Goal: Browse casually: Explore the website without a specific task or goal

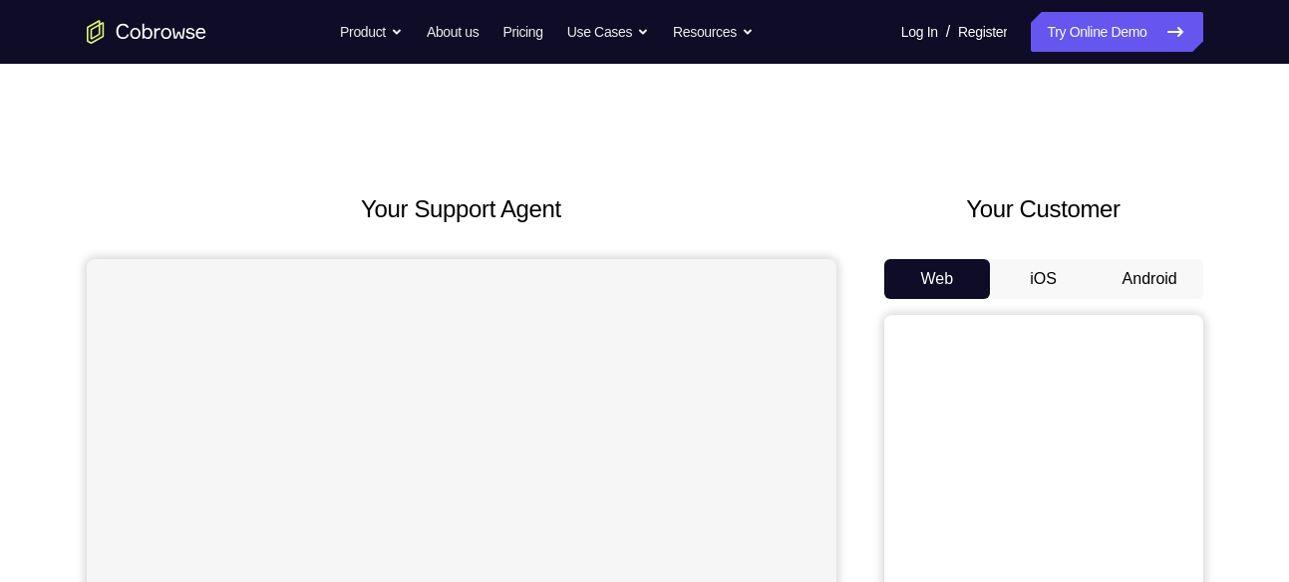
click at [1118, 271] on button "Android" at bounding box center [1150, 279] width 107 height 40
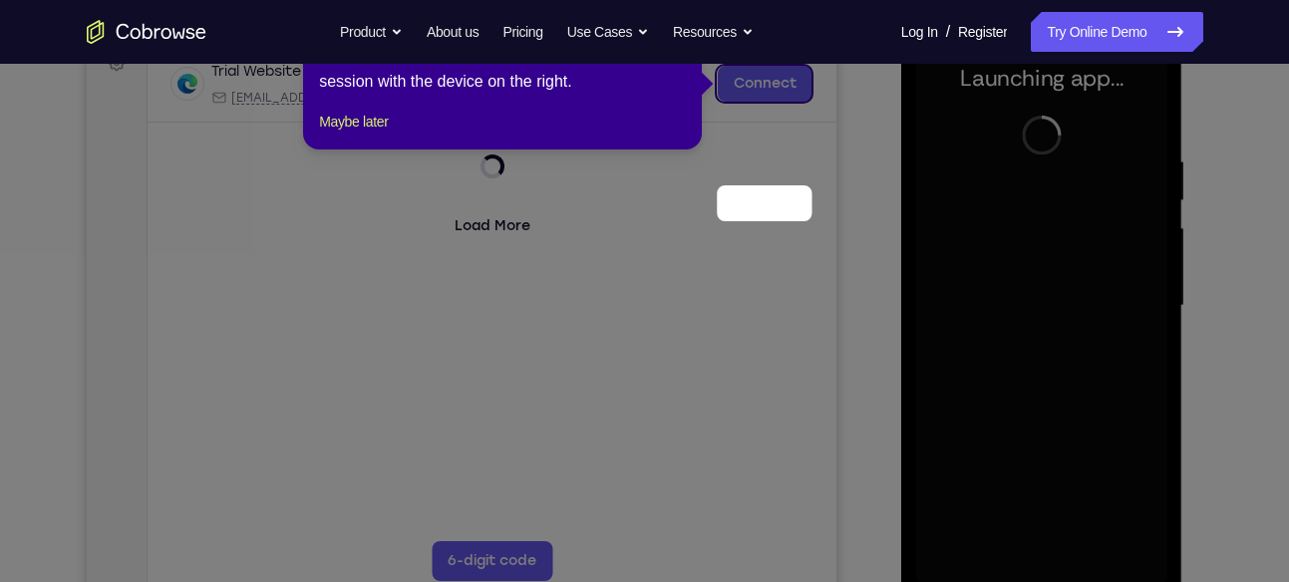
scroll to position [183, 0]
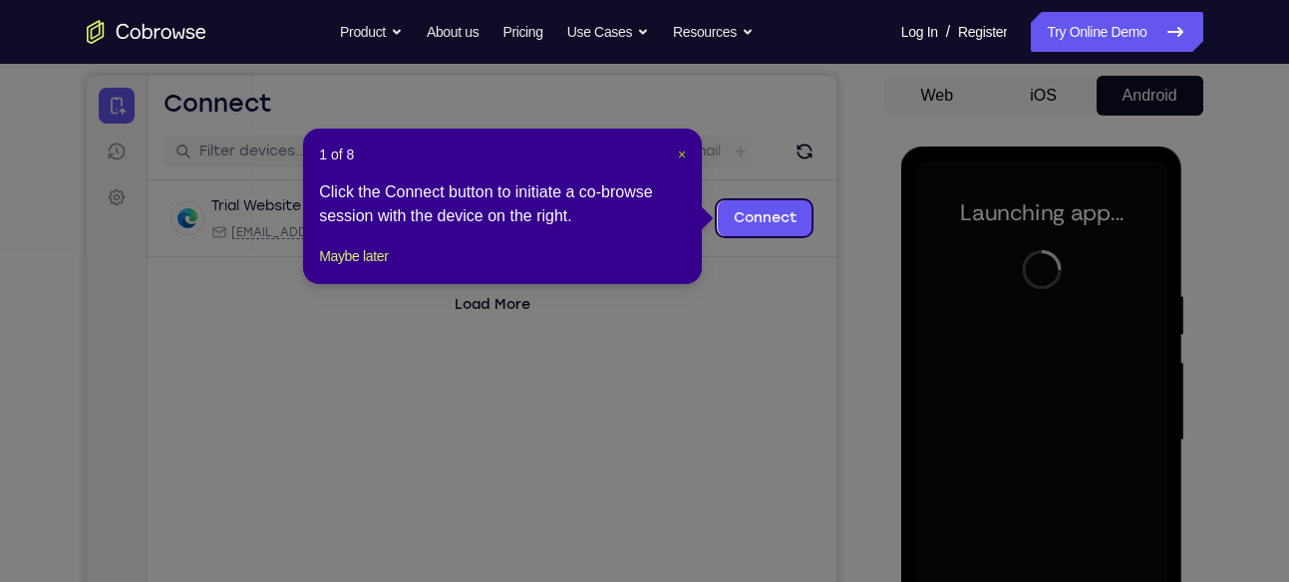
click at [683, 154] on span "×" at bounding box center [682, 155] width 8 height 16
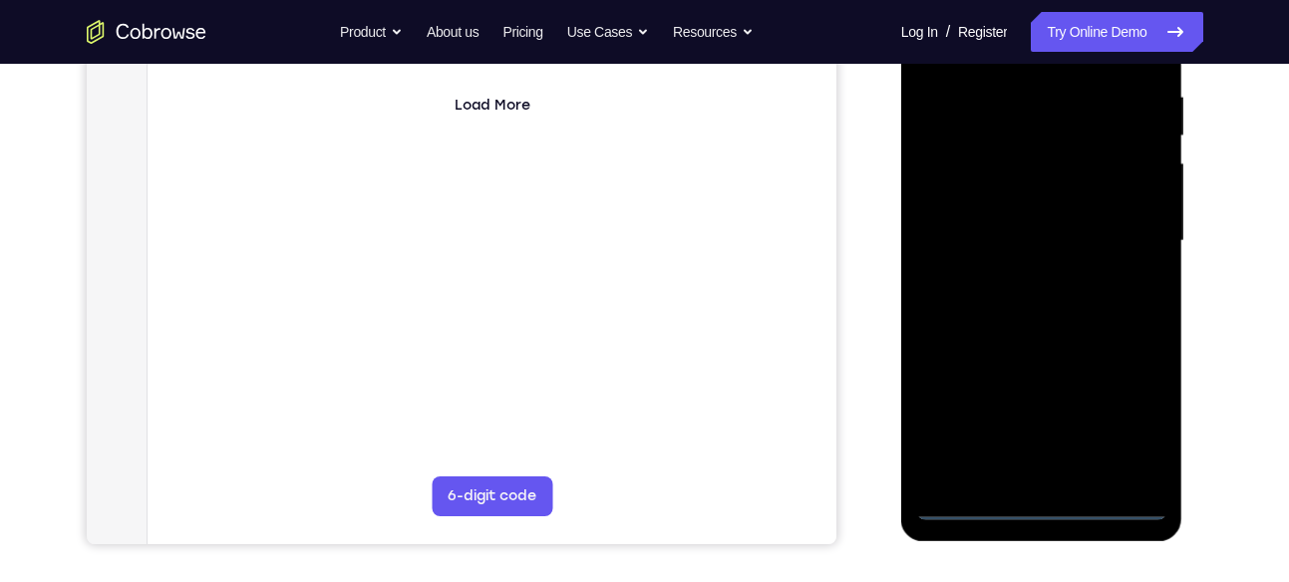
scroll to position [384, 0]
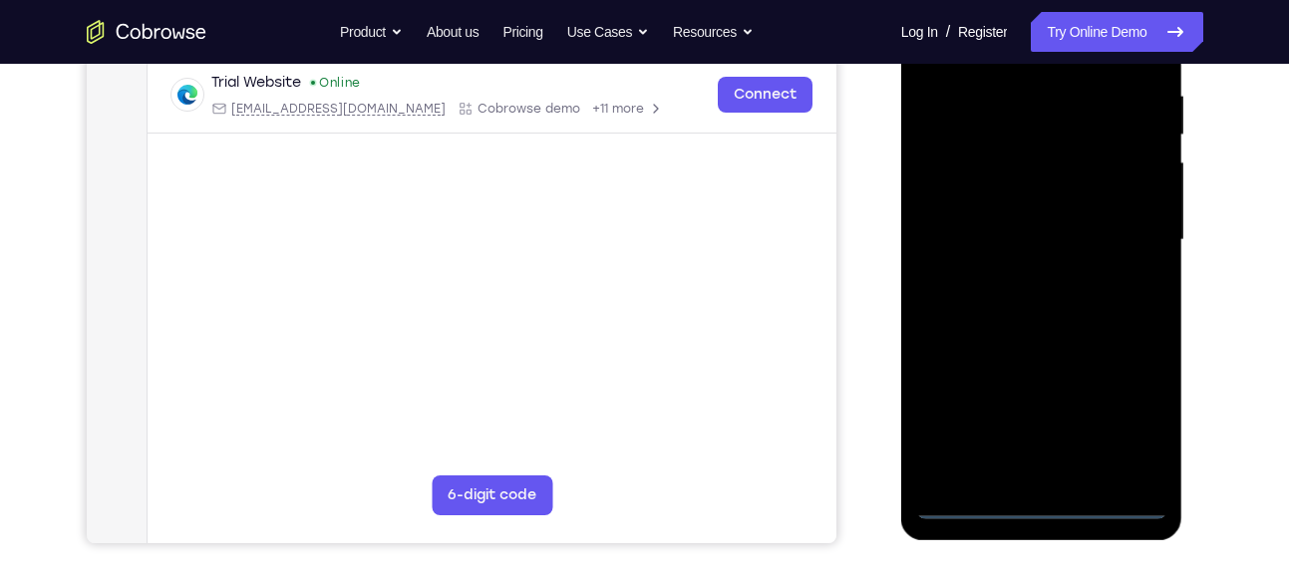
click at [1052, 503] on div at bounding box center [1041, 240] width 251 height 558
click at [1128, 421] on div at bounding box center [1041, 240] width 251 height 558
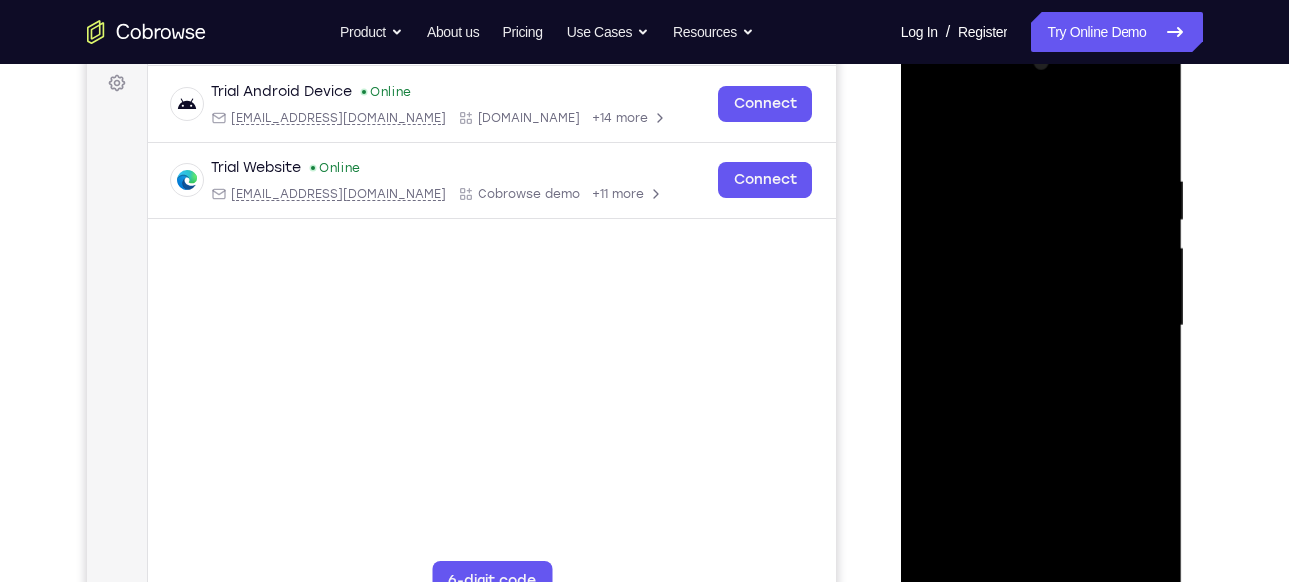
scroll to position [297, 0]
click at [964, 130] on div at bounding box center [1041, 327] width 251 height 558
click at [1124, 309] on div at bounding box center [1041, 327] width 251 height 558
click at [1025, 358] on div at bounding box center [1041, 327] width 251 height 558
click at [1039, 307] on div at bounding box center [1041, 327] width 251 height 558
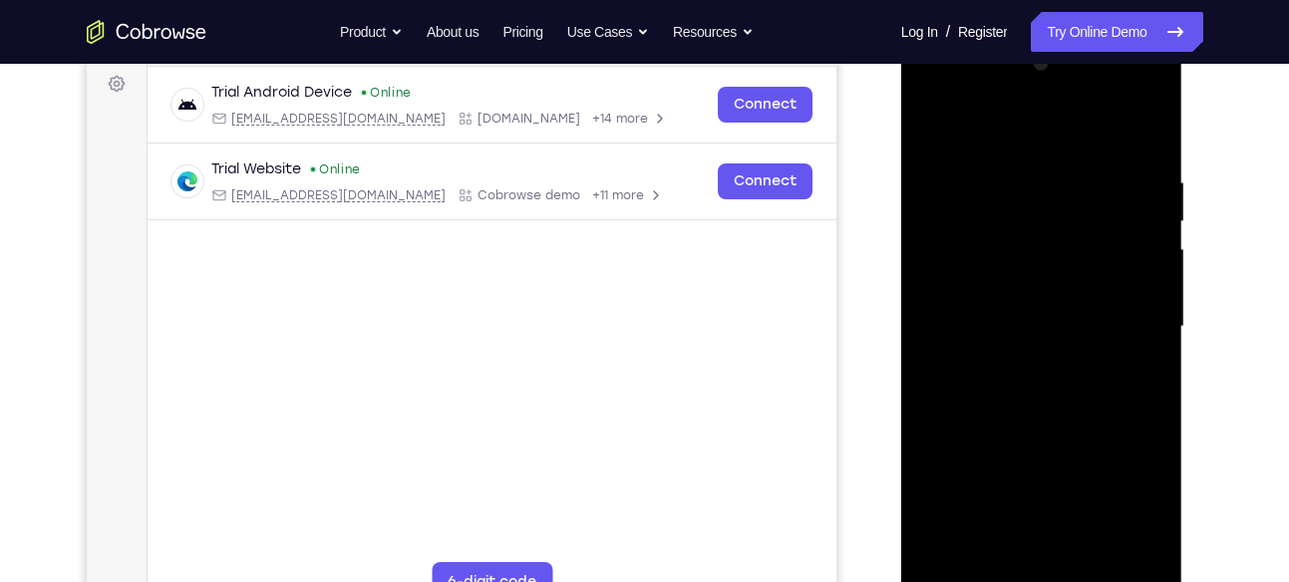
click at [1033, 282] on div at bounding box center [1041, 327] width 251 height 558
click at [1057, 323] on div at bounding box center [1041, 327] width 251 height 558
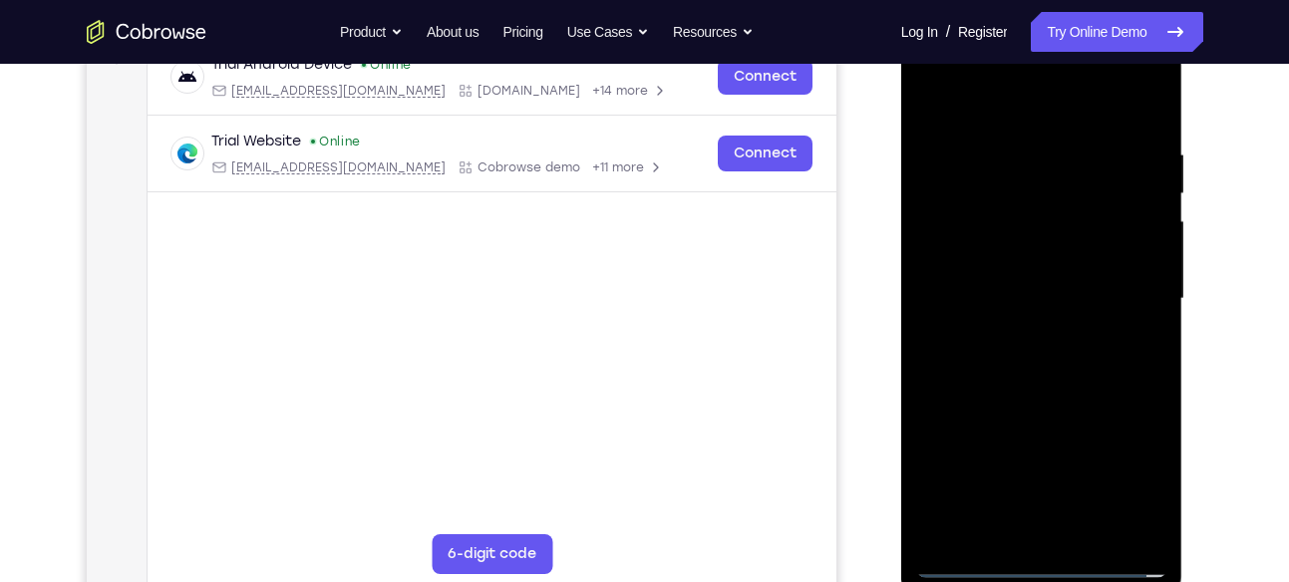
scroll to position [326, 0]
click at [1071, 374] on div at bounding box center [1041, 298] width 251 height 558
drag, startPoint x: 1043, startPoint y: 114, endPoint x: 1037, endPoint y: -17, distance: 130.7
click at [1037, 4] on html "Online web based iOS Simulators and Android Emulators. Run iPhone, iPad, Mobile…" at bounding box center [1043, 303] width 284 height 598
click at [1082, 528] on div at bounding box center [1041, 298] width 251 height 558
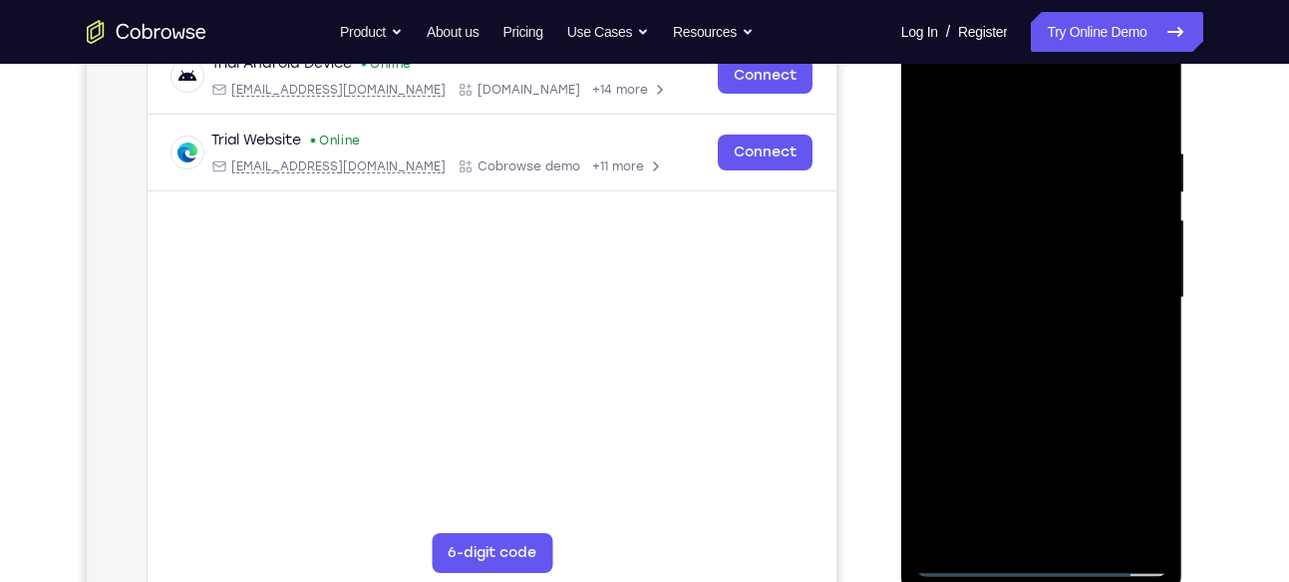
click at [1053, 405] on div at bounding box center [1041, 298] width 251 height 558
click at [1030, 272] on div at bounding box center [1041, 298] width 251 height 558
click at [928, 99] on div at bounding box center [1041, 298] width 251 height 558
click at [929, 98] on div at bounding box center [1041, 298] width 251 height 558
click at [1003, 127] on div at bounding box center [1041, 298] width 251 height 558
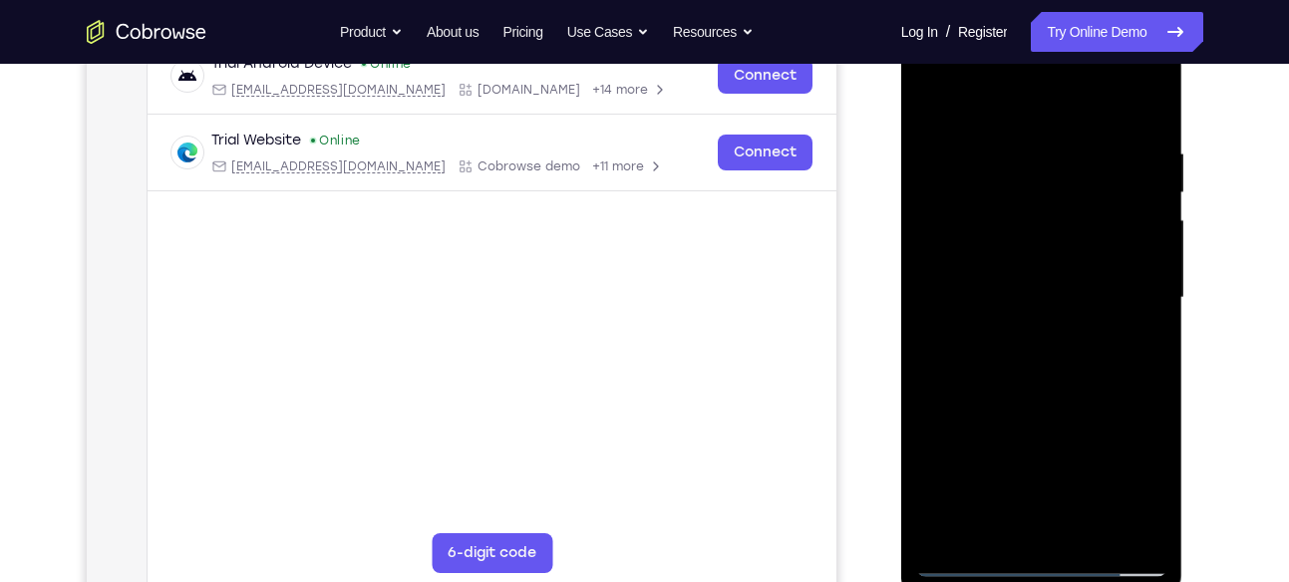
click at [1147, 178] on div at bounding box center [1041, 298] width 251 height 558
click at [1147, 96] on div at bounding box center [1041, 298] width 251 height 558
click at [1146, 143] on div at bounding box center [1041, 298] width 251 height 558
click at [1142, 518] on div at bounding box center [1041, 298] width 251 height 558
click at [1134, 349] on div at bounding box center [1041, 298] width 251 height 558
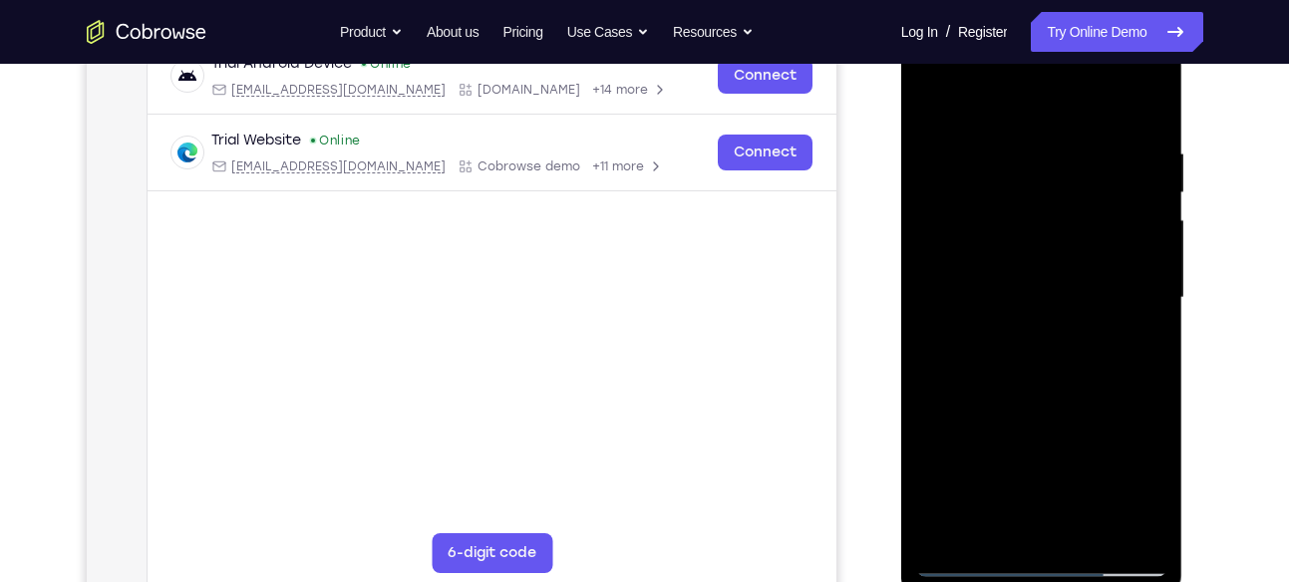
click at [1114, 522] on div at bounding box center [1041, 298] width 251 height 558
click at [948, 102] on div at bounding box center [1041, 298] width 251 height 558
click at [1131, 324] on div at bounding box center [1041, 298] width 251 height 558
click at [931, 90] on div at bounding box center [1041, 298] width 251 height 558
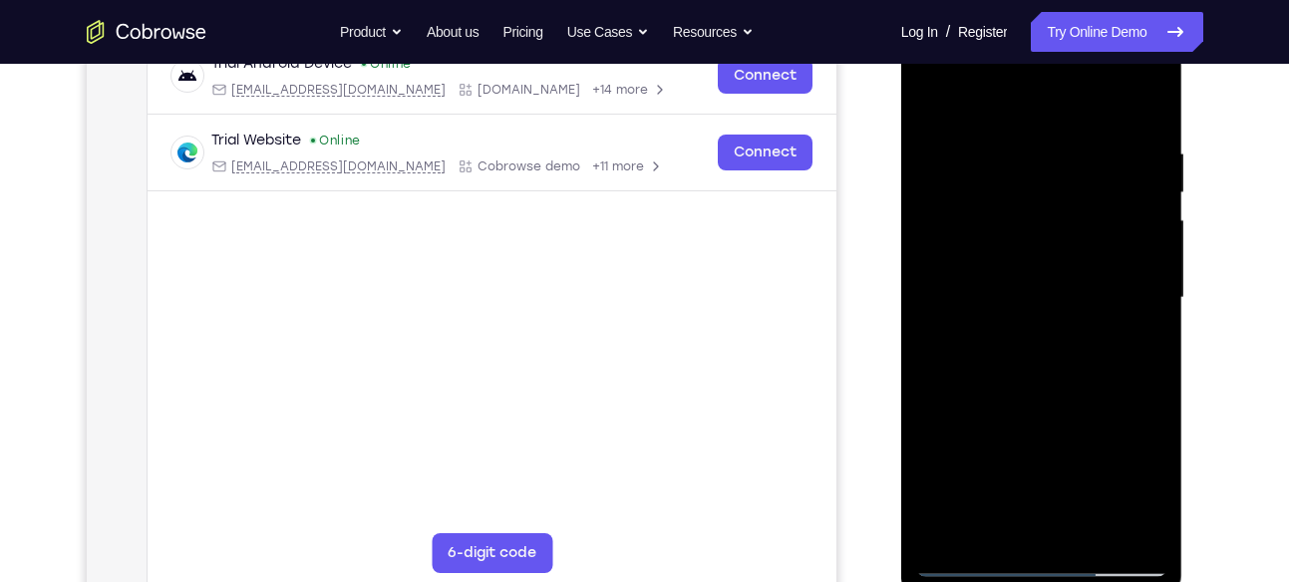
click at [1148, 227] on div at bounding box center [1041, 298] width 251 height 558
click at [1132, 228] on div at bounding box center [1041, 298] width 251 height 558
click at [1099, 102] on div at bounding box center [1041, 298] width 251 height 558
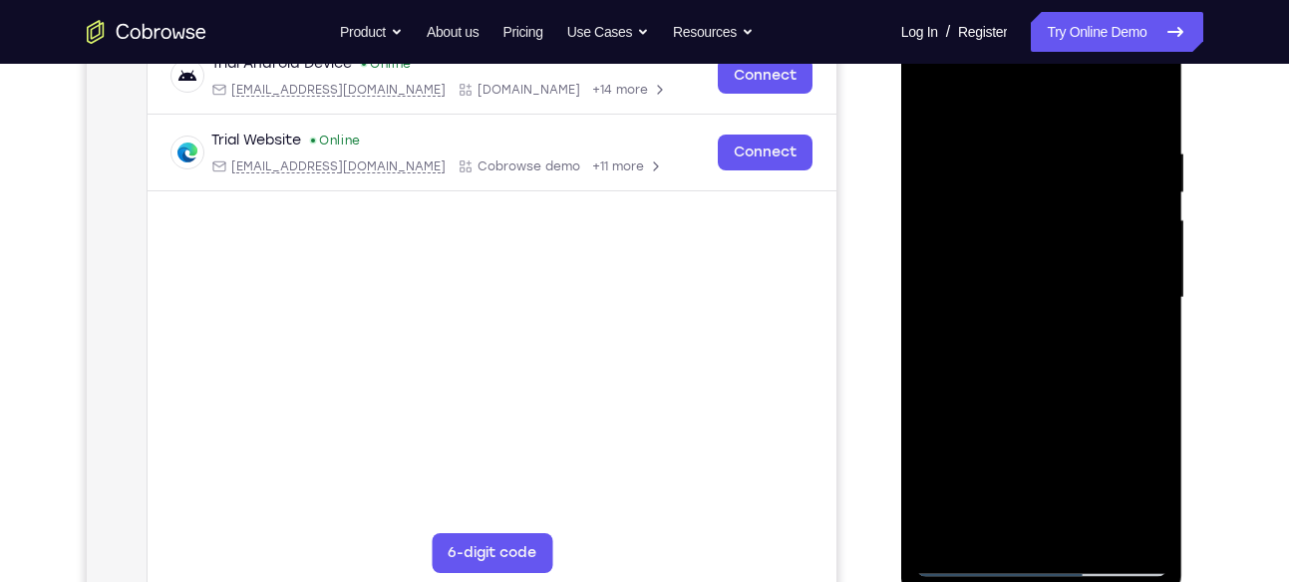
click at [1145, 274] on div at bounding box center [1041, 298] width 251 height 558
click at [1140, 274] on div at bounding box center [1041, 298] width 251 height 558
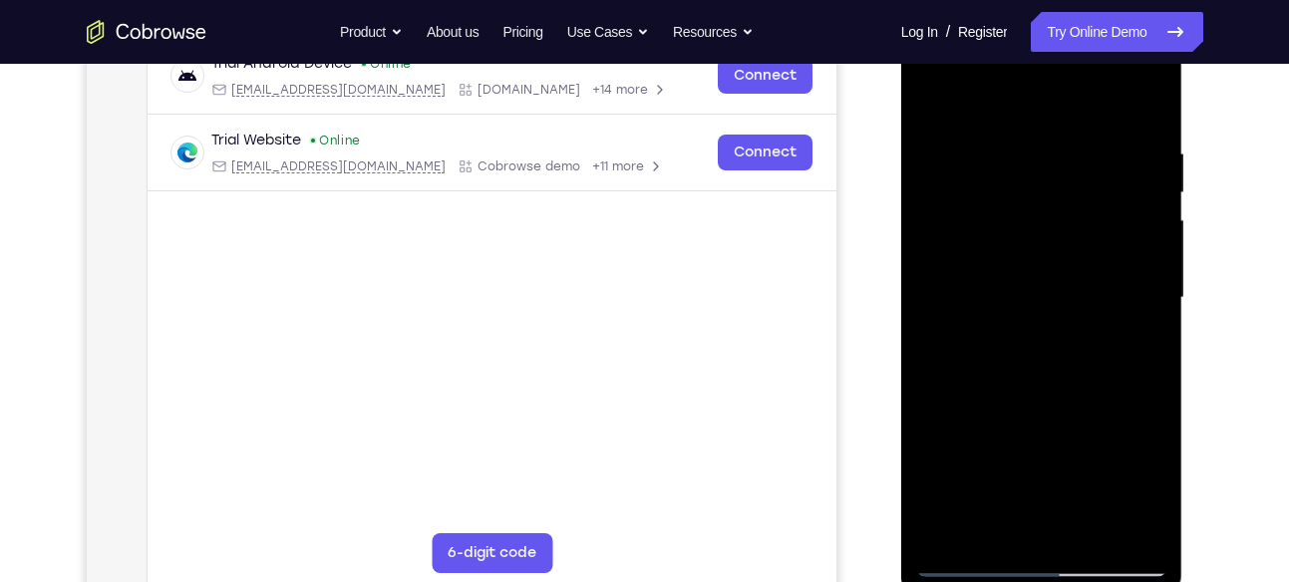
click at [1140, 274] on div at bounding box center [1041, 298] width 251 height 558
click at [926, 330] on div at bounding box center [1041, 298] width 251 height 558
click at [1134, 272] on div at bounding box center [1041, 298] width 251 height 558
click at [1149, 275] on div at bounding box center [1041, 298] width 251 height 558
click at [1120, 517] on div at bounding box center [1041, 298] width 251 height 558
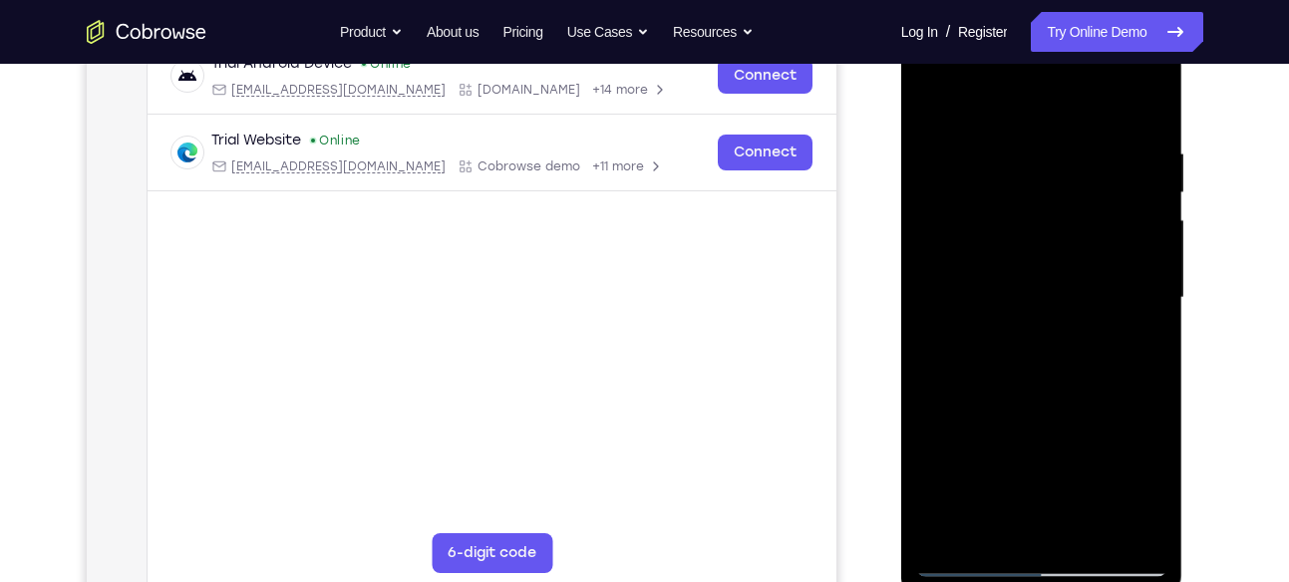
click at [1124, 398] on div at bounding box center [1041, 298] width 251 height 558
click at [1118, 521] on div at bounding box center [1041, 298] width 251 height 558
click at [1133, 303] on div at bounding box center [1041, 298] width 251 height 558
click at [946, 363] on div at bounding box center [1041, 298] width 251 height 558
click at [949, 333] on div at bounding box center [1041, 298] width 251 height 558
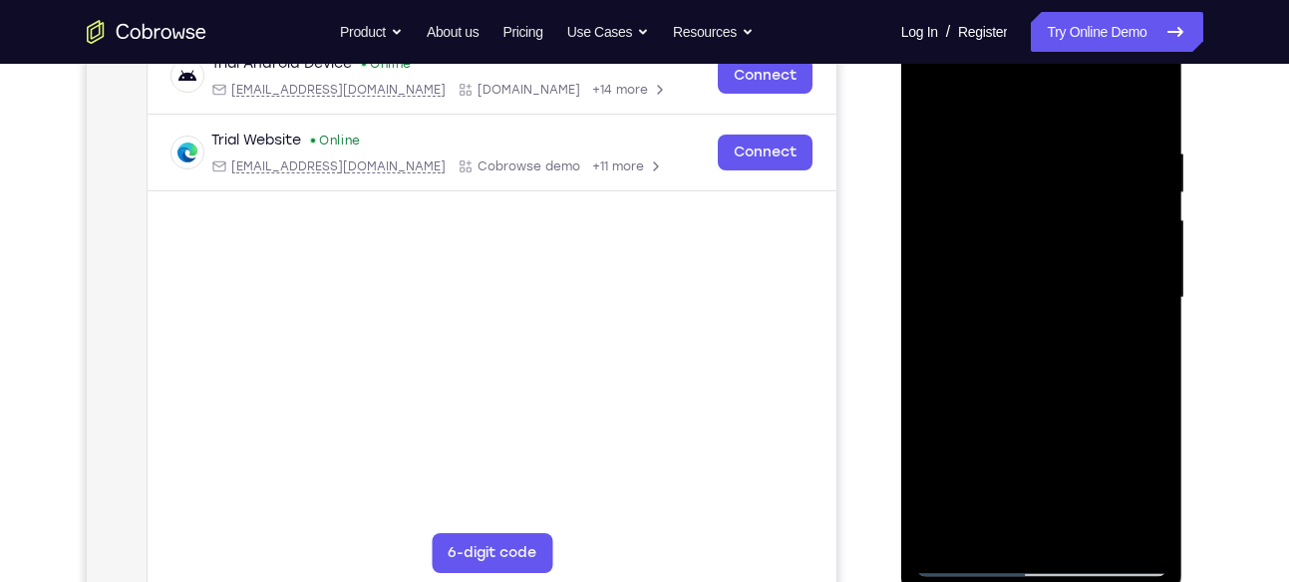
click at [1151, 363] on div at bounding box center [1041, 298] width 251 height 558
click at [1031, 525] on div at bounding box center [1041, 298] width 251 height 558
click at [1055, 337] on div at bounding box center [1041, 298] width 251 height 558
click at [1132, 274] on div at bounding box center [1041, 298] width 251 height 558
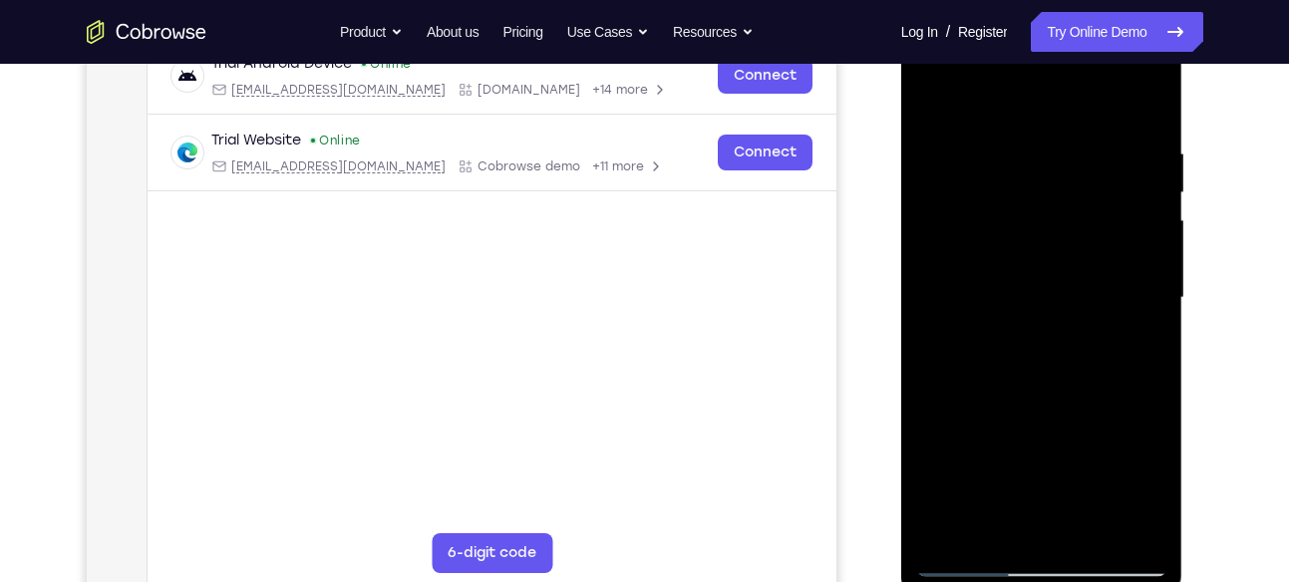
click at [1132, 193] on div at bounding box center [1041, 298] width 251 height 558
click at [1125, 389] on div at bounding box center [1041, 298] width 251 height 558
click at [1145, 174] on div at bounding box center [1041, 298] width 251 height 558
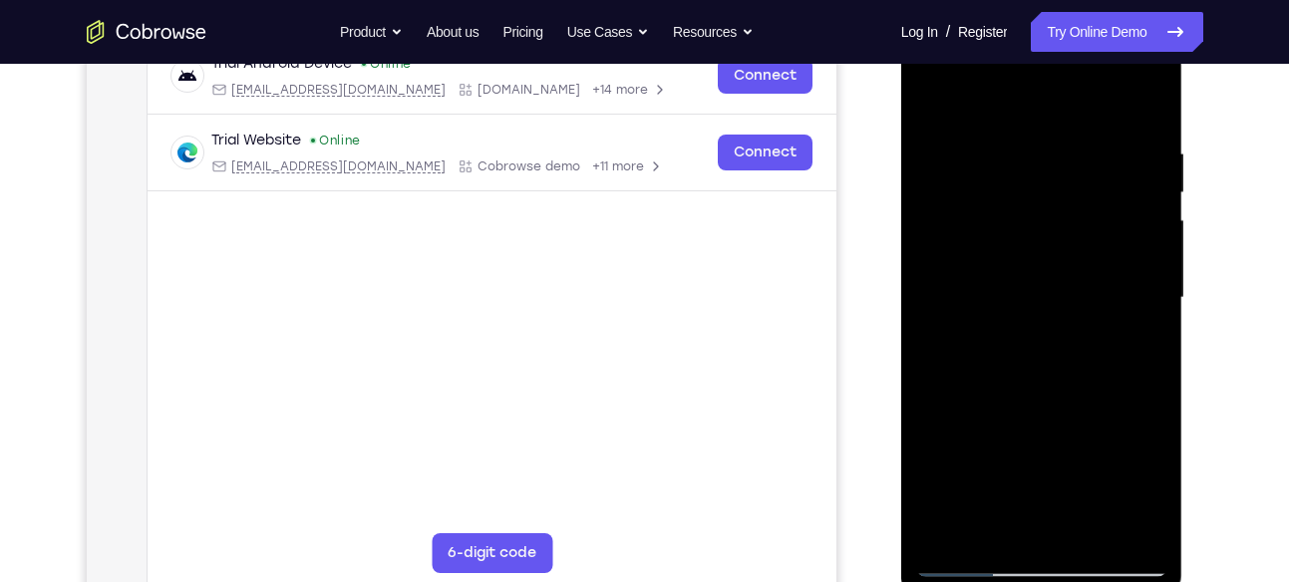
click at [1124, 526] on div at bounding box center [1041, 298] width 251 height 558
click at [1125, 320] on div at bounding box center [1041, 298] width 251 height 558
click at [1122, 519] on div at bounding box center [1041, 298] width 251 height 558
click at [1147, 288] on div at bounding box center [1041, 298] width 251 height 558
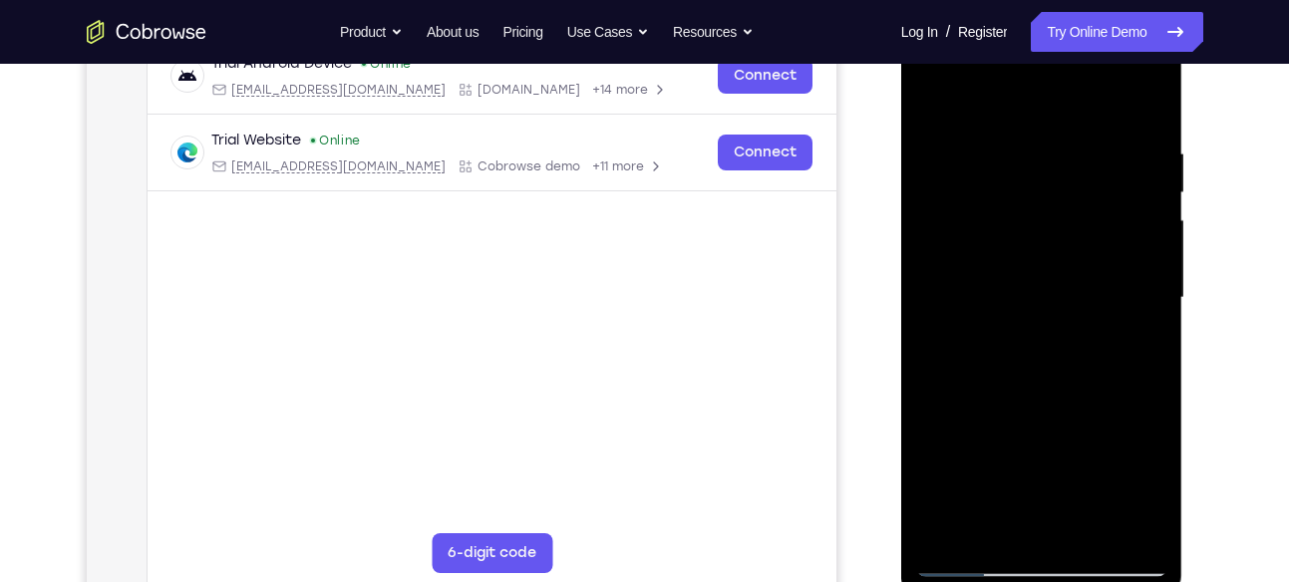
click at [1147, 288] on div at bounding box center [1041, 298] width 251 height 558
click at [938, 361] on div at bounding box center [1041, 298] width 251 height 558
click at [1128, 313] on div at bounding box center [1041, 298] width 251 height 558
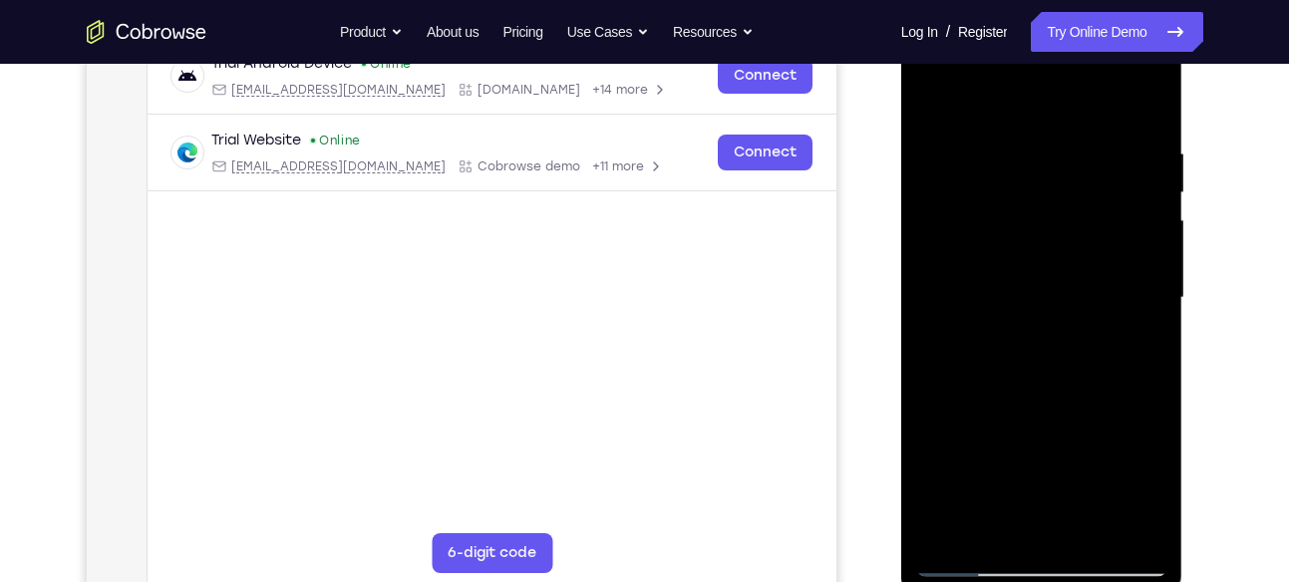
click at [1128, 313] on div at bounding box center [1041, 298] width 251 height 558
drag, startPoint x: 1128, startPoint y: 313, endPoint x: 870, endPoint y: 237, distance: 268.1
click at [901, 237] on html "Online web based iOS Simulators and Android Emulators. Run iPhone, iPad, Mobile…" at bounding box center [1043, 303] width 284 height 598
drag, startPoint x: 1065, startPoint y: 253, endPoint x: 843, endPoint y: 203, distance: 226.9
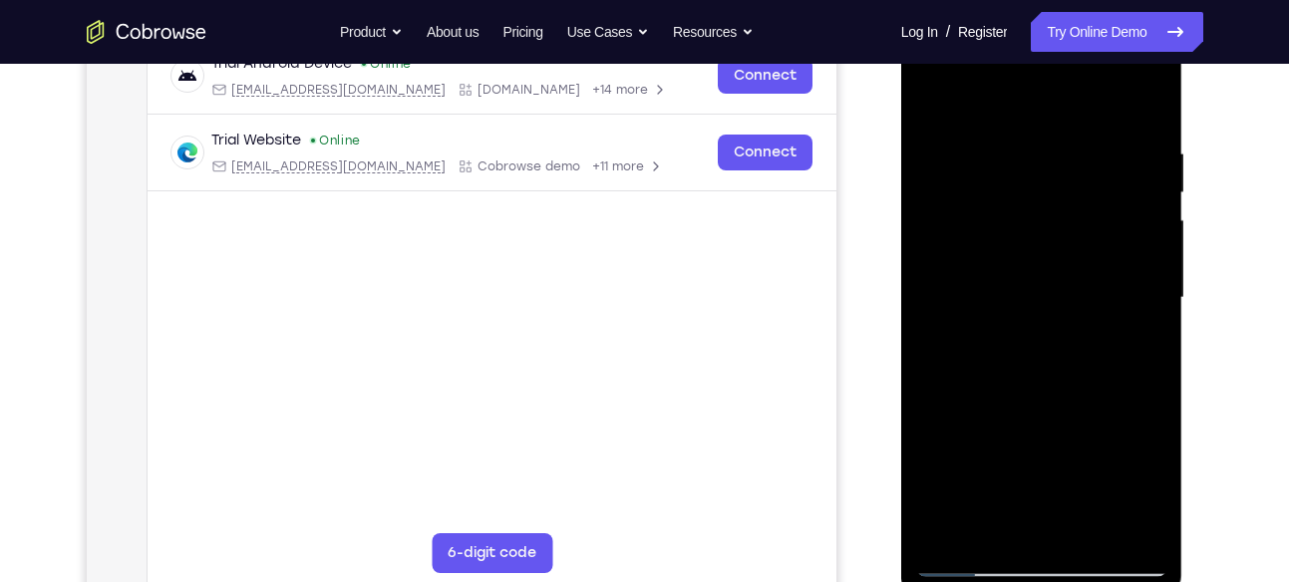
click at [901, 203] on html "Online web based iOS Simulators and Android Emulators. Run iPhone, iPad, Mobile…" at bounding box center [1043, 303] width 284 height 598
click at [1119, 522] on div at bounding box center [1041, 298] width 251 height 558
click at [1119, 299] on div at bounding box center [1041, 298] width 251 height 558
click at [1146, 245] on div at bounding box center [1041, 298] width 251 height 558
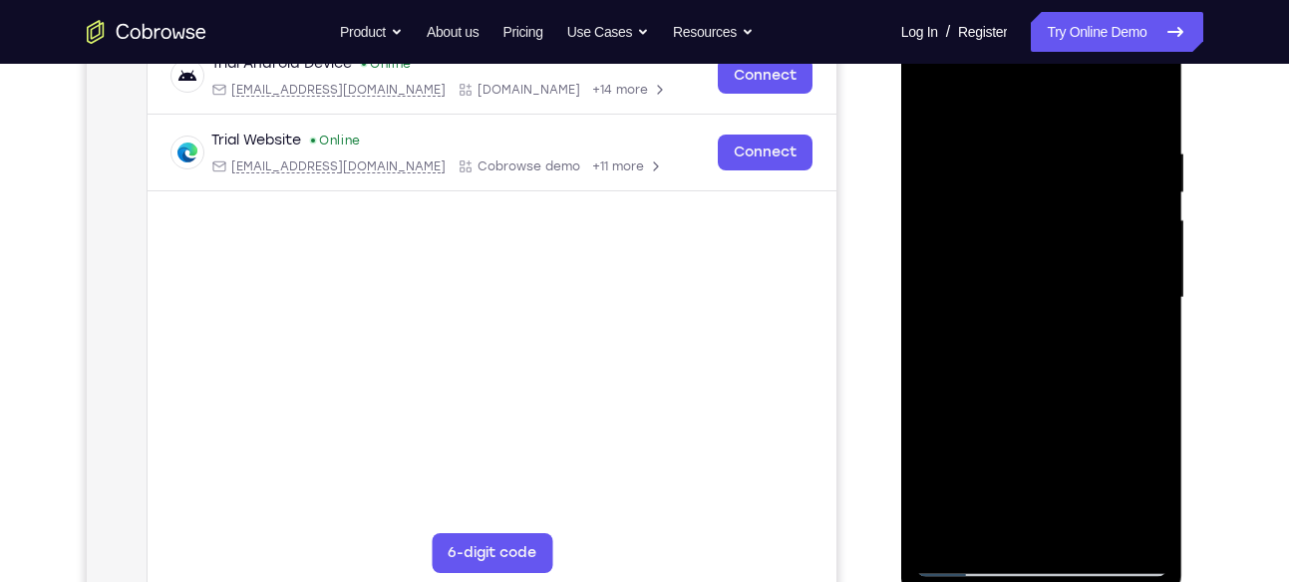
click at [1146, 168] on div at bounding box center [1041, 298] width 251 height 558
click at [965, 289] on div at bounding box center [1041, 298] width 251 height 558
click at [1151, 204] on div at bounding box center [1041, 298] width 251 height 558
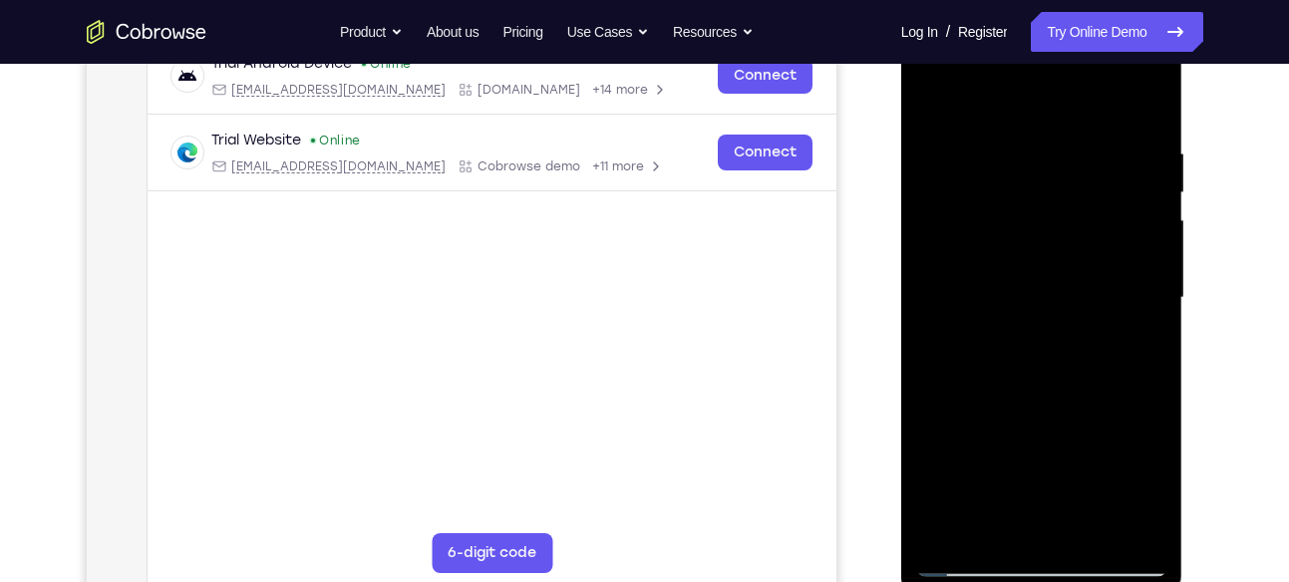
click at [1151, 204] on div at bounding box center [1041, 298] width 251 height 558
click at [1139, 218] on div at bounding box center [1041, 298] width 251 height 558
click at [1146, 233] on div at bounding box center [1041, 298] width 251 height 558
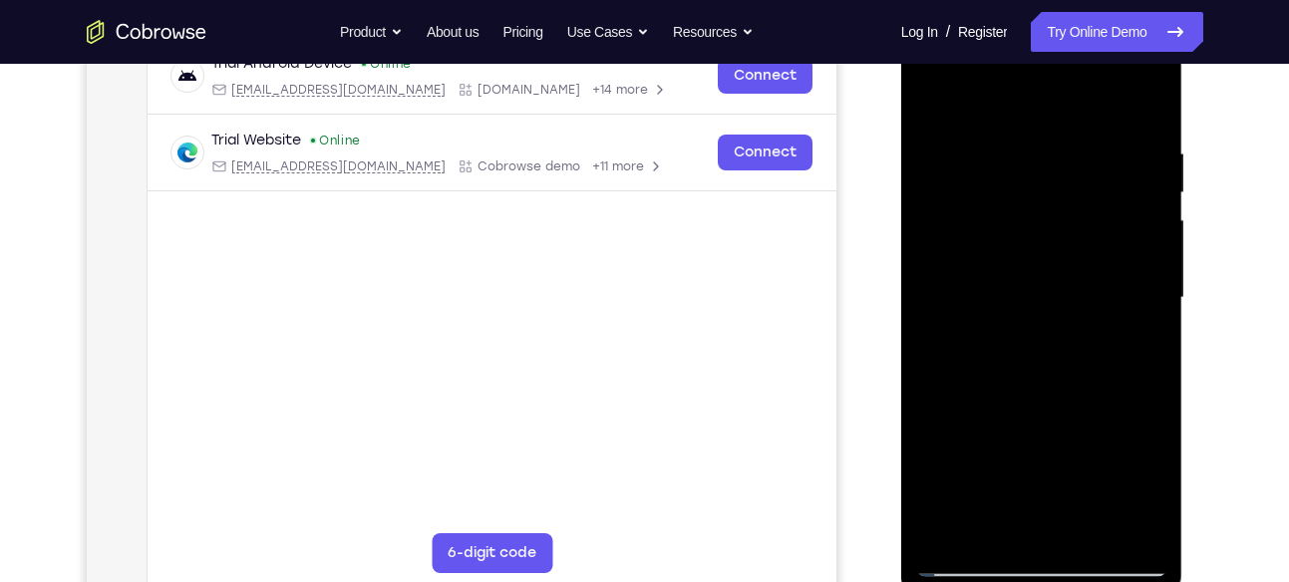
click at [1146, 233] on div at bounding box center [1041, 298] width 251 height 558
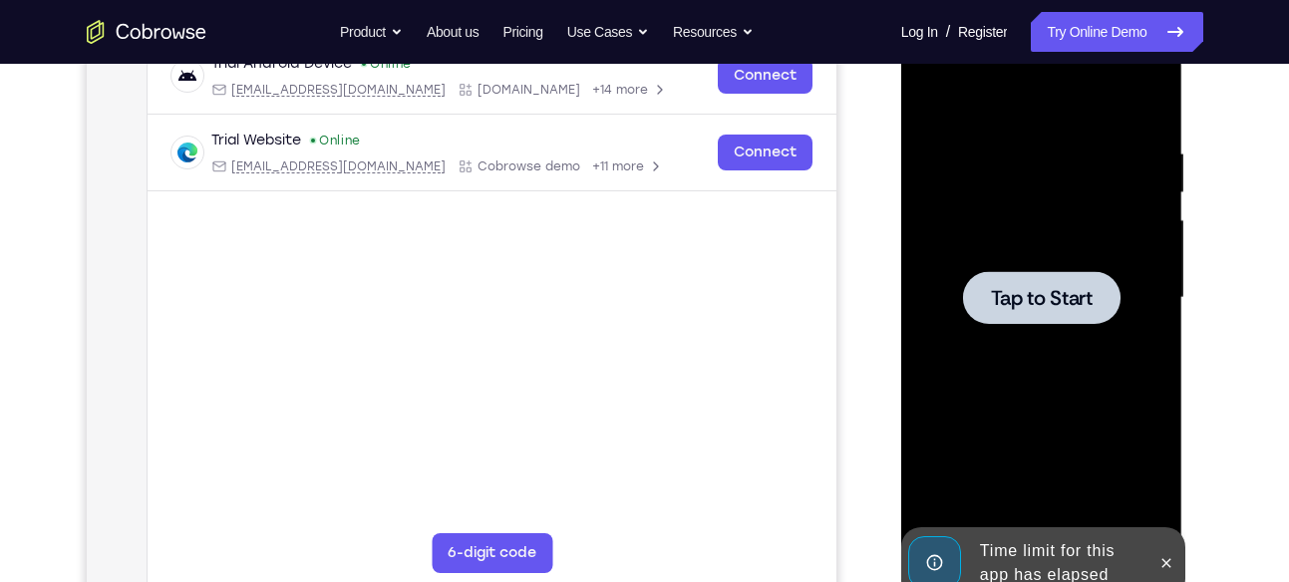
click at [1077, 302] on span "Tap to Start" at bounding box center [1042, 298] width 102 height 20
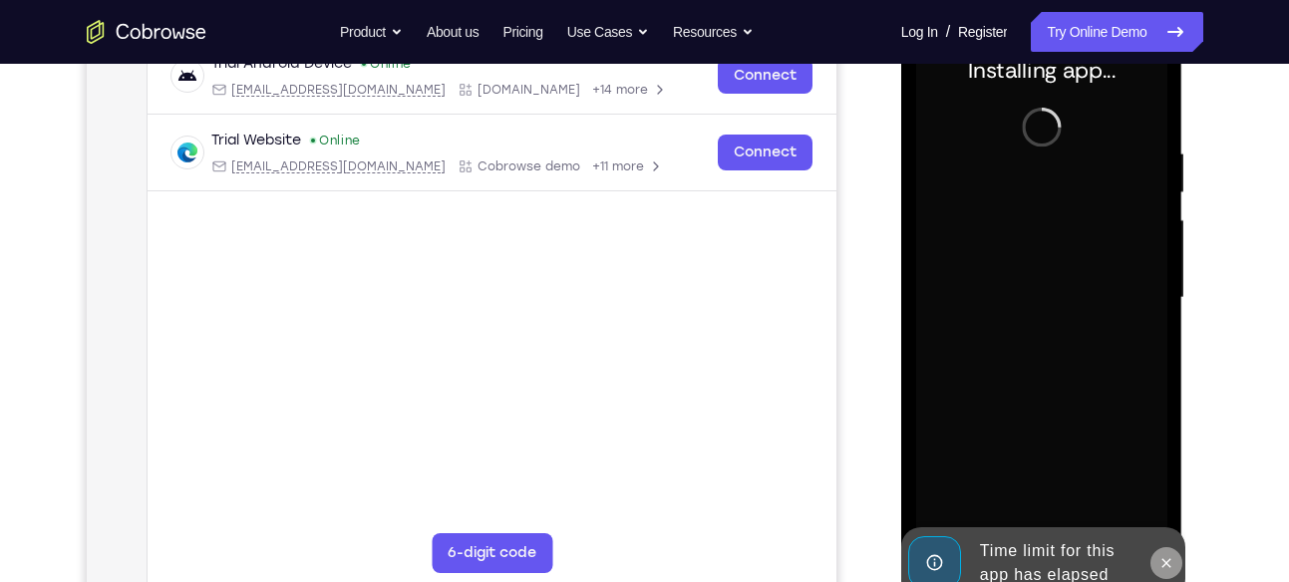
click at [1157, 549] on button at bounding box center [1166, 563] width 32 height 32
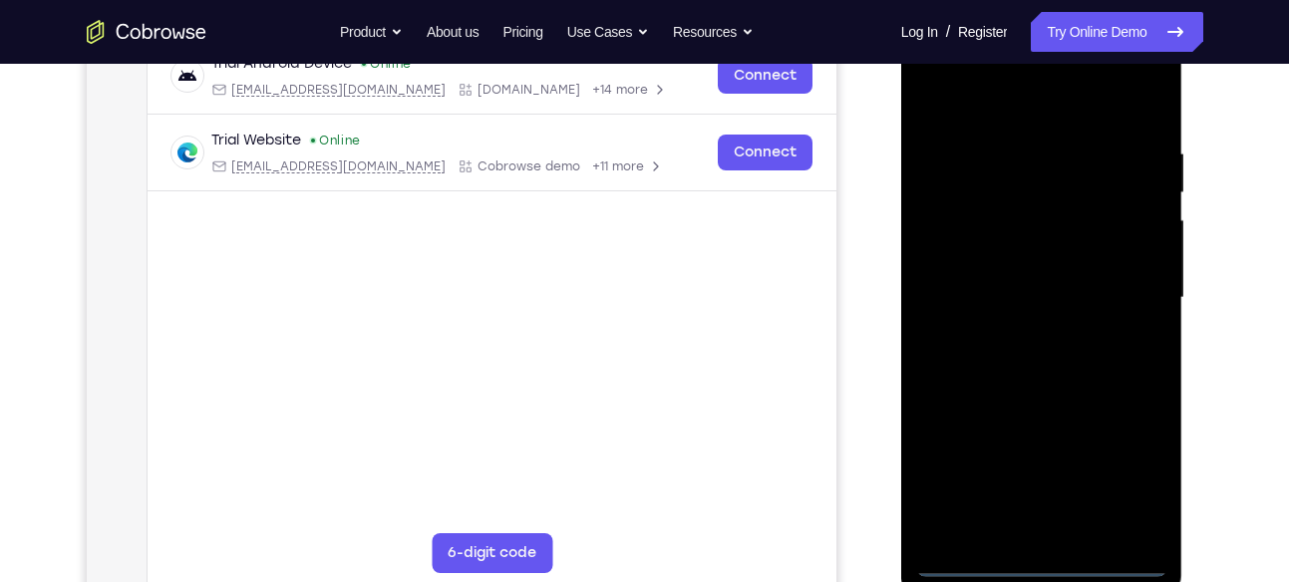
click at [1050, 553] on div at bounding box center [1041, 298] width 251 height 558
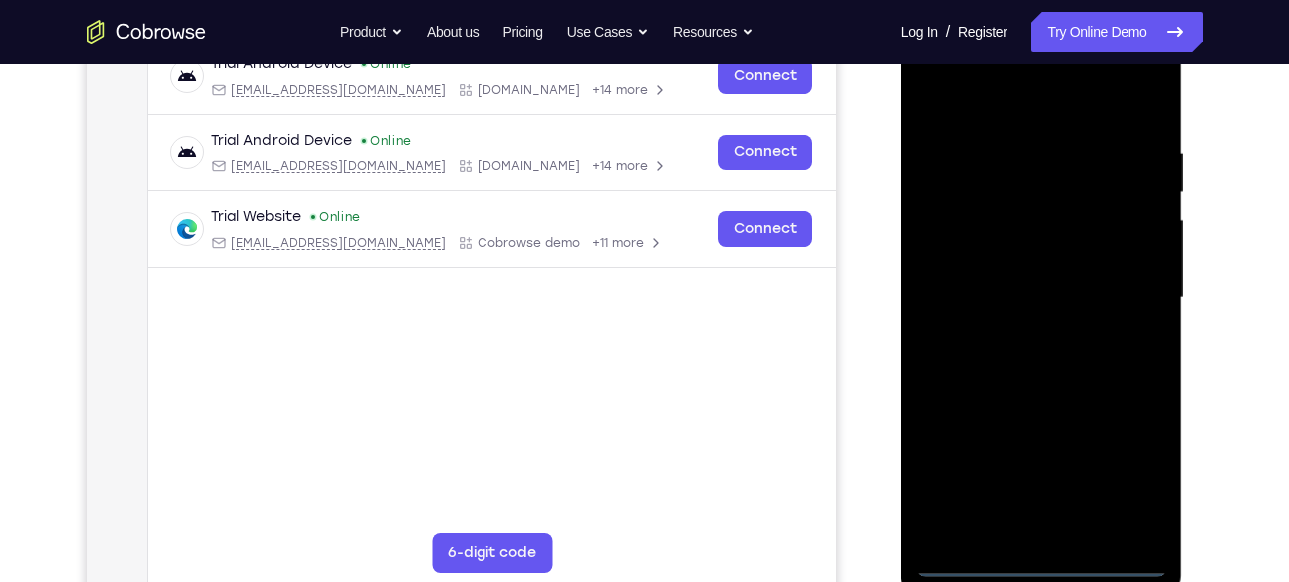
click at [1039, 558] on div at bounding box center [1041, 298] width 251 height 558
click at [1125, 472] on div at bounding box center [1041, 298] width 251 height 558
click at [976, 90] on div at bounding box center [1041, 298] width 251 height 558
click at [1115, 275] on div at bounding box center [1041, 298] width 251 height 558
click at [1125, 290] on div at bounding box center [1041, 298] width 251 height 558
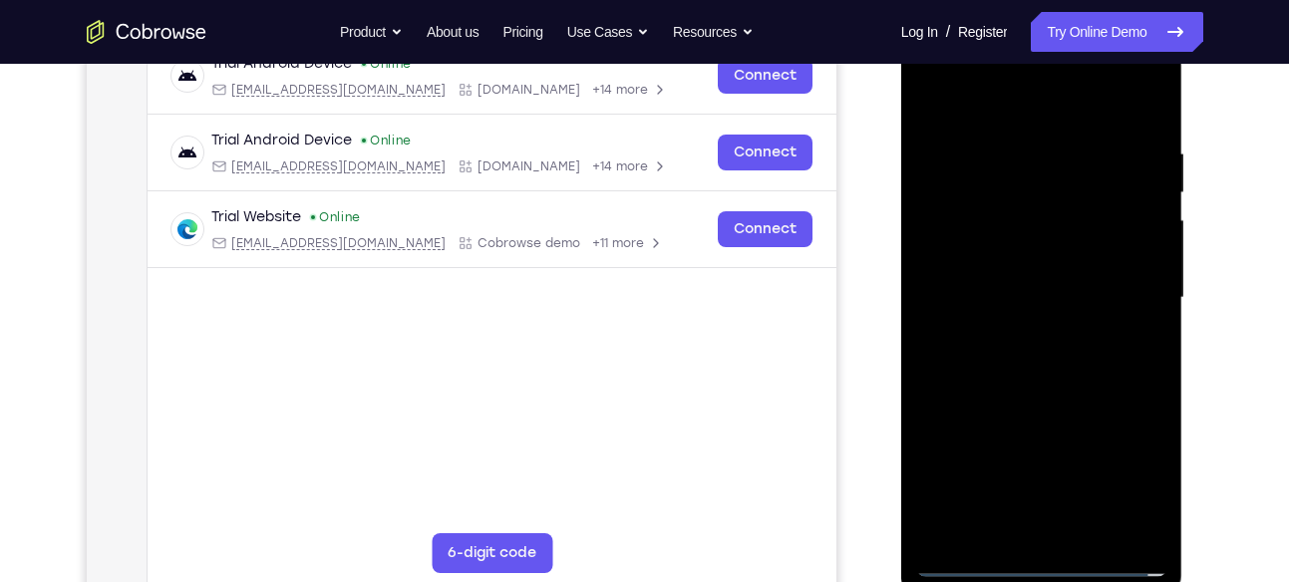
click at [1042, 485] on div at bounding box center [1041, 298] width 251 height 558
click at [1025, 329] on div at bounding box center [1041, 298] width 251 height 558
click at [1026, 280] on div at bounding box center [1041, 298] width 251 height 558
click at [1028, 266] on div at bounding box center [1041, 298] width 251 height 558
click at [1060, 287] on div at bounding box center [1041, 298] width 251 height 558
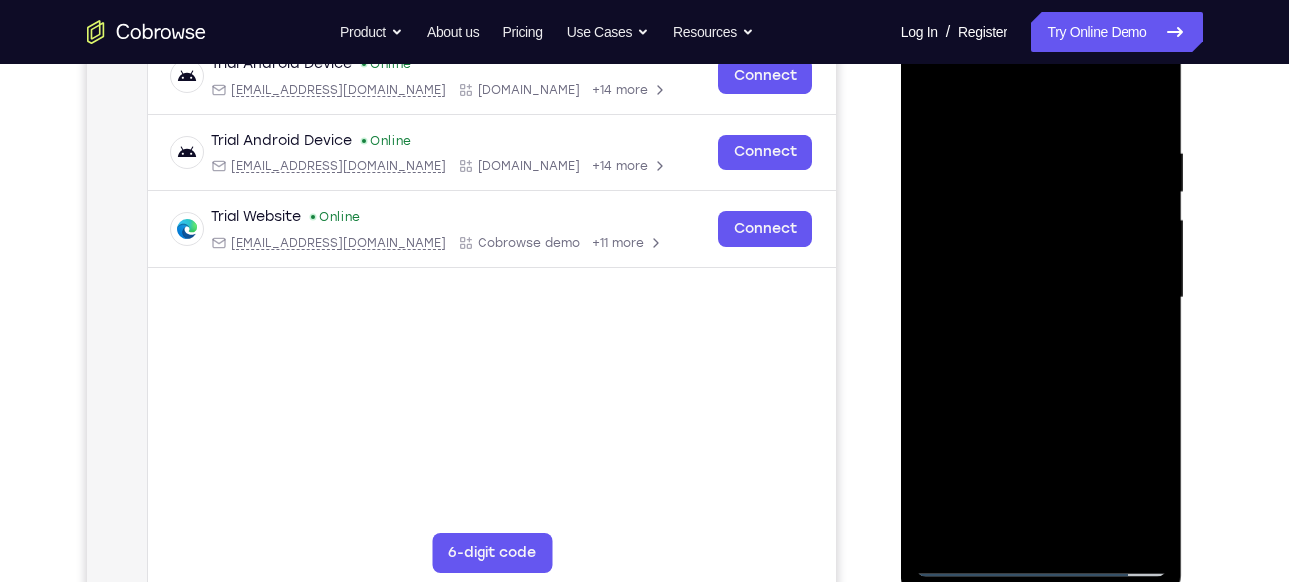
click at [1157, 118] on div at bounding box center [1041, 298] width 251 height 558
click at [1014, 145] on div at bounding box center [1041, 298] width 251 height 558
drag, startPoint x: 1021, startPoint y: 103, endPoint x: 988, endPoint y: -42, distance: 148.2
click at [988, 4] on html "Online web based iOS Simulators and Android Emulators. Run iPhone, iPad, Mobile…" at bounding box center [1043, 303] width 284 height 598
click at [1154, 193] on div at bounding box center [1041, 298] width 251 height 558
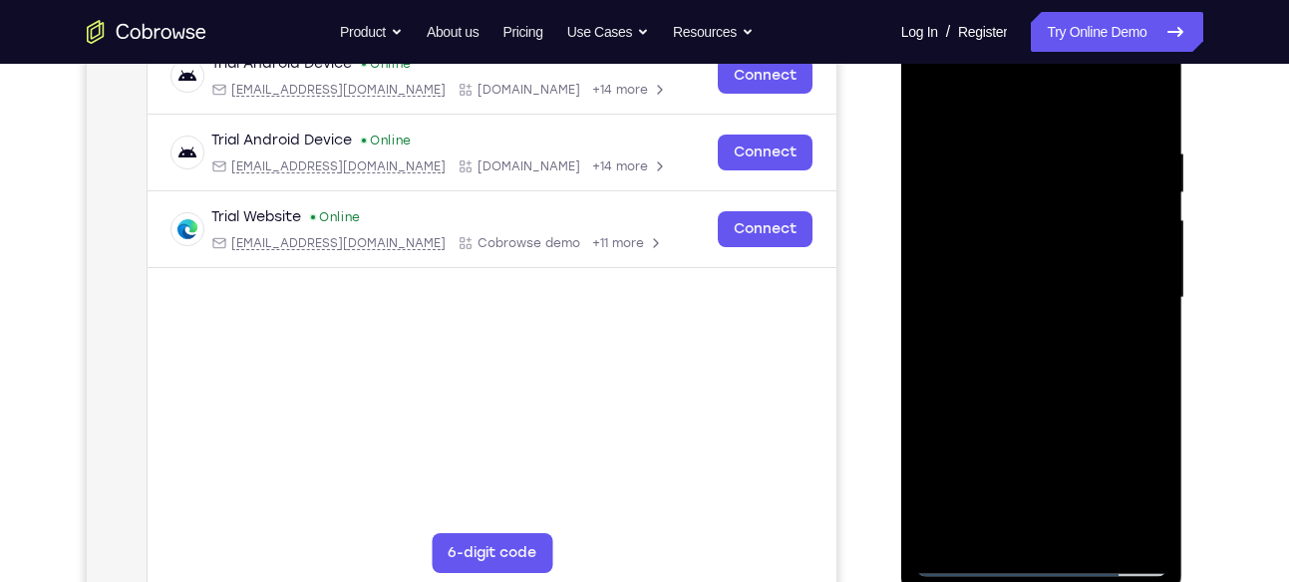
click at [1154, 193] on div at bounding box center [1041, 298] width 251 height 558
click at [928, 320] on div at bounding box center [1041, 298] width 251 height 558
click at [1135, 429] on div at bounding box center [1041, 298] width 251 height 558
click at [1143, 394] on div at bounding box center [1041, 298] width 251 height 558
click at [1120, 528] on div at bounding box center [1041, 298] width 251 height 558
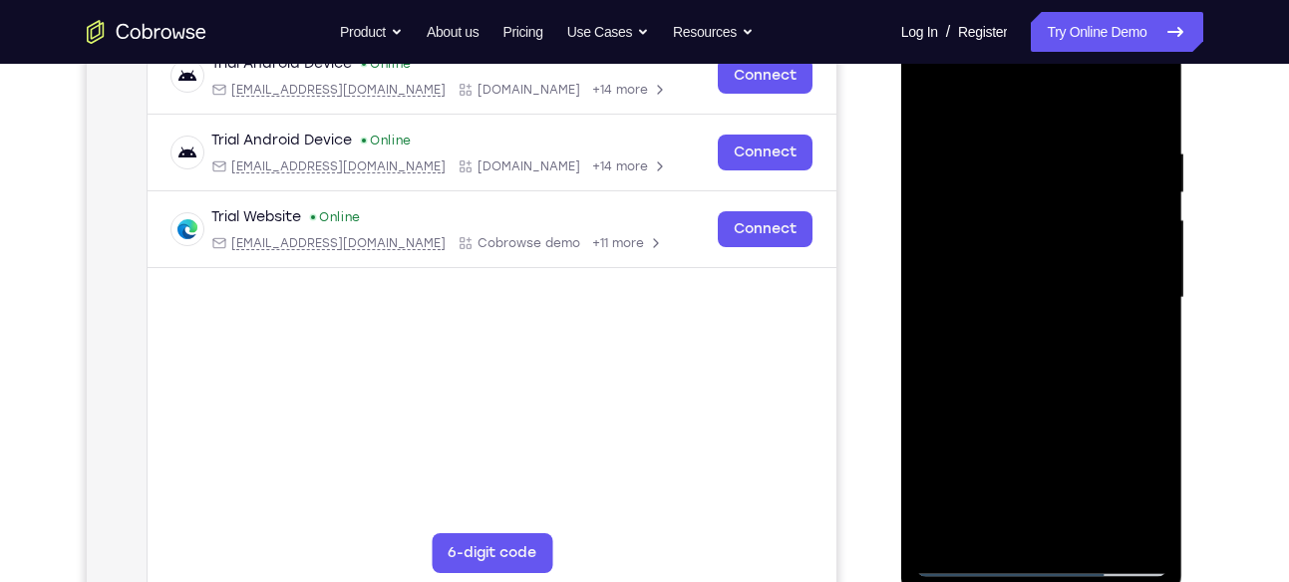
click at [1111, 514] on div at bounding box center [1041, 298] width 251 height 558
click at [943, 471] on div at bounding box center [1041, 298] width 251 height 558
click at [1123, 525] on div at bounding box center [1041, 298] width 251 height 558
click at [940, 101] on div at bounding box center [1041, 298] width 251 height 558
click at [963, 448] on div at bounding box center [1041, 298] width 251 height 558
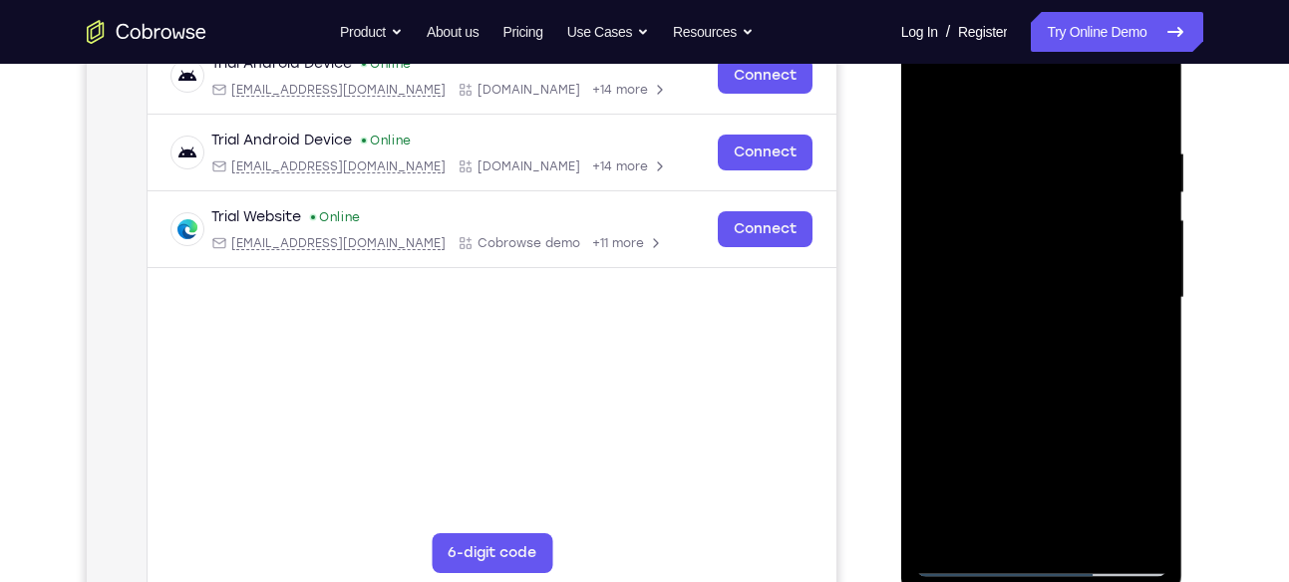
click at [931, 89] on div at bounding box center [1041, 298] width 251 height 558
click at [1125, 382] on div at bounding box center [1041, 298] width 251 height 558
click at [936, 91] on div at bounding box center [1041, 298] width 251 height 558
click at [1145, 153] on div at bounding box center [1041, 298] width 251 height 558
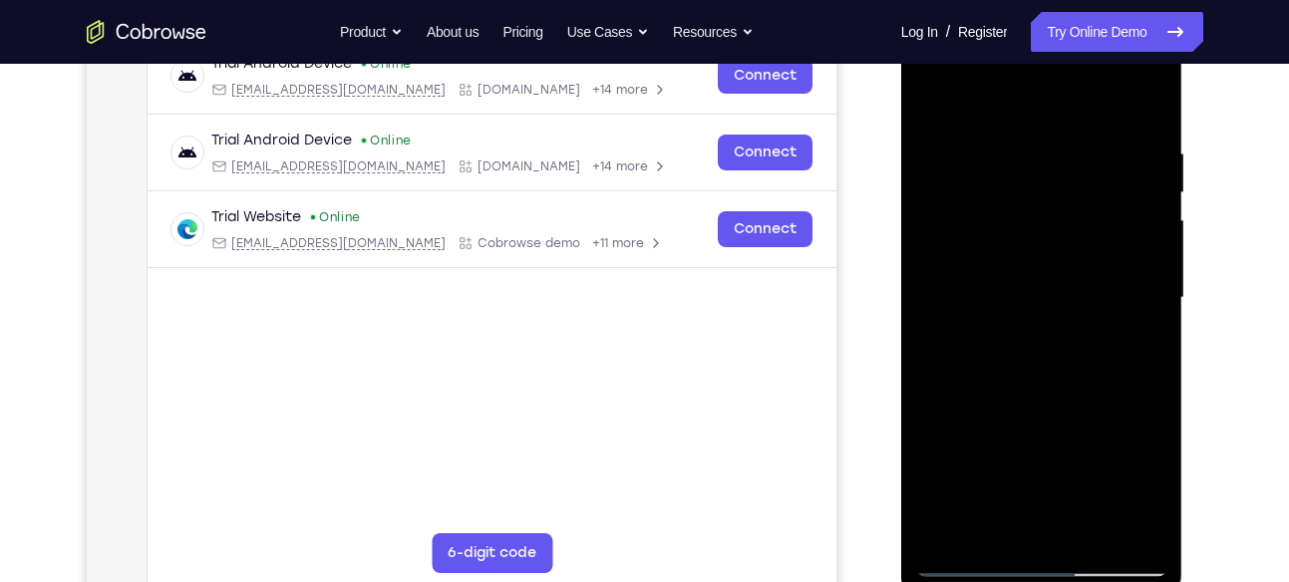
click at [1145, 186] on div at bounding box center [1041, 298] width 251 height 558
click at [1115, 517] on div at bounding box center [1041, 298] width 251 height 558
click at [1135, 292] on div at bounding box center [1041, 298] width 251 height 558
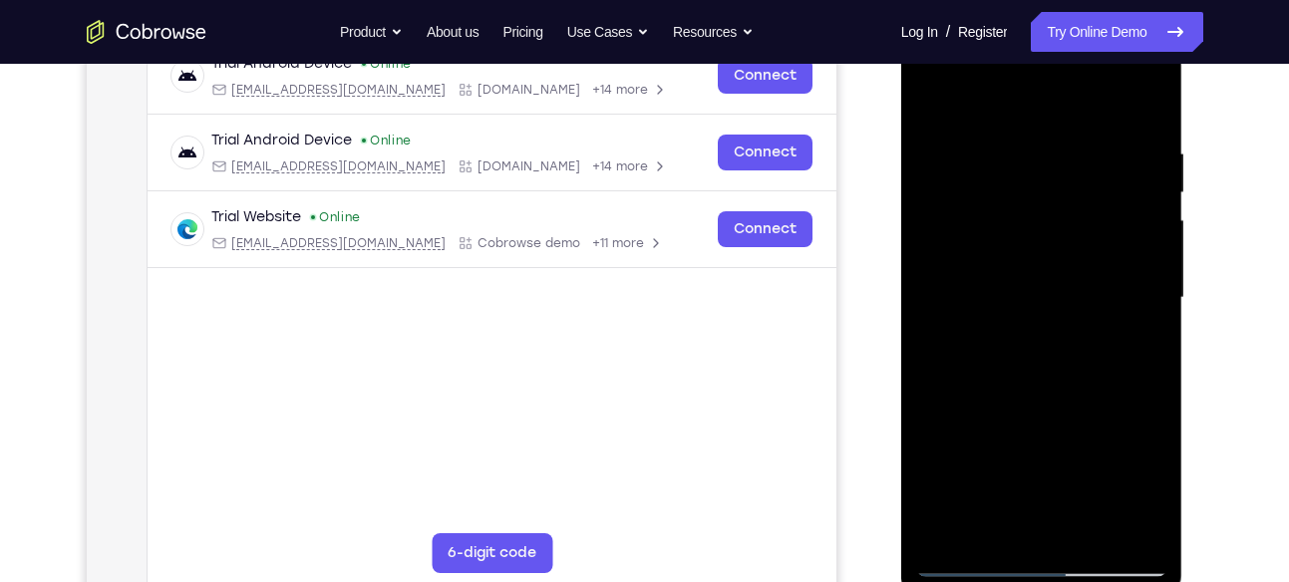
click at [1135, 292] on div at bounding box center [1041, 298] width 251 height 558
click at [1137, 276] on div at bounding box center [1041, 298] width 251 height 558
click at [1147, 254] on div at bounding box center [1041, 298] width 251 height 558
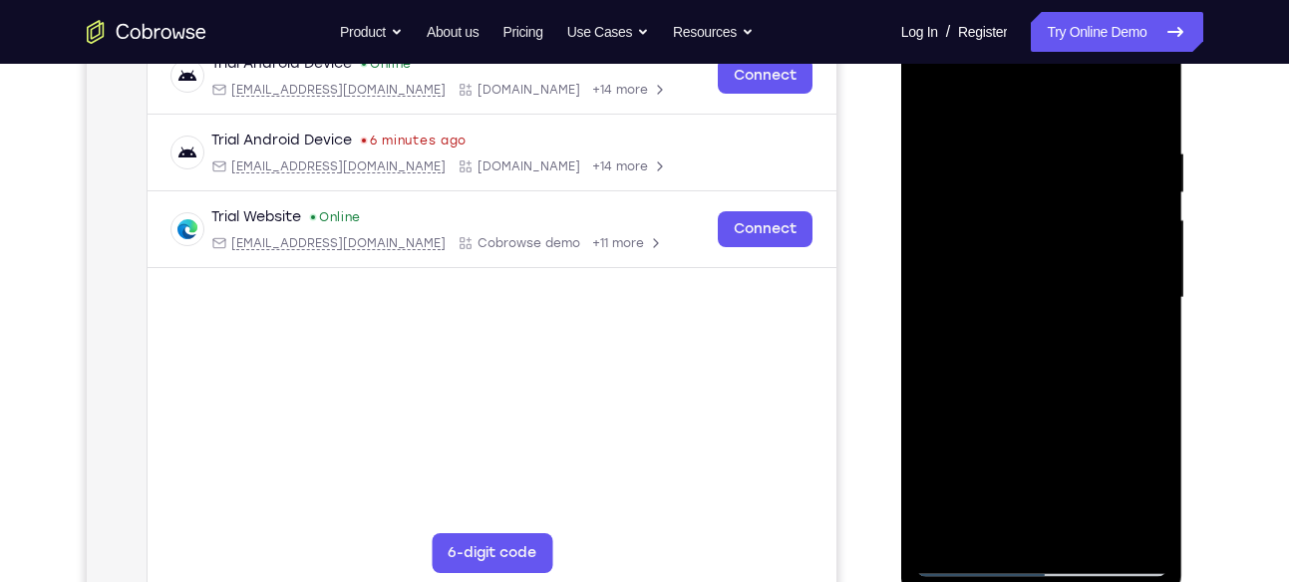
click at [1147, 254] on div at bounding box center [1041, 298] width 251 height 558
click at [931, 308] on div at bounding box center [1041, 298] width 251 height 558
click at [1155, 262] on div at bounding box center [1041, 298] width 251 height 558
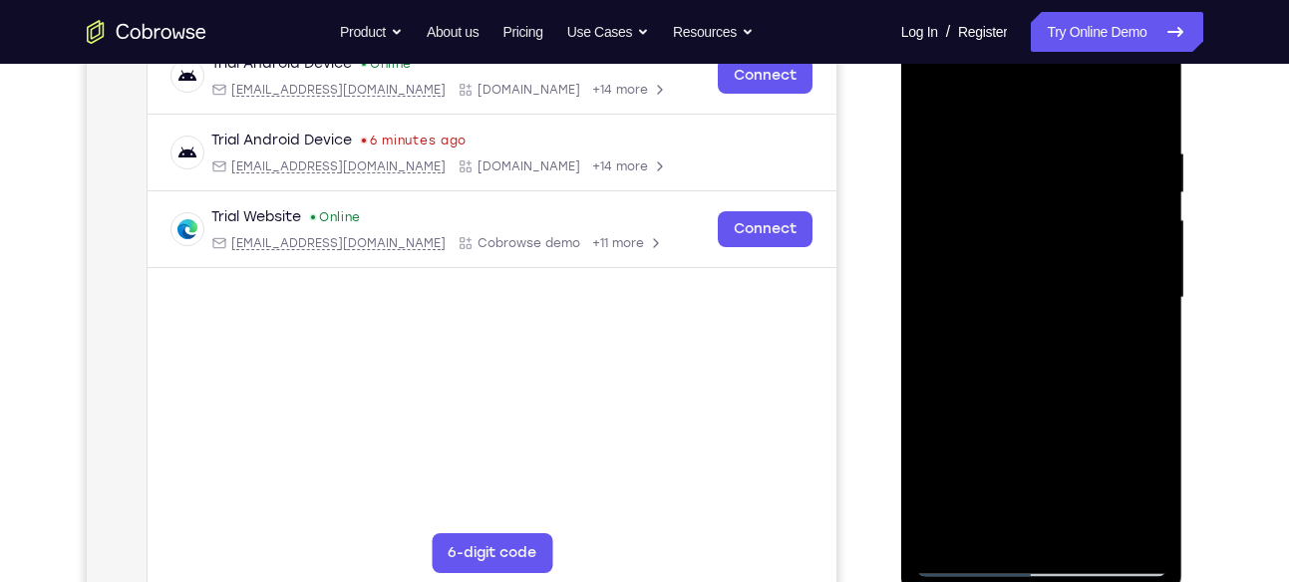
click at [1143, 103] on div at bounding box center [1041, 298] width 251 height 558
drag, startPoint x: 1134, startPoint y: 130, endPoint x: 967, endPoint y: 136, distance: 167.6
click at [967, 136] on div at bounding box center [1041, 298] width 251 height 558
drag, startPoint x: 1128, startPoint y: 121, endPoint x: 1745, endPoint y: 133, distance: 617.2
click at [901, 129] on html "Online web based iOS Simulators and Android Emulators. Run iPhone, iPad, Mobile…" at bounding box center [1043, 303] width 284 height 598
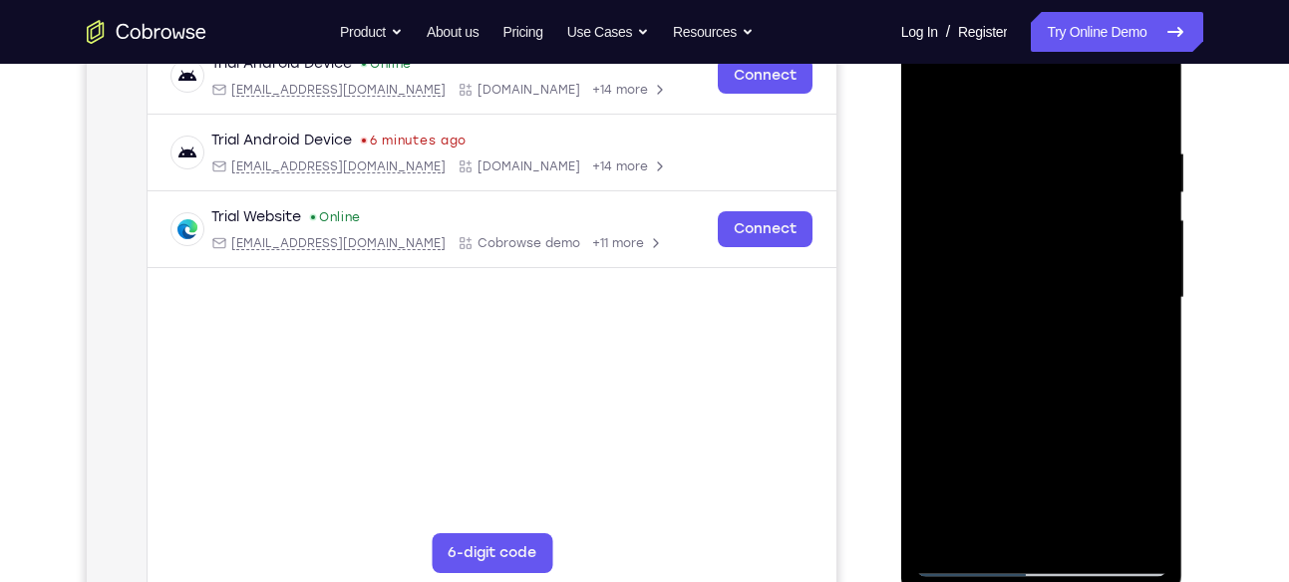
drag, startPoint x: 1037, startPoint y: 114, endPoint x: 1307, endPoint y: 185, distance: 279.5
click at [1185, 185] on html "Online web based iOS Simulators and Android Emulators. Run iPhone, iPad, Mobile…" at bounding box center [1043, 303] width 284 height 598
drag, startPoint x: 1053, startPoint y: 146, endPoint x: 1307, endPoint y: 180, distance: 256.6
click at [1185, 180] on html "Online web based iOS Simulators and Android Emulators. Run iPhone, iPad, Mobile…" at bounding box center [1043, 303] width 284 height 598
drag, startPoint x: 1043, startPoint y: 172, endPoint x: 1235, endPoint y: 185, distance: 192.8
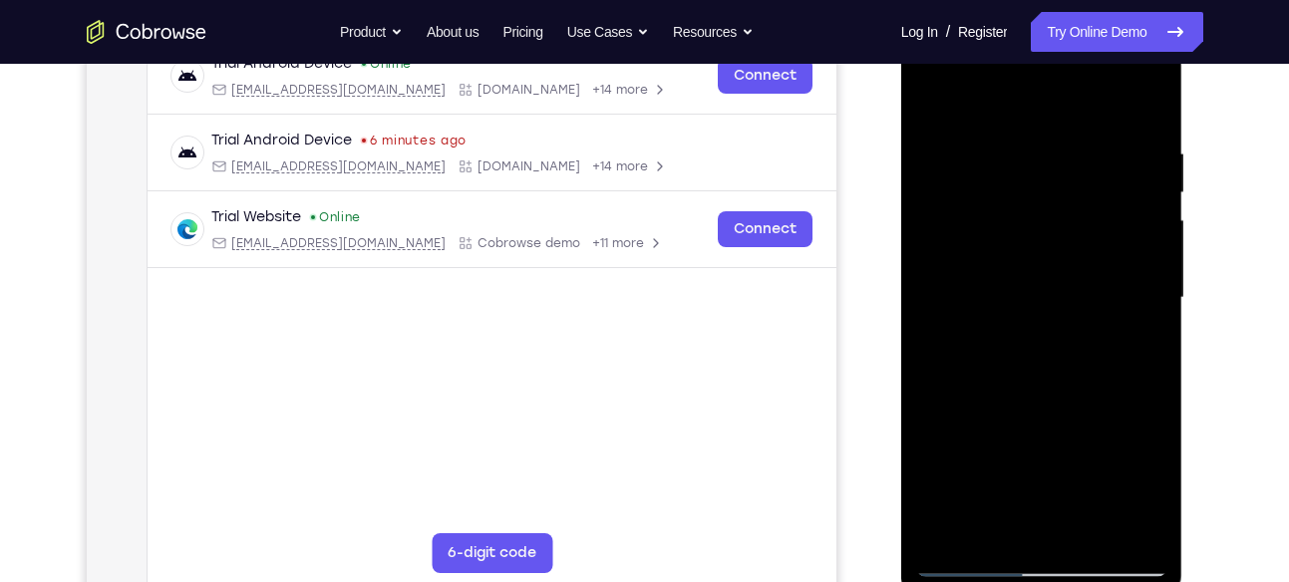
click at [1185, 185] on html "Online web based iOS Simulators and Android Emulators. Run iPhone, iPad, Mobile…" at bounding box center [1043, 303] width 284 height 598
drag, startPoint x: 1051, startPoint y: 158, endPoint x: 1246, endPoint y: 192, distance: 198.5
click at [1185, 192] on html "Online web based iOS Simulators and Android Emulators. Run iPhone, iPad, Mobile…" at bounding box center [1043, 303] width 284 height 598
drag, startPoint x: 1058, startPoint y: 148, endPoint x: 1296, endPoint y: 167, distance: 239.1
click at [1185, 167] on html "Online web based iOS Simulators and Android Emulators. Run iPhone, iPad, Mobile…" at bounding box center [1043, 303] width 284 height 598
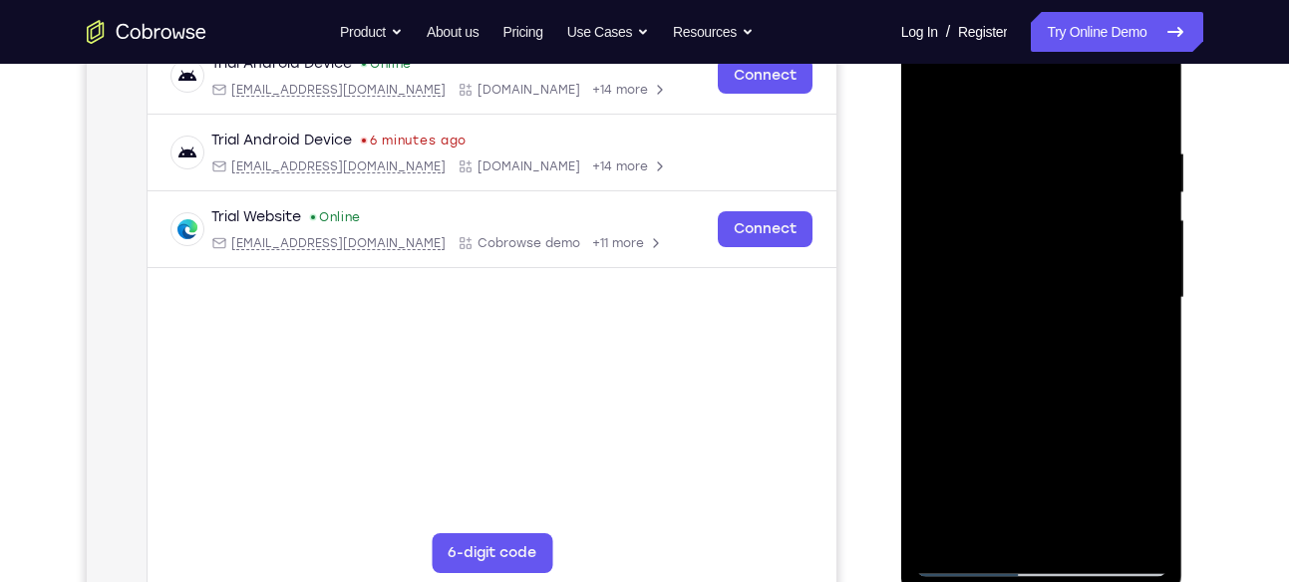
click at [995, 150] on div at bounding box center [1041, 298] width 251 height 558
click at [1142, 200] on div at bounding box center [1041, 298] width 251 height 558
click at [1139, 162] on div at bounding box center [1041, 298] width 251 height 558
click at [1150, 162] on div at bounding box center [1041, 298] width 251 height 558
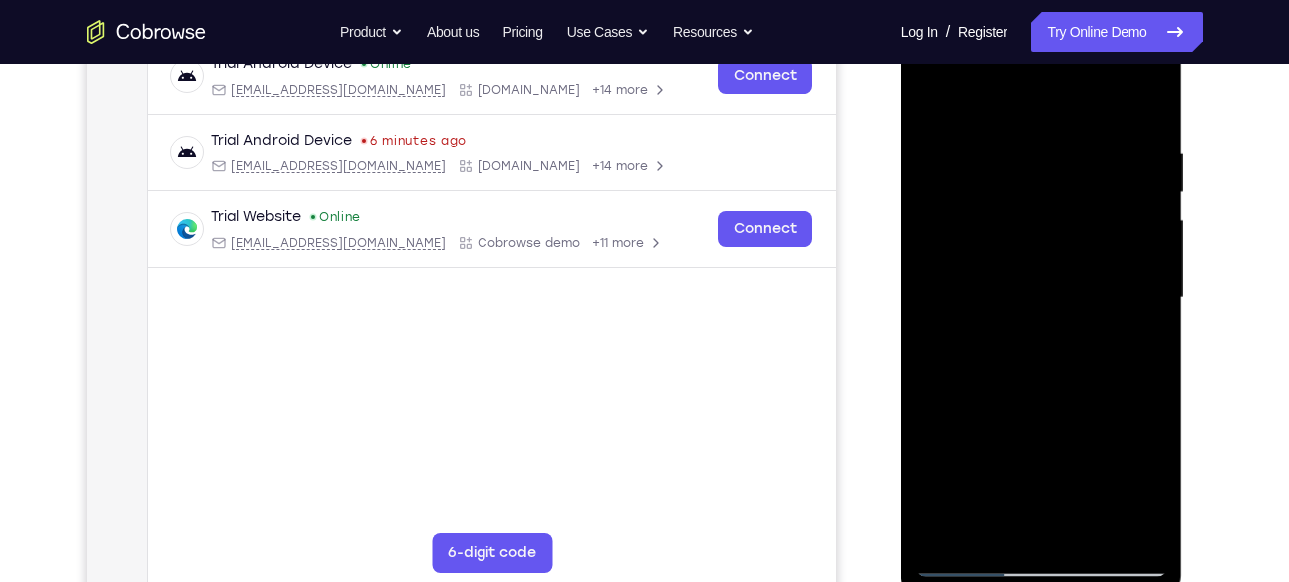
click at [1150, 162] on div at bounding box center [1041, 298] width 251 height 558
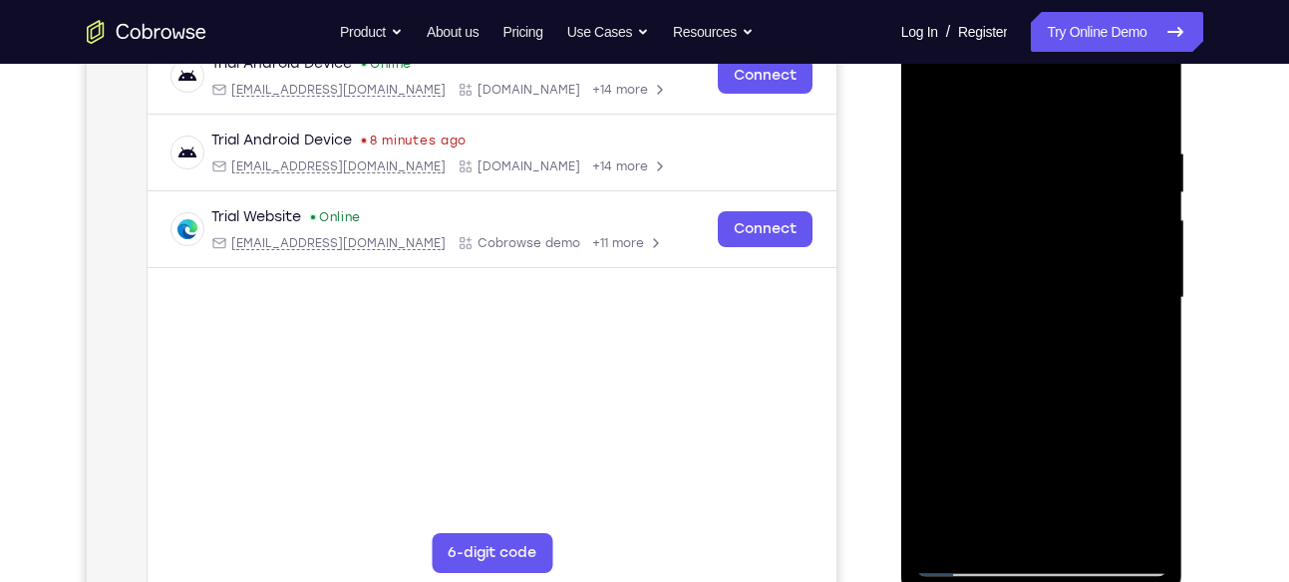
click at [1137, 211] on div at bounding box center [1041, 298] width 251 height 558
click at [1142, 180] on div at bounding box center [1041, 298] width 251 height 558
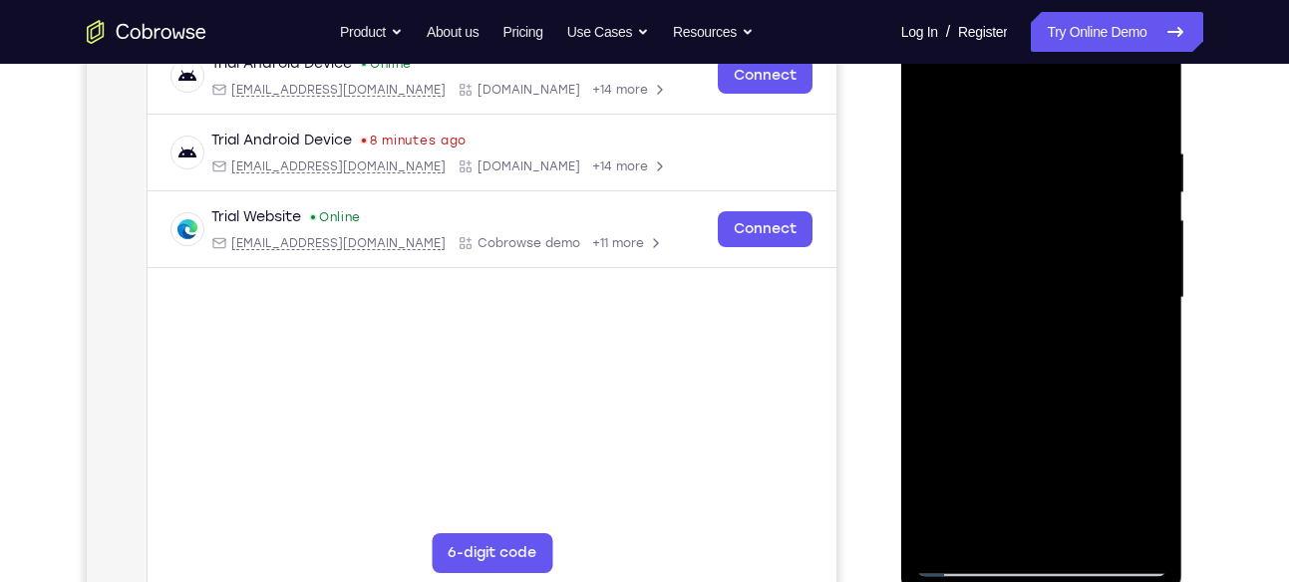
click at [1142, 180] on div at bounding box center [1041, 298] width 251 height 558
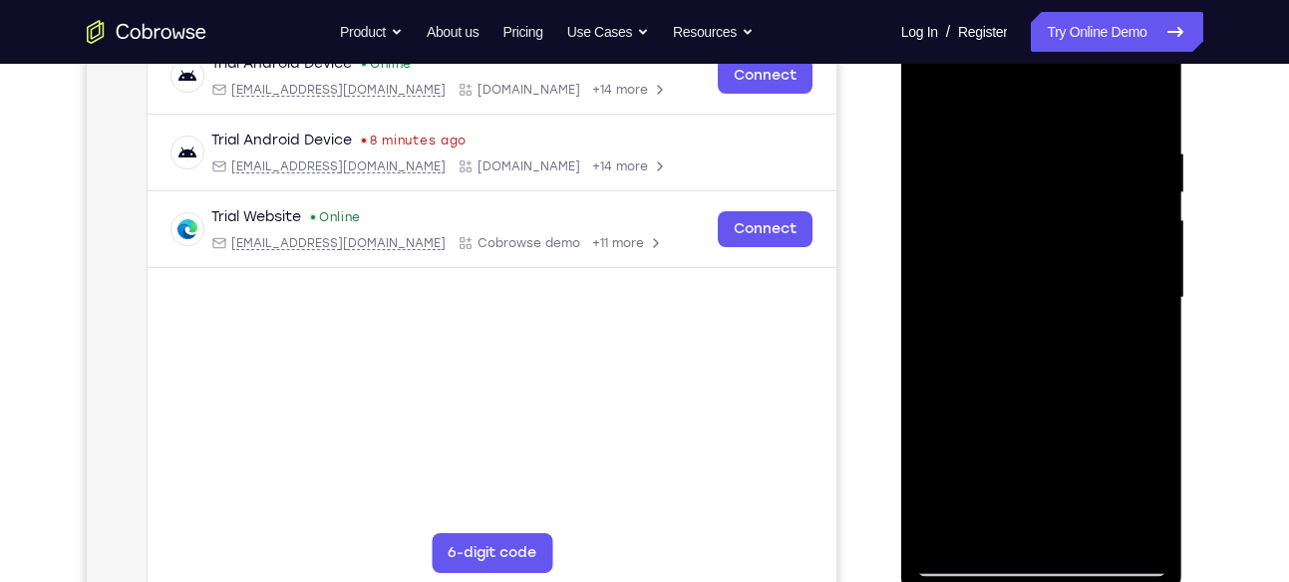
click at [1142, 180] on div at bounding box center [1041, 298] width 251 height 558
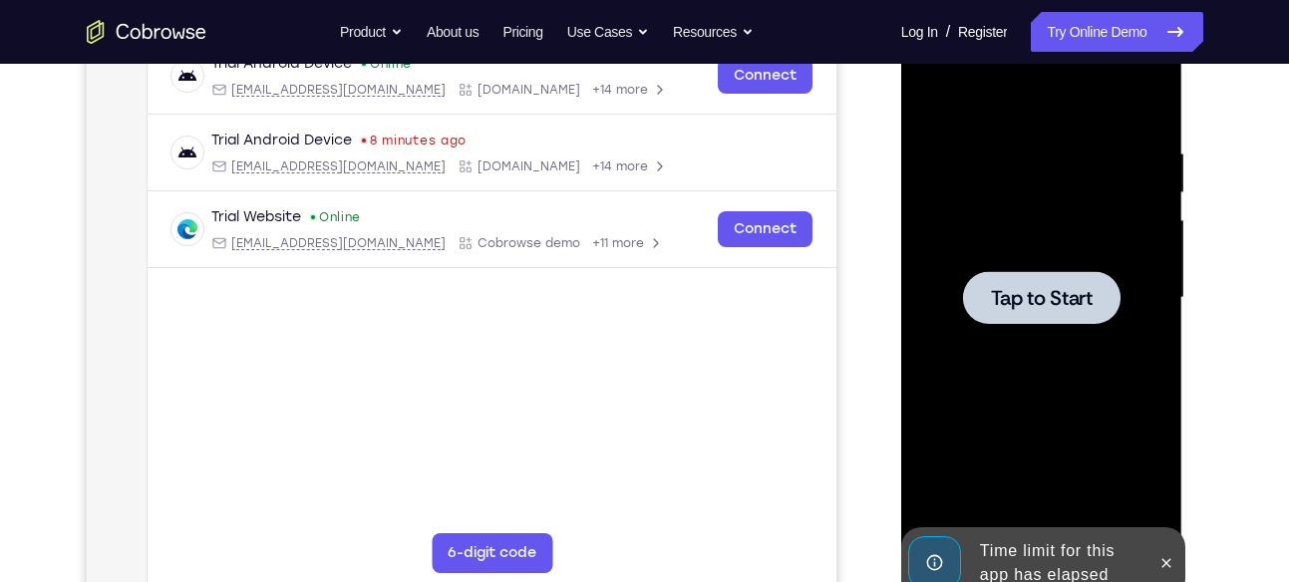
click at [1082, 299] on span "Tap to Start" at bounding box center [1042, 298] width 102 height 20
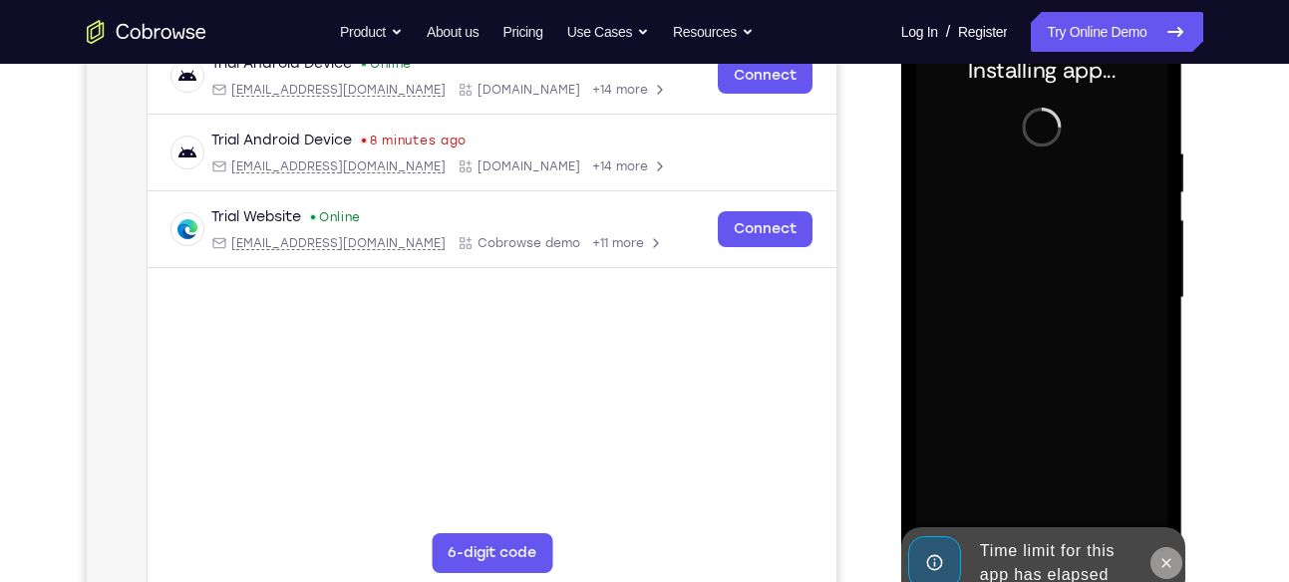
click at [1170, 555] on icon at bounding box center [1166, 563] width 16 height 16
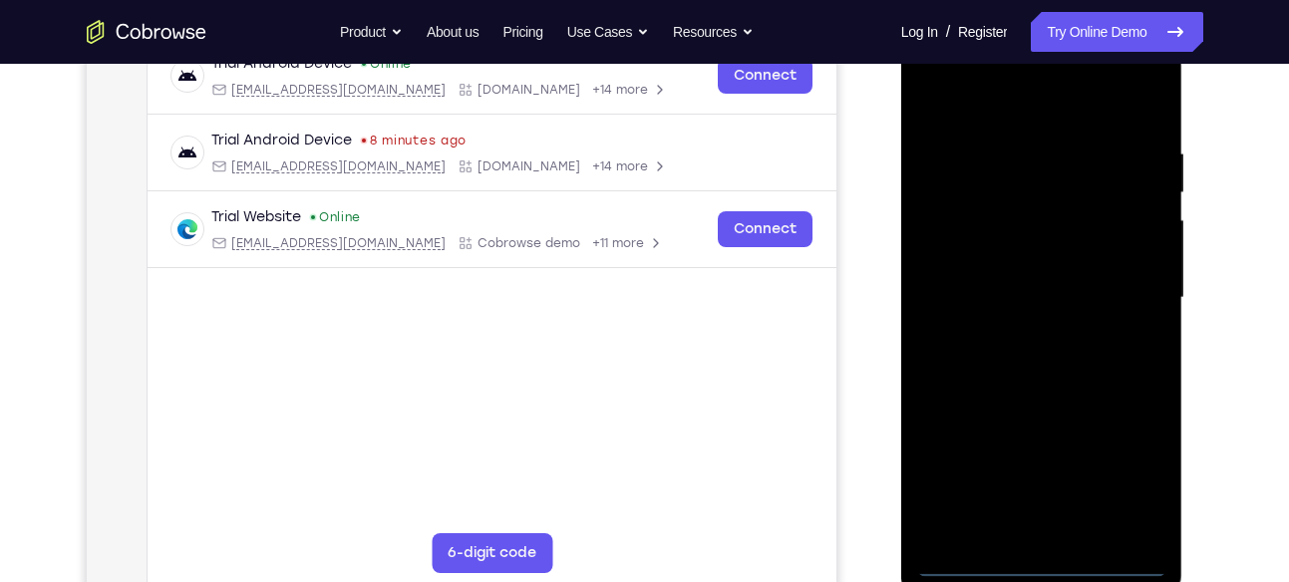
click at [1049, 557] on div at bounding box center [1041, 298] width 251 height 558
click at [1131, 474] on div at bounding box center [1041, 298] width 251 height 558
click at [982, 90] on div at bounding box center [1041, 298] width 251 height 558
click at [1122, 286] on div at bounding box center [1041, 298] width 251 height 558
click at [1015, 332] on div at bounding box center [1041, 298] width 251 height 558
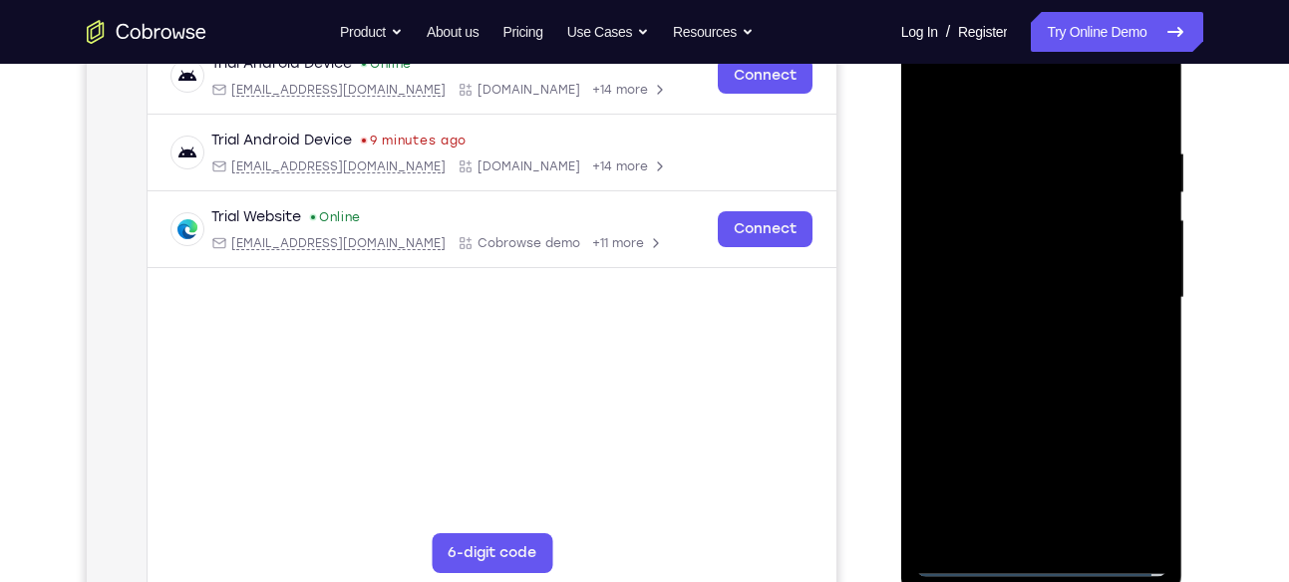
click at [1011, 285] on div at bounding box center [1041, 298] width 251 height 558
click at [1019, 263] on div at bounding box center [1041, 298] width 251 height 558
click at [1146, 258] on div at bounding box center [1041, 298] width 251 height 558
click at [1049, 286] on div at bounding box center [1041, 298] width 251 height 558
click at [1111, 381] on div at bounding box center [1041, 298] width 251 height 558
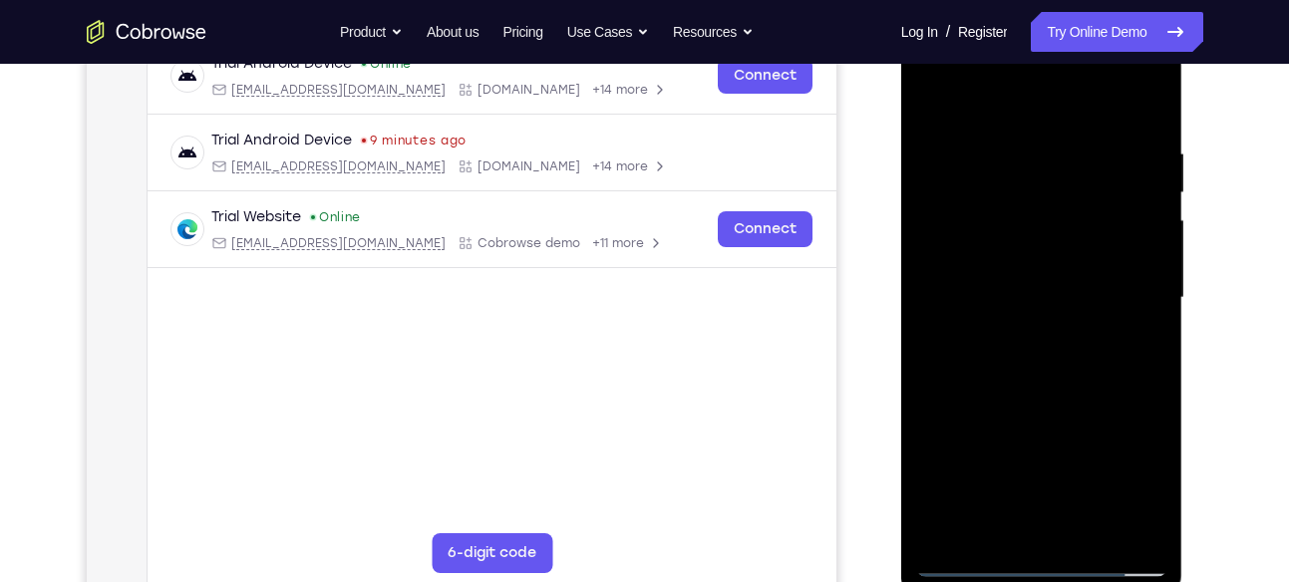
drag, startPoint x: 1011, startPoint y: 103, endPoint x: 988, endPoint y: -51, distance: 155.2
click at [988, 4] on html "Online web based iOS Simulators and Android Emulators. Run iPhone, iPad, Mobile…" at bounding box center [1043, 303] width 284 height 598
click at [1015, 142] on div at bounding box center [1041, 298] width 251 height 558
click at [1150, 519] on div at bounding box center [1041, 298] width 251 height 558
click at [1147, 379] on div at bounding box center [1041, 298] width 251 height 558
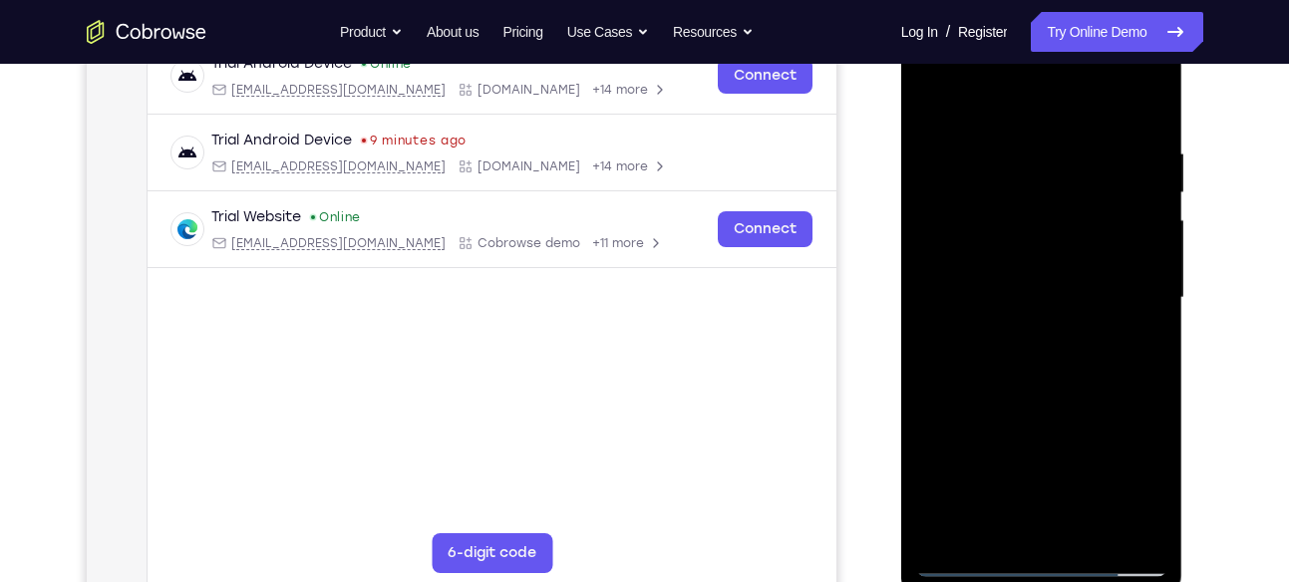
click at [1148, 518] on div at bounding box center [1041, 298] width 251 height 558
click at [1136, 258] on div at bounding box center [1041, 298] width 251 height 558
click at [1135, 233] on div at bounding box center [1041, 298] width 251 height 558
click at [1144, 358] on div at bounding box center [1041, 298] width 251 height 558
click at [949, 102] on div at bounding box center [1041, 298] width 251 height 558
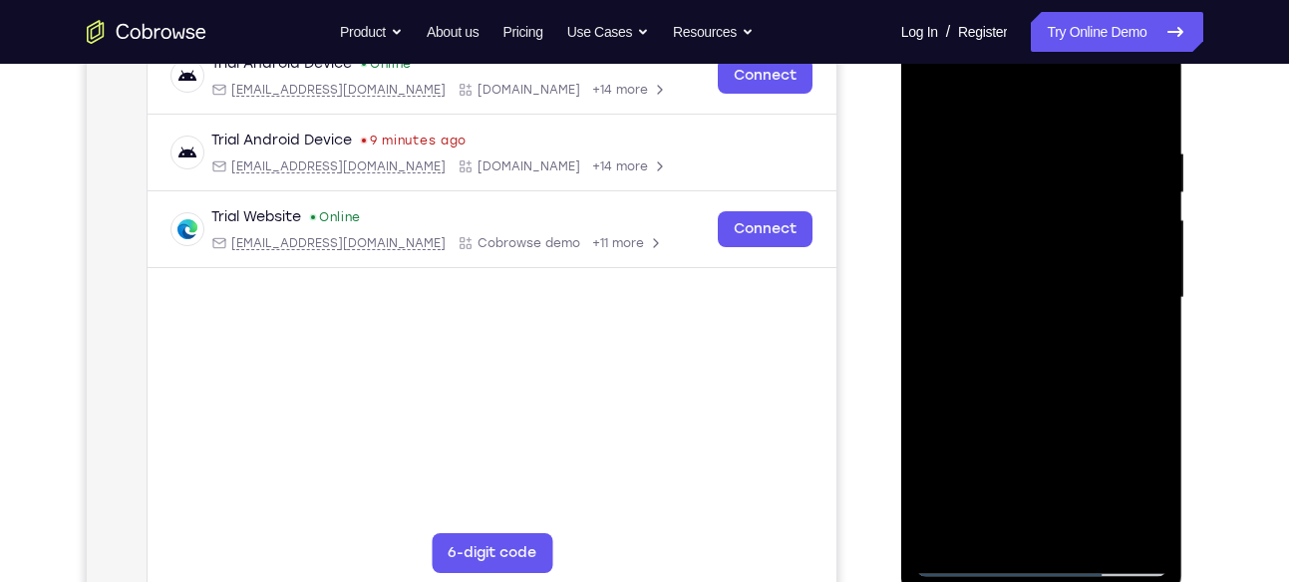
click at [1127, 326] on div at bounding box center [1041, 298] width 251 height 558
click at [933, 105] on div at bounding box center [1041, 298] width 251 height 558
click at [1153, 245] on div at bounding box center [1041, 298] width 251 height 558
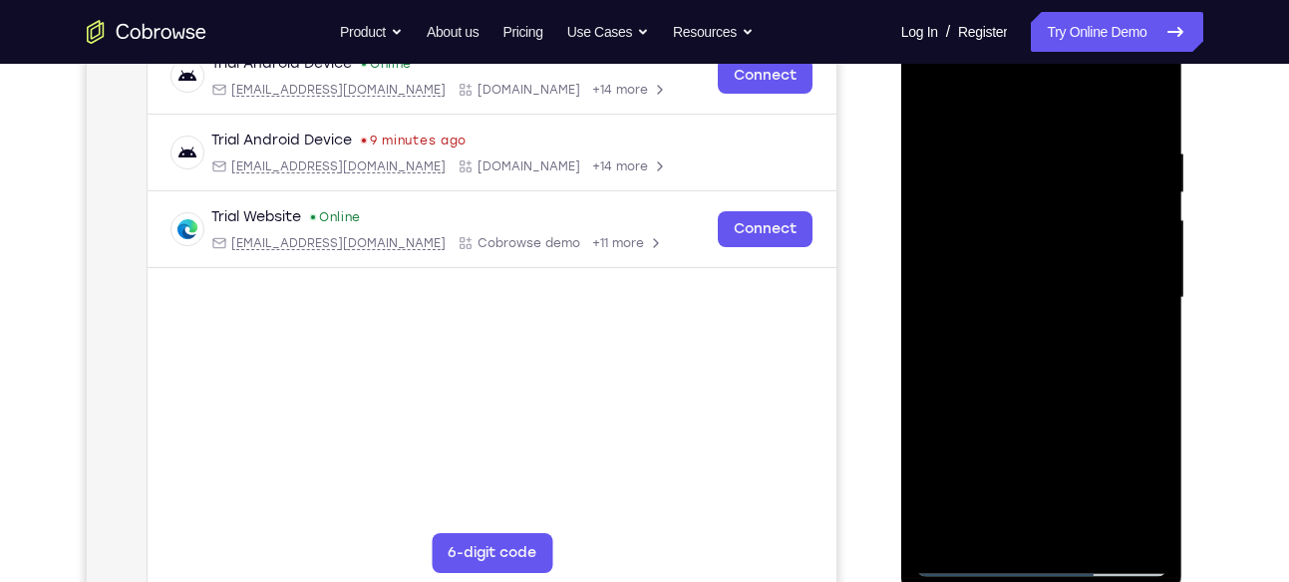
click at [1029, 330] on div at bounding box center [1041, 298] width 251 height 558
click at [1049, 271] on div at bounding box center [1041, 298] width 251 height 558
drag, startPoint x: 1062, startPoint y: 296, endPoint x: 1055, endPoint y: 234, distance: 62.2
click at [1055, 234] on div at bounding box center [1041, 298] width 251 height 558
click at [1156, 249] on div at bounding box center [1041, 298] width 251 height 558
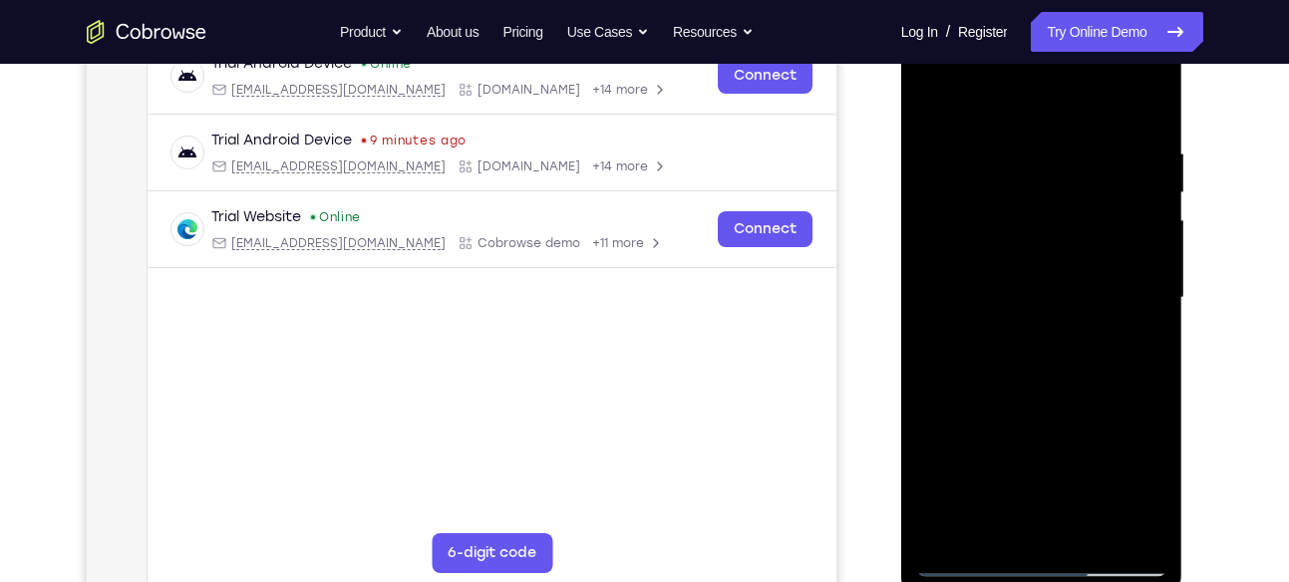
click at [1156, 249] on div at bounding box center [1041, 298] width 251 height 558
click at [1152, 243] on div at bounding box center [1041, 298] width 251 height 558
click at [1150, 255] on div at bounding box center [1041, 298] width 251 height 558
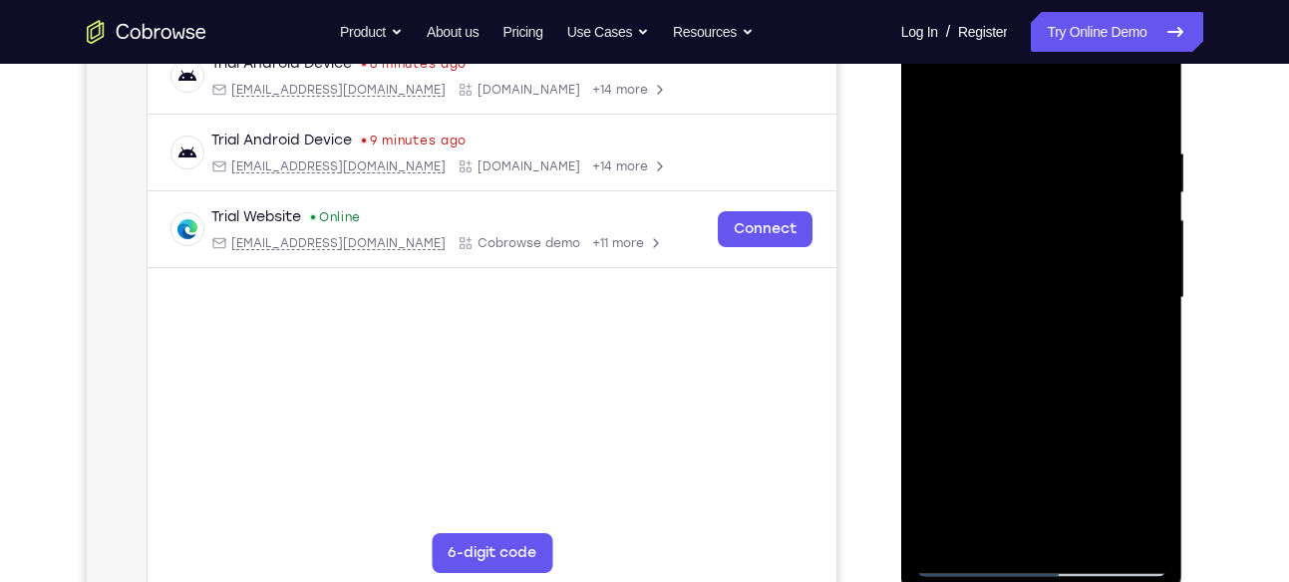
click at [1156, 247] on div at bounding box center [1041, 298] width 251 height 558
click at [1150, 252] on div at bounding box center [1041, 298] width 251 height 558
click at [1150, 259] on div at bounding box center [1041, 298] width 251 height 558
click at [1150, 245] on div at bounding box center [1041, 298] width 251 height 558
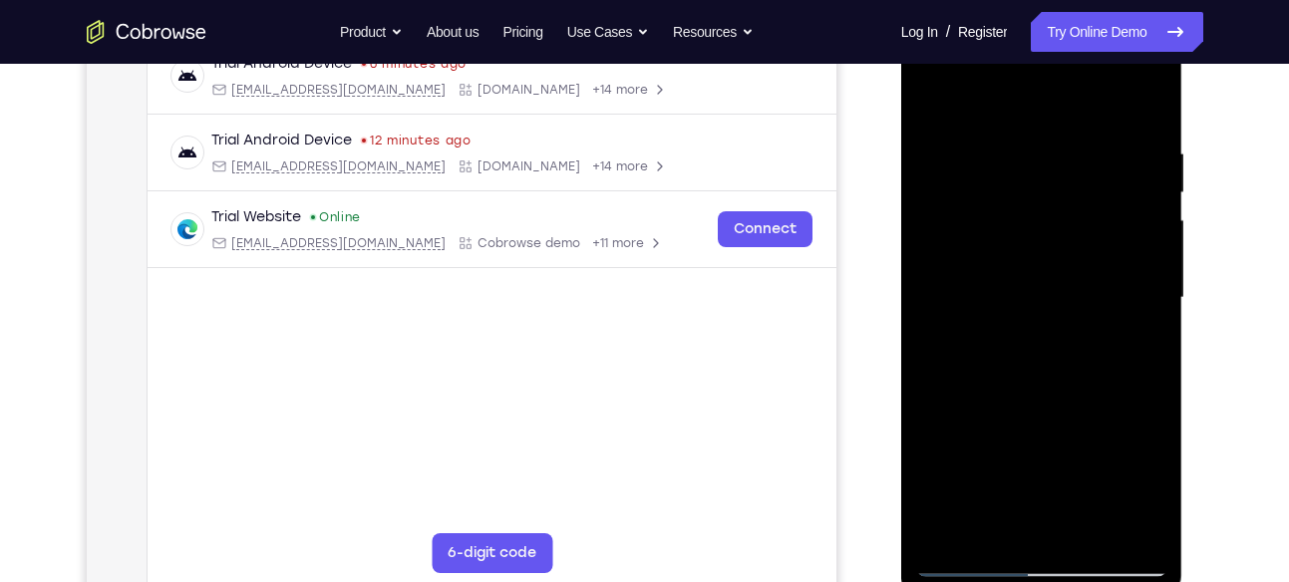
click at [1151, 248] on div at bounding box center [1041, 298] width 251 height 558
click at [937, 438] on div at bounding box center [1041, 298] width 251 height 558
click at [938, 255] on div at bounding box center [1041, 298] width 251 height 558
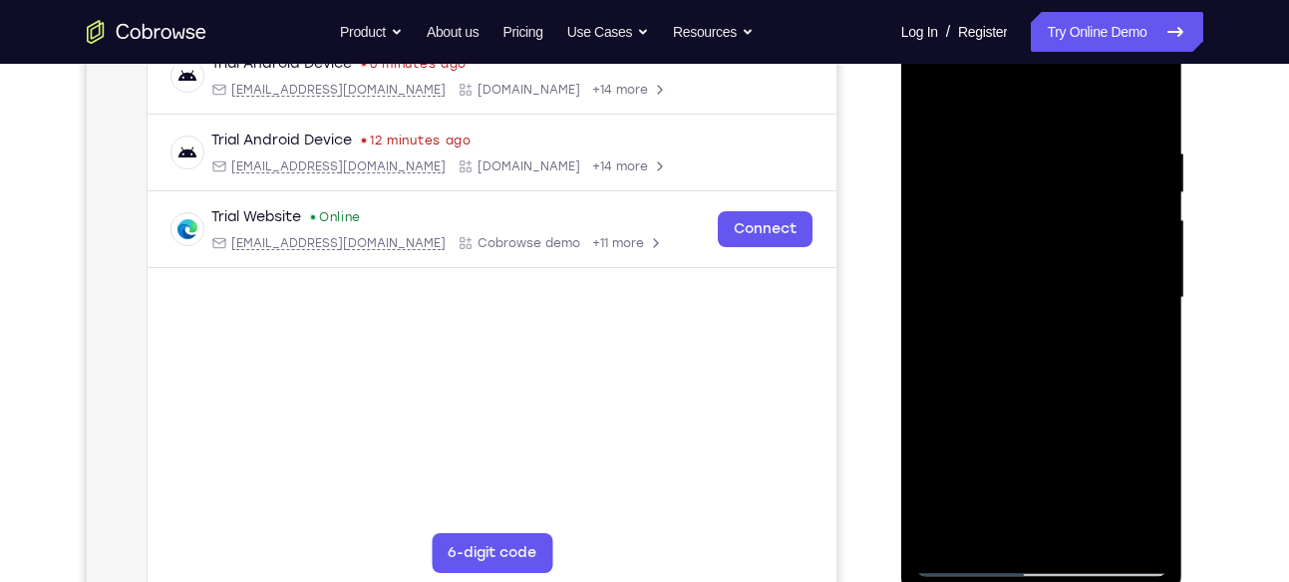
click at [938, 255] on div at bounding box center [1041, 298] width 251 height 558
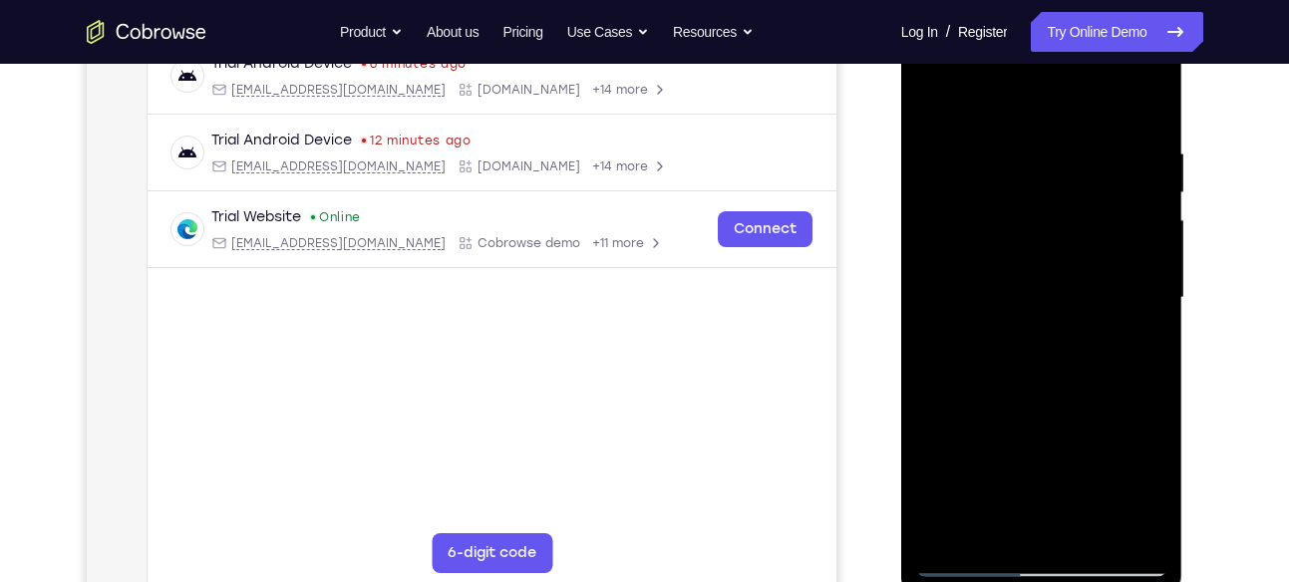
click at [938, 255] on div at bounding box center [1041, 298] width 251 height 558
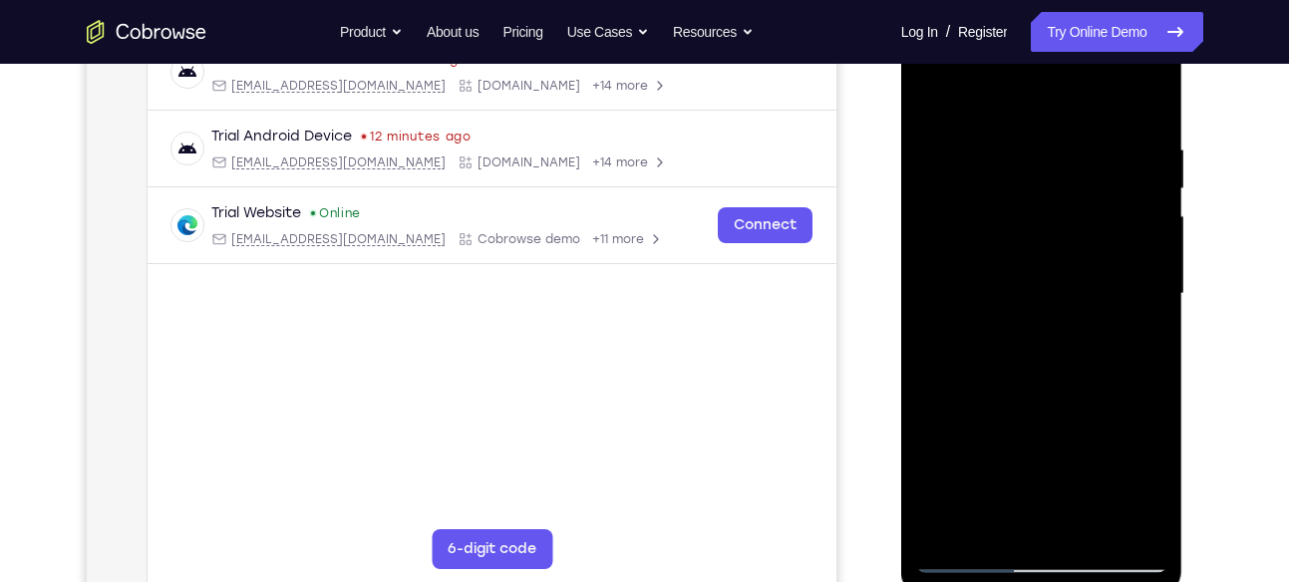
drag, startPoint x: 1000, startPoint y: 238, endPoint x: 1018, endPoint y: 323, distance: 86.6
click at [1018, 323] on div at bounding box center [1041, 294] width 251 height 558
click at [1086, 519] on div at bounding box center [1041, 294] width 251 height 558
click at [1058, 407] on div at bounding box center [1041, 294] width 251 height 558
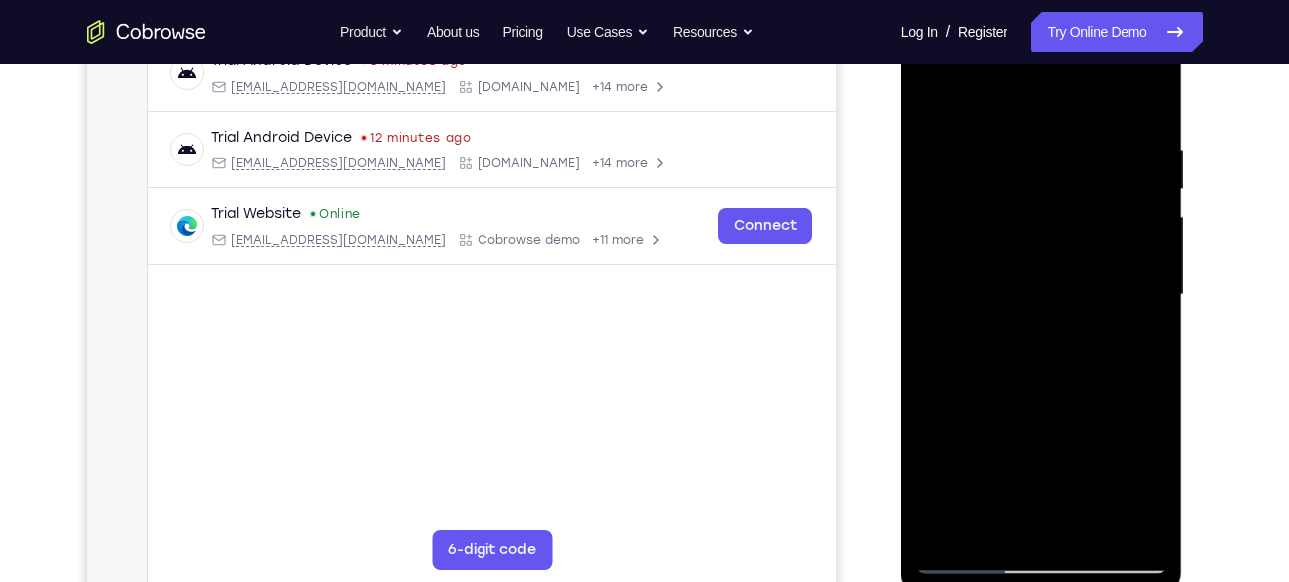
click at [1091, 201] on div at bounding box center [1041, 295] width 251 height 558
click at [1097, 222] on div at bounding box center [1041, 295] width 251 height 558
drag, startPoint x: 1085, startPoint y: 209, endPoint x: 951, endPoint y: 187, distance: 135.4
click at [951, 187] on div at bounding box center [1041, 295] width 251 height 558
drag, startPoint x: 1046, startPoint y: 185, endPoint x: 954, endPoint y: 163, distance: 94.3
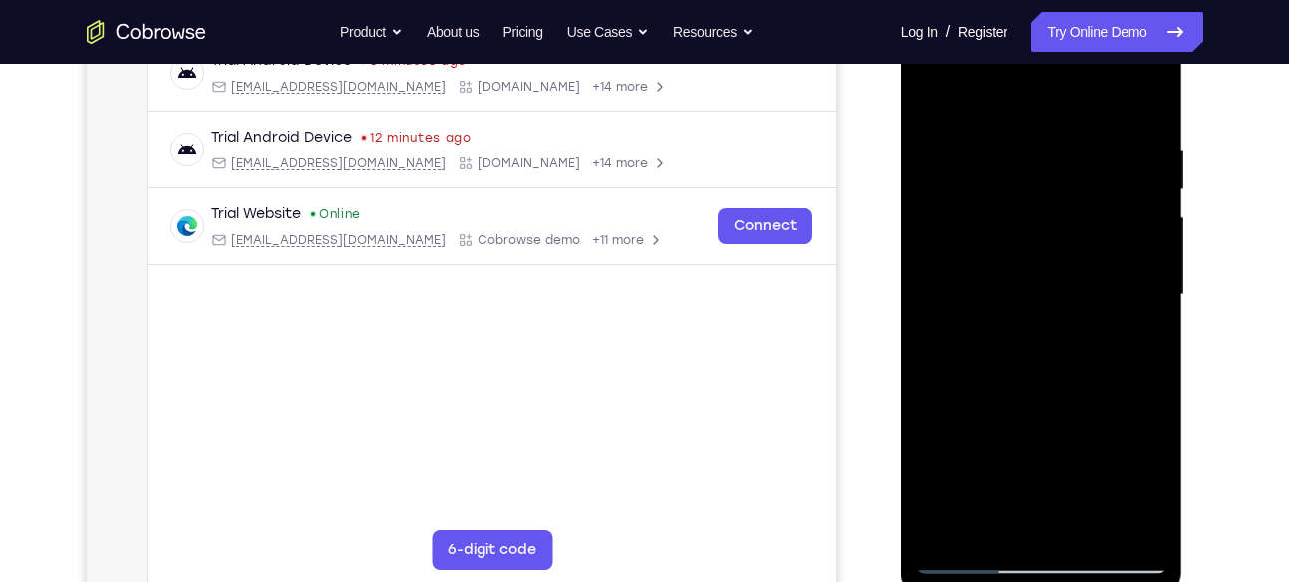
click at [954, 163] on div at bounding box center [1041, 295] width 251 height 558
drag, startPoint x: 1058, startPoint y: 204, endPoint x: 971, endPoint y: 166, distance: 94.6
click at [971, 166] on div at bounding box center [1041, 295] width 251 height 558
drag, startPoint x: 1054, startPoint y: 188, endPoint x: 1036, endPoint y: 182, distance: 18.9
click at [1036, 182] on div at bounding box center [1041, 295] width 251 height 558
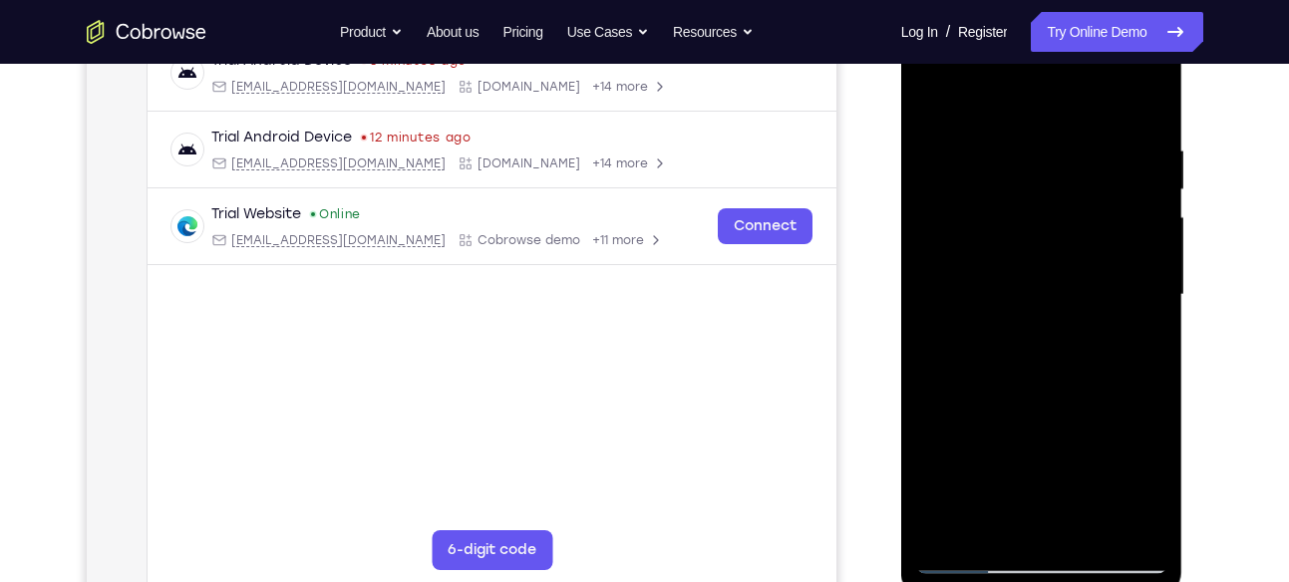
drag, startPoint x: 1068, startPoint y: 188, endPoint x: 922, endPoint y: 193, distance: 145.6
click at [922, 193] on div at bounding box center [1041, 295] width 251 height 558
drag, startPoint x: 1111, startPoint y: 201, endPoint x: 971, endPoint y: 209, distance: 139.8
click at [971, 209] on div at bounding box center [1041, 295] width 251 height 558
drag, startPoint x: 1057, startPoint y: 197, endPoint x: 1307, endPoint y: 319, distance: 278.2
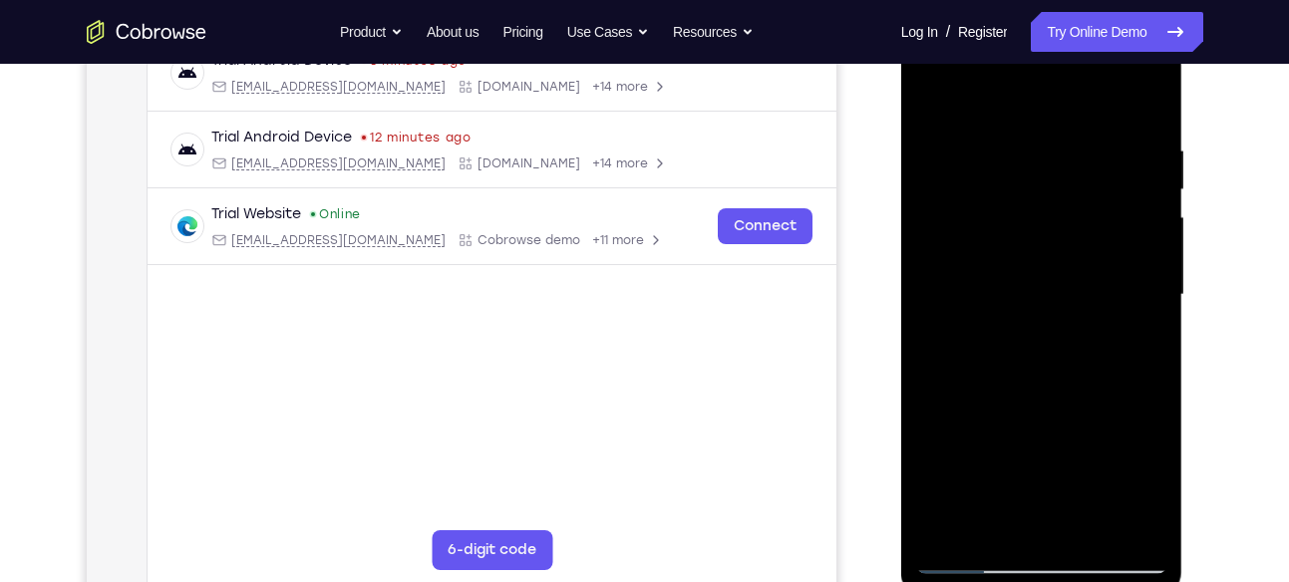
click at [1185, 319] on html "Online web based iOS Simulators and Android Emulators. Run iPhone, iPad, Mobile…" at bounding box center [1043, 300] width 284 height 598
drag, startPoint x: 989, startPoint y: 200, endPoint x: 1307, endPoint y: 328, distance: 342.7
click at [1185, 328] on html "Online web based iOS Simulators and Android Emulators. Run iPhone, iPad, Mobile…" at bounding box center [1043, 300] width 284 height 598
click at [967, 556] on div at bounding box center [1041, 295] width 251 height 558
click at [1041, 363] on div at bounding box center [1041, 295] width 251 height 558
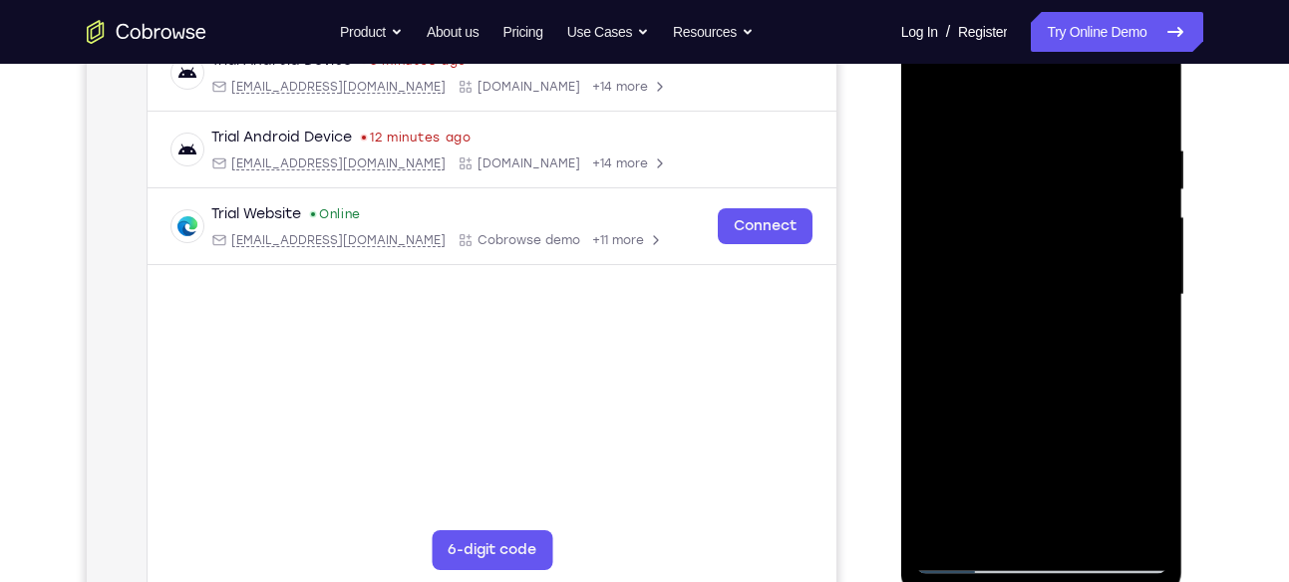
drag, startPoint x: 1041, startPoint y: 363, endPoint x: 1022, endPoint y: 226, distance: 137.9
click at [1022, 226] on div at bounding box center [1041, 295] width 251 height 558
click at [957, 382] on div at bounding box center [1041, 295] width 251 height 558
click at [1020, 452] on div at bounding box center [1041, 295] width 251 height 558
click at [996, 520] on div at bounding box center [1041, 295] width 251 height 558
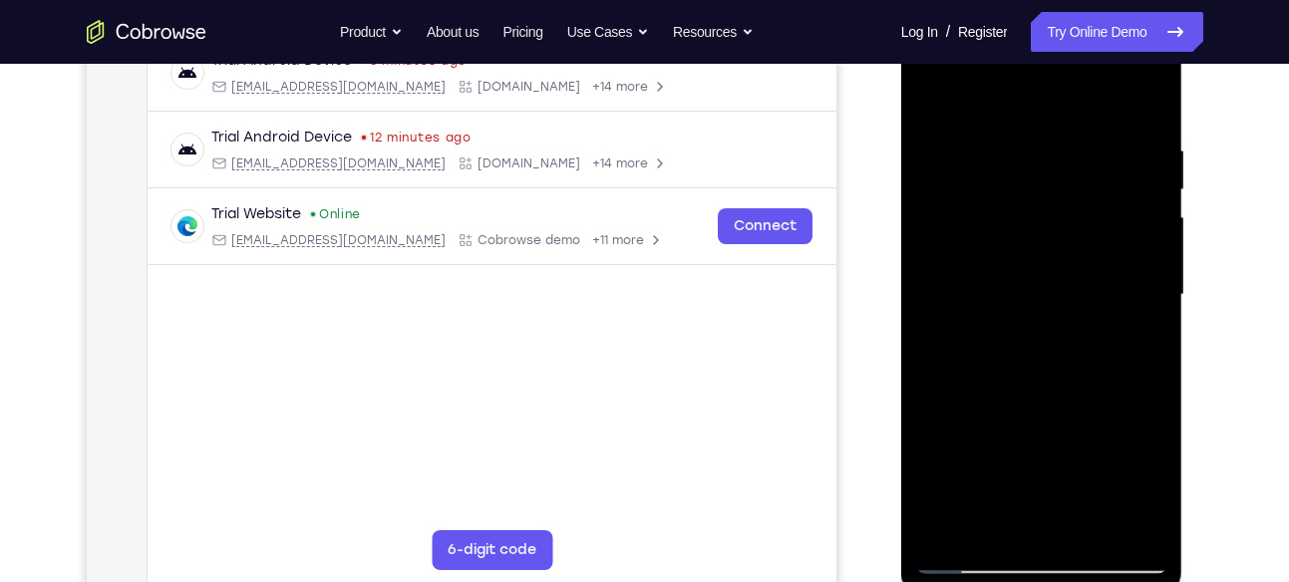
drag, startPoint x: 1045, startPoint y: 457, endPoint x: 1004, endPoint y: 260, distance: 200.6
click at [1004, 260] on div at bounding box center [1041, 295] width 251 height 558
drag, startPoint x: 1039, startPoint y: 412, endPoint x: 1006, endPoint y: 222, distance: 192.2
click at [1006, 222] on div at bounding box center [1041, 295] width 251 height 558
click at [936, 484] on div at bounding box center [1041, 295] width 251 height 558
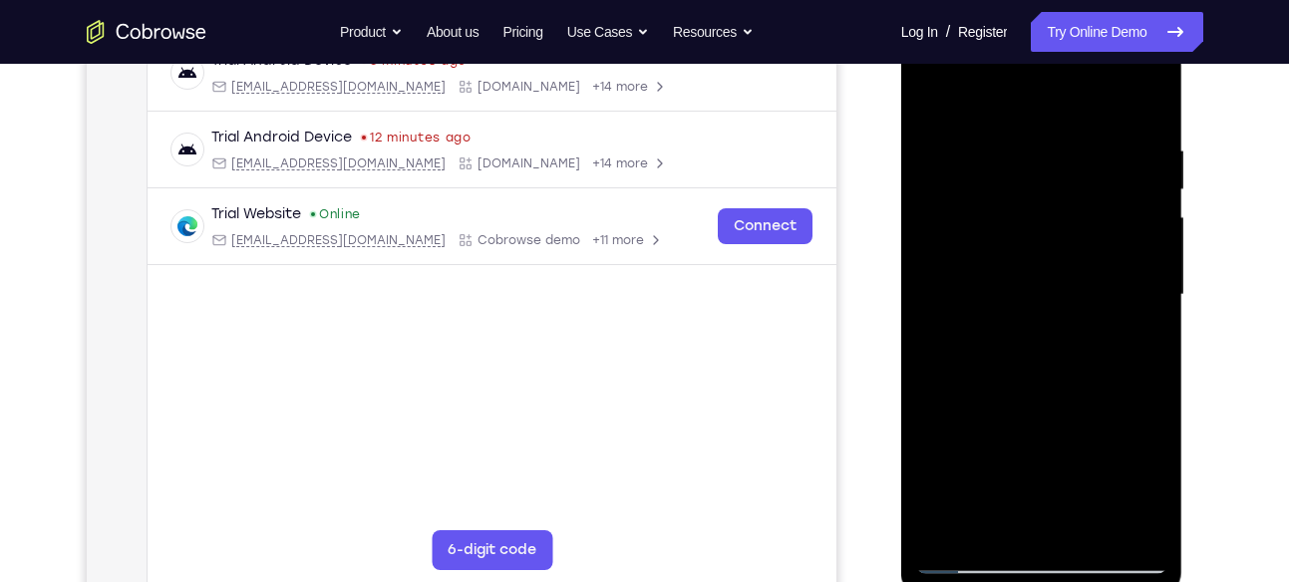
click at [1009, 365] on div at bounding box center [1041, 295] width 251 height 558
click at [1128, 292] on div at bounding box center [1041, 295] width 251 height 558
click at [1125, 194] on div at bounding box center [1041, 295] width 251 height 558
click at [1146, 283] on div at bounding box center [1041, 295] width 251 height 558
click at [933, 92] on div at bounding box center [1041, 295] width 251 height 558
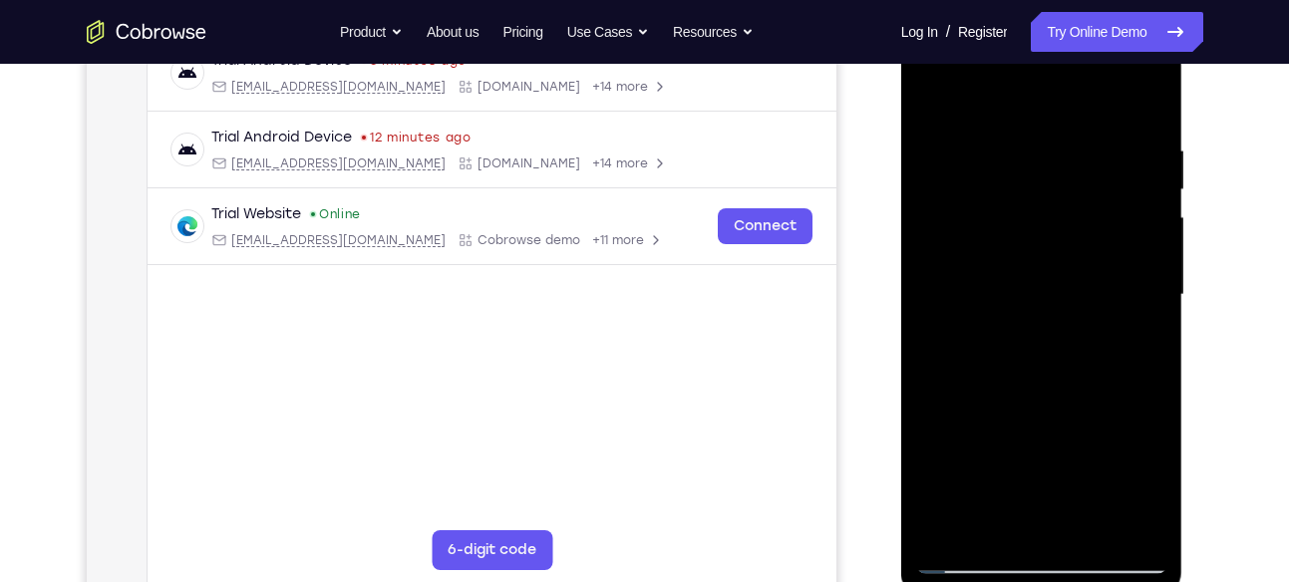
click at [962, 428] on div at bounding box center [1041, 295] width 251 height 558
drag, startPoint x: 990, startPoint y: 337, endPoint x: 994, endPoint y: 538, distance: 201.4
click at [994, 538] on div at bounding box center [1041, 295] width 251 height 558
click at [932, 83] on div at bounding box center [1041, 295] width 251 height 558
click at [935, 88] on div at bounding box center [1041, 295] width 251 height 558
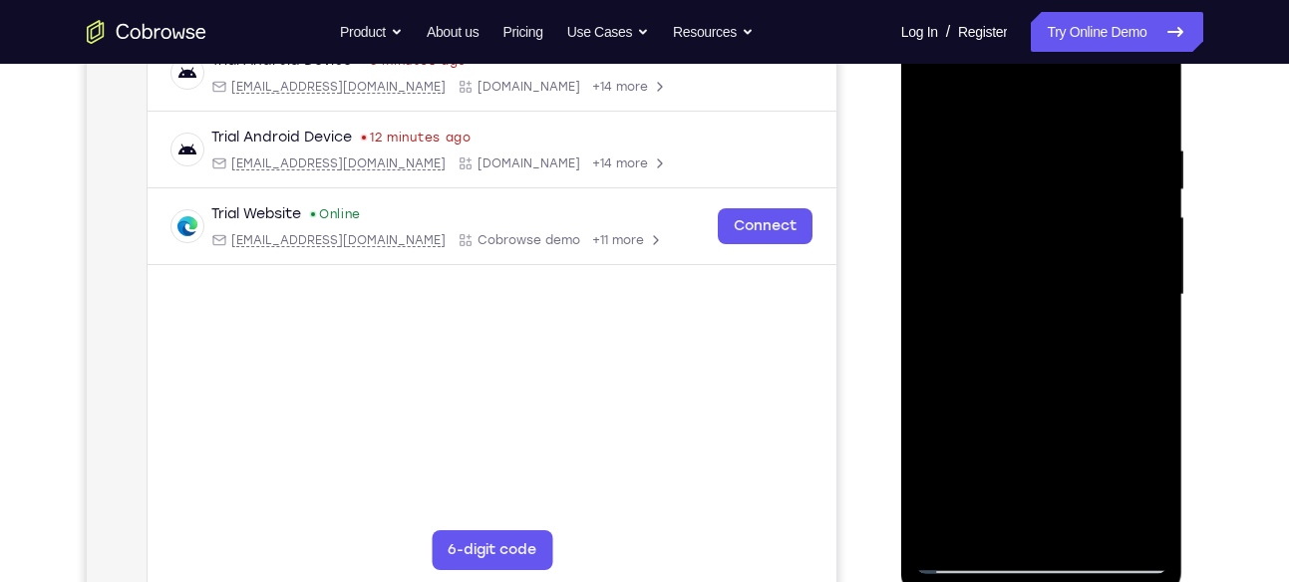
click at [1156, 197] on div at bounding box center [1041, 295] width 251 height 558
click at [1147, 208] on div at bounding box center [1041, 295] width 251 height 558
click at [1145, 99] on div at bounding box center [1041, 295] width 251 height 558
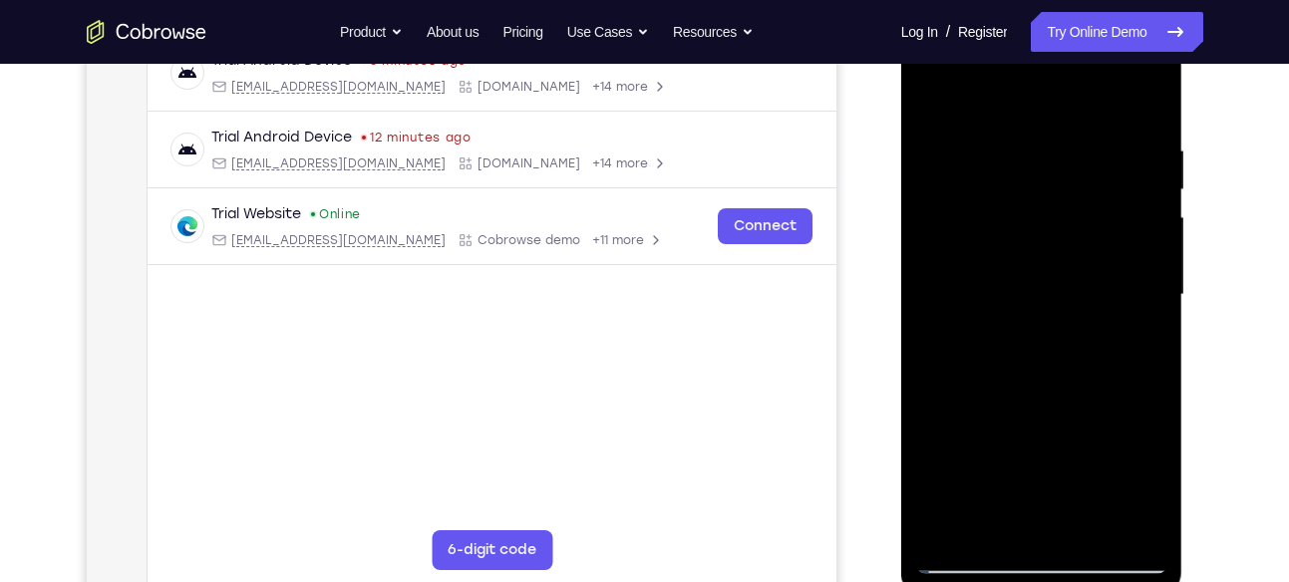
drag, startPoint x: 1044, startPoint y: 352, endPoint x: 1055, endPoint y: 277, distance: 75.6
click at [1055, 277] on div at bounding box center [1041, 295] width 251 height 558
click at [1055, 319] on div at bounding box center [1041, 295] width 251 height 558
drag, startPoint x: 1055, startPoint y: 319, endPoint x: 1052, endPoint y: 225, distance: 93.8
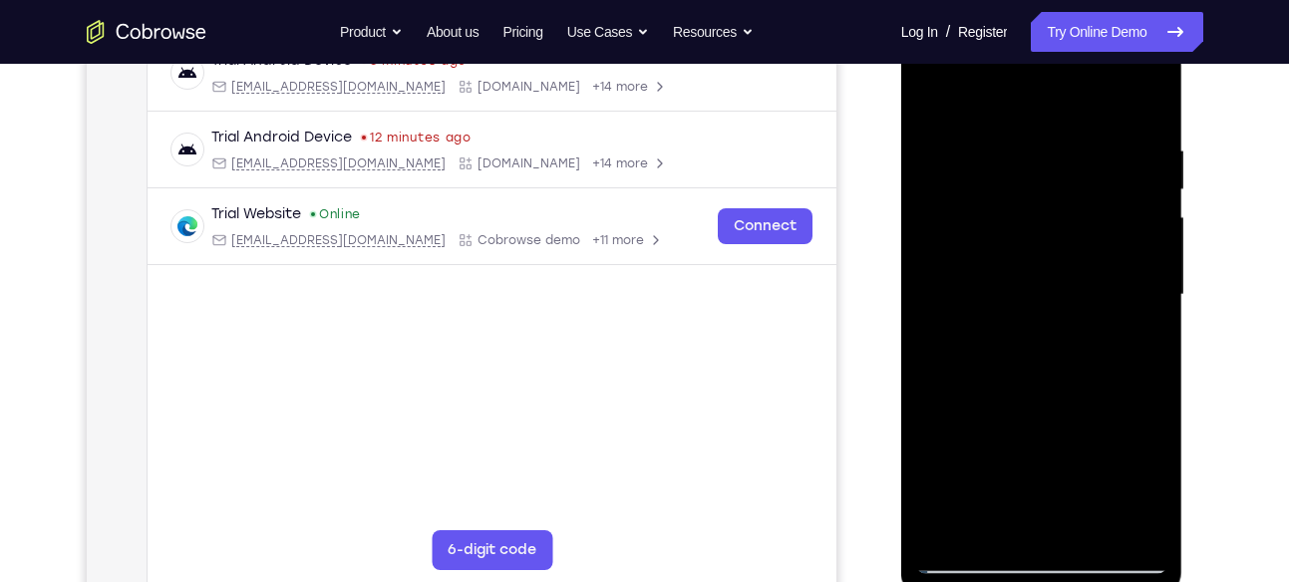
click at [1052, 225] on div at bounding box center [1041, 295] width 251 height 558
click at [1142, 220] on div at bounding box center [1041, 295] width 251 height 558
click at [1147, 224] on div at bounding box center [1041, 295] width 251 height 558
drag, startPoint x: 1066, startPoint y: 278, endPoint x: 1041, endPoint y: 91, distance: 189.1
click at [1041, 91] on div at bounding box center [1041, 295] width 251 height 558
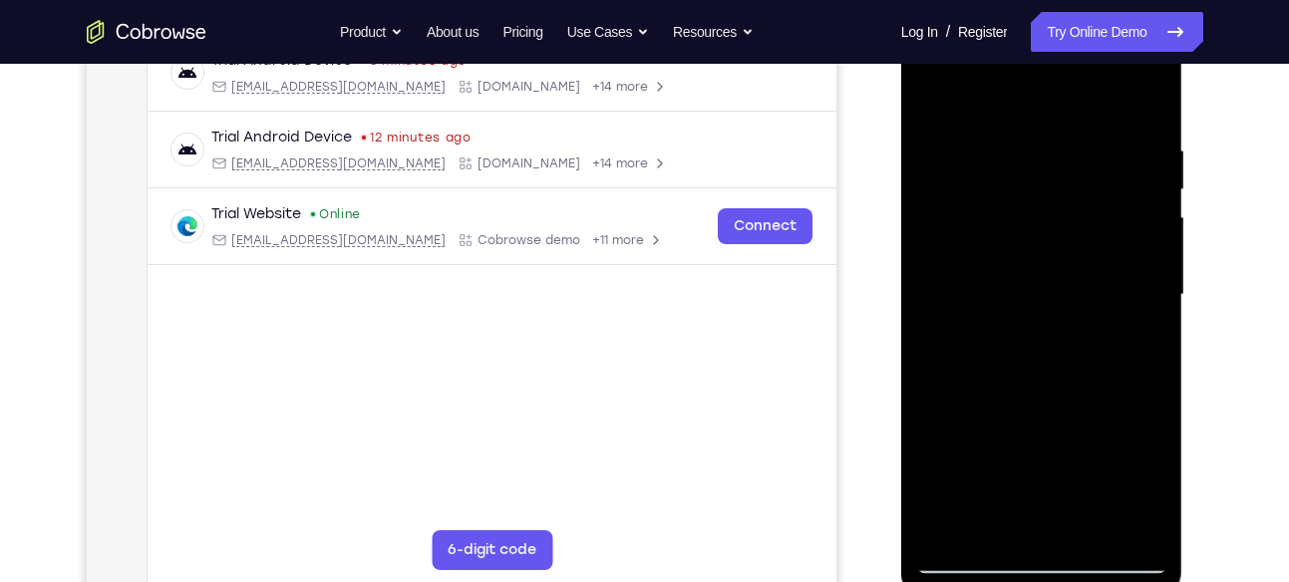
drag, startPoint x: 1059, startPoint y: 348, endPoint x: 1036, endPoint y: 177, distance: 172.0
click at [1036, 177] on div at bounding box center [1041, 295] width 251 height 558
click at [1075, 305] on div at bounding box center [1041, 295] width 251 height 558
drag, startPoint x: 1075, startPoint y: 305, endPoint x: 1052, endPoint y: 176, distance: 130.6
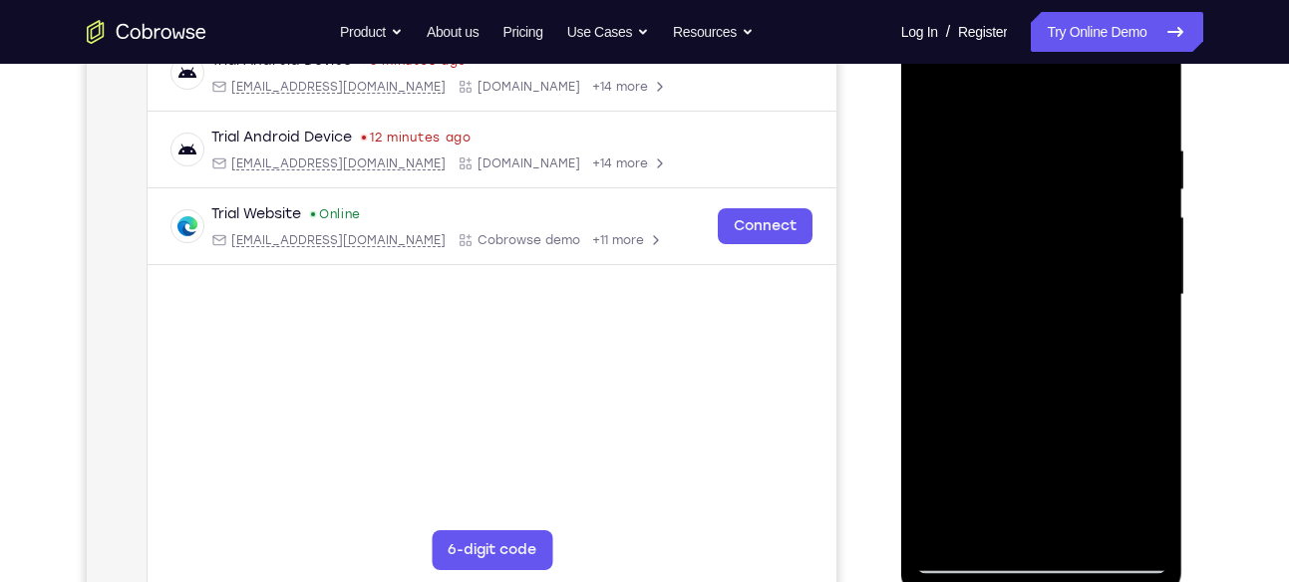
click at [1052, 176] on div at bounding box center [1041, 295] width 251 height 558
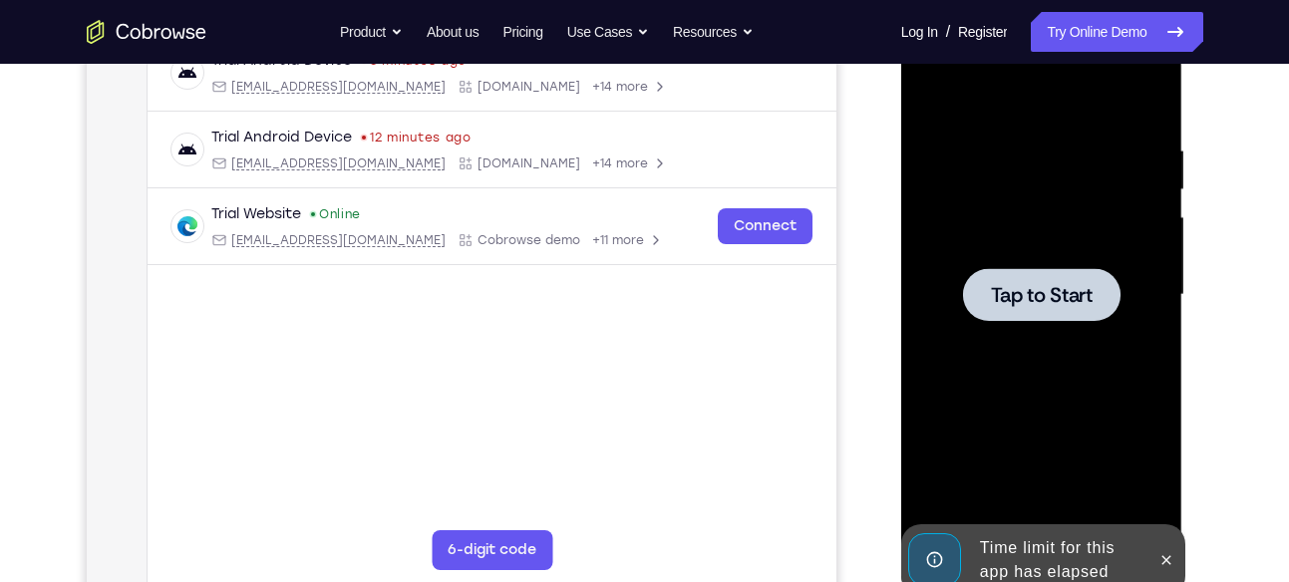
click at [1067, 299] on span "Tap to Start" at bounding box center [1042, 295] width 102 height 20
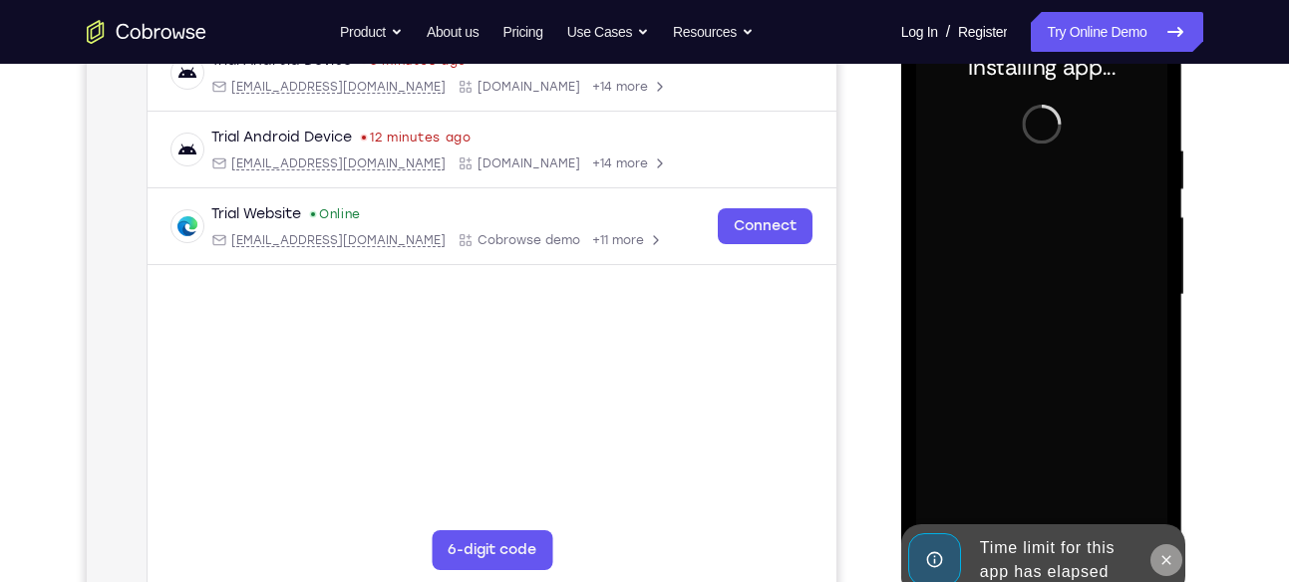
click at [1167, 560] on icon at bounding box center [1166, 559] width 9 height 9
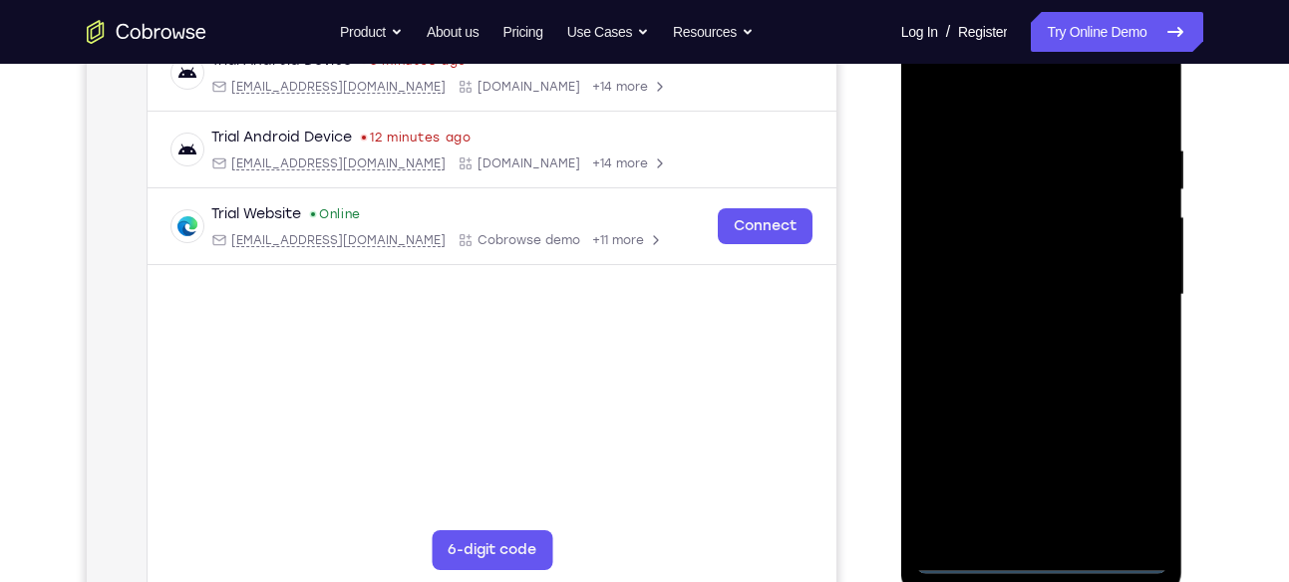
click at [1040, 563] on div at bounding box center [1041, 295] width 251 height 558
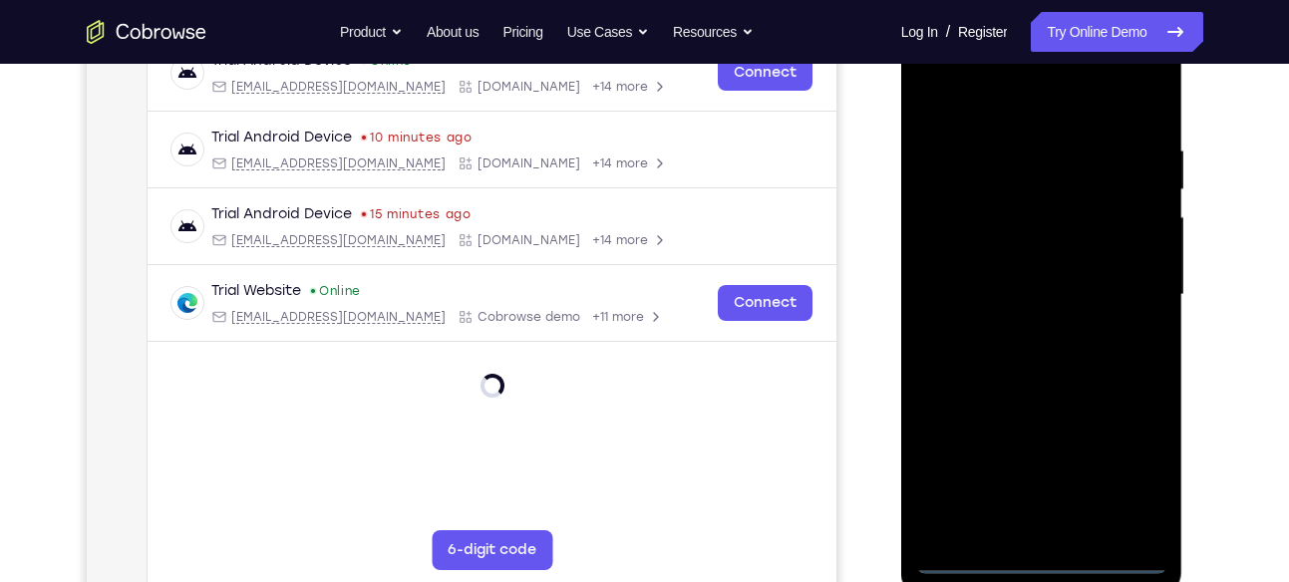
click at [1126, 480] on div at bounding box center [1041, 295] width 251 height 558
click at [1125, 65] on div at bounding box center [1041, 295] width 251 height 558
click at [959, 65] on div at bounding box center [1041, 295] width 251 height 558
click at [1135, 278] on div at bounding box center [1041, 295] width 251 height 558
click at [1058, 528] on div at bounding box center [1041, 295] width 251 height 558
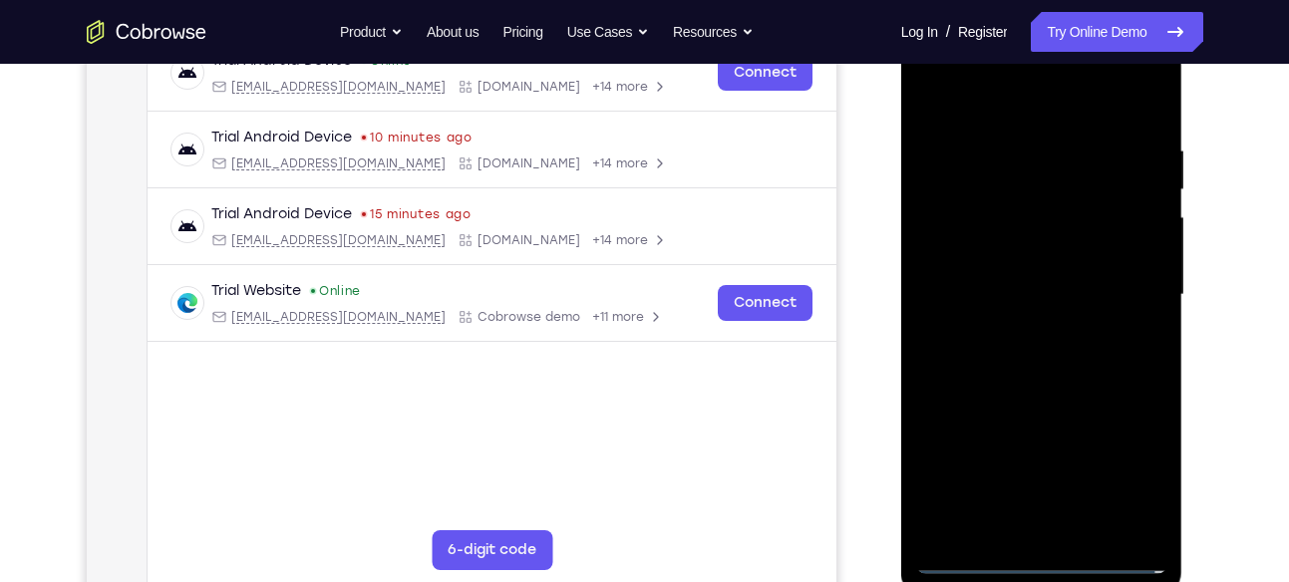
click at [1025, 282] on div at bounding box center [1041, 295] width 251 height 558
click at [1028, 257] on div at bounding box center [1041, 295] width 251 height 558
click at [1054, 292] on div at bounding box center [1041, 295] width 251 height 558
click at [1065, 375] on div at bounding box center [1041, 295] width 251 height 558
drag, startPoint x: 1039, startPoint y: 95, endPoint x: 1030, endPoint y: -3, distance: 98.1
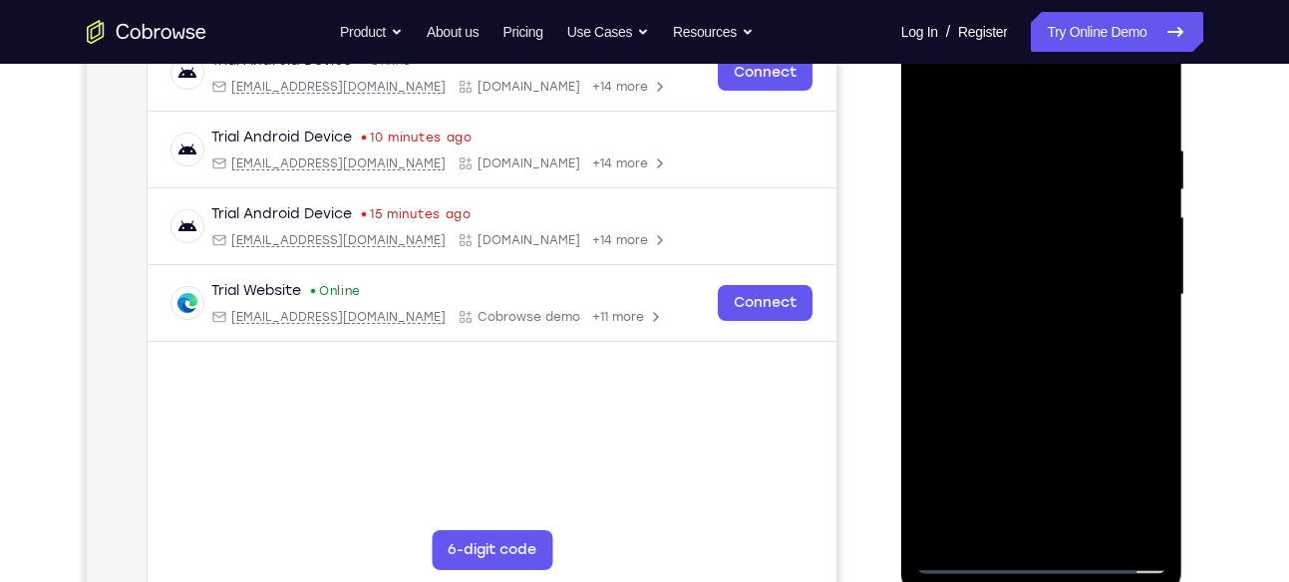
click at [1030, 1] on html "Online web based iOS Simulators and Android Emulators. Run iPhone, iPad, Mobile…" at bounding box center [1043, 300] width 284 height 598
click at [1028, 140] on div at bounding box center [1041, 295] width 251 height 558
click at [1113, 520] on div at bounding box center [1041, 295] width 251 height 558
click at [1141, 98] on div at bounding box center [1041, 295] width 251 height 558
drag, startPoint x: 1113, startPoint y: 142, endPoint x: 947, endPoint y: 149, distance: 165.6
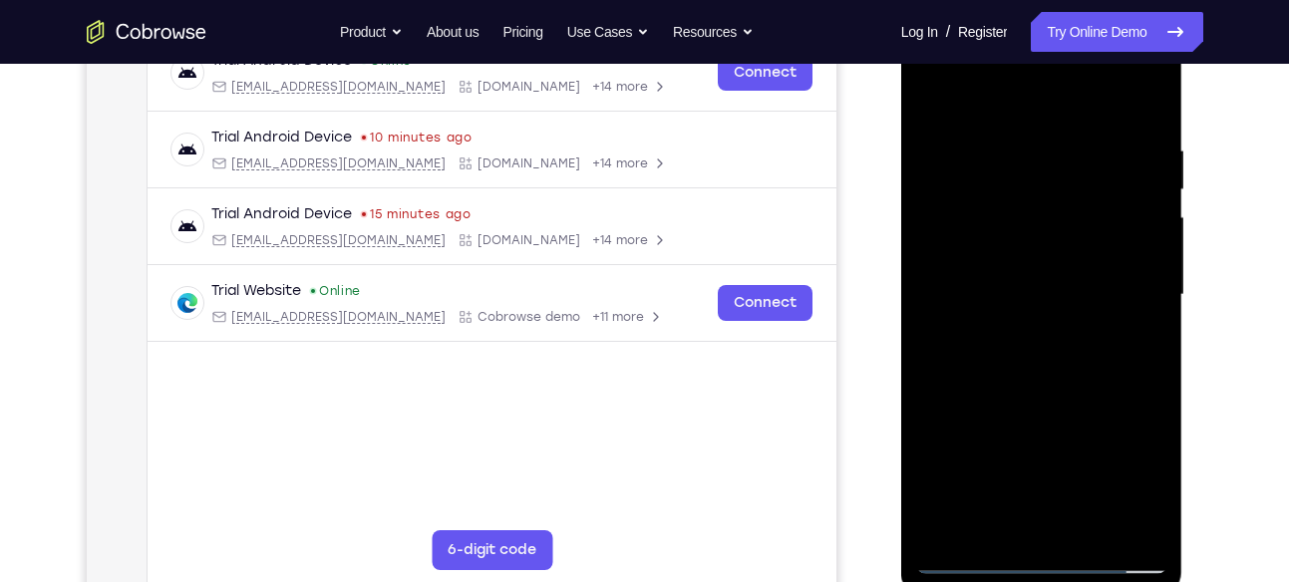
click at [947, 149] on div at bounding box center [1041, 295] width 251 height 558
click at [1034, 132] on div at bounding box center [1041, 295] width 251 height 558
click at [1143, 167] on div at bounding box center [1041, 295] width 251 height 558
click at [1145, 95] on div at bounding box center [1041, 295] width 251 height 558
click at [1042, 143] on div at bounding box center [1041, 295] width 251 height 558
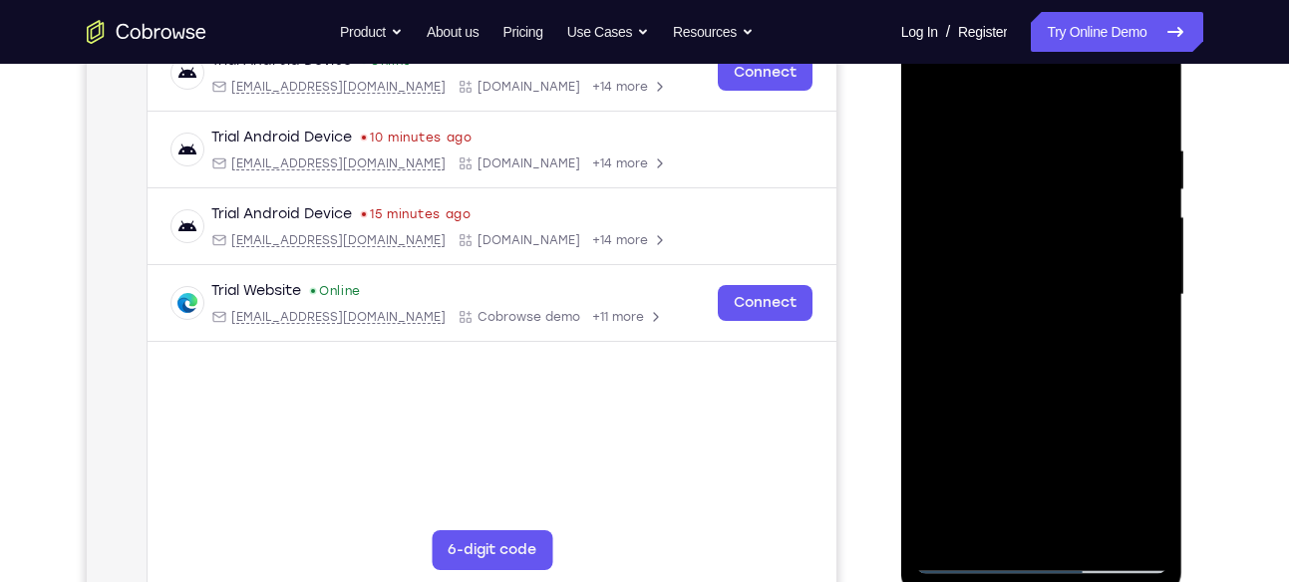
click at [1142, 209] on div at bounding box center [1041, 295] width 251 height 558
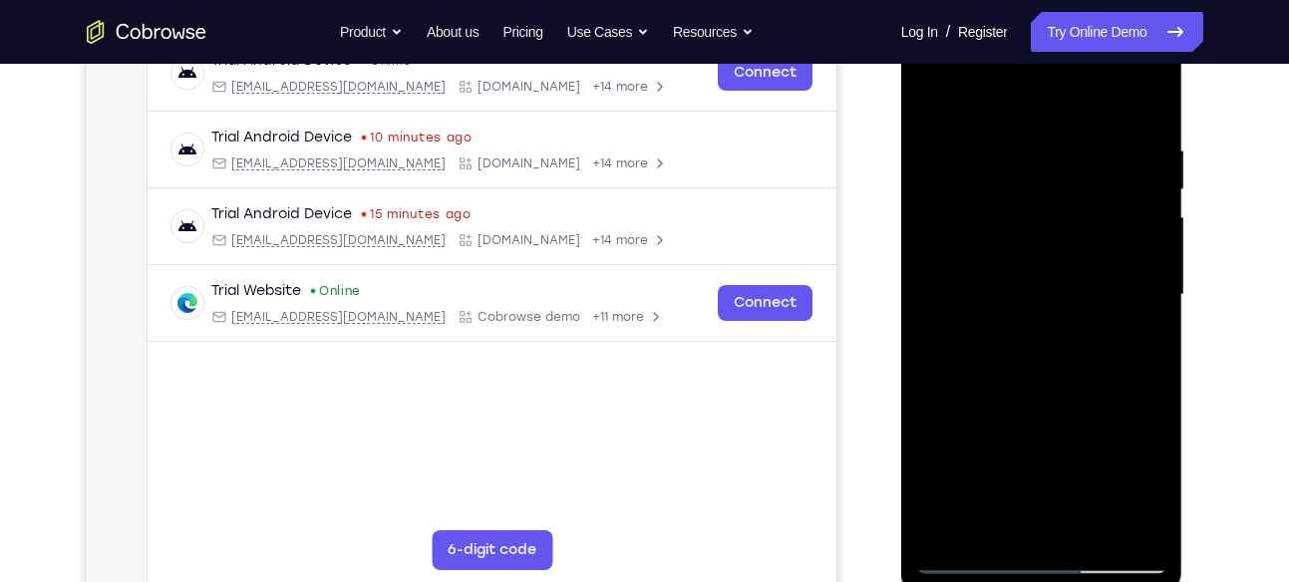
click at [1142, 209] on div at bounding box center [1041, 295] width 251 height 558
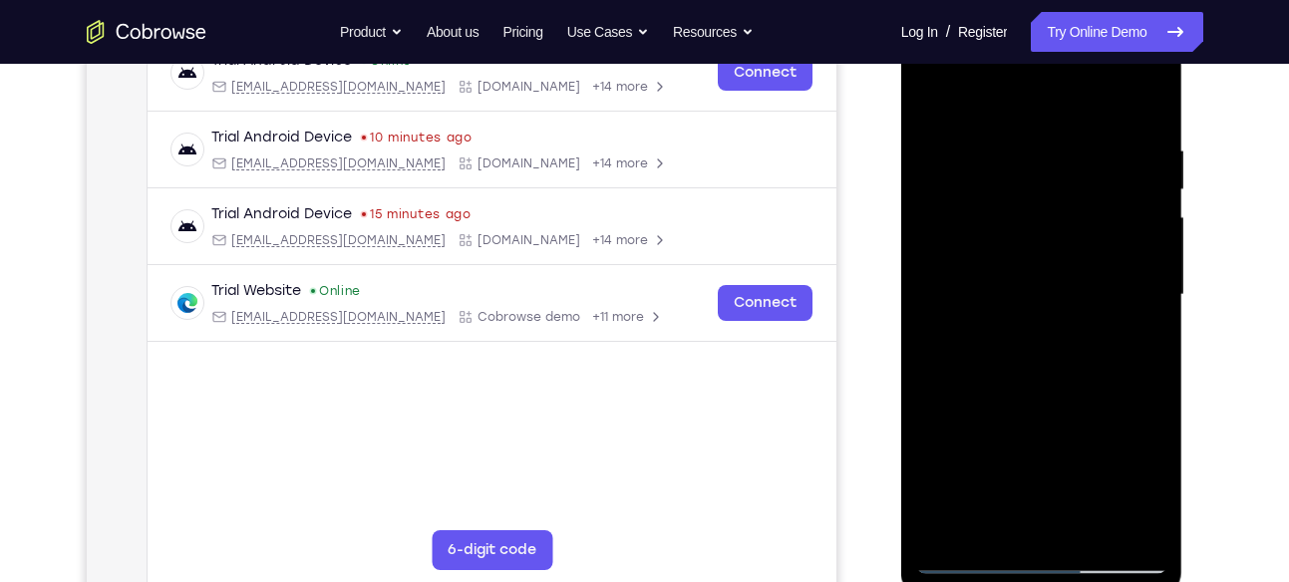
click at [1142, 209] on div at bounding box center [1041, 295] width 251 height 558
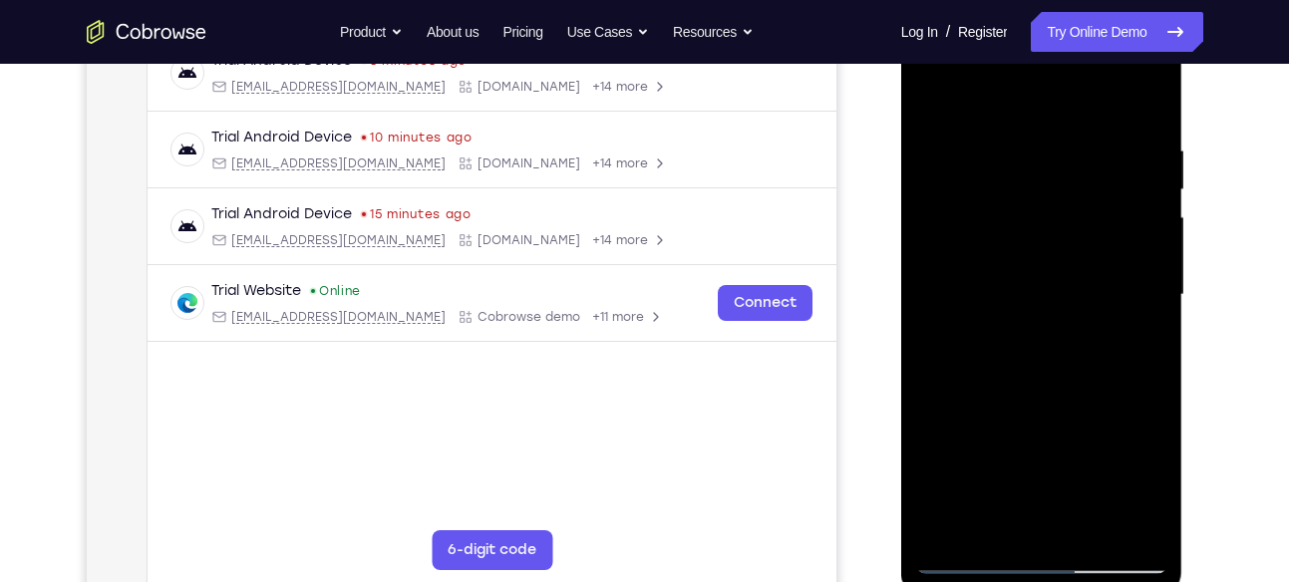
click at [1142, 209] on div at bounding box center [1041, 295] width 251 height 558
click at [939, 304] on div at bounding box center [1041, 295] width 251 height 558
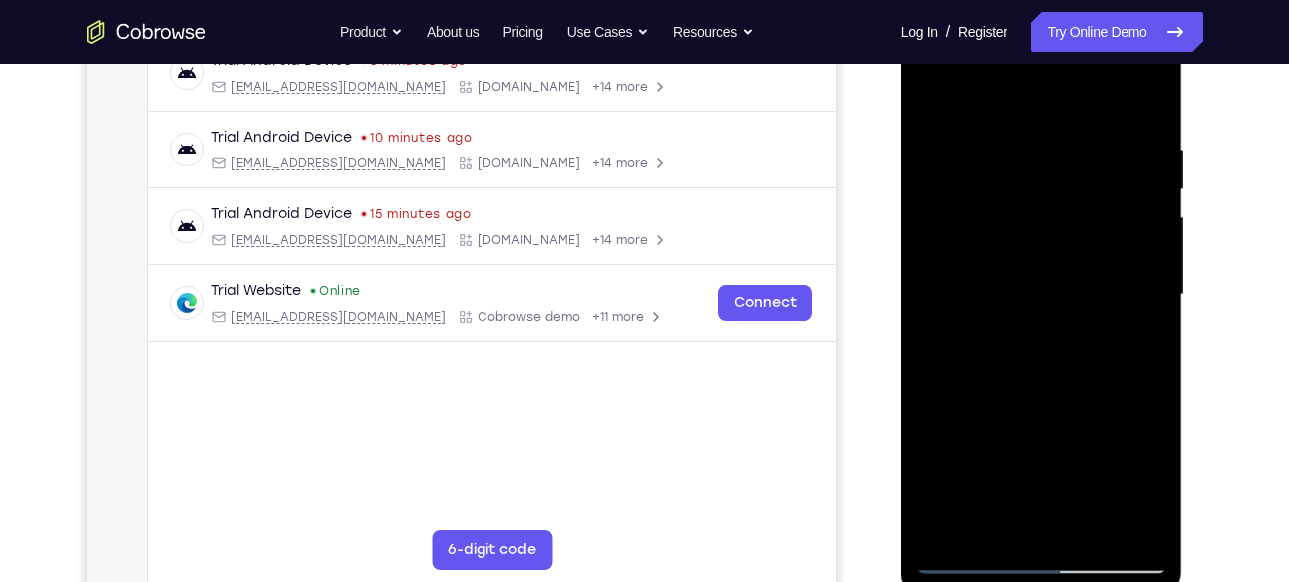
click at [1141, 241] on div at bounding box center [1041, 295] width 251 height 558
click at [946, 315] on div at bounding box center [1041, 295] width 251 height 558
click at [1136, 229] on div at bounding box center [1041, 295] width 251 height 558
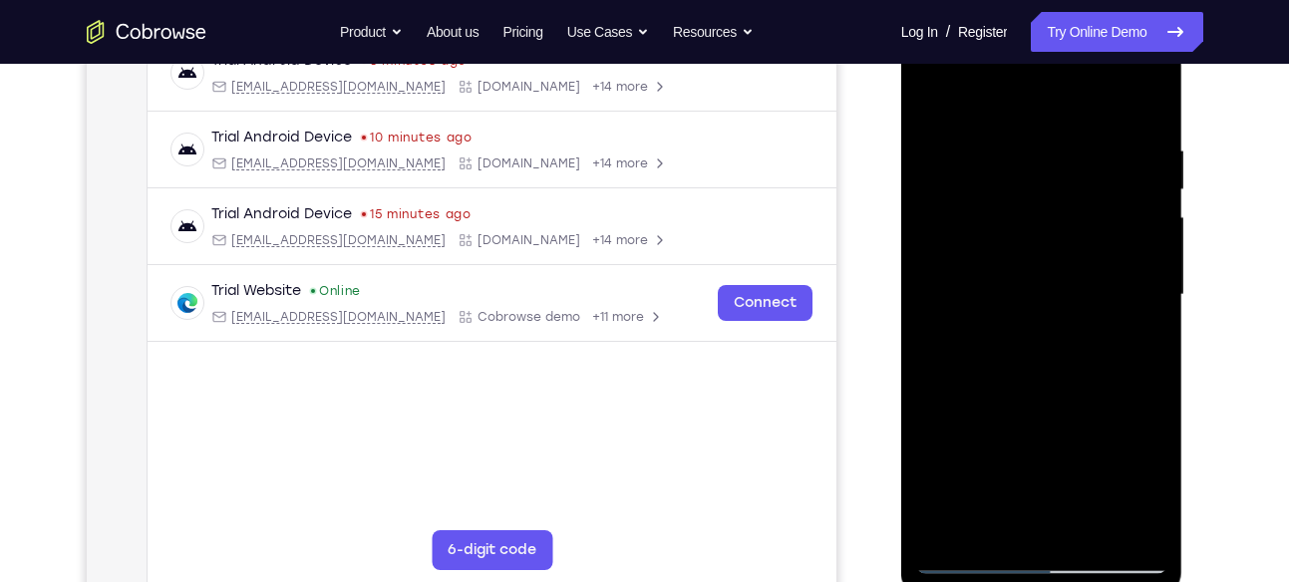
click at [1136, 229] on div at bounding box center [1041, 295] width 251 height 558
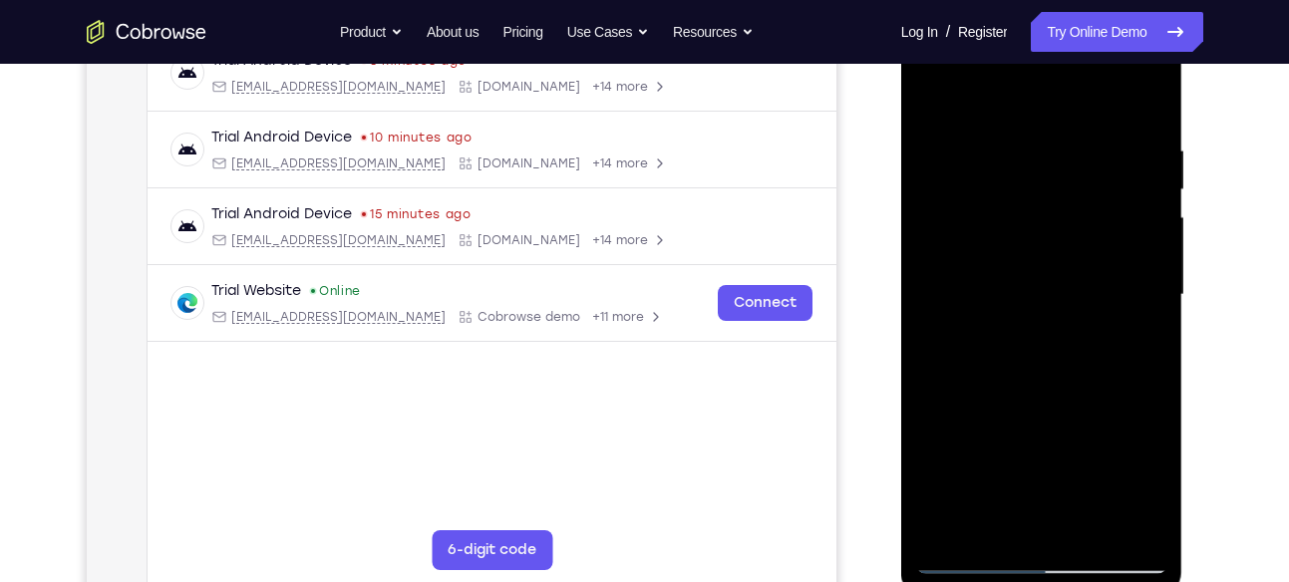
click at [1136, 229] on div at bounding box center [1041, 295] width 251 height 558
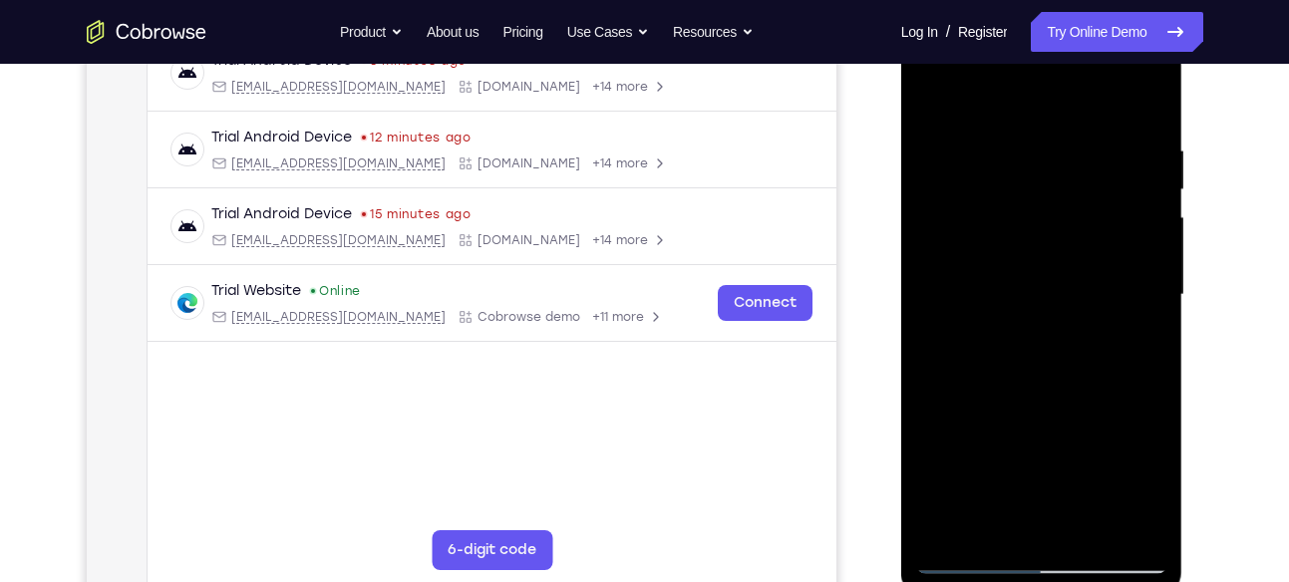
click at [1136, 229] on div at bounding box center [1041, 295] width 251 height 558
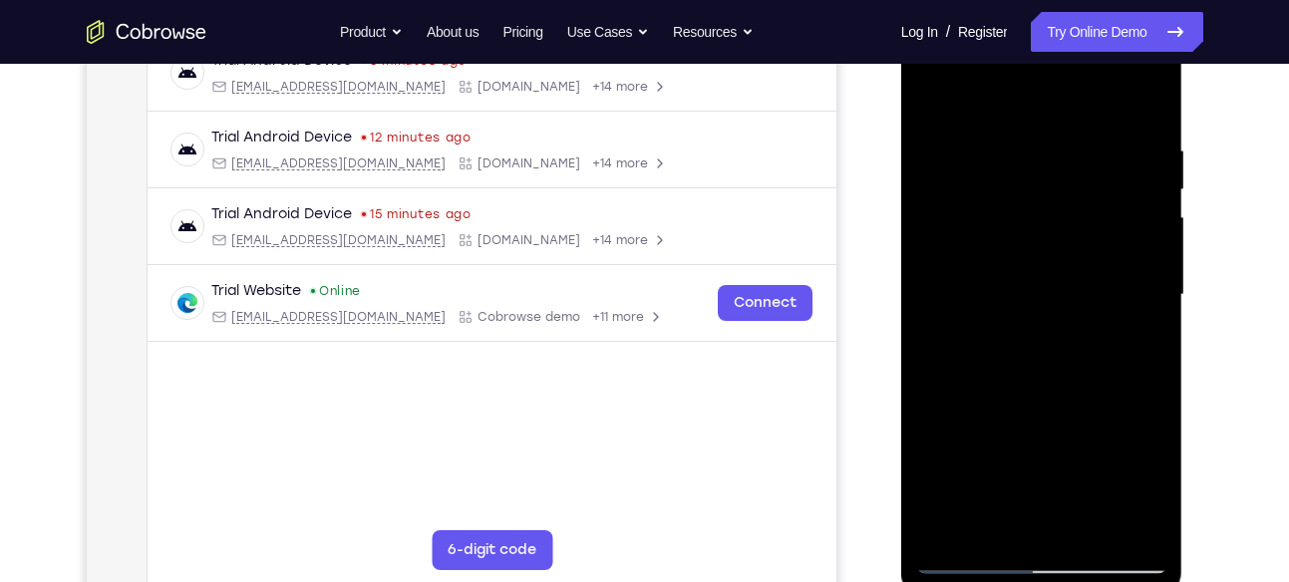
click at [1136, 229] on div at bounding box center [1041, 295] width 251 height 558
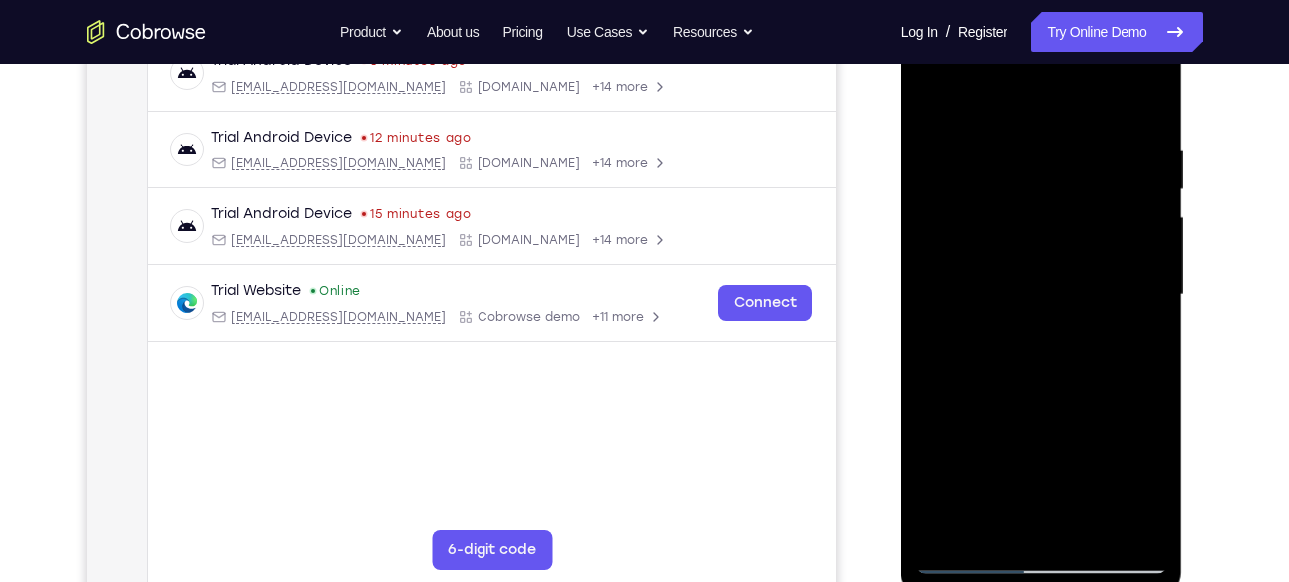
click at [940, 302] on div at bounding box center [1041, 295] width 251 height 558
click at [1138, 223] on div at bounding box center [1041, 295] width 251 height 558
click at [1136, 341] on div at bounding box center [1041, 295] width 251 height 558
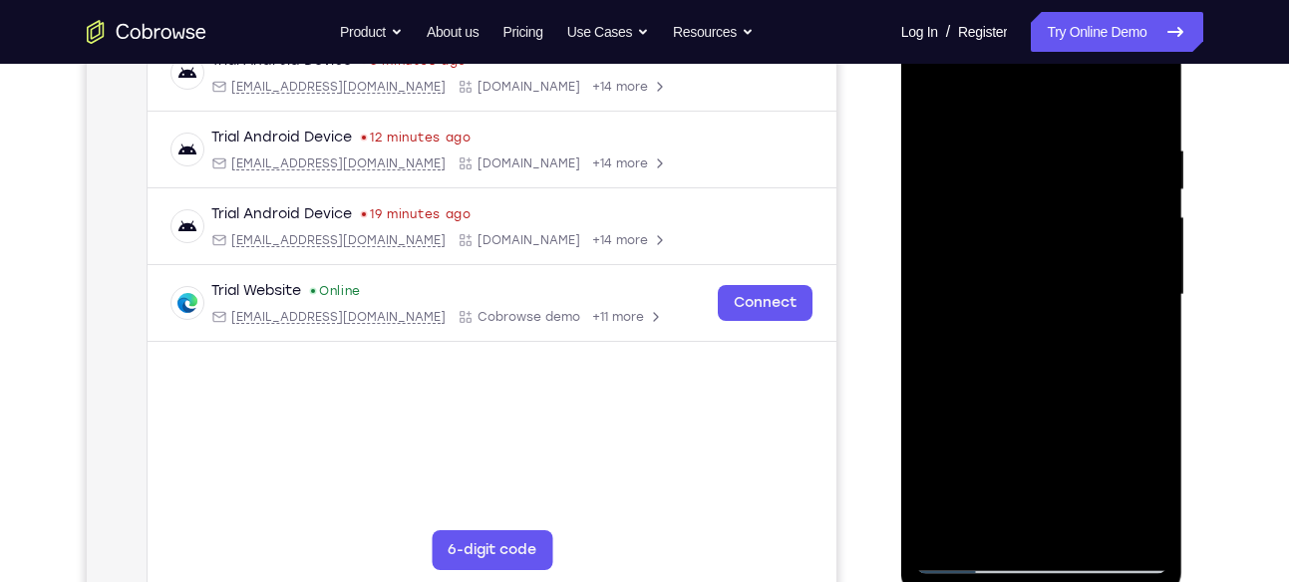
click at [1136, 341] on div at bounding box center [1041, 295] width 251 height 558
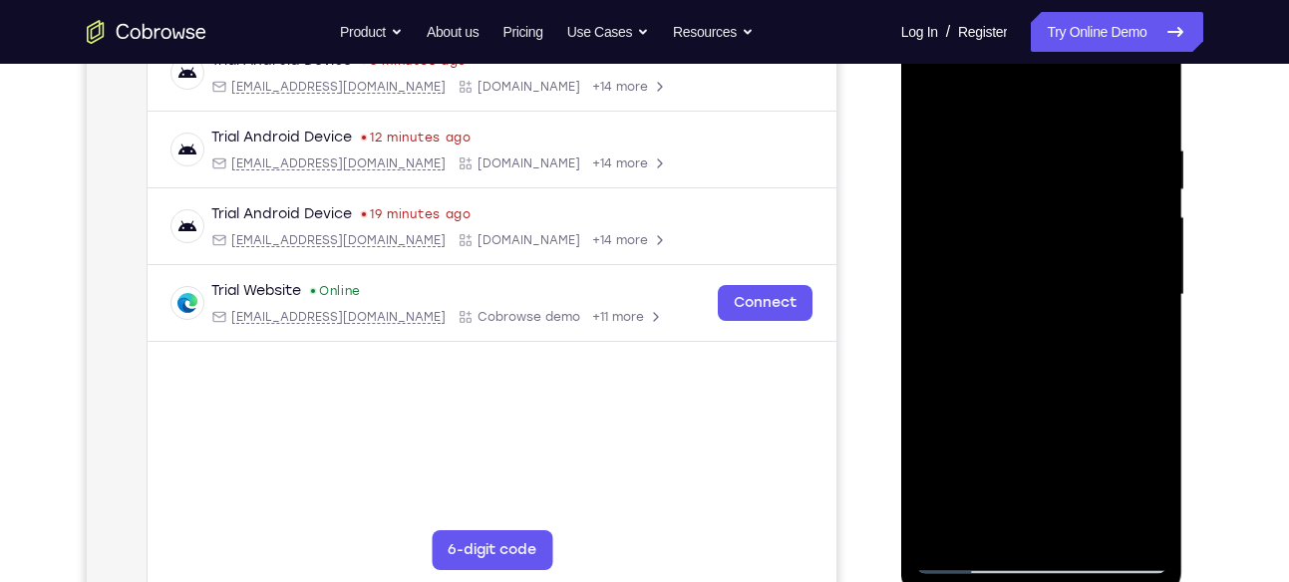
click at [1136, 341] on div at bounding box center [1041, 295] width 251 height 558
click at [938, 339] on div at bounding box center [1041, 295] width 251 height 558
click at [1147, 237] on div at bounding box center [1041, 295] width 251 height 558
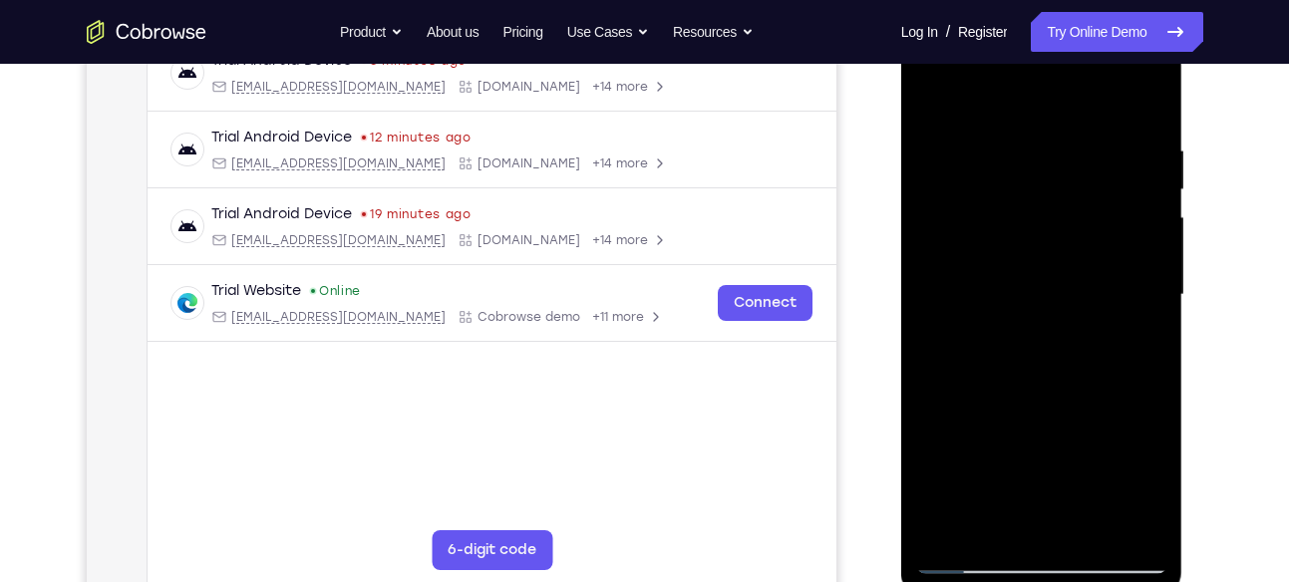
click at [1147, 237] on div at bounding box center [1041, 295] width 251 height 558
click at [951, 272] on div at bounding box center [1041, 295] width 251 height 558
click at [943, 228] on div at bounding box center [1041, 295] width 251 height 558
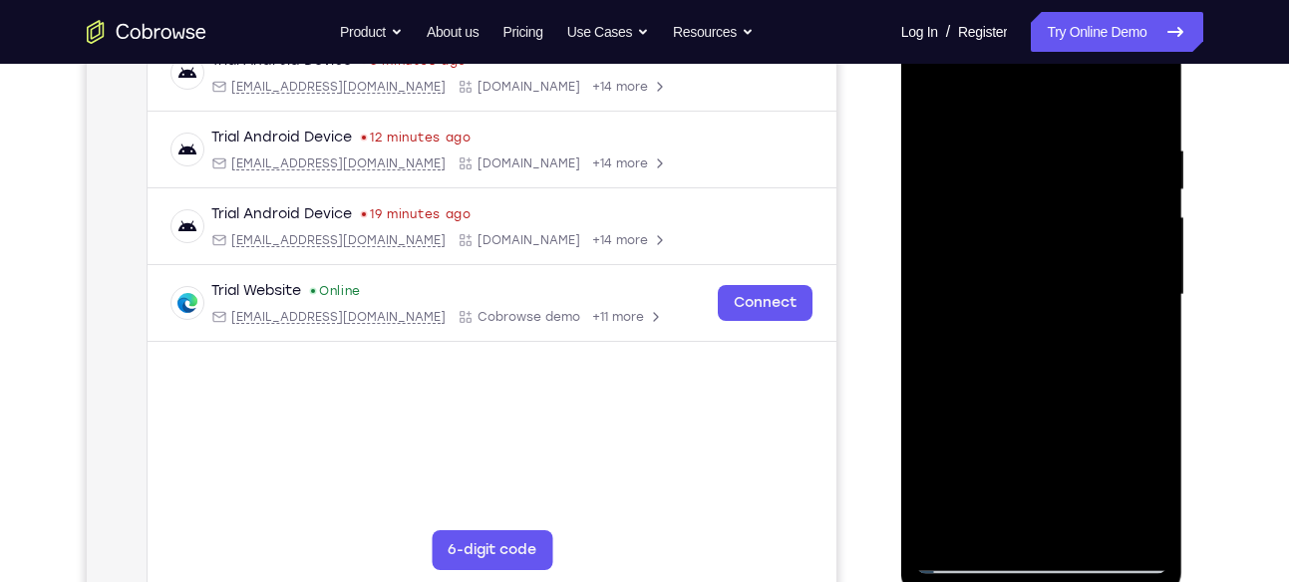
click at [1127, 241] on div at bounding box center [1041, 295] width 251 height 558
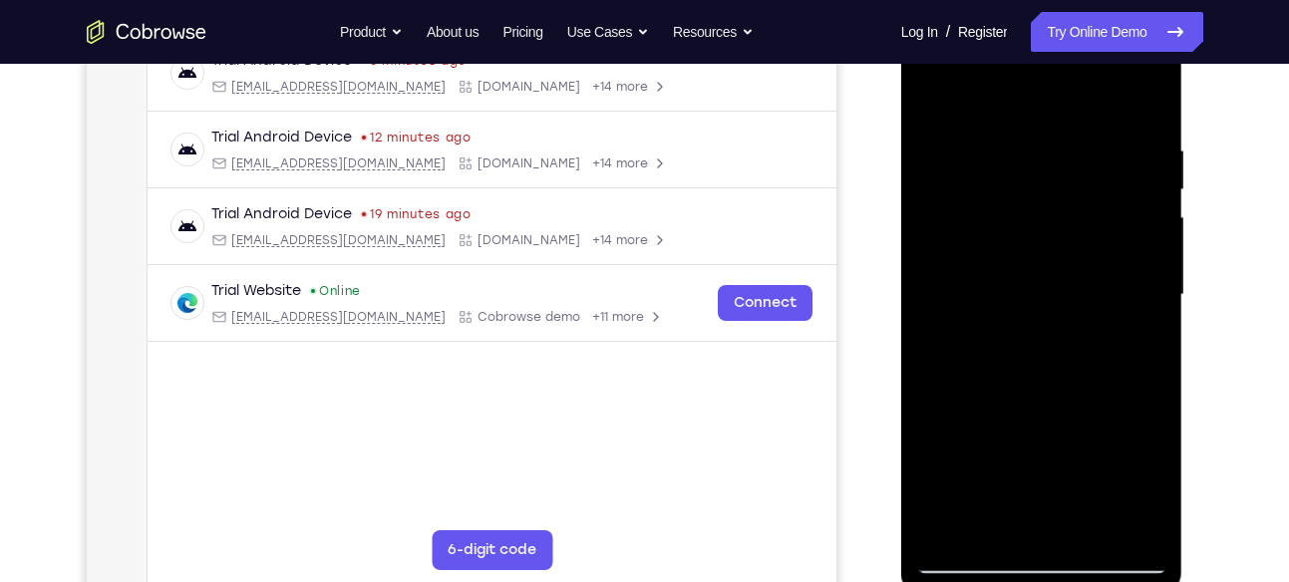
click at [1127, 241] on div at bounding box center [1041, 295] width 251 height 558
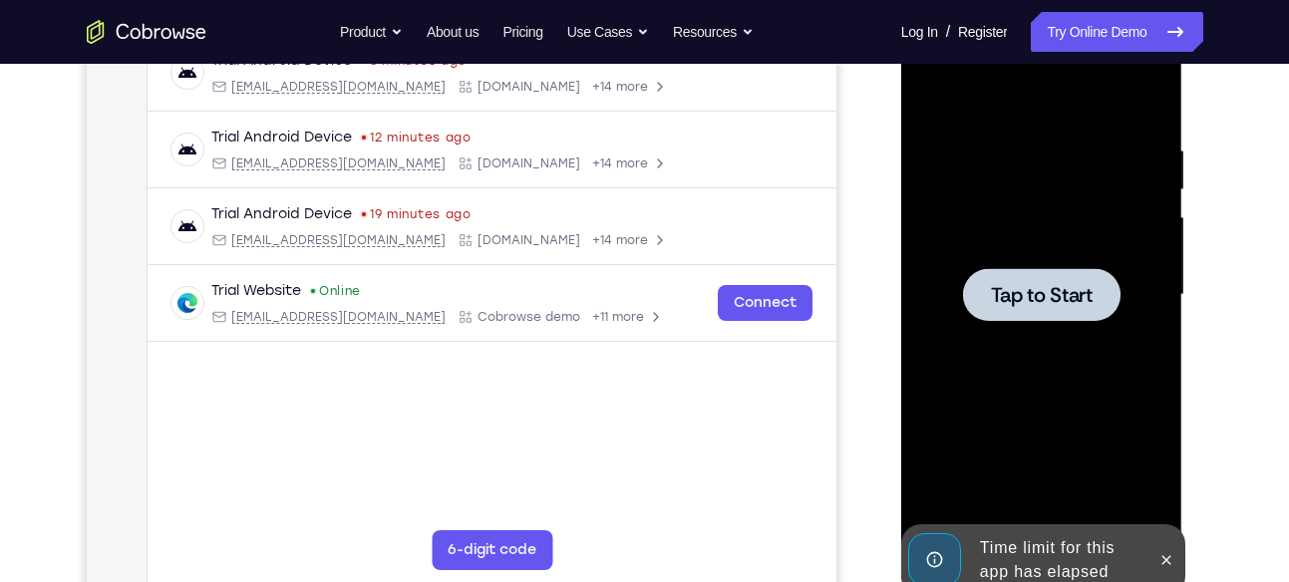
click at [1075, 289] on span "Tap to Start" at bounding box center [1042, 295] width 102 height 20
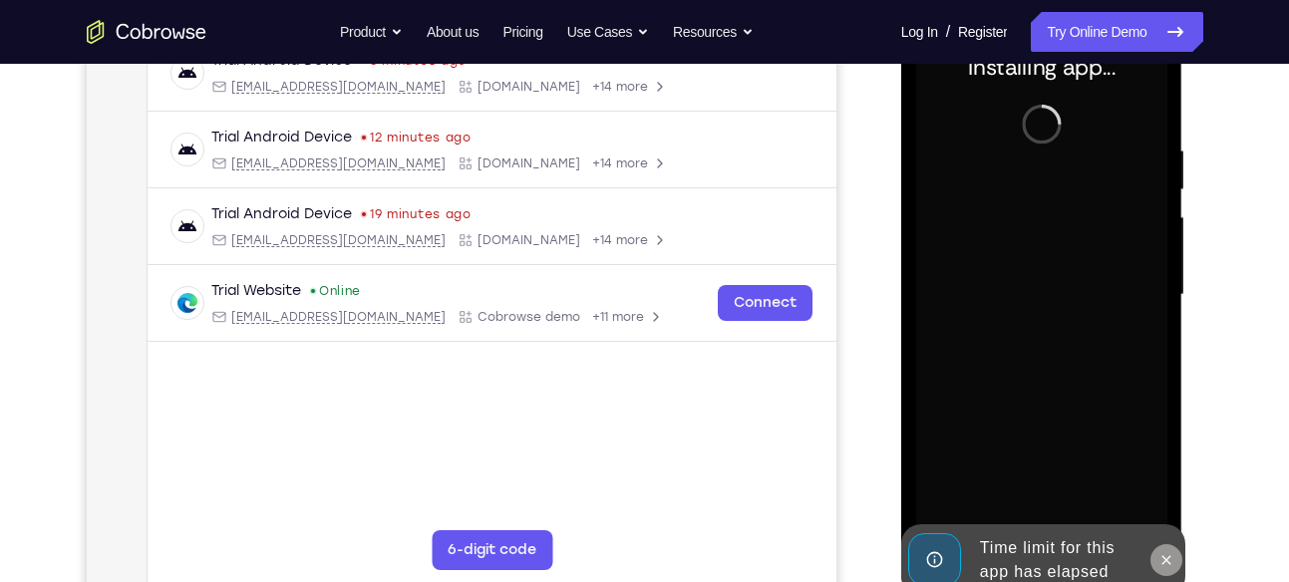
click at [1174, 561] on icon at bounding box center [1166, 560] width 16 height 16
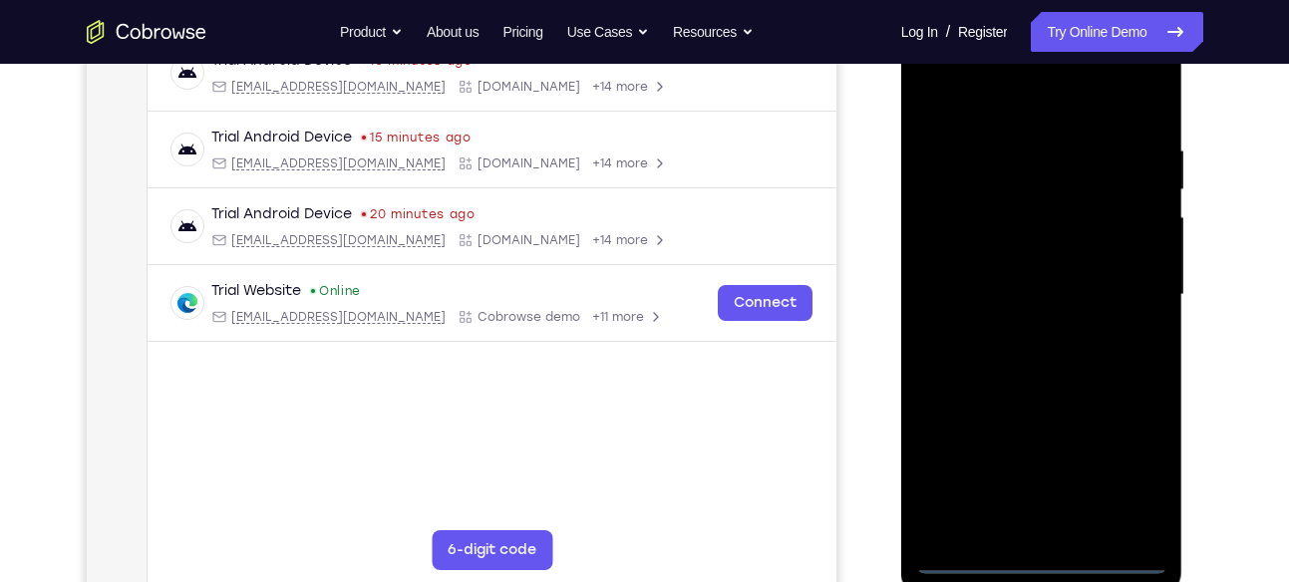
click at [1121, 69] on div at bounding box center [1041, 295] width 251 height 558
click at [965, 68] on div at bounding box center [1041, 295] width 251 height 558
click at [1131, 276] on div at bounding box center [1041, 295] width 251 height 558
click at [1022, 333] on div at bounding box center [1041, 295] width 251 height 558
click at [1025, 273] on div at bounding box center [1041, 295] width 251 height 558
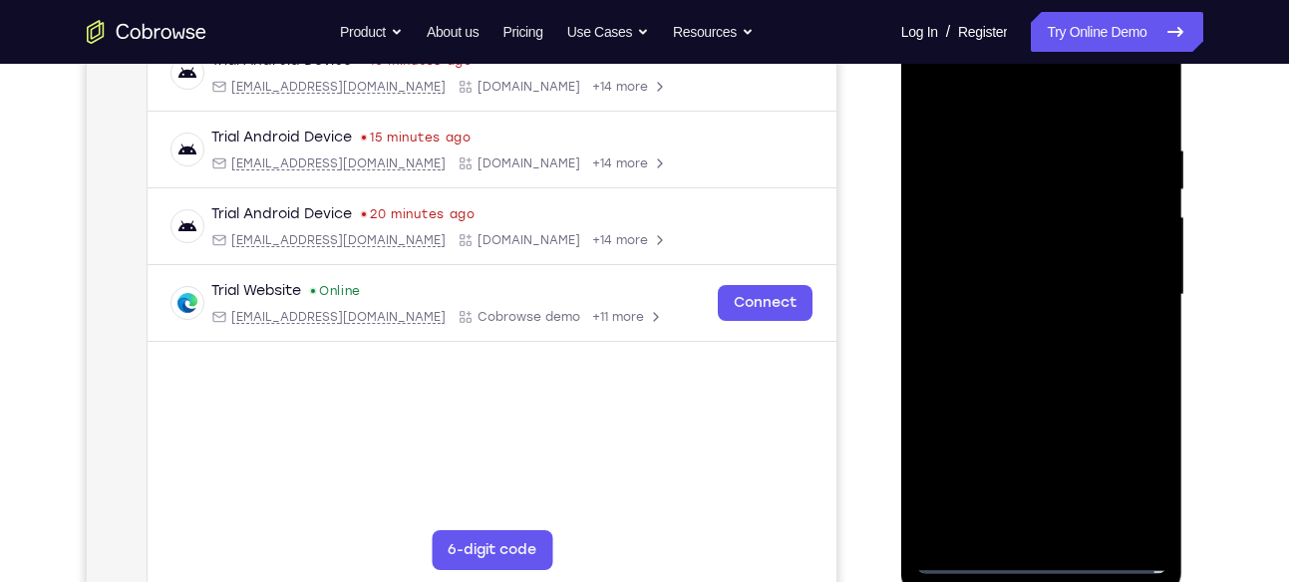
click at [1024, 259] on div at bounding box center [1041, 295] width 251 height 558
click at [1051, 287] on div at bounding box center [1041, 295] width 251 height 558
click at [1046, 383] on div at bounding box center [1041, 295] width 251 height 558
click at [1059, 402] on div at bounding box center [1041, 295] width 251 height 558
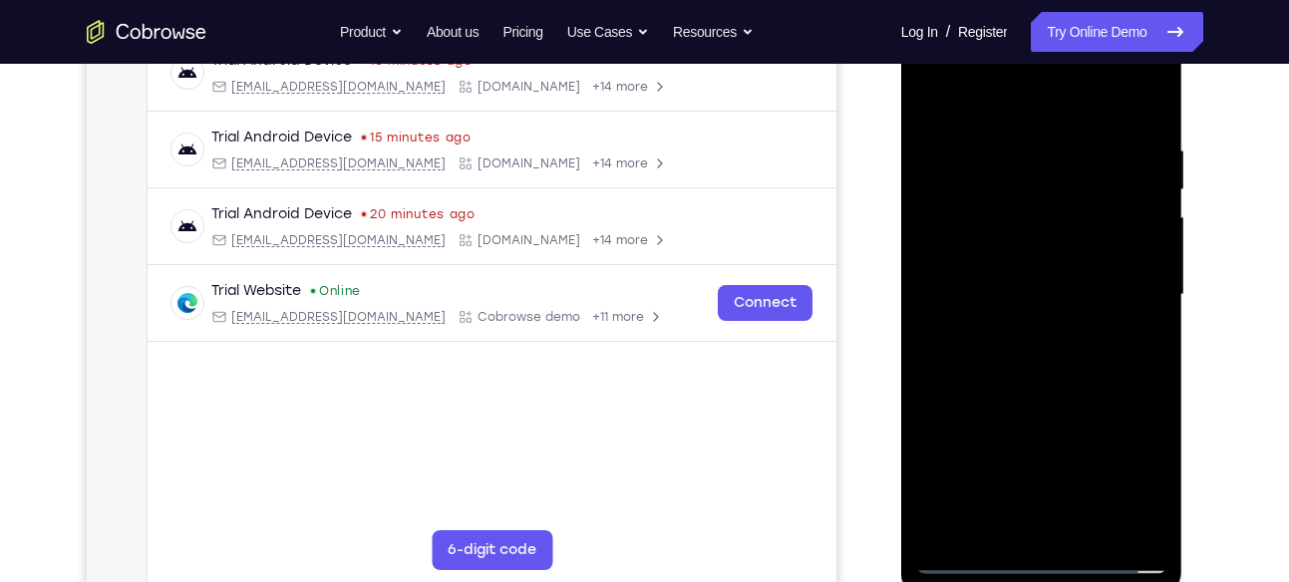
click at [1155, 382] on div at bounding box center [1041, 295] width 251 height 558
drag, startPoint x: 1082, startPoint y: 398, endPoint x: 1044, endPoint y: 179, distance: 221.6
click at [1044, 179] on div at bounding box center [1041, 295] width 251 height 558
drag, startPoint x: 1052, startPoint y: 357, endPoint x: 1068, endPoint y: 159, distance: 199.0
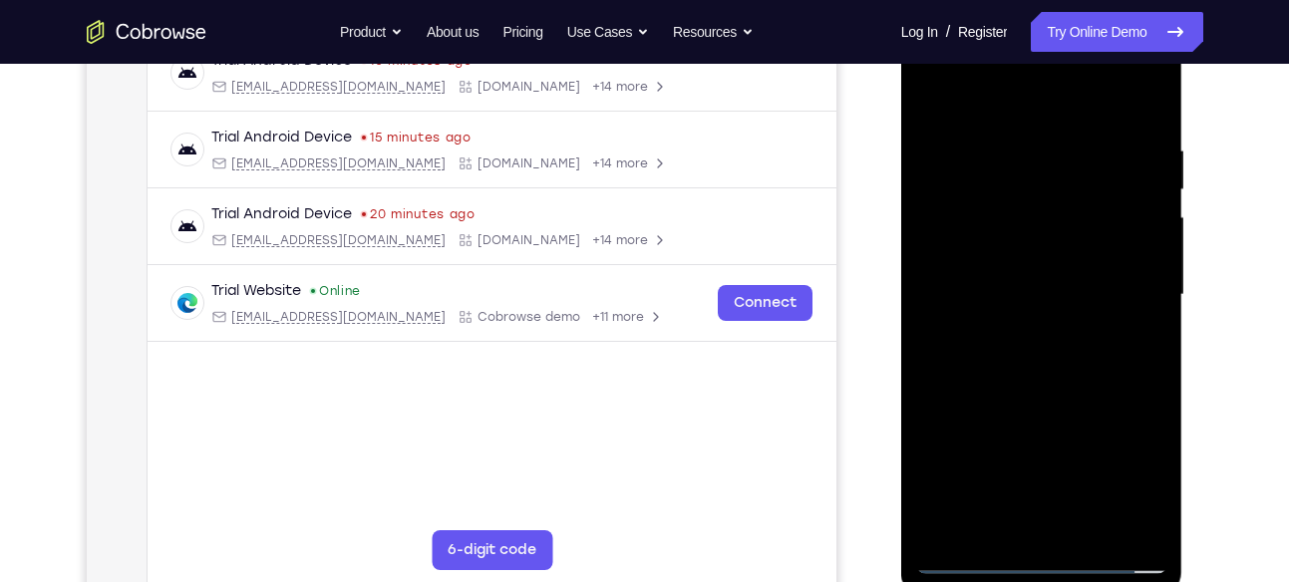
click at [1068, 159] on div at bounding box center [1041, 295] width 251 height 558
drag, startPoint x: 1066, startPoint y: 334, endPoint x: 1056, endPoint y: 152, distance: 182.7
click at [1056, 152] on div at bounding box center [1041, 295] width 251 height 558
click at [1069, 258] on div at bounding box center [1041, 295] width 251 height 558
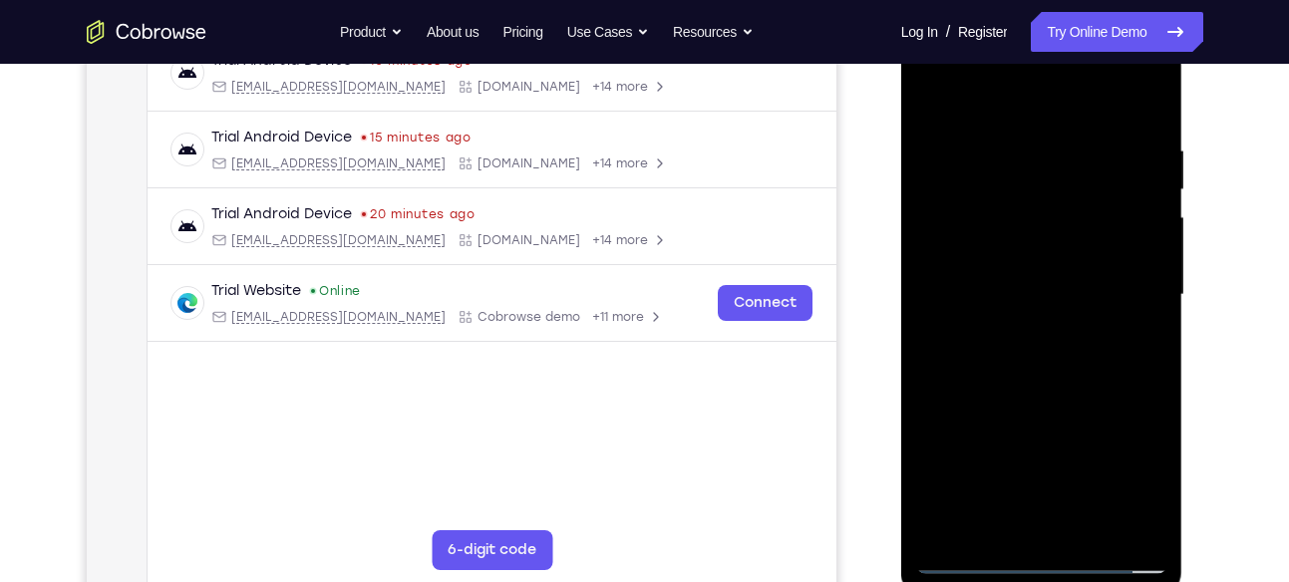
drag, startPoint x: 1096, startPoint y: 430, endPoint x: 1099, endPoint y: 346, distance: 83.8
click at [1099, 346] on div at bounding box center [1041, 295] width 251 height 558
click at [934, 155] on div at bounding box center [1041, 295] width 251 height 558
drag, startPoint x: 1109, startPoint y: 345, endPoint x: 1084, endPoint y: 118, distance: 228.7
click at [1084, 118] on div at bounding box center [1041, 295] width 251 height 558
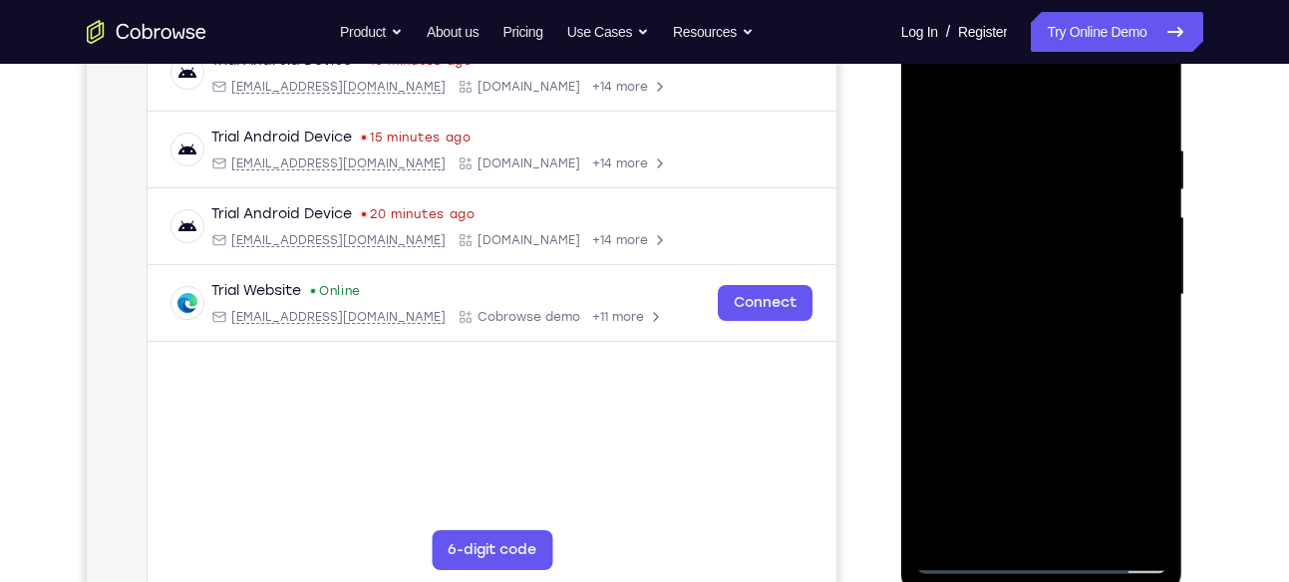
drag, startPoint x: 1108, startPoint y: 390, endPoint x: 1091, endPoint y: 159, distance: 231.9
click at [1091, 159] on div at bounding box center [1041, 295] width 251 height 558
drag, startPoint x: 1092, startPoint y: 352, endPoint x: 1142, endPoint y: 108, distance: 249.5
click at [1142, 108] on div at bounding box center [1041, 295] width 251 height 558
drag, startPoint x: 1108, startPoint y: 309, endPoint x: 1085, endPoint y: 140, distance: 171.0
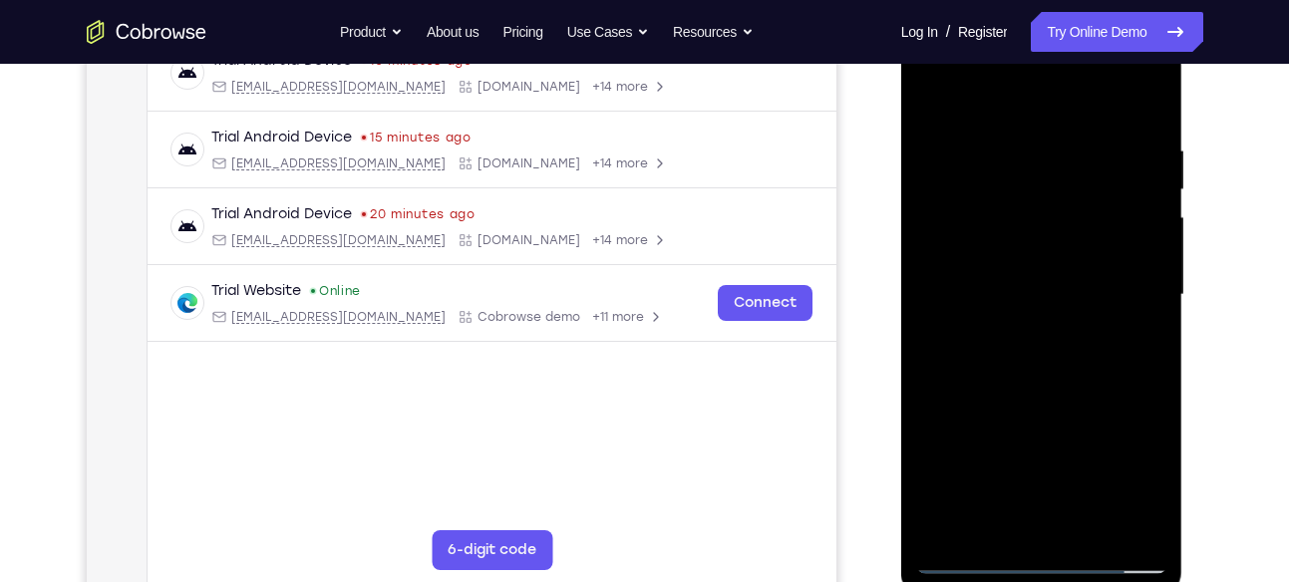
click at [1085, 140] on div at bounding box center [1041, 295] width 251 height 558
click at [1114, 236] on div at bounding box center [1041, 295] width 251 height 558
drag, startPoint x: 1045, startPoint y: 103, endPoint x: 1040, endPoint y: -42, distance: 144.6
click at [1040, 1] on html "Online web based iOS Simulators and Android Emulators. Run iPhone, iPad, Mobile…" at bounding box center [1043, 300] width 284 height 598
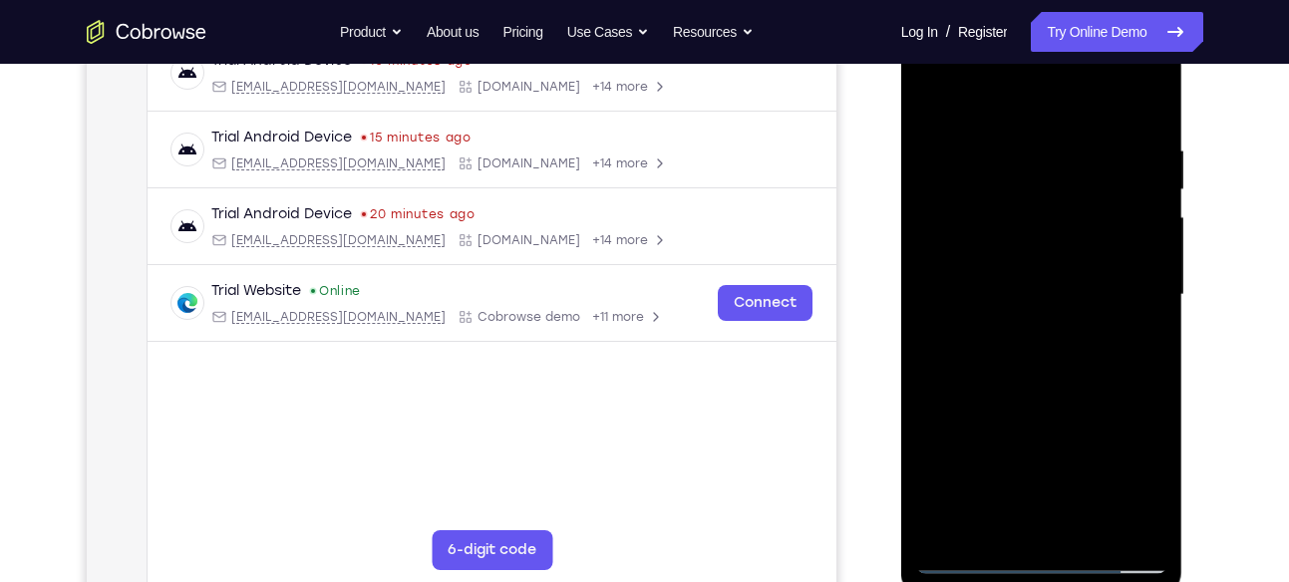
click at [927, 386] on div at bounding box center [1041, 295] width 251 height 558
click at [1094, 525] on div at bounding box center [1041, 295] width 251 height 558
click at [1078, 399] on div at bounding box center [1041, 295] width 251 height 558
click at [939, 95] on div at bounding box center [1041, 295] width 251 height 558
click at [1027, 120] on div at bounding box center [1041, 295] width 251 height 558
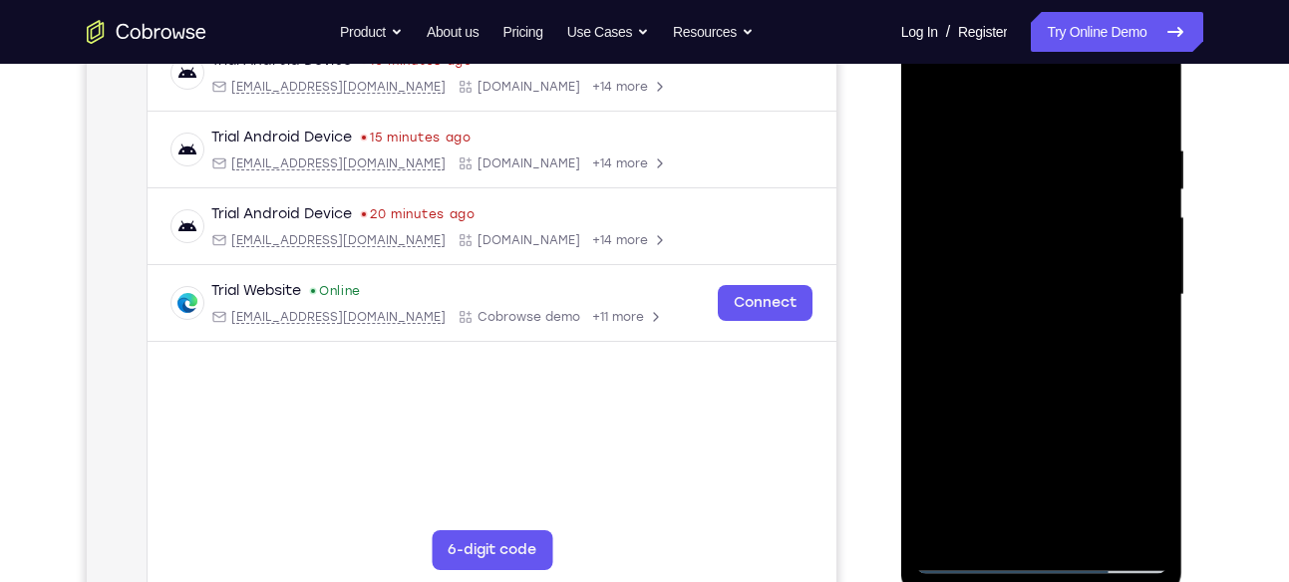
click at [1146, 173] on div at bounding box center [1041, 295] width 251 height 558
click at [1147, 155] on div at bounding box center [1041, 295] width 251 height 558
click at [1129, 246] on div at bounding box center [1041, 295] width 251 height 558
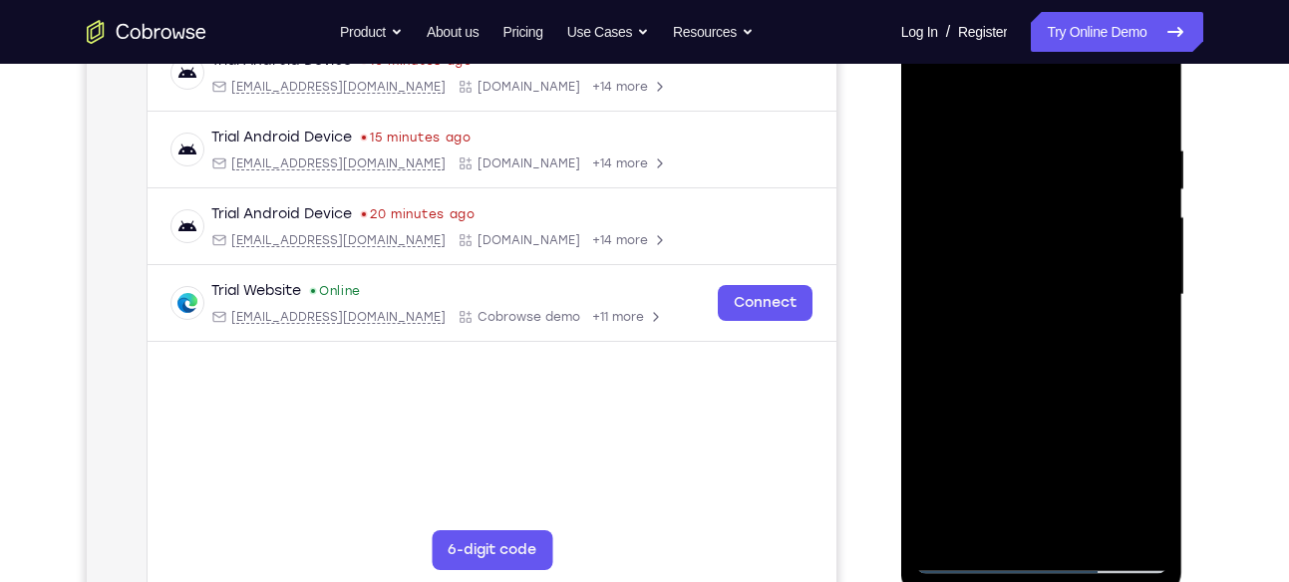
click at [1129, 246] on div at bounding box center [1041, 295] width 251 height 558
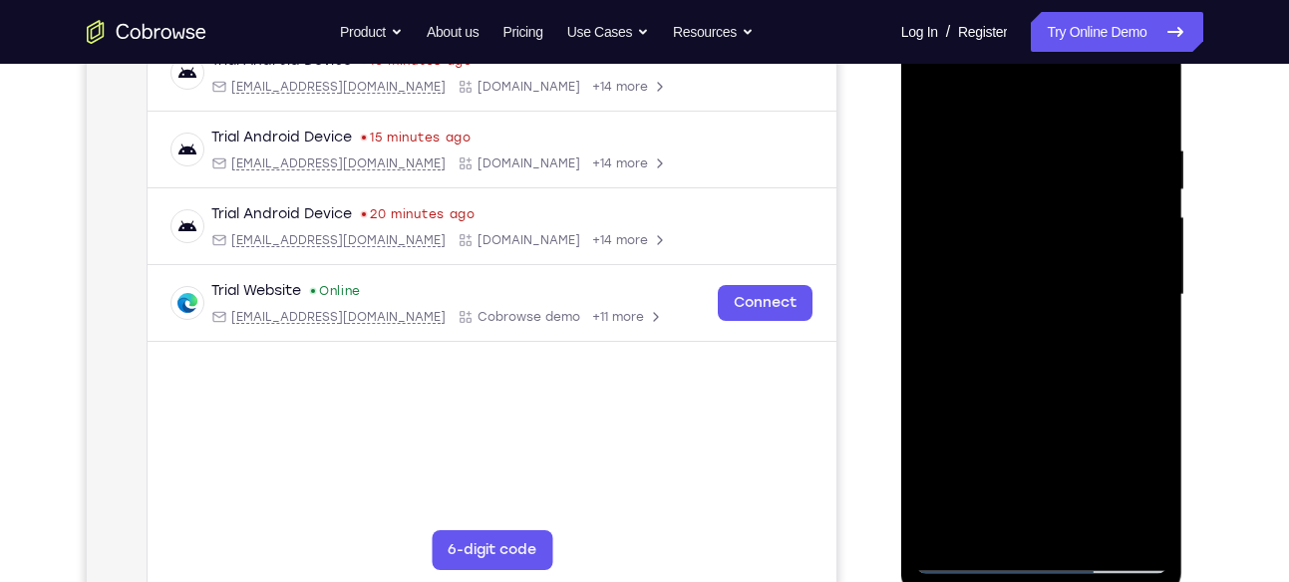
click at [1129, 246] on div at bounding box center [1041, 295] width 251 height 558
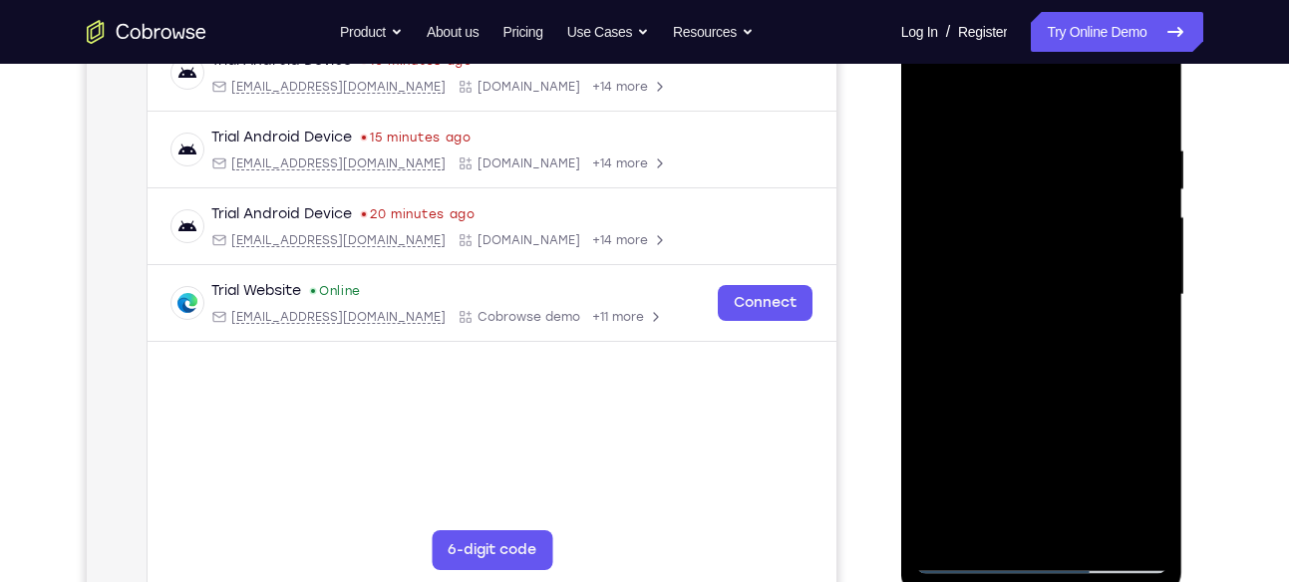
click at [1129, 246] on div at bounding box center [1041, 295] width 251 height 558
click at [1137, 131] on div at bounding box center [1041, 295] width 251 height 558
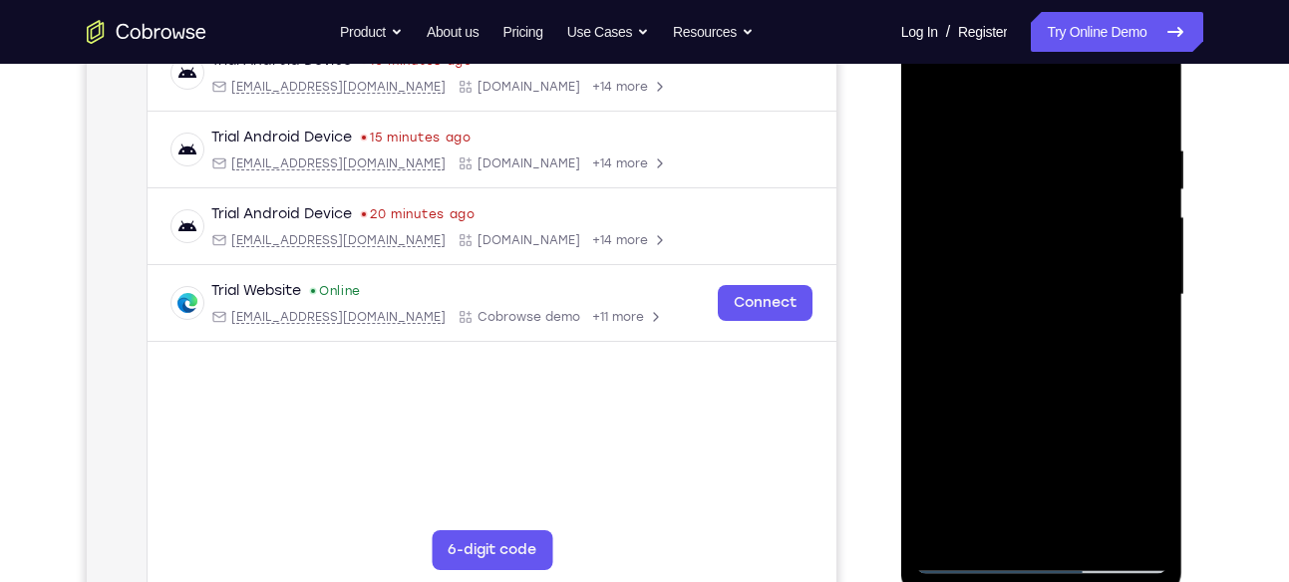
drag, startPoint x: 953, startPoint y: 203, endPoint x: 1307, endPoint y: 249, distance: 356.9
click at [1185, 249] on html "Online web based iOS Simulators and Android Emulators. Run iPhone, iPad, Mobile…" at bounding box center [1043, 300] width 284 height 598
click at [1143, 101] on div at bounding box center [1041, 295] width 251 height 558
drag, startPoint x: 1128, startPoint y: 128, endPoint x: 973, endPoint y: 126, distance: 154.5
click at [973, 126] on div at bounding box center [1041, 295] width 251 height 558
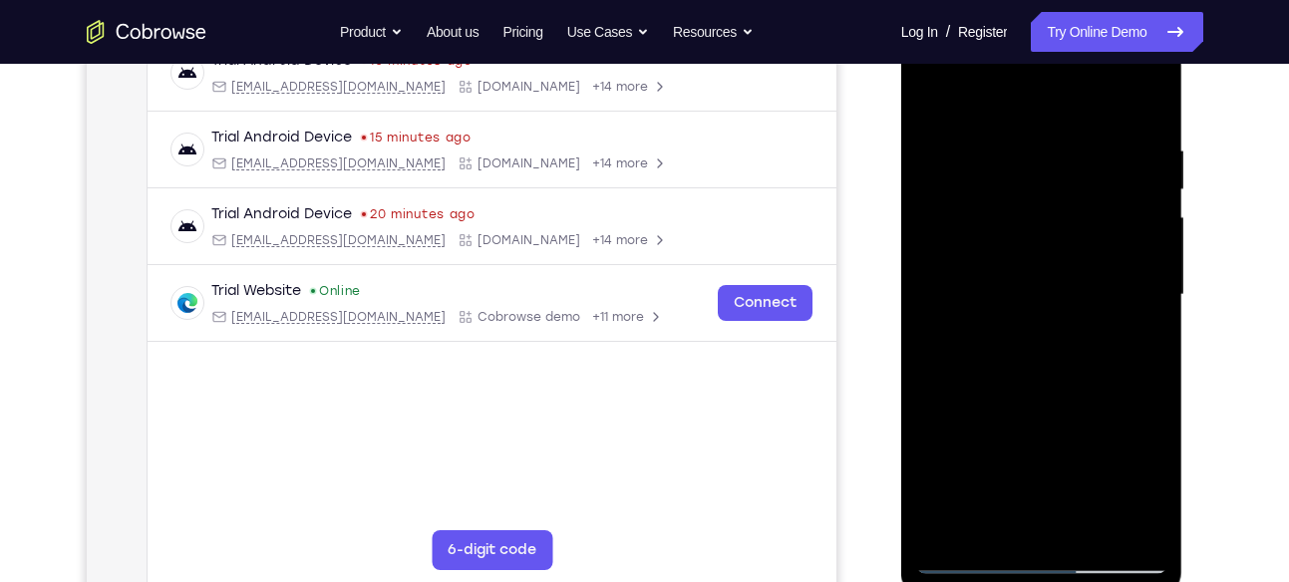
click at [1005, 116] on div at bounding box center [1041, 295] width 251 height 558
drag, startPoint x: 1148, startPoint y: 173, endPoint x: 1801, endPoint y: 191, distance: 653.2
click at [901, 190] on html "Online web based iOS Simulators and Android Emulators. Run iPhone, iPad, Mobile…" at bounding box center [1043, 300] width 284 height 598
click at [1129, 192] on div at bounding box center [1041, 295] width 251 height 558
click at [1152, 192] on div at bounding box center [1041, 295] width 251 height 558
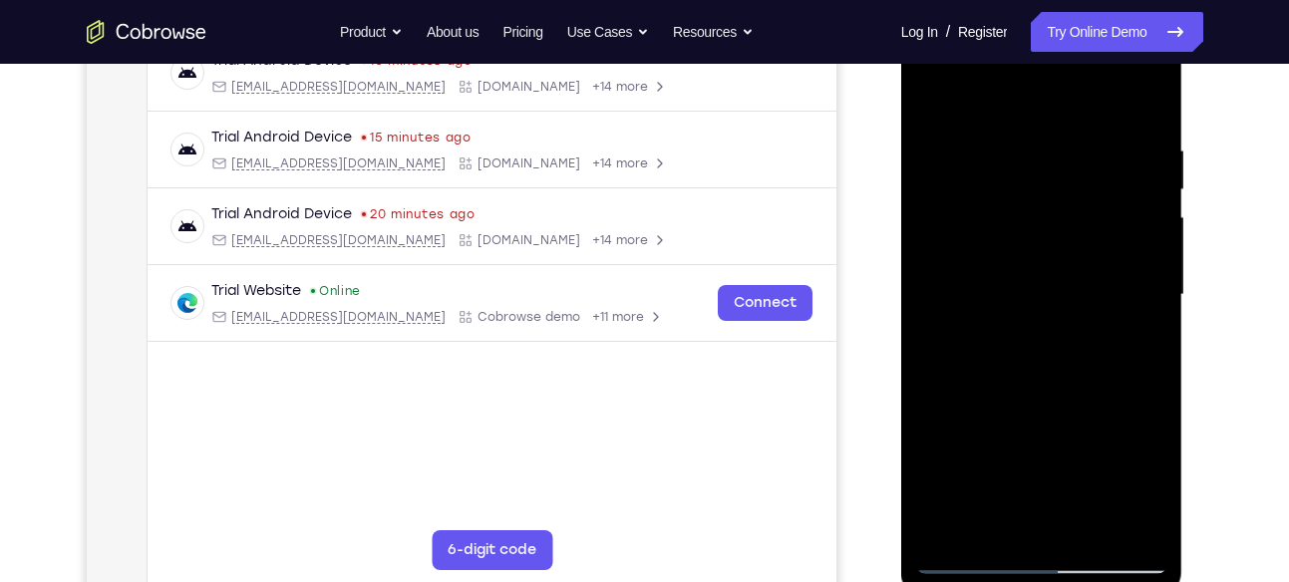
click at [1152, 192] on div at bounding box center [1041, 295] width 251 height 558
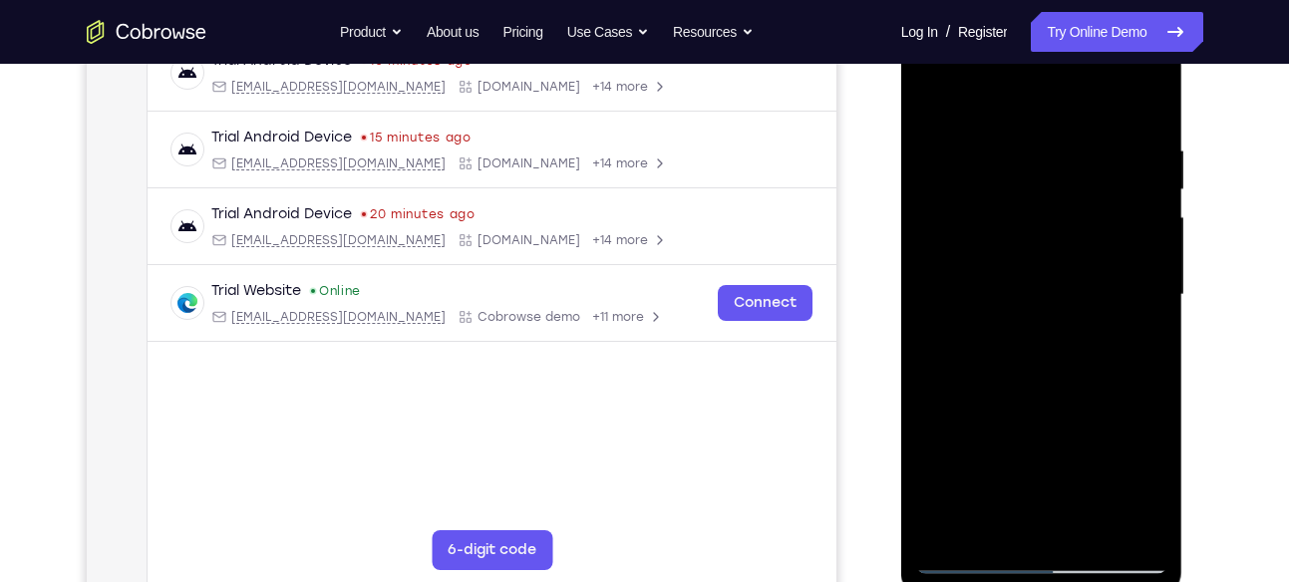
click at [1152, 192] on div at bounding box center [1041, 295] width 251 height 558
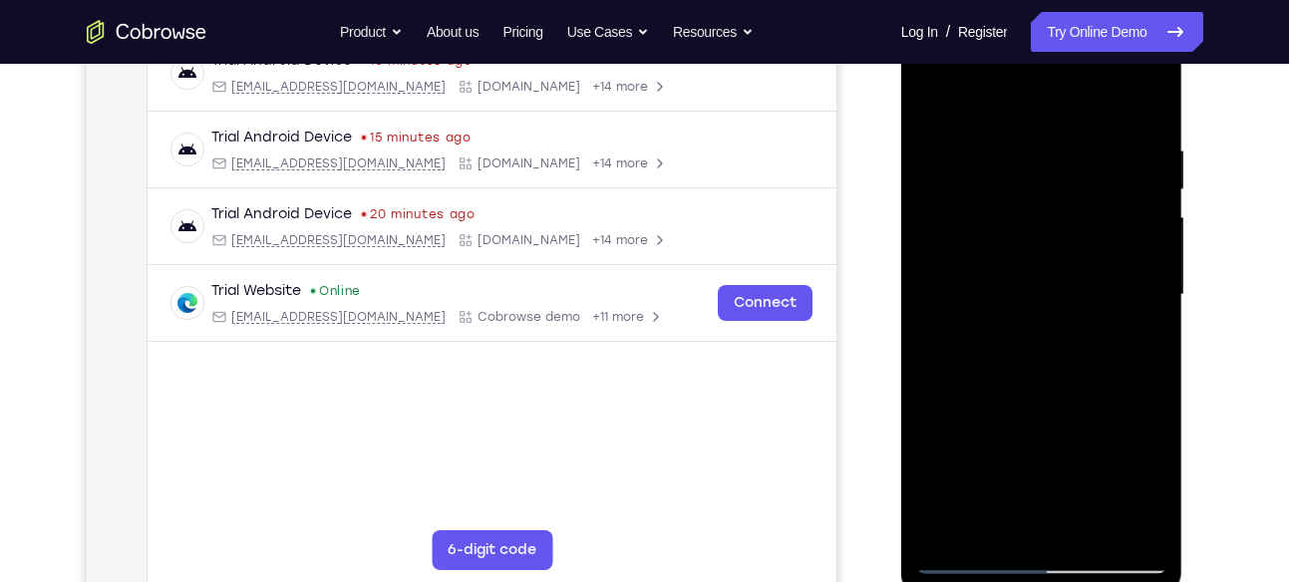
click at [1152, 192] on div at bounding box center [1041, 295] width 251 height 558
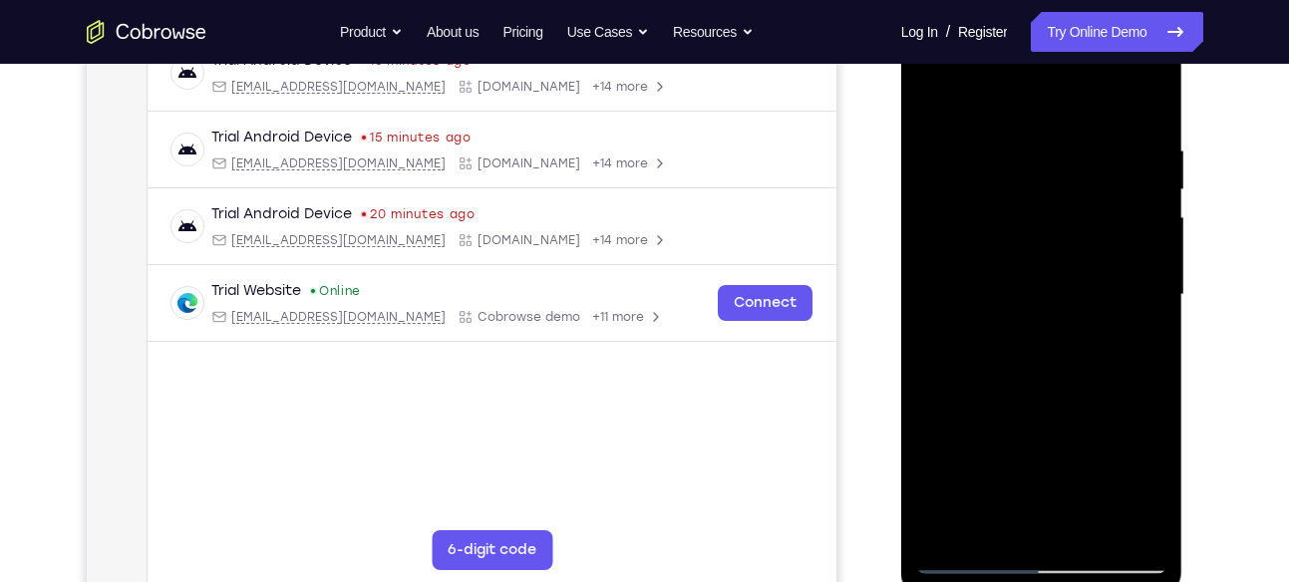
click at [1152, 192] on div at bounding box center [1041, 295] width 251 height 558
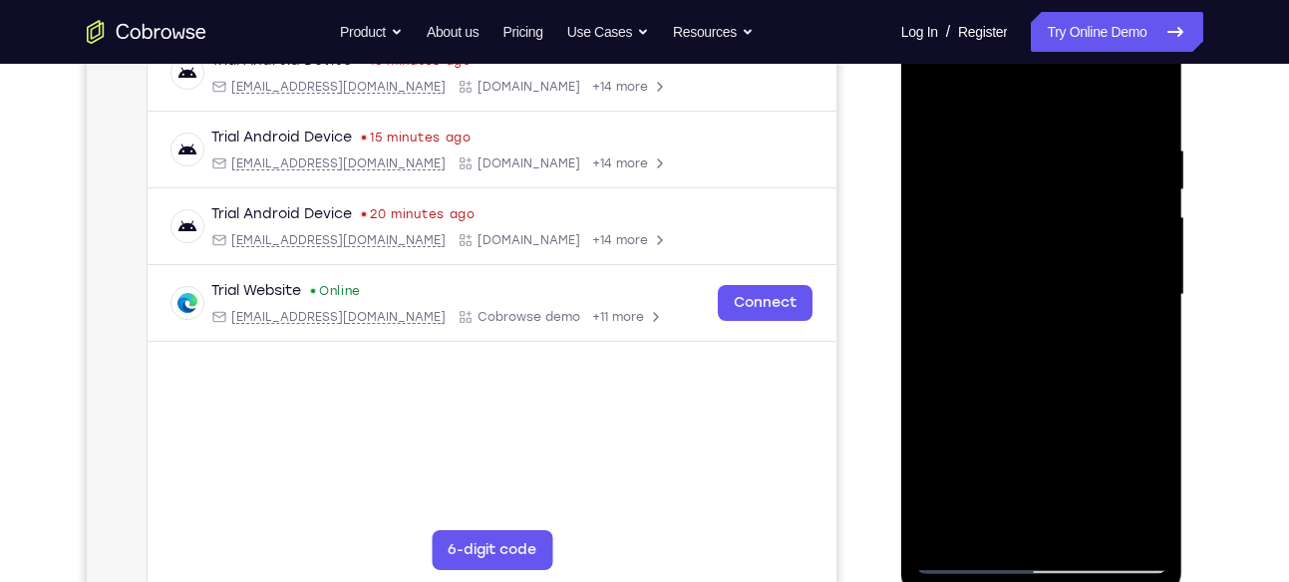
click at [1152, 192] on div at bounding box center [1041, 295] width 251 height 558
click at [1147, 151] on div at bounding box center [1041, 295] width 251 height 558
click at [1145, 102] on div at bounding box center [1041, 295] width 251 height 558
drag, startPoint x: 1106, startPoint y: 128, endPoint x: 925, endPoint y: 108, distance: 181.5
click at [925, 108] on div at bounding box center [1041, 295] width 251 height 558
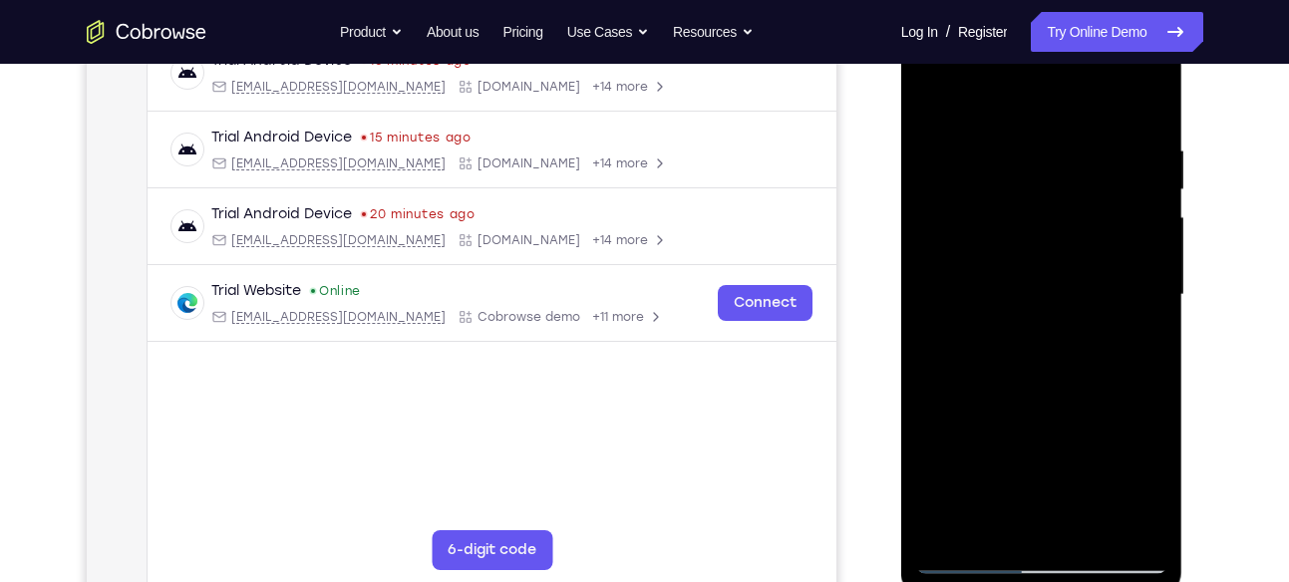
drag, startPoint x: 1120, startPoint y: 125, endPoint x: 946, endPoint y: 128, distance: 173.5
click at [946, 128] on div at bounding box center [1041, 295] width 251 height 558
click at [971, 114] on div at bounding box center [1041, 295] width 251 height 558
click at [1141, 184] on div at bounding box center [1041, 295] width 251 height 558
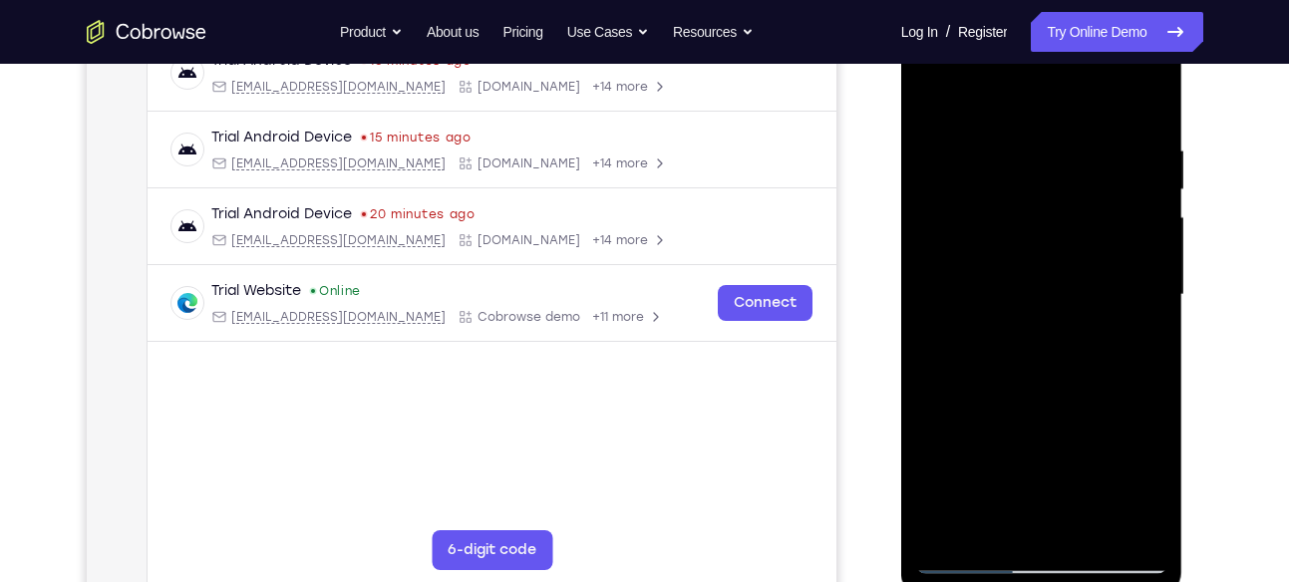
click at [1144, 188] on div at bounding box center [1041, 295] width 251 height 558
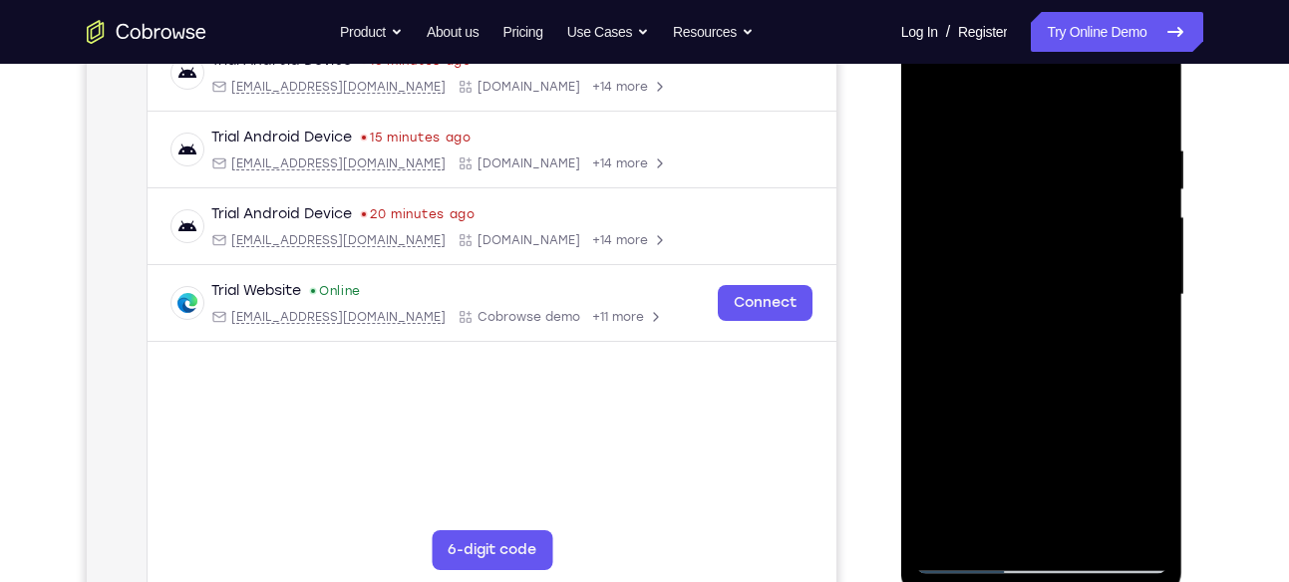
click at [1144, 188] on div at bounding box center [1041, 295] width 251 height 558
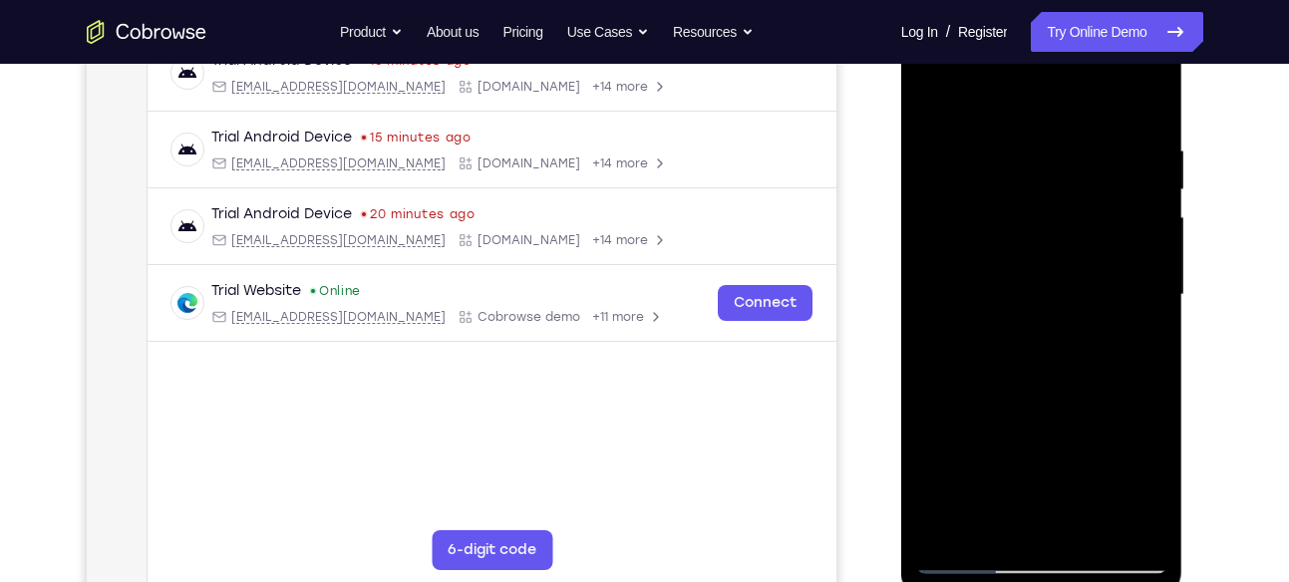
click at [1144, 188] on div at bounding box center [1041, 295] width 251 height 558
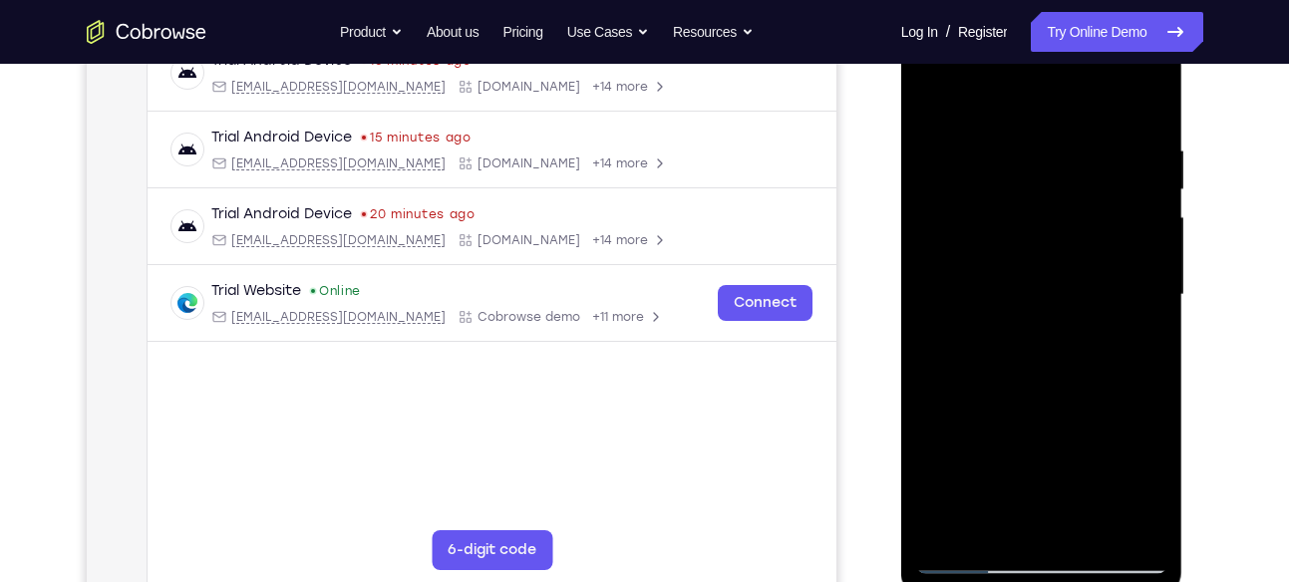
click at [1144, 188] on div at bounding box center [1041, 295] width 251 height 558
click at [1141, 97] on div at bounding box center [1041, 295] width 251 height 558
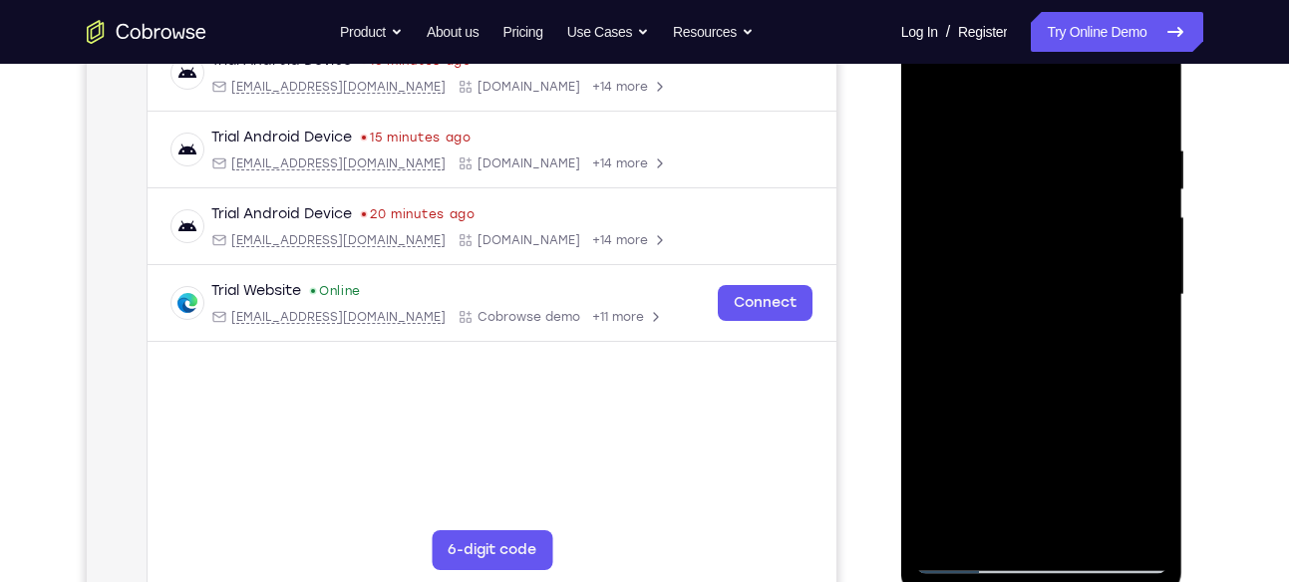
drag, startPoint x: 1122, startPoint y: 127, endPoint x: 924, endPoint y: 120, distance: 197.5
click at [924, 120] on div at bounding box center [1041, 295] width 251 height 558
click at [959, 117] on div at bounding box center [1041, 295] width 251 height 558
click at [1150, 185] on div at bounding box center [1041, 295] width 251 height 558
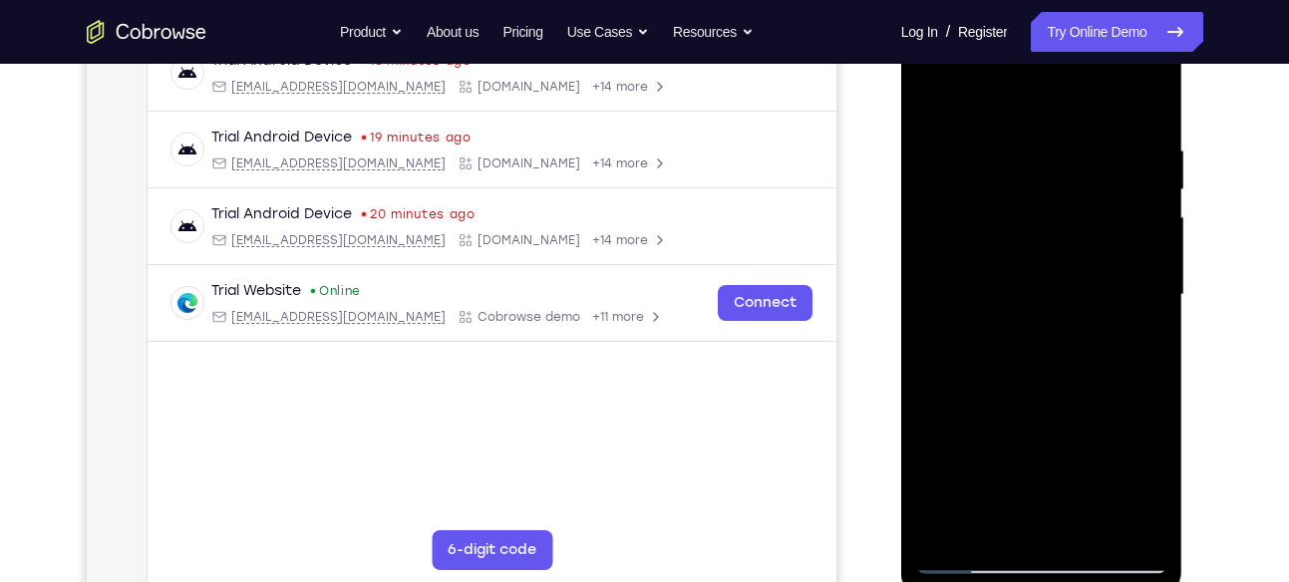
click at [1150, 185] on div at bounding box center [1041, 295] width 251 height 558
click at [952, 297] on div at bounding box center [1041, 295] width 251 height 558
click at [1142, 222] on div at bounding box center [1041, 295] width 251 height 558
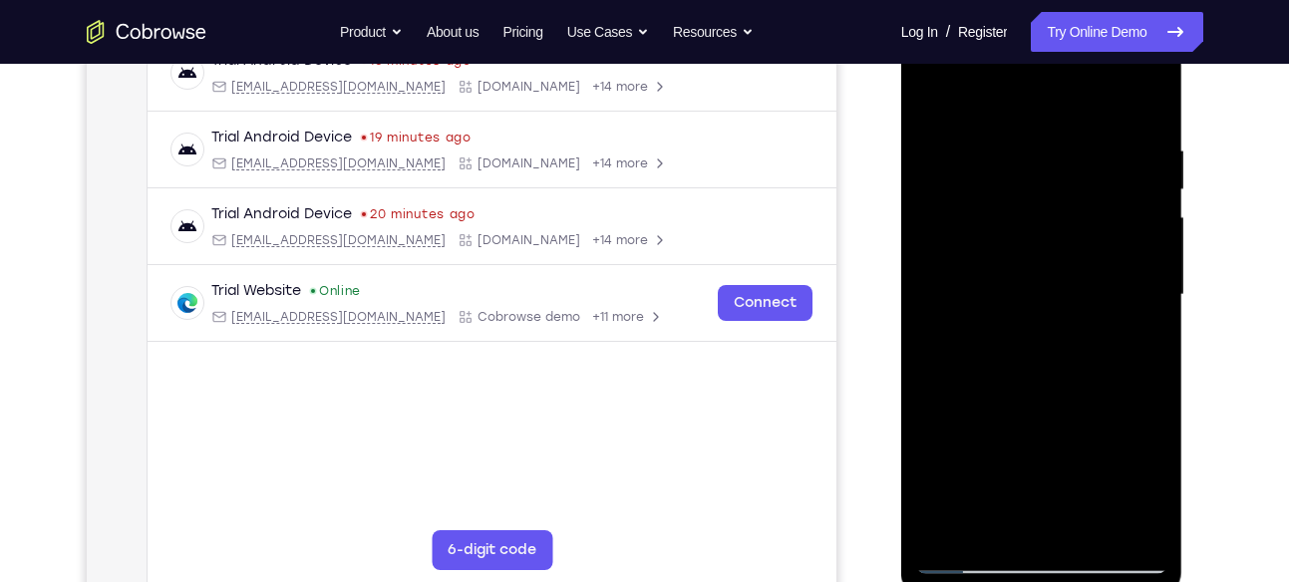
click at [1142, 222] on div at bounding box center [1041, 295] width 251 height 558
click at [948, 283] on div at bounding box center [1041, 295] width 251 height 558
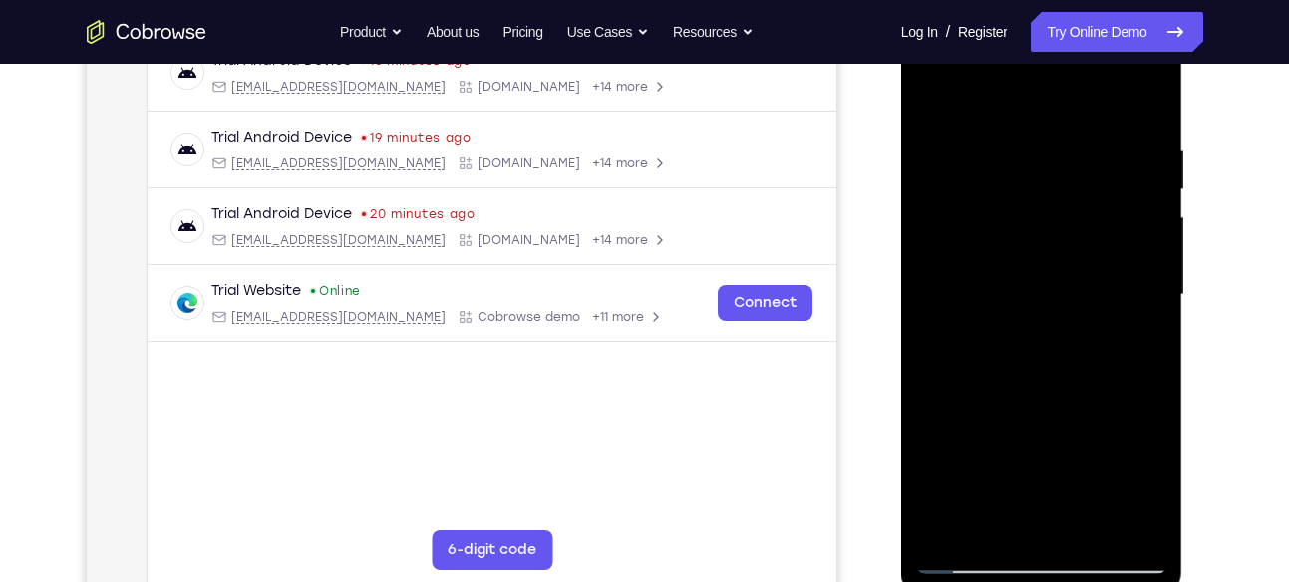
click at [1150, 232] on div at bounding box center [1041, 295] width 251 height 558
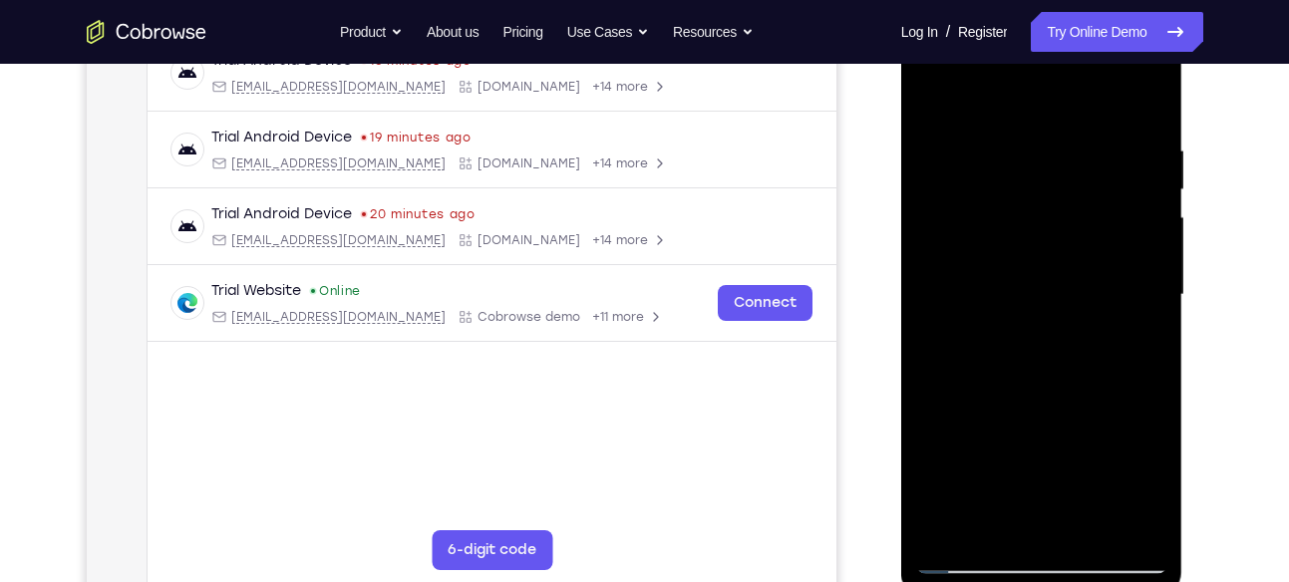
click at [1150, 232] on div at bounding box center [1041, 295] width 251 height 558
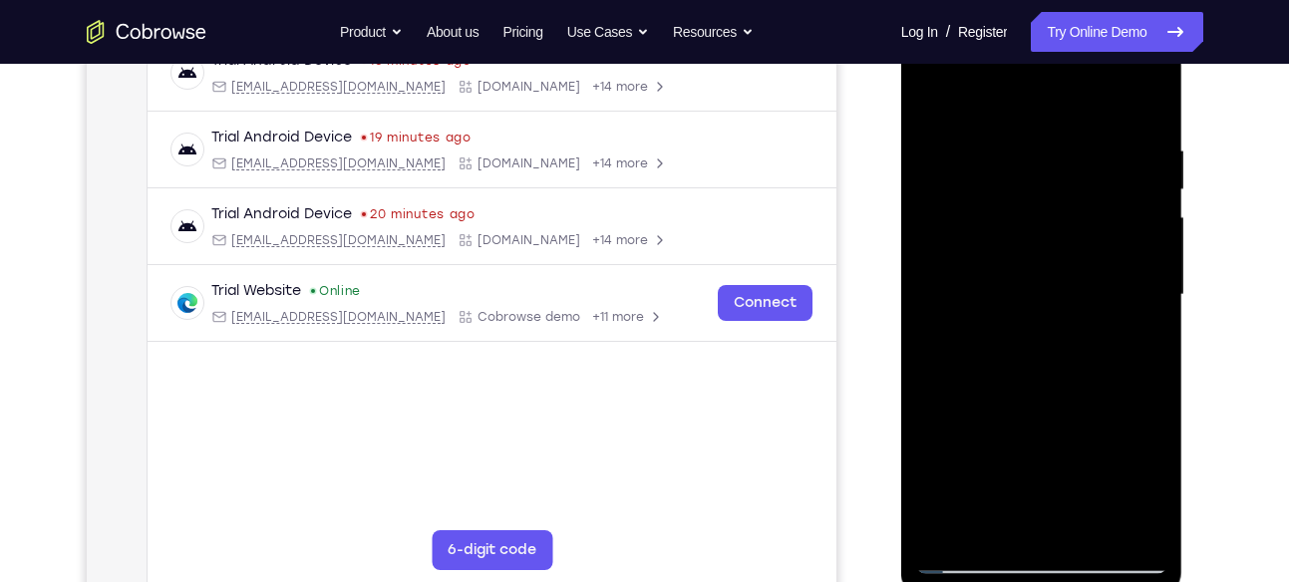
click at [1146, 97] on div at bounding box center [1041, 295] width 251 height 558
drag, startPoint x: 1117, startPoint y: 131, endPoint x: 932, endPoint y: 172, distance: 189.1
click at [932, 172] on div at bounding box center [1041, 295] width 251 height 558
drag, startPoint x: 1123, startPoint y: 135, endPoint x: 914, endPoint y: 158, distance: 209.6
click at [914, 158] on div at bounding box center [1042, 298] width 282 height 594
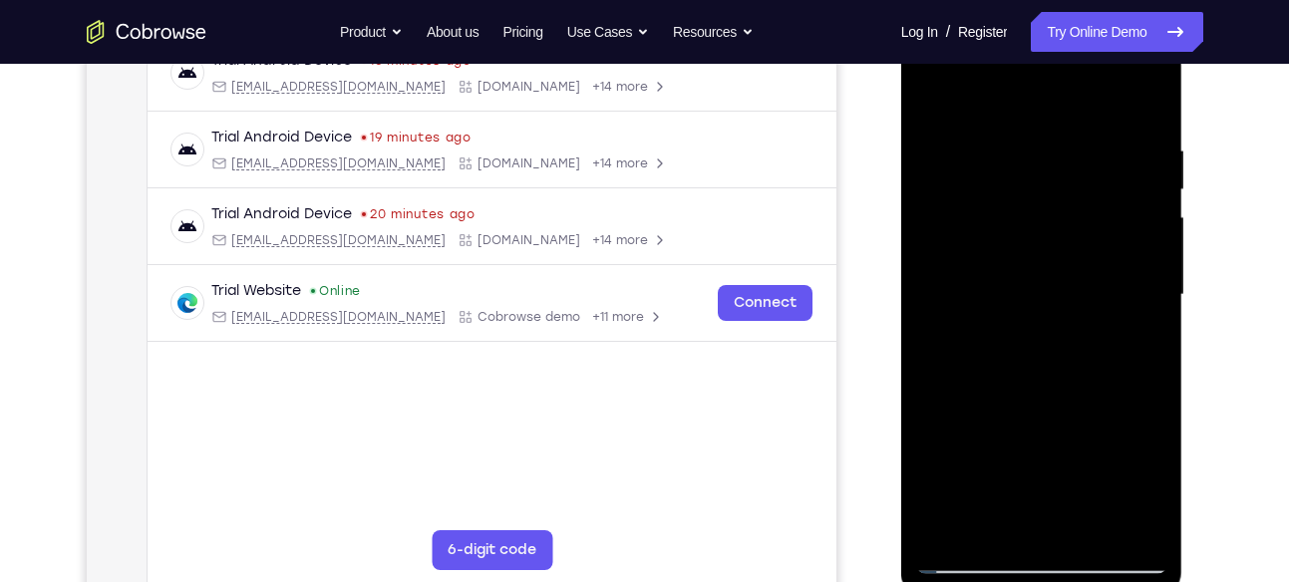
drag, startPoint x: 1012, startPoint y: 136, endPoint x: 898, endPoint y: 133, distance: 113.7
click at [901, 133] on html "Online web based iOS Simulators and Android Emulators. Run iPhone, iPad, Mobile…" at bounding box center [1043, 300] width 284 height 598
drag, startPoint x: 1117, startPoint y: 153, endPoint x: 1088, endPoint y: 139, distance: 32.1
click at [1088, 139] on div at bounding box center [1041, 295] width 251 height 558
drag, startPoint x: 1060, startPoint y: 142, endPoint x: 1220, endPoint y: 136, distance: 160.6
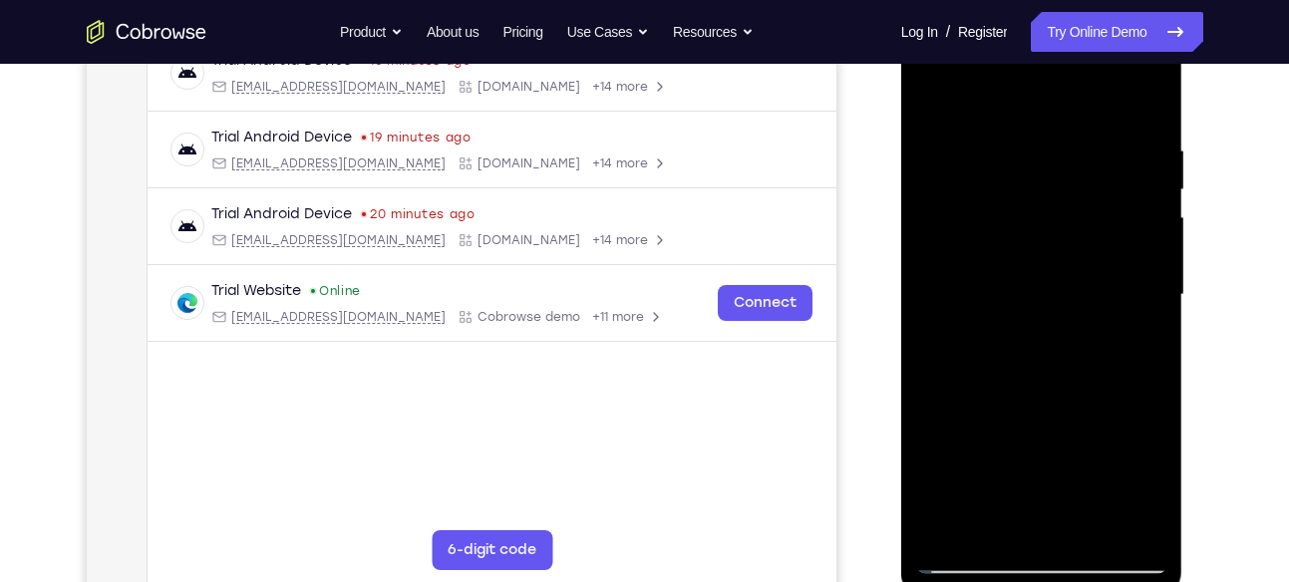
click at [1185, 136] on html "Online web based iOS Simulators and Android Emulators. Run iPhone, iPad, Mobile…" at bounding box center [1043, 300] width 284 height 598
drag, startPoint x: 925, startPoint y: 142, endPoint x: 1046, endPoint y: 142, distance: 120.6
click at [1046, 142] on div at bounding box center [1041, 295] width 251 height 558
click at [1053, 136] on div at bounding box center [1041, 295] width 251 height 558
click at [1144, 99] on div at bounding box center [1041, 295] width 251 height 558
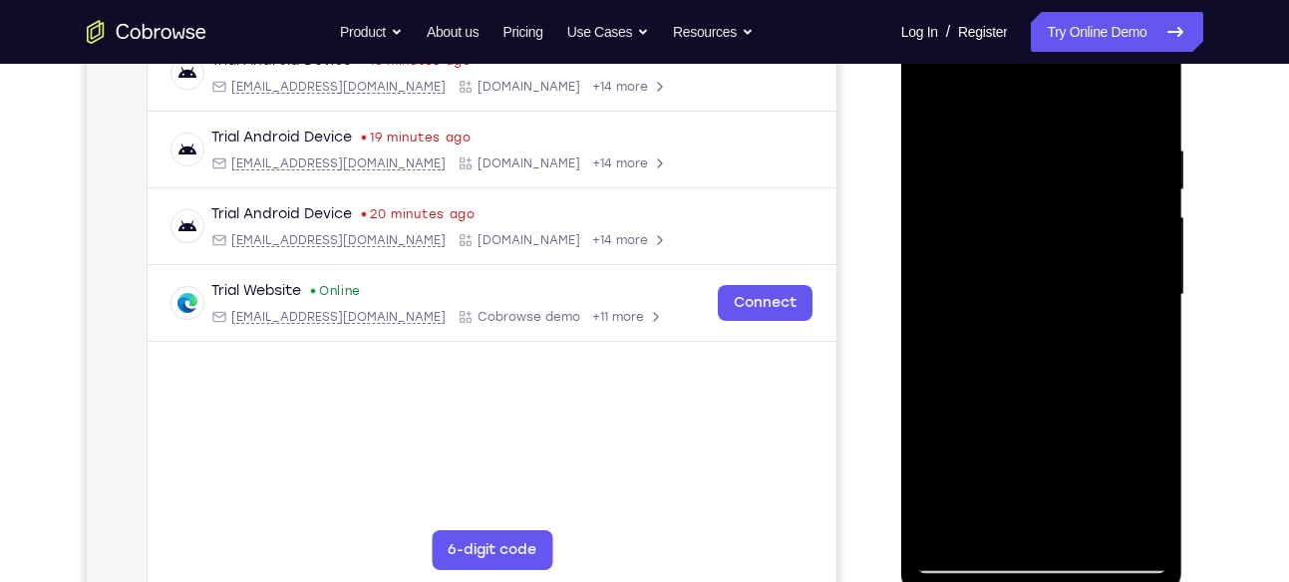
drag, startPoint x: 1059, startPoint y: 435, endPoint x: 1074, endPoint y: 110, distance: 325.3
click at [1074, 110] on div at bounding box center [1041, 295] width 251 height 558
drag, startPoint x: 1086, startPoint y: 295, endPoint x: 1137, endPoint y: -6, distance: 305.5
click at [1137, 1] on html "Online web based iOS Simulators and Android Emulators. Run iPhone, iPad, Mobile…" at bounding box center [1043, 300] width 284 height 598
drag, startPoint x: 1011, startPoint y: 491, endPoint x: 1051, endPoint y: 147, distance: 347.2
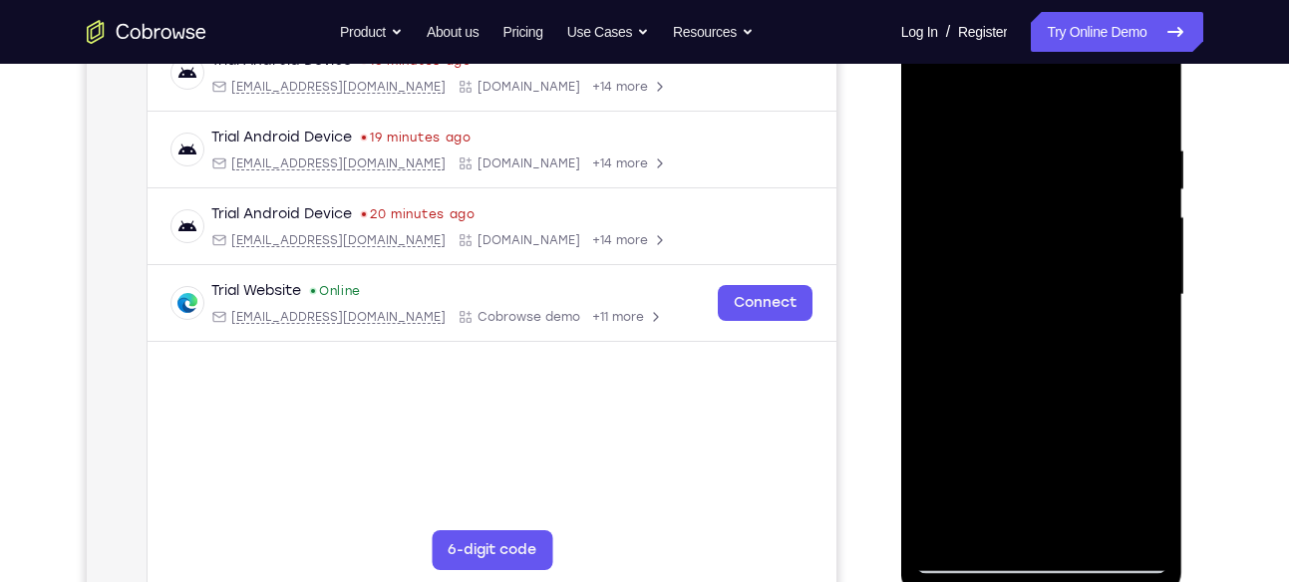
click at [1051, 147] on div at bounding box center [1041, 295] width 251 height 558
click at [1097, 528] on div at bounding box center [1041, 295] width 251 height 558
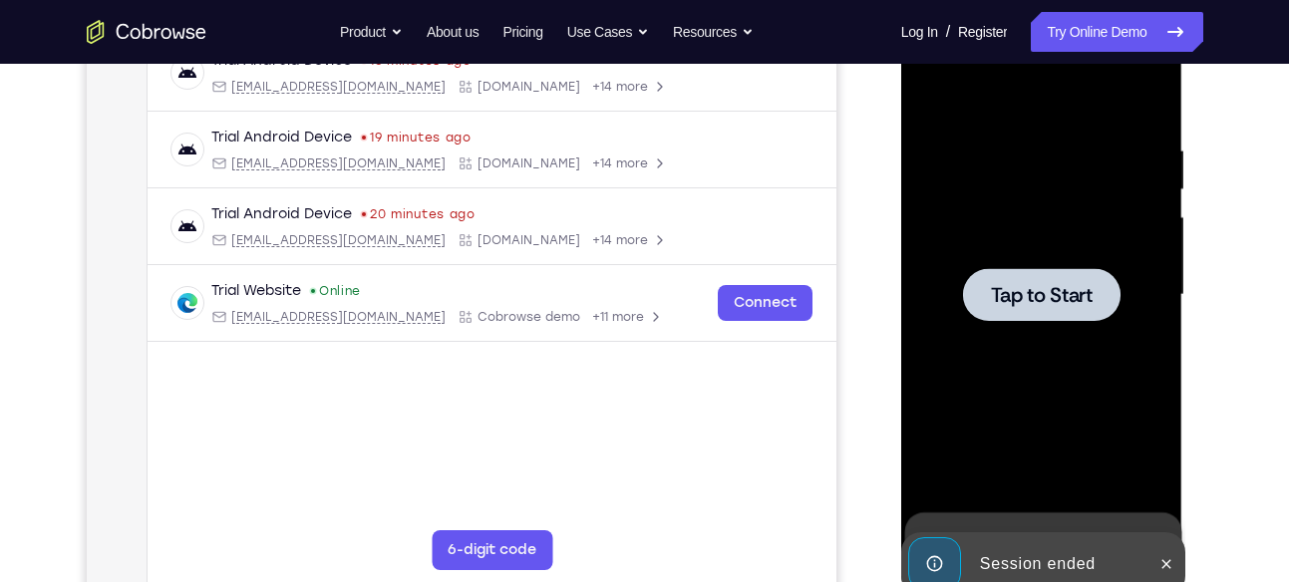
click at [1066, 285] on span "Tap to Start" at bounding box center [1042, 295] width 102 height 20
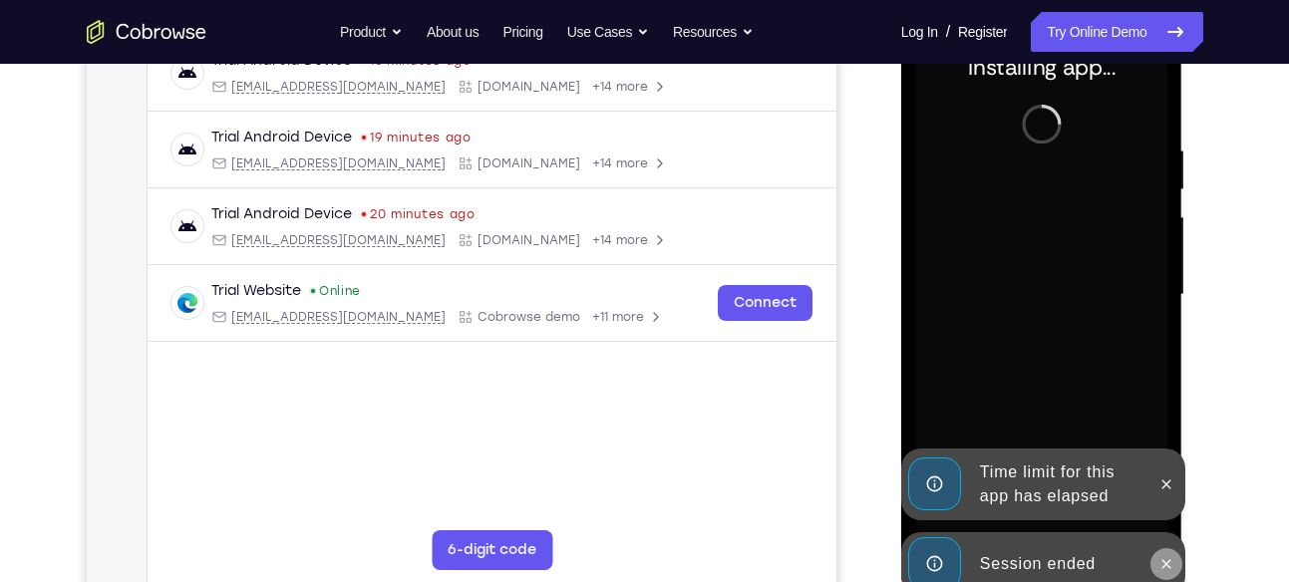
click at [1156, 550] on button at bounding box center [1166, 564] width 32 height 32
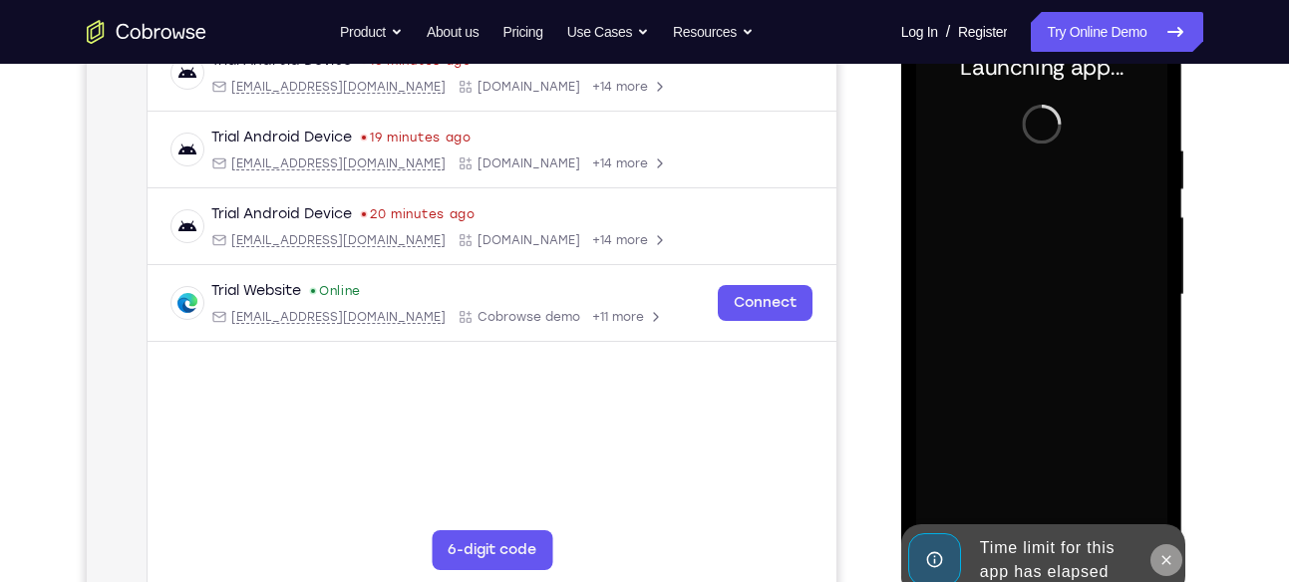
click at [1161, 559] on icon at bounding box center [1166, 560] width 16 height 16
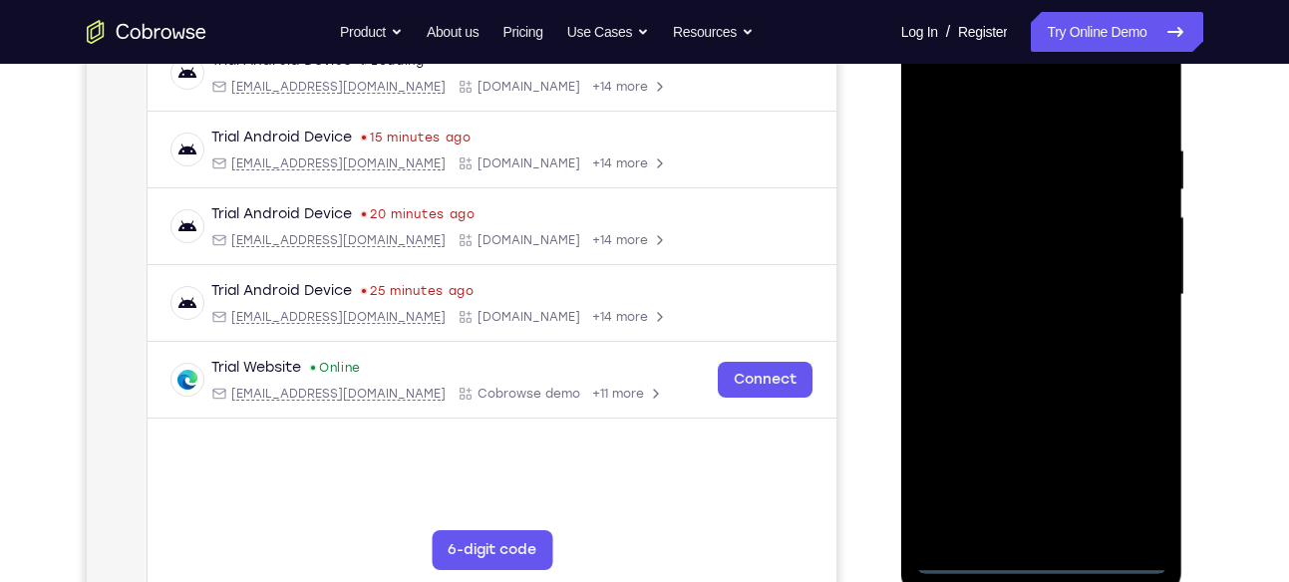
click at [1052, 553] on div at bounding box center [1041, 295] width 251 height 558
click at [1116, 477] on div at bounding box center [1041, 295] width 251 height 558
click at [951, 97] on div at bounding box center [1041, 295] width 251 height 558
click at [1124, 287] on div at bounding box center [1041, 295] width 251 height 558
click at [1019, 325] on div at bounding box center [1041, 295] width 251 height 558
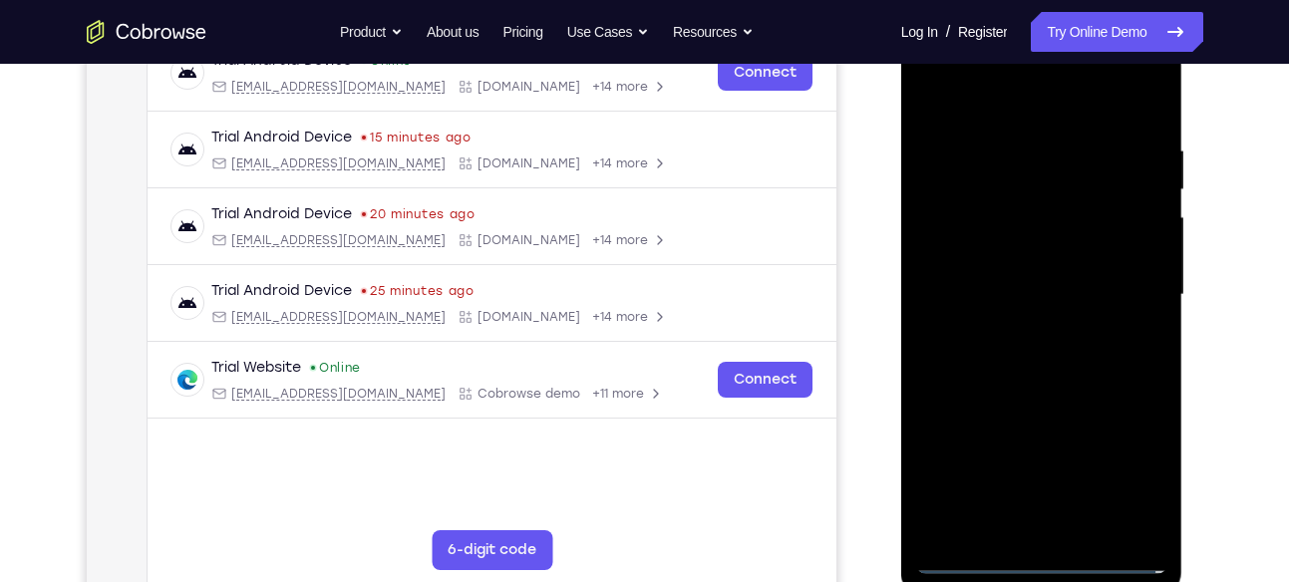
click at [1046, 262] on div at bounding box center [1041, 295] width 251 height 558
click at [1040, 256] on div at bounding box center [1041, 295] width 251 height 558
click at [1061, 293] on div at bounding box center [1041, 295] width 251 height 558
click at [1096, 360] on div at bounding box center [1041, 295] width 251 height 558
click at [1099, 371] on div at bounding box center [1041, 295] width 251 height 558
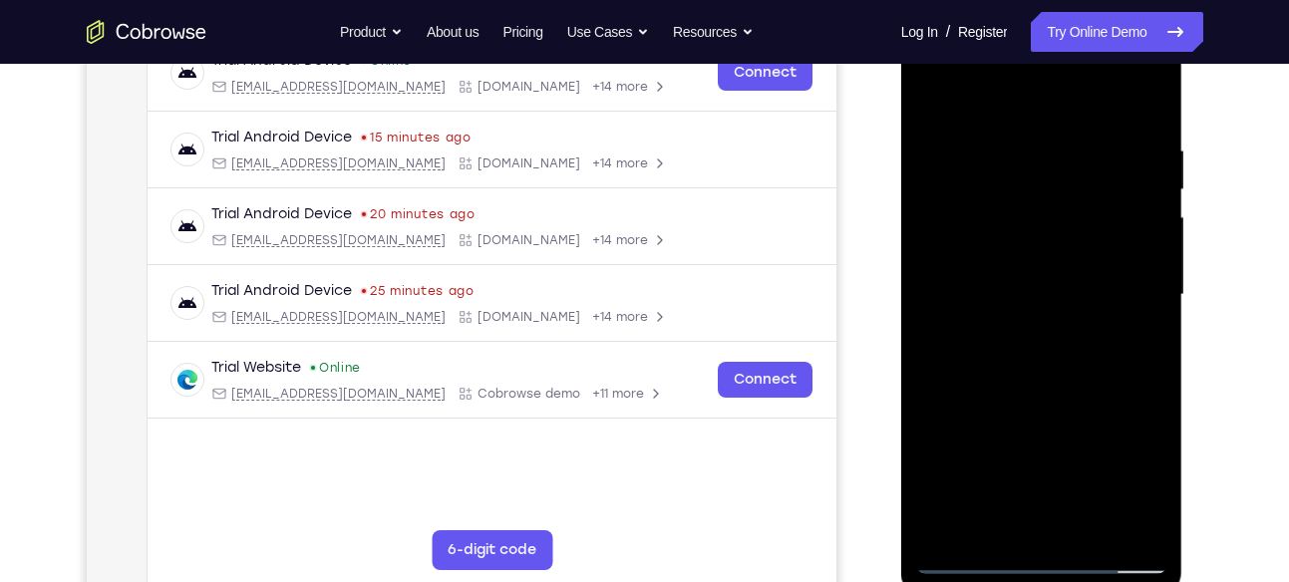
click at [1147, 99] on div at bounding box center [1041, 295] width 251 height 558
click at [930, 96] on div at bounding box center [1041, 295] width 251 height 558
click at [1012, 131] on div at bounding box center [1041, 295] width 251 height 558
click at [1146, 256] on div at bounding box center [1041, 295] width 251 height 558
click at [1116, 532] on div at bounding box center [1041, 295] width 251 height 558
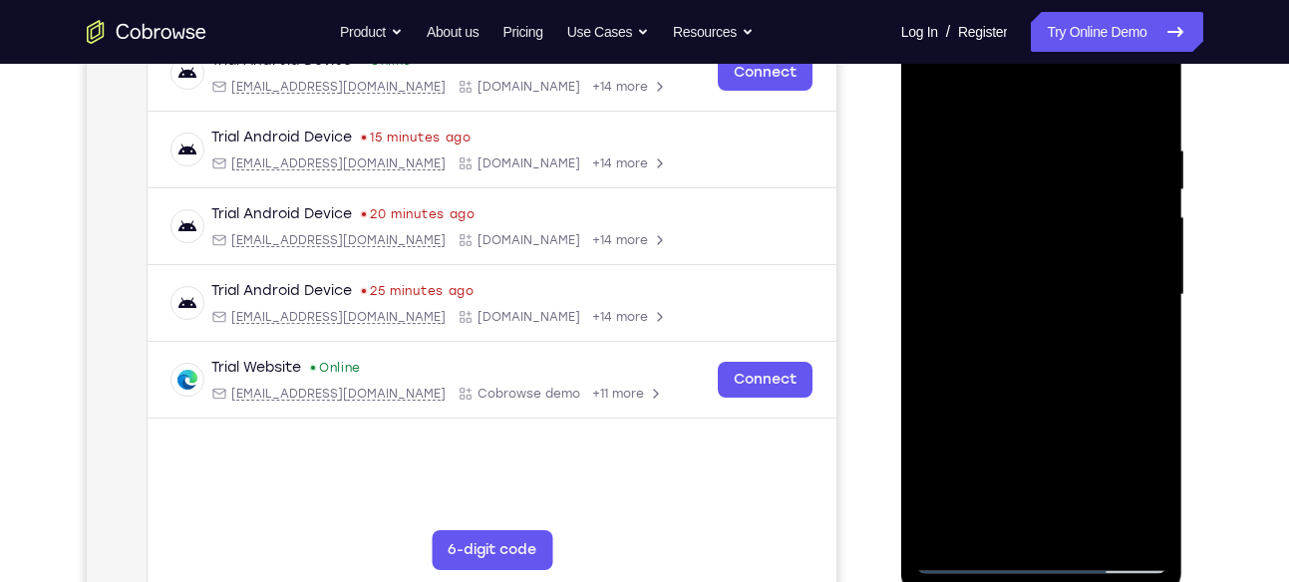
click at [1148, 366] on div at bounding box center [1041, 295] width 251 height 558
drag, startPoint x: 1148, startPoint y: 366, endPoint x: 890, endPoint y: 310, distance: 264.2
drag, startPoint x: -11, startPoint y: 309, endPoint x: 874, endPoint y: 288, distance: 885.5
click at [874, 288] on div "Your Support Agent Your Customer Web iOS Android" at bounding box center [645, 230] width 1117 height 737
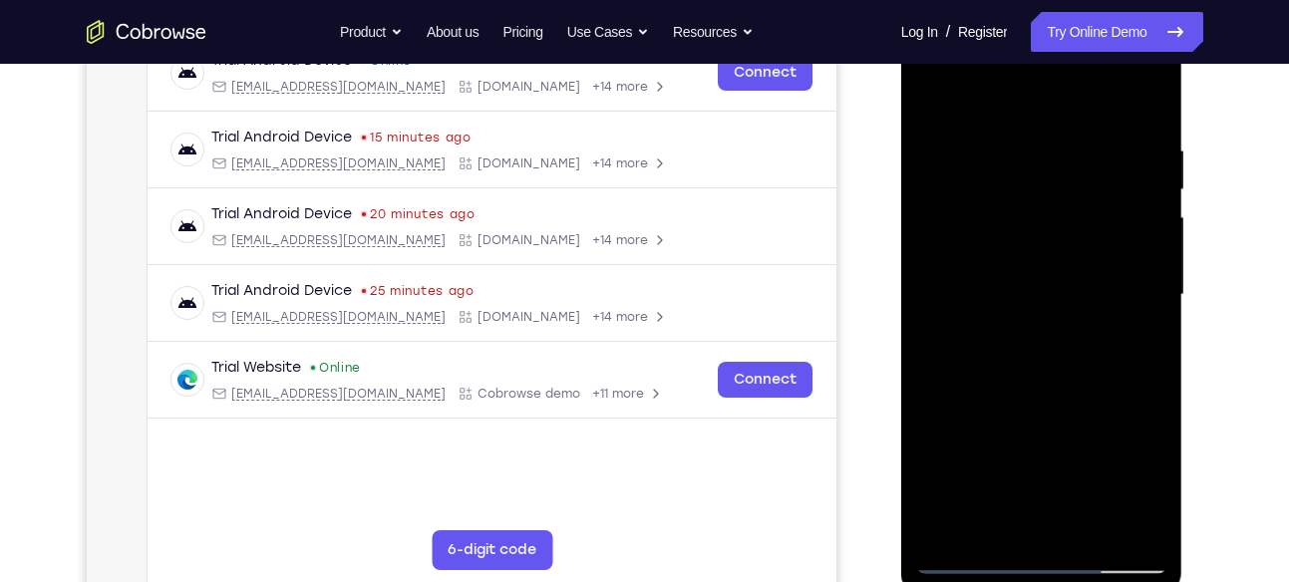
click at [1150, 203] on div at bounding box center [1041, 295] width 251 height 558
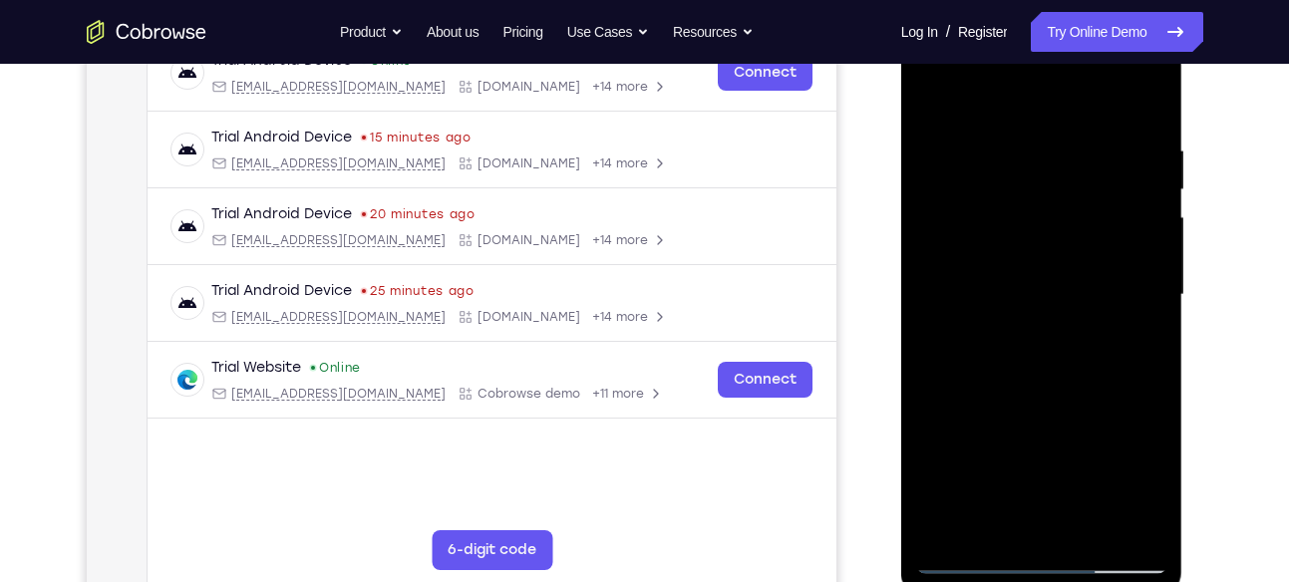
click at [1150, 203] on div at bounding box center [1041, 295] width 251 height 558
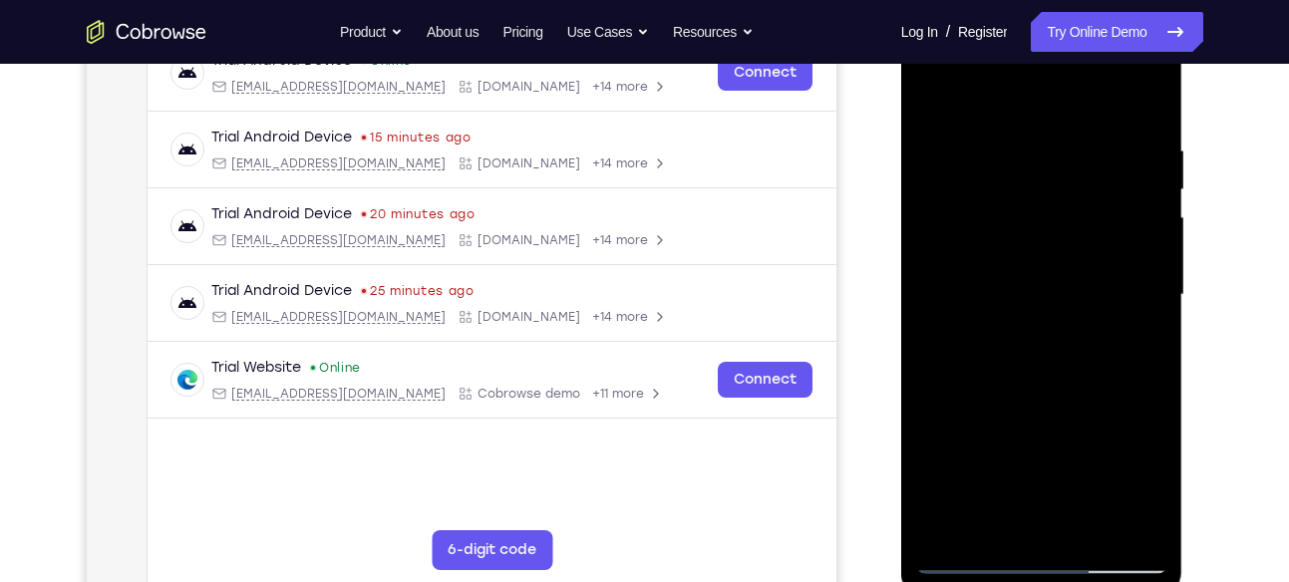
click at [1150, 203] on div at bounding box center [1041, 295] width 251 height 558
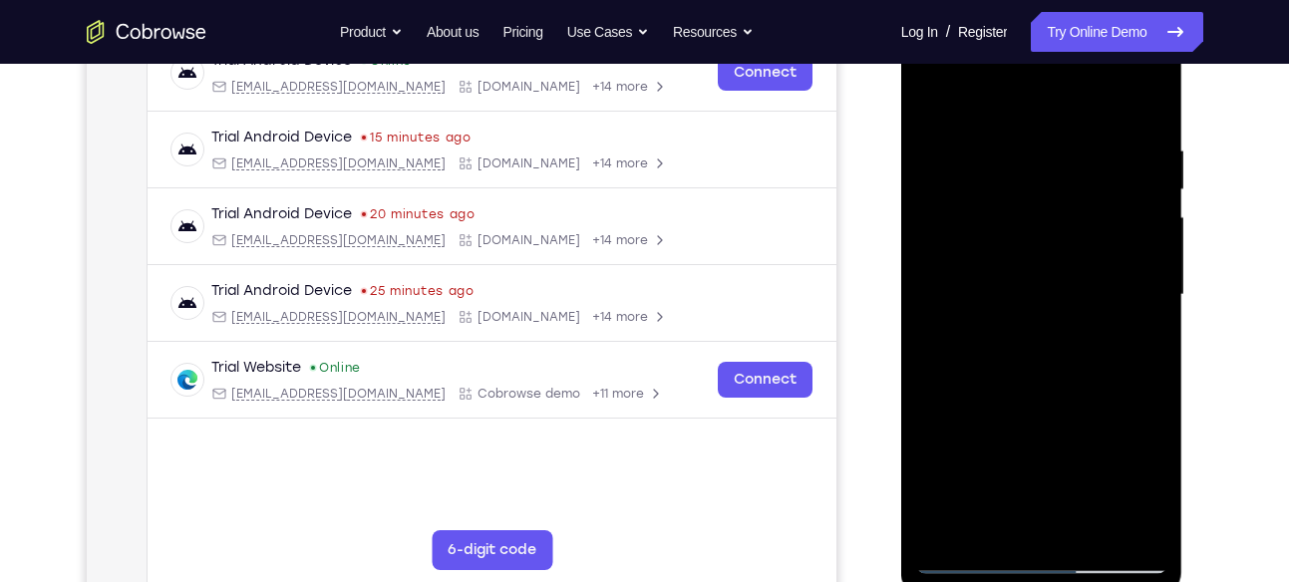
click at [1150, 203] on div at bounding box center [1041, 295] width 251 height 558
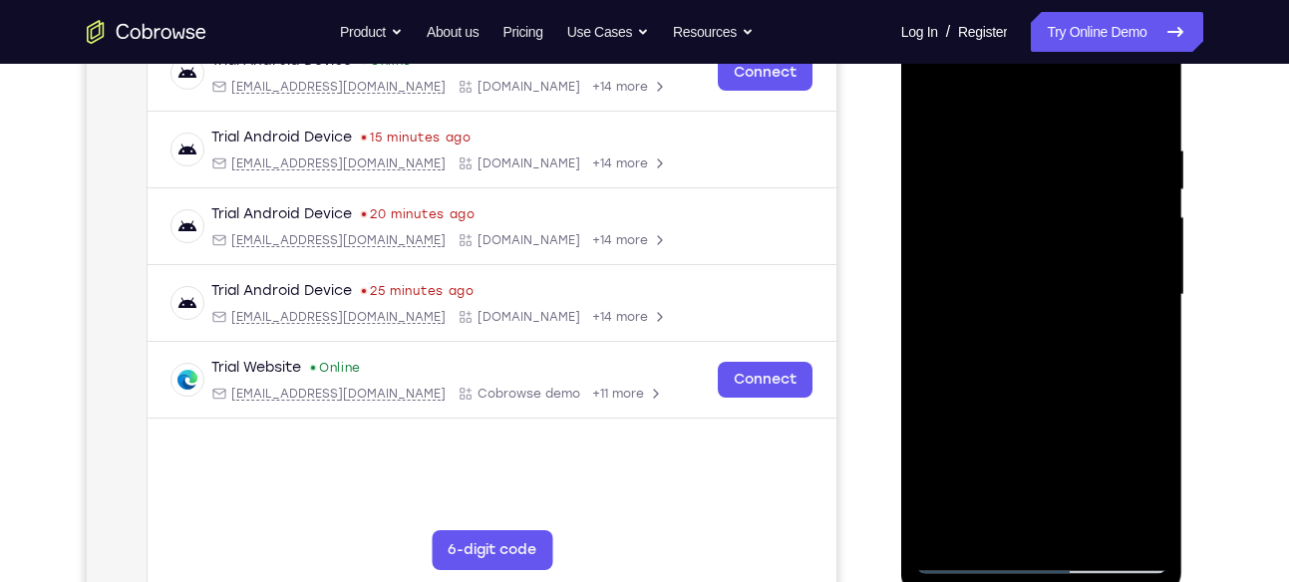
click at [1150, 203] on div at bounding box center [1041, 295] width 251 height 558
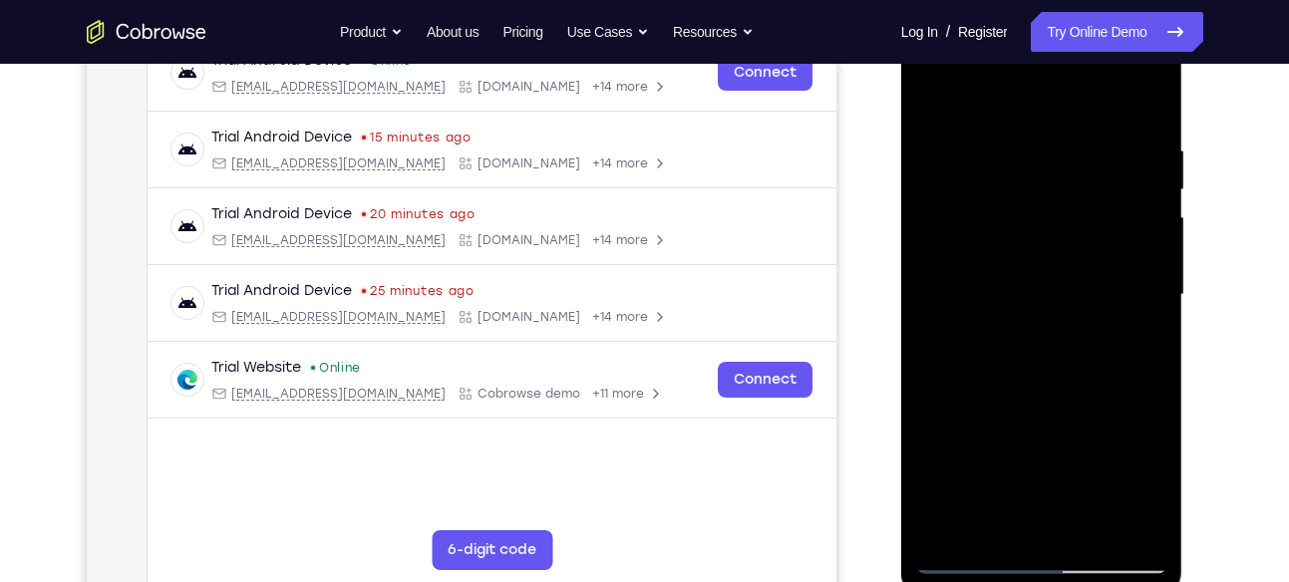
click at [1150, 203] on div at bounding box center [1041, 295] width 251 height 558
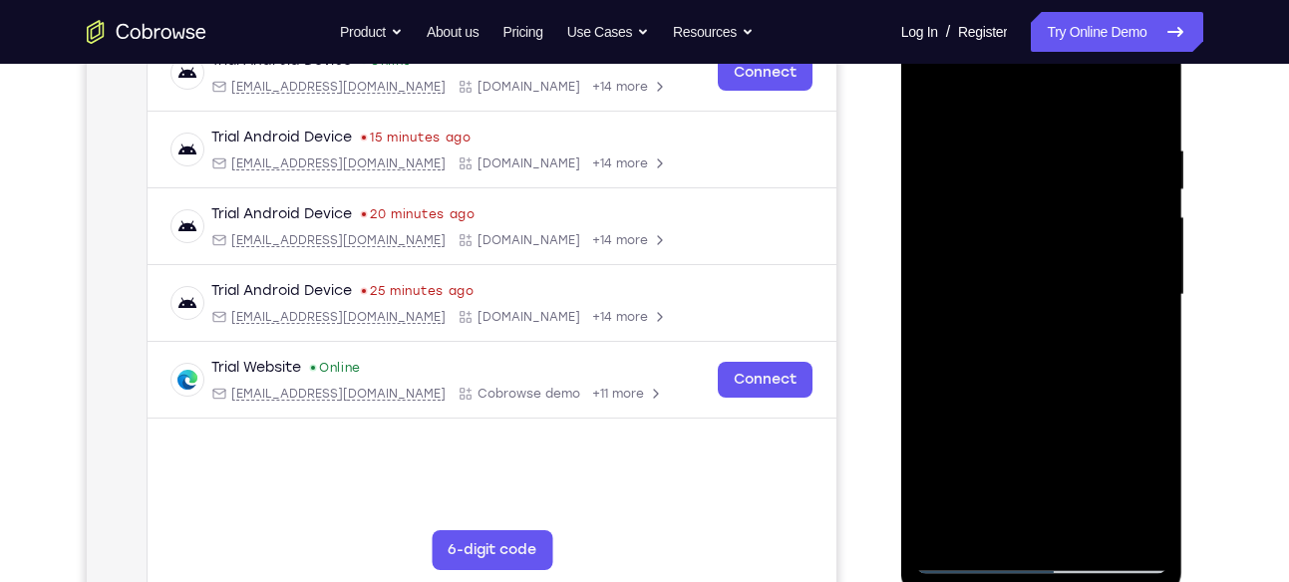
click at [1149, 107] on div at bounding box center [1041, 295] width 251 height 558
drag, startPoint x: 1084, startPoint y: 420, endPoint x: 1074, endPoint y: 130, distance: 290.3
click at [1074, 130] on div at bounding box center [1041, 295] width 251 height 558
click at [1074, 148] on div at bounding box center [1041, 295] width 251 height 558
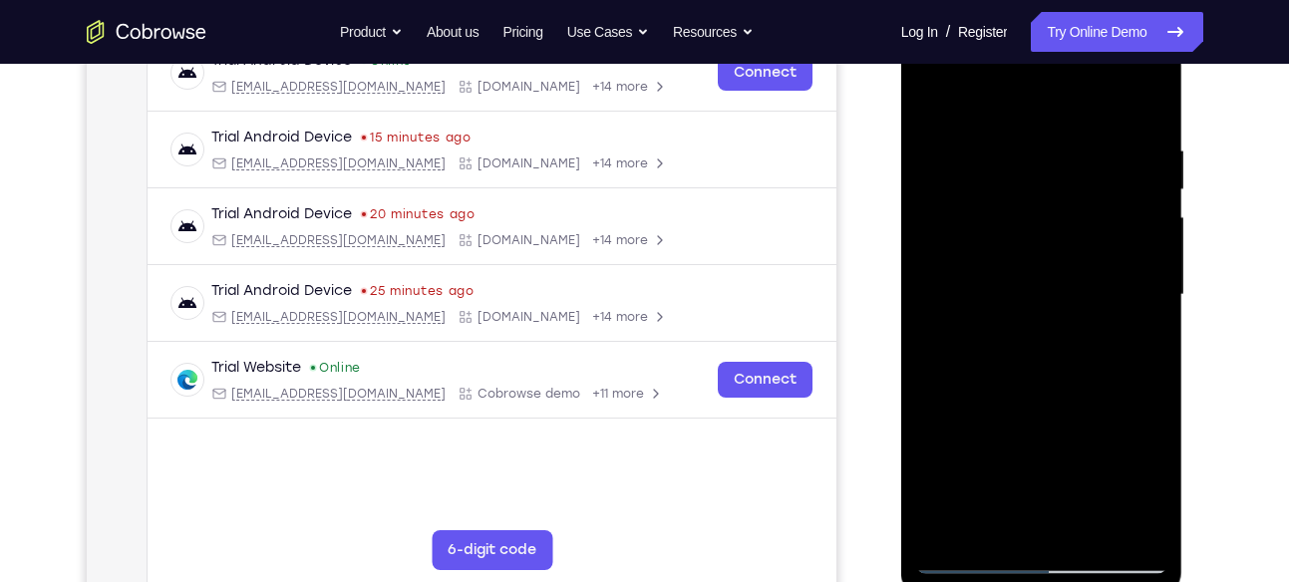
drag, startPoint x: 1092, startPoint y: 389, endPoint x: 1089, endPoint y: 305, distance: 83.8
click at [1089, 305] on div at bounding box center [1041, 295] width 251 height 558
click at [995, 244] on div at bounding box center [1041, 295] width 251 height 558
drag, startPoint x: 1062, startPoint y: 429, endPoint x: 1082, endPoint y: 365, distance: 66.8
click at [1082, 365] on div at bounding box center [1041, 295] width 251 height 558
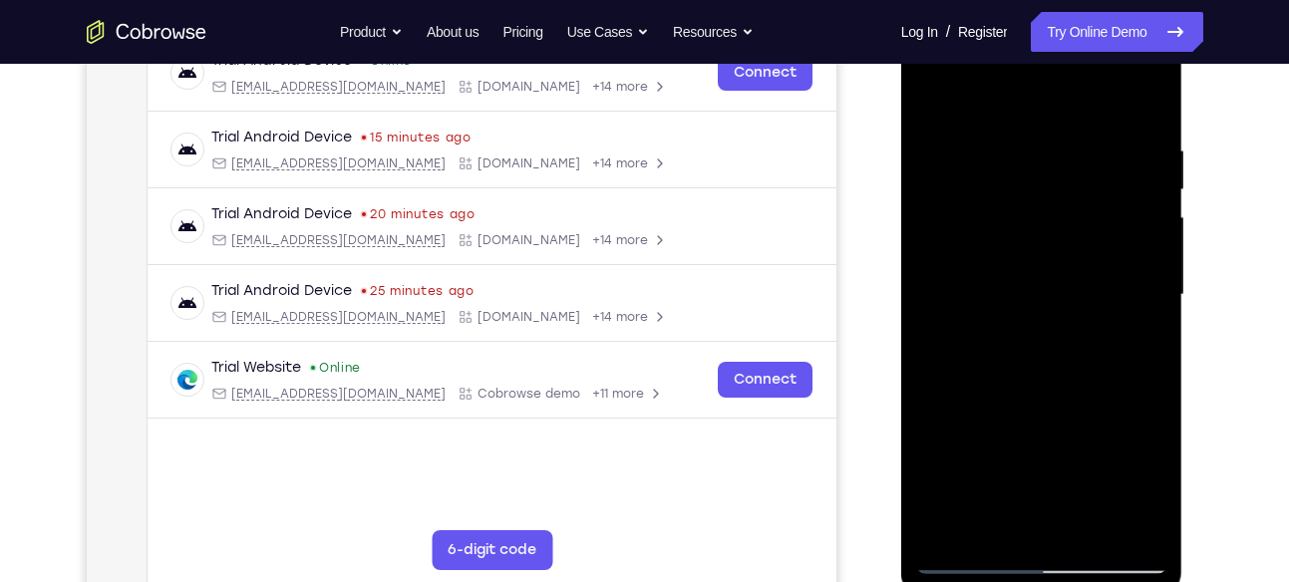
drag, startPoint x: 1065, startPoint y: 434, endPoint x: 1085, endPoint y: 112, distance: 322.6
click at [1085, 112] on div at bounding box center [1041, 295] width 251 height 558
click at [1102, 260] on div at bounding box center [1041, 295] width 251 height 558
click at [935, 374] on div at bounding box center [1041, 295] width 251 height 558
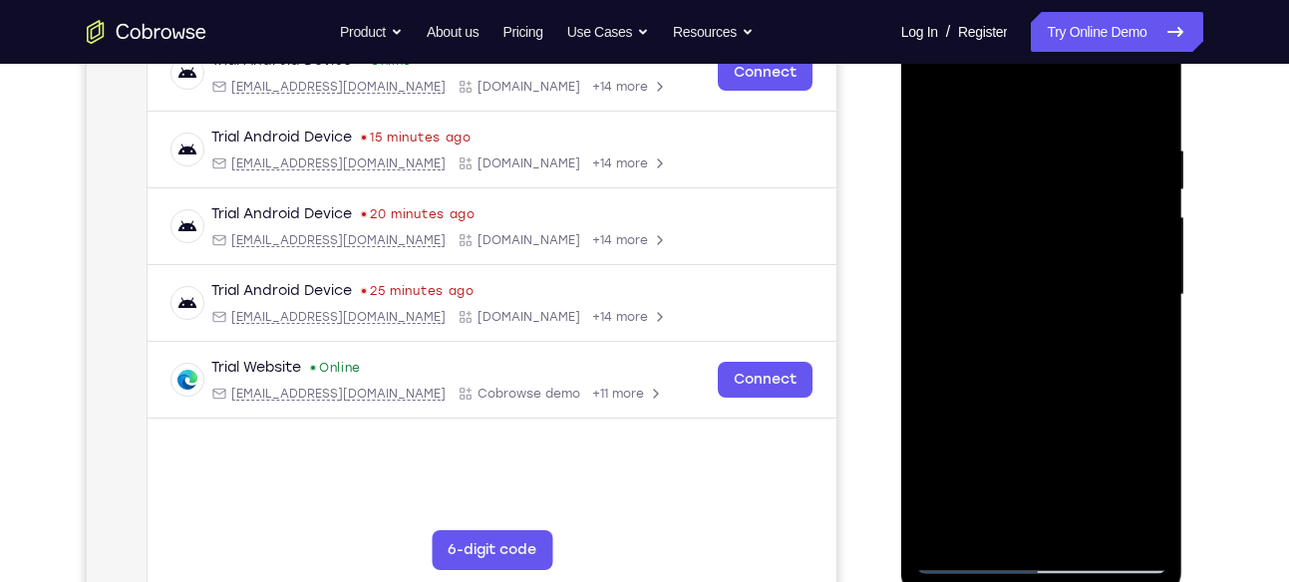
drag, startPoint x: 1045, startPoint y: 449, endPoint x: 1084, endPoint y: 118, distance: 333.3
click at [1084, 118] on div at bounding box center [1041, 295] width 251 height 558
drag, startPoint x: 1086, startPoint y: 349, endPoint x: 1109, endPoint y: 106, distance: 244.3
click at [1109, 106] on div at bounding box center [1041, 295] width 251 height 558
drag, startPoint x: 1095, startPoint y: 405, endPoint x: 1100, endPoint y: 139, distance: 266.2
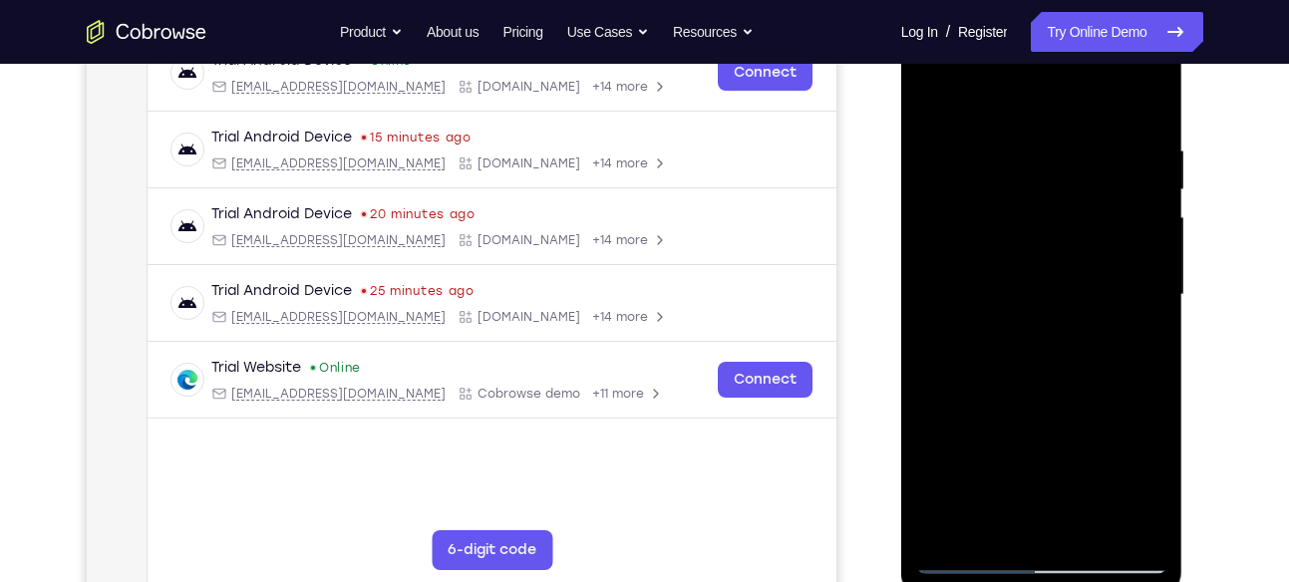
click at [1100, 139] on div at bounding box center [1041, 295] width 251 height 558
drag, startPoint x: 1102, startPoint y: 230, endPoint x: 1119, endPoint y: 331, distance: 102.1
click at [1119, 331] on div at bounding box center [1041, 295] width 251 height 558
click at [1096, 318] on div at bounding box center [1041, 295] width 251 height 558
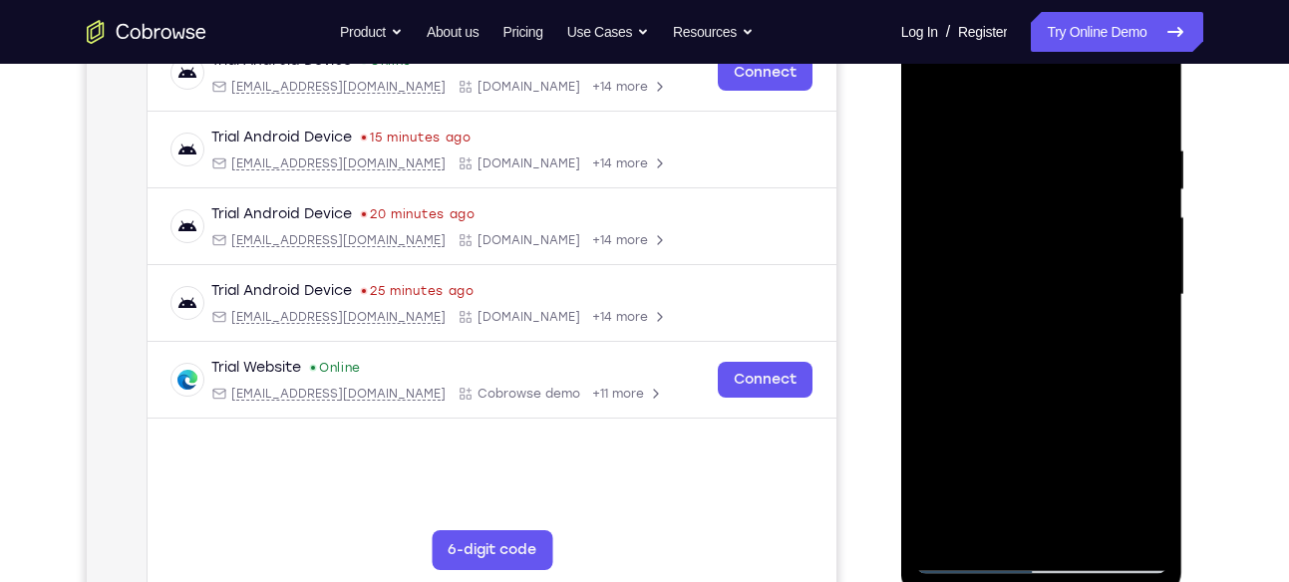
drag, startPoint x: 1096, startPoint y: 357, endPoint x: 1084, endPoint y: 100, distance: 257.5
click at [1084, 100] on div at bounding box center [1041, 295] width 251 height 558
drag, startPoint x: 1082, startPoint y: 336, endPoint x: 1119, endPoint y: 65, distance: 273.7
click at [1119, 65] on div at bounding box center [1041, 295] width 251 height 558
drag, startPoint x: 1046, startPoint y: 339, endPoint x: 1110, endPoint y: 119, distance: 229.4
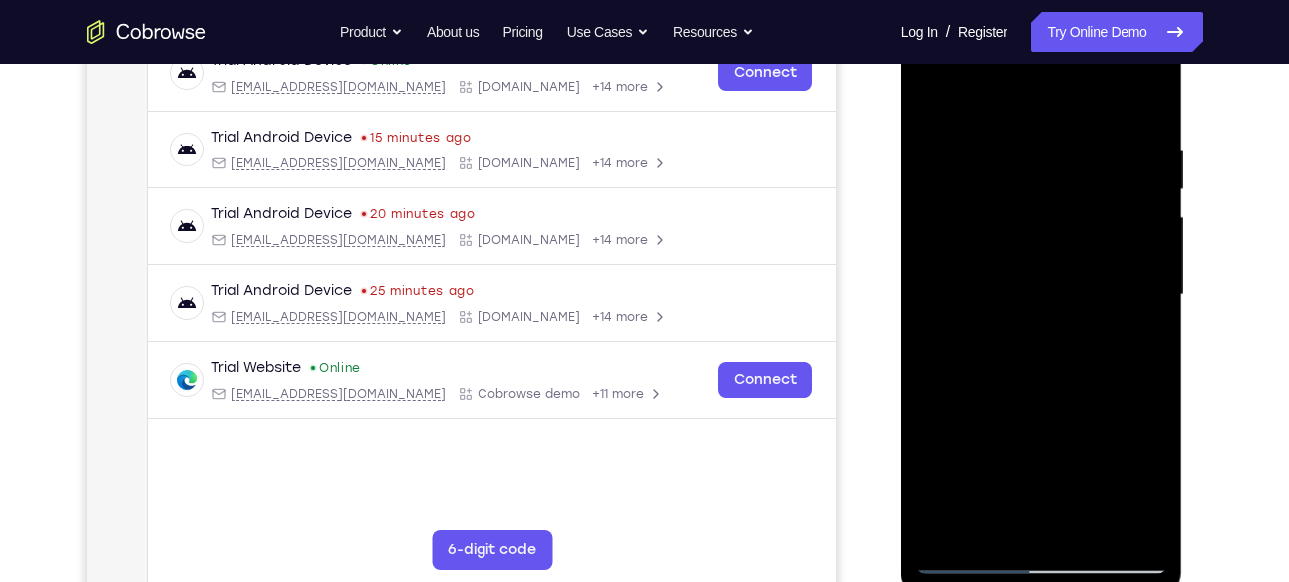
click at [1110, 119] on div at bounding box center [1041, 295] width 251 height 558
drag, startPoint x: 1051, startPoint y: 429, endPoint x: 1126, endPoint y: 140, distance: 298.6
click at [1126, 140] on div at bounding box center [1041, 295] width 251 height 558
drag, startPoint x: 1104, startPoint y: 373, endPoint x: 1160, endPoint y: 155, distance: 225.6
click at [1160, 155] on div at bounding box center [1041, 295] width 251 height 558
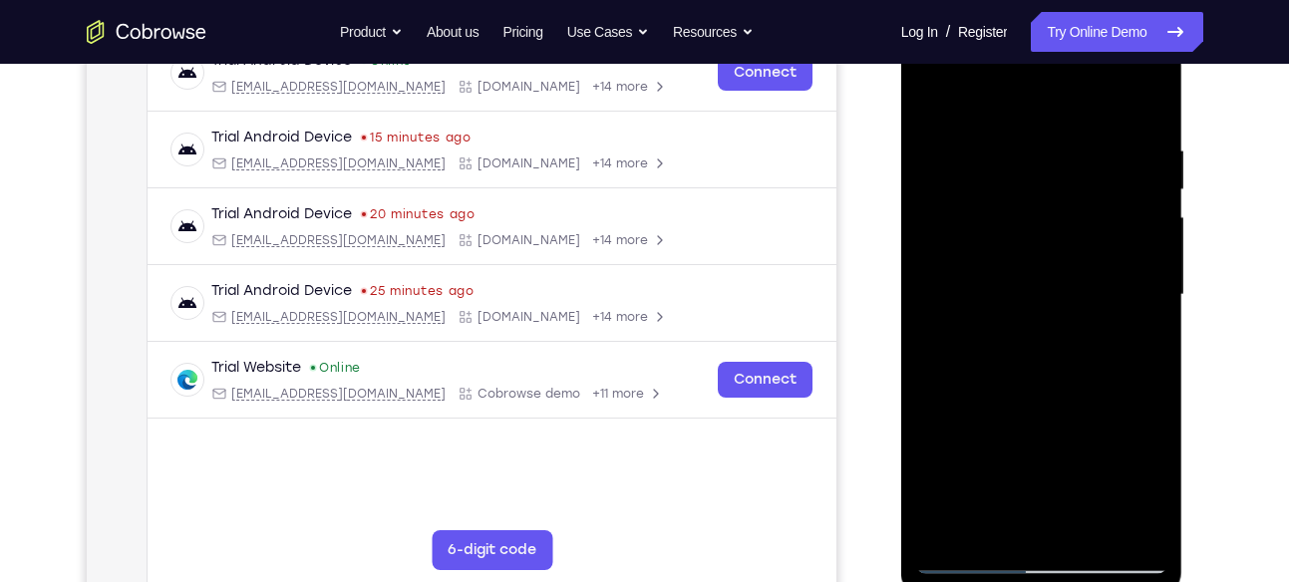
drag, startPoint x: 1086, startPoint y: 364, endPoint x: 1105, endPoint y: 198, distance: 166.6
click at [1105, 198] on div at bounding box center [1041, 295] width 251 height 558
click at [1090, 252] on div at bounding box center [1041, 295] width 251 height 558
drag, startPoint x: 1092, startPoint y: 406, endPoint x: 1129, endPoint y: 89, distance: 319.2
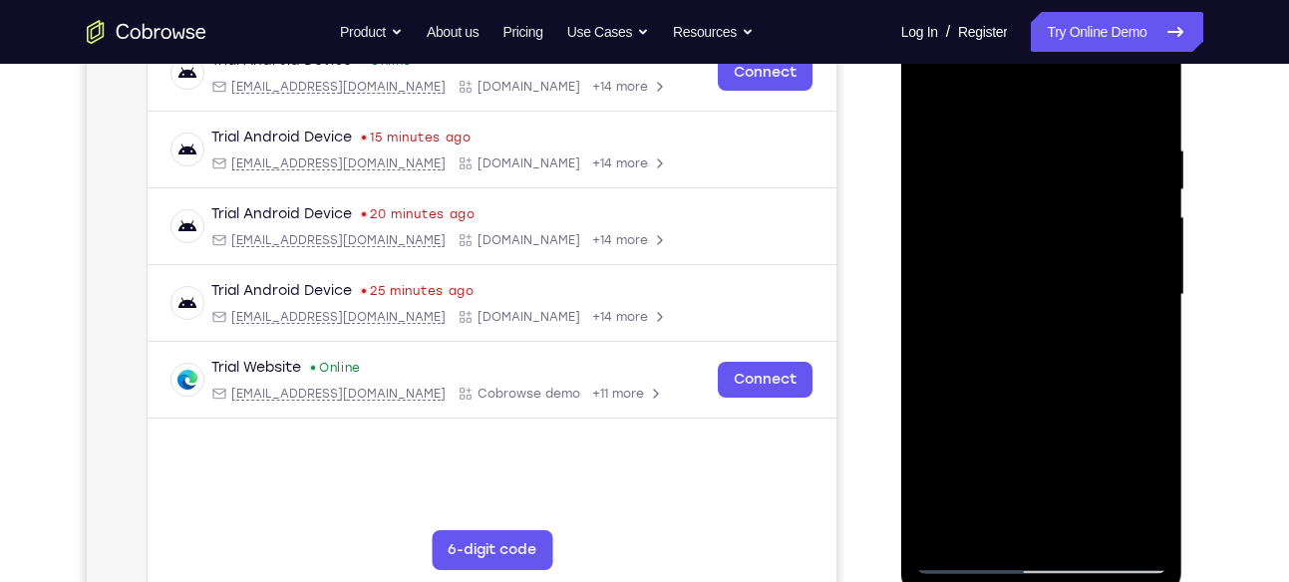
click at [1129, 89] on div at bounding box center [1041, 295] width 251 height 558
drag, startPoint x: 1098, startPoint y: 375, endPoint x: 1093, endPoint y: 239, distance: 135.7
click at [1093, 239] on div at bounding box center [1041, 295] width 251 height 558
click at [1057, 264] on div at bounding box center [1041, 295] width 251 height 558
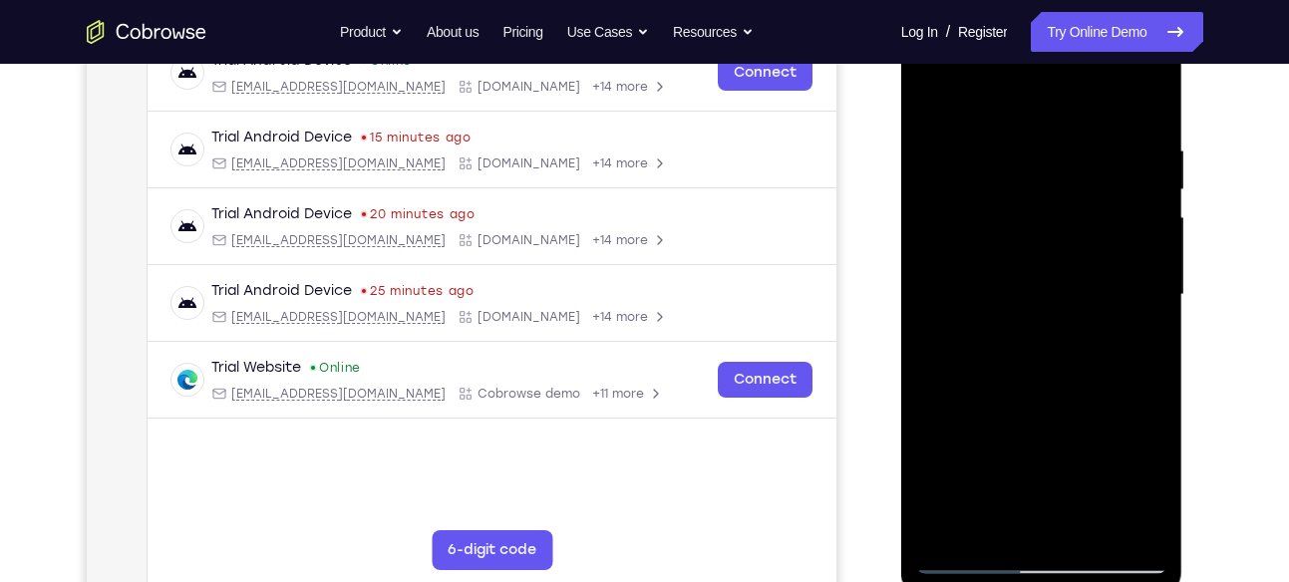
drag, startPoint x: 1105, startPoint y: 438, endPoint x: 1082, endPoint y: 329, distance: 111.1
click at [1082, 329] on div at bounding box center [1041, 295] width 251 height 558
click at [933, 250] on div at bounding box center [1041, 295] width 251 height 558
drag, startPoint x: 1067, startPoint y: 374, endPoint x: 1095, endPoint y: 179, distance: 196.4
click at [1095, 179] on div at bounding box center [1041, 295] width 251 height 558
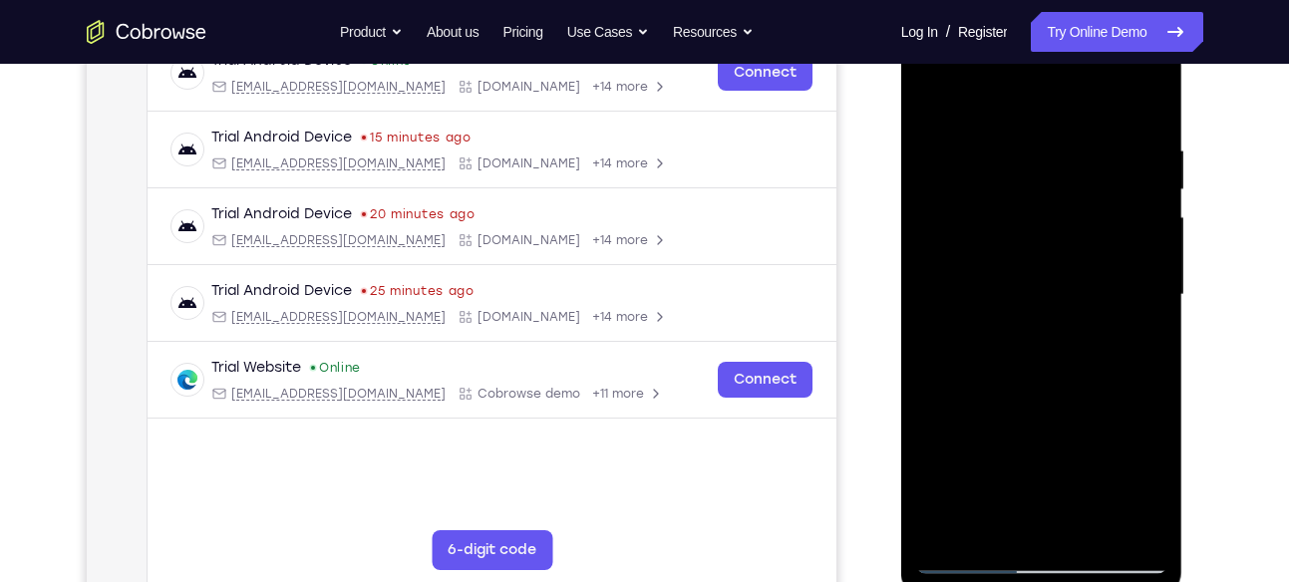
click at [1086, 331] on div at bounding box center [1041, 295] width 251 height 558
click at [1144, 335] on div at bounding box center [1041, 295] width 251 height 558
click at [1154, 316] on div at bounding box center [1041, 295] width 251 height 558
drag, startPoint x: 1129, startPoint y: 431, endPoint x: 1077, endPoint y: 242, distance: 195.4
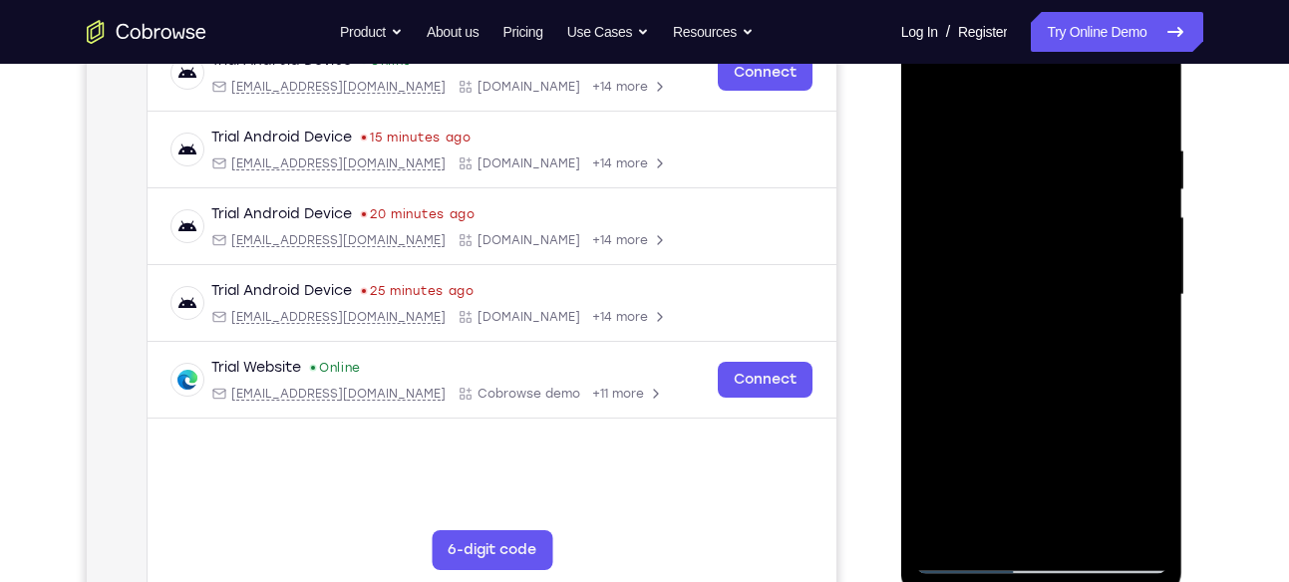
click at [1077, 242] on div at bounding box center [1041, 295] width 251 height 558
drag, startPoint x: 1079, startPoint y: 381, endPoint x: 1210, endPoint y: 75, distance: 333.1
click at [1185, 75] on html "Online web based iOS Simulators and Android Emulators. Run iPhone, iPad, Mobile…" at bounding box center [1043, 300] width 284 height 598
click at [1075, 399] on div at bounding box center [1041, 295] width 251 height 558
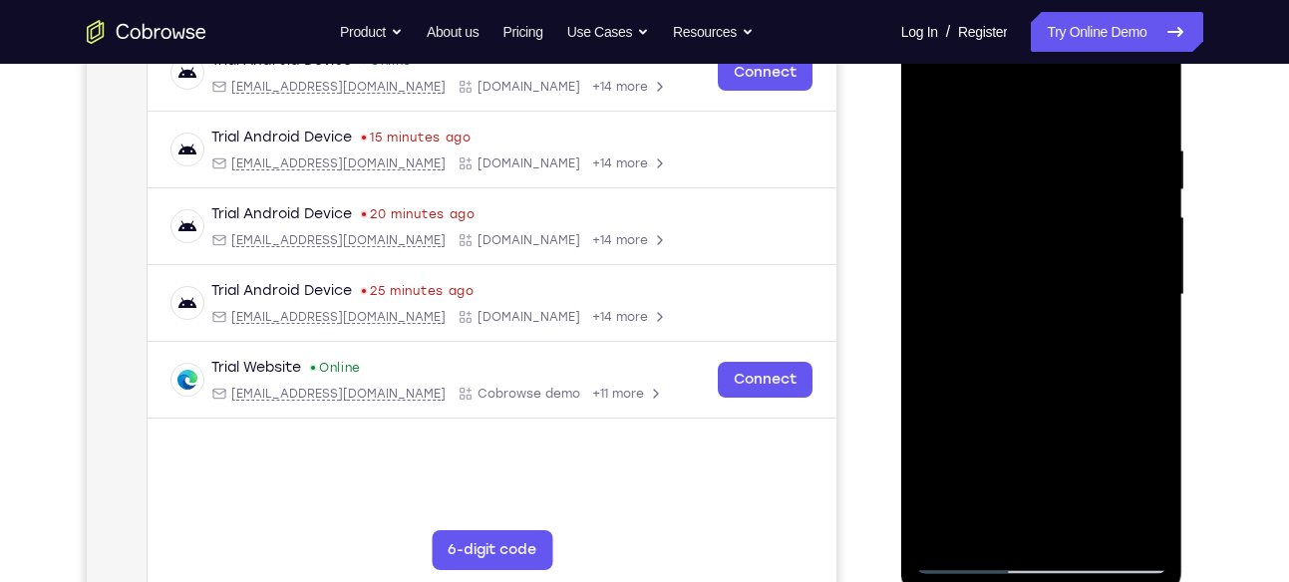
drag, startPoint x: 1075, startPoint y: 399, endPoint x: 1224, endPoint y: 106, distance: 329.0
click at [1185, 106] on html "Online web based iOS Simulators and Android Emulators. Run iPhone, iPad, Mobile…" at bounding box center [1043, 300] width 284 height 598
drag, startPoint x: 1143, startPoint y: 363, endPoint x: 1286, endPoint y: 4, distance: 386.2
click at [1185, 4] on html "Online web based iOS Simulators and Android Emulators. Run iPhone, iPad, Mobile…" at bounding box center [1043, 300] width 284 height 598
drag, startPoint x: 1131, startPoint y: 337, endPoint x: 1203, endPoint y: 151, distance: 200.1
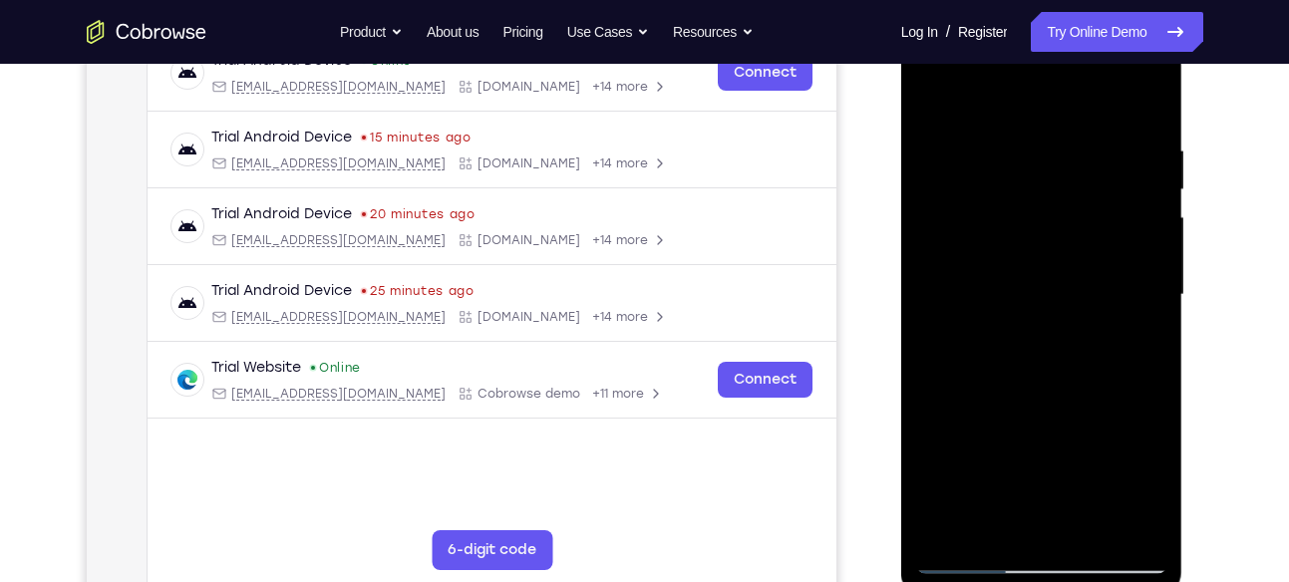
click at [1185, 151] on html "Online web based iOS Simulators and Android Emulators. Run iPhone, iPad, Mobile…" at bounding box center [1043, 300] width 284 height 598
click at [1144, 240] on div at bounding box center [1041, 295] width 251 height 558
click at [1149, 244] on div at bounding box center [1041, 295] width 251 height 558
click at [1146, 248] on div at bounding box center [1041, 295] width 251 height 558
drag, startPoint x: 1057, startPoint y: 273, endPoint x: 1076, endPoint y: 366, distance: 94.6
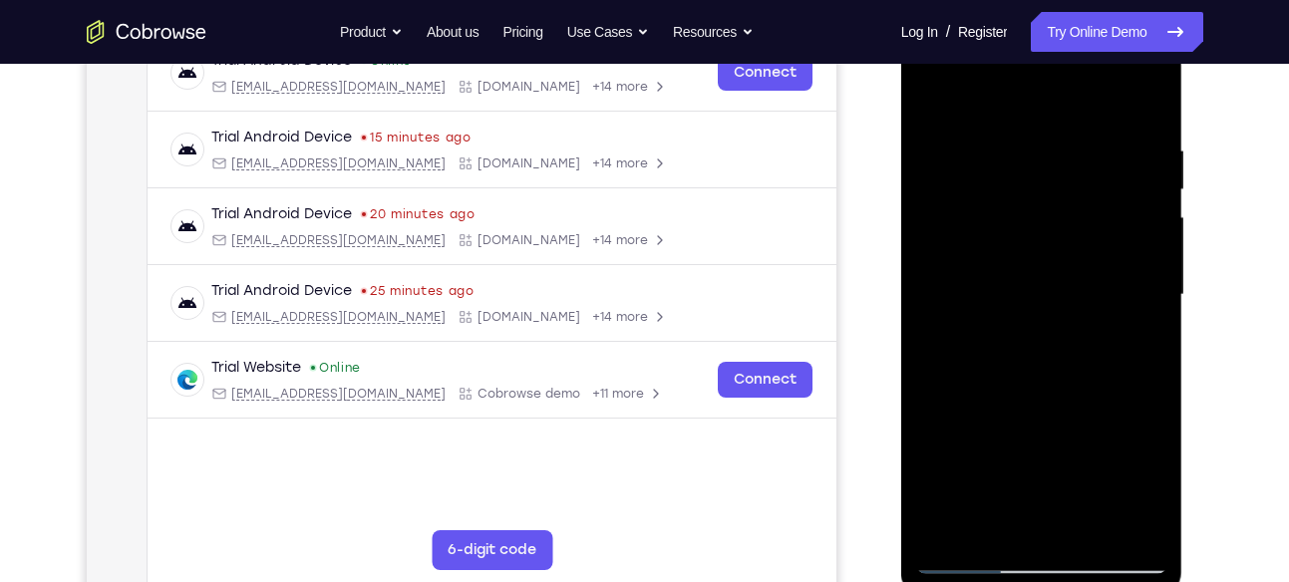
click at [1076, 366] on div at bounding box center [1041, 295] width 251 height 558
click at [985, 155] on div at bounding box center [1041, 295] width 251 height 558
drag, startPoint x: 992, startPoint y: 196, endPoint x: 1000, endPoint y: 517, distance: 321.1
click at [1000, 517] on div at bounding box center [1041, 295] width 251 height 558
click at [935, 88] on div at bounding box center [1041, 295] width 251 height 558
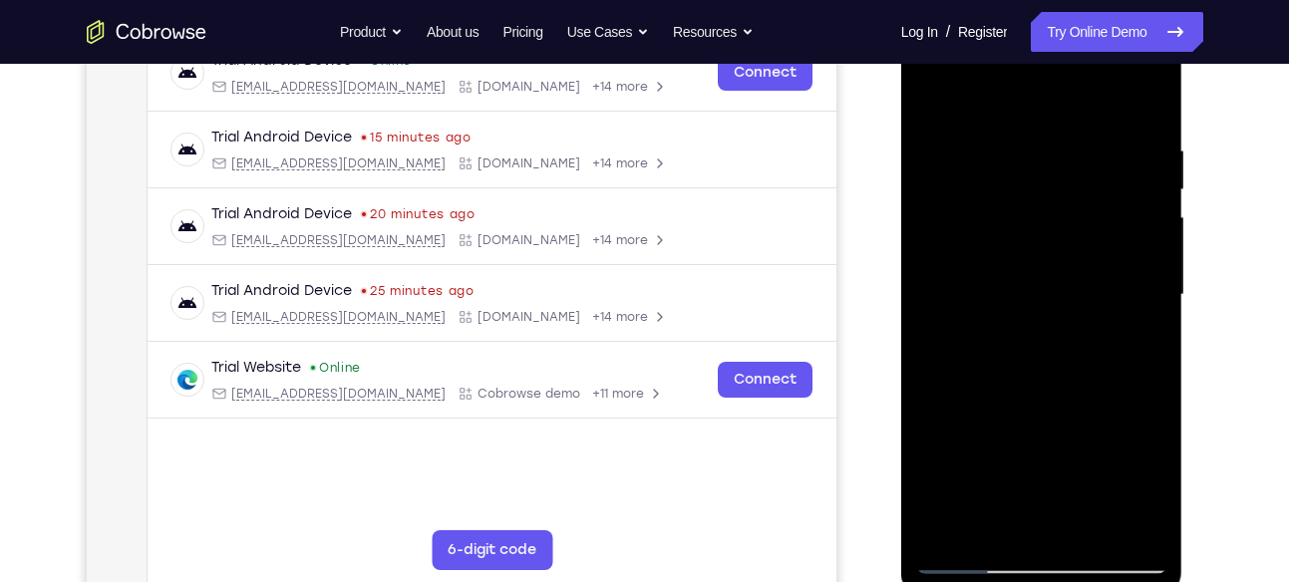
drag, startPoint x: 1048, startPoint y: 166, endPoint x: 1116, endPoint y: 632, distance: 470.5
click at [1116, 581] on html "Online web based iOS Simulators and Android Emulators. Run iPhone, iPad, Mobile…" at bounding box center [1043, 300] width 284 height 598
drag, startPoint x: 1068, startPoint y: 194, endPoint x: 1107, endPoint y: 632, distance: 439.4
click at [1107, 581] on html "Online web based iOS Simulators and Android Emulators. Run iPhone, iPad, Mobile…" at bounding box center [1043, 300] width 284 height 598
click at [1138, 526] on div at bounding box center [1041, 295] width 251 height 558
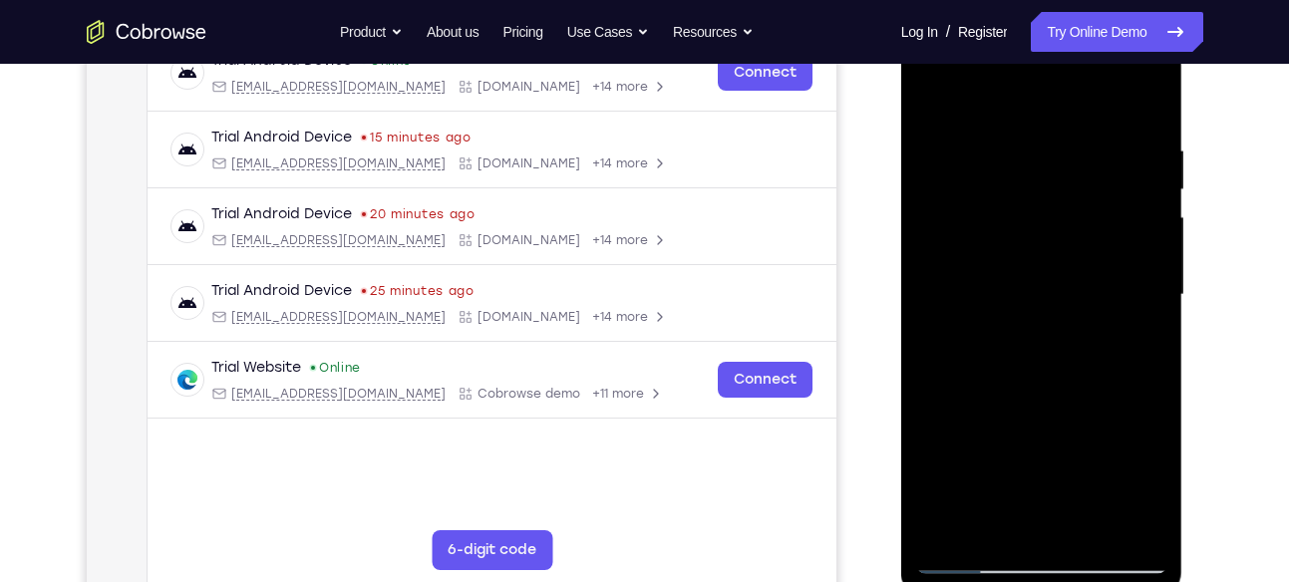
click at [944, 526] on div at bounding box center [1041, 295] width 251 height 558
click at [1007, 139] on div at bounding box center [1041, 295] width 251 height 558
click at [1146, 291] on div at bounding box center [1041, 295] width 251 height 558
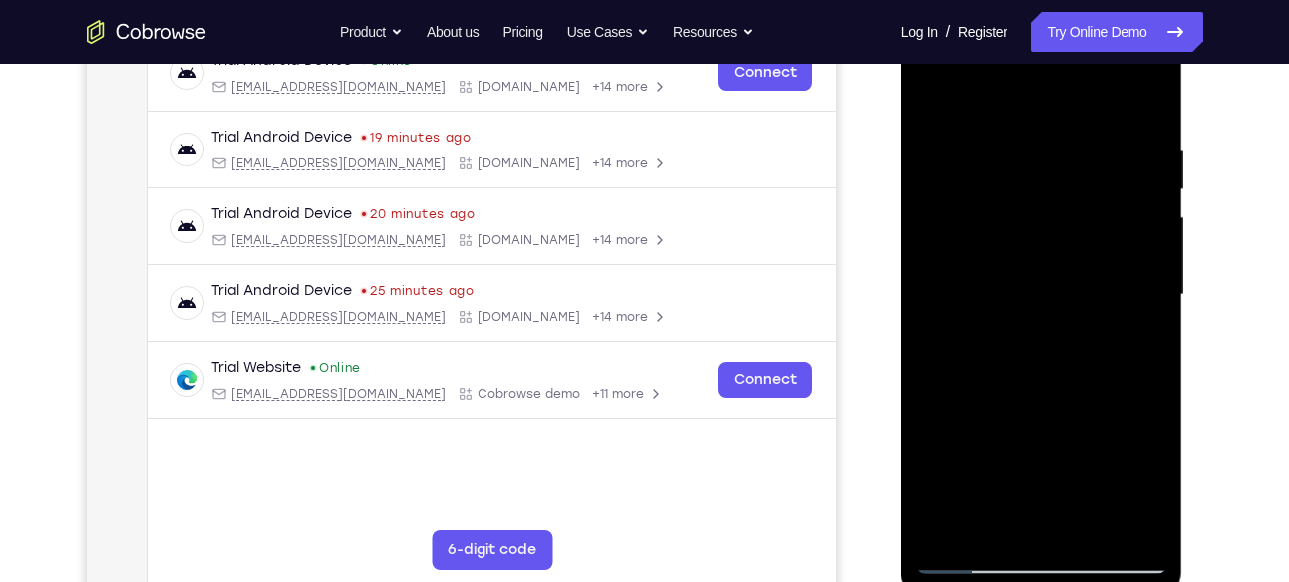
click at [1146, 291] on div at bounding box center [1041, 295] width 251 height 558
click at [1136, 128] on div at bounding box center [1041, 295] width 251 height 558
click at [939, 274] on div at bounding box center [1041, 295] width 251 height 558
click at [1146, 141] on div at bounding box center [1041, 295] width 251 height 558
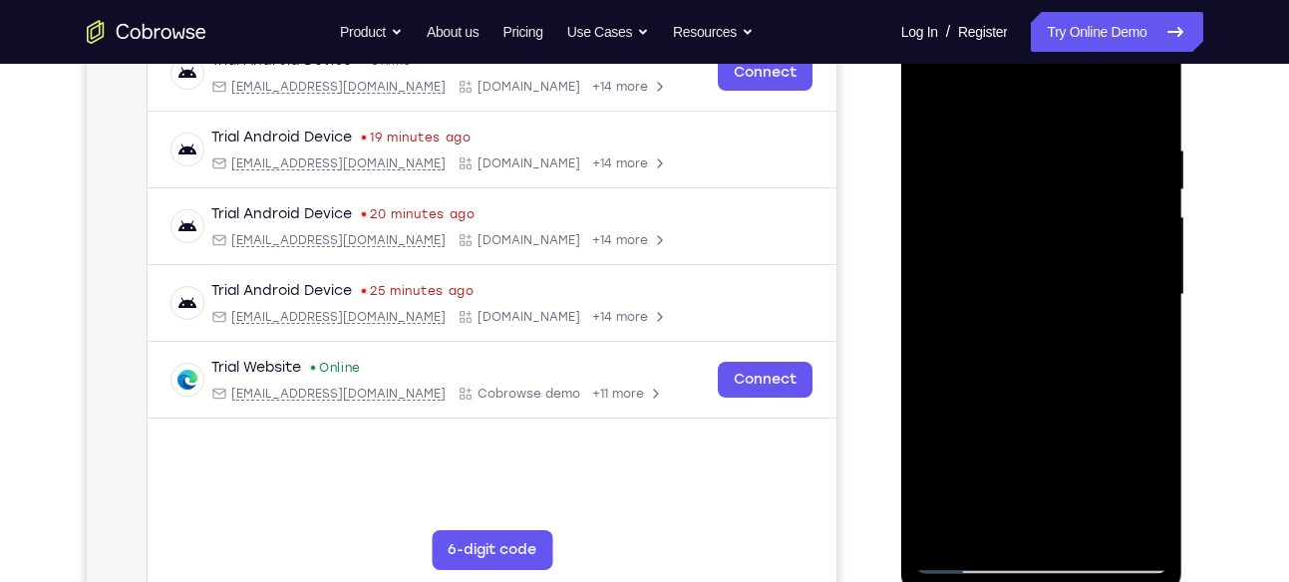
click at [1146, 141] on div at bounding box center [1041, 295] width 251 height 558
click at [1147, 105] on div at bounding box center [1041, 295] width 251 height 558
drag, startPoint x: 1112, startPoint y: 147, endPoint x: 940, endPoint y: 177, distance: 174.2
click at [940, 177] on div at bounding box center [1041, 295] width 251 height 558
drag, startPoint x: 1110, startPoint y: 136, endPoint x: 1086, endPoint y: 142, distance: 24.7
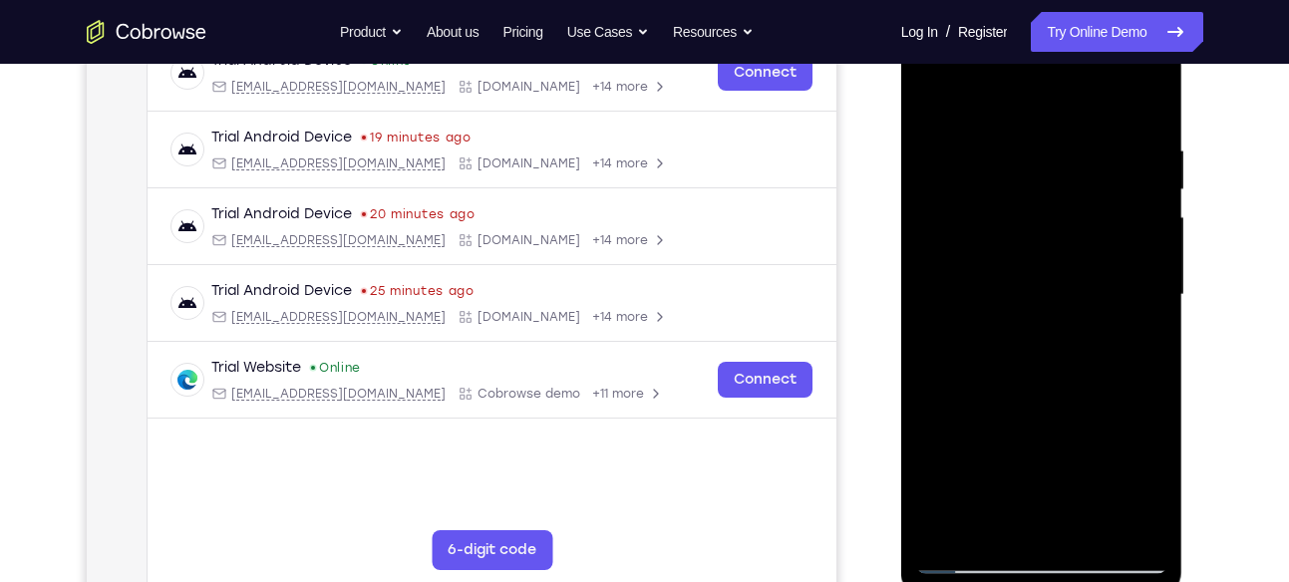
click at [1086, 142] on div at bounding box center [1041, 295] width 251 height 558
drag, startPoint x: 1117, startPoint y: 131, endPoint x: 1194, endPoint y: 144, distance: 78.8
click at [1185, 144] on html "Online web based iOS Simulators and Android Emulators. Run iPhone, iPad, Mobile…" at bounding box center [1043, 300] width 284 height 598
drag, startPoint x: 1024, startPoint y: 146, endPoint x: 2182, endPoint y: 145, distance: 1158.4
click at [1185, 144] on html "Online web based iOS Simulators and Android Emulators. Run iPhone, iPad, Mobile…" at bounding box center [1043, 300] width 284 height 598
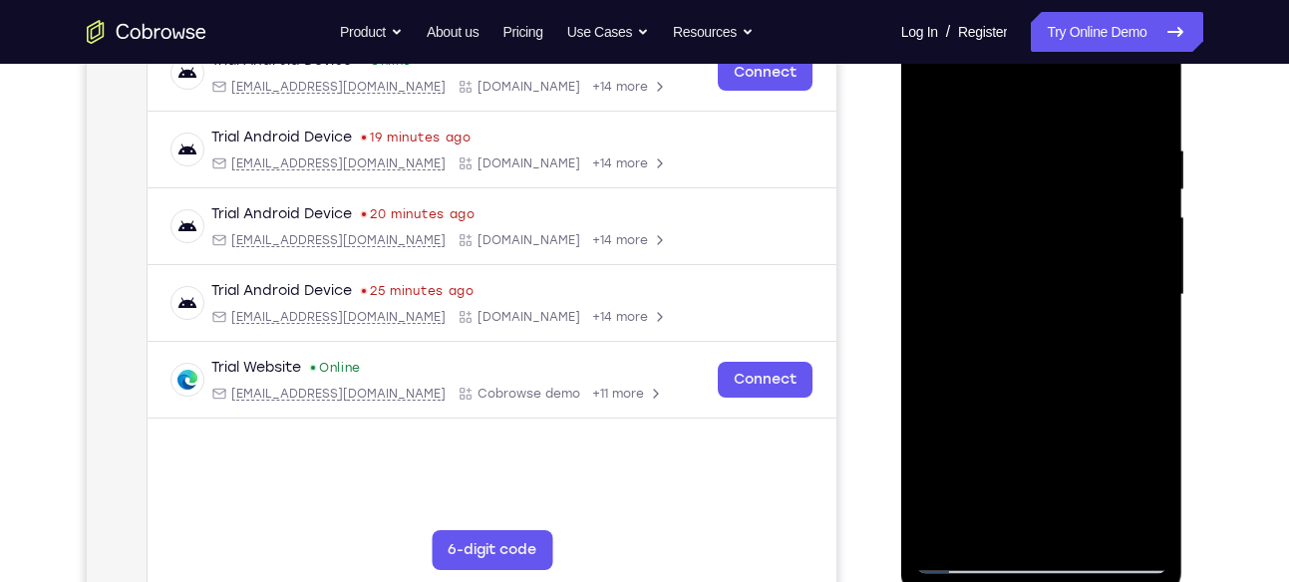
drag, startPoint x: 1053, startPoint y: 153, endPoint x: 1221, endPoint y: 134, distance: 169.5
click at [1185, 134] on html "Online web based iOS Simulators and Android Emulators. Run iPhone, iPad, Mobile…" at bounding box center [1043, 300] width 284 height 598
drag, startPoint x: 954, startPoint y: 145, endPoint x: 1063, endPoint y: 135, distance: 109.1
click at [1063, 135] on div at bounding box center [1041, 295] width 251 height 558
click at [1059, 134] on div at bounding box center [1041, 295] width 251 height 558
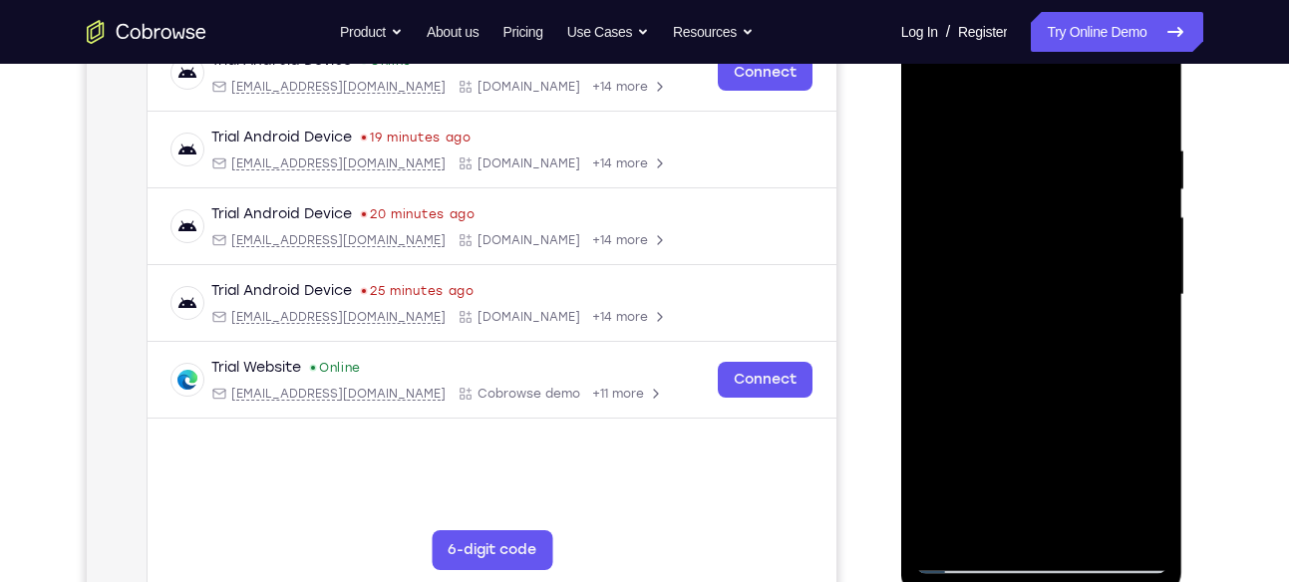
click at [1149, 214] on div at bounding box center [1041, 295] width 251 height 558
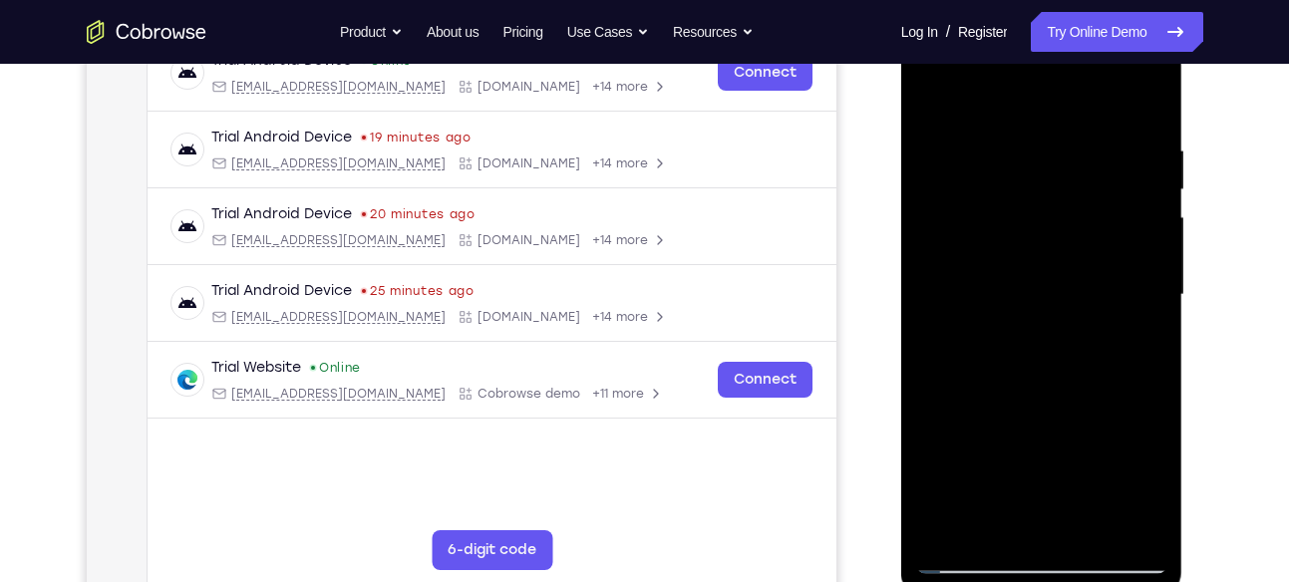
click at [1149, 214] on div at bounding box center [1041, 295] width 251 height 558
click at [931, 266] on div at bounding box center [1041, 295] width 251 height 558
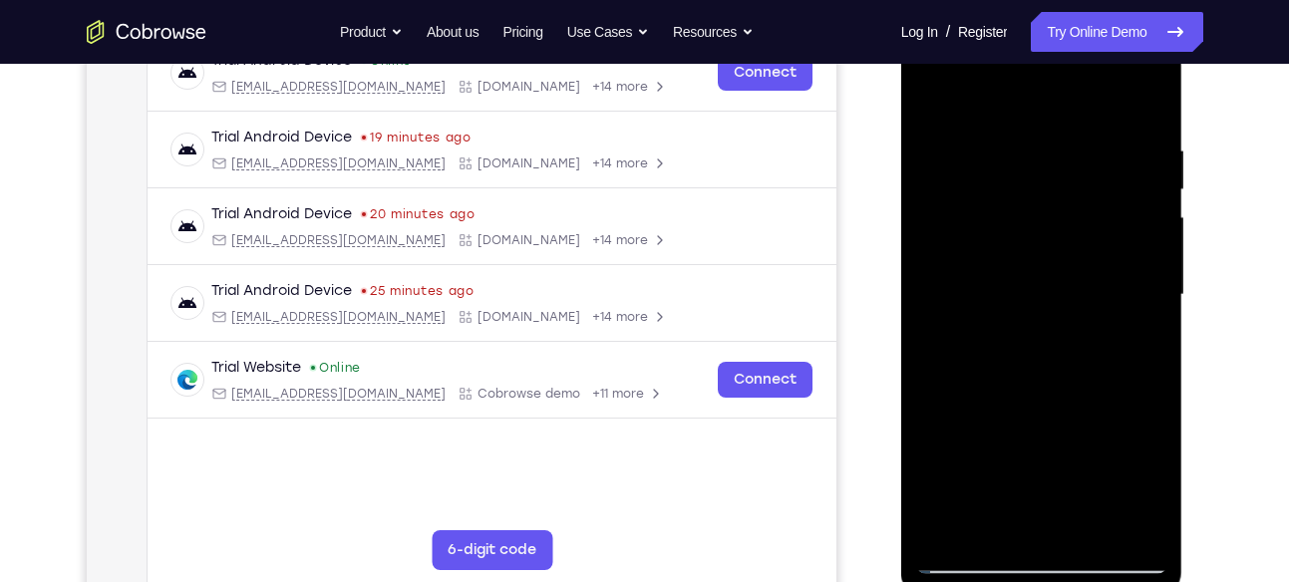
click at [1134, 220] on div at bounding box center [1041, 295] width 251 height 558
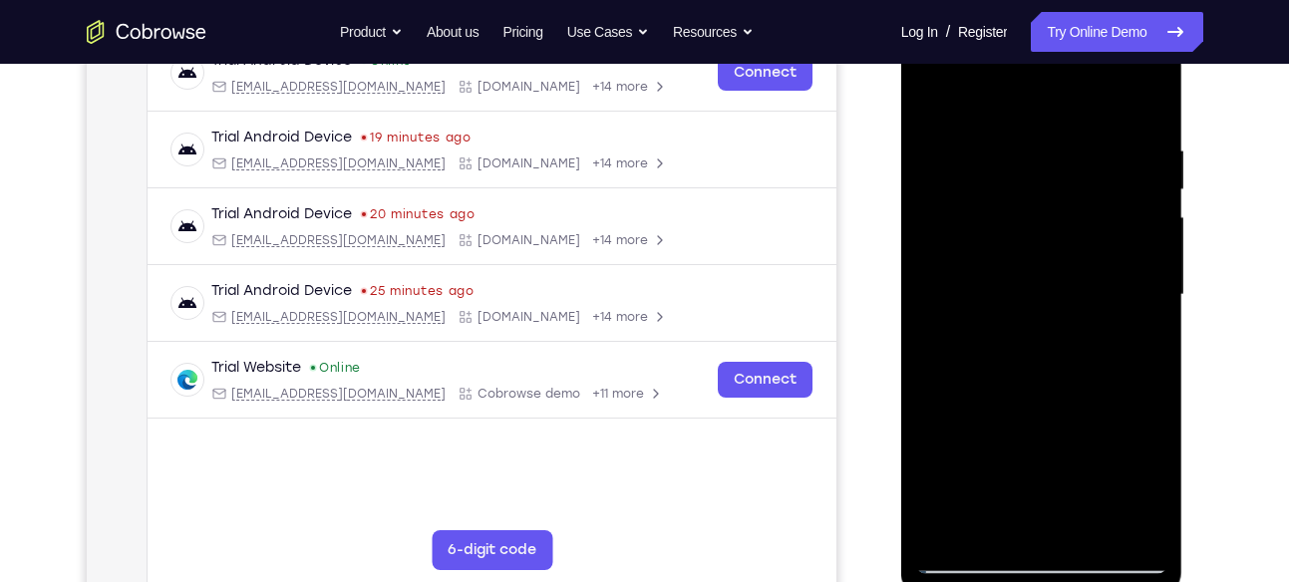
click at [1134, 220] on div at bounding box center [1041, 295] width 251 height 558
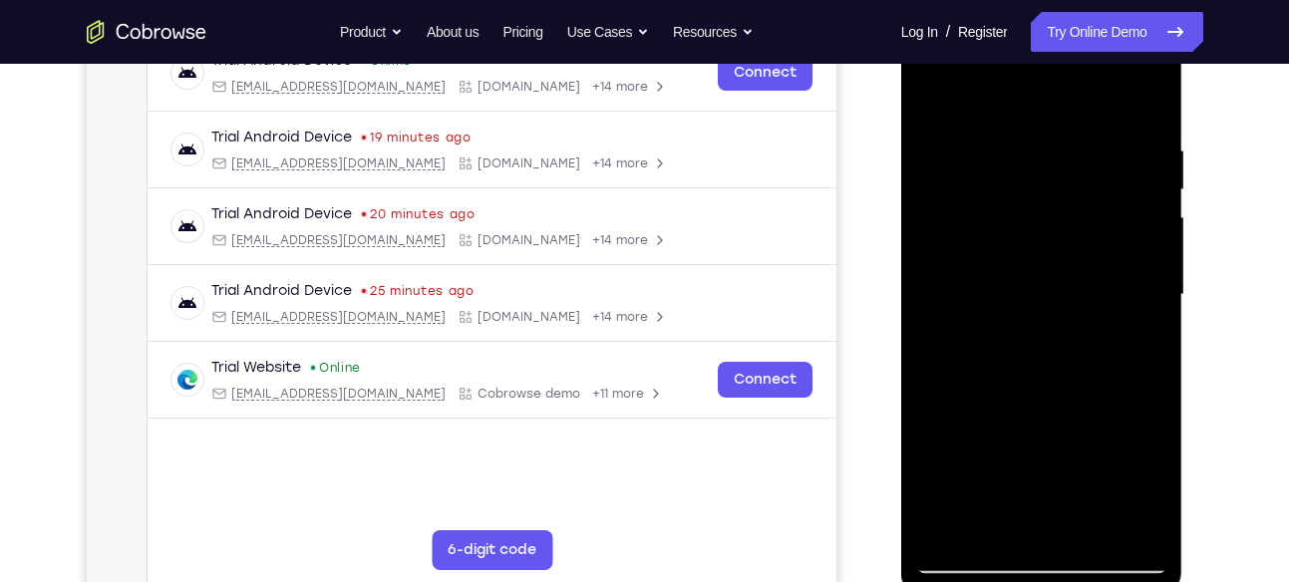
click at [1134, 220] on div at bounding box center [1041, 295] width 251 height 558
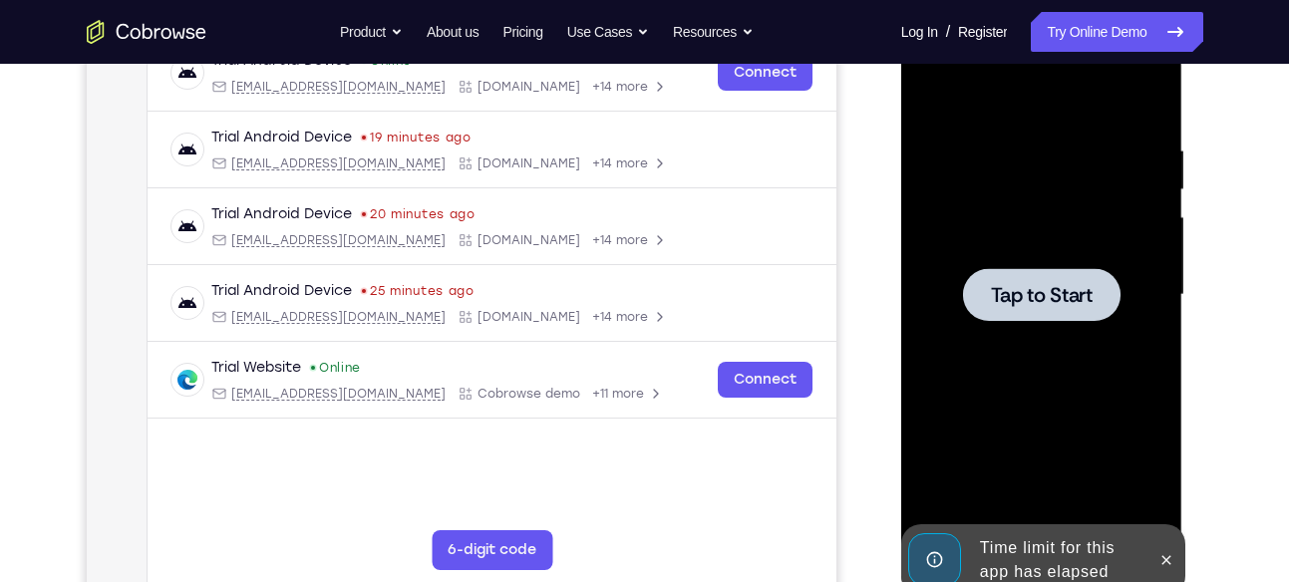
click at [1083, 302] on span "Tap to Start" at bounding box center [1042, 295] width 102 height 20
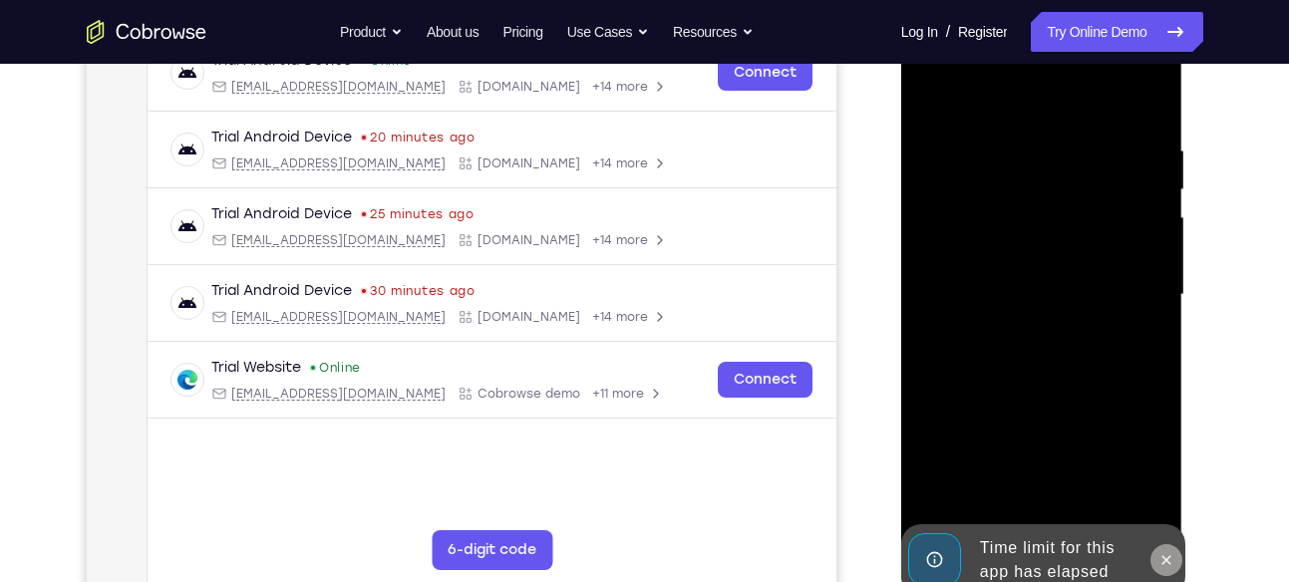
click at [1166, 570] on button at bounding box center [1166, 560] width 32 height 32
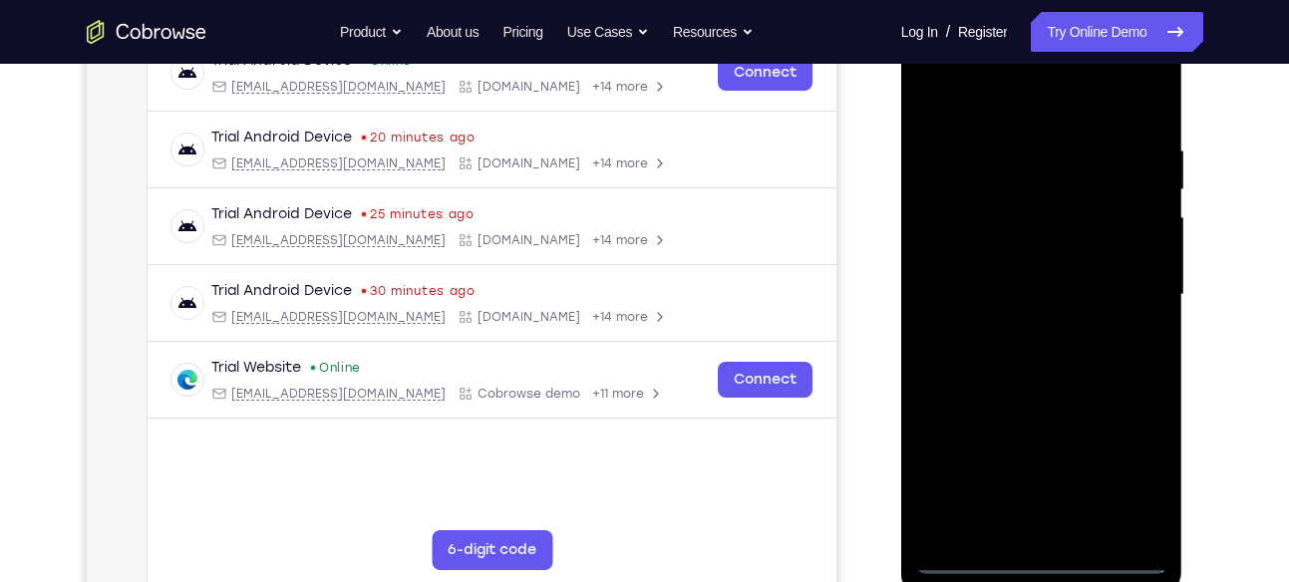
click at [1034, 557] on div at bounding box center [1041, 295] width 251 height 558
click at [1123, 476] on div at bounding box center [1041, 295] width 251 height 558
click at [950, 101] on div at bounding box center [1041, 295] width 251 height 558
click at [1128, 282] on div at bounding box center [1041, 295] width 251 height 558
click at [1024, 333] on div at bounding box center [1041, 295] width 251 height 558
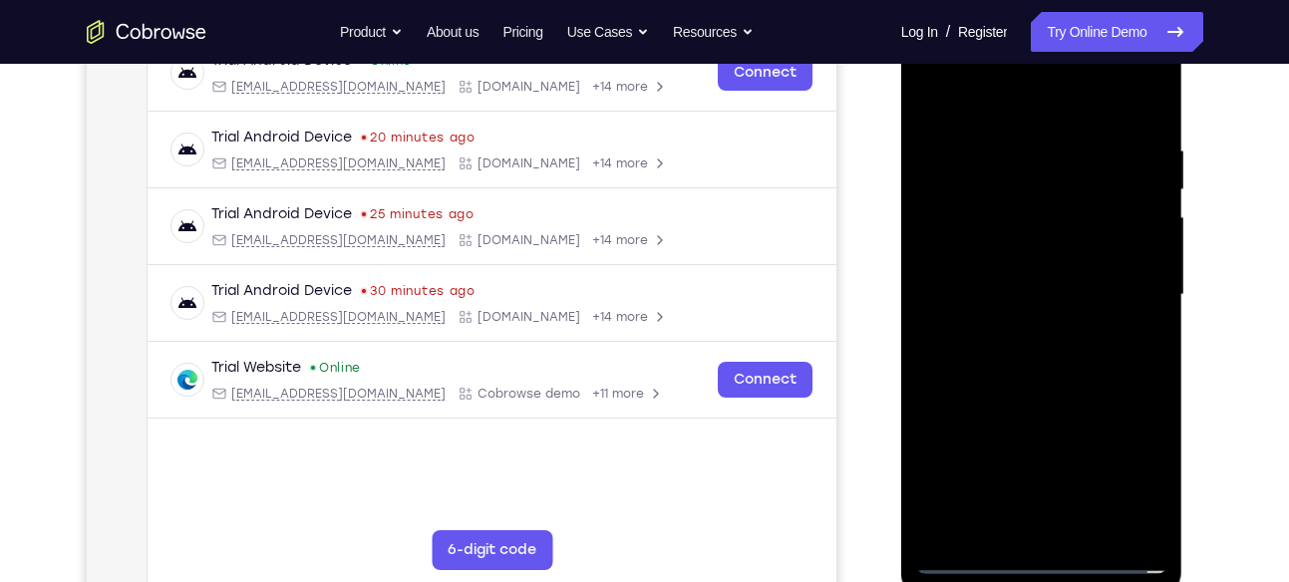
click at [998, 280] on div at bounding box center [1041, 295] width 251 height 558
click at [1019, 246] on div at bounding box center [1041, 295] width 251 height 558
click at [1039, 287] on div at bounding box center [1041, 295] width 251 height 558
click at [1081, 371] on div at bounding box center [1041, 295] width 251 height 558
click at [1098, 391] on div at bounding box center [1041, 295] width 251 height 558
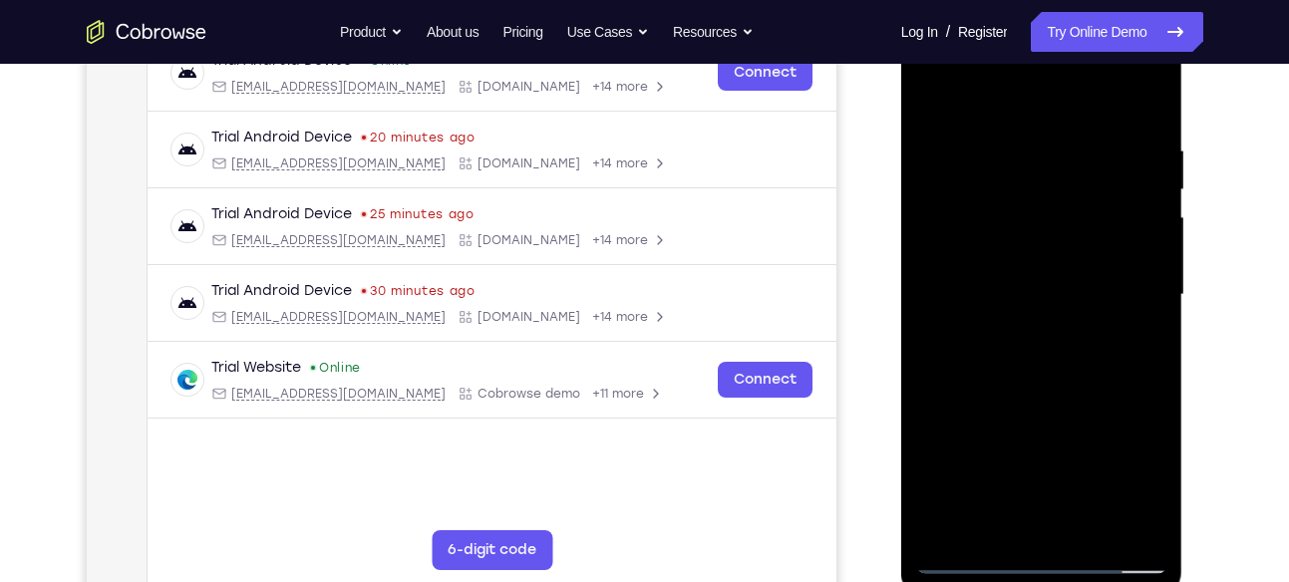
click at [1098, 391] on div at bounding box center [1041, 295] width 251 height 558
click at [1010, 137] on div at bounding box center [1041, 295] width 251 height 558
drag, startPoint x: 1035, startPoint y: 100, endPoint x: 1028, endPoint y: -45, distance: 144.7
click at [1028, 1] on html "Online web based iOS Simulators and Android Emulators. Run iPhone, iPad, Mobile…" at bounding box center [1043, 300] width 284 height 598
click at [1146, 252] on div at bounding box center [1041, 295] width 251 height 558
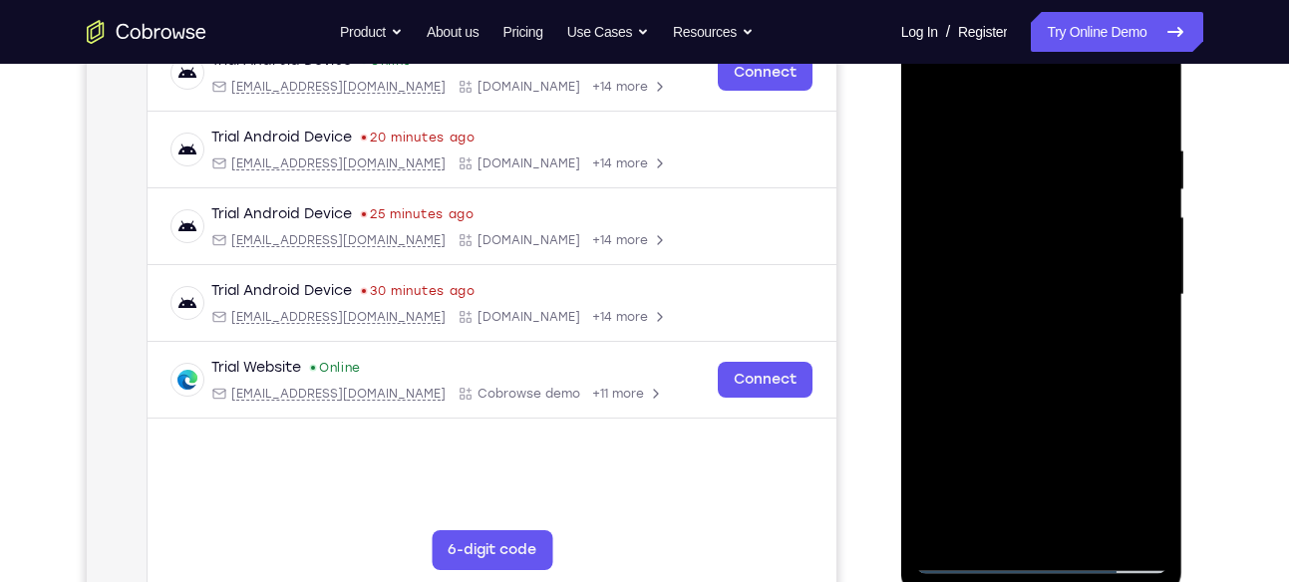
click at [1146, 252] on div at bounding box center [1041, 295] width 251 height 558
click at [1146, 96] on div at bounding box center [1041, 295] width 251 height 558
drag, startPoint x: 1118, startPoint y: 132, endPoint x: 1788, endPoint y: 176, distance: 672.4
click at [901, 175] on html "Online web based iOS Simulators and Android Emulators. Run iPhone, iPad, Mobile…" at bounding box center [1043, 300] width 284 height 598
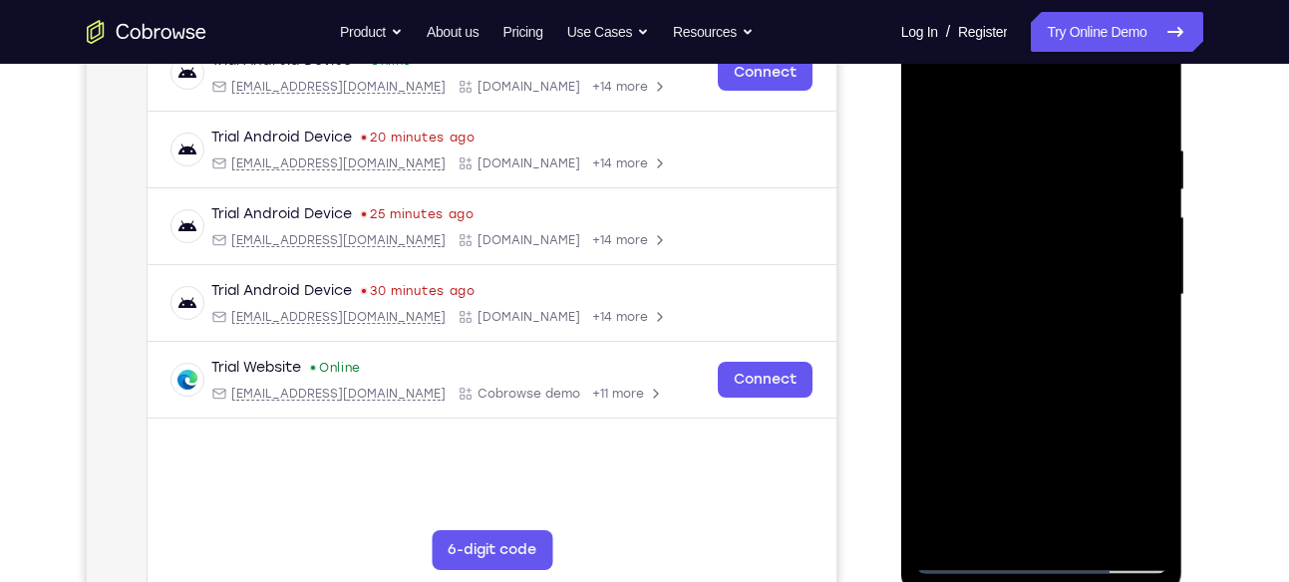
click at [1010, 130] on div at bounding box center [1041, 295] width 251 height 558
click at [1144, 172] on div at bounding box center [1041, 295] width 251 height 558
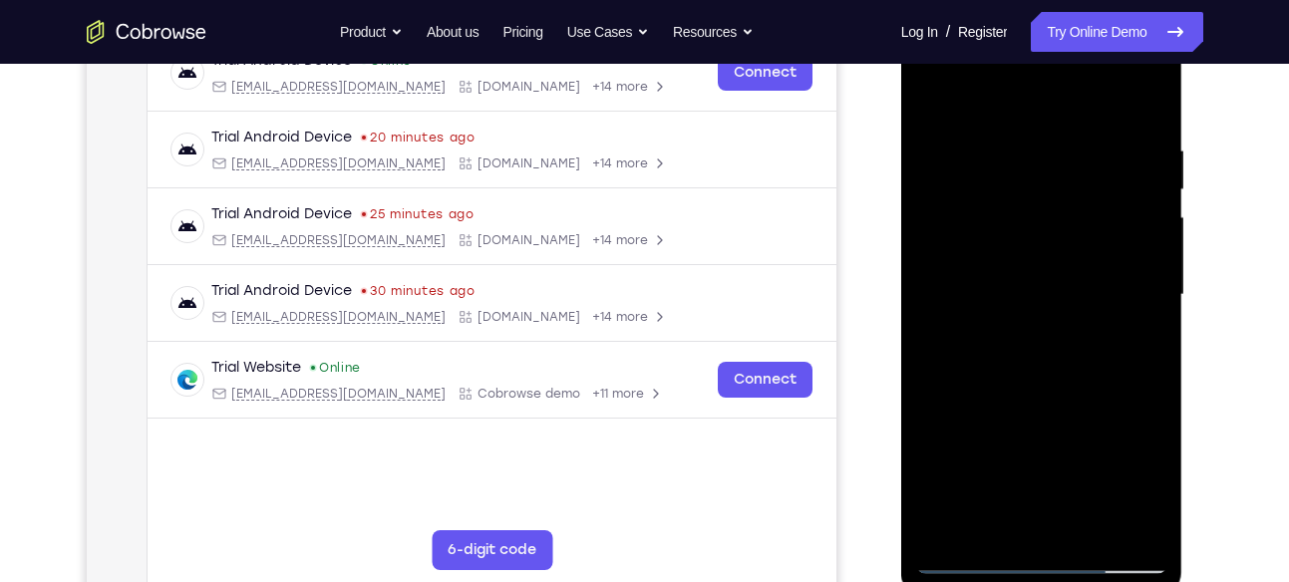
click at [1144, 172] on div at bounding box center [1041, 295] width 251 height 558
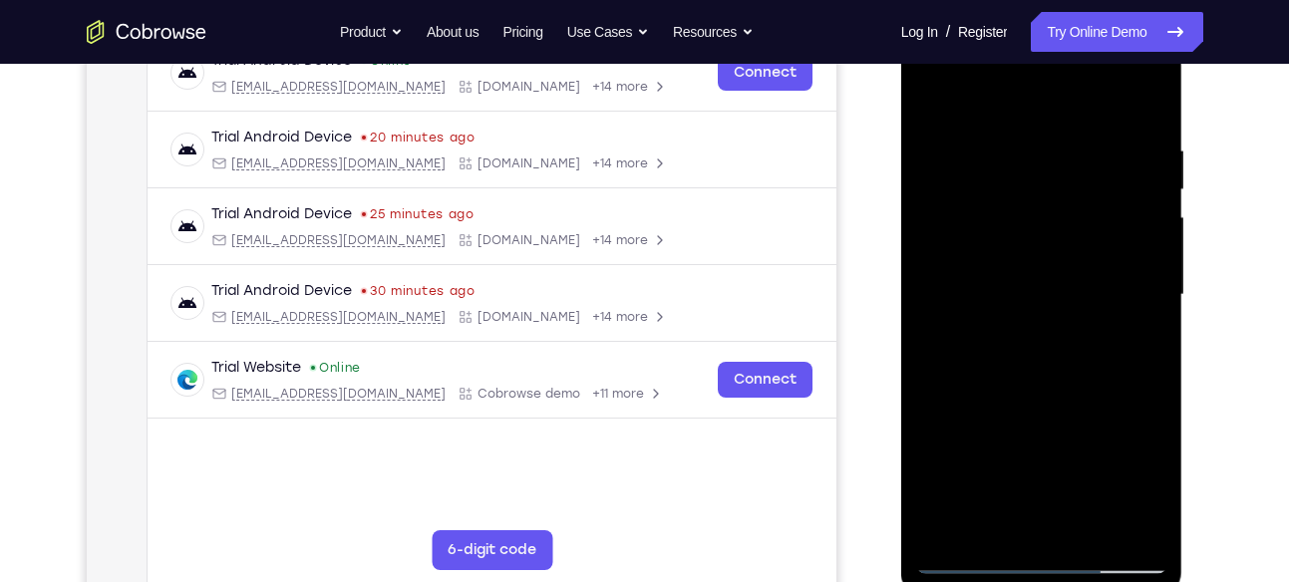
click at [1144, 172] on div at bounding box center [1041, 295] width 251 height 558
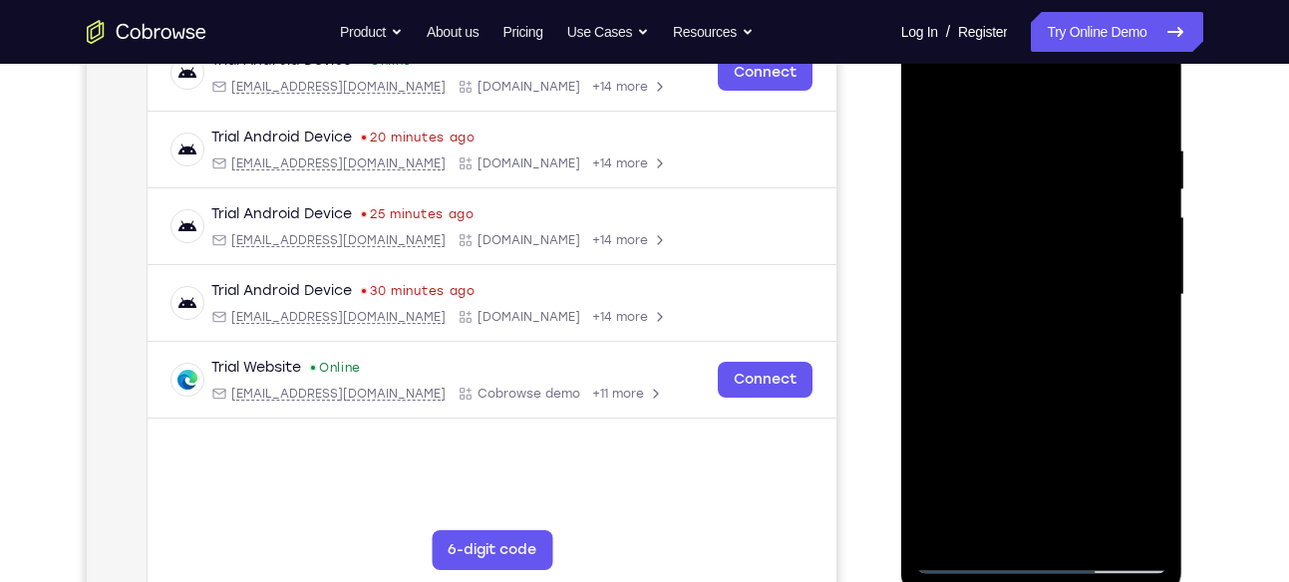
click at [1144, 172] on div at bounding box center [1041, 295] width 251 height 558
click at [1146, 143] on div at bounding box center [1041, 295] width 251 height 558
click at [1146, 146] on div at bounding box center [1041, 295] width 251 height 558
click at [932, 287] on div at bounding box center [1041, 295] width 251 height 558
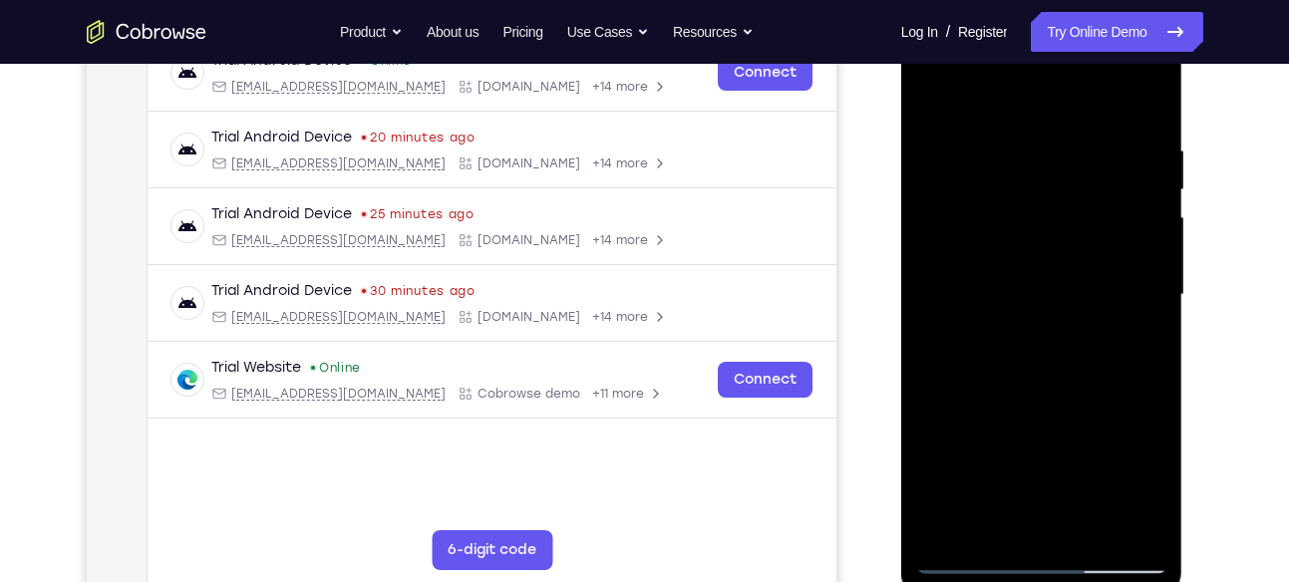
click at [1148, 268] on div at bounding box center [1041, 295] width 251 height 558
click at [1142, 99] on div at bounding box center [1041, 295] width 251 height 558
drag, startPoint x: 1123, startPoint y: 153, endPoint x: 926, endPoint y: 186, distance: 199.3
click at [926, 186] on div at bounding box center [1041, 295] width 251 height 558
drag, startPoint x: 1105, startPoint y: 138, endPoint x: 881, endPoint y: 155, distance: 224.0
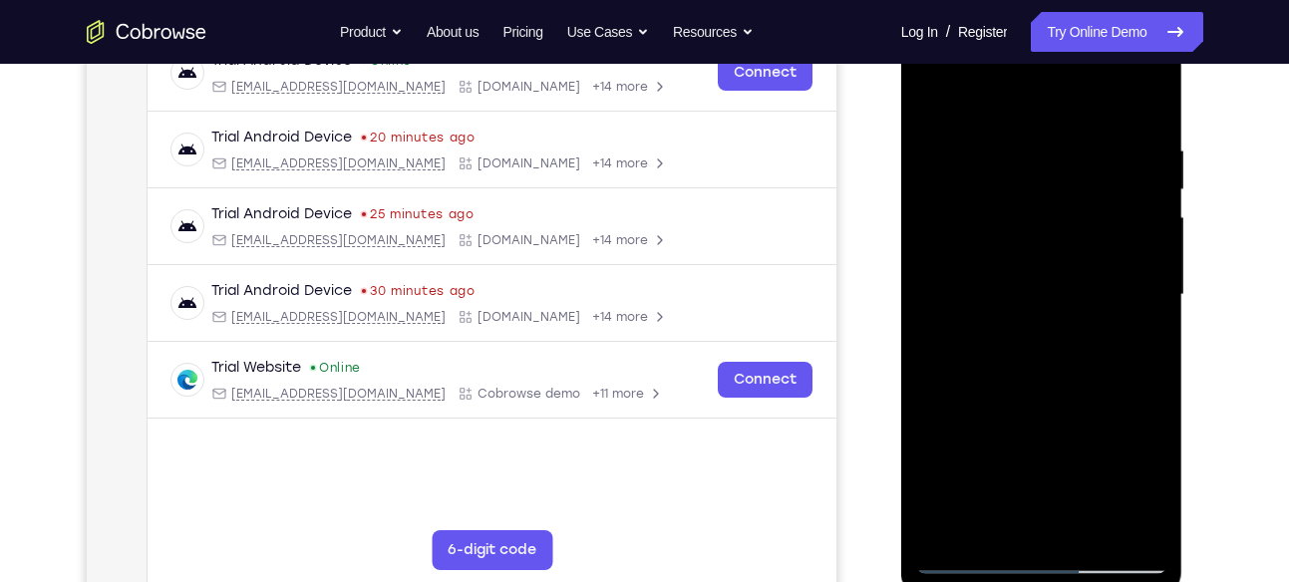
click at [901, 155] on html "Online web based iOS Simulators and Android Emulators. Run iPhone, iPad, Mobile…" at bounding box center [1043, 300] width 284 height 598
drag, startPoint x: 1101, startPoint y: 138, endPoint x: 928, endPoint y: 150, distance: 172.9
click at [928, 150] on div at bounding box center [1041, 295] width 251 height 558
drag, startPoint x: 1112, startPoint y: 134, endPoint x: 1288, endPoint y: 121, distance: 176.9
click at [1185, 121] on html "Online web based iOS Simulators and Android Emulators. Run iPhone, iPad, Mobile…" at bounding box center [1043, 300] width 284 height 598
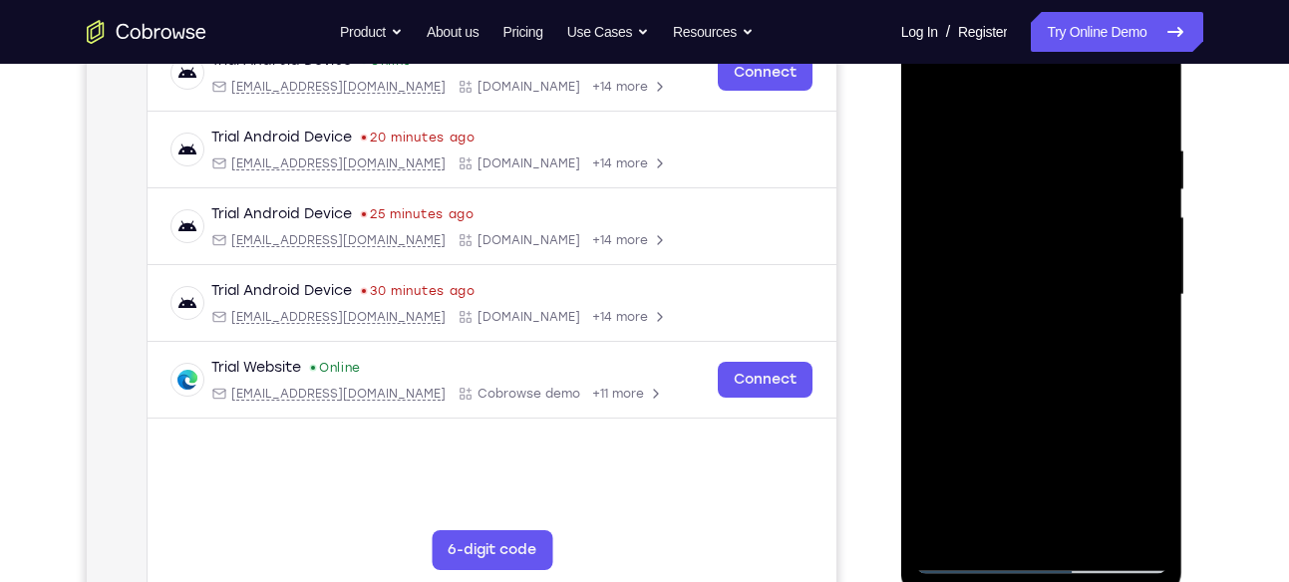
drag, startPoint x: 1006, startPoint y: 153, endPoint x: 1234, endPoint y: 135, distance: 229.0
click at [1185, 135] on html "Online web based iOS Simulators and Android Emulators. Run iPhone, iPad, Mobile…" at bounding box center [1043, 300] width 284 height 598
drag, startPoint x: 1025, startPoint y: 148, endPoint x: 1096, endPoint y: 146, distance: 70.8
click at [1096, 146] on div at bounding box center [1041, 295] width 251 height 558
click at [1041, 137] on div at bounding box center [1041, 295] width 251 height 558
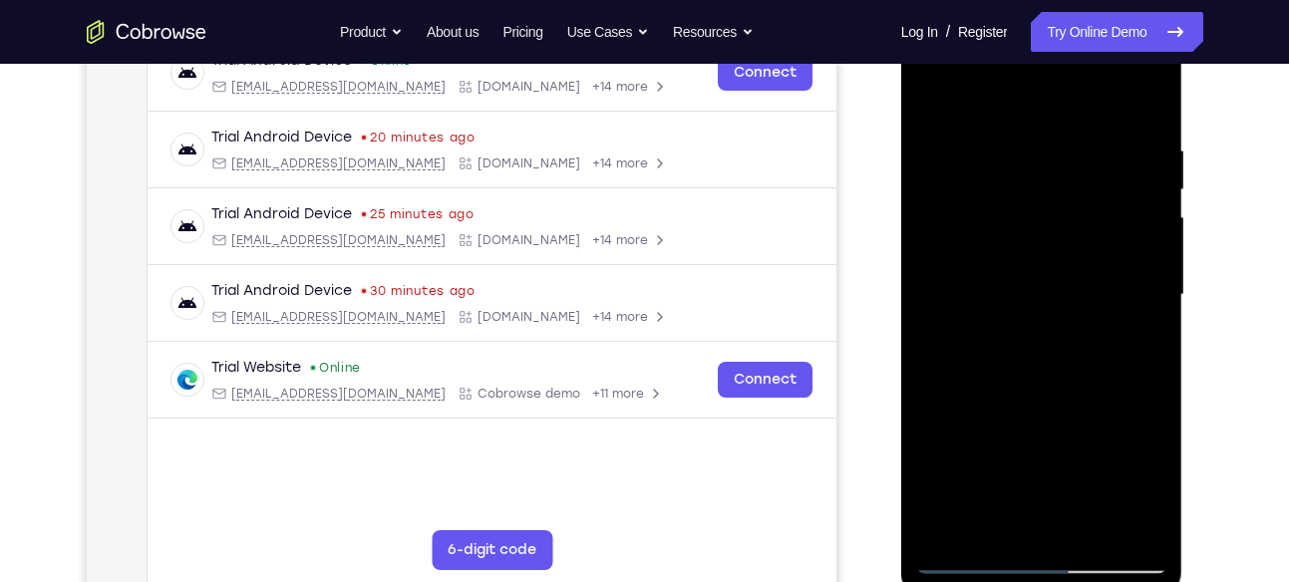
click at [1148, 190] on div at bounding box center [1041, 295] width 251 height 558
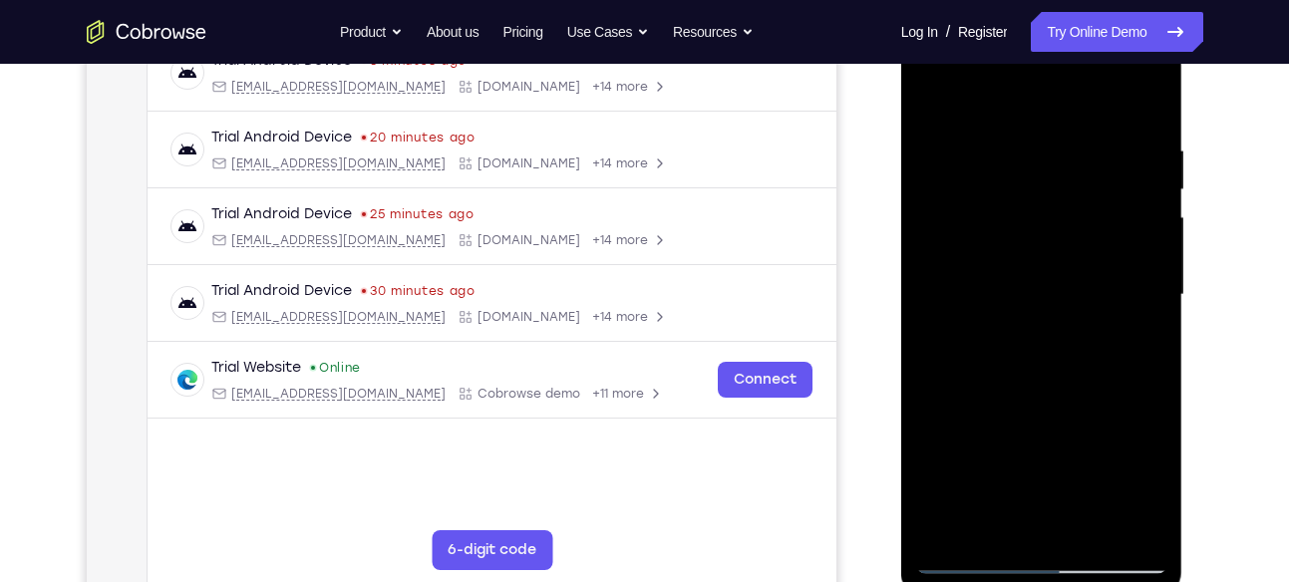
click at [1148, 190] on div at bounding box center [1041, 295] width 251 height 558
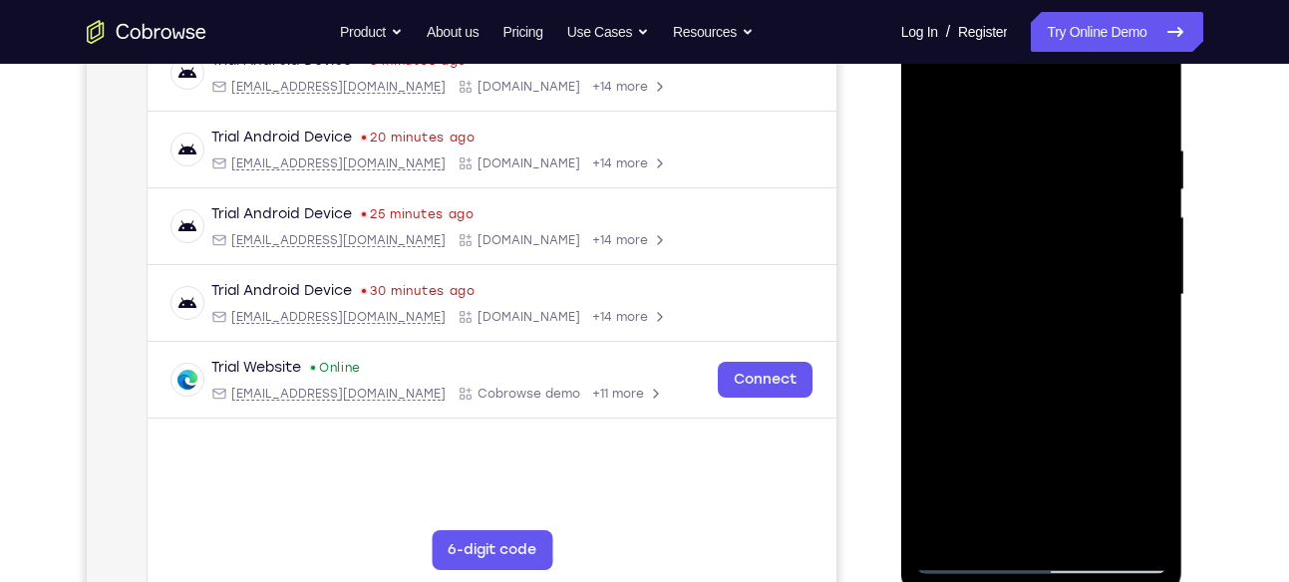
click at [1148, 190] on div at bounding box center [1041, 295] width 251 height 558
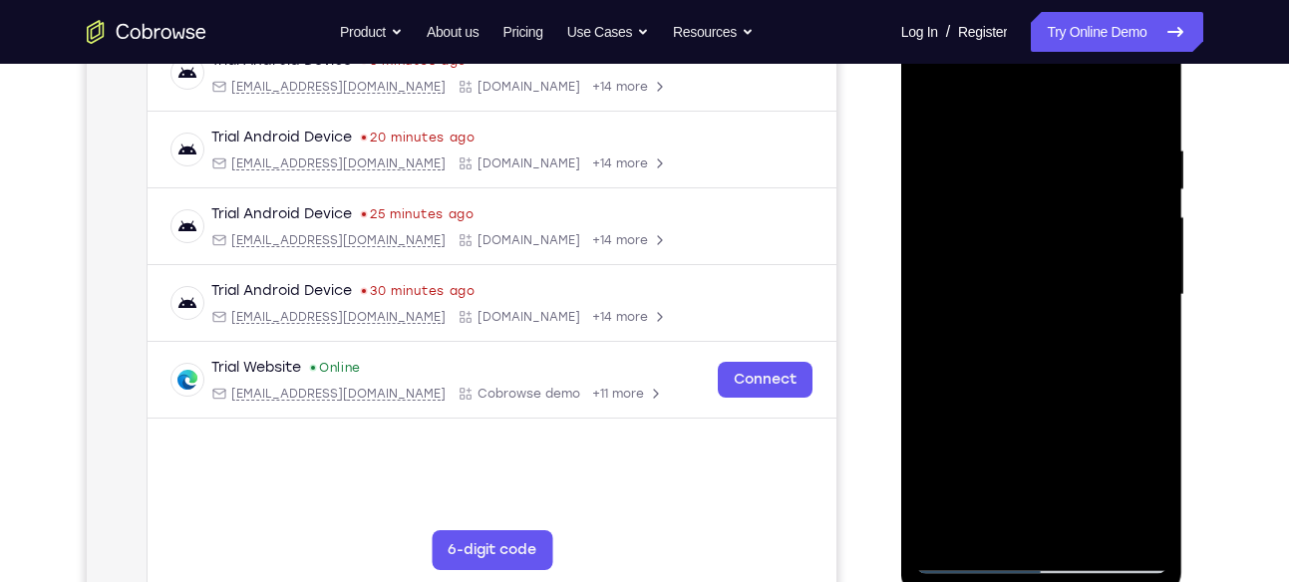
click at [1148, 190] on div at bounding box center [1041, 295] width 251 height 558
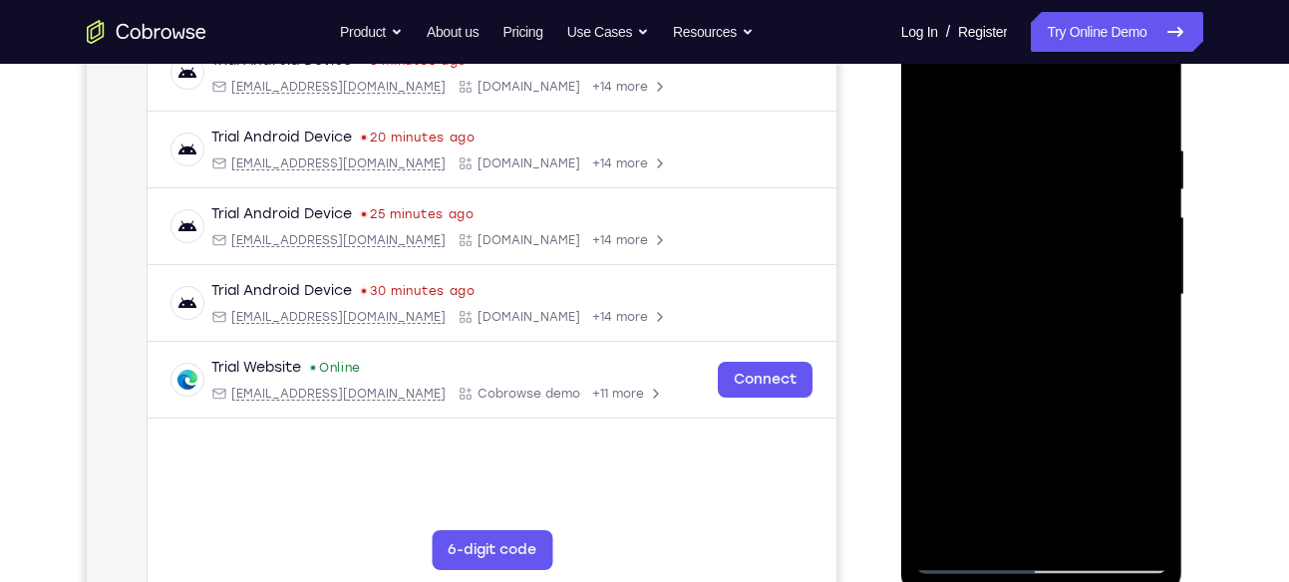
click at [1148, 190] on div at bounding box center [1041, 295] width 251 height 558
click at [1141, 277] on div at bounding box center [1041, 295] width 251 height 558
click at [1152, 278] on div at bounding box center [1041, 295] width 251 height 558
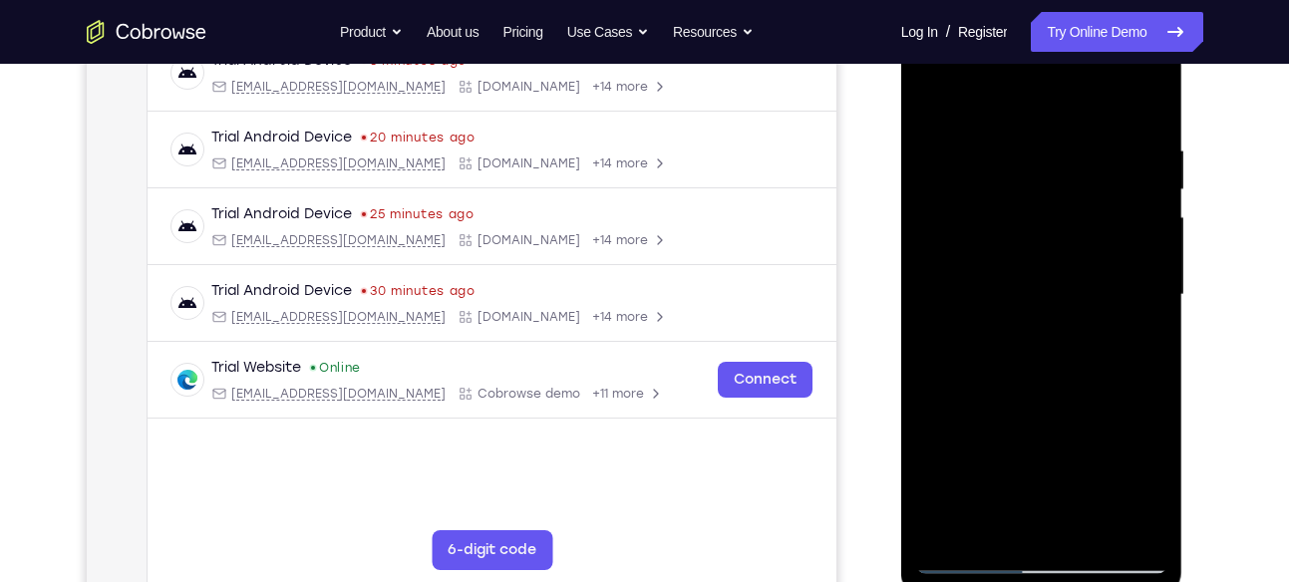
click at [1152, 278] on div at bounding box center [1041, 295] width 251 height 558
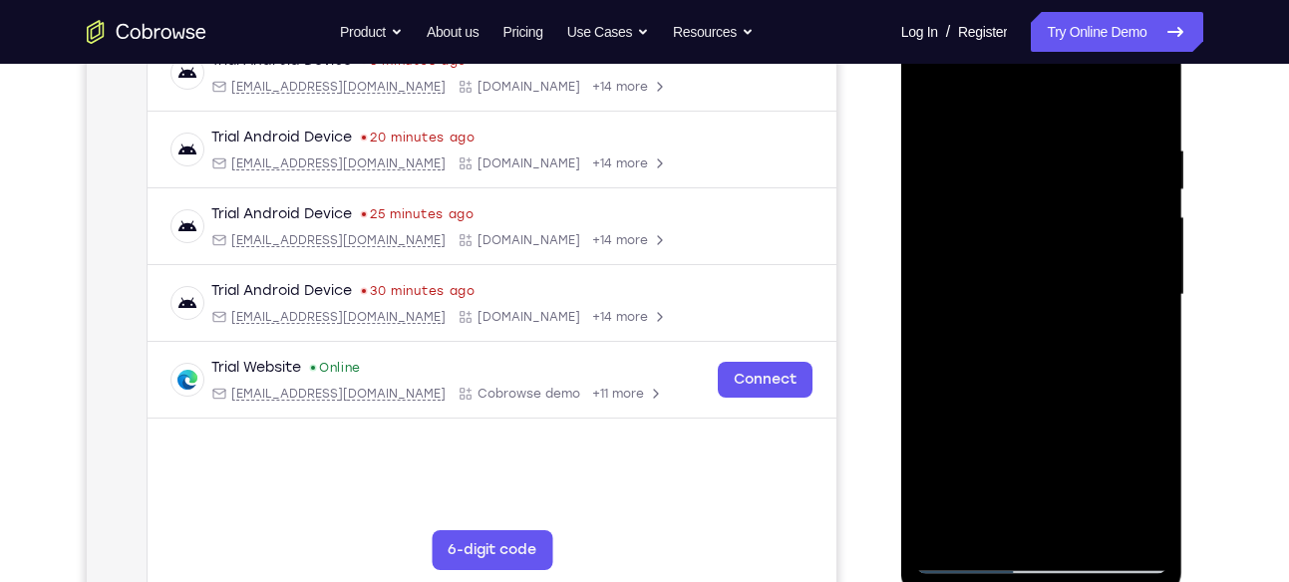
click at [1152, 278] on div at bounding box center [1041, 295] width 251 height 558
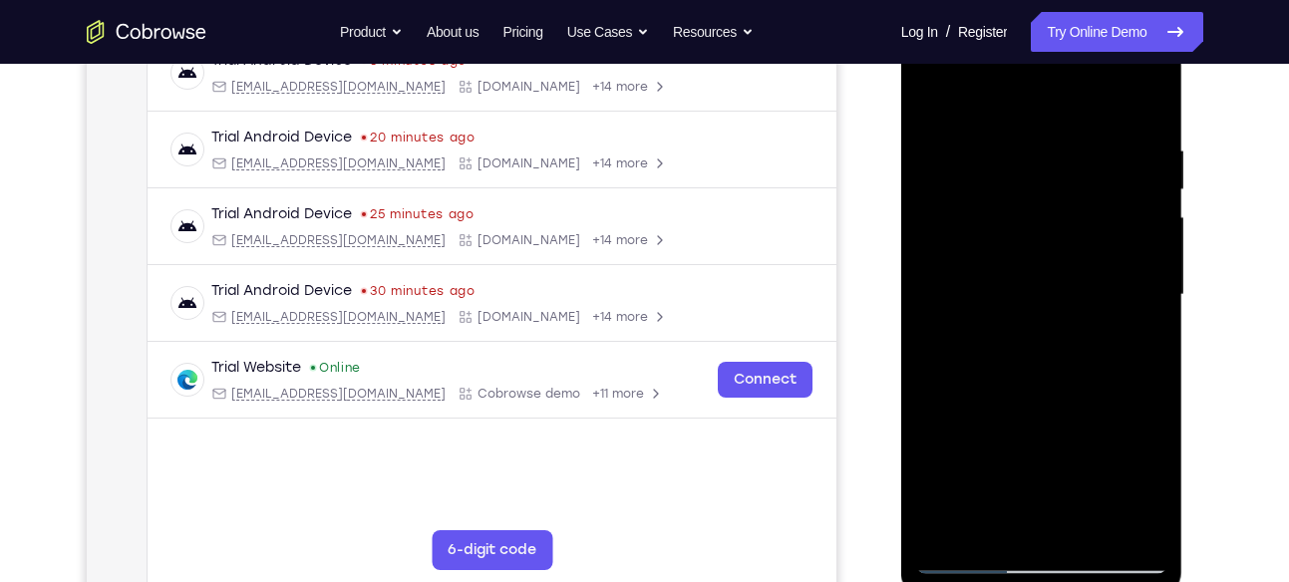
click at [1141, 237] on div at bounding box center [1041, 295] width 251 height 558
click at [1141, 100] on div at bounding box center [1041, 295] width 251 height 558
drag, startPoint x: 1144, startPoint y: 118, endPoint x: 1798, endPoint y: 157, distance: 655.1
click at [901, 156] on html "Online web based iOS Simulators and Android Emulators. Run iPhone, iPad, Mobile…" at bounding box center [1043, 300] width 284 height 598
drag, startPoint x: 1083, startPoint y: 395, endPoint x: 1061, endPoint y: 79, distance: 316.8
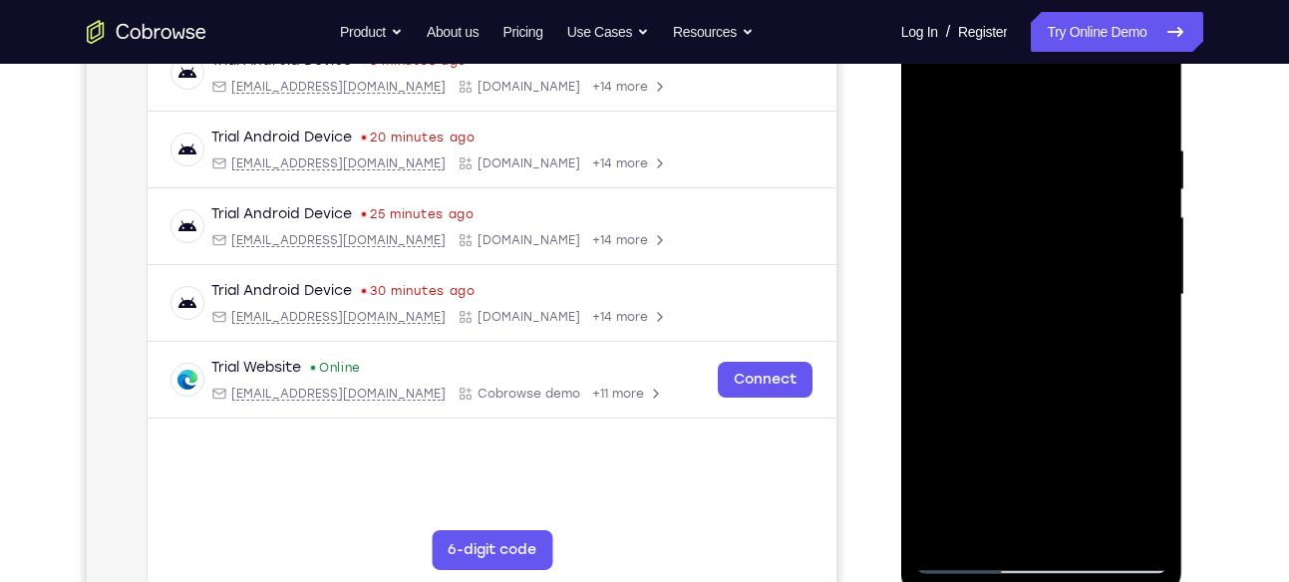
click at [1061, 79] on div at bounding box center [1041, 295] width 251 height 558
drag, startPoint x: 1056, startPoint y: 382, endPoint x: 1109, endPoint y: 115, distance: 272.3
click at [1109, 115] on div at bounding box center [1041, 295] width 251 height 558
drag, startPoint x: 1065, startPoint y: 412, endPoint x: 1147, endPoint y: 164, distance: 260.7
click at [1147, 164] on div at bounding box center [1041, 295] width 251 height 558
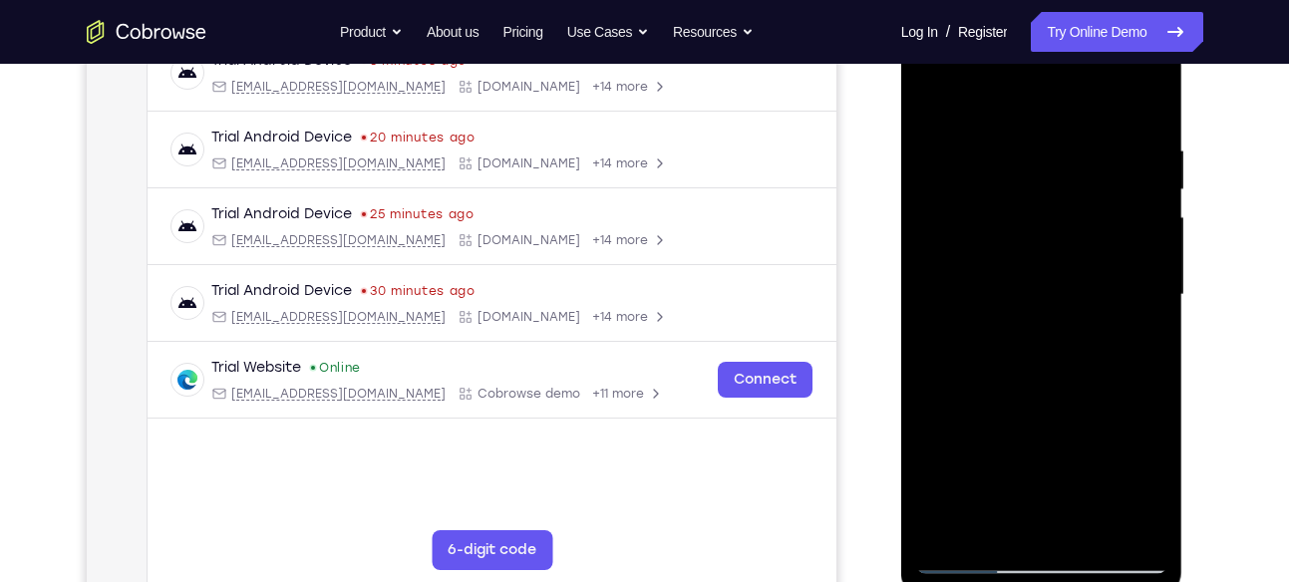
click at [1068, 355] on div at bounding box center [1041, 295] width 251 height 558
drag, startPoint x: 1076, startPoint y: 403, endPoint x: 1075, endPoint y: 182, distance: 220.3
click at [1075, 182] on div at bounding box center [1041, 295] width 251 height 558
click at [923, 313] on div at bounding box center [1041, 295] width 251 height 558
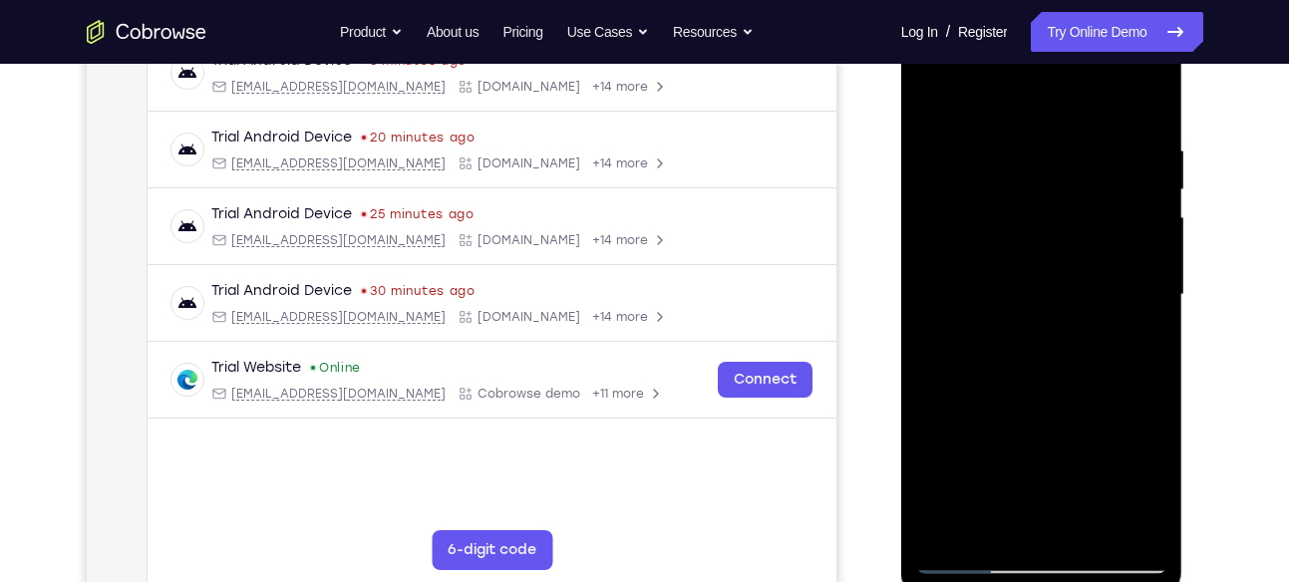
drag, startPoint x: 1052, startPoint y: 409, endPoint x: 1074, endPoint y: 157, distance: 253.2
click at [1074, 157] on div at bounding box center [1041, 295] width 251 height 558
click at [1030, 332] on div at bounding box center [1041, 295] width 251 height 558
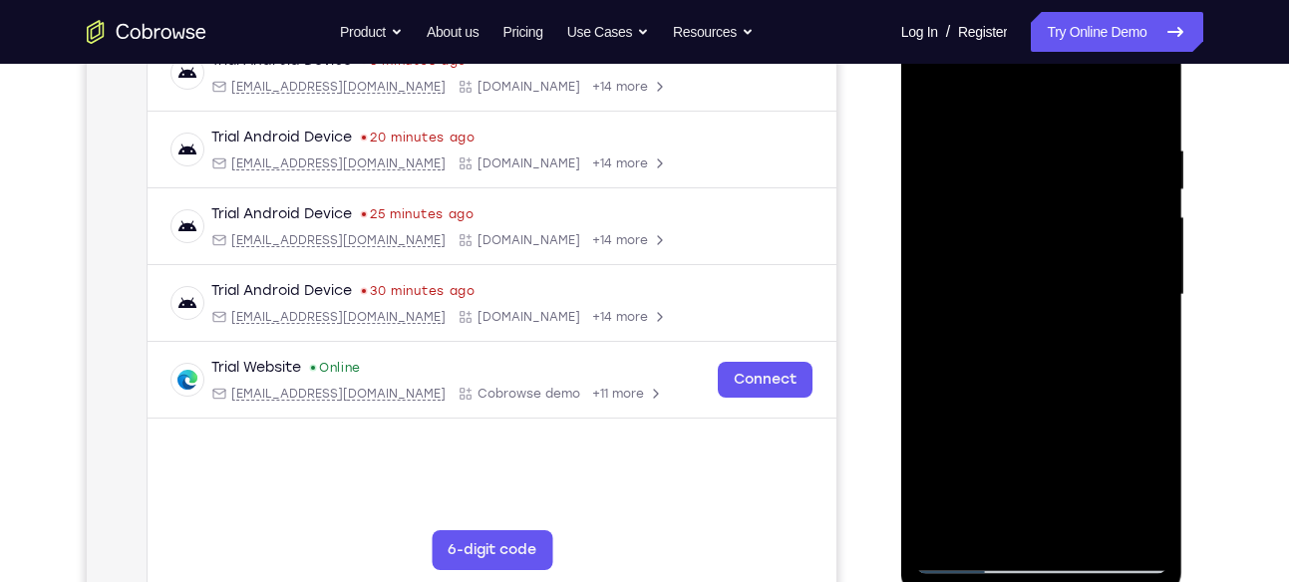
drag, startPoint x: 1065, startPoint y: 408, endPoint x: 1088, endPoint y: 197, distance: 211.6
click at [1088, 197] on div at bounding box center [1041, 295] width 251 height 558
drag, startPoint x: 1082, startPoint y: 425, endPoint x: 1064, endPoint y: 220, distance: 205.2
click at [1064, 220] on div at bounding box center [1041, 295] width 251 height 558
click at [1071, 380] on div at bounding box center [1041, 295] width 251 height 558
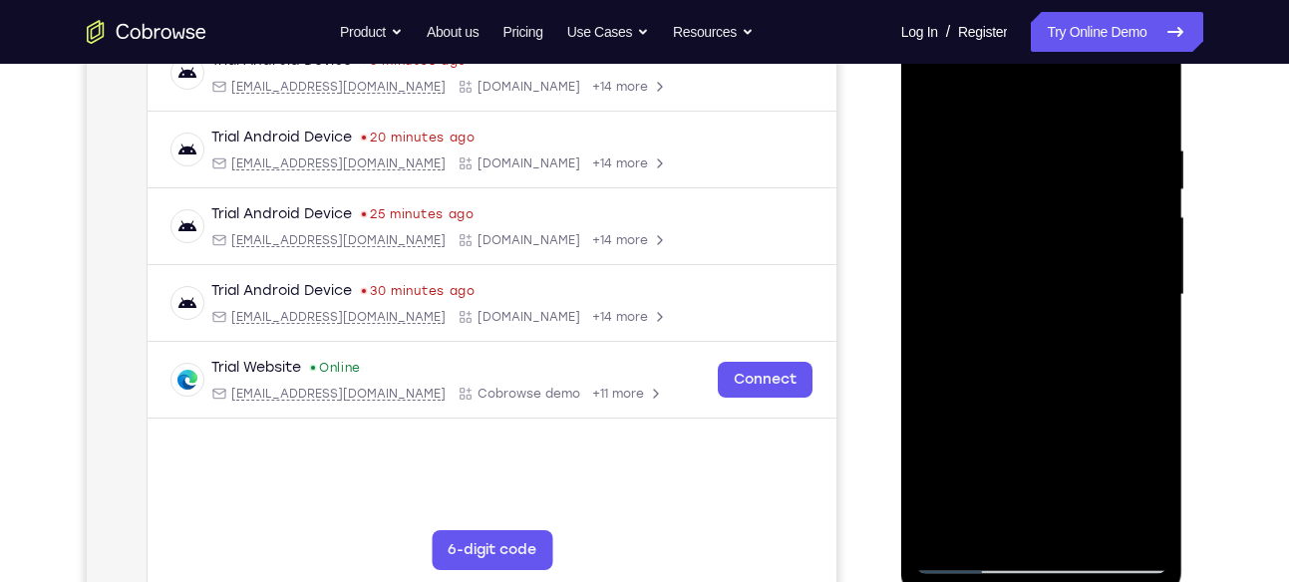
drag, startPoint x: 1071, startPoint y: 380, endPoint x: 1132, endPoint y: 111, distance: 276.2
click at [1132, 111] on div at bounding box center [1041, 295] width 251 height 558
click at [930, 260] on div at bounding box center [1041, 295] width 251 height 558
drag, startPoint x: 1063, startPoint y: 366, endPoint x: 1101, endPoint y: 98, distance: 270.8
click at [1101, 98] on div at bounding box center [1041, 295] width 251 height 558
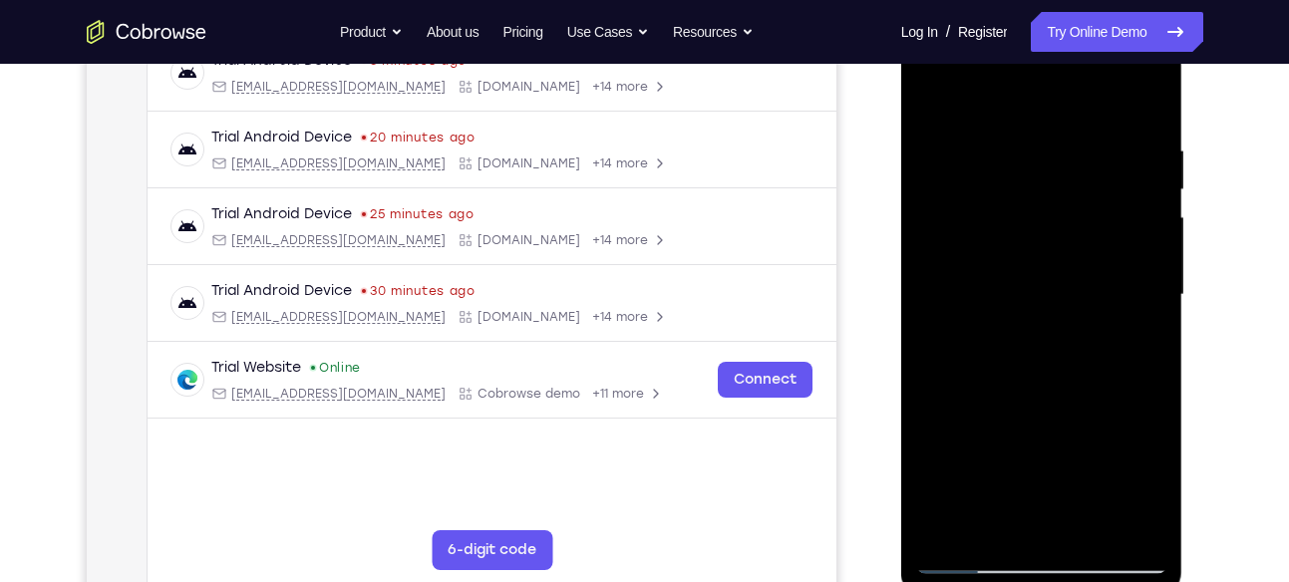
drag, startPoint x: 1068, startPoint y: 372, endPoint x: 1066, endPoint y: 237, distance: 134.6
click at [1066, 237] on div at bounding box center [1041, 295] width 251 height 558
drag, startPoint x: 1093, startPoint y: 427, endPoint x: 1126, endPoint y: 207, distance: 221.8
click at [1126, 207] on div at bounding box center [1041, 295] width 251 height 558
click at [1131, 393] on div at bounding box center [1041, 295] width 251 height 558
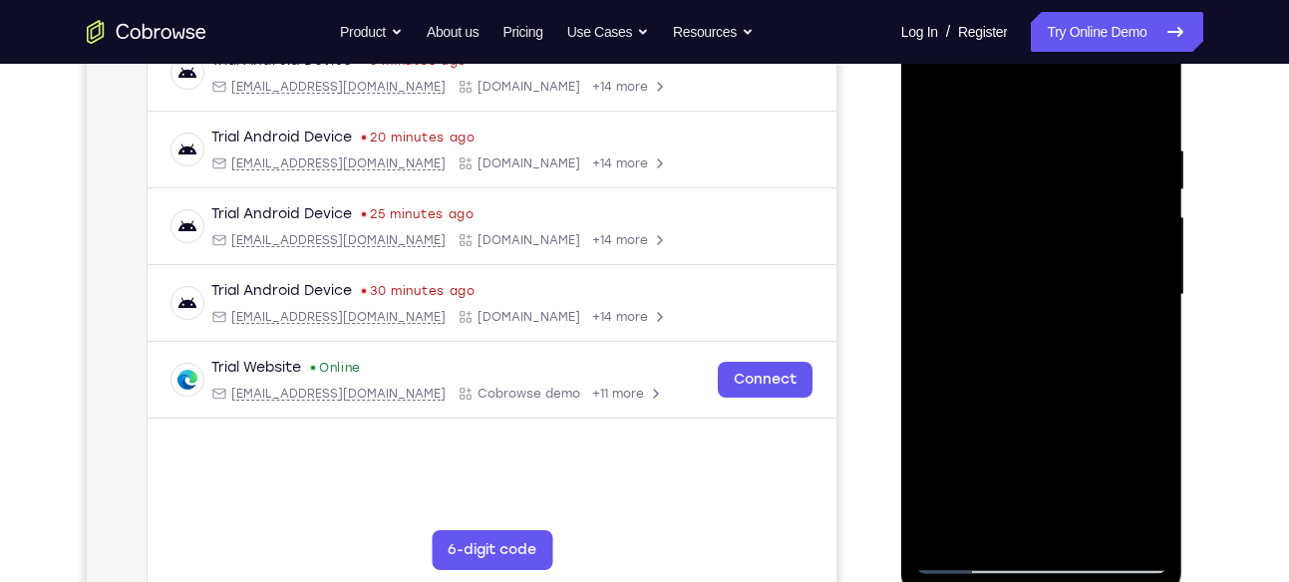
drag, startPoint x: 1116, startPoint y: 380, endPoint x: 1116, endPoint y: 300, distance: 79.8
click at [1116, 300] on div at bounding box center [1041, 295] width 251 height 558
click at [1152, 372] on div at bounding box center [1041, 295] width 251 height 558
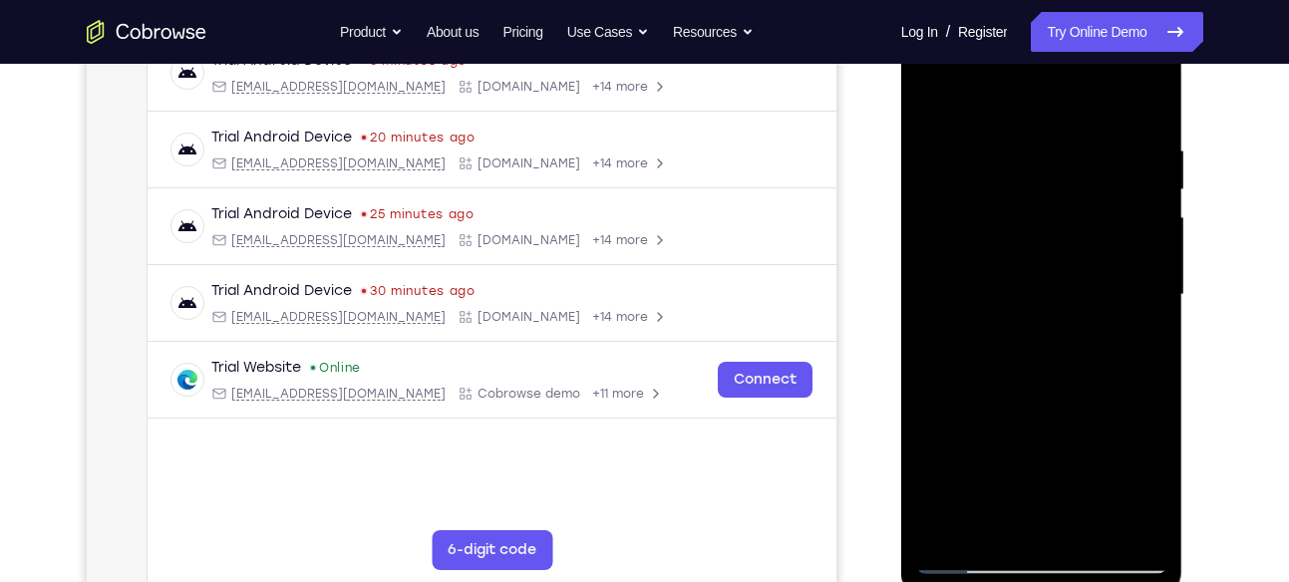
click at [1152, 372] on div at bounding box center [1041, 295] width 251 height 558
click at [1151, 367] on div at bounding box center [1041, 295] width 251 height 558
click at [972, 190] on div at bounding box center [1041, 295] width 251 height 558
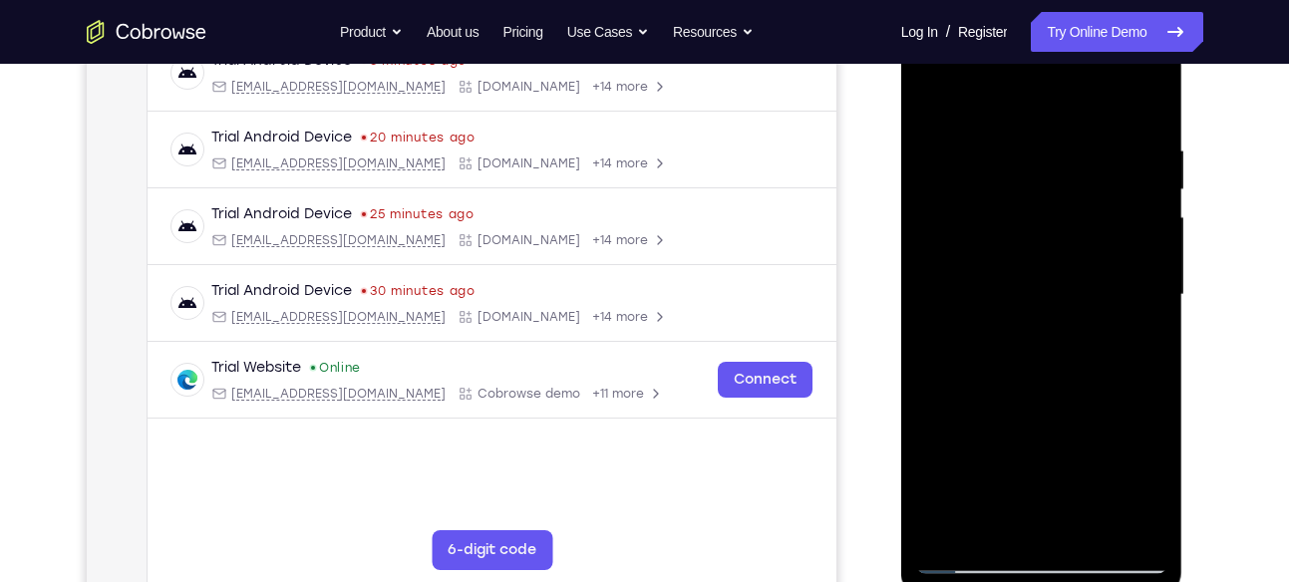
drag, startPoint x: 1085, startPoint y: 441, endPoint x: 1066, endPoint y: 311, distance: 131.0
click at [1066, 311] on div at bounding box center [1041, 295] width 251 height 558
click at [1041, 439] on div at bounding box center [1041, 295] width 251 height 558
click at [941, 94] on div at bounding box center [1041, 295] width 251 height 558
click at [961, 398] on div at bounding box center [1041, 295] width 251 height 558
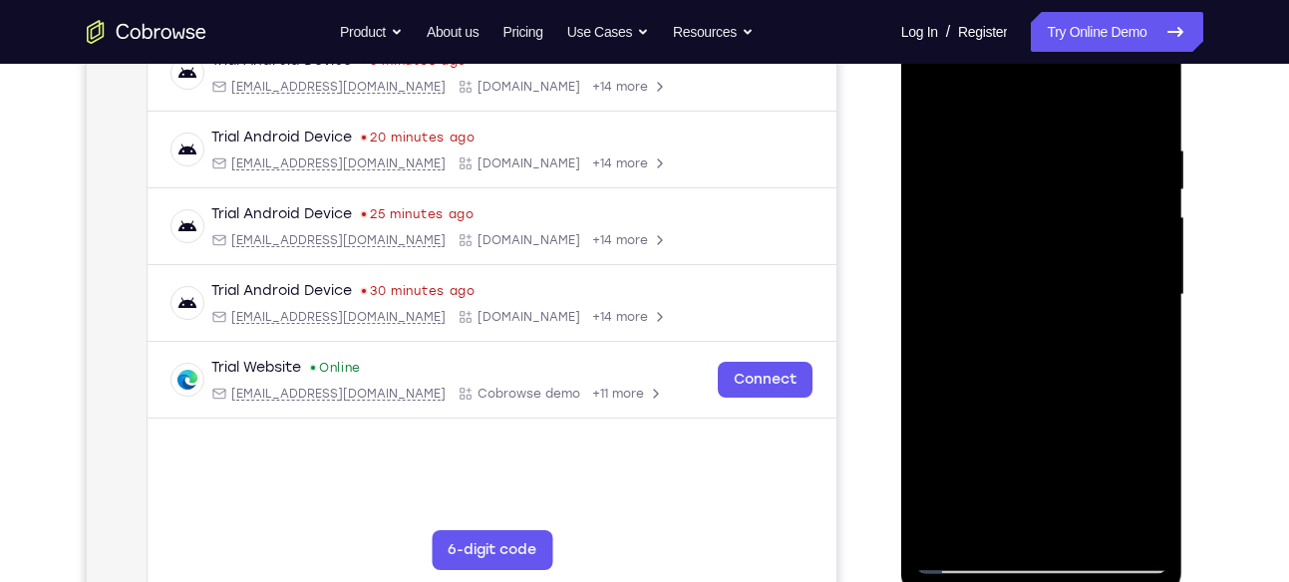
click at [932, 94] on div at bounding box center [1041, 295] width 251 height 558
drag, startPoint x: 1039, startPoint y: 405, endPoint x: 1091, endPoint y: 135, distance: 275.1
click at [1091, 135] on div at bounding box center [1041, 295] width 251 height 558
drag, startPoint x: 1082, startPoint y: 350, endPoint x: 1073, endPoint y: 136, distance: 214.5
click at [1073, 136] on div at bounding box center [1041, 295] width 251 height 558
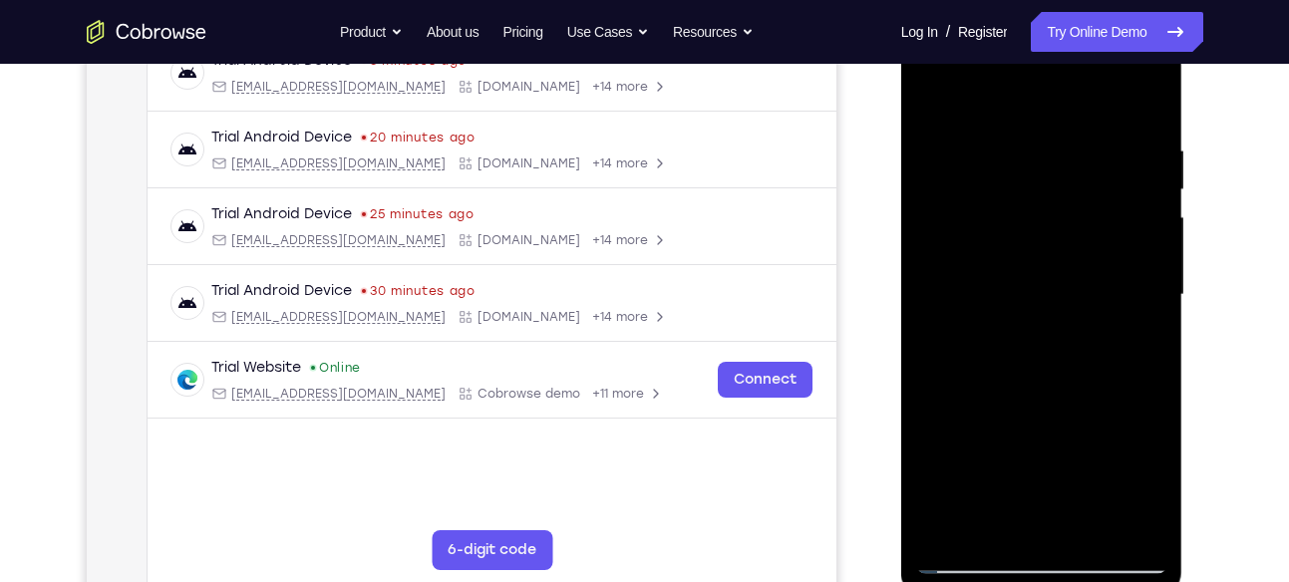
drag, startPoint x: 1102, startPoint y: 320, endPoint x: 1090, endPoint y: 141, distance: 179.8
click at [1090, 141] on div at bounding box center [1041, 295] width 251 height 558
drag, startPoint x: 1090, startPoint y: 334, endPoint x: 1123, endPoint y: 125, distance: 211.9
click at [1123, 125] on div at bounding box center [1041, 295] width 251 height 558
drag, startPoint x: 1123, startPoint y: 312, endPoint x: 1122, endPoint y: 72, distance: 240.3
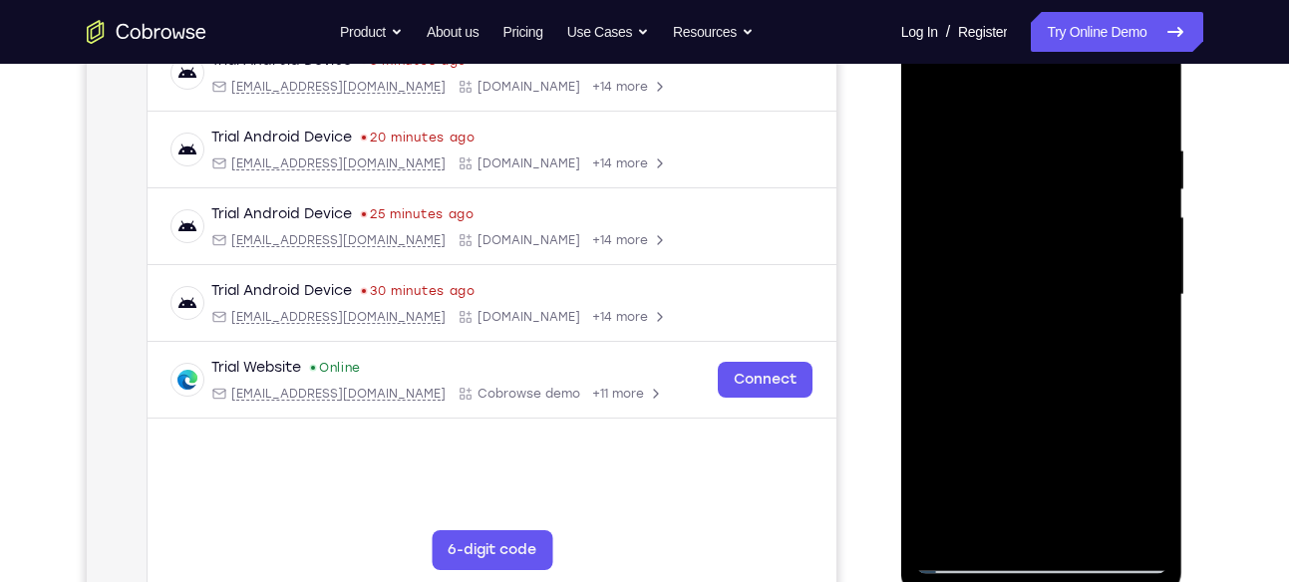
click at [1122, 72] on div at bounding box center [1041, 295] width 251 height 558
drag, startPoint x: 1105, startPoint y: 342, endPoint x: 1151, endPoint y: 116, distance: 231.1
click at [1151, 116] on div at bounding box center [1041, 295] width 251 height 558
drag, startPoint x: 1087, startPoint y: 351, endPoint x: 1087, endPoint y: 166, distance: 184.4
click at [1087, 166] on div at bounding box center [1041, 295] width 251 height 558
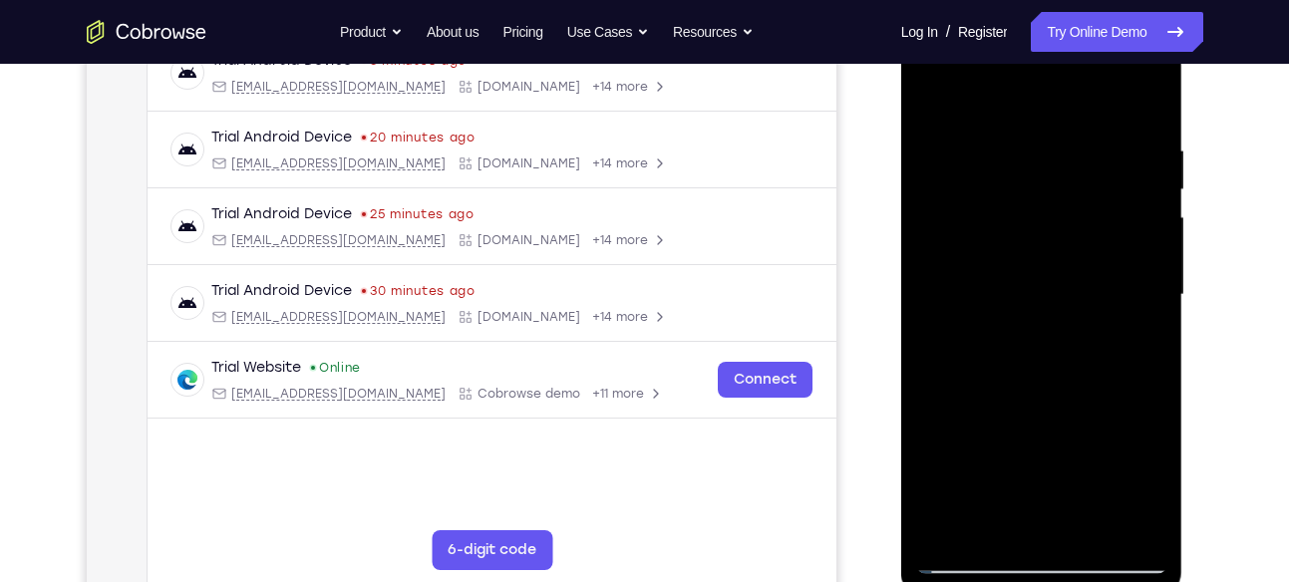
drag, startPoint x: 1095, startPoint y: 341, endPoint x: 1114, endPoint y: 140, distance: 202.3
click at [1114, 140] on div at bounding box center [1041, 295] width 251 height 558
drag, startPoint x: 1126, startPoint y: 358, endPoint x: 1058, endPoint y: 128, distance: 240.1
click at [1058, 128] on div at bounding box center [1041, 295] width 251 height 558
drag, startPoint x: 1063, startPoint y: 327, endPoint x: 1098, endPoint y: 120, distance: 210.3
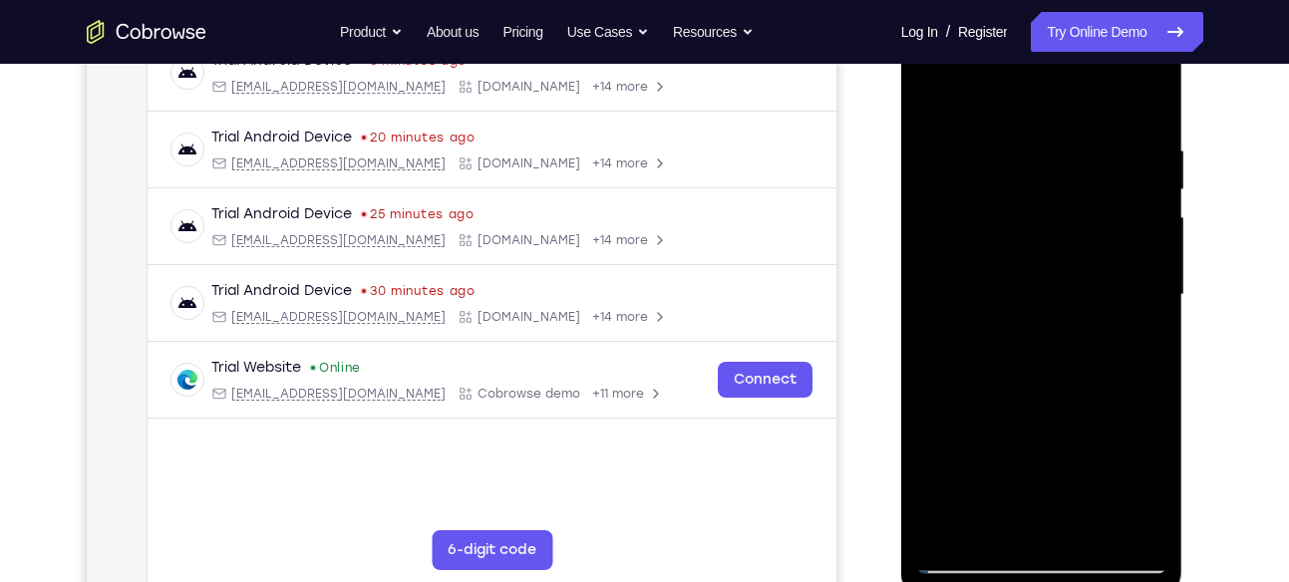
click at [1098, 120] on div at bounding box center [1041, 295] width 251 height 558
drag, startPoint x: 1097, startPoint y: 299, endPoint x: 1085, endPoint y: 115, distance: 184.8
click at [1085, 115] on div at bounding box center [1041, 295] width 251 height 558
drag, startPoint x: 1112, startPoint y: 386, endPoint x: 1137, endPoint y: 195, distance: 192.2
click at [1137, 195] on div at bounding box center [1041, 295] width 251 height 558
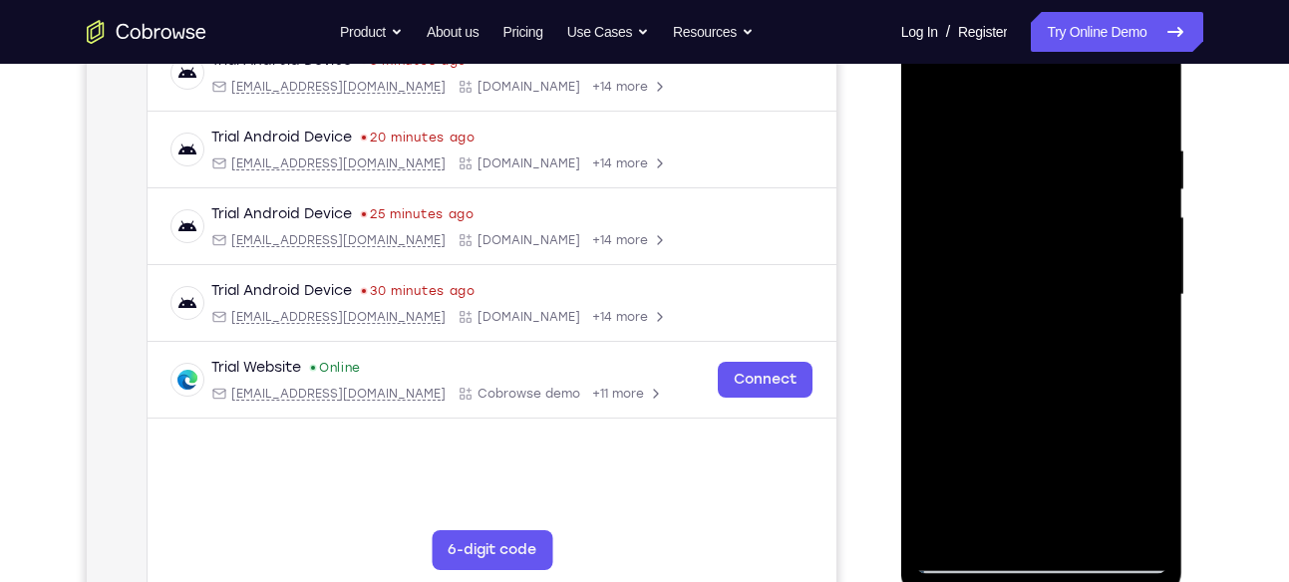
drag, startPoint x: 1124, startPoint y: 416, endPoint x: 1080, endPoint y: 183, distance: 236.4
click at [1080, 183] on div at bounding box center [1041, 295] width 251 height 558
drag, startPoint x: 1081, startPoint y: 331, endPoint x: 1098, endPoint y: 108, distance: 224.0
click at [1098, 108] on div at bounding box center [1041, 295] width 251 height 558
drag, startPoint x: 1101, startPoint y: 350, endPoint x: 1099, endPoint y: 152, distance: 198.4
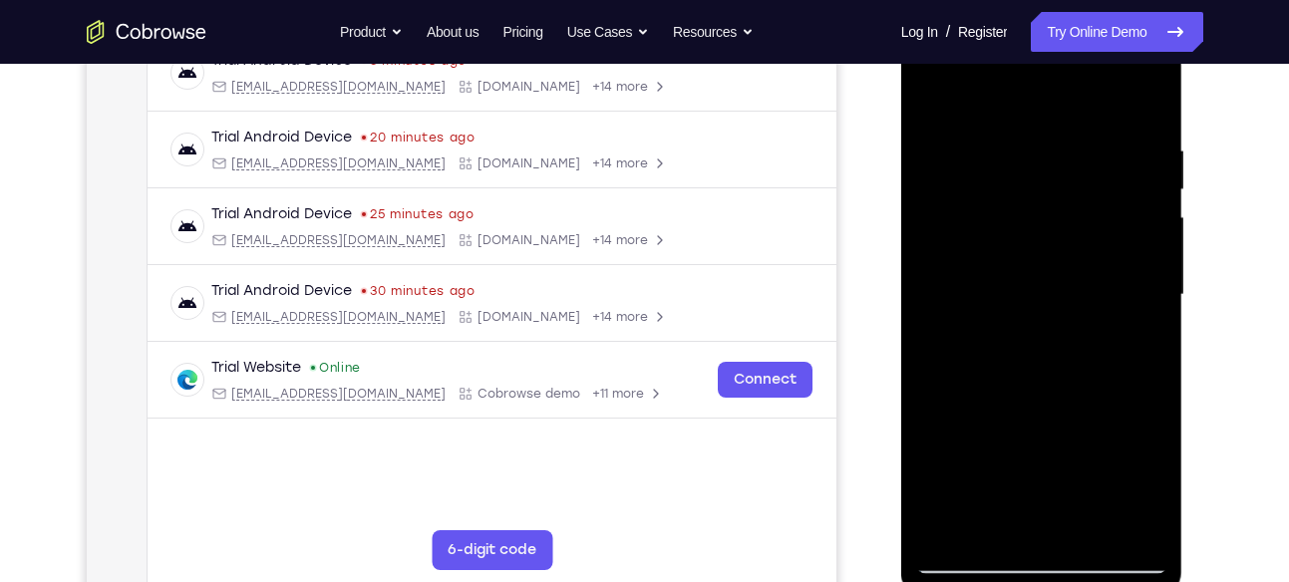
click at [1099, 152] on div at bounding box center [1041, 295] width 251 height 558
drag, startPoint x: 1098, startPoint y: 344, endPoint x: 1074, endPoint y: 132, distance: 213.7
click at [1074, 132] on div at bounding box center [1041, 295] width 251 height 558
drag, startPoint x: 1049, startPoint y: 142, endPoint x: 1040, endPoint y: 234, distance: 93.1
click at [1040, 234] on div at bounding box center [1041, 295] width 251 height 558
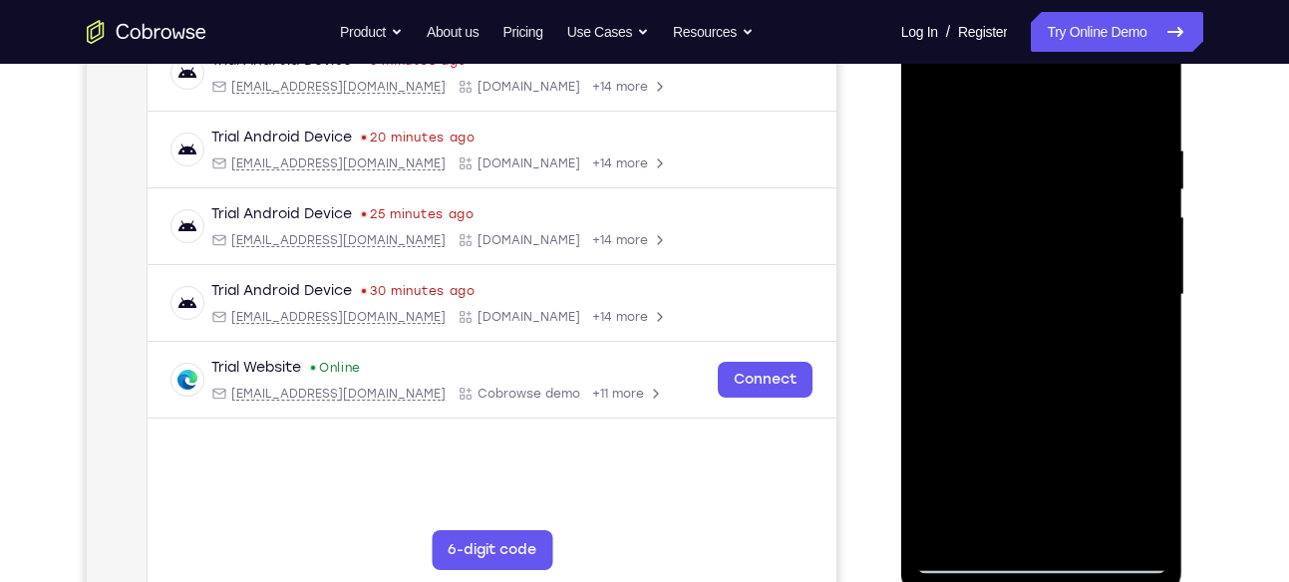
click at [1032, 161] on div at bounding box center [1041, 295] width 251 height 558
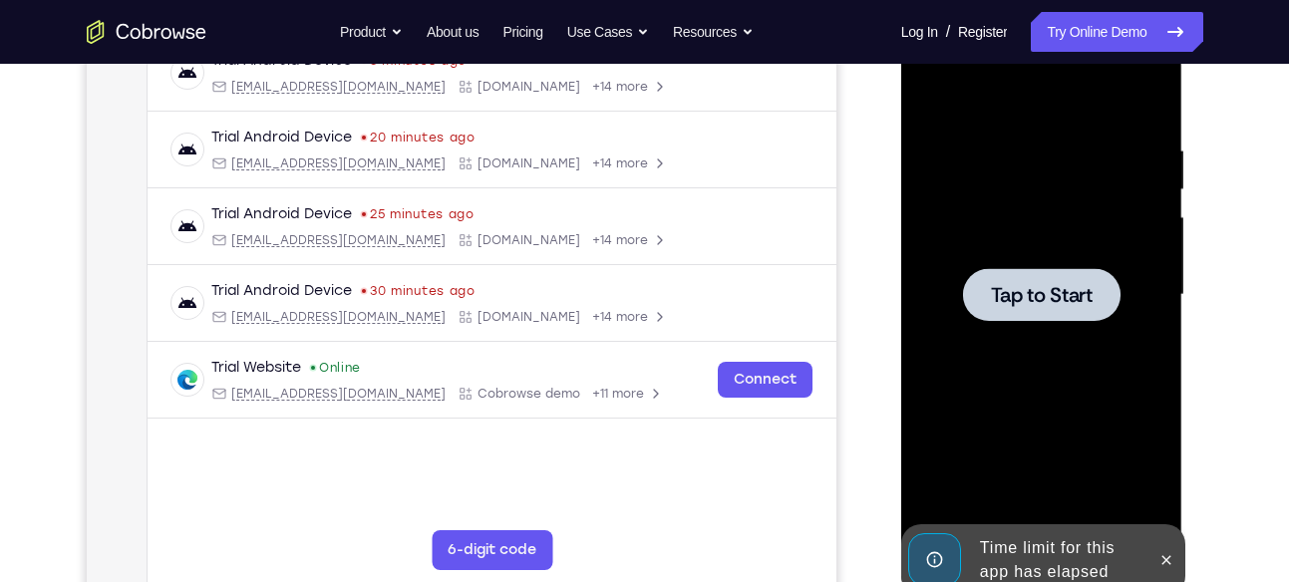
click at [1037, 278] on div at bounding box center [1042, 294] width 158 height 53
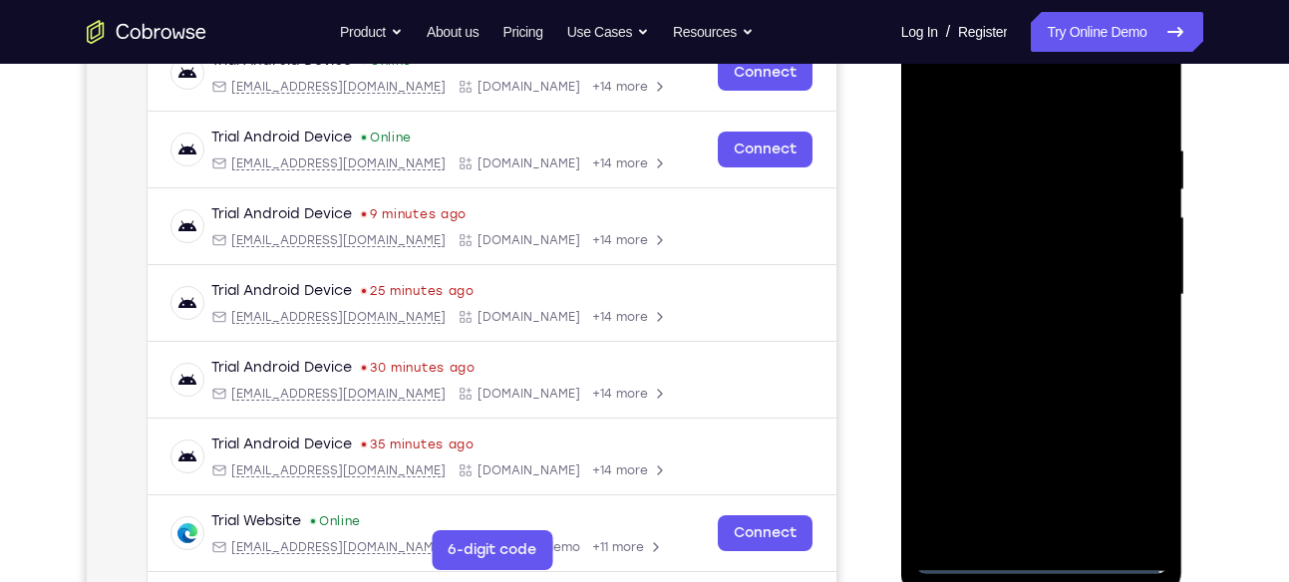
click at [1034, 548] on div at bounding box center [1041, 295] width 251 height 558
click at [1047, 553] on div at bounding box center [1041, 295] width 251 height 558
click at [1132, 472] on div at bounding box center [1041, 295] width 251 height 558
click at [1009, 103] on div at bounding box center [1041, 295] width 251 height 558
click at [1058, 190] on div at bounding box center [1041, 295] width 251 height 558
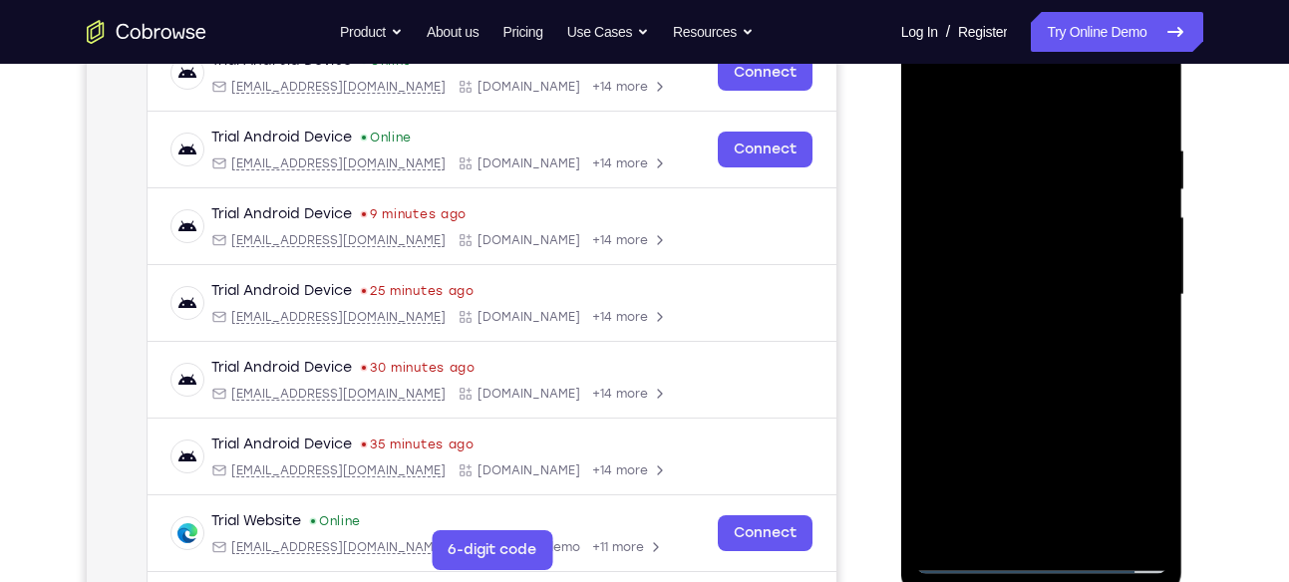
click at [1020, 190] on div at bounding box center [1041, 295] width 251 height 558
click at [979, 517] on div at bounding box center [1041, 295] width 251 height 558
drag, startPoint x: 1066, startPoint y: 216, endPoint x: 1080, endPoint y: 136, distance: 81.9
click at [1080, 136] on div at bounding box center [1041, 295] width 251 height 558
drag, startPoint x: 1071, startPoint y: 262, endPoint x: 1111, endPoint y: 119, distance: 149.0
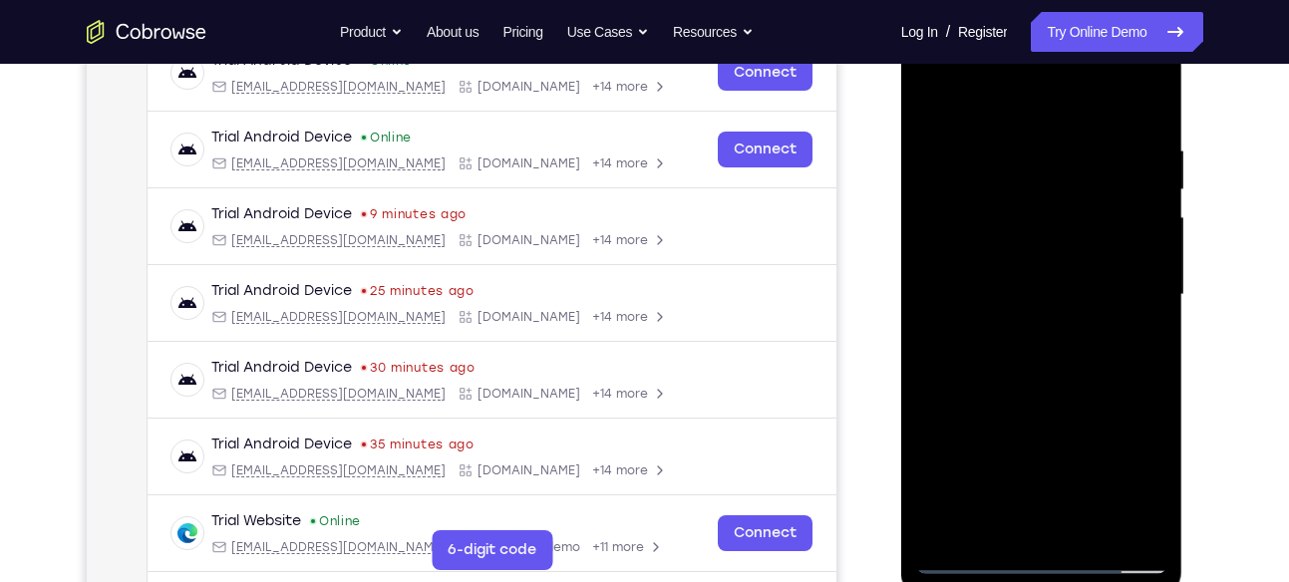
click at [1111, 119] on div at bounding box center [1041, 295] width 251 height 558
drag, startPoint x: 1121, startPoint y: 294, endPoint x: 1133, endPoint y: 139, distance: 156.1
click at [1133, 139] on div at bounding box center [1041, 295] width 251 height 558
drag, startPoint x: 1087, startPoint y: 393, endPoint x: 1044, endPoint y: 190, distance: 206.9
click at [1044, 190] on div at bounding box center [1041, 295] width 251 height 558
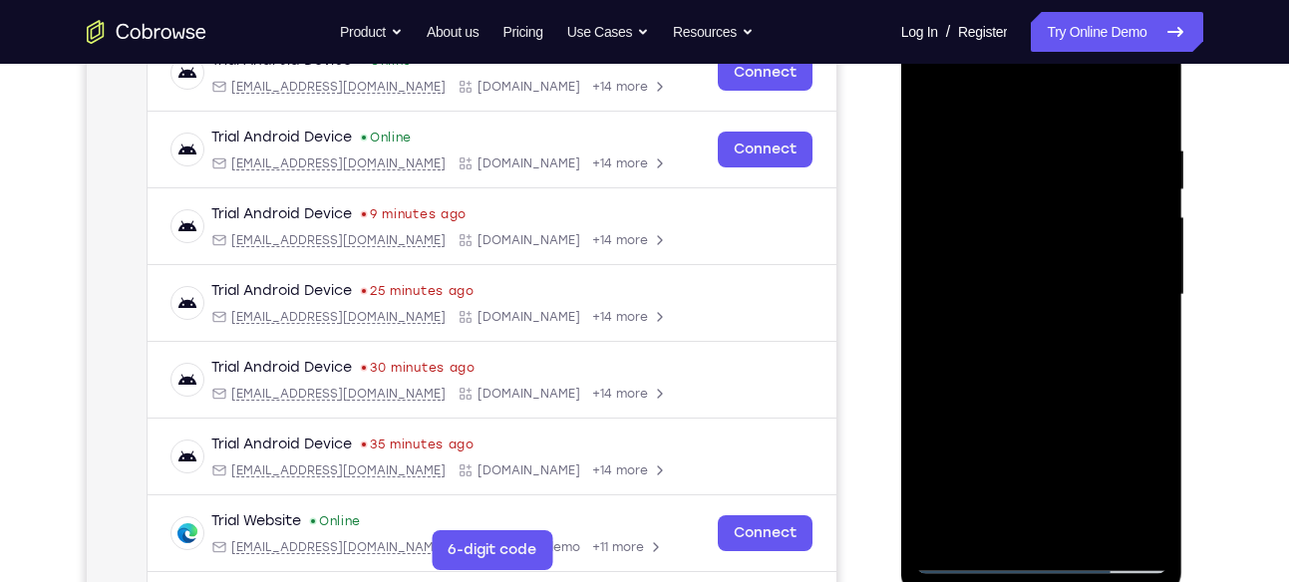
drag, startPoint x: 1062, startPoint y: 345, endPoint x: 1087, endPoint y: 166, distance: 180.2
click at [1087, 166] on div at bounding box center [1041, 295] width 251 height 558
drag, startPoint x: 1103, startPoint y: 291, endPoint x: 1074, endPoint y: 560, distance: 270.7
click at [1074, 560] on div at bounding box center [1041, 295] width 251 height 558
drag, startPoint x: 1092, startPoint y: 254, endPoint x: 1089, endPoint y: 500, distance: 246.3
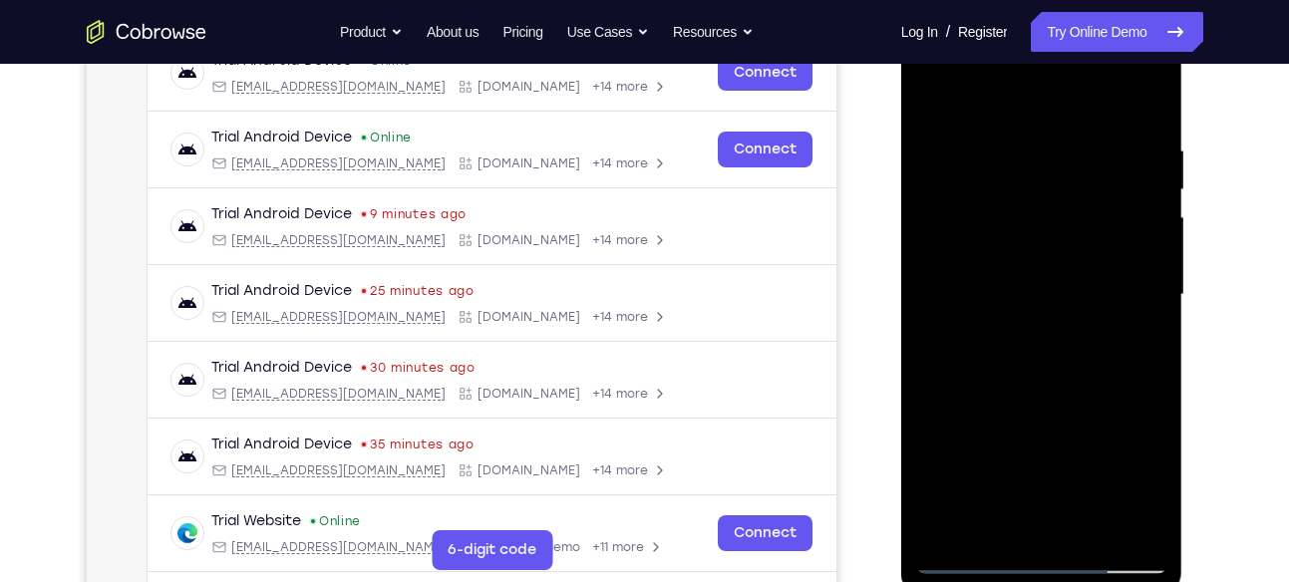
click at [1089, 500] on div at bounding box center [1041, 295] width 251 height 558
drag, startPoint x: 1090, startPoint y: 241, endPoint x: 1083, endPoint y: 452, distance: 210.5
click at [1083, 452] on div at bounding box center [1041, 295] width 251 height 558
click at [1092, 109] on div at bounding box center [1041, 295] width 251 height 558
drag, startPoint x: 1099, startPoint y: 232, endPoint x: 1106, endPoint y: 302, distance: 70.1
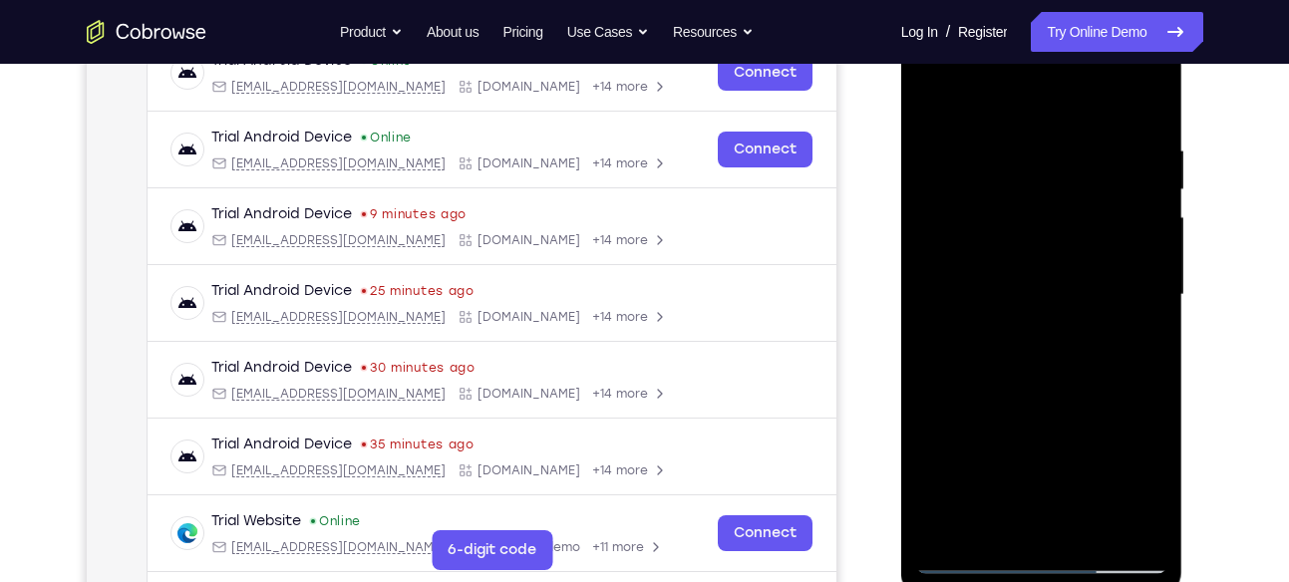
click at [1106, 302] on div at bounding box center [1041, 295] width 251 height 558
drag, startPoint x: 1109, startPoint y: 130, endPoint x: 1130, endPoint y: 289, distance: 160.9
click at [1130, 289] on div at bounding box center [1041, 295] width 251 height 558
click at [1110, 278] on div at bounding box center [1041, 295] width 251 height 558
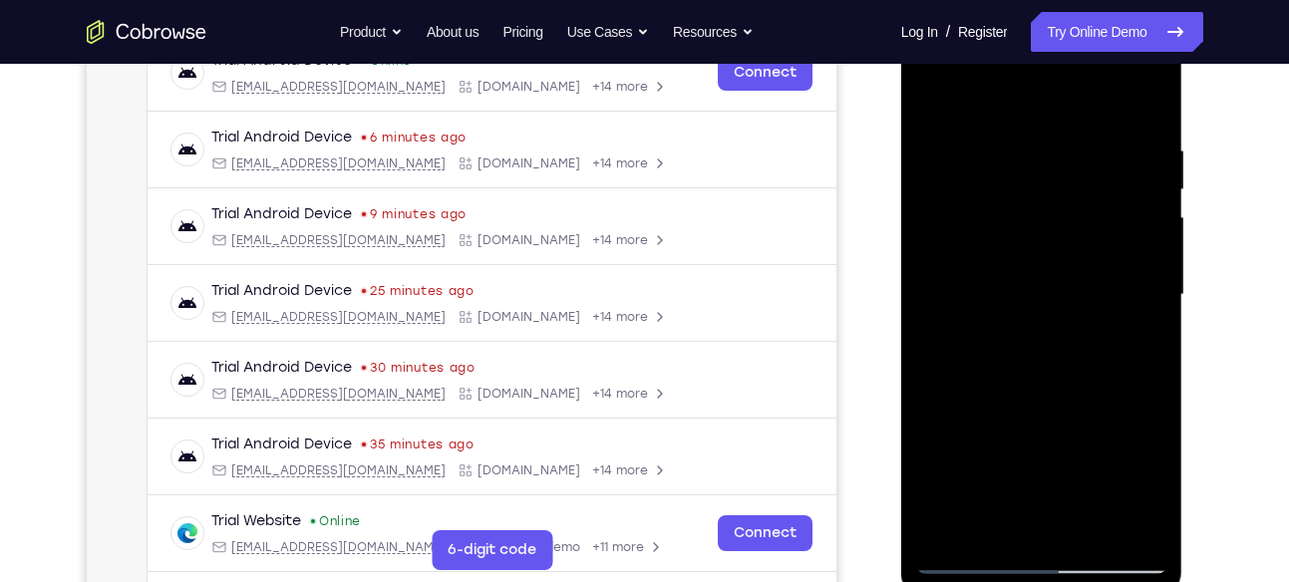
click at [973, 558] on div at bounding box center [1041, 295] width 251 height 558
drag, startPoint x: 1014, startPoint y: 479, endPoint x: 1020, endPoint y: 251, distance: 227.4
click at [1020, 251] on div at bounding box center [1041, 295] width 251 height 558
click at [1062, 342] on div at bounding box center [1041, 295] width 251 height 558
drag, startPoint x: 1073, startPoint y: 364, endPoint x: 1096, endPoint y: 231, distance: 134.6
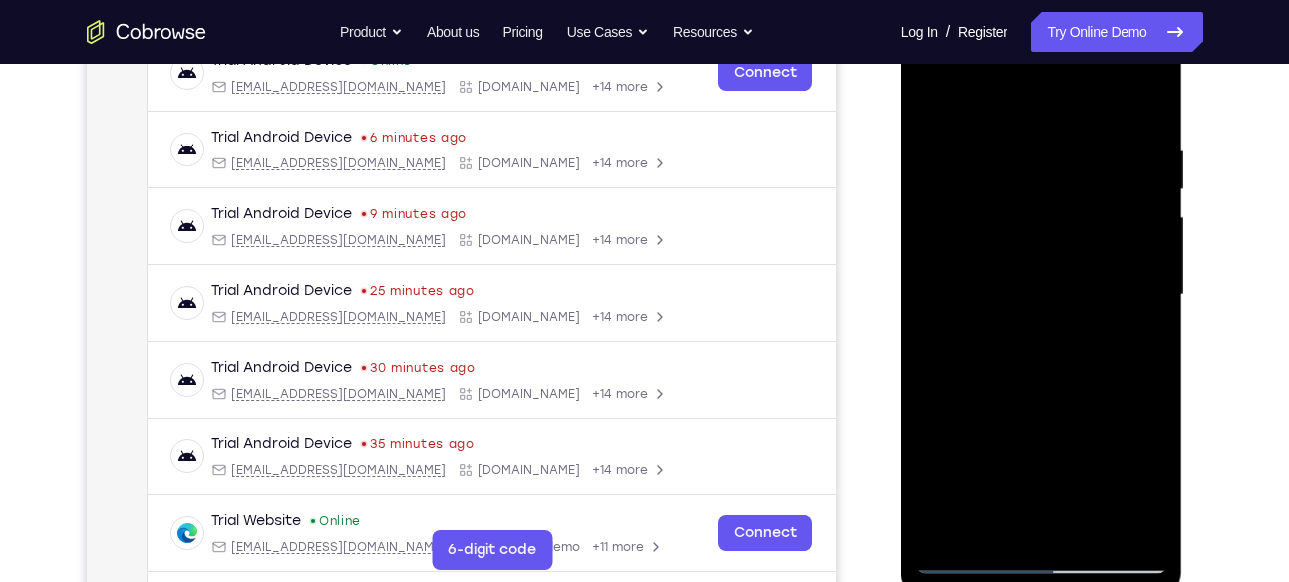
click at [1096, 231] on div at bounding box center [1041, 295] width 251 height 558
drag, startPoint x: 1040, startPoint y: 280, endPoint x: 1066, endPoint y: 174, distance: 108.8
click at [1066, 174] on div at bounding box center [1041, 295] width 251 height 558
drag, startPoint x: 1046, startPoint y: 369, endPoint x: 1072, endPoint y: 193, distance: 177.4
click at [1072, 193] on div at bounding box center [1041, 295] width 251 height 558
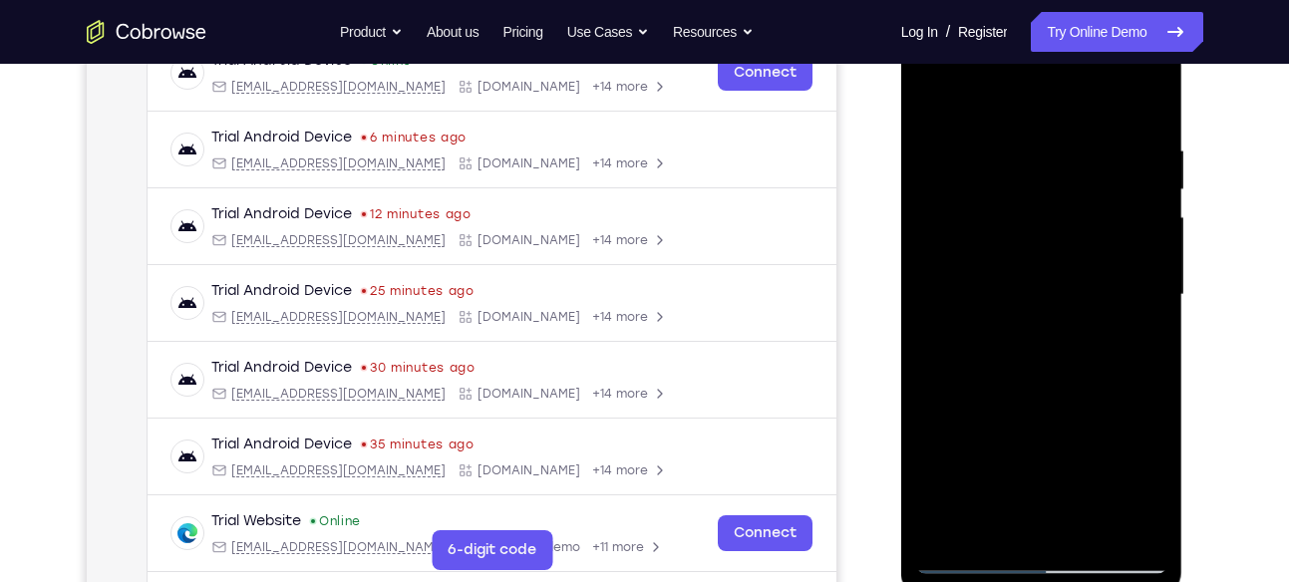
drag, startPoint x: 1047, startPoint y: 376, endPoint x: 1079, endPoint y: 169, distance: 208.8
click at [1079, 169] on div at bounding box center [1041, 295] width 251 height 558
drag, startPoint x: 1081, startPoint y: 309, endPoint x: 1184, endPoint y: 115, distance: 220.3
click at [1184, 115] on div at bounding box center [1043, 300] width 284 height 598
drag, startPoint x: 1051, startPoint y: 404, endPoint x: 1145, endPoint y: 177, distance: 245.3
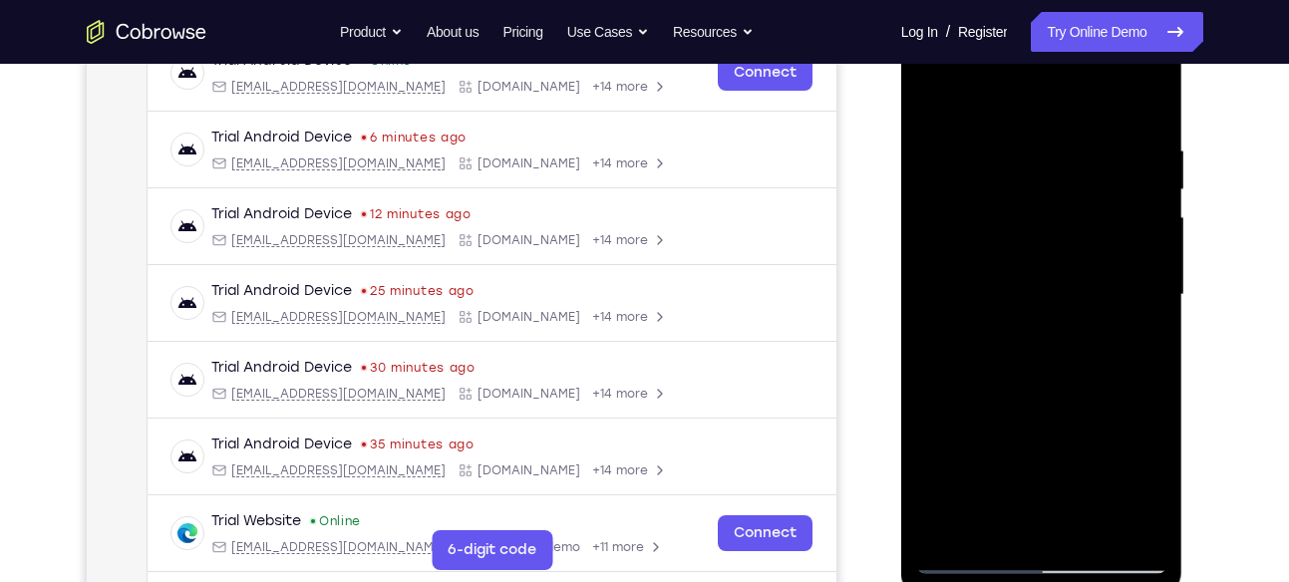
click at [1145, 177] on div at bounding box center [1041, 295] width 251 height 558
drag, startPoint x: 1076, startPoint y: 408, endPoint x: 1120, endPoint y: 208, distance: 204.2
click at [1120, 208] on div at bounding box center [1041, 295] width 251 height 558
drag, startPoint x: 1078, startPoint y: 395, endPoint x: 1107, endPoint y: 365, distance: 41.6
click at [1107, 365] on div at bounding box center [1041, 295] width 251 height 558
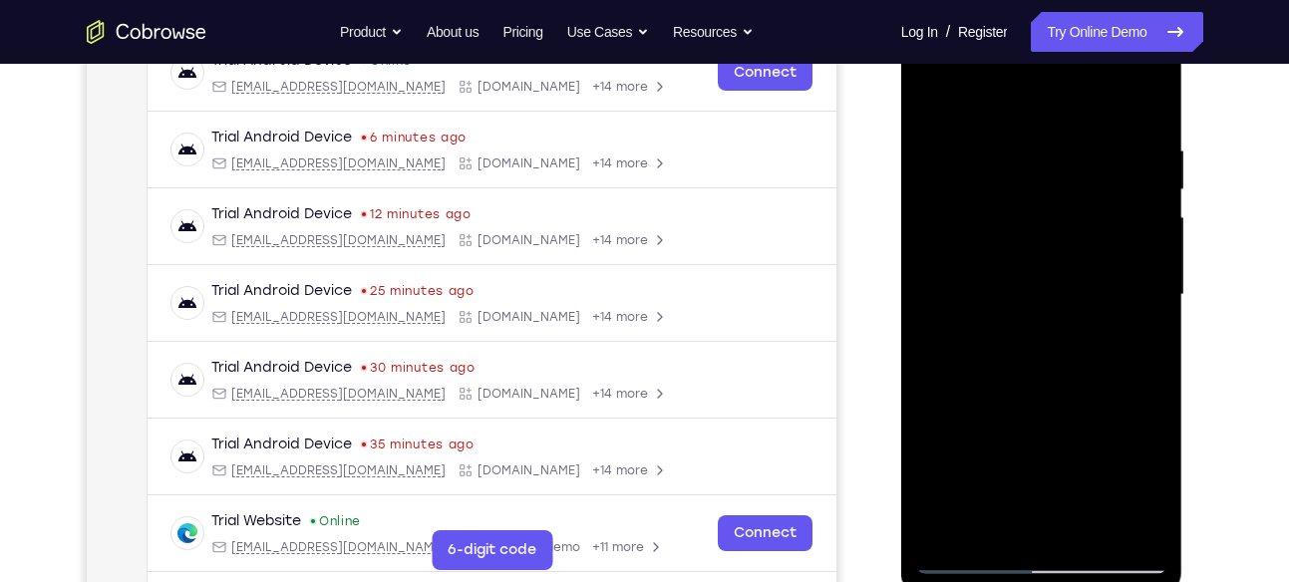
drag, startPoint x: 1016, startPoint y: 257, endPoint x: 1031, endPoint y: 432, distance: 175.1
click at [1031, 432] on div at bounding box center [1041, 295] width 251 height 558
drag, startPoint x: 1055, startPoint y: 223, endPoint x: 1069, endPoint y: 417, distance: 193.9
click at [1069, 417] on div at bounding box center [1041, 295] width 251 height 558
drag, startPoint x: 1056, startPoint y: 199, endPoint x: 1072, endPoint y: 355, distance: 156.3
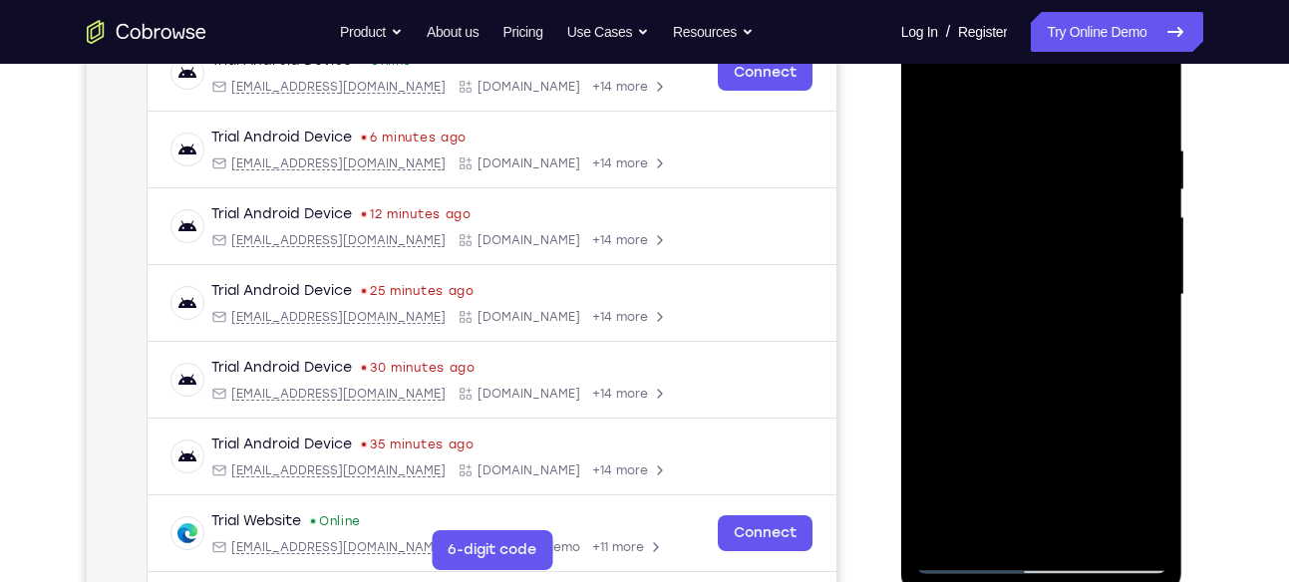
click at [1072, 355] on div at bounding box center [1041, 295] width 251 height 558
drag, startPoint x: 1085, startPoint y: 157, endPoint x: 1086, endPoint y: 336, distance: 179.4
click at [1086, 336] on div at bounding box center [1041, 295] width 251 height 558
drag, startPoint x: 1077, startPoint y: 193, endPoint x: 1077, endPoint y: 260, distance: 66.8
click at [1077, 260] on div at bounding box center [1041, 295] width 251 height 558
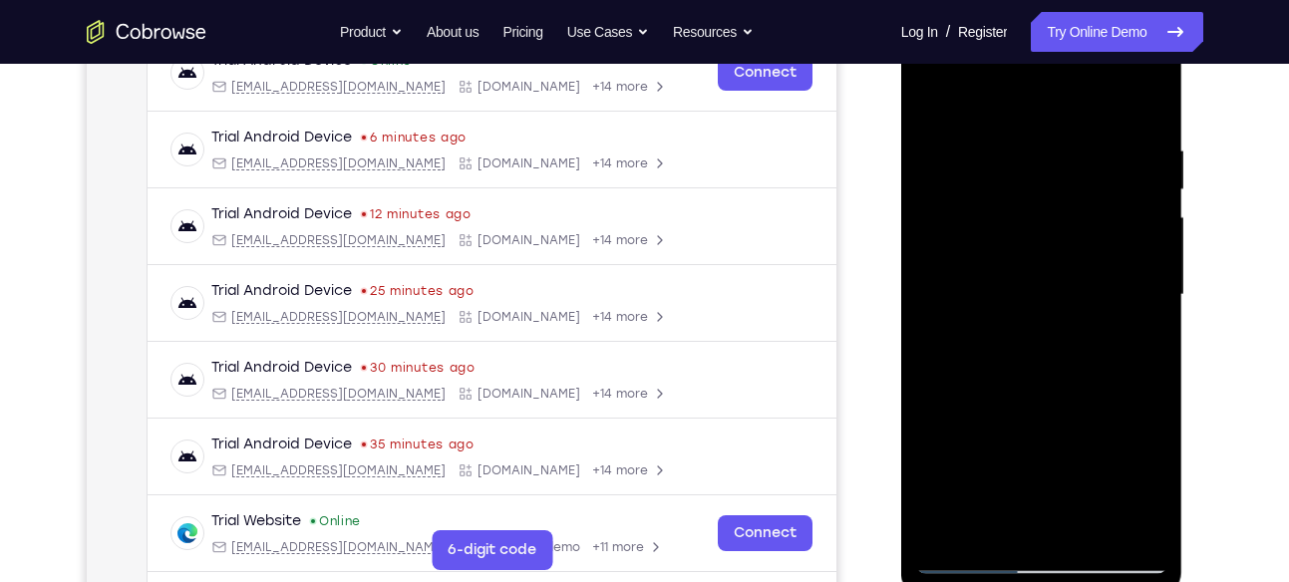
drag, startPoint x: 1073, startPoint y: 174, endPoint x: 1068, endPoint y: 345, distance: 170.5
click at [1068, 345] on div at bounding box center [1041, 295] width 251 height 558
drag, startPoint x: 1048, startPoint y: 197, endPoint x: 1053, endPoint y: 282, distance: 84.9
click at [1053, 282] on div at bounding box center [1041, 295] width 251 height 558
drag, startPoint x: 1067, startPoint y: 206, endPoint x: 1028, endPoint y: 367, distance: 165.1
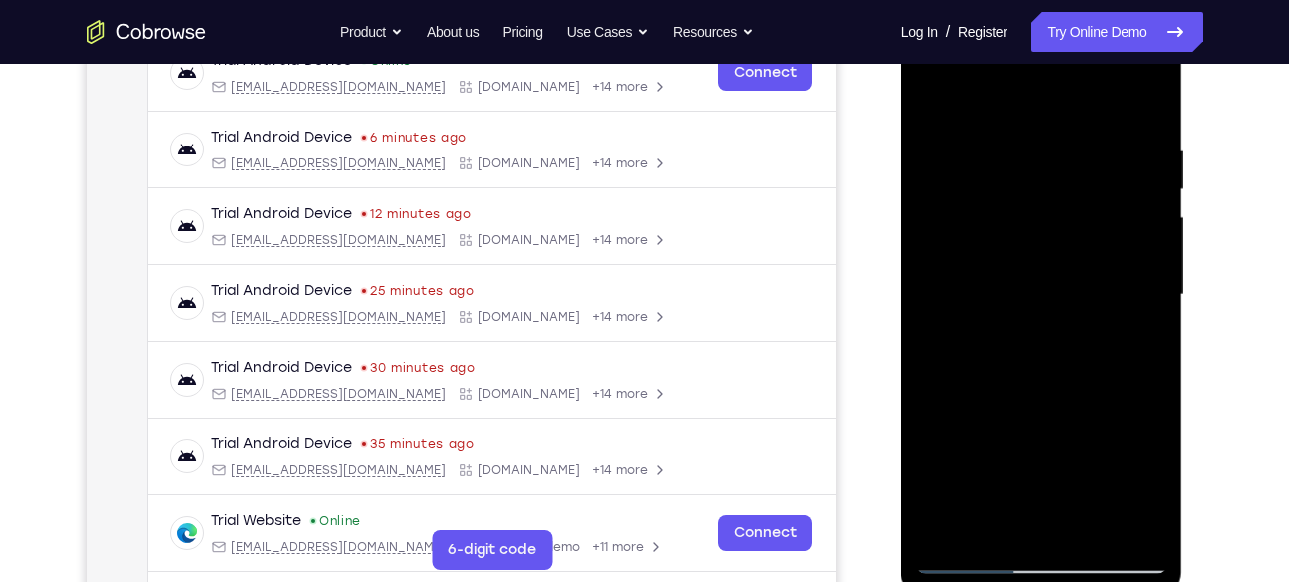
click at [1028, 367] on div at bounding box center [1041, 295] width 251 height 558
drag, startPoint x: 1069, startPoint y: 186, endPoint x: 1048, endPoint y: 313, distance: 128.3
click at [1048, 313] on div at bounding box center [1041, 295] width 251 height 558
click at [976, 565] on div at bounding box center [1041, 295] width 251 height 558
drag, startPoint x: 1015, startPoint y: 418, endPoint x: 1053, endPoint y: 155, distance: 265.9
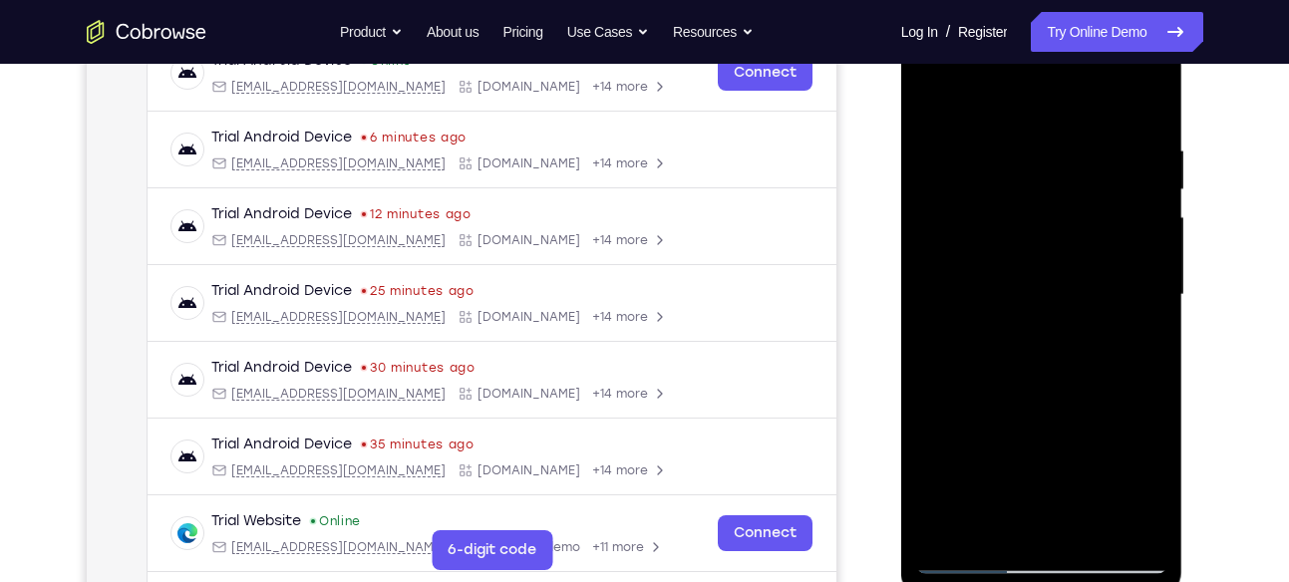
click at [1053, 155] on div at bounding box center [1041, 295] width 251 height 558
drag, startPoint x: 1088, startPoint y: 345, endPoint x: 1114, endPoint y: 195, distance: 151.8
click at [1114, 195] on div at bounding box center [1041, 295] width 251 height 558
click at [1101, 372] on div at bounding box center [1041, 295] width 251 height 558
click at [1052, 278] on div at bounding box center [1041, 295] width 251 height 558
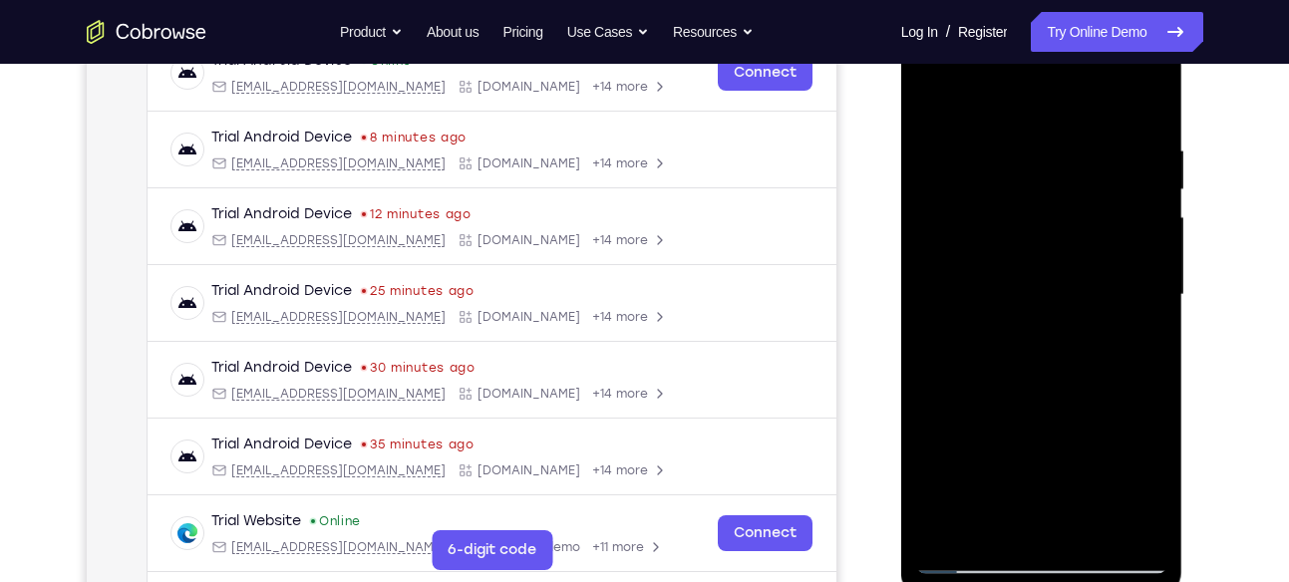
click at [1110, 301] on div at bounding box center [1041, 295] width 251 height 558
click at [974, 553] on div at bounding box center [1041, 295] width 251 height 558
drag, startPoint x: 1043, startPoint y: 346, endPoint x: 1057, endPoint y: 632, distance: 286.5
click at [1057, 581] on html "Online web based iOS Simulators and Android Emulators. Run iPhone, iPad, Mobile…" at bounding box center [1043, 300] width 284 height 598
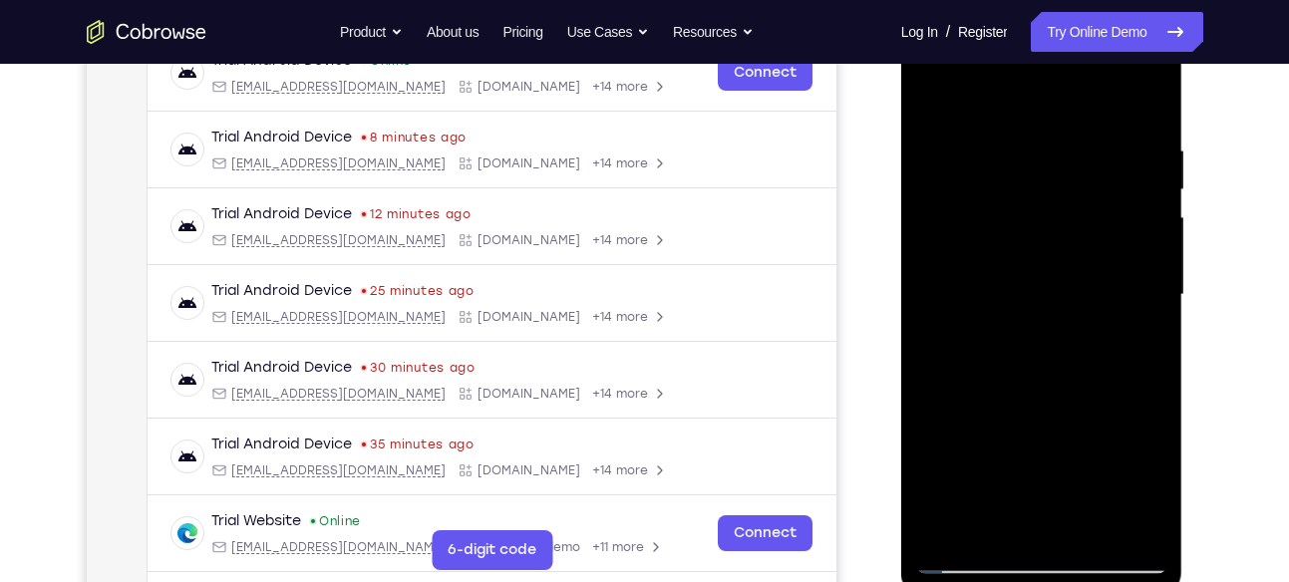
drag, startPoint x: 1094, startPoint y: 341, endPoint x: 1010, endPoint y: 632, distance: 302.9
click at [1010, 581] on html "Online web based iOS Simulators and Android Emulators. Run iPhone, iPad, Mobile…" at bounding box center [1043, 300] width 284 height 598
drag, startPoint x: 1036, startPoint y: 289, endPoint x: 1011, endPoint y: 632, distance: 343.8
click at [1011, 581] on html "Online web based iOS Simulators and Android Emulators. Run iPhone, iPad, Mobile…" at bounding box center [1043, 300] width 284 height 598
click at [1085, 130] on div at bounding box center [1041, 295] width 251 height 558
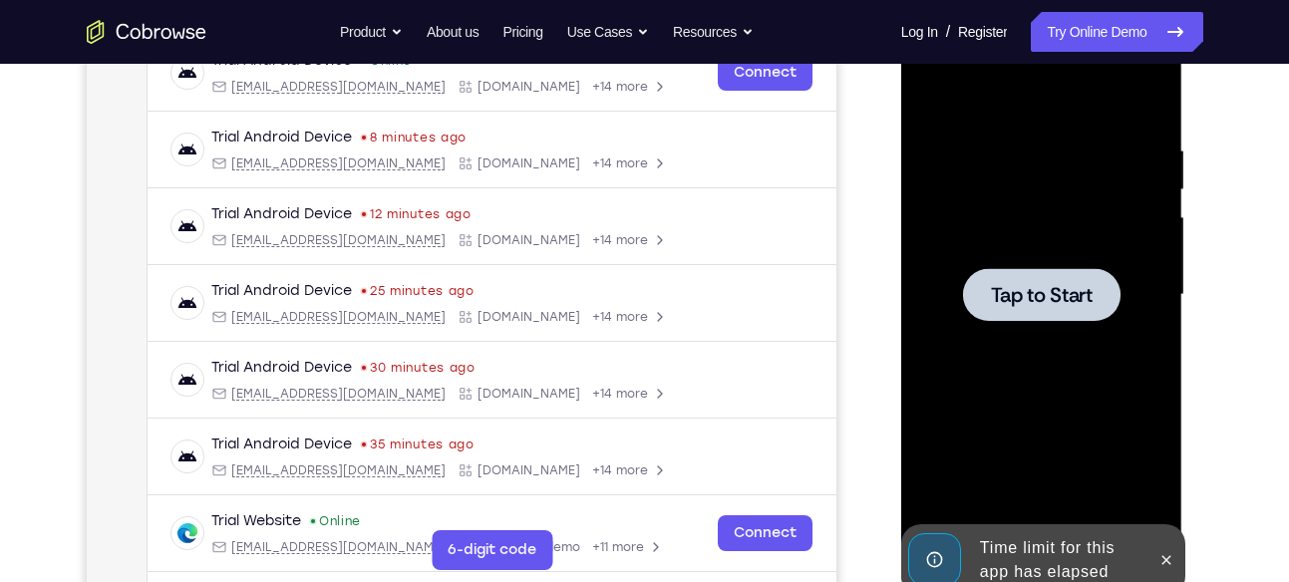
click at [1026, 296] on span "Tap to Start" at bounding box center [1042, 295] width 102 height 20
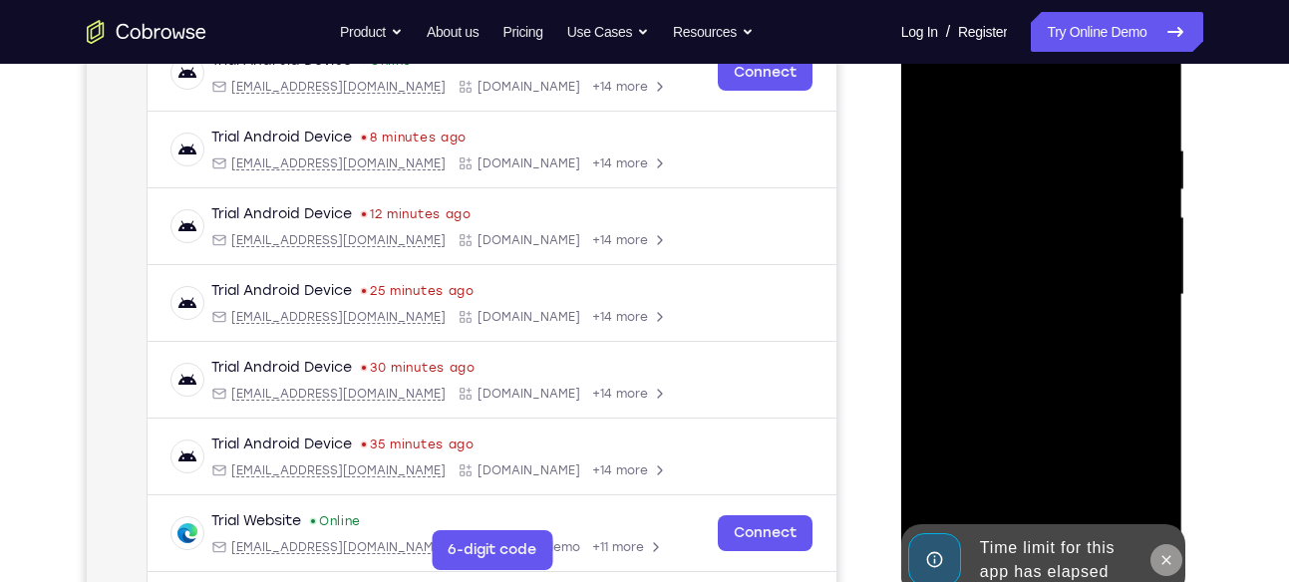
click at [1166, 557] on icon at bounding box center [1166, 560] width 16 height 16
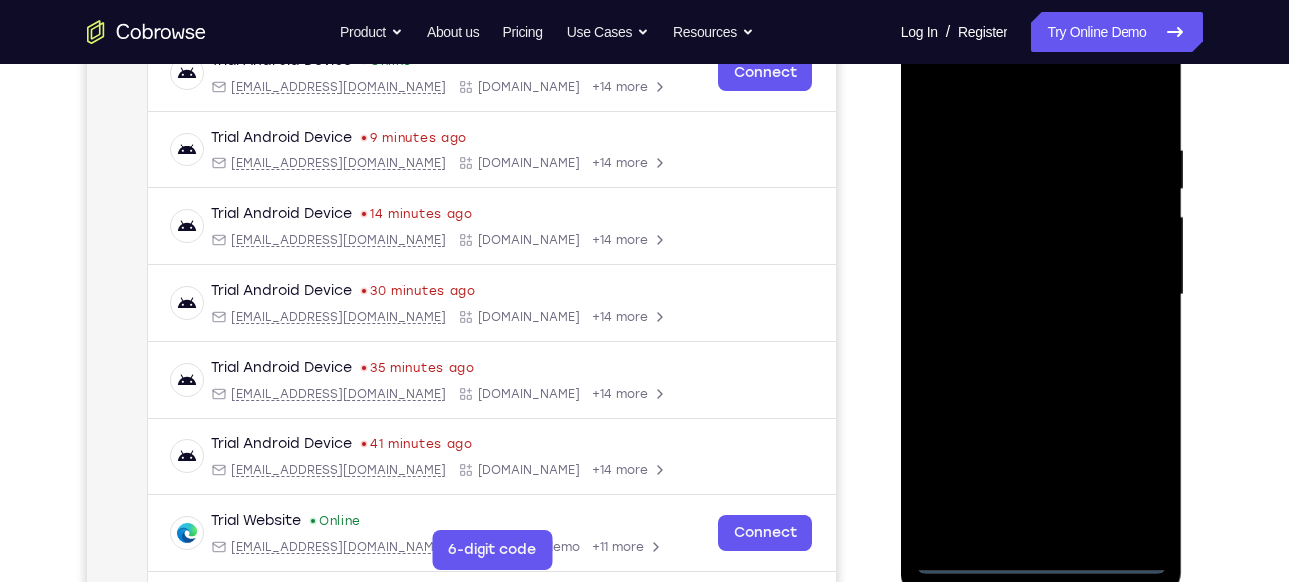
click at [1048, 563] on div at bounding box center [1041, 295] width 251 height 558
click at [1131, 466] on div at bounding box center [1041, 295] width 251 height 558
click at [986, 88] on div at bounding box center [1041, 295] width 251 height 558
click at [1123, 306] on div at bounding box center [1041, 295] width 251 height 558
click at [1027, 333] on div at bounding box center [1041, 295] width 251 height 558
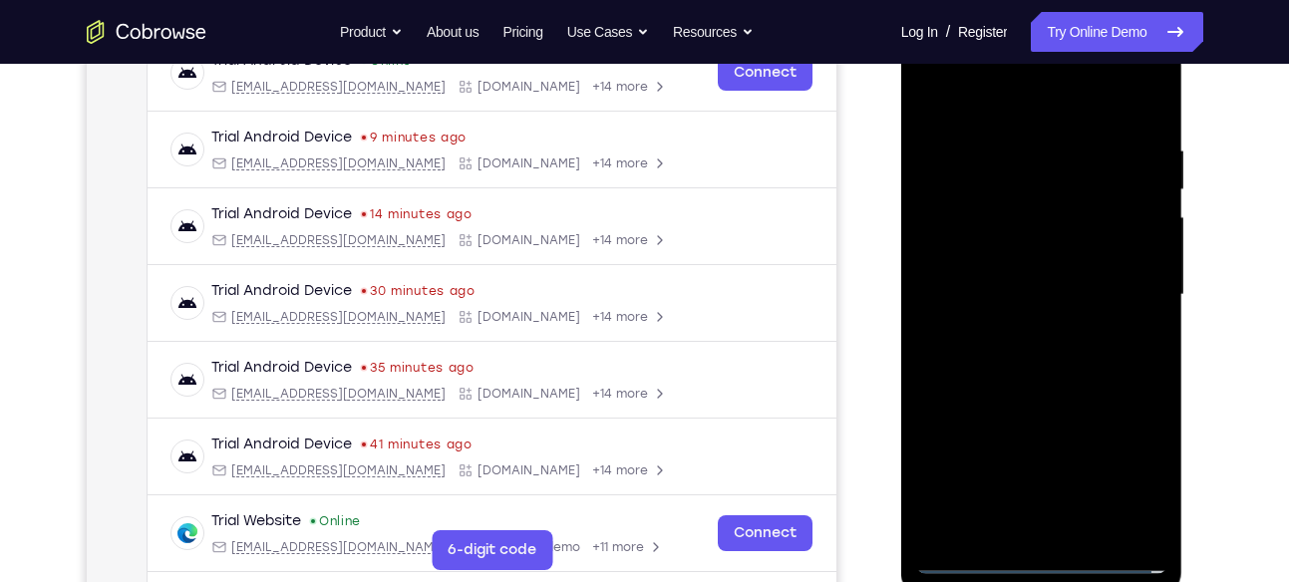
click at [1081, 278] on div at bounding box center [1041, 295] width 251 height 558
click at [1073, 262] on div at bounding box center [1041, 295] width 251 height 558
click at [1080, 294] on div at bounding box center [1041, 295] width 251 height 558
click at [1067, 382] on div at bounding box center [1041, 295] width 251 height 558
click at [1025, 159] on div at bounding box center [1041, 295] width 251 height 558
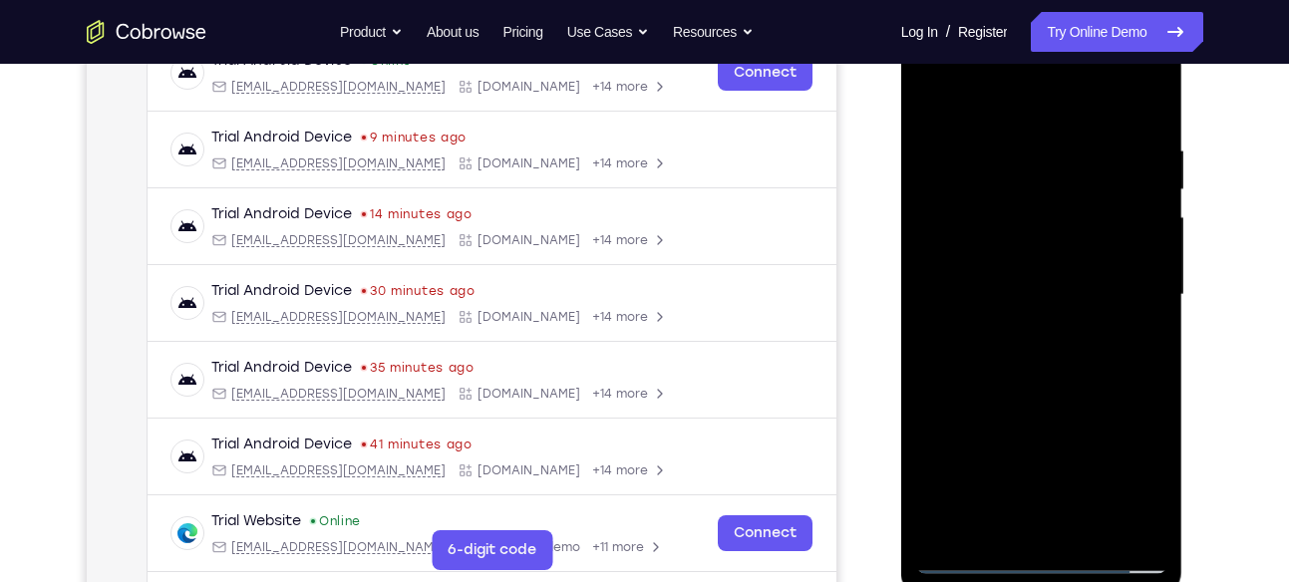
click at [1140, 304] on div at bounding box center [1041, 295] width 251 height 558
drag, startPoint x: 1040, startPoint y: 107, endPoint x: 1046, endPoint y: -55, distance: 161.6
click at [1046, 1] on html "Online web based iOS Simulators and Android Emulators. Run iPhone, iPad, Mobile…" at bounding box center [1043, 300] width 284 height 598
click at [1144, 517] on div at bounding box center [1041, 295] width 251 height 558
click at [1126, 291] on div at bounding box center [1041, 295] width 251 height 558
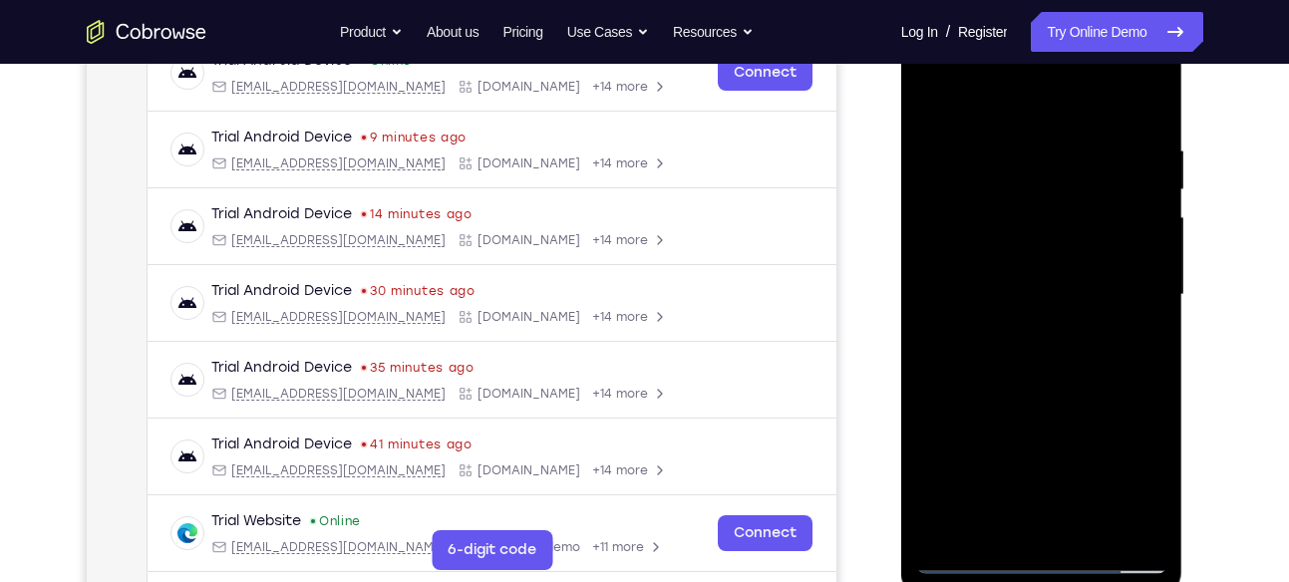
click at [1130, 262] on div at bounding box center [1041, 295] width 251 height 558
click at [1137, 260] on div at bounding box center [1041, 295] width 251 height 558
click at [1151, 133] on div at bounding box center [1041, 295] width 251 height 558
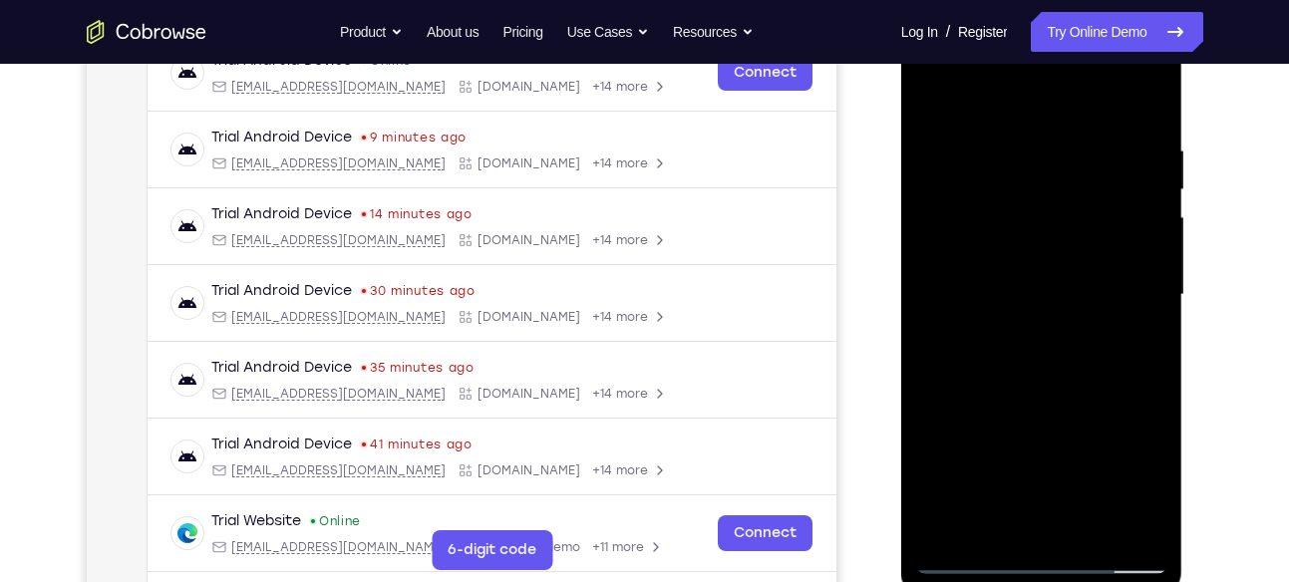
click at [1143, 154] on div at bounding box center [1041, 295] width 251 height 558
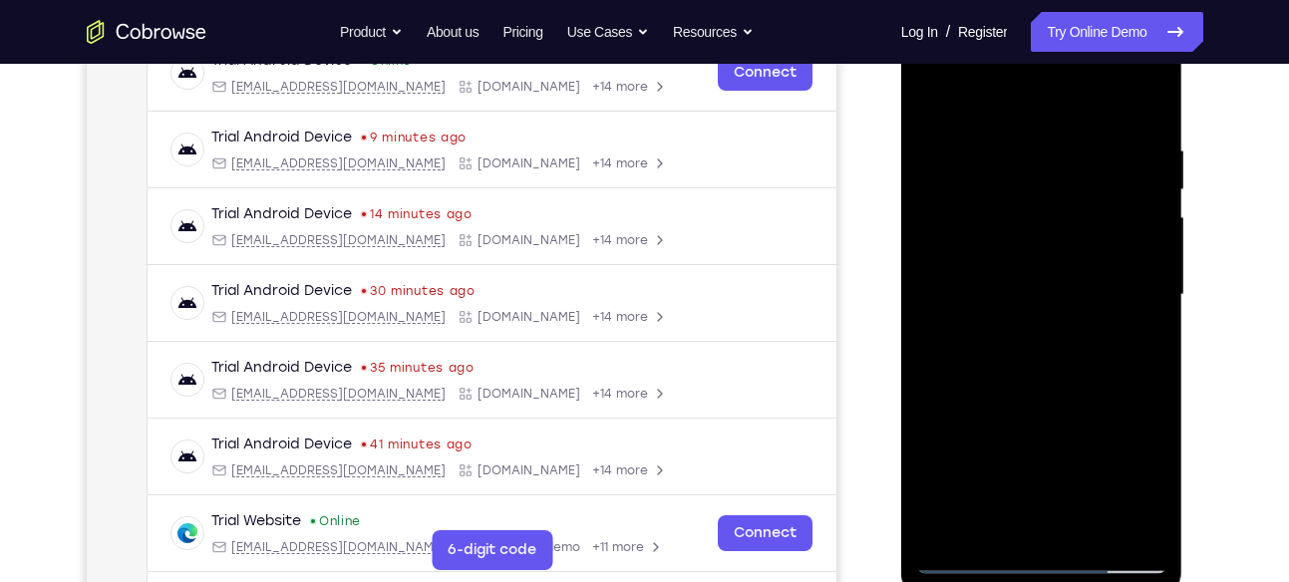
click at [1143, 154] on div at bounding box center [1041, 295] width 251 height 558
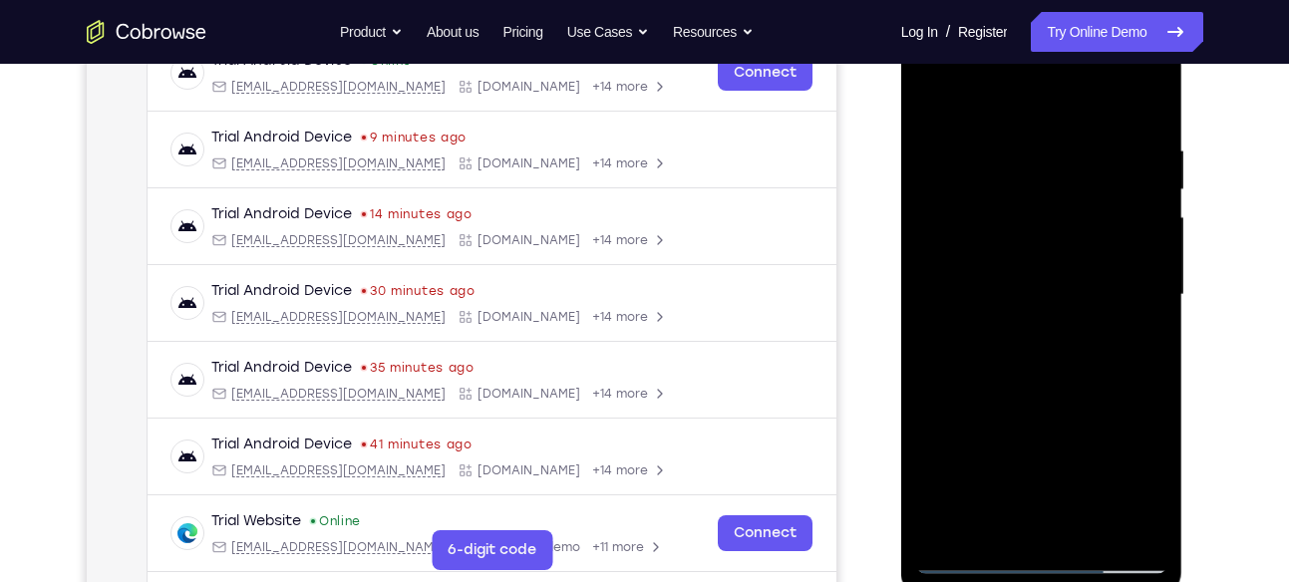
click at [1143, 154] on div at bounding box center [1041, 295] width 251 height 558
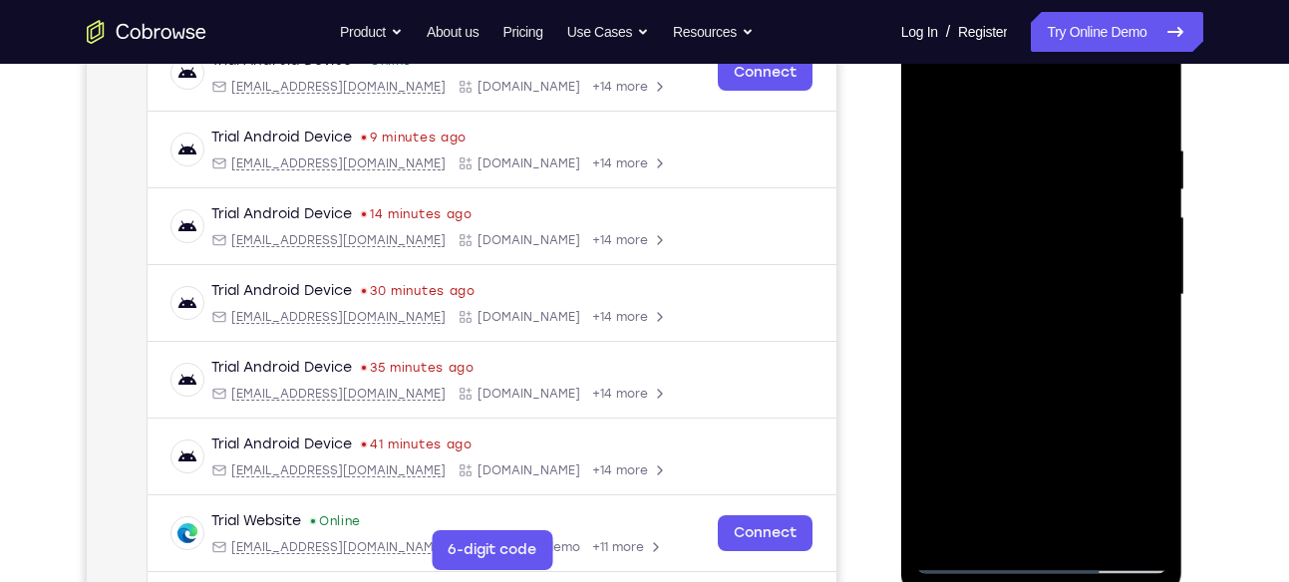
click at [1143, 154] on div at bounding box center [1041, 295] width 251 height 558
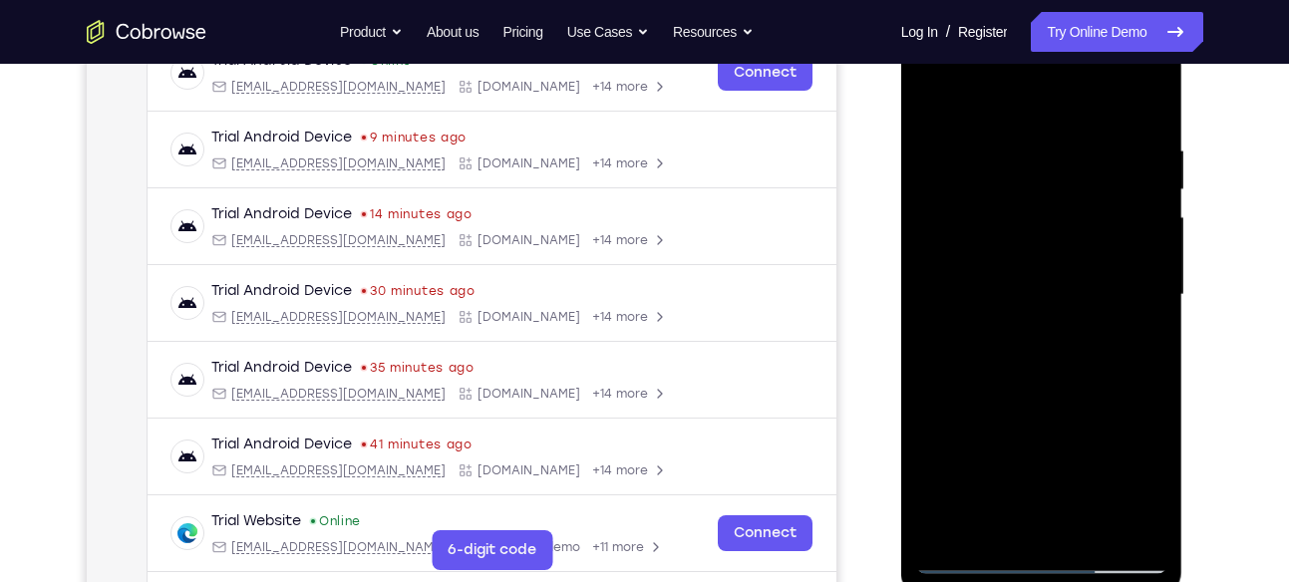
click at [1143, 154] on div at bounding box center [1041, 295] width 251 height 558
click at [1149, 102] on div at bounding box center [1041, 295] width 251 height 558
click at [1090, 520] on div at bounding box center [1041, 295] width 251 height 558
click at [1071, 398] on div at bounding box center [1041, 295] width 251 height 558
drag, startPoint x: 1079, startPoint y: 202, endPoint x: 966, endPoint y: 188, distance: 113.5
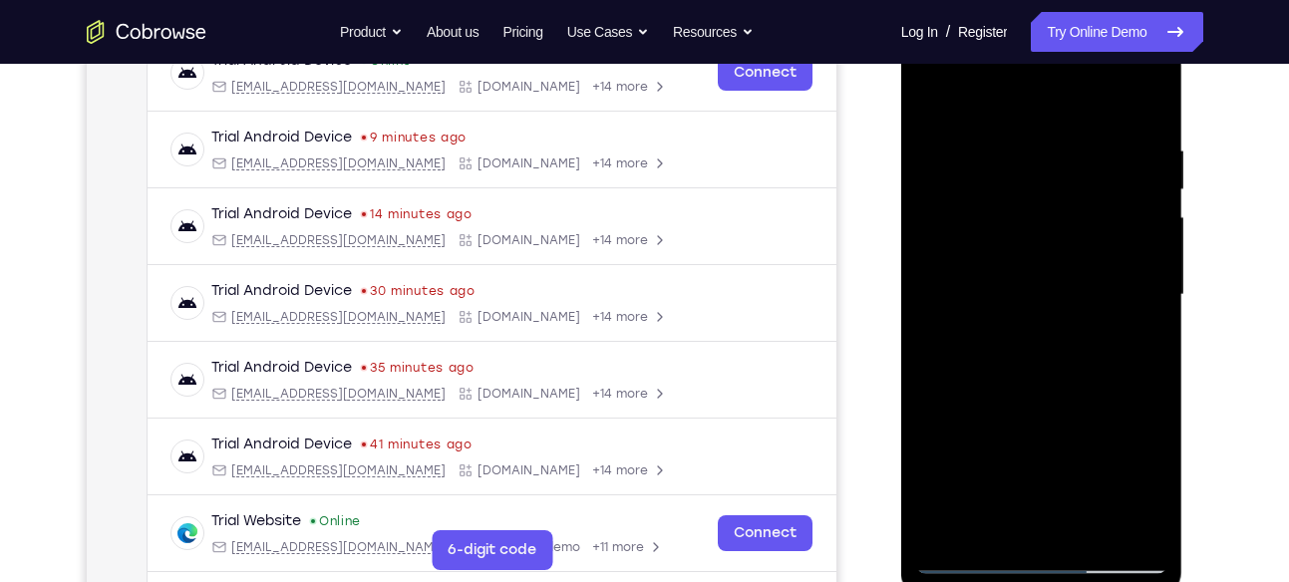
click at [966, 188] on div at bounding box center [1041, 295] width 251 height 558
drag, startPoint x: 1092, startPoint y: 203, endPoint x: 937, endPoint y: 181, distance: 156.1
click at [937, 181] on div at bounding box center [1041, 295] width 251 height 558
click at [970, 192] on div at bounding box center [1041, 295] width 251 height 558
click at [1159, 188] on div at bounding box center [1041, 295] width 251 height 558
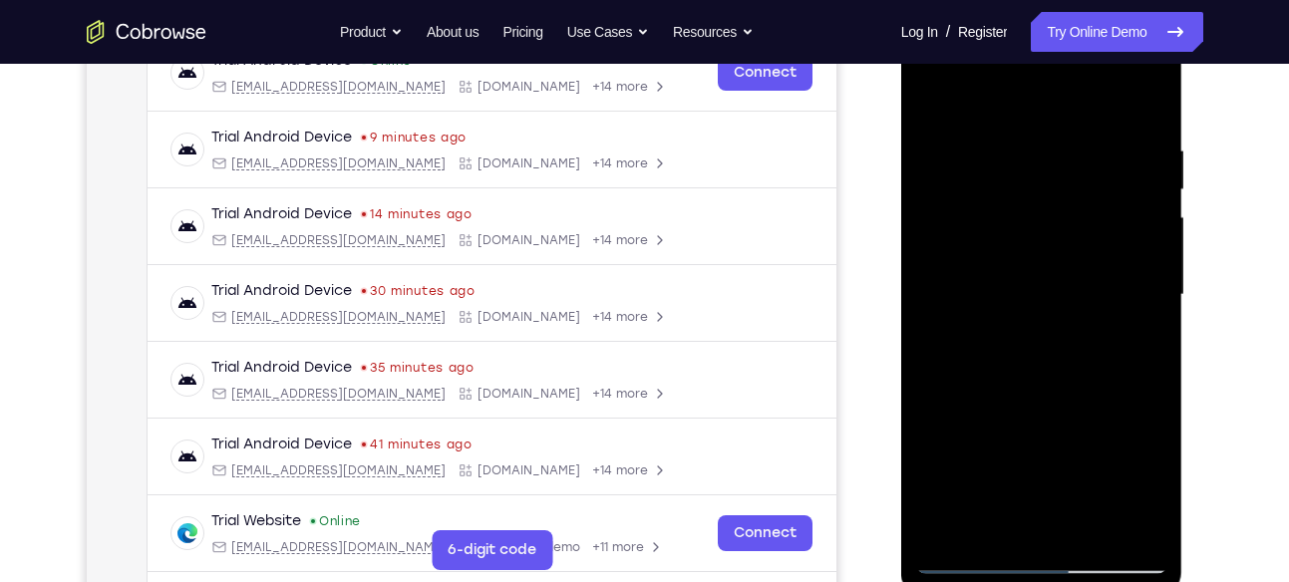
click at [937, 101] on div at bounding box center [1041, 295] width 251 height 558
click at [937, 97] on div at bounding box center [1041, 295] width 251 height 558
click at [1078, 133] on div at bounding box center [1041, 295] width 251 height 558
click at [1135, 183] on div at bounding box center [1041, 295] width 251 height 558
click at [1152, 101] on div at bounding box center [1041, 295] width 251 height 558
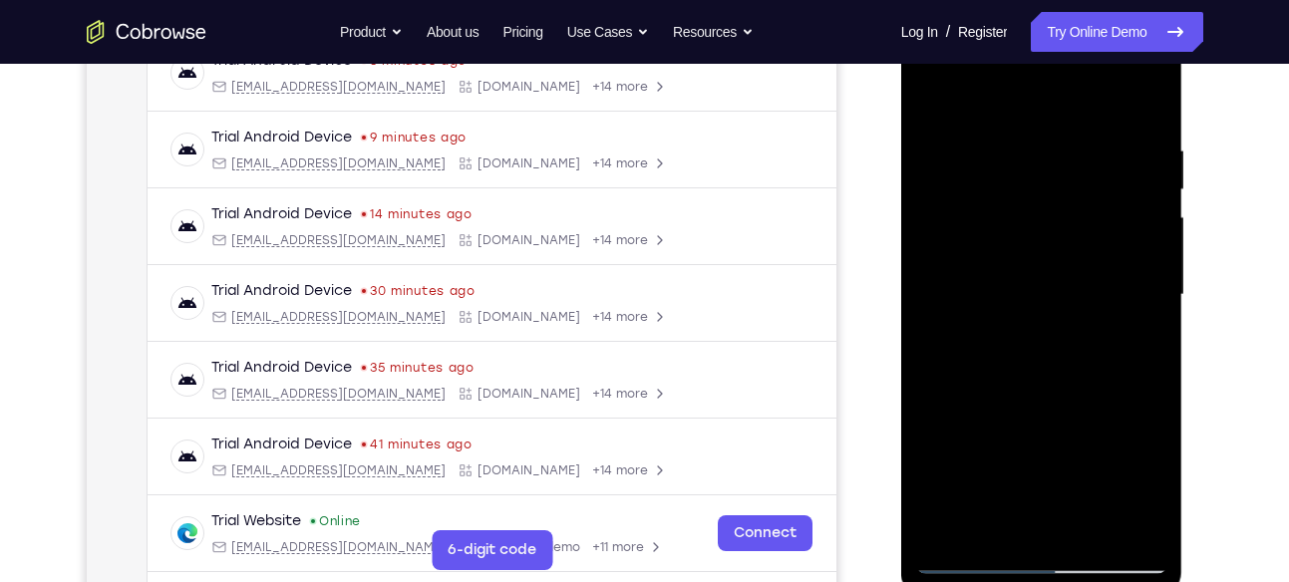
drag, startPoint x: 1107, startPoint y: 195, endPoint x: 1106, endPoint y: 515, distance: 320.0
click at [1106, 515] on div at bounding box center [1041, 295] width 251 height 558
click at [1094, 522] on div at bounding box center [1041, 295] width 251 height 558
click at [937, 94] on div at bounding box center [1041, 295] width 251 height 558
click at [1032, 135] on div at bounding box center [1041, 295] width 251 height 558
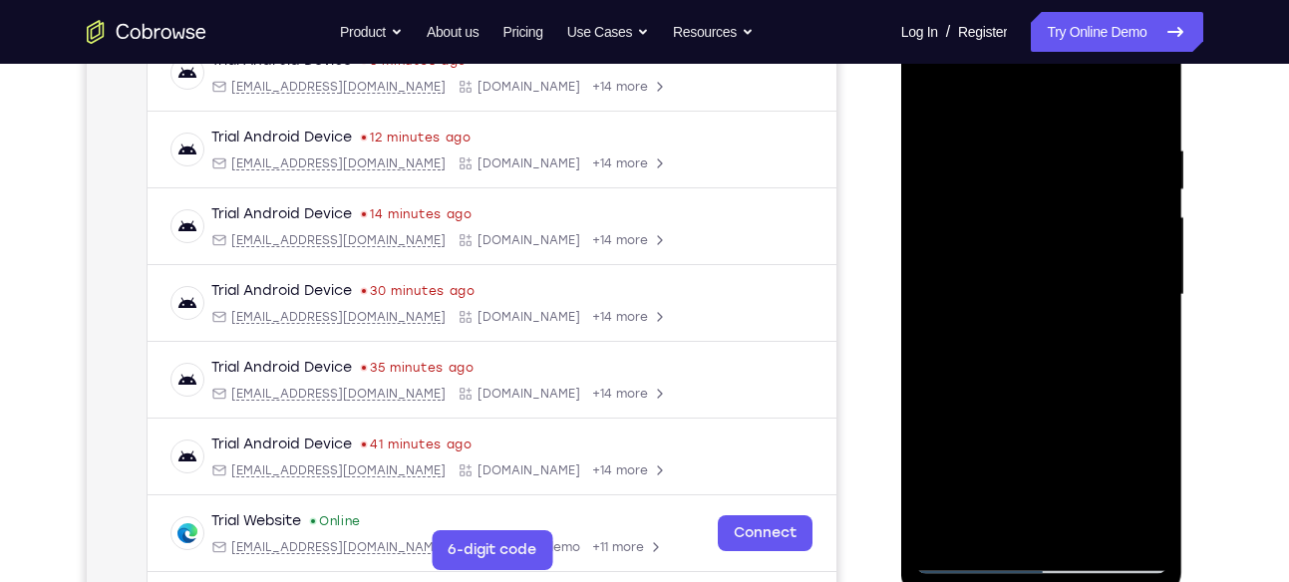
click at [1137, 216] on div at bounding box center [1041, 295] width 251 height 558
click at [1134, 298] on div at bounding box center [1041, 295] width 251 height 558
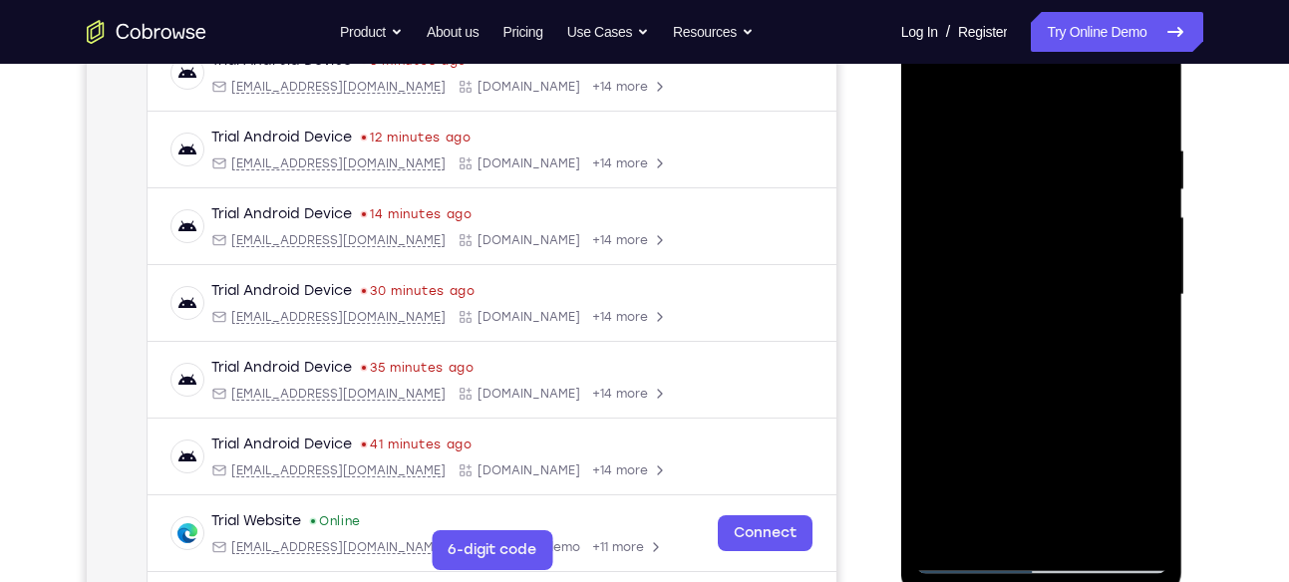
click at [1134, 298] on div at bounding box center [1041, 295] width 251 height 558
click at [1136, 265] on div at bounding box center [1041, 295] width 251 height 558
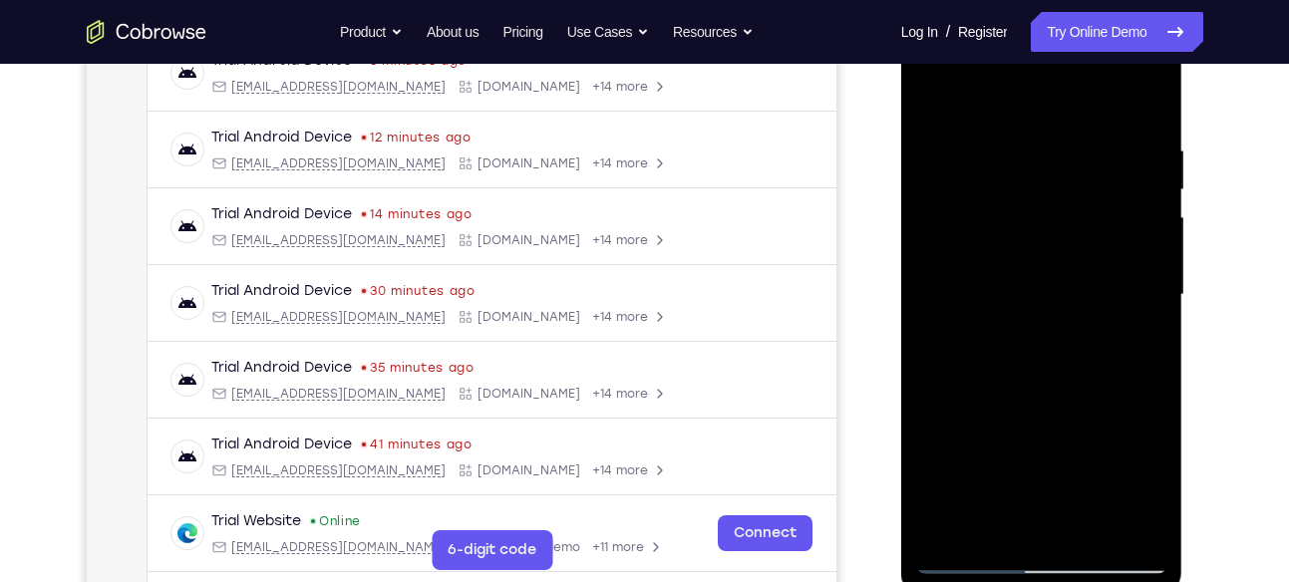
click at [1136, 265] on div at bounding box center [1041, 295] width 251 height 558
click at [1145, 95] on div at bounding box center [1041, 295] width 251 height 558
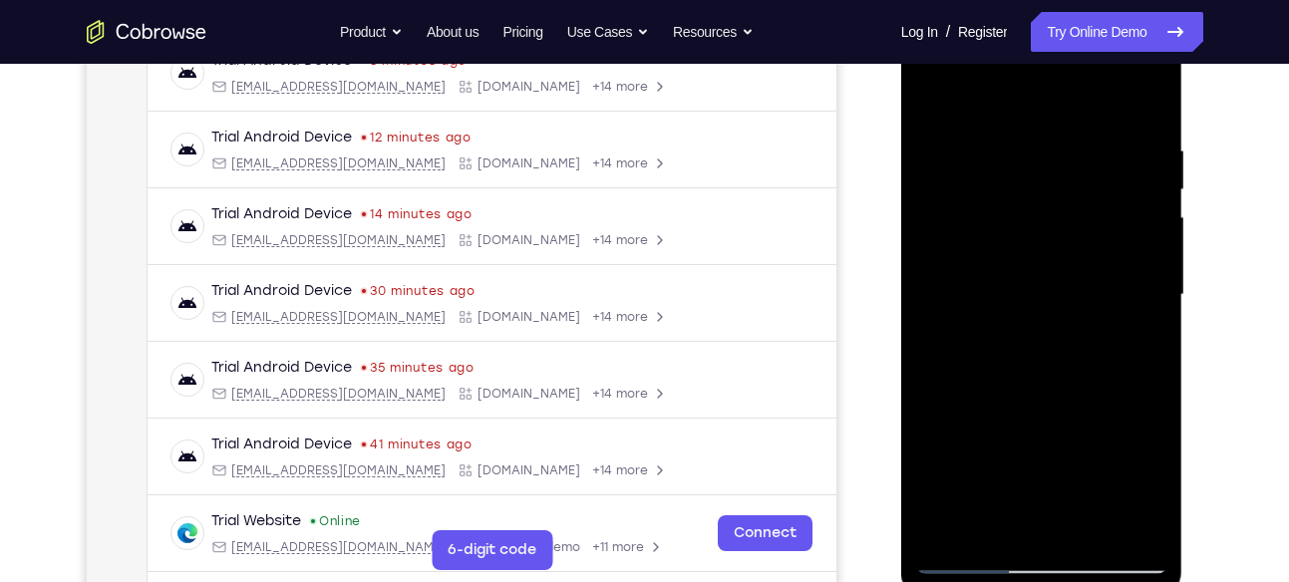
click at [1077, 145] on div at bounding box center [1041, 295] width 251 height 558
click at [1128, 152] on div at bounding box center [1041, 295] width 251 height 558
click at [1143, 105] on div at bounding box center [1041, 295] width 251 height 558
drag, startPoint x: 1070, startPoint y: 168, endPoint x: 1020, endPoint y: 538, distance: 373.2
click at [1020, 538] on div at bounding box center [1041, 295] width 251 height 558
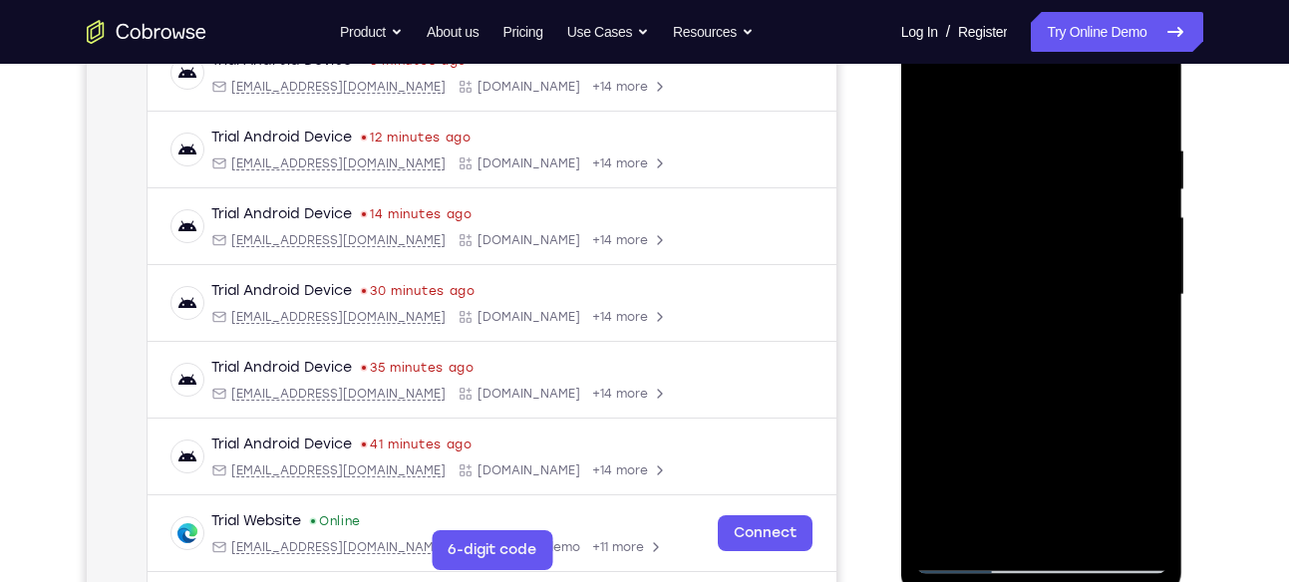
click at [1025, 130] on div at bounding box center [1041, 295] width 251 height 558
click at [1149, 185] on div at bounding box center [1041, 295] width 251 height 558
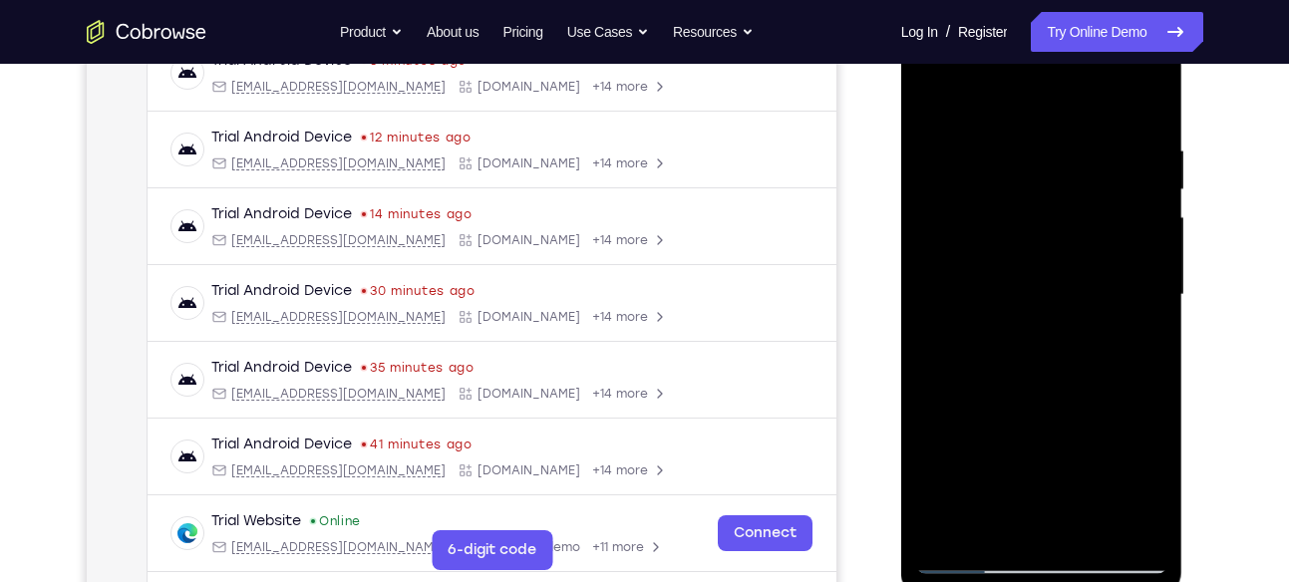
click at [1149, 185] on div at bounding box center [1041, 295] width 251 height 558
click at [1147, 97] on div at bounding box center [1041, 295] width 251 height 558
click at [1097, 528] on div at bounding box center [1041, 295] width 251 height 558
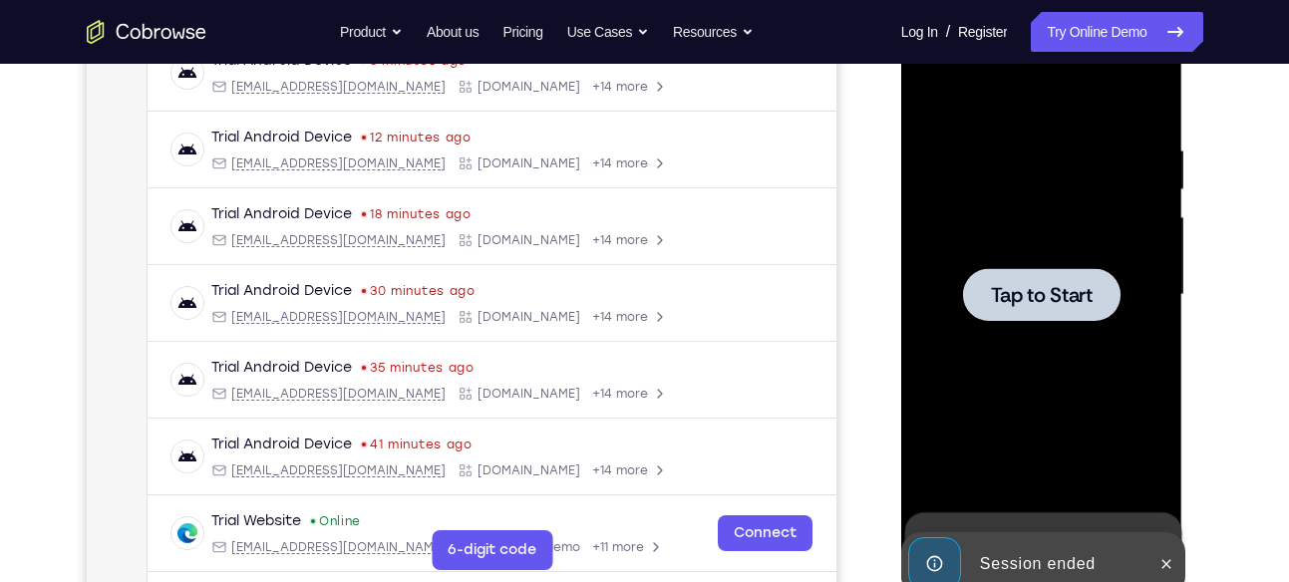
click at [1044, 277] on div at bounding box center [1042, 294] width 158 height 53
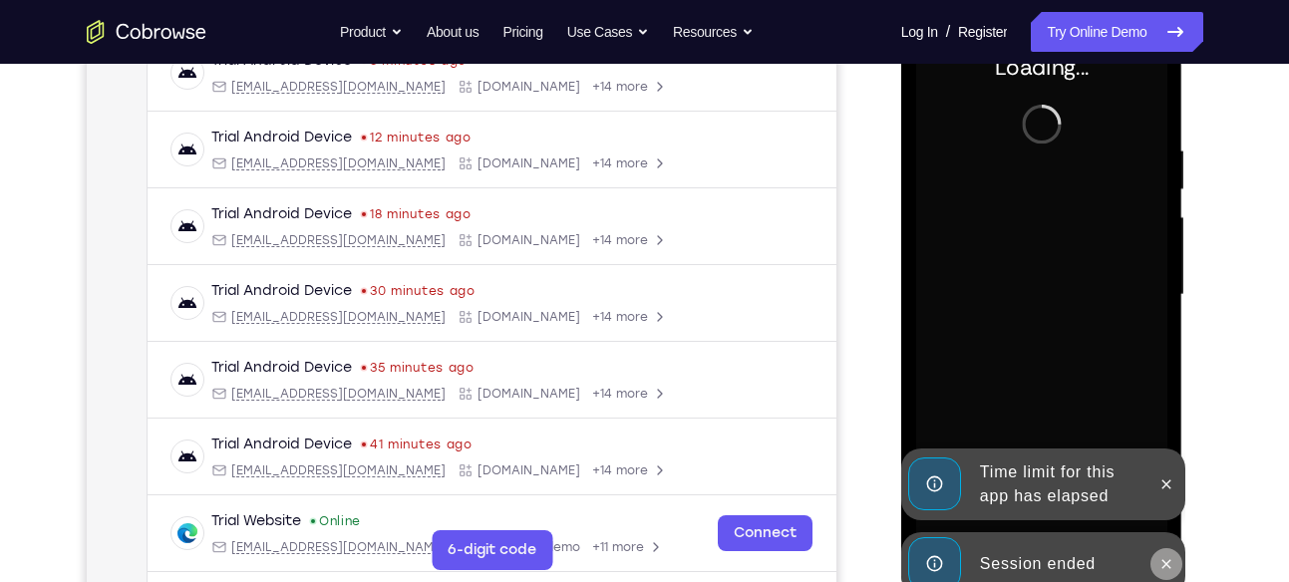
click at [1157, 554] on button at bounding box center [1166, 564] width 32 height 32
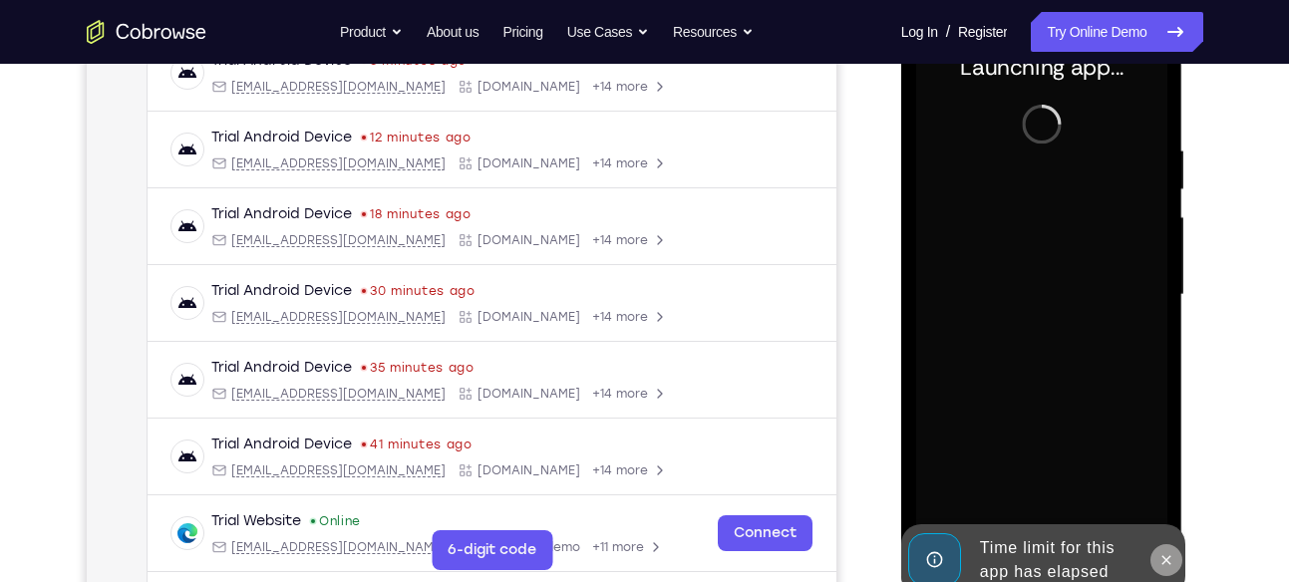
click at [1169, 548] on button at bounding box center [1166, 560] width 32 height 32
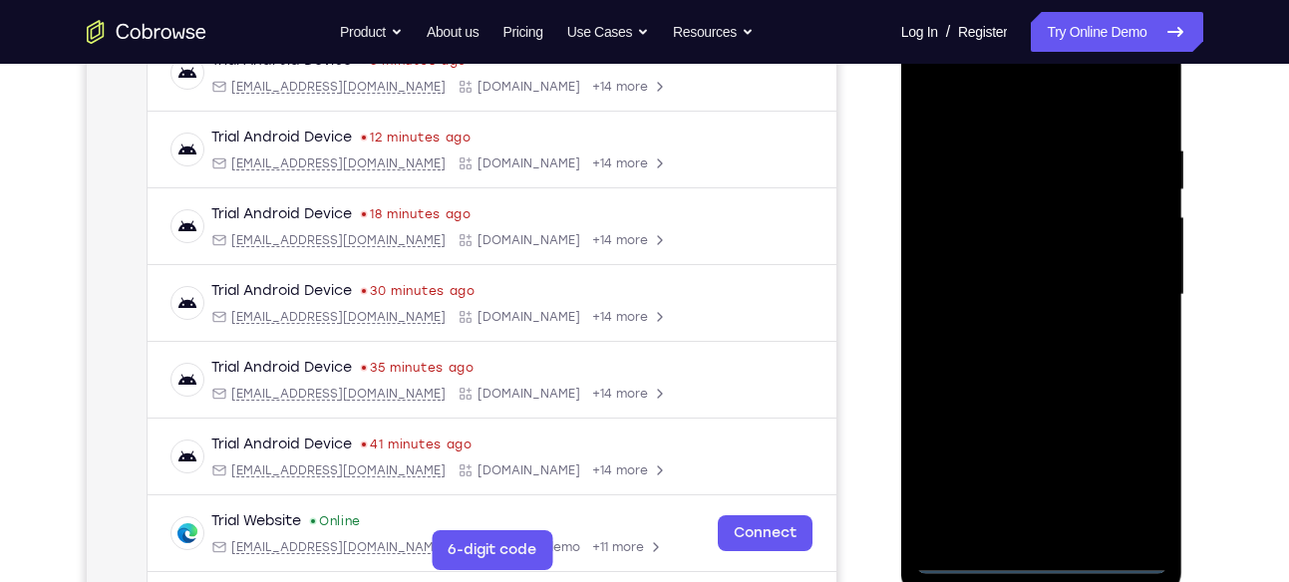
click at [1040, 561] on div at bounding box center [1041, 295] width 251 height 558
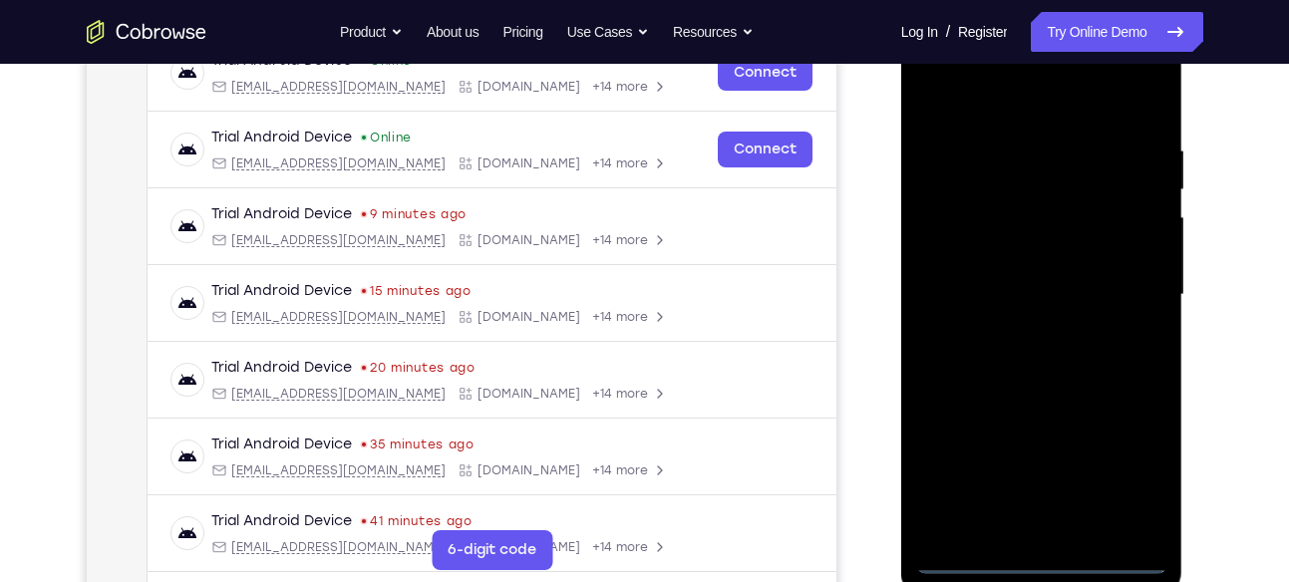
click at [1127, 466] on div at bounding box center [1041, 295] width 251 height 558
click at [974, 104] on div at bounding box center [1041, 295] width 251 height 558
click at [1131, 273] on div at bounding box center [1041, 295] width 251 height 558
click at [1076, 522] on div at bounding box center [1041, 295] width 251 height 558
click at [991, 279] on div at bounding box center [1041, 295] width 251 height 558
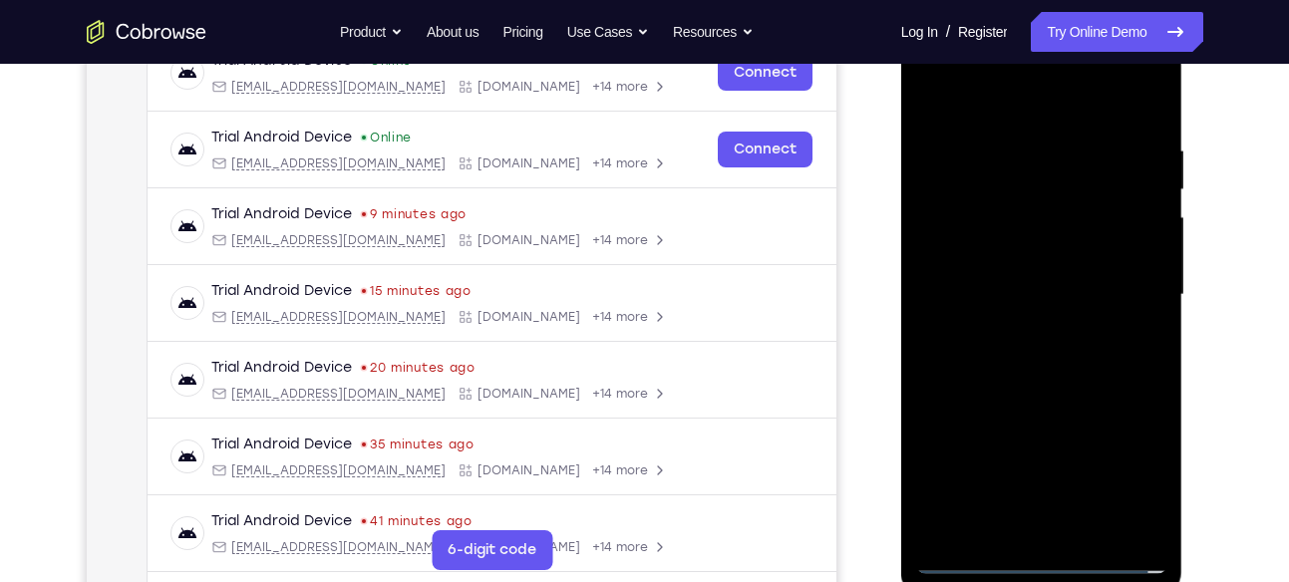
click at [1005, 247] on div at bounding box center [1041, 295] width 251 height 558
click at [1050, 287] on div at bounding box center [1041, 295] width 251 height 558
click at [1051, 384] on div at bounding box center [1041, 295] width 251 height 558
click at [1091, 529] on div at bounding box center [1041, 295] width 251 height 558
click at [1055, 402] on div at bounding box center [1041, 295] width 251 height 558
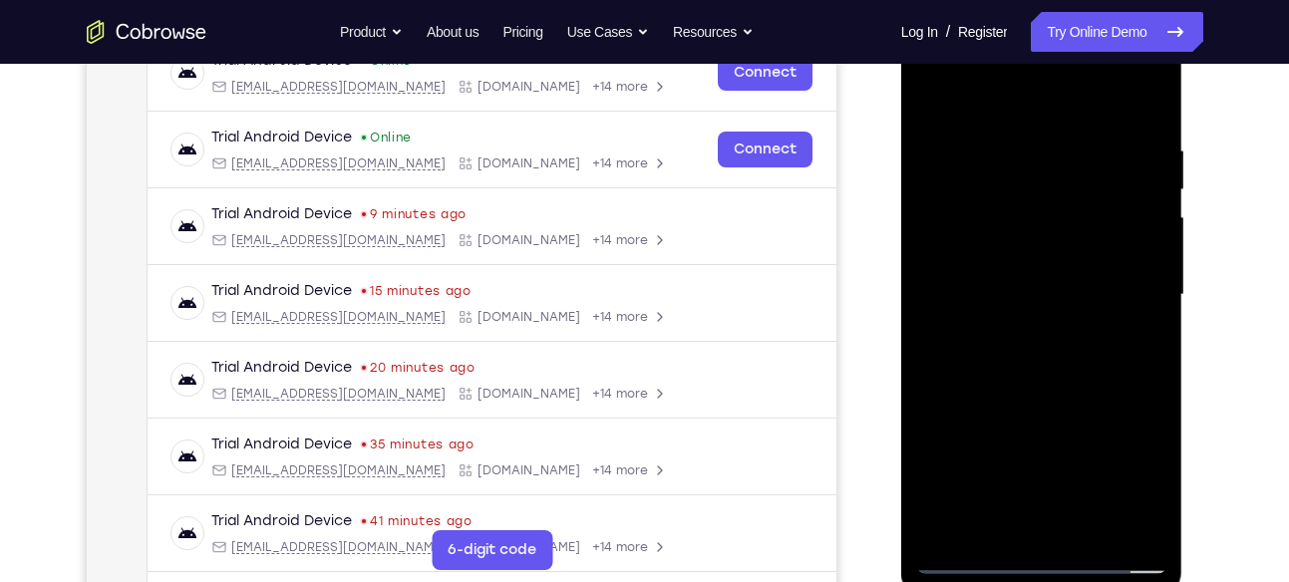
drag, startPoint x: 1052, startPoint y: 267, endPoint x: 1027, endPoint y: 616, distance: 349.8
click at [1027, 581] on html "Online web based iOS Simulators and Android Emulators. Run iPhone, iPad, Mobile…" at bounding box center [1043, 300] width 284 height 598
drag, startPoint x: 1073, startPoint y: 248, endPoint x: 1056, endPoint y: 555, distance: 307.5
click at [1056, 555] on div at bounding box center [1041, 295] width 251 height 558
drag, startPoint x: 997, startPoint y: 99, endPoint x: 995, endPoint y: -40, distance: 138.6
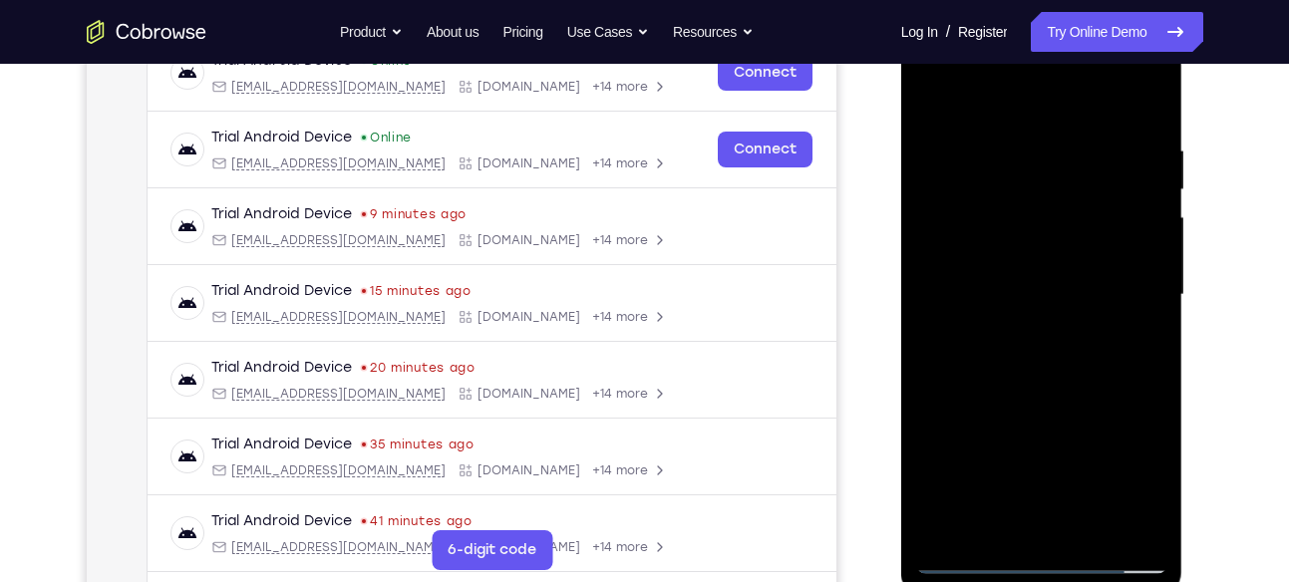
click at [995, 1] on html "Online web based iOS Simulators and Android Emulators. Run iPhone, iPad, Mobile…" at bounding box center [1043, 300] width 284 height 598
click at [939, 85] on div at bounding box center [1041, 295] width 251 height 558
click at [1038, 354] on div at bounding box center [1041, 295] width 251 height 558
click at [1010, 129] on div at bounding box center [1041, 295] width 251 height 558
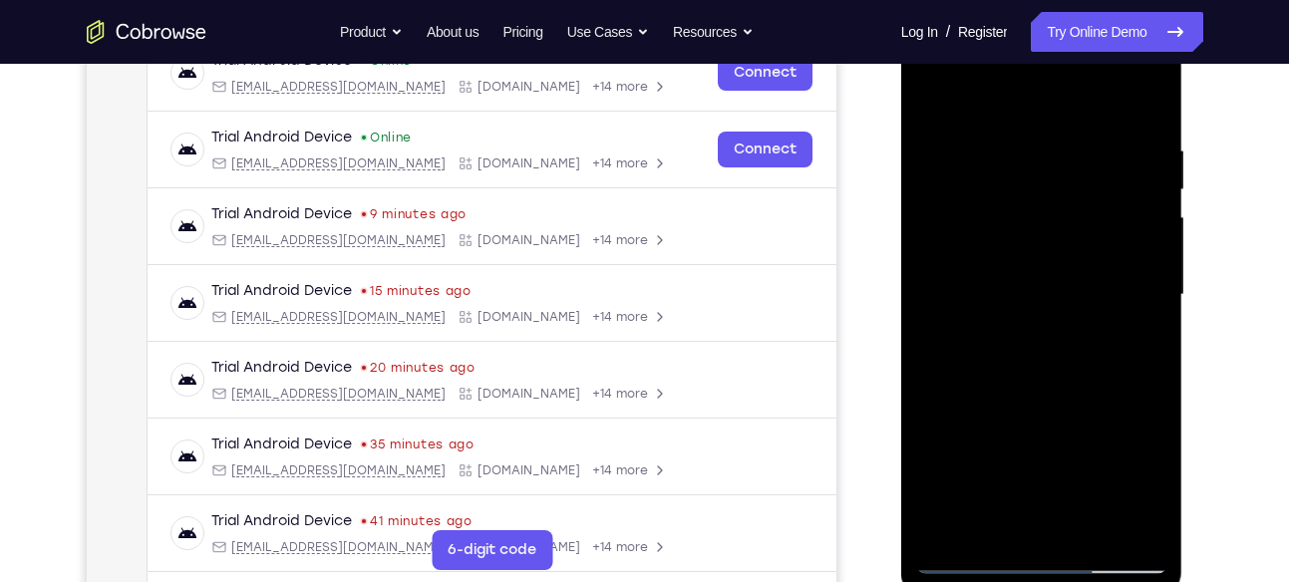
click at [1137, 262] on div at bounding box center [1041, 295] width 251 height 558
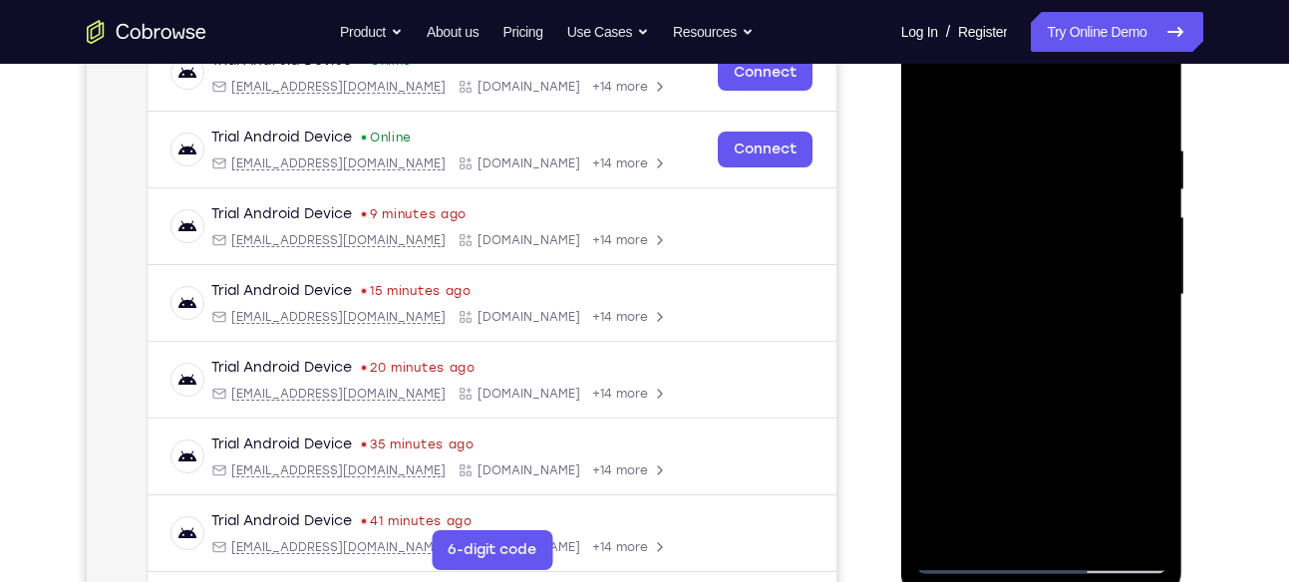
click at [1137, 262] on div at bounding box center [1041, 295] width 251 height 558
click at [1147, 98] on div at bounding box center [1041, 295] width 251 height 558
click at [1022, 131] on div at bounding box center [1041, 295] width 251 height 558
click at [1131, 206] on div at bounding box center [1041, 295] width 251 height 558
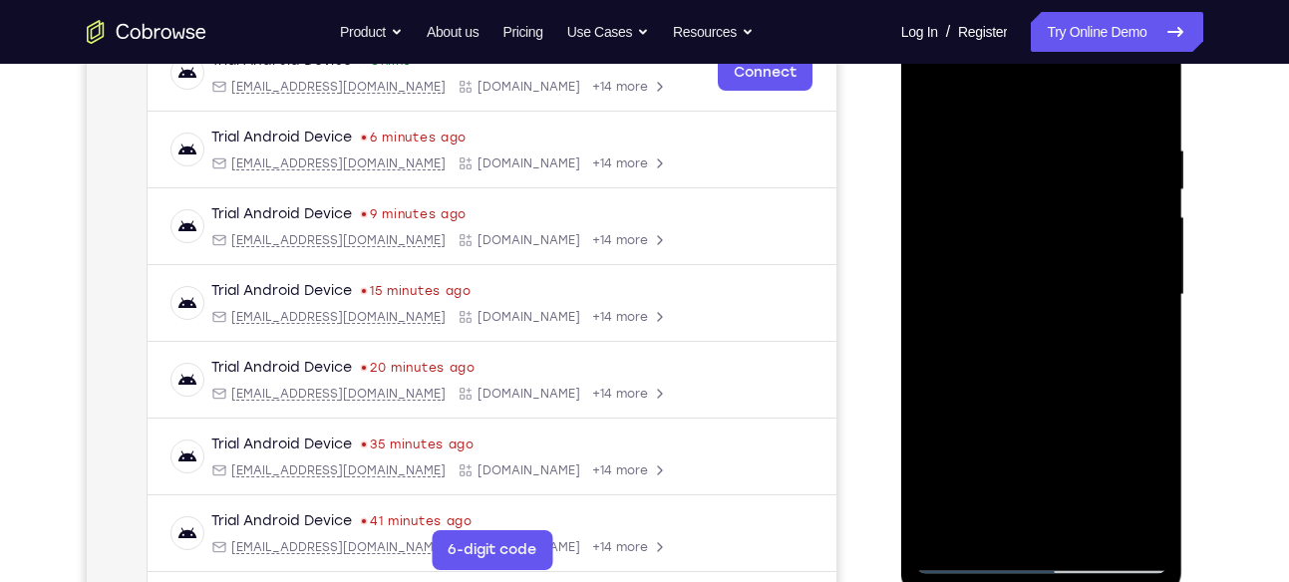
click at [1131, 206] on div at bounding box center [1041, 295] width 251 height 558
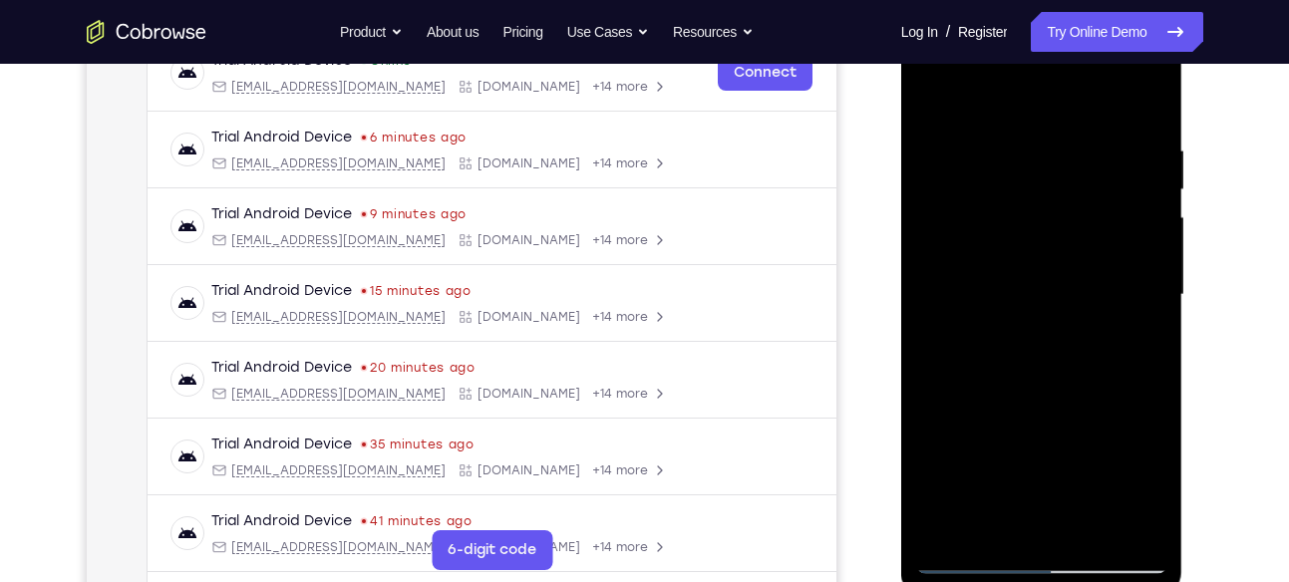
click at [1131, 206] on div at bounding box center [1041, 295] width 251 height 558
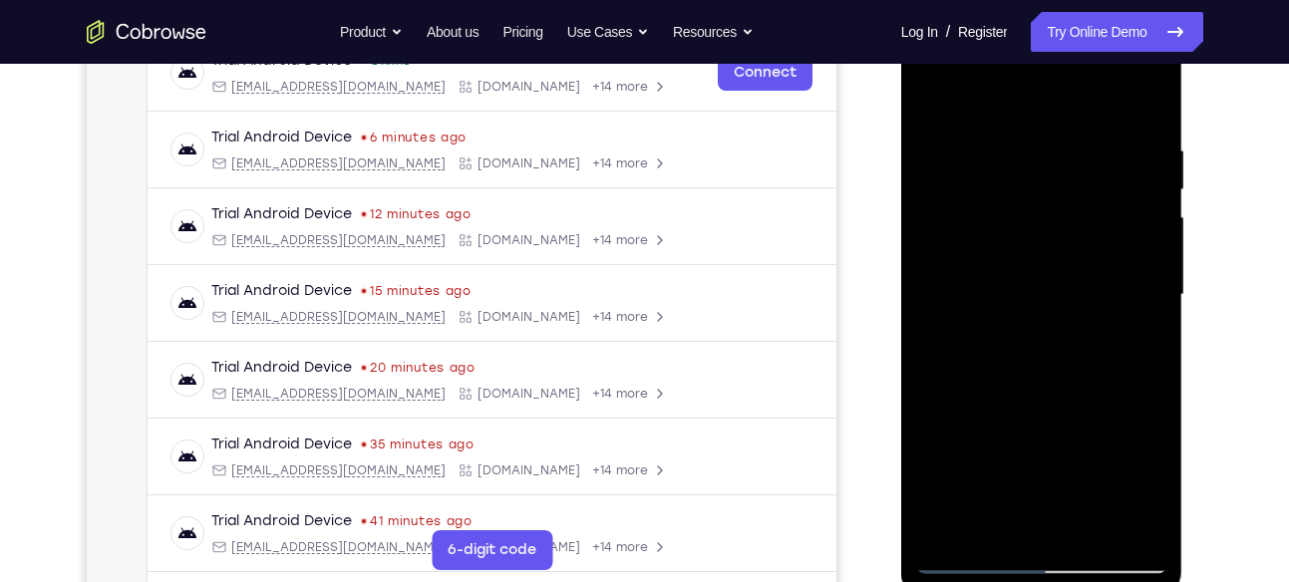
click at [1146, 211] on div at bounding box center [1041, 295] width 251 height 558
click at [1159, 247] on div at bounding box center [1041, 295] width 251 height 558
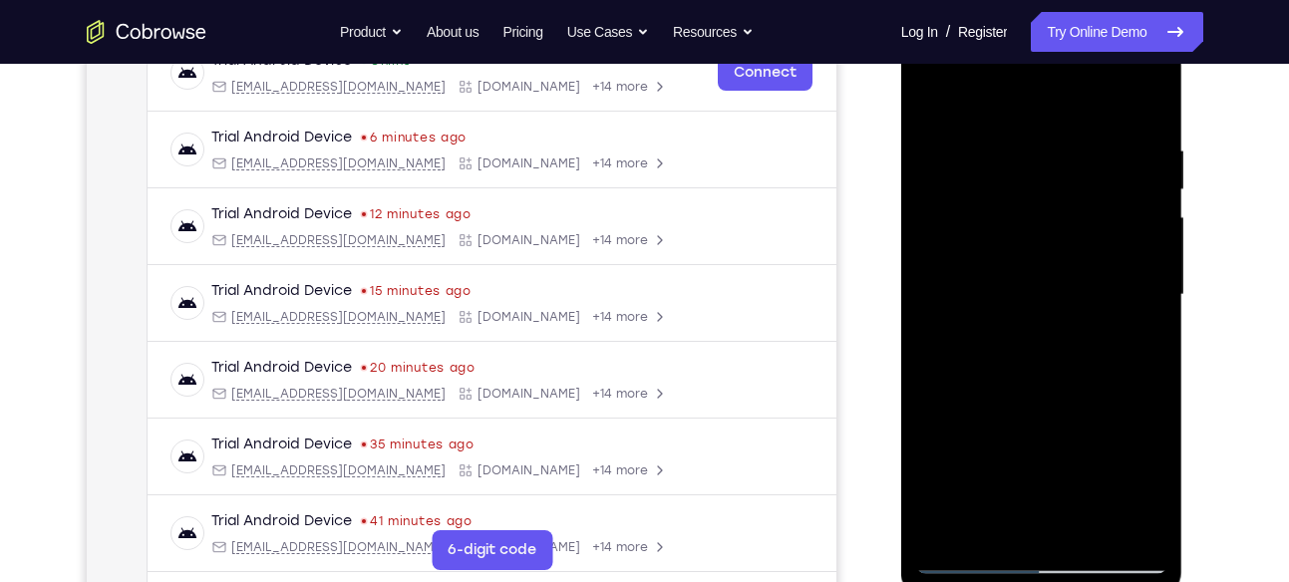
click at [1159, 247] on div at bounding box center [1041, 295] width 251 height 558
click at [1147, 237] on div at bounding box center [1041, 295] width 251 height 558
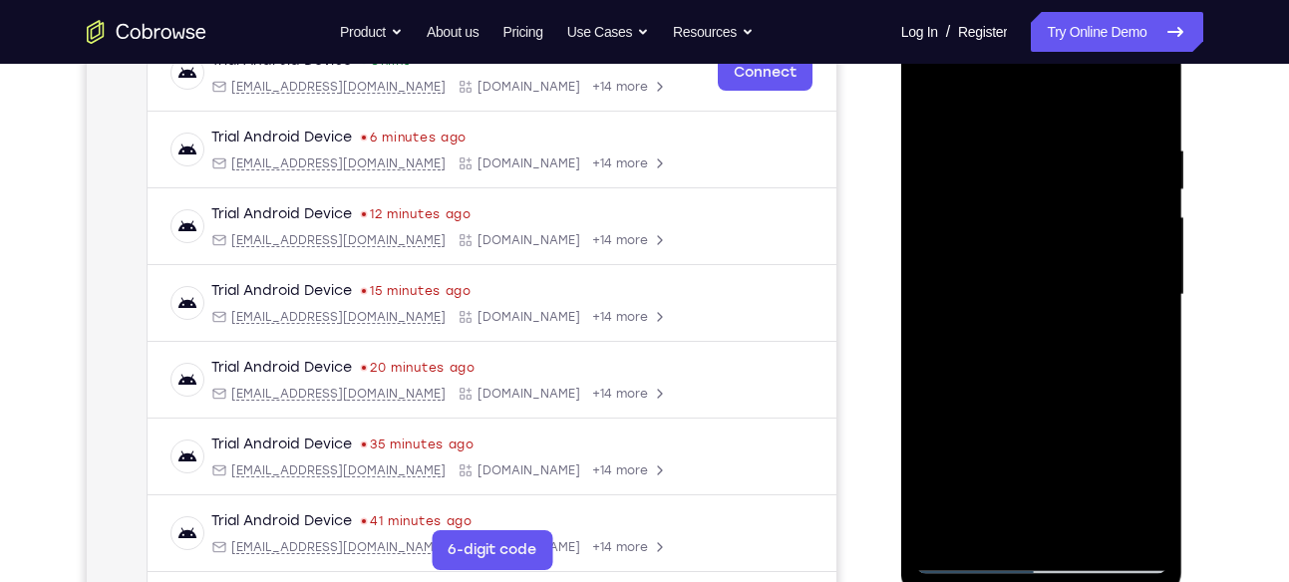
click at [1147, 237] on div at bounding box center [1041, 295] width 251 height 558
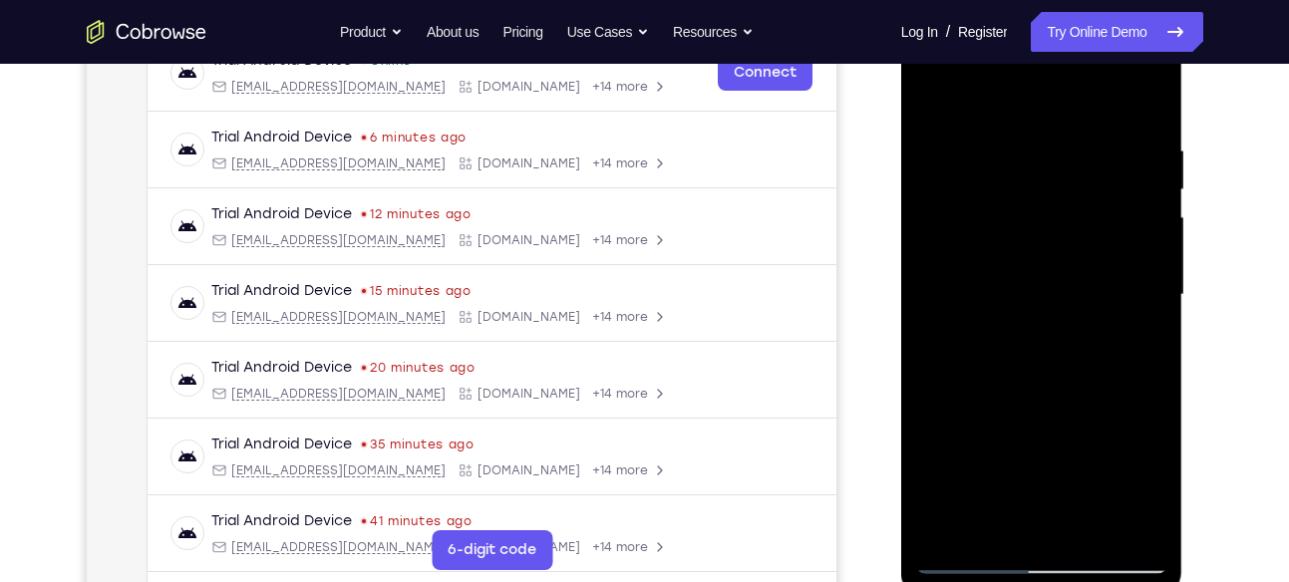
click at [1147, 237] on div at bounding box center [1041, 295] width 251 height 558
click at [1125, 278] on div at bounding box center [1041, 295] width 251 height 558
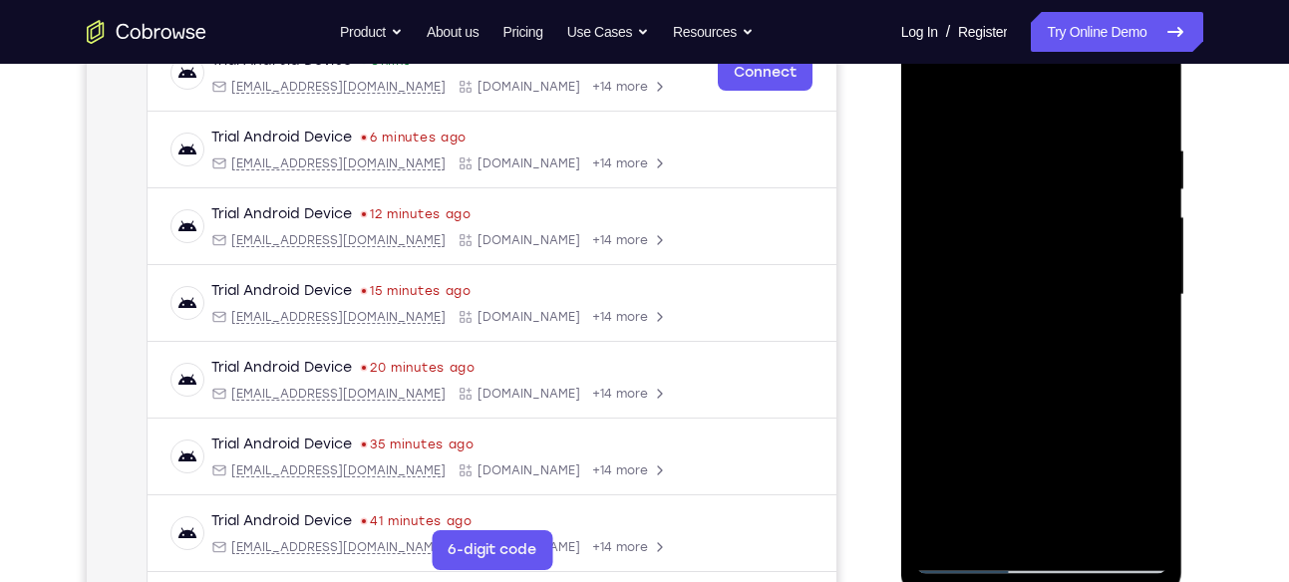
click at [1128, 265] on div at bounding box center [1041, 295] width 251 height 558
click at [1150, 243] on div at bounding box center [1041, 295] width 251 height 558
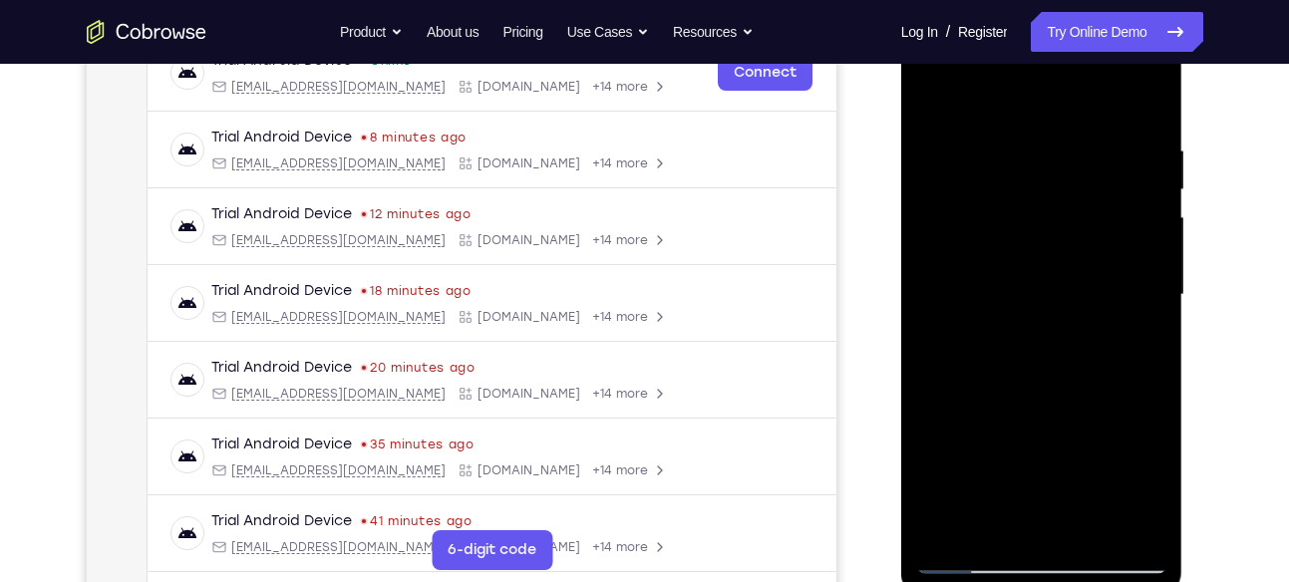
click at [1140, 195] on div at bounding box center [1041, 295] width 251 height 558
click at [1141, 100] on div at bounding box center [1041, 295] width 251 height 558
drag, startPoint x: 1052, startPoint y: 331, endPoint x: 1051, endPoint y: 166, distance: 164.5
click at [1051, 166] on div at bounding box center [1041, 295] width 251 height 558
click at [1065, 198] on div at bounding box center [1041, 295] width 251 height 558
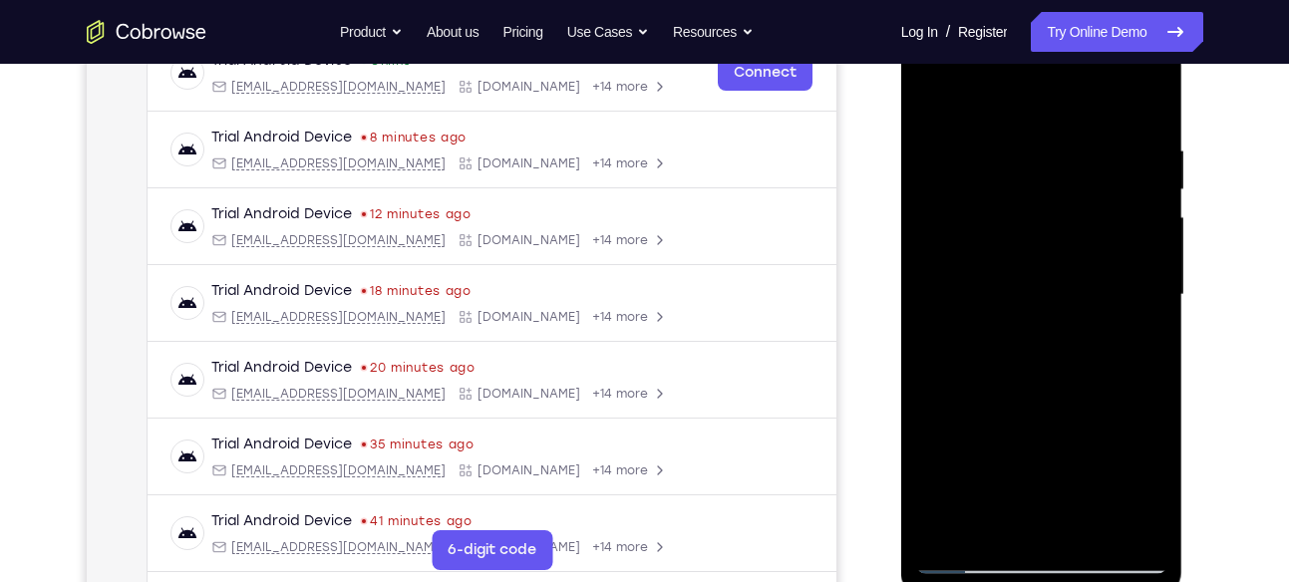
click at [1065, 198] on div at bounding box center [1041, 295] width 251 height 558
click at [936, 383] on div at bounding box center [1041, 295] width 251 height 558
drag, startPoint x: 1060, startPoint y: 410, endPoint x: 1082, endPoint y: 112, distance: 298.9
click at [1082, 112] on div at bounding box center [1041, 295] width 251 height 558
click at [1094, 306] on div at bounding box center [1041, 295] width 251 height 558
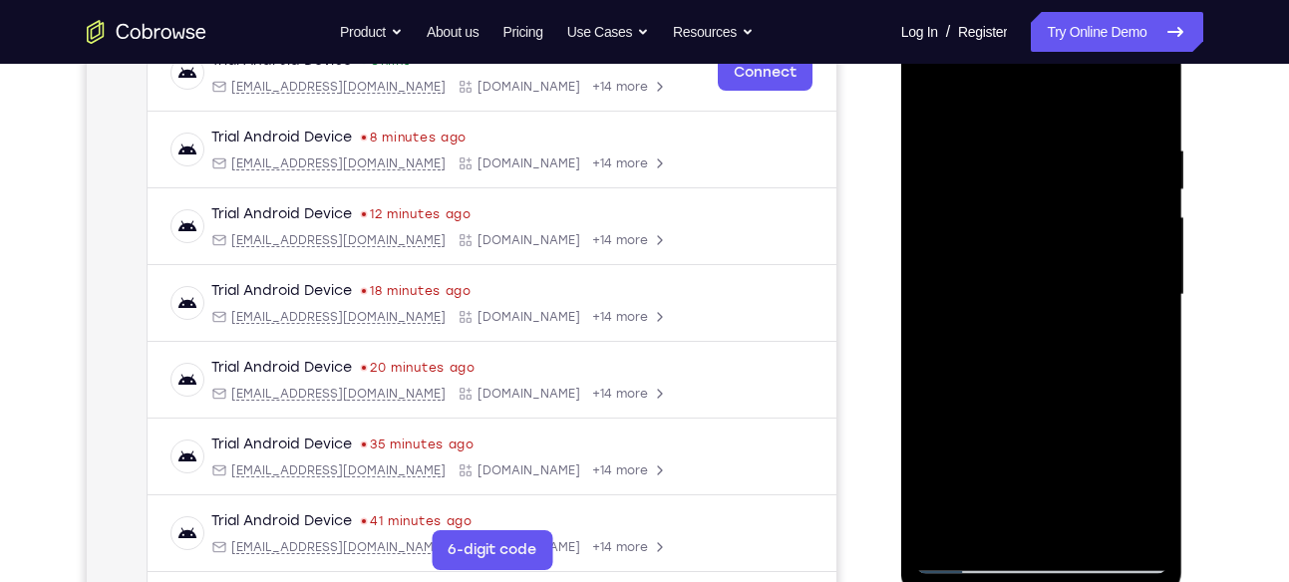
click at [1094, 306] on div at bounding box center [1041, 295] width 251 height 558
drag, startPoint x: 1094, startPoint y: 306, endPoint x: 1091, endPoint y: 112, distance: 194.4
click at [1091, 112] on div at bounding box center [1041, 295] width 251 height 558
drag, startPoint x: 1093, startPoint y: 327, endPoint x: 1092, endPoint y: 148, distance: 179.4
click at [1092, 148] on div at bounding box center [1041, 295] width 251 height 558
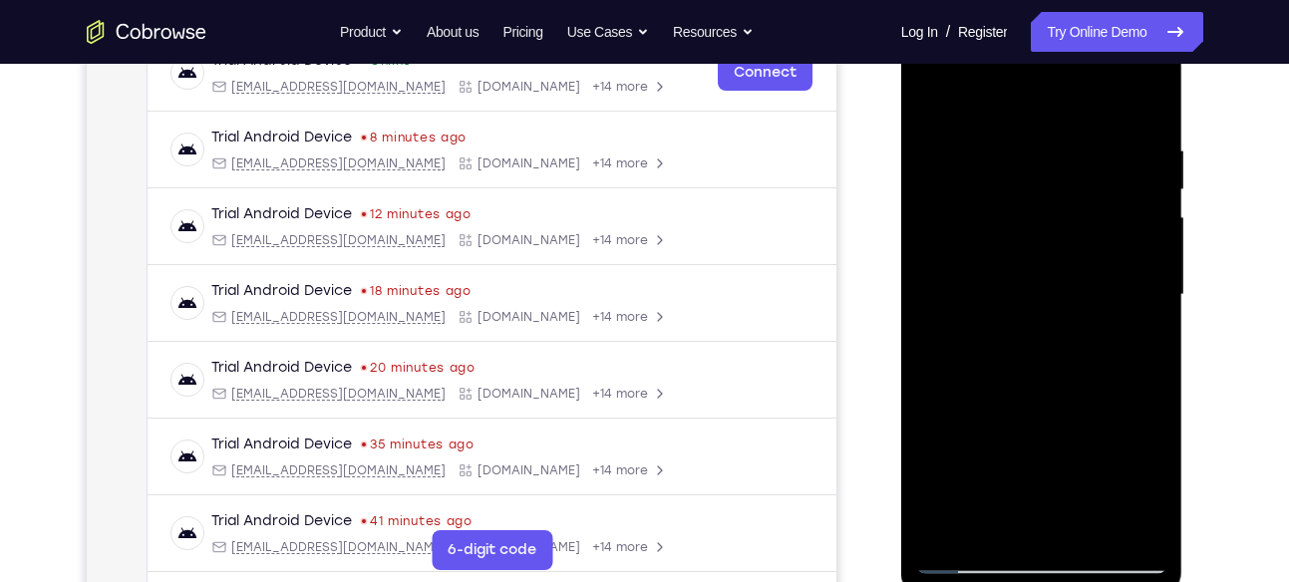
drag, startPoint x: 1106, startPoint y: 405, endPoint x: 1073, endPoint y: 119, distance: 288.0
click at [1073, 119] on div at bounding box center [1041, 295] width 251 height 558
drag, startPoint x: 1113, startPoint y: 376, endPoint x: 1107, endPoint y: 168, distance: 207.4
click at [1107, 168] on div at bounding box center [1041, 295] width 251 height 558
click at [1105, 403] on div at bounding box center [1041, 295] width 251 height 558
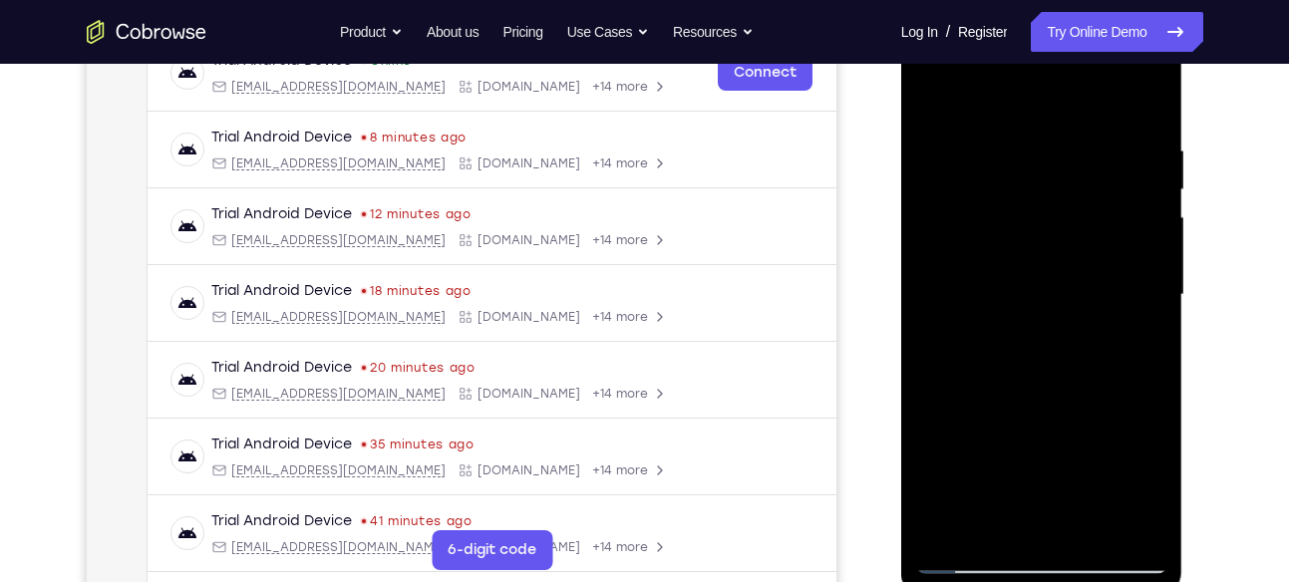
click at [1105, 403] on div at bounding box center [1041, 295] width 251 height 558
drag, startPoint x: 1105, startPoint y: 403, endPoint x: 1105, endPoint y: 169, distance: 233.3
click at [1105, 169] on div at bounding box center [1041, 295] width 251 height 558
click at [934, 239] on div at bounding box center [1041, 295] width 251 height 558
drag, startPoint x: 1044, startPoint y: 296, endPoint x: 1076, endPoint y: 82, distance: 216.7
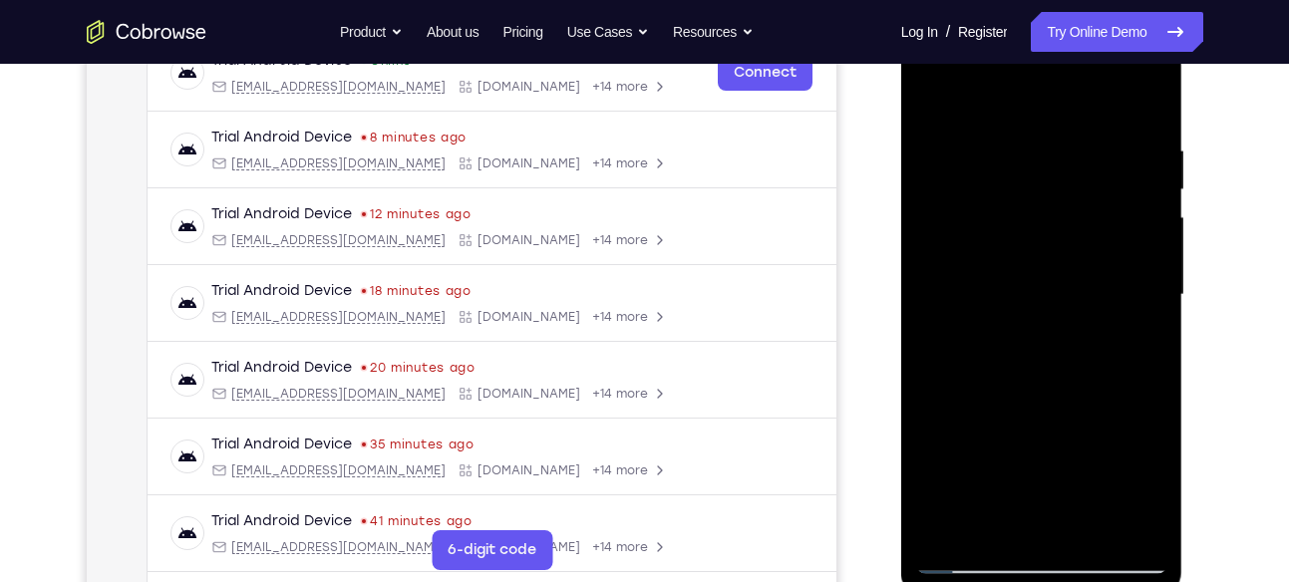
click at [1076, 82] on div at bounding box center [1041, 295] width 251 height 558
drag, startPoint x: 1088, startPoint y: 355, endPoint x: 1082, endPoint y: 110, distance: 245.3
click at [1082, 110] on div at bounding box center [1041, 295] width 251 height 558
drag, startPoint x: 1084, startPoint y: 371, endPoint x: 1097, endPoint y: 162, distance: 208.8
click at [1097, 162] on div at bounding box center [1041, 295] width 251 height 558
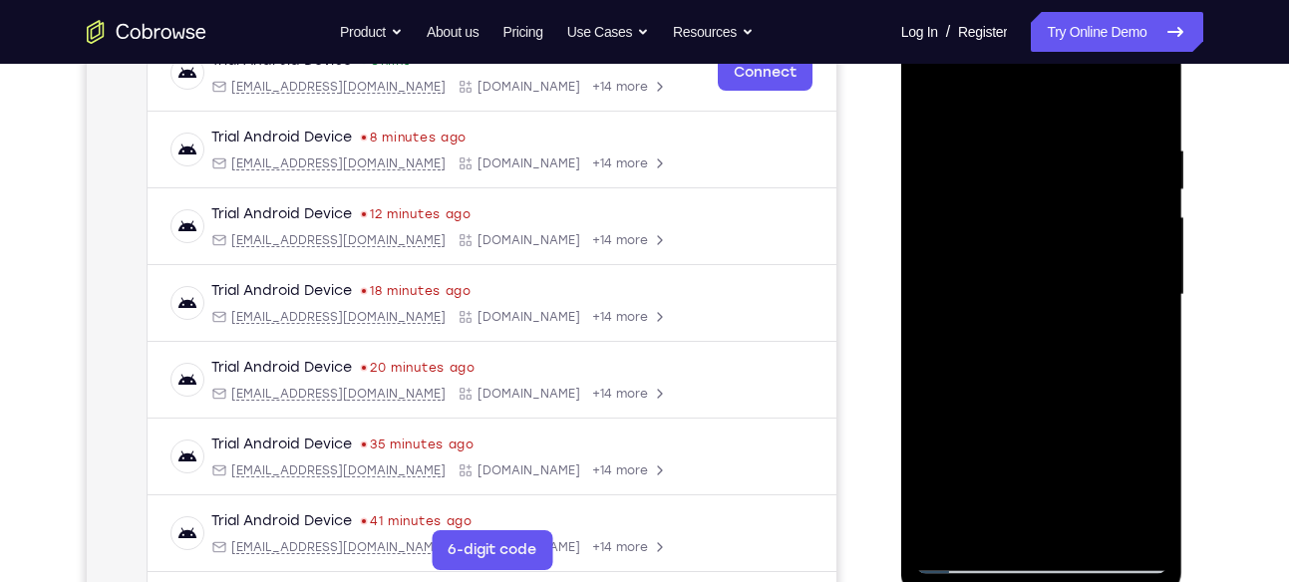
drag, startPoint x: 1086, startPoint y: 307, endPoint x: 1043, endPoint y: 122, distance: 190.3
click at [1043, 122] on div at bounding box center [1041, 295] width 251 height 558
drag, startPoint x: 1064, startPoint y: 364, endPoint x: 1090, endPoint y: 127, distance: 238.7
click at [1090, 127] on div at bounding box center [1041, 295] width 251 height 558
click at [1074, 327] on div at bounding box center [1041, 295] width 251 height 558
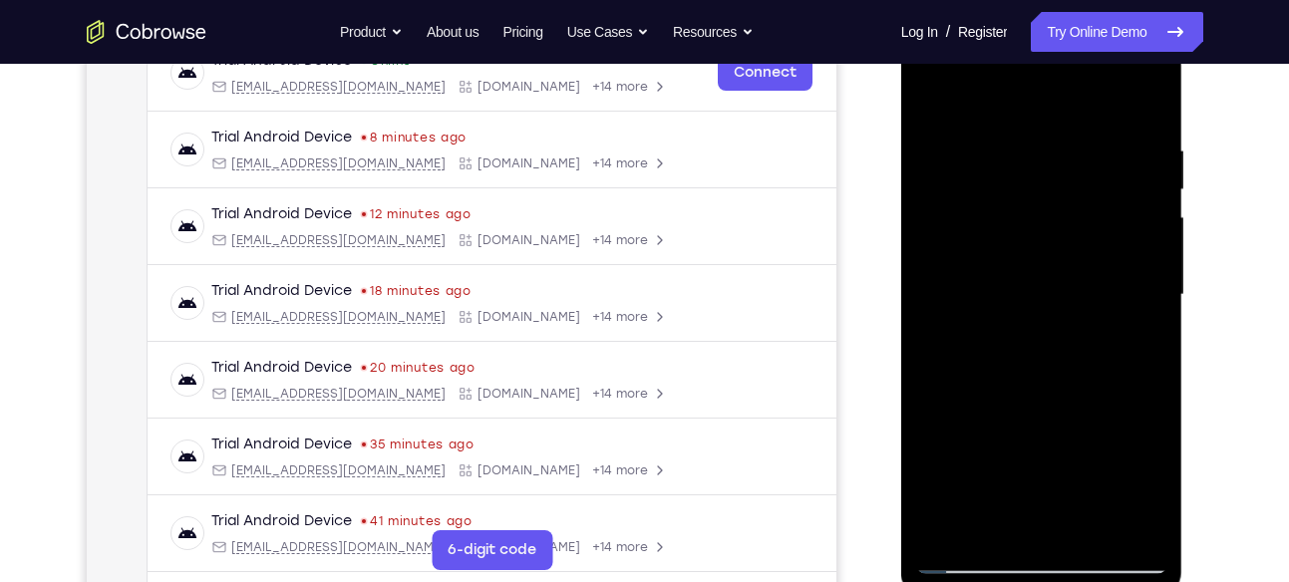
click at [1074, 327] on div at bounding box center [1041, 295] width 251 height 558
click at [1145, 285] on div at bounding box center [1041, 295] width 251 height 558
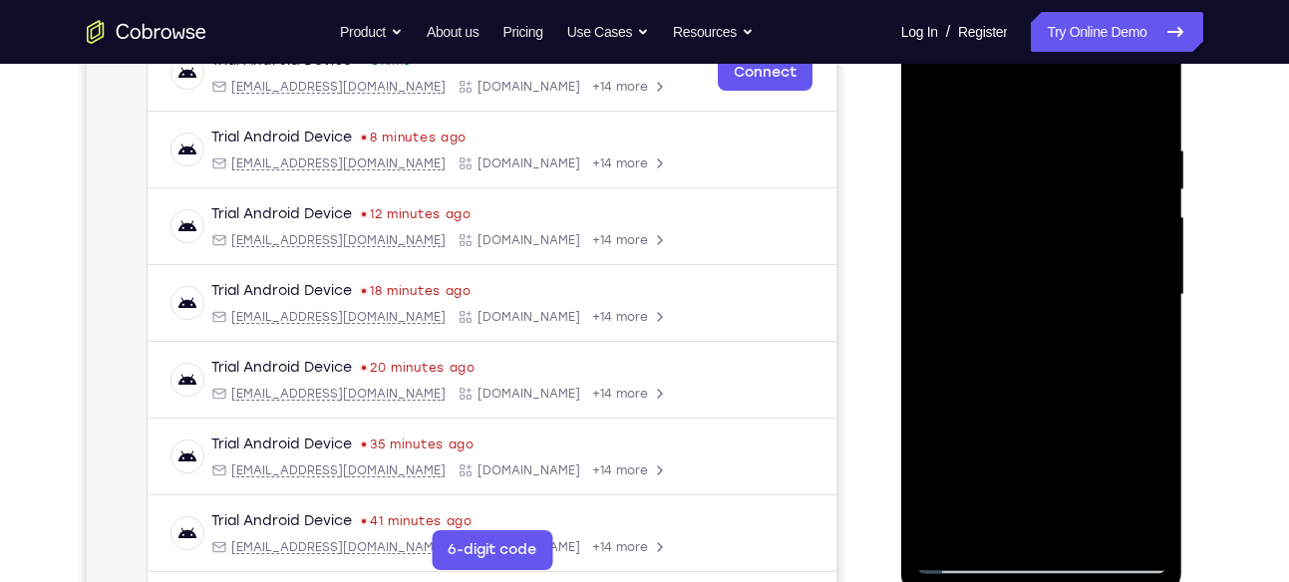
click at [1145, 285] on div at bounding box center [1041, 295] width 251 height 558
drag, startPoint x: 1088, startPoint y: 414, endPoint x: 1085, endPoint y: 137, distance: 277.2
click at [1085, 137] on div at bounding box center [1041, 295] width 251 height 558
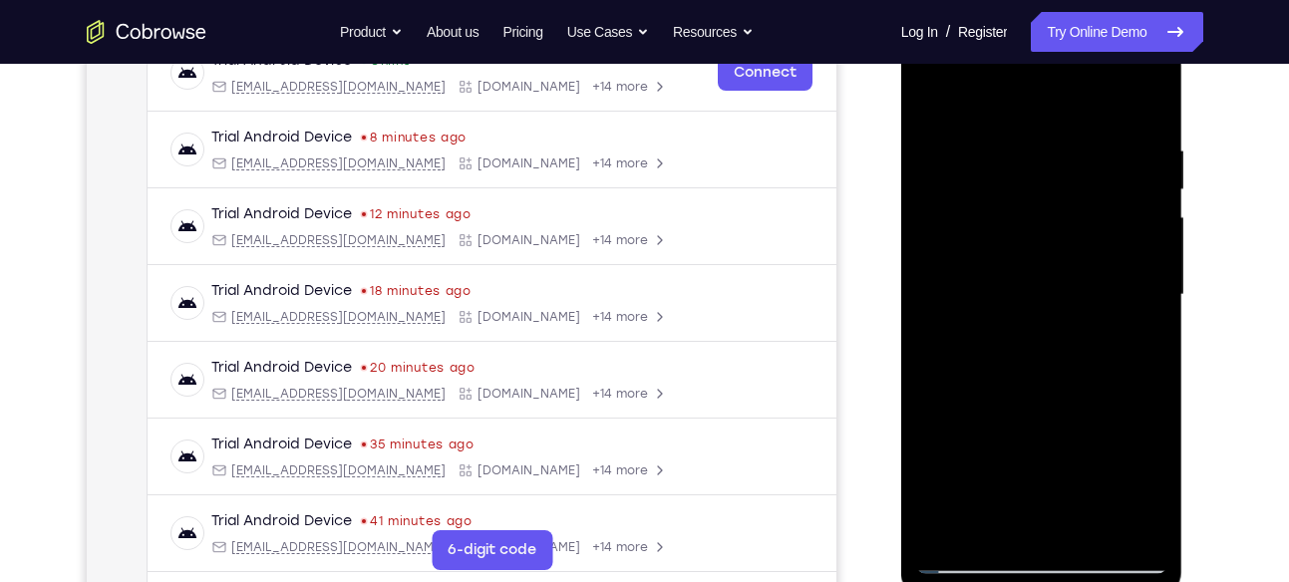
click at [1087, 354] on div at bounding box center [1041, 295] width 251 height 558
drag, startPoint x: 1087, startPoint y: 354, endPoint x: 1054, endPoint y: 116, distance: 240.5
click at [1054, 116] on div at bounding box center [1041, 295] width 251 height 558
drag, startPoint x: 1067, startPoint y: 422, endPoint x: 1066, endPoint y: 135, distance: 287.1
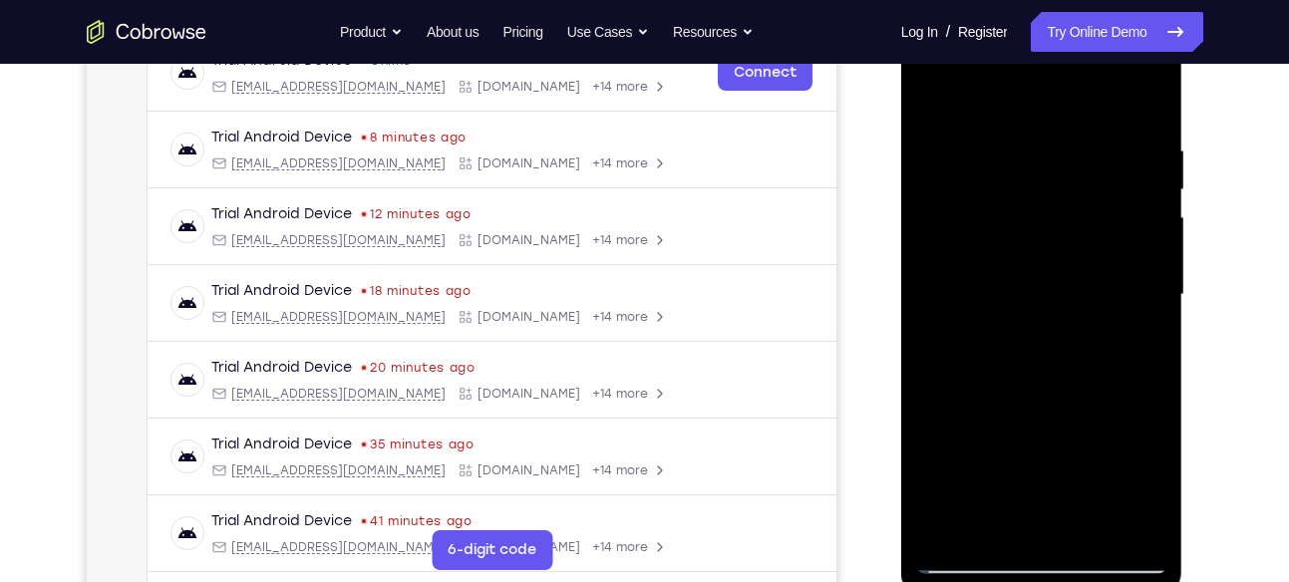
click at [1066, 135] on div at bounding box center [1041, 295] width 251 height 558
drag, startPoint x: 1071, startPoint y: 354, endPoint x: 1055, endPoint y: 229, distance: 125.6
click at [1055, 229] on div at bounding box center [1041, 295] width 251 height 558
click at [1152, 231] on div at bounding box center [1041, 295] width 251 height 558
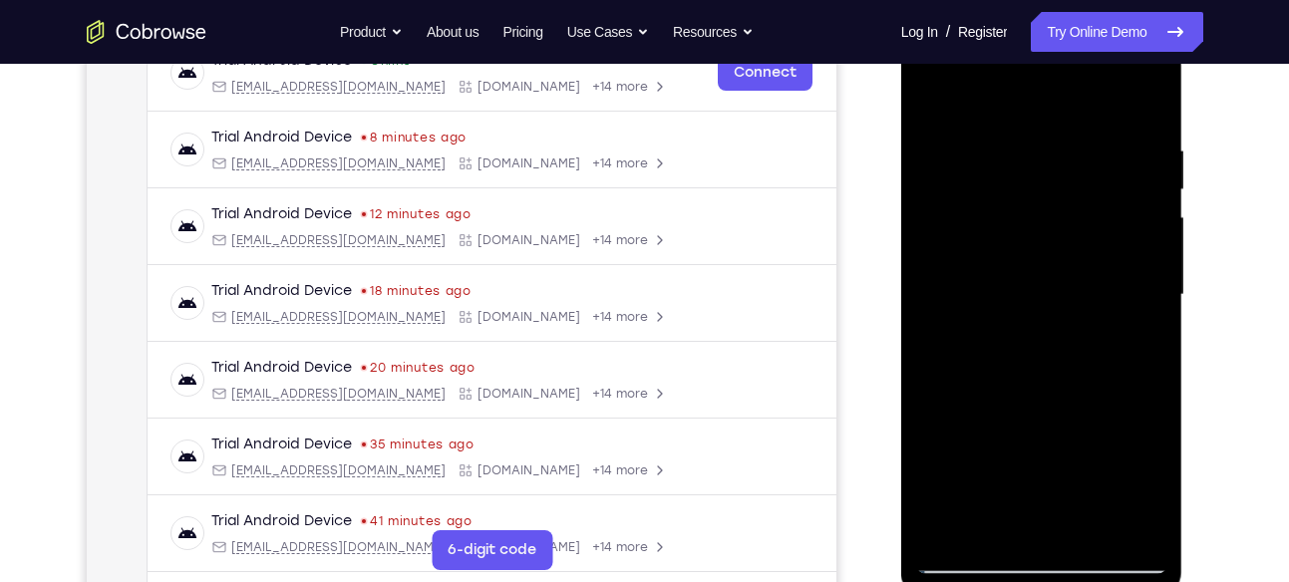
click at [1152, 231] on div at bounding box center [1041, 295] width 251 height 558
drag, startPoint x: 1061, startPoint y: 368, endPoint x: 1060, endPoint y: 116, distance: 252.2
click at [1060, 116] on div at bounding box center [1041, 295] width 251 height 558
drag, startPoint x: 1110, startPoint y: 396, endPoint x: 1105, endPoint y: 125, distance: 271.2
click at [1105, 125] on div at bounding box center [1041, 295] width 251 height 558
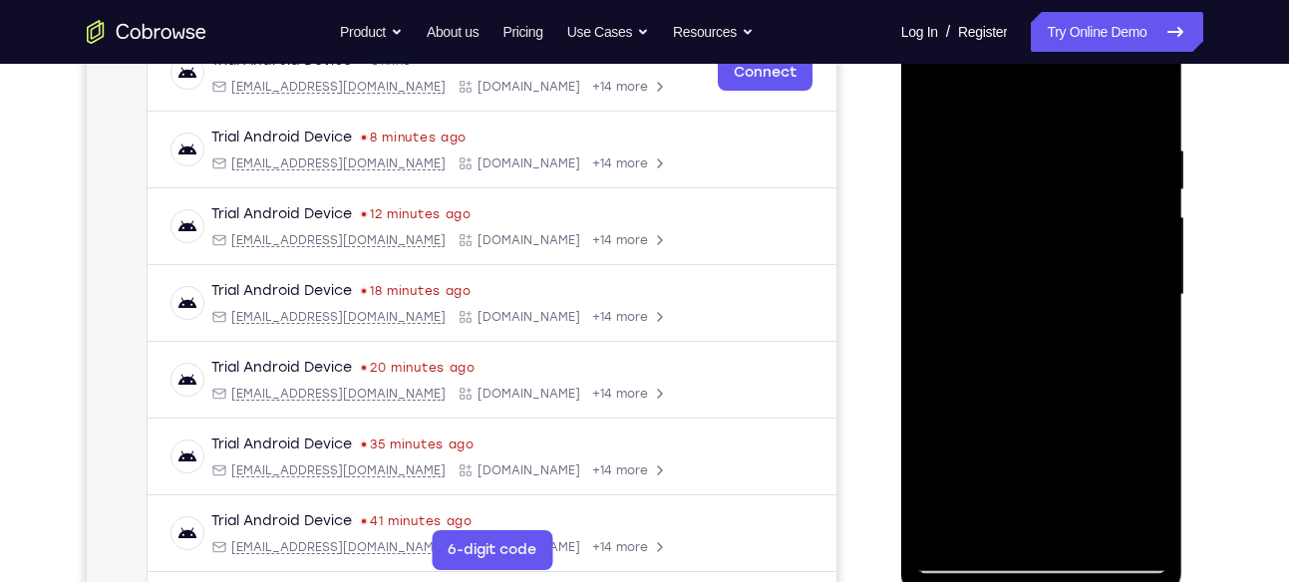
drag, startPoint x: 1108, startPoint y: 344, endPoint x: 1127, endPoint y: 128, distance: 217.2
click at [1127, 128] on div at bounding box center [1041, 295] width 251 height 558
click at [1098, 336] on div at bounding box center [1041, 295] width 251 height 558
drag, startPoint x: 1098, startPoint y: 336, endPoint x: 1074, endPoint y: 103, distance: 234.5
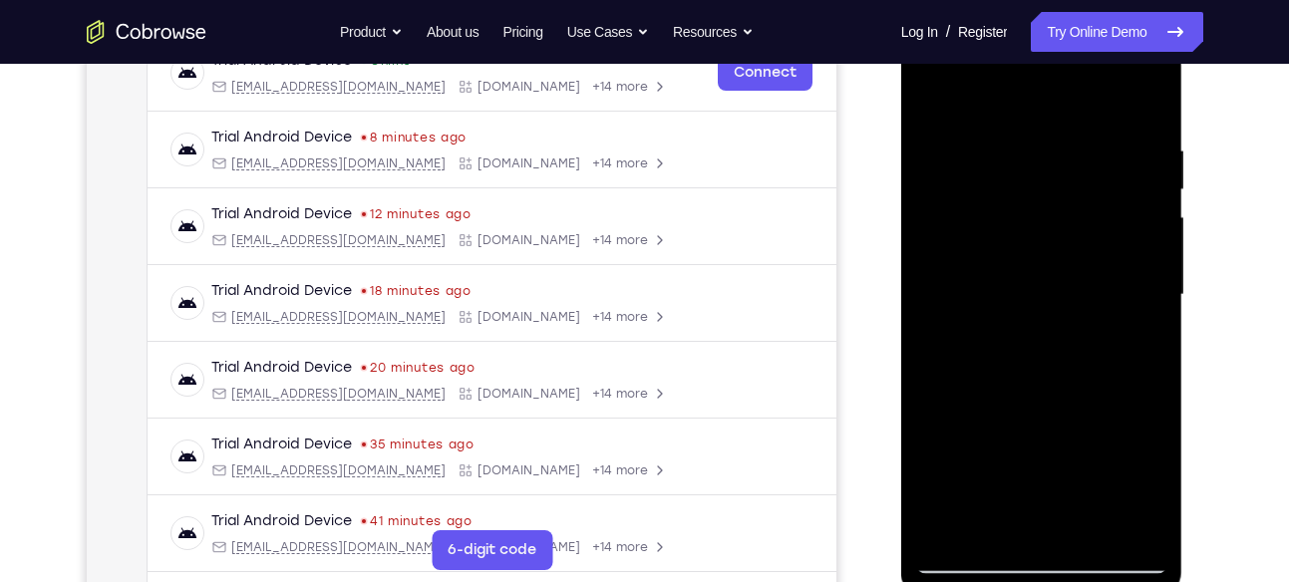
click at [1074, 103] on div at bounding box center [1041, 295] width 251 height 558
drag, startPoint x: 1098, startPoint y: 311, endPoint x: 1133, endPoint y: 148, distance: 167.4
click at [1133, 148] on div at bounding box center [1041, 295] width 251 height 558
click at [1090, 373] on div at bounding box center [1041, 295] width 251 height 558
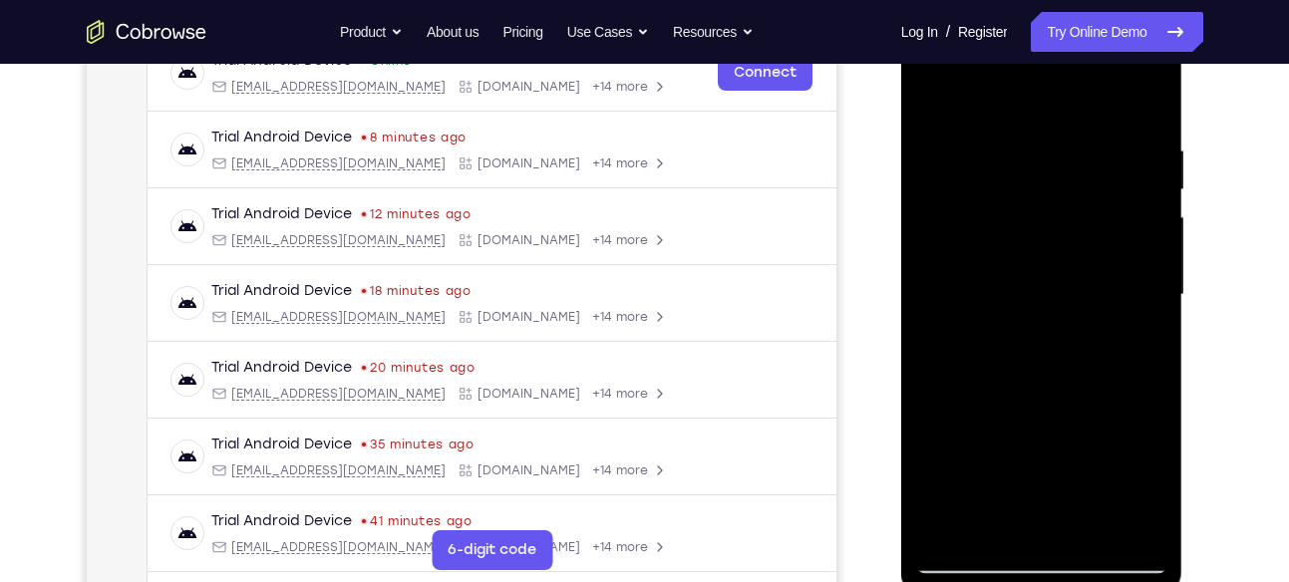
drag, startPoint x: 1090, startPoint y: 373, endPoint x: 1081, endPoint y: 141, distance: 232.5
click at [1081, 141] on div at bounding box center [1041, 295] width 251 height 558
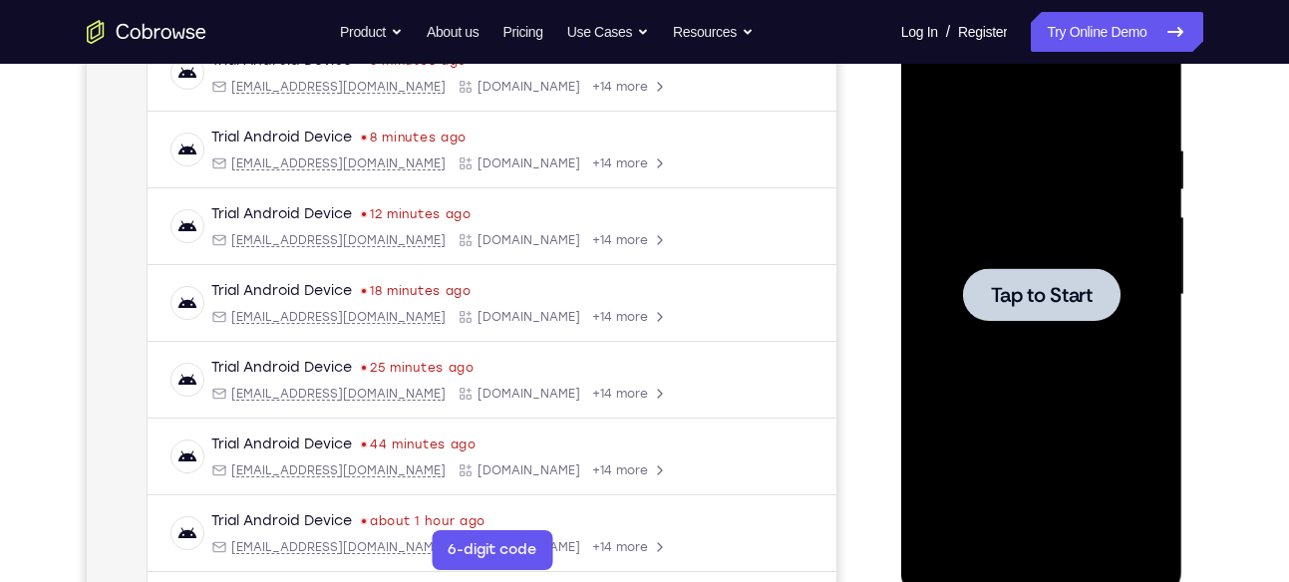
click at [1058, 318] on div at bounding box center [1042, 294] width 158 height 53
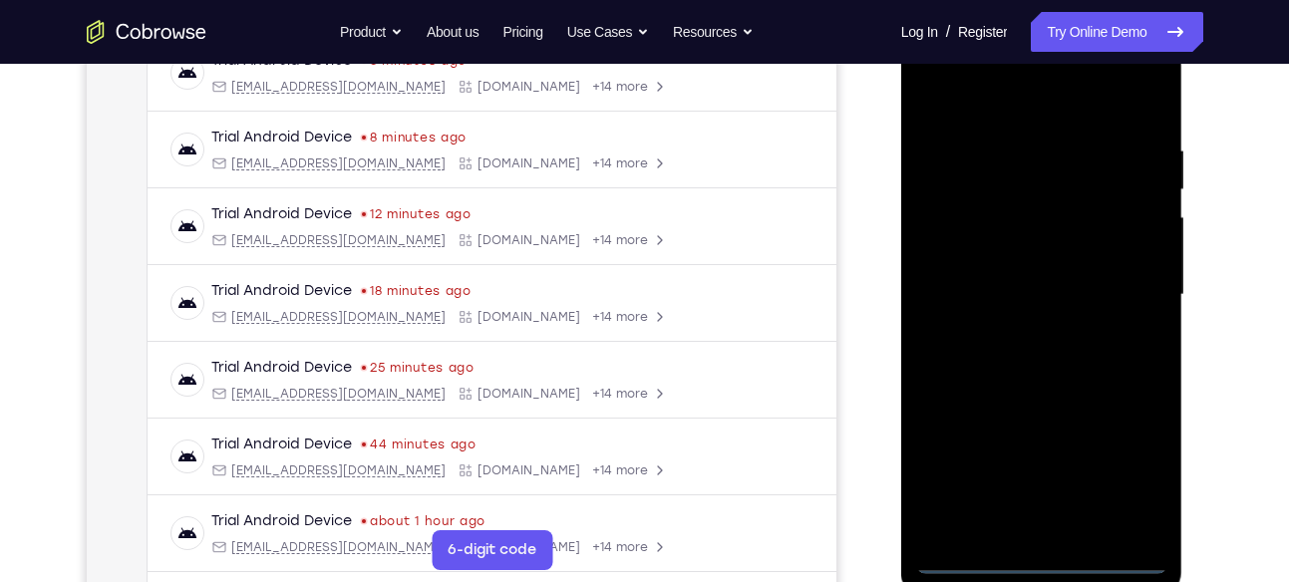
click at [1042, 551] on div at bounding box center [1041, 295] width 251 height 558
click at [1042, 557] on div at bounding box center [1041, 295] width 251 height 558
click at [1123, 465] on div at bounding box center [1041, 295] width 251 height 558
click at [975, 89] on div at bounding box center [1041, 295] width 251 height 558
click at [1039, 185] on div at bounding box center [1041, 295] width 251 height 558
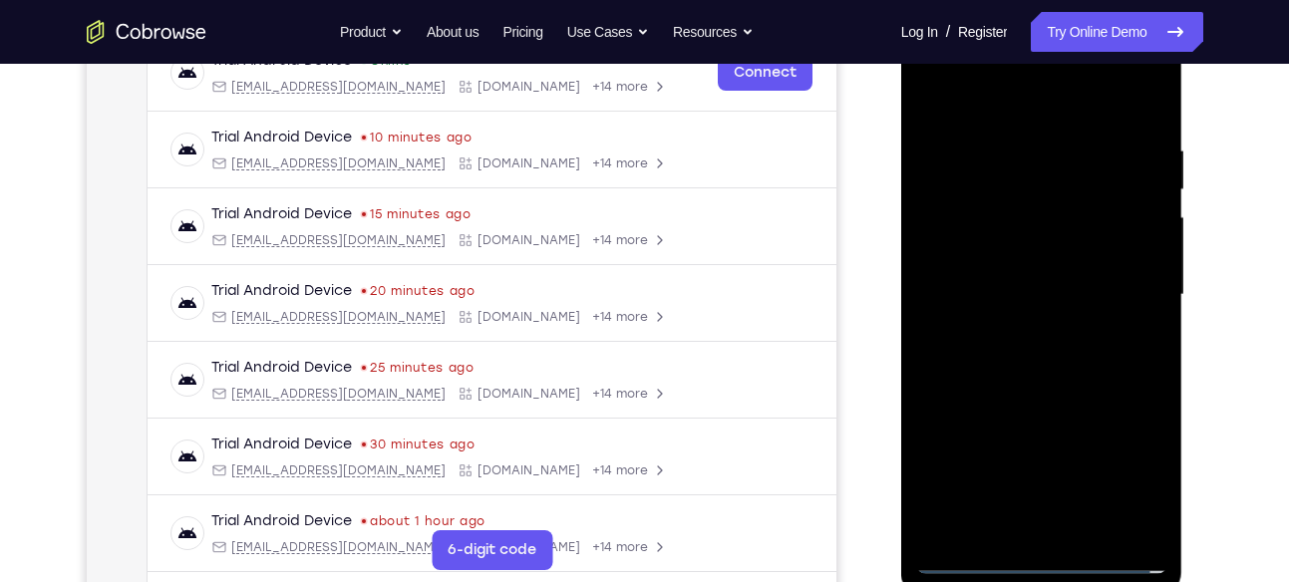
click at [1013, 137] on div at bounding box center [1041, 295] width 251 height 558
drag, startPoint x: 1107, startPoint y: 419, endPoint x: 1109, endPoint y: 198, distance: 220.3
click at [1109, 198] on div at bounding box center [1041, 295] width 251 height 558
drag, startPoint x: 1108, startPoint y: 340, endPoint x: 1111, endPoint y: 141, distance: 199.4
click at [1111, 141] on div at bounding box center [1041, 295] width 251 height 558
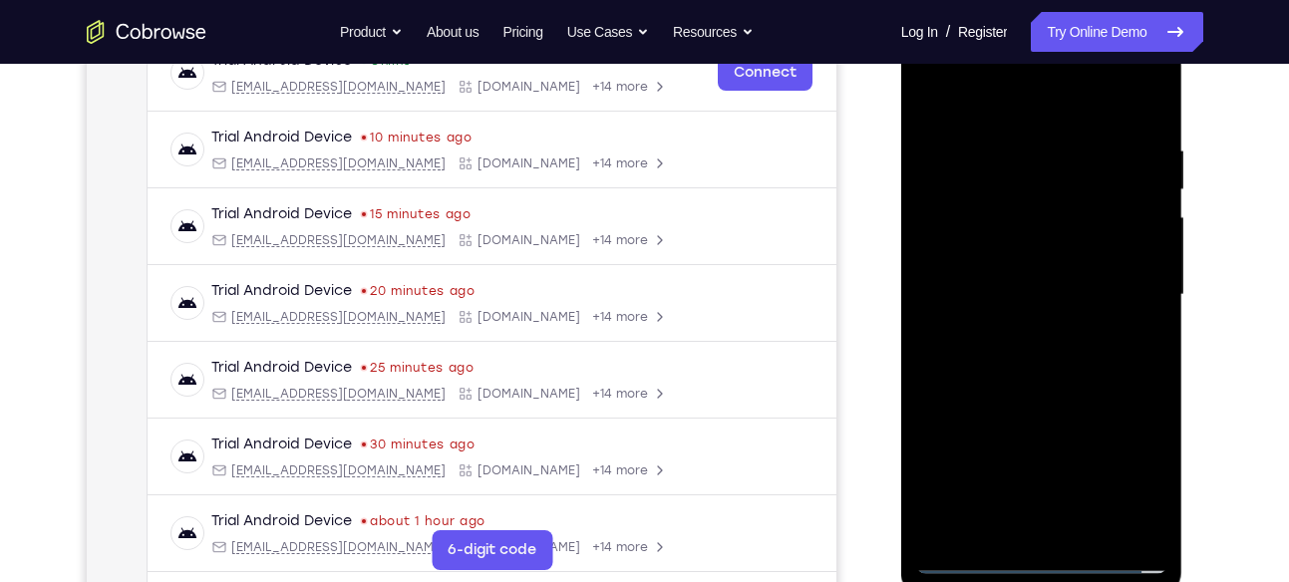
drag, startPoint x: 1089, startPoint y: 323, endPoint x: 1113, endPoint y: 632, distance: 310.0
click at [1113, 581] on html "Online web based iOS Simulators and Android Emulators. Run iPhone, iPad, Mobile…" at bounding box center [1043, 300] width 284 height 598
drag, startPoint x: 1054, startPoint y: 294, endPoint x: 1071, endPoint y: 493, distance: 200.1
click at [1071, 493] on div at bounding box center [1041, 295] width 251 height 558
click at [959, 160] on div at bounding box center [1041, 295] width 251 height 558
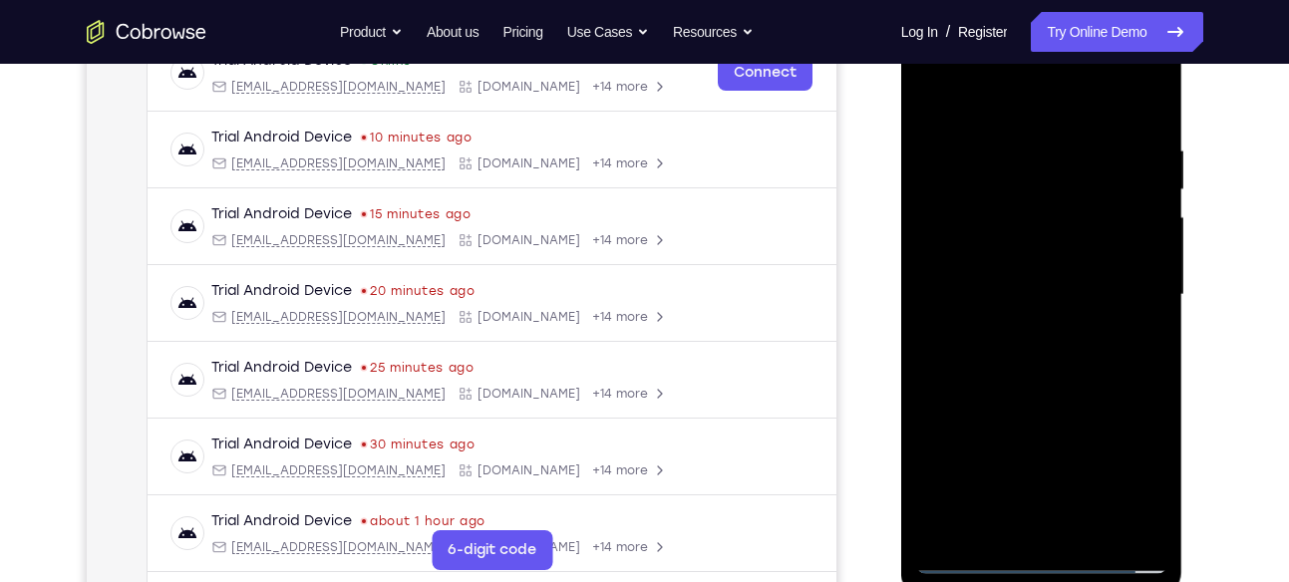
scroll to position [330, 0]
click at [1062, 130] on div at bounding box center [1041, 294] width 251 height 558
click at [1106, 130] on div at bounding box center [1041, 294] width 251 height 558
click at [1148, 120] on div at bounding box center [1041, 294] width 251 height 558
click at [1104, 342] on div at bounding box center [1041, 294] width 251 height 558
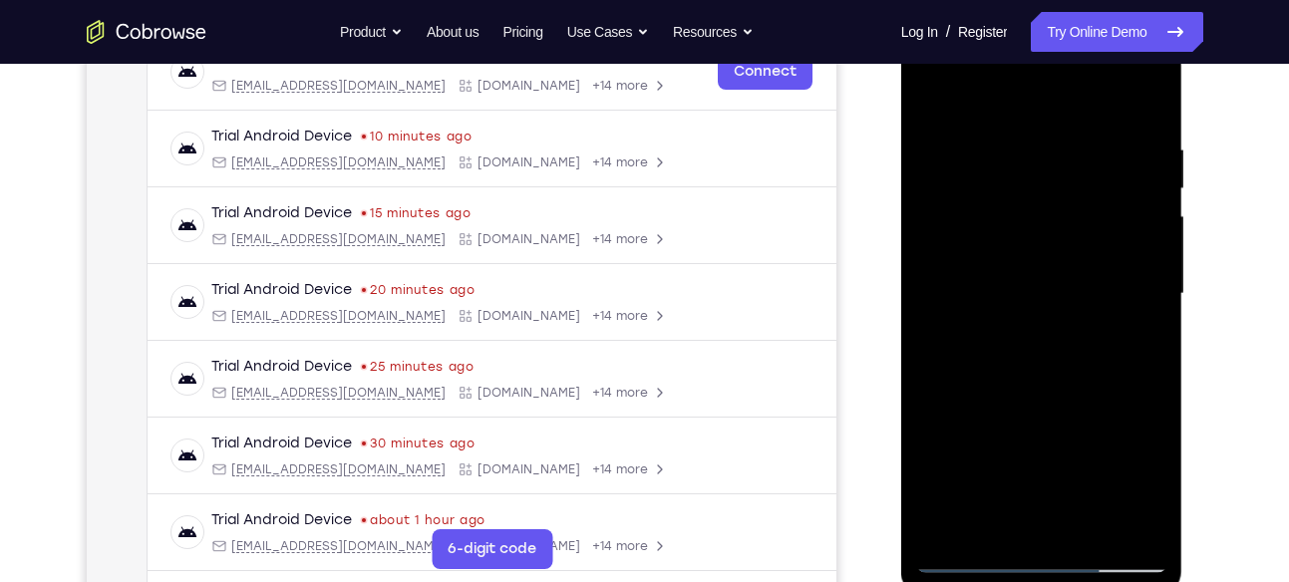
click at [1116, 130] on div at bounding box center [1041, 294] width 251 height 558
click at [933, 158] on div at bounding box center [1041, 294] width 251 height 558
click at [1114, 128] on div at bounding box center [1041, 294] width 251 height 558
click at [1145, 121] on div at bounding box center [1041, 294] width 251 height 558
click at [1110, 343] on div at bounding box center [1041, 294] width 251 height 558
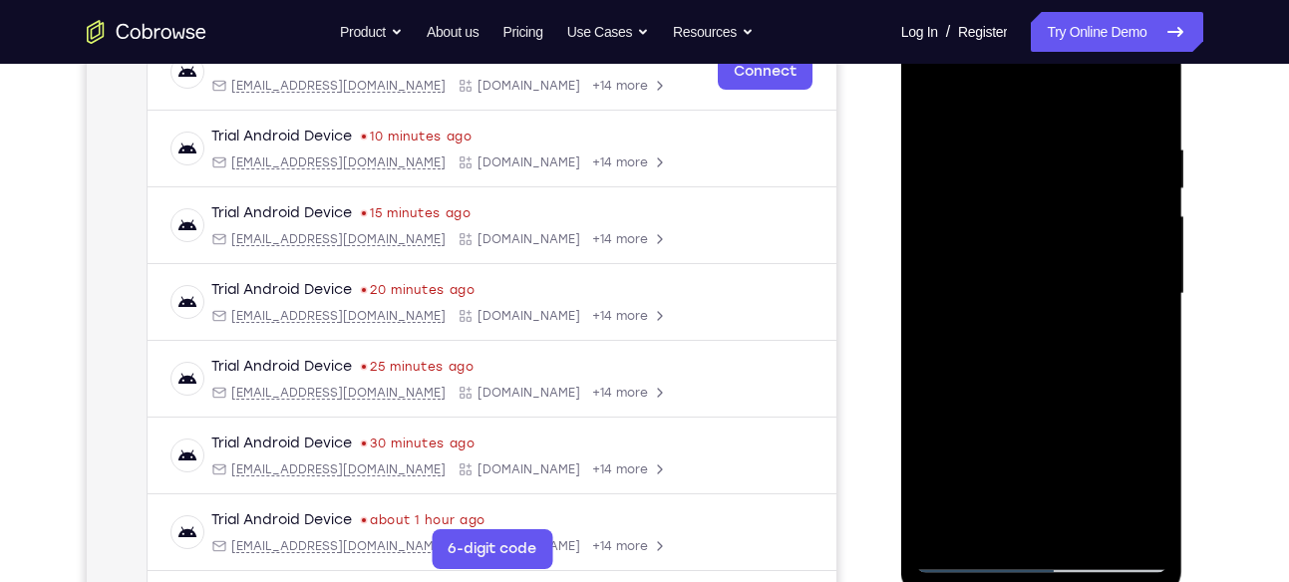
click at [1039, 117] on div at bounding box center [1041, 294] width 251 height 558
click at [1099, 295] on div at bounding box center [1041, 294] width 251 height 558
drag, startPoint x: 1017, startPoint y: 274, endPoint x: 965, endPoint y: 306, distance: 60.9
click at [965, 306] on div at bounding box center [1041, 294] width 251 height 558
drag, startPoint x: 1090, startPoint y: 316, endPoint x: 957, endPoint y: 316, distance: 132.6
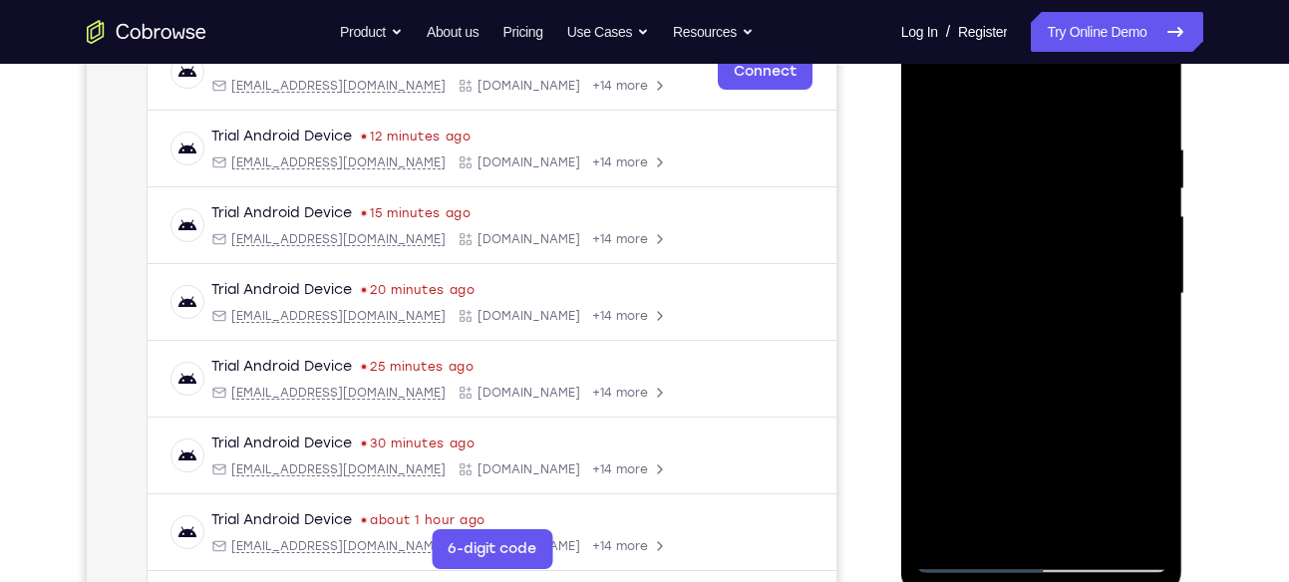
click at [957, 316] on div at bounding box center [1041, 294] width 251 height 558
drag, startPoint x: 999, startPoint y: 313, endPoint x: 973, endPoint y: 317, distance: 26.2
click at [973, 317] on div at bounding box center [1041, 294] width 251 height 558
drag, startPoint x: 1127, startPoint y: 315, endPoint x: 973, endPoint y: 324, distance: 153.8
click at [973, 324] on div at bounding box center [1041, 294] width 251 height 558
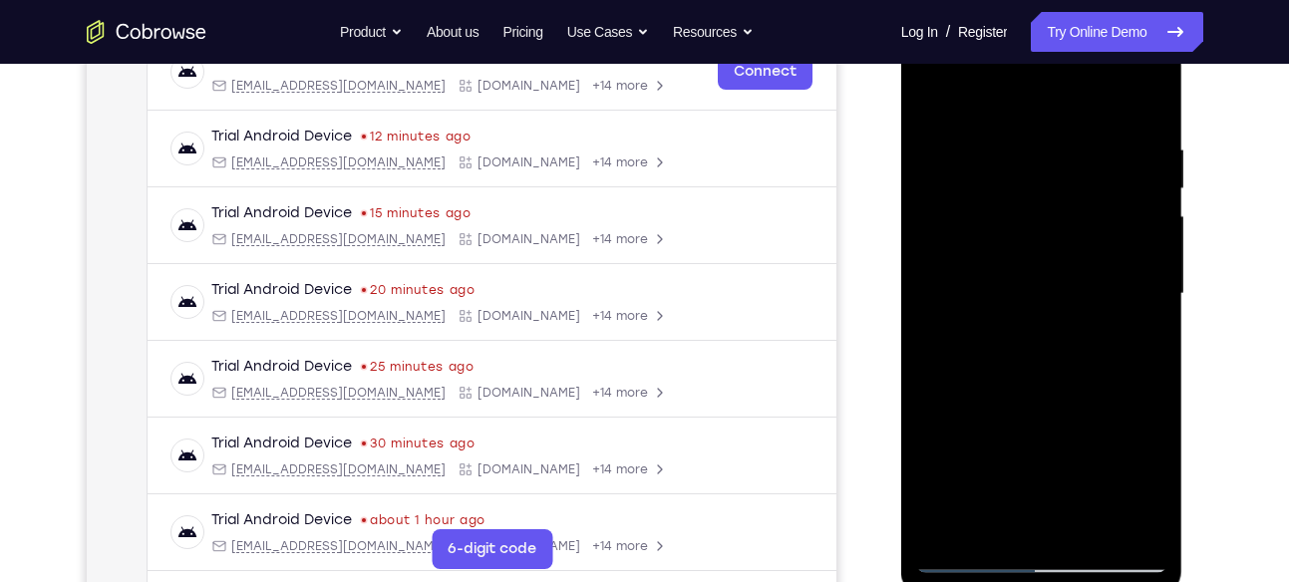
drag, startPoint x: 1070, startPoint y: 424, endPoint x: 1084, endPoint y: 140, distance: 284.5
click at [1084, 140] on div at bounding box center [1041, 294] width 251 height 558
drag, startPoint x: 1070, startPoint y: 264, endPoint x: 1074, endPoint y: 632, distance: 367.9
click at [1074, 581] on html "Online web based iOS Simulators and Android Emulators. Run iPhone, iPad, Mobile…" at bounding box center [1043, 299] width 284 height 598
click at [976, 153] on div at bounding box center [1041, 294] width 251 height 558
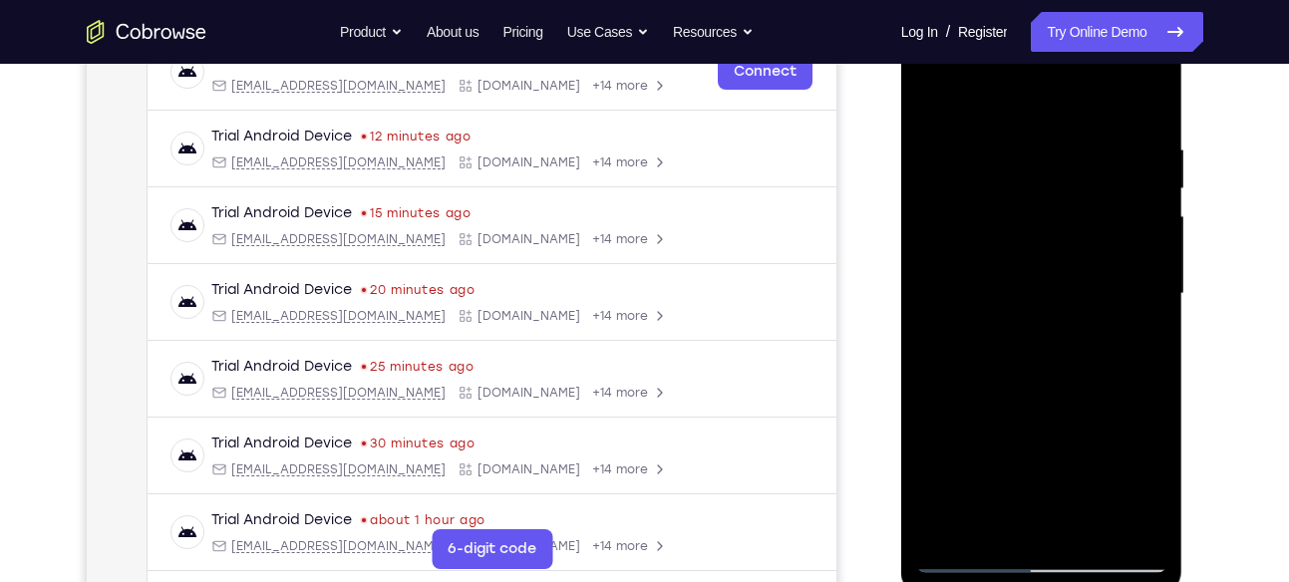
drag, startPoint x: 1078, startPoint y: 447, endPoint x: 1114, endPoint y: 209, distance: 240.0
click at [1114, 209] on div at bounding box center [1041, 294] width 251 height 558
drag, startPoint x: 1089, startPoint y: 435, endPoint x: 1126, endPoint y: 157, distance: 280.6
click at [1126, 157] on div at bounding box center [1041, 294] width 251 height 558
drag, startPoint x: 1084, startPoint y: 423, endPoint x: 1099, endPoint y: 167, distance: 255.6
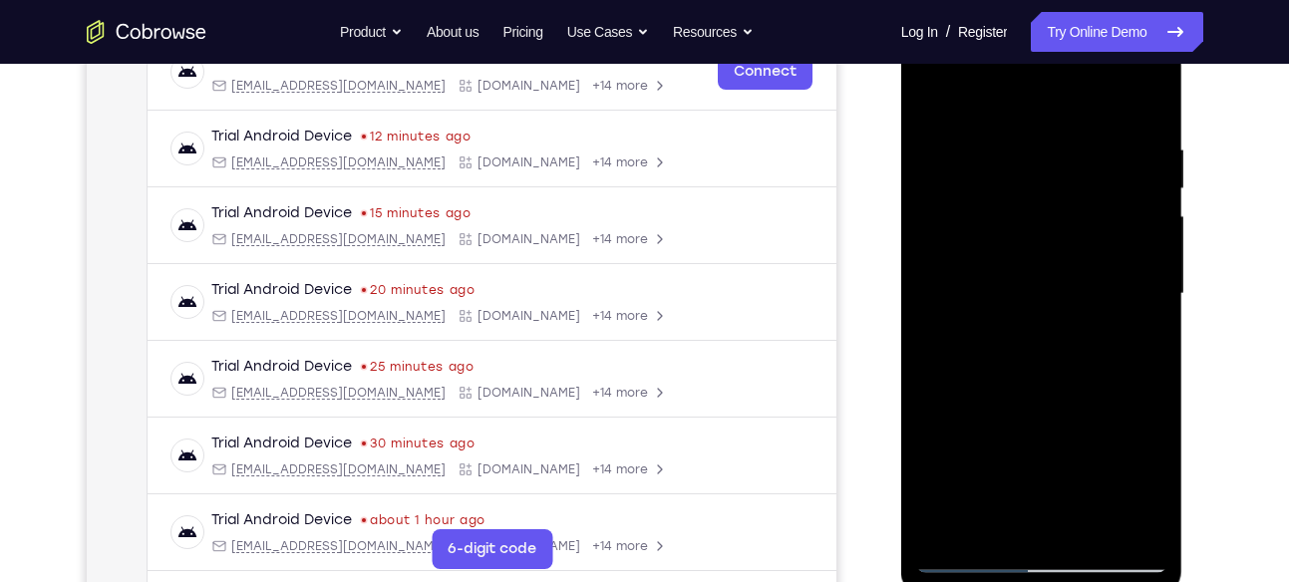
click at [1099, 167] on div at bounding box center [1041, 294] width 251 height 558
drag, startPoint x: 1083, startPoint y: 327, endPoint x: 1085, endPoint y: 162, distance: 164.5
click at [1085, 162] on div at bounding box center [1041, 294] width 251 height 558
click at [972, 558] on div at bounding box center [1041, 294] width 251 height 558
drag, startPoint x: 1033, startPoint y: 344, endPoint x: 1042, endPoint y: 562, distance: 218.5
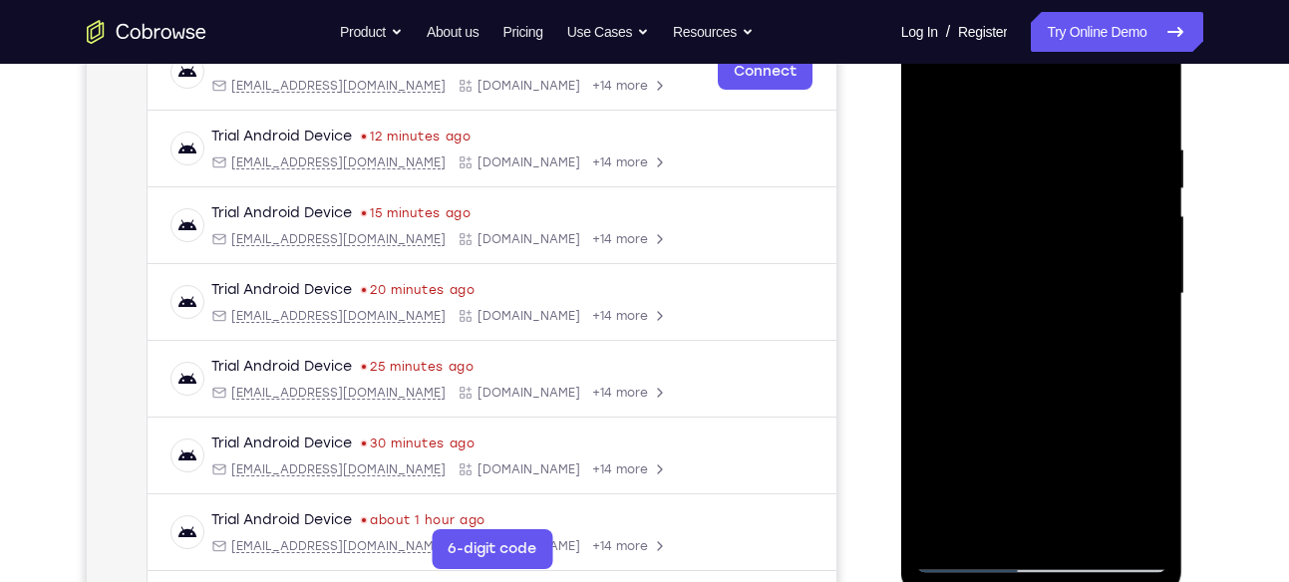
click at [1042, 562] on div at bounding box center [1041, 294] width 251 height 558
click at [1121, 72] on div at bounding box center [1041, 294] width 251 height 558
click at [940, 65] on div at bounding box center [1041, 294] width 251 height 558
click at [1134, 288] on div at bounding box center [1041, 294] width 251 height 558
click at [1022, 327] on div at bounding box center [1041, 294] width 251 height 558
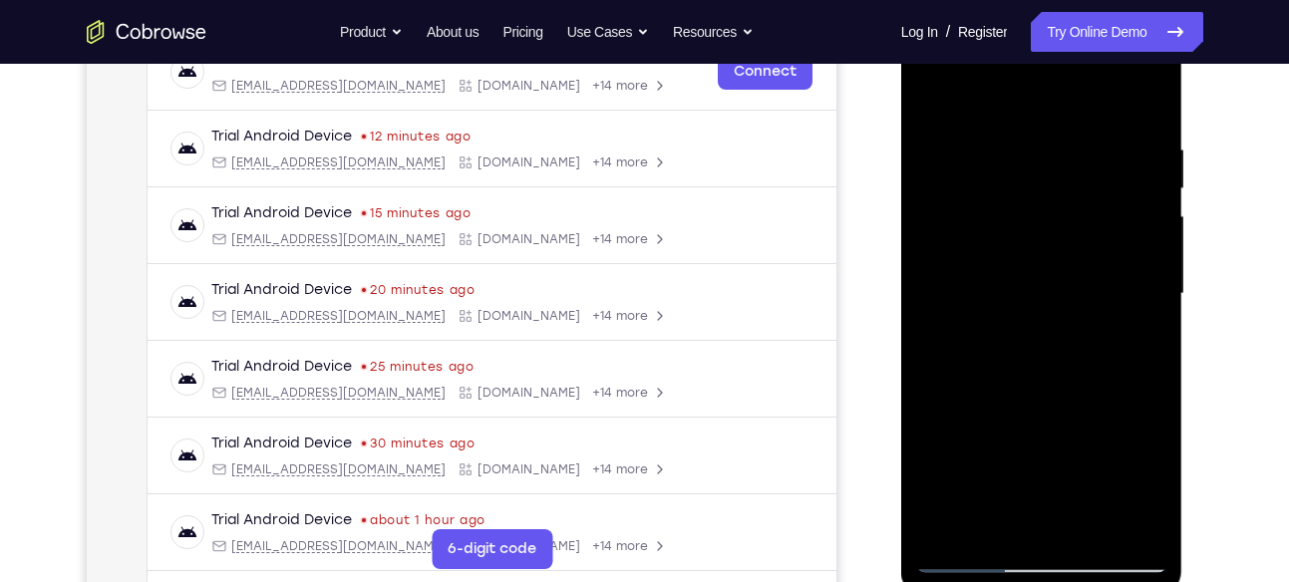
click at [1012, 266] on div at bounding box center [1041, 294] width 251 height 558
click at [1012, 250] on div at bounding box center [1041, 294] width 251 height 558
click at [1039, 294] on div at bounding box center [1041, 294] width 251 height 558
click at [1062, 382] on div at bounding box center [1041, 294] width 251 height 558
click at [1003, 280] on div at bounding box center [1041, 294] width 251 height 558
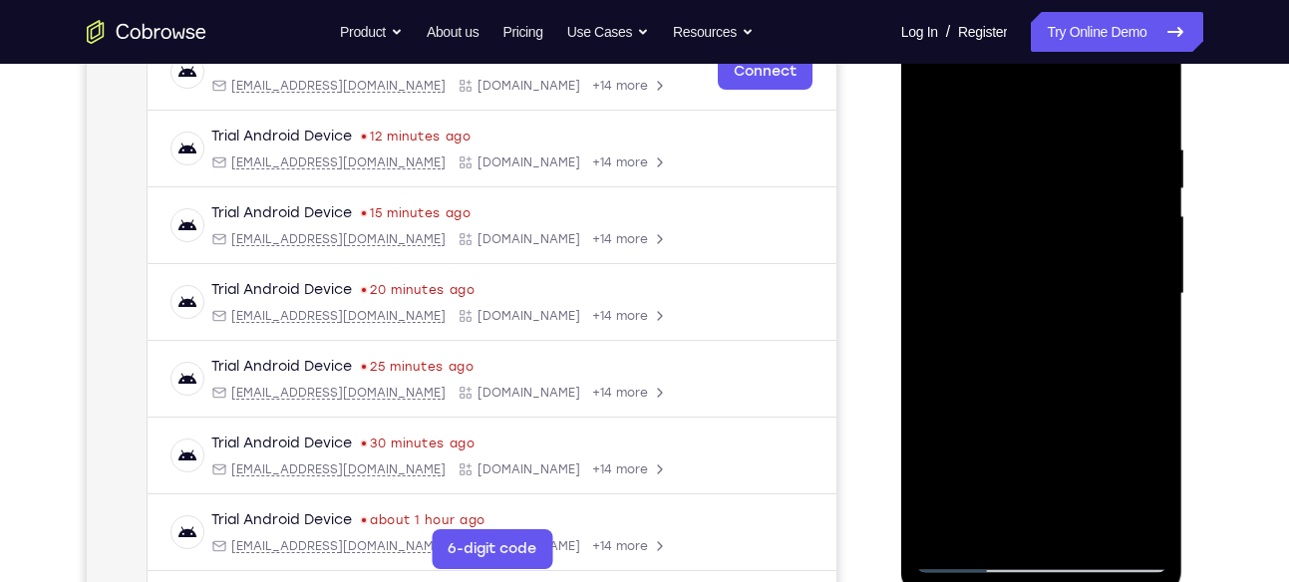
click at [1021, 287] on div at bounding box center [1041, 294] width 251 height 558
click at [1060, 373] on div at bounding box center [1041, 294] width 251 height 558
click at [1095, 532] on div at bounding box center [1041, 294] width 251 height 558
click at [1066, 396] on div at bounding box center [1041, 294] width 251 height 558
click at [1054, 361] on div at bounding box center [1041, 294] width 251 height 558
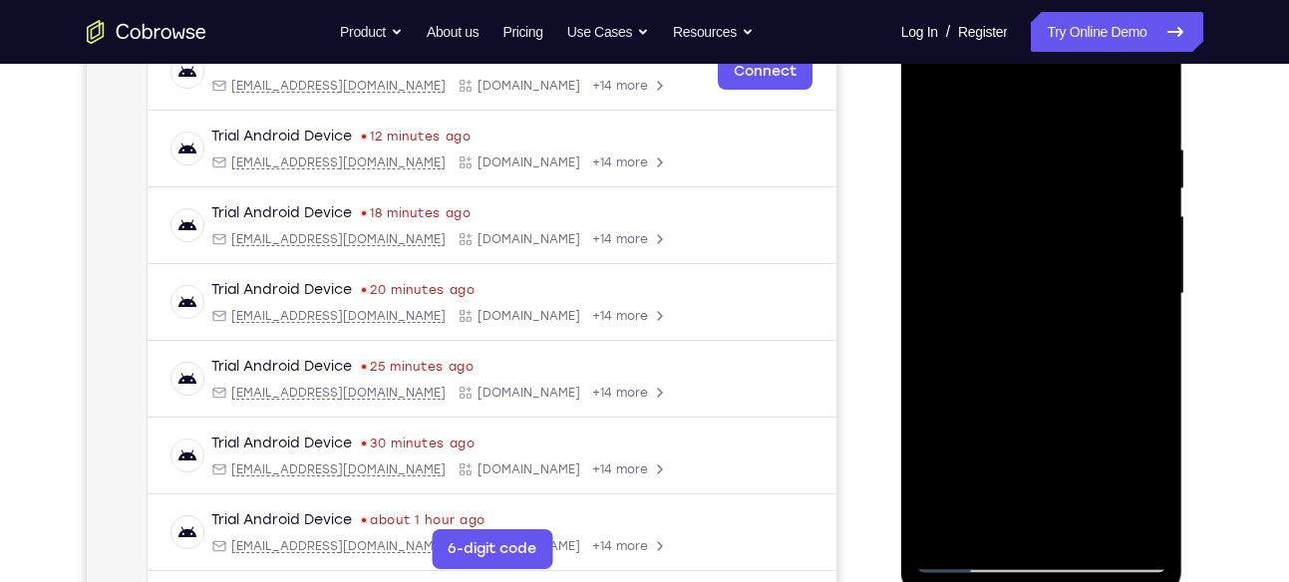
click at [991, 475] on div at bounding box center [1041, 294] width 251 height 558
drag, startPoint x: 959, startPoint y: 111, endPoint x: 960, endPoint y: -5, distance: 115.6
click at [960, 0] on html "Online web based iOS Simulators and Android Emulators. Run iPhone, iPad, Mobile…" at bounding box center [1043, 299] width 284 height 598
click at [936, 106] on div at bounding box center [1041, 294] width 251 height 558
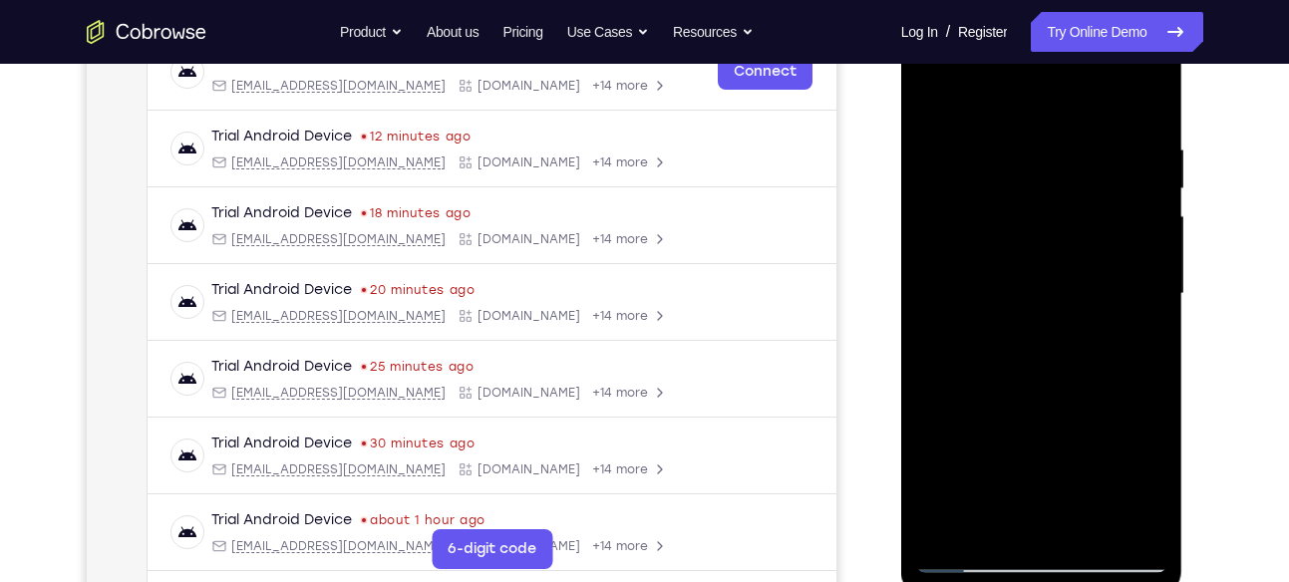
click at [934, 92] on div at bounding box center [1041, 294] width 251 height 558
click at [1014, 139] on div at bounding box center [1041, 294] width 251 height 558
click at [1146, 239] on div at bounding box center [1041, 294] width 251 height 558
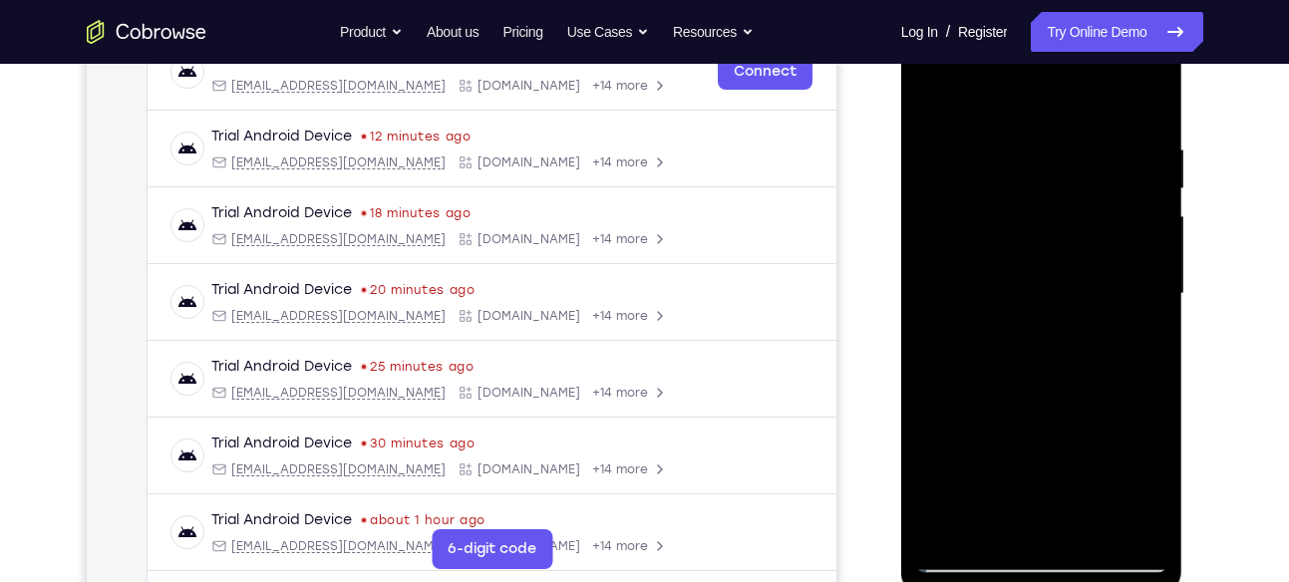
click at [1146, 239] on div at bounding box center [1041, 294] width 251 height 558
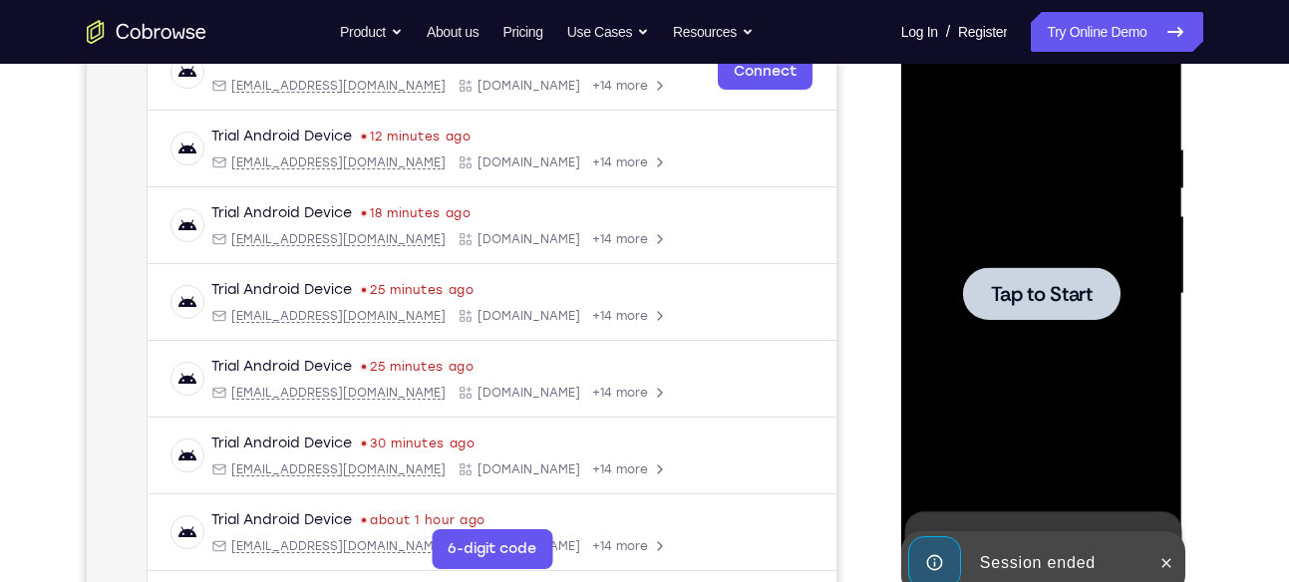
click at [1016, 289] on span "Tap to Start" at bounding box center [1042, 294] width 102 height 20
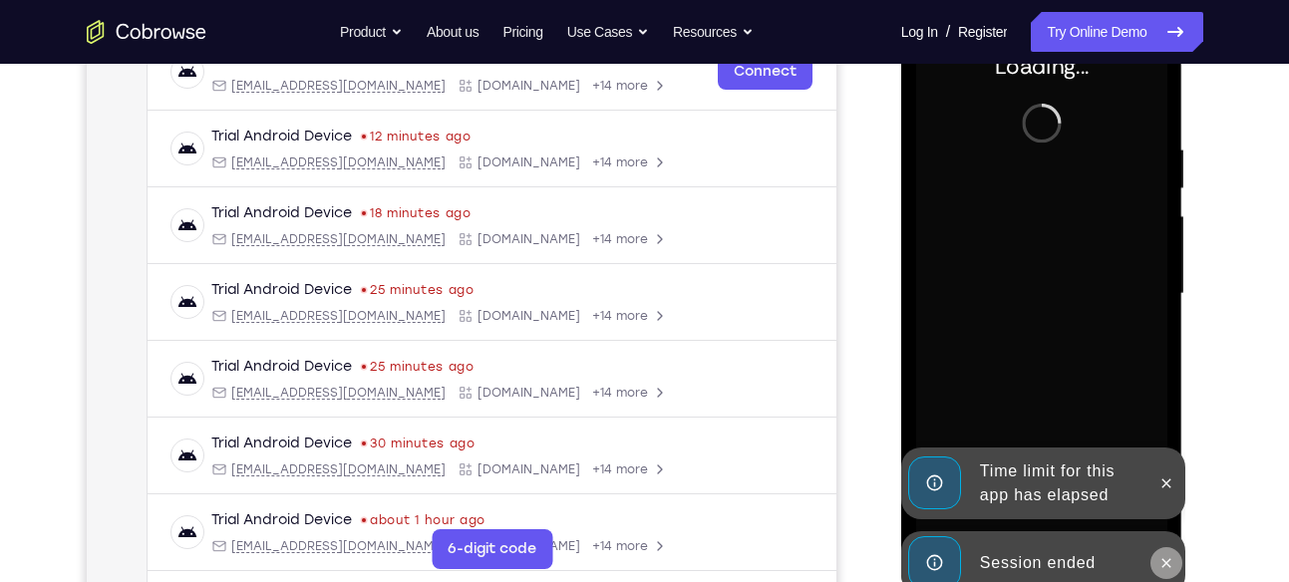
click at [1171, 561] on icon at bounding box center [1166, 563] width 16 height 16
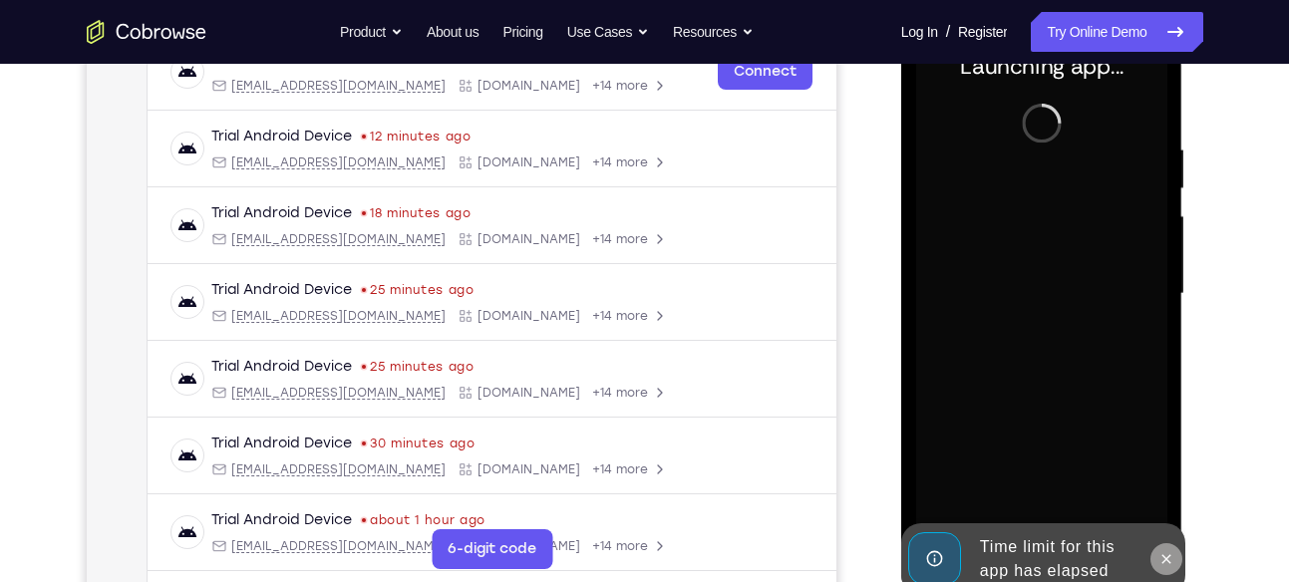
click at [1159, 555] on icon at bounding box center [1166, 559] width 16 height 16
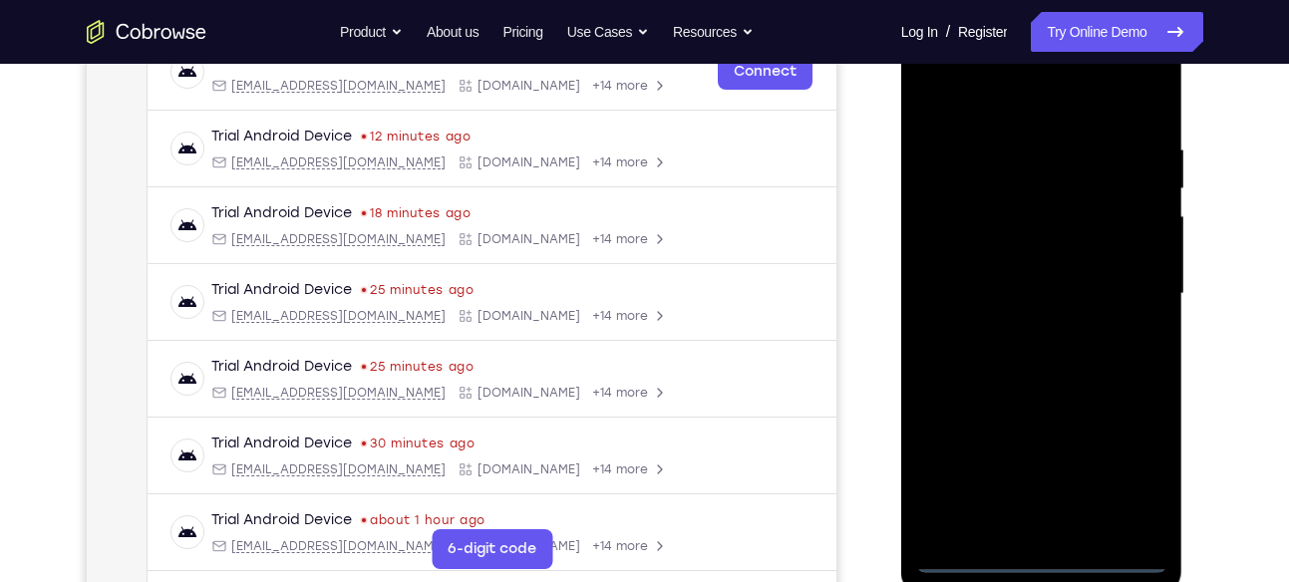
click at [1047, 544] on div at bounding box center [1041, 294] width 251 height 558
click at [1052, 550] on div at bounding box center [1041, 294] width 251 height 558
click at [1042, 555] on div at bounding box center [1041, 294] width 251 height 558
click at [1128, 469] on div at bounding box center [1041, 294] width 251 height 558
click at [986, 105] on div at bounding box center [1041, 294] width 251 height 558
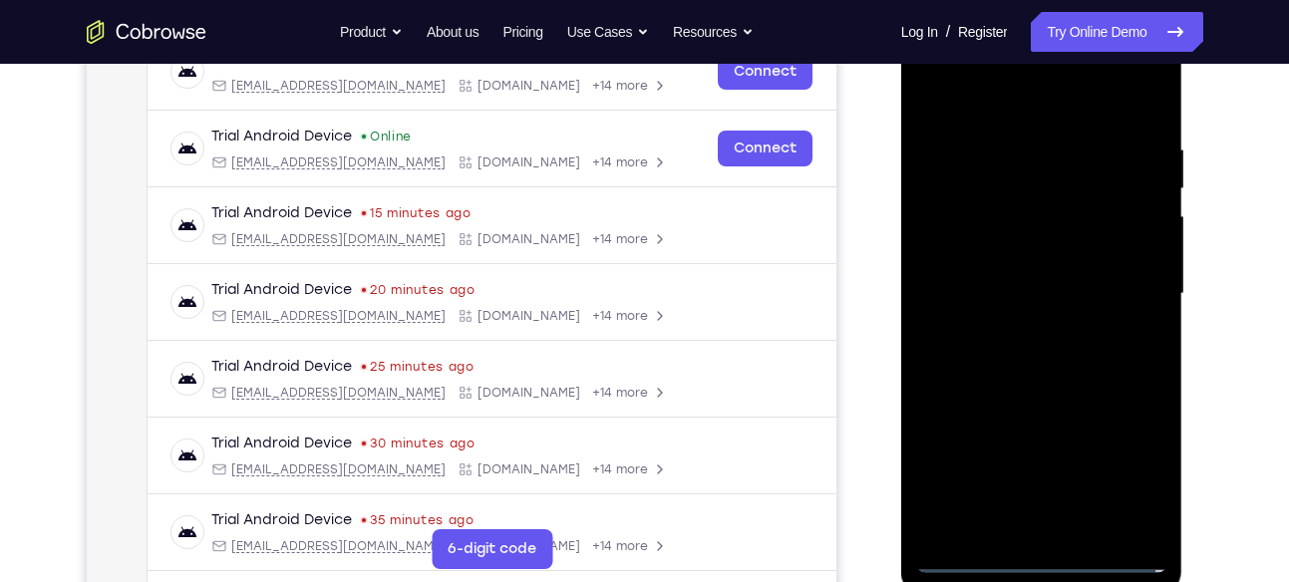
click at [1130, 275] on div at bounding box center [1041, 294] width 251 height 558
click at [1064, 528] on div at bounding box center [1041, 294] width 251 height 558
click at [1028, 279] on div at bounding box center [1041, 294] width 251 height 558
click at [1028, 255] on div at bounding box center [1041, 294] width 251 height 558
click at [1135, 256] on div at bounding box center [1041, 294] width 251 height 558
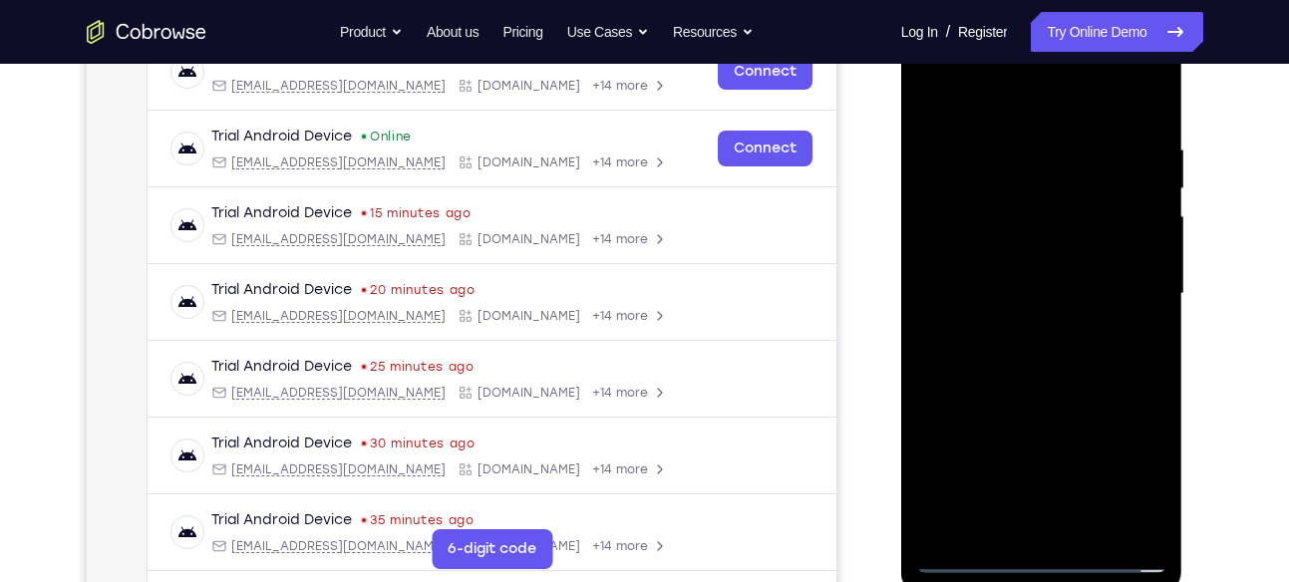
click at [1098, 289] on div at bounding box center [1041, 294] width 251 height 558
click at [1053, 365] on div at bounding box center [1041, 294] width 251 height 558
click at [1018, 149] on div at bounding box center [1041, 294] width 251 height 558
click at [1149, 230] on div at bounding box center [1041, 294] width 251 height 558
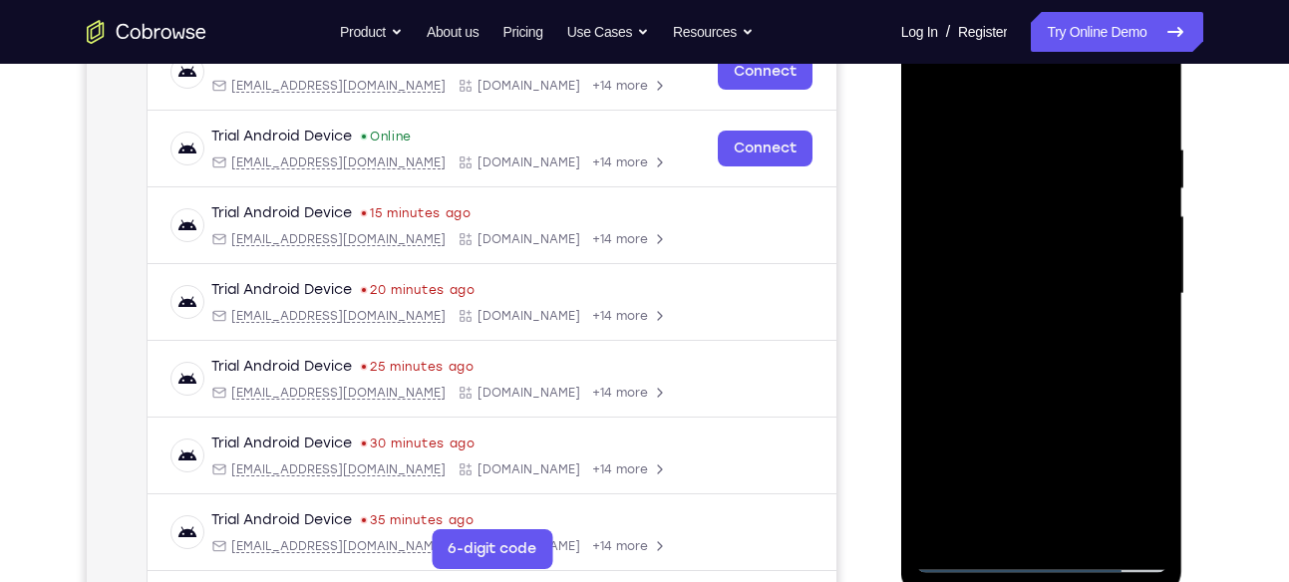
drag, startPoint x: 1022, startPoint y: 103, endPoint x: 1005, endPoint y: 5, distance: 99.2
click at [1005, 5] on div at bounding box center [1042, 297] width 282 height 594
click at [1112, 167] on div at bounding box center [1041, 294] width 251 height 558
click at [1145, 189] on div at bounding box center [1041, 294] width 251 height 558
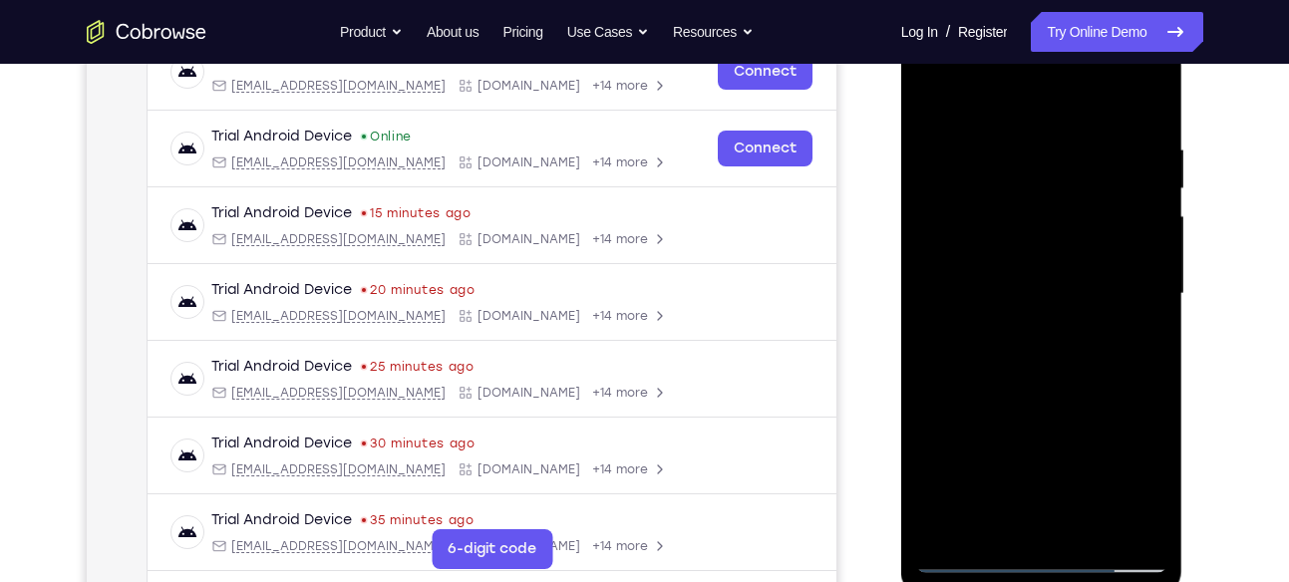
click at [1145, 189] on div at bounding box center [1041, 294] width 251 height 558
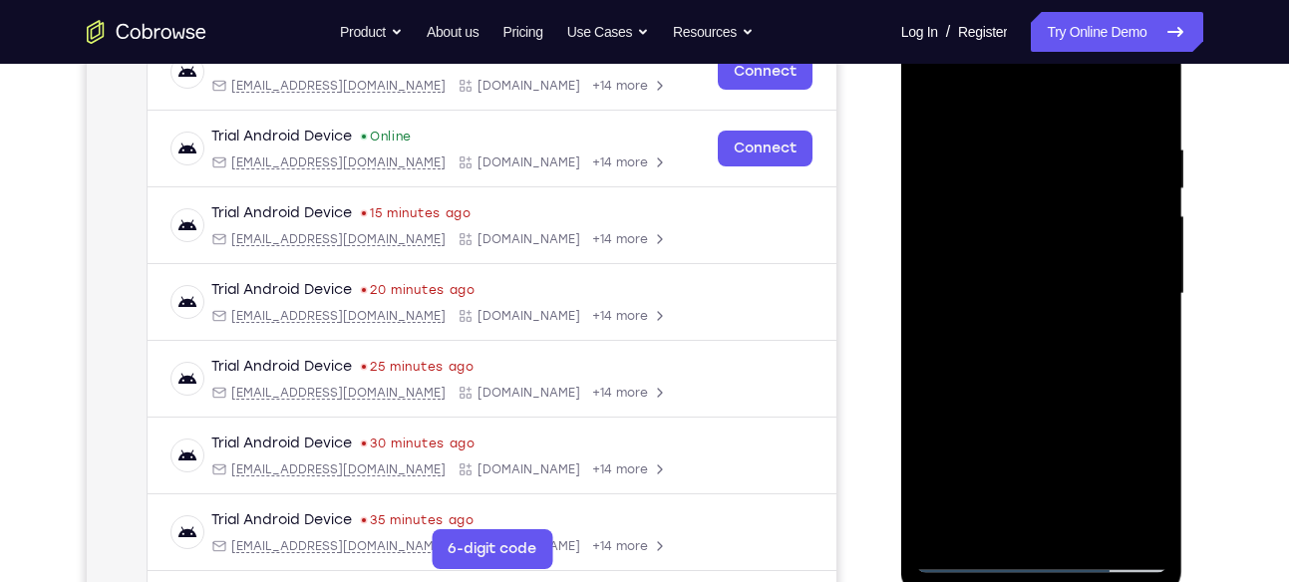
click at [1145, 189] on div at bounding box center [1041, 294] width 251 height 558
click at [953, 285] on div at bounding box center [1041, 294] width 251 height 558
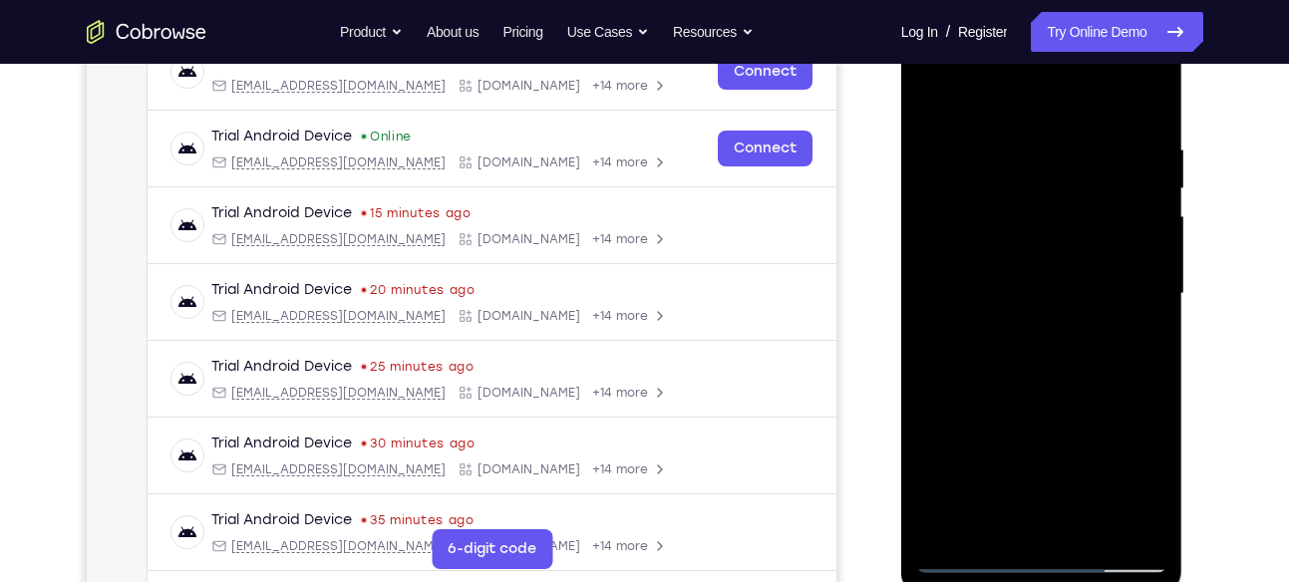
click at [953, 285] on div at bounding box center [1041, 294] width 251 height 558
click at [1110, 254] on div at bounding box center [1041, 294] width 251 height 558
click at [1131, 244] on div at bounding box center [1041, 294] width 251 height 558
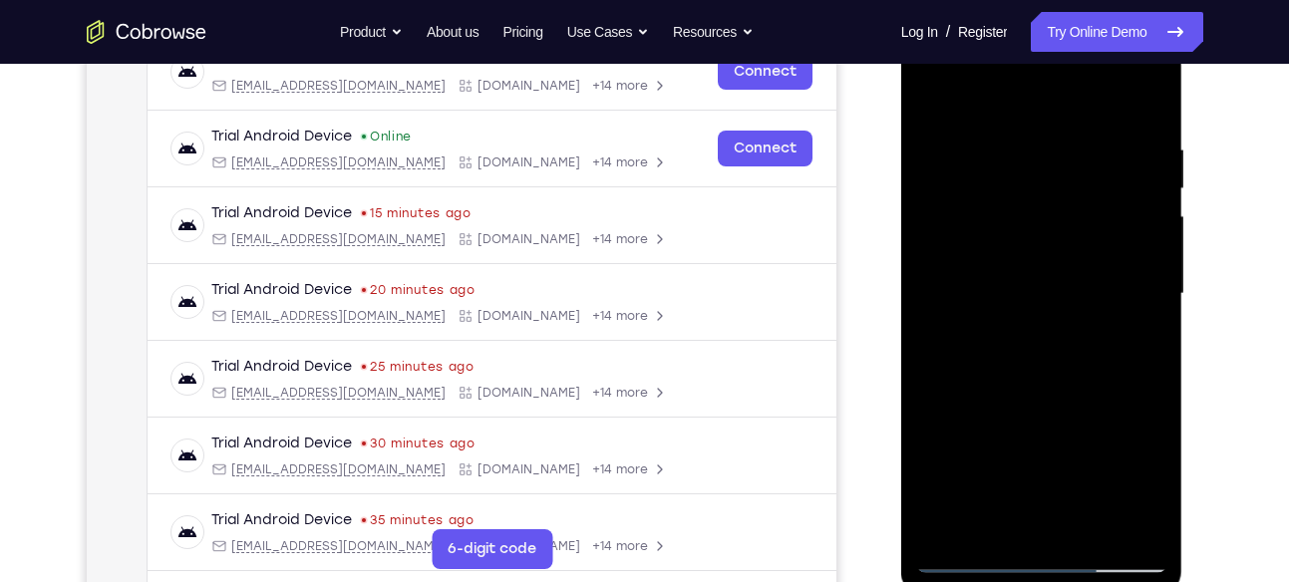
click at [1131, 244] on div at bounding box center [1041, 294] width 251 height 558
click at [1131, 234] on div at bounding box center [1041, 294] width 251 height 558
click at [1148, 311] on div at bounding box center [1041, 294] width 251 height 558
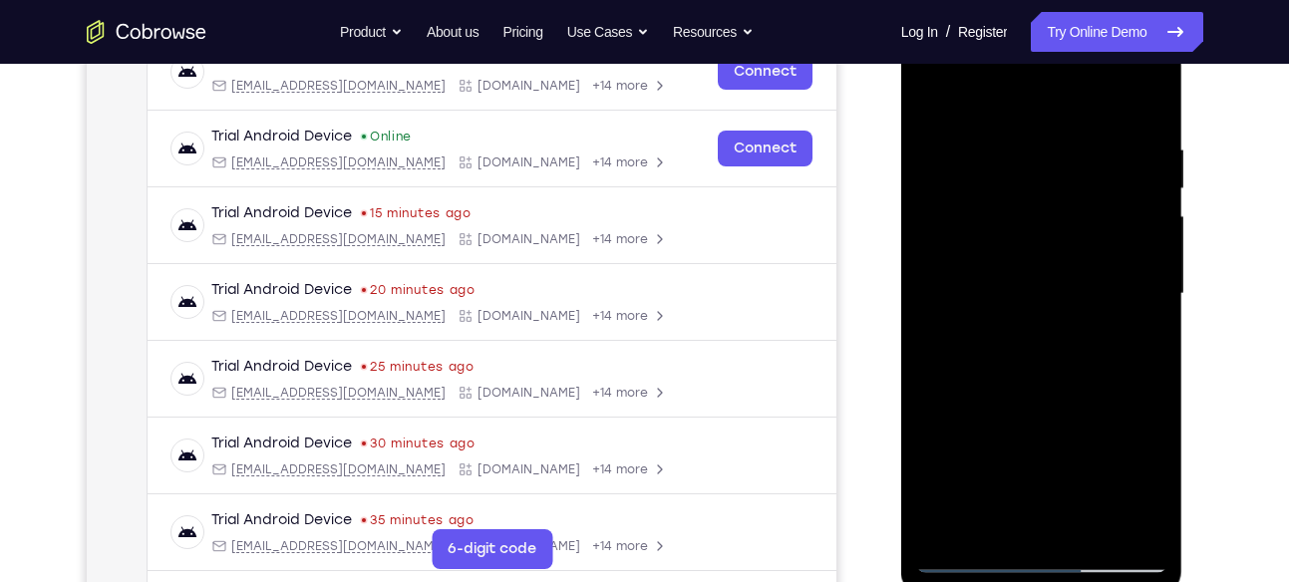
click at [1148, 311] on div at bounding box center [1041, 294] width 251 height 558
click at [932, 323] on div at bounding box center [1041, 294] width 251 height 558
click at [1149, 297] on div at bounding box center [1041, 294] width 251 height 558
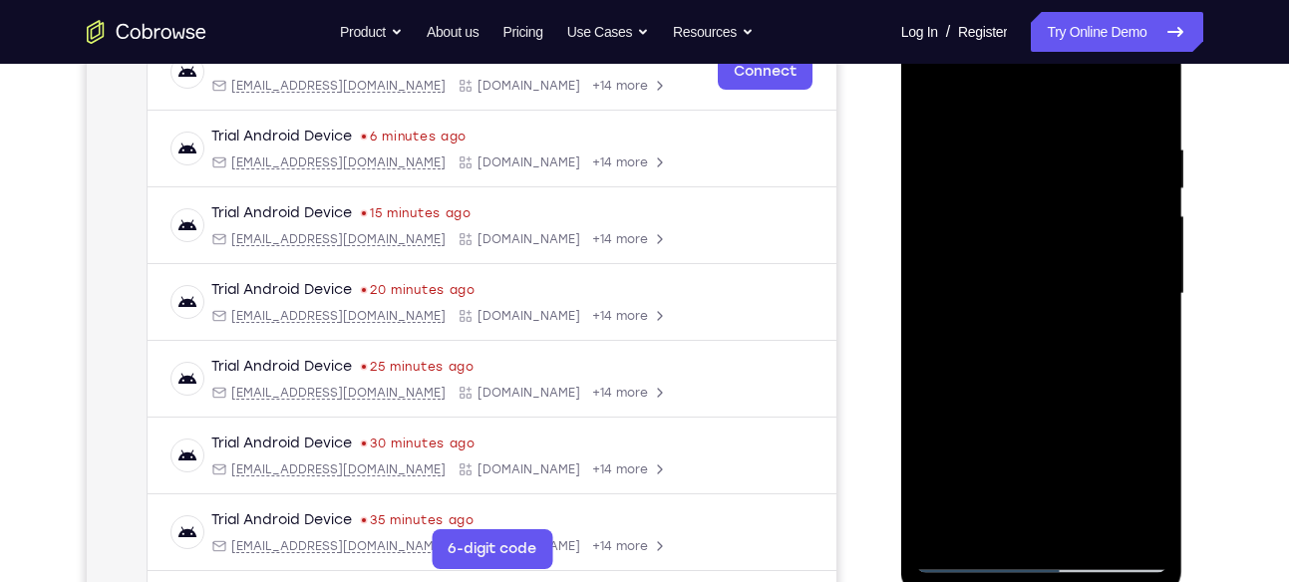
click at [1149, 297] on div at bounding box center [1041, 294] width 251 height 558
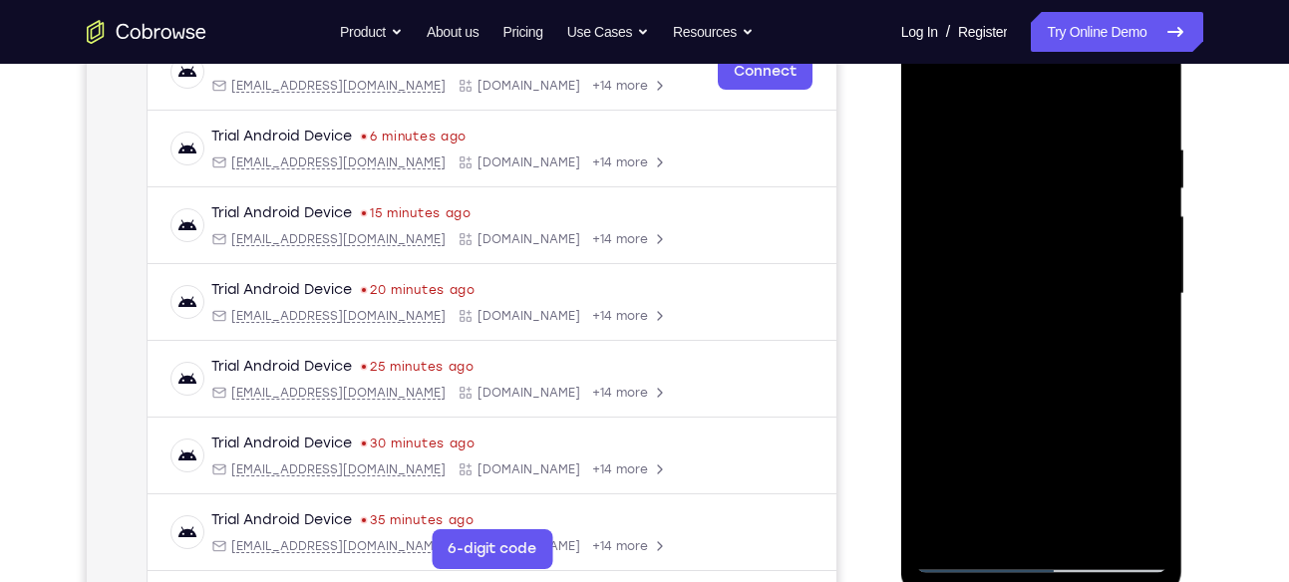
click at [1149, 297] on div at bounding box center [1041, 294] width 251 height 558
click at [936, 332] on div at bounding box center [1041, 294] width 251 height 558
click at [1153, 325] on div at bounding box center [1041, 294] width 251 height 558
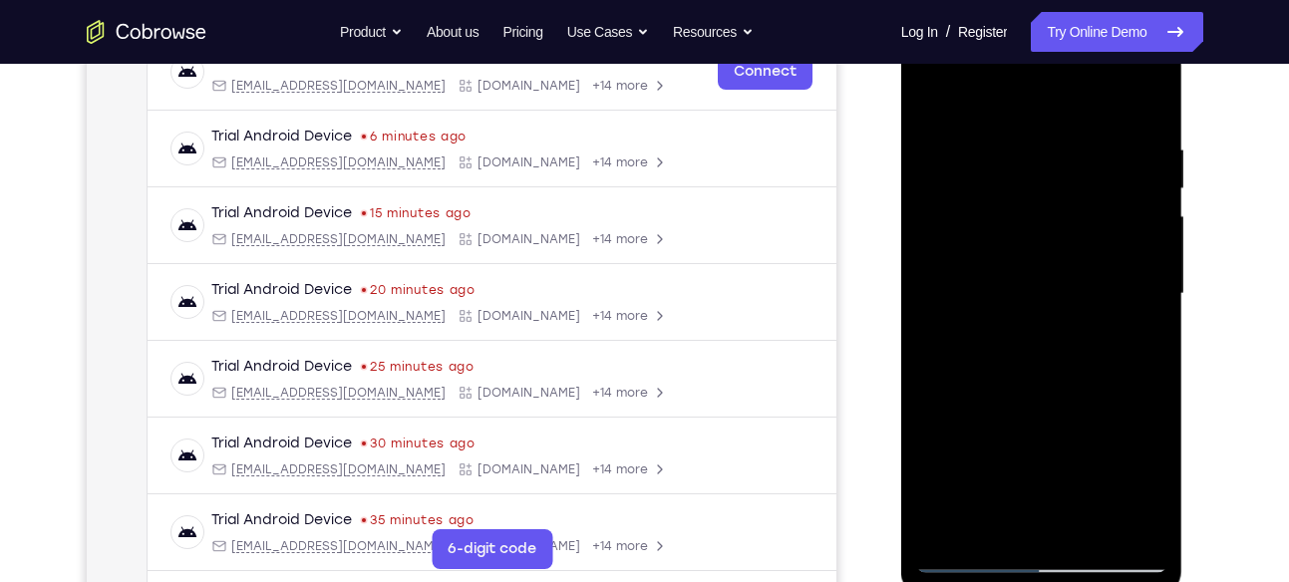
click at [1145, 310] on div at bounding box center [1041, 294] width 251 height 558
click at [1136, 274] on div at bounding box center [1041, 294] width 251 height 558
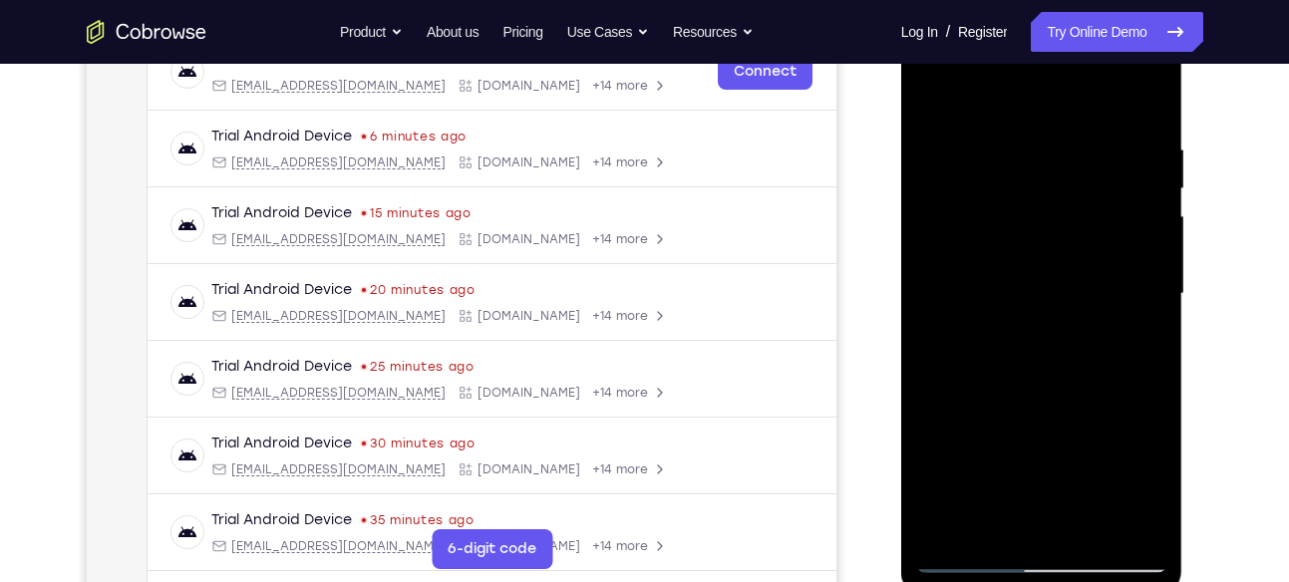
click at [1136, 274] on div at bounding box center [1041, 294] width 251 height 558
click at [938, 337] on div at bounding box center [1041, 294] width 251 height 558
click at [1150, 246] on div at bounding box center [1041, 294] width 251 height 558
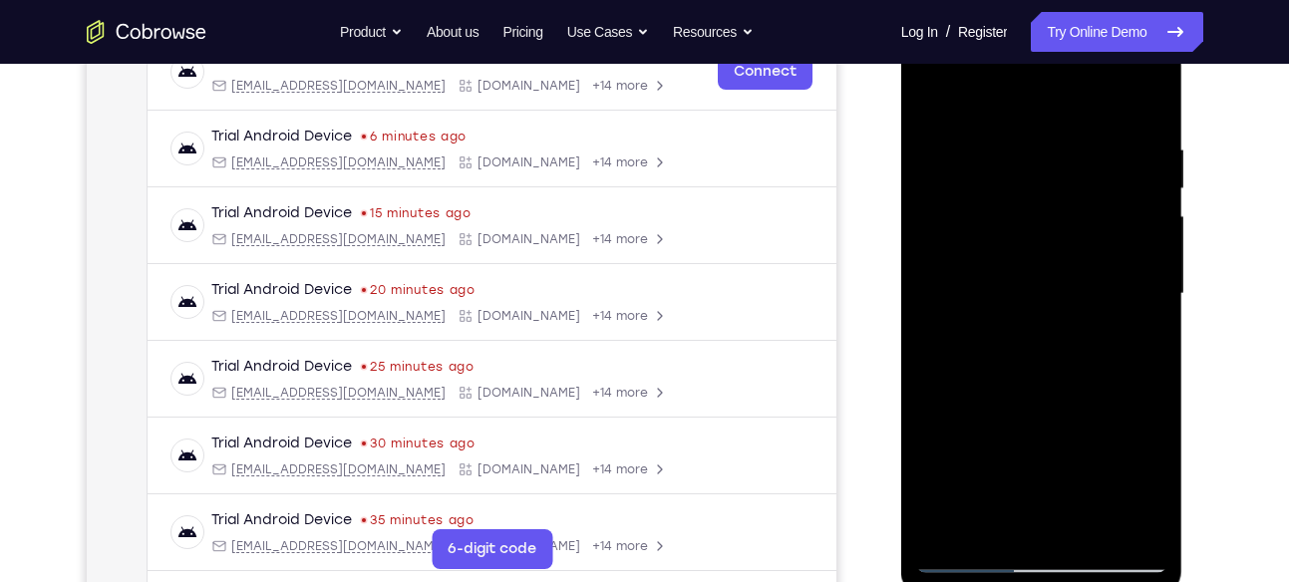
click at [1150, 246] on div at bounding box center [1041, 294] width 251 height 558
click at [941, 319] on div at bounding box center [1041, 294] width 251 height 558
click at [1146, 280] on div at bounding box center [1041, 294] width 251 height 558
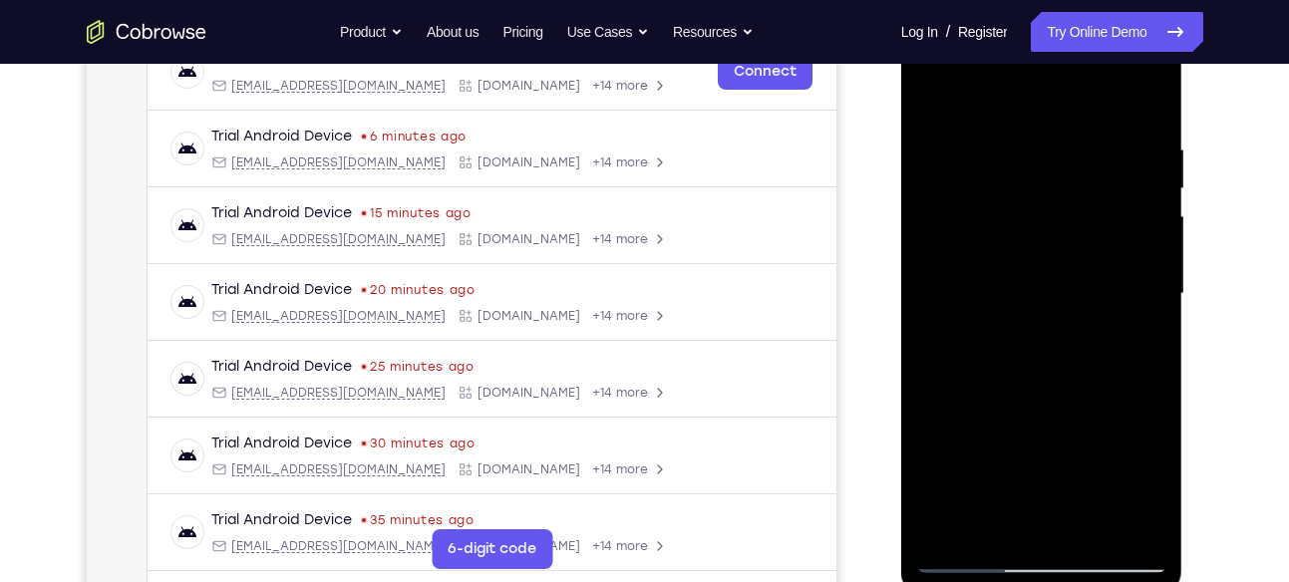
click at [1146, 280] on div at bounding box center [1041, 294] width 251 height 558
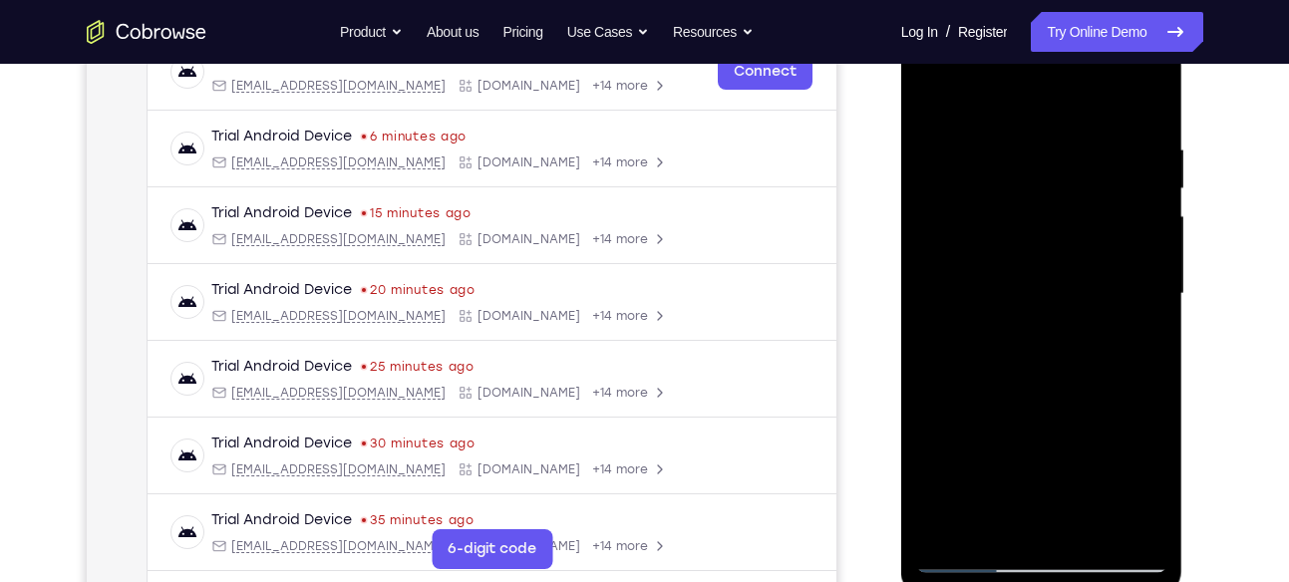
click at [1146, 280] on div at bounding box center [1041, 294] width 251 height 558
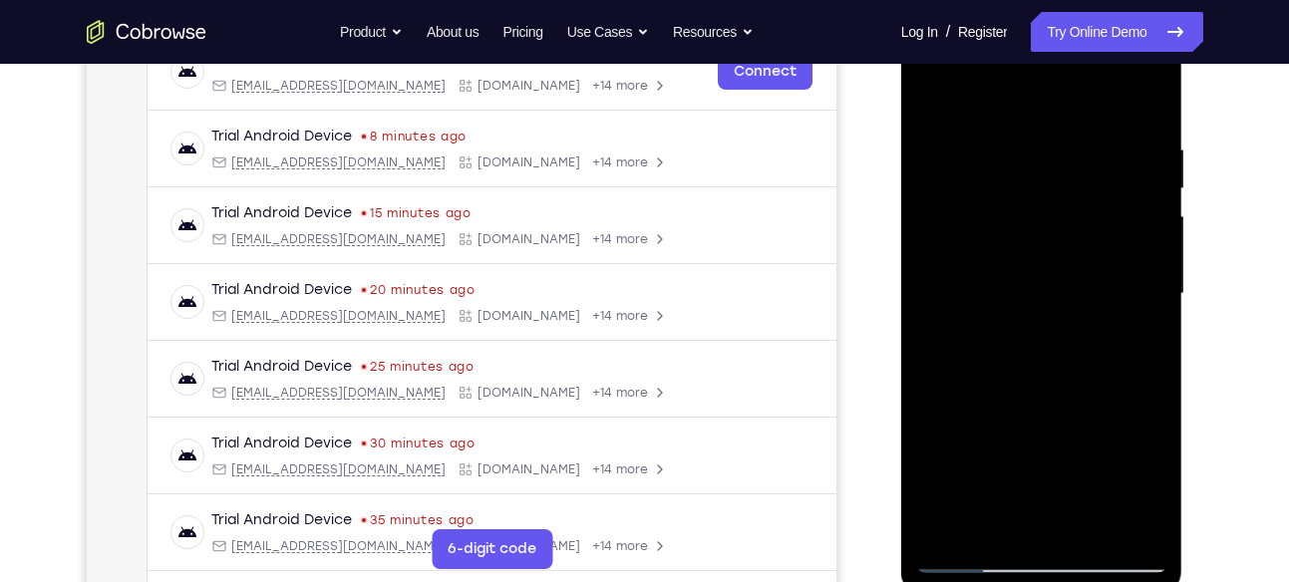
click at [1142, 212] on div at bounding box center [1041, 294] width 251 height 558
click at [940, 266] on div at bounding box center [1041, 294] width 251 height 558
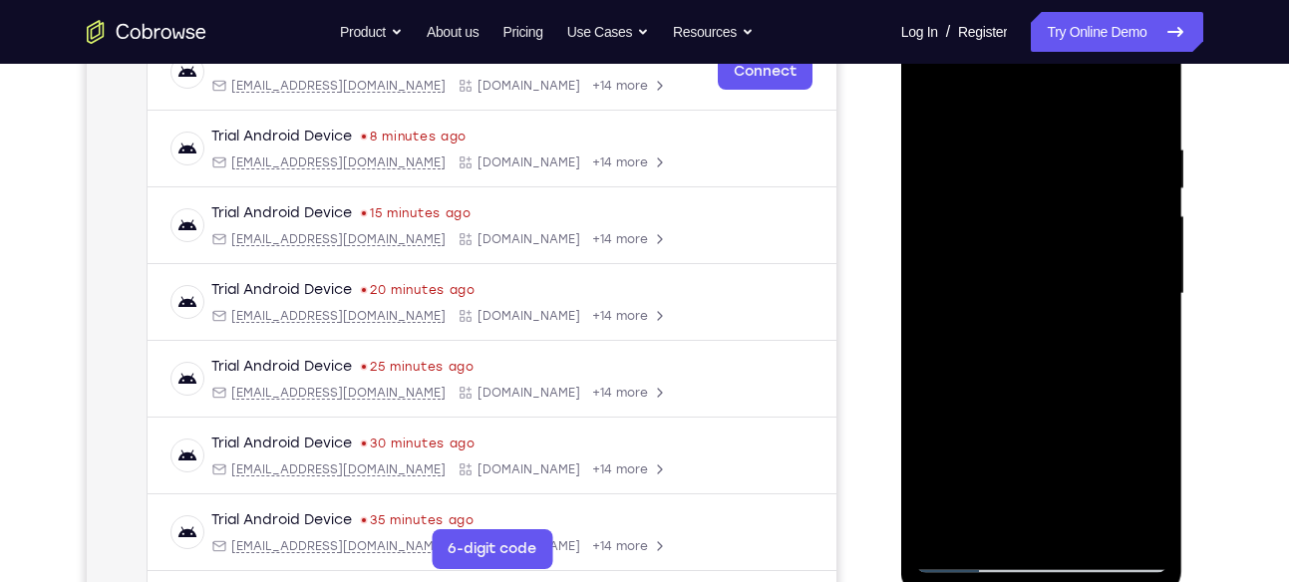
click at [940, 266] on div at bounding box center [1041, 294] width 251 height 558
click at [939, 248] on div at bounding box center [1041, 294] width 251 height 558
click at [1059, 286] on div at bounding box center [1041, 294] width 251 height 558
click at [1062, 443] on div at bounding box center [1041, 294] width 251 height 558
click at [1056, 423] on div at bounding box center [1041, 294] width 251 height 558
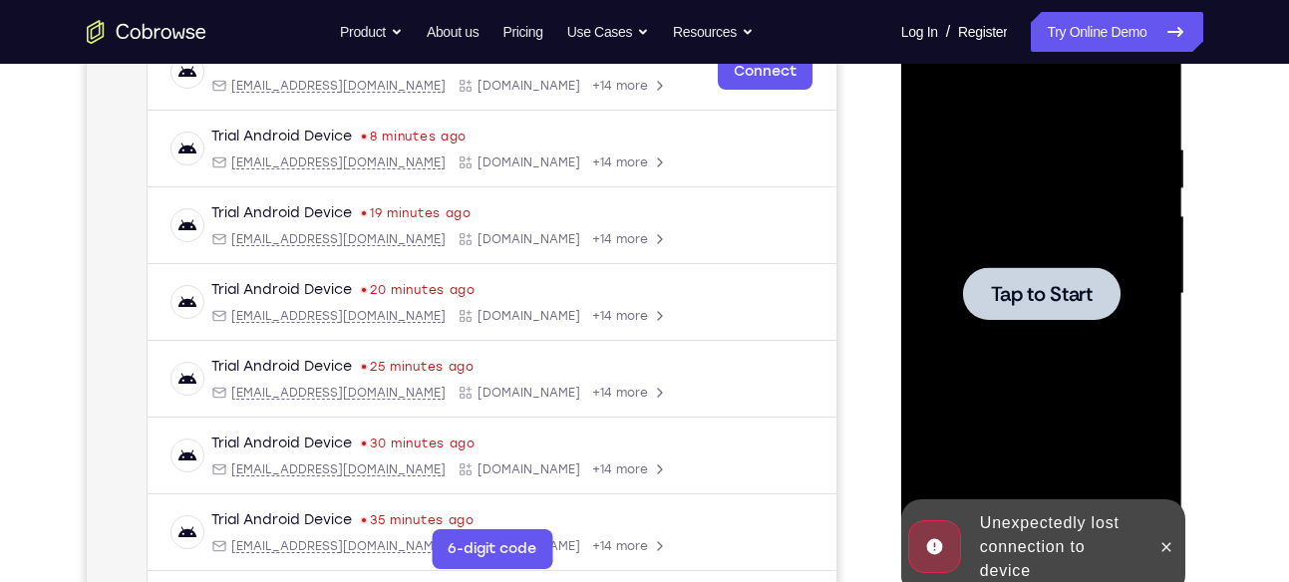
click at [1020, 258] on div at bounding box center [1041, 294] width 251 height 558
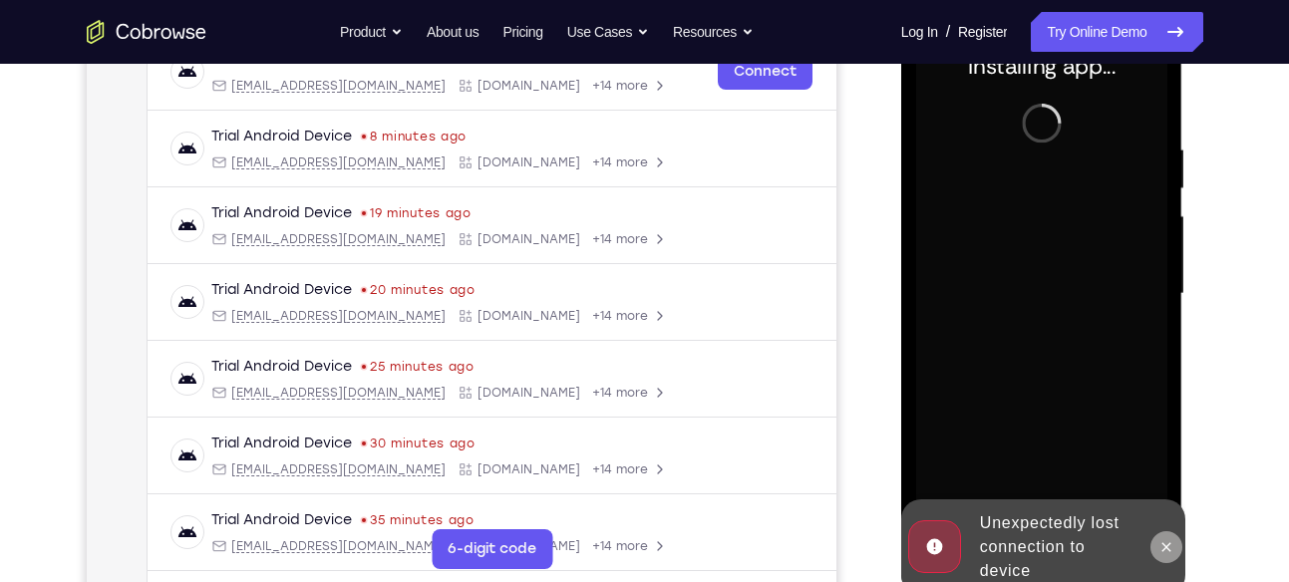
click at [1170, 535] on button at bounding box center [1166, 547] width 32 height 32
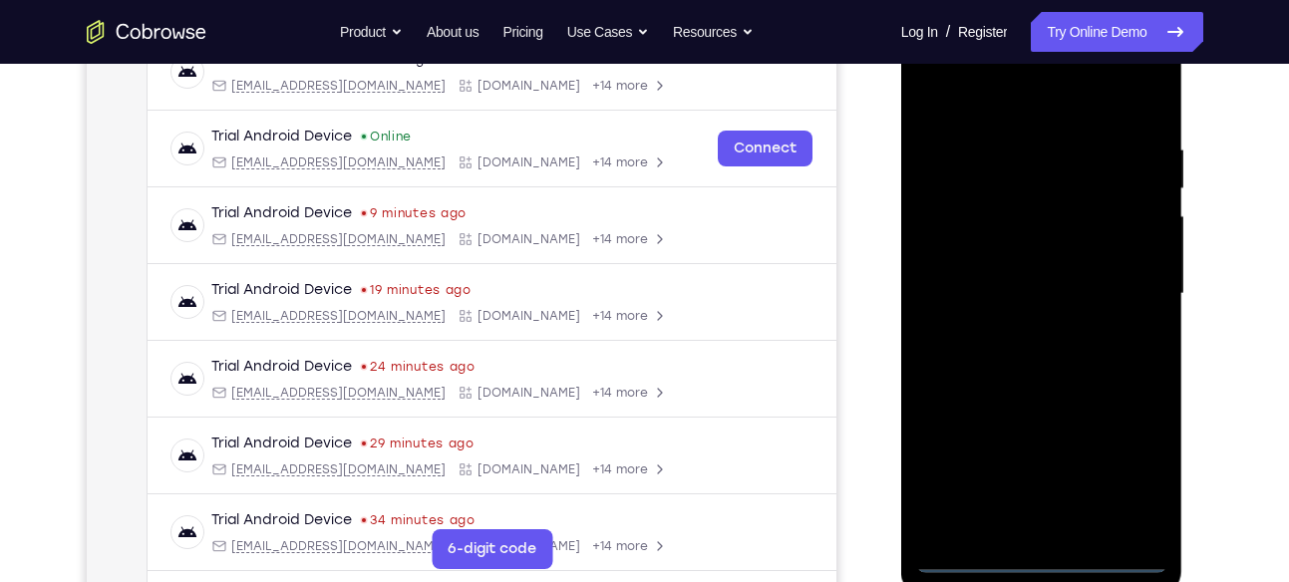
click at [1040, 552] on div at bounding box center [1041, 294] width 251 height 558
click at [1126, 469] on div at bounding box center [1041, 294] width 251 height 558
click at [970, 90] on div at bounding box center [1041, 294] width 251 height 558
click at [1128, 287] on div at bounding box center [1041, 294] width 251 height 558
click at [1020, 330] on div at bounding box center [1041, 294] width 251 height 558
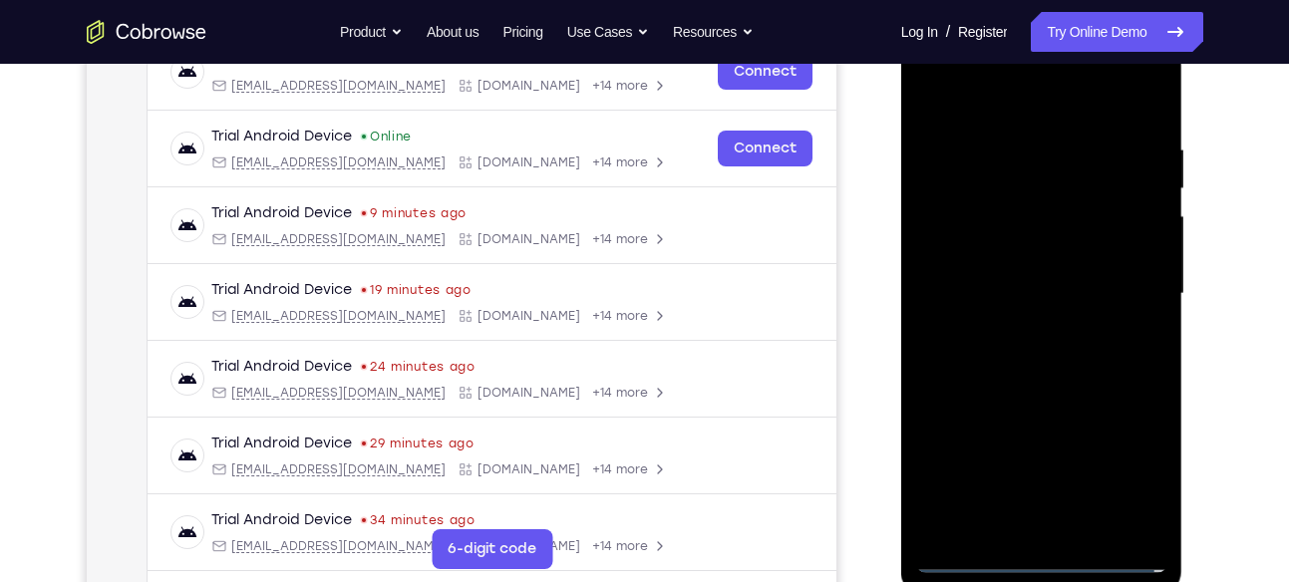
click at [1008, 268] on div at bounding box center [1041, 294] width 251 height 558
click at [1016, 257] on div at bounding box center [1041, 294] width 251 height 558
click at [1052, 297] on div at bounding box center [1041, 294] width 251 height 558
click at [1113, 365] on div at bounding box center [1041, 294] width 251 height 558
drag, startPoint x: 1016, startPoint y: 116, endPoint x: 1005, endPoint y: 10, distance: 106.2
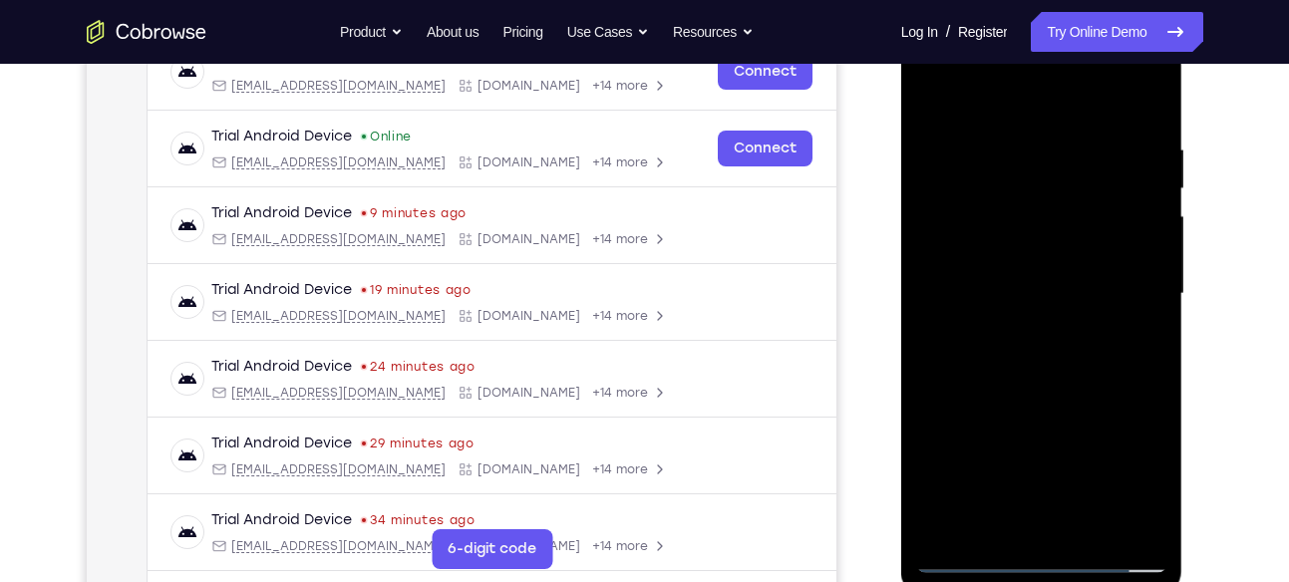
click at [1005, 10] on div at bounding box center [1042, 297] width 282 height 594
click at [1024, 132] on div at bounding box center [1041, 294] width 251 height 558
click at [1145, 216] on div at bounding box center [1041, 294] width 251 height 558
click at [953, 275] on div at bounding box center [1041, 294] width 251 height 558
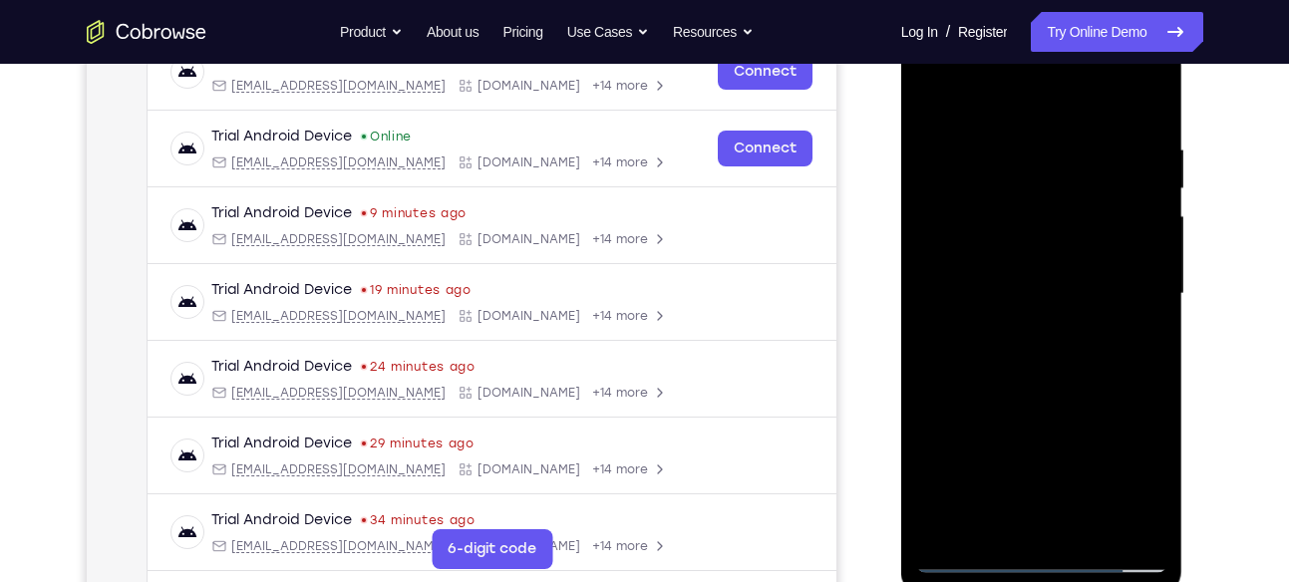
click at [953, 275] on div at bounding box center [1041, 294] width 251 height 558
click at [945, 267] on div at bounding box center [1041, 294] width 251 height 558
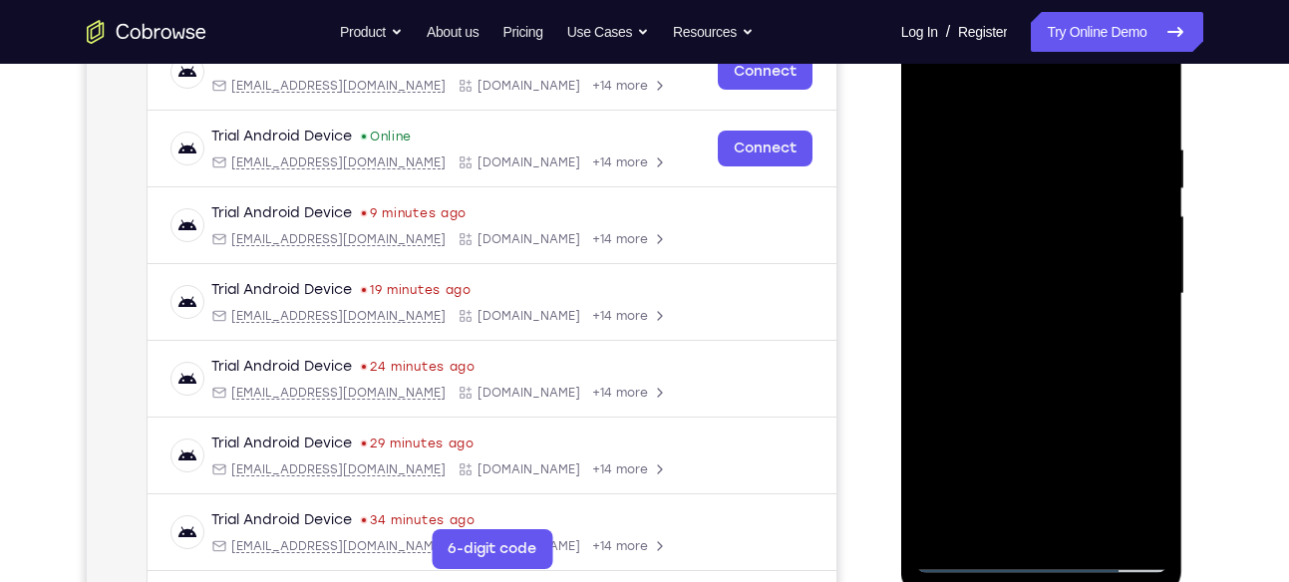
click at [945, 267] on div at bounding box center [1041, 294] width 251 height 558
click at [936, 254] on div at bounding box center [1041, 294] width 251 height 558
click at [1127, 259] on div at bounding box center [1041, 294] width 251 height 558
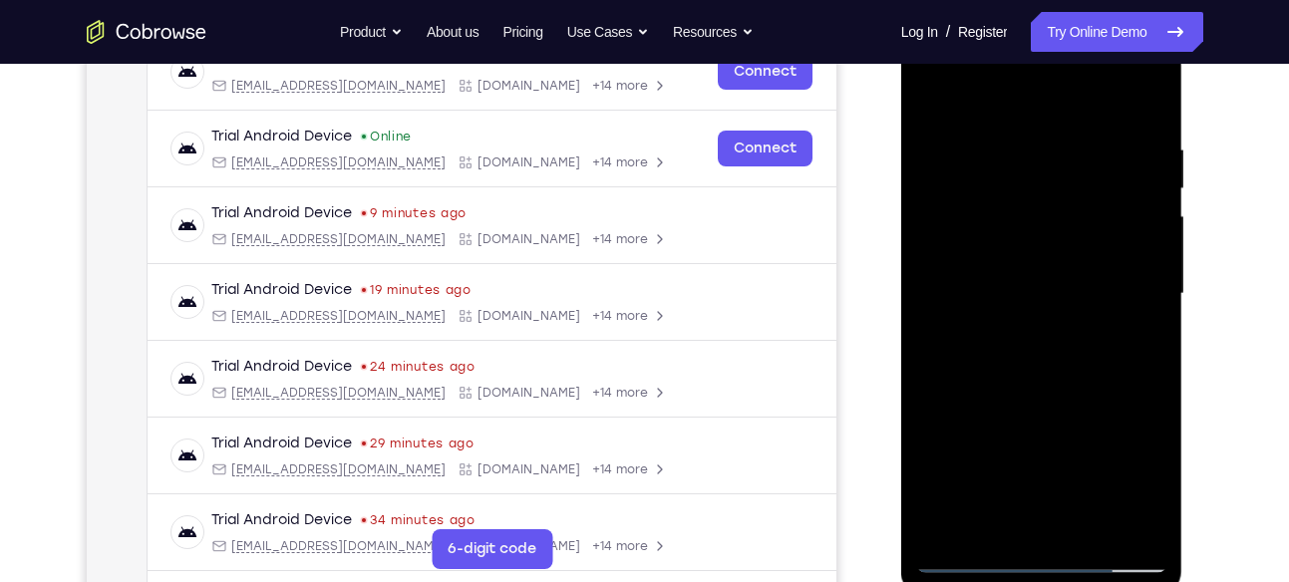
click at [1127, 259] on div at bounding box center [1041, 294] width 251 height 558
click at [1140, 255] on div at bounding box center [1041, 294] width 251 height 558
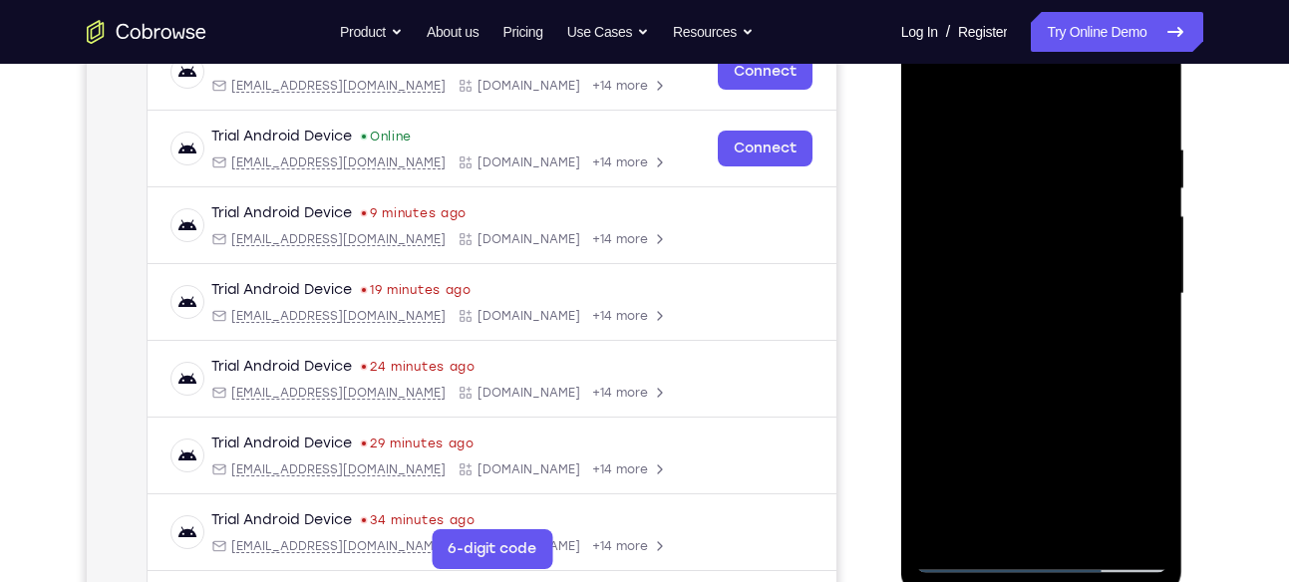
click at [1140, 255] on div at bounding box center [1041, 294] width 251 height 558
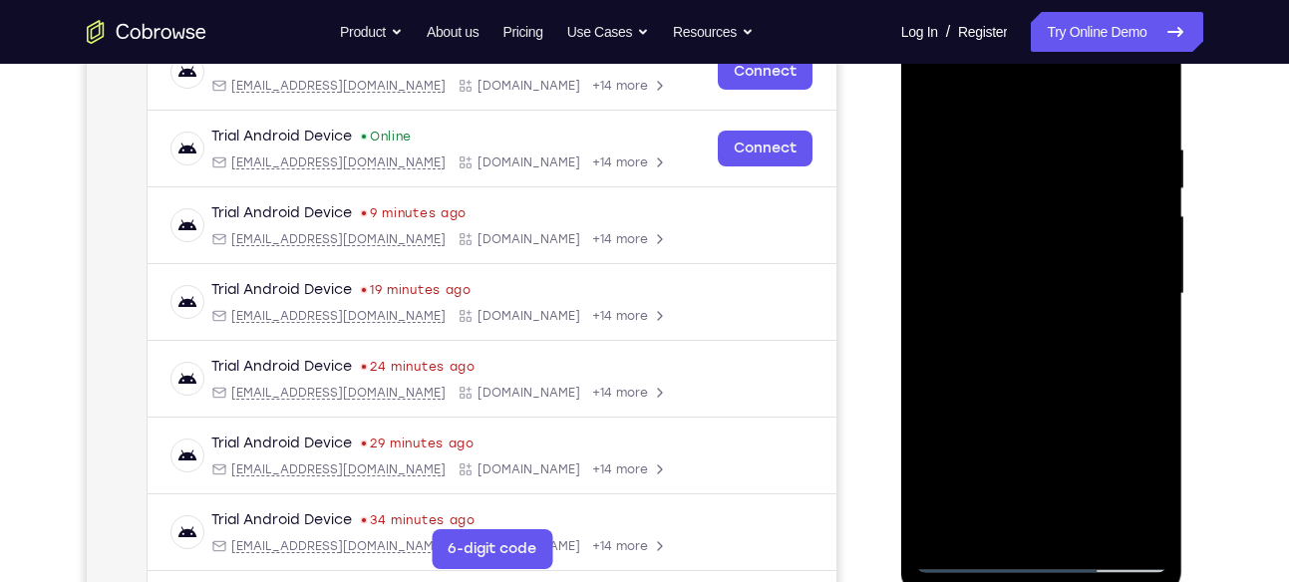
click at [1140, 255] on div at bounding box center [1041, 294] width 251 height 558
click at [1134, 288] on div at bounding box center [1041, 294] width 251 height 558
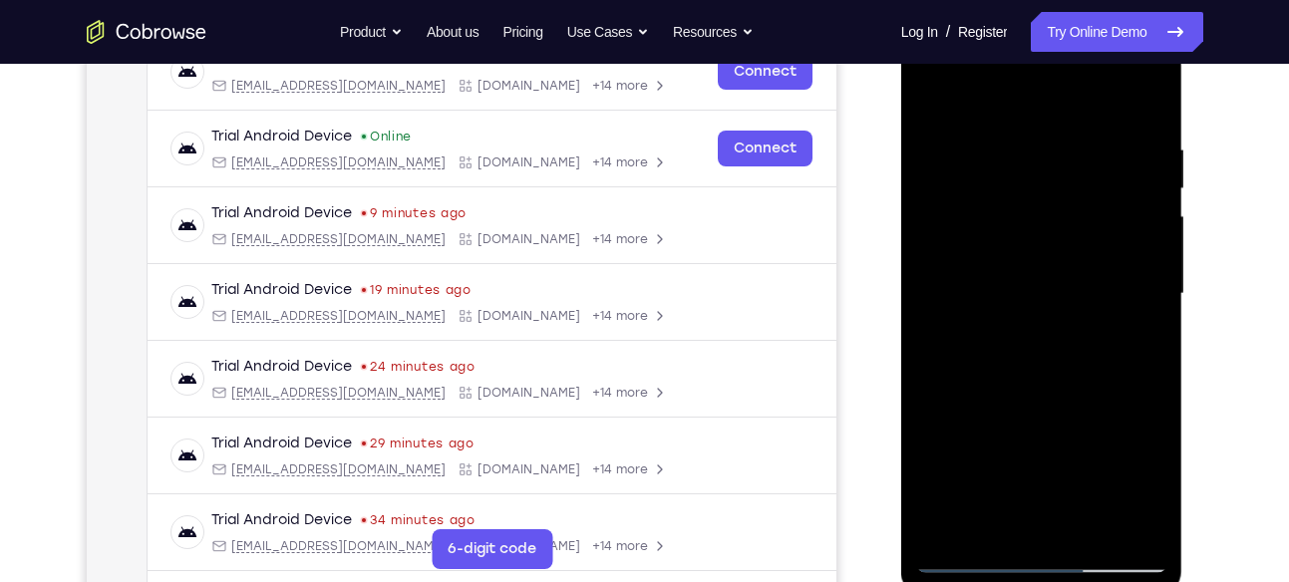
click at [1134, 288] on div at bounding box center [1041, 294] width 251 height 558
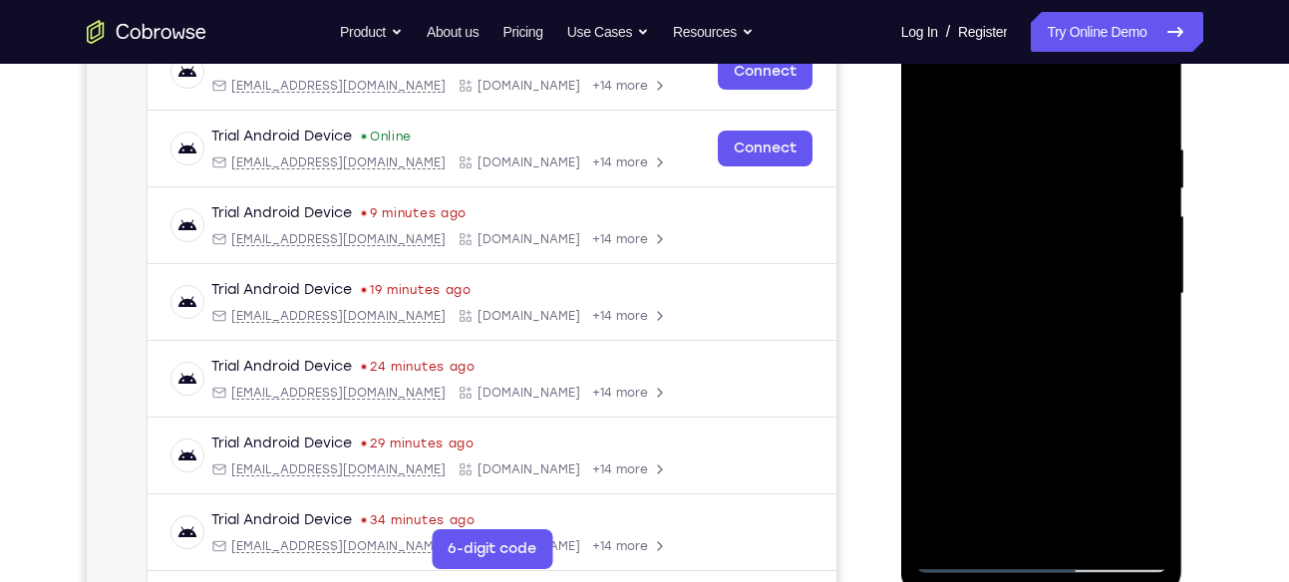
click at [1134, 288] on div at bounding box center [1041, 294] width 251 height 558
click at [1086, 530] on div at bounding box center [1041, 294] width 251 height 558
click at [1056, 402] on div at bounding box center [1041, 294] width 251 height 558
drag, startPoint x: 1095, startPoint y: 197, endPoint x: 935, endPoint y: 193, distance: 159.6
click at [935, 193] on div at bounding box center [1041, 294] width 251 height 558
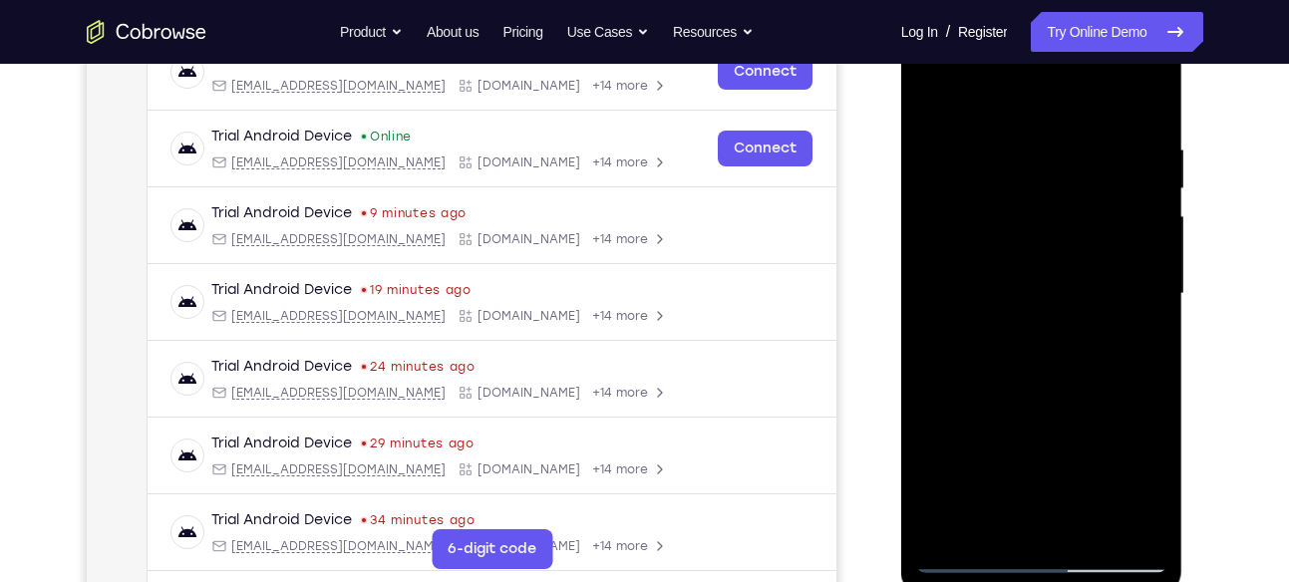
drag, startPoint x: 1084, startPoint y: 197, endPoint x: 948, endPoint y: 154, distance: 142.5
click at [948, 154] on div at bounding box center [1041, 294] width 251 height 558
drag, startPoint x: 1109, startPoint y: 200, endPoint x: 949, endPoint y: 193, distance: 159.7
click at [949, 193] on div at bounding box center [1041, 294] width 251 height 558
click at [1007, 199] on div at bounding box center [1041, 294] width 251 height 558
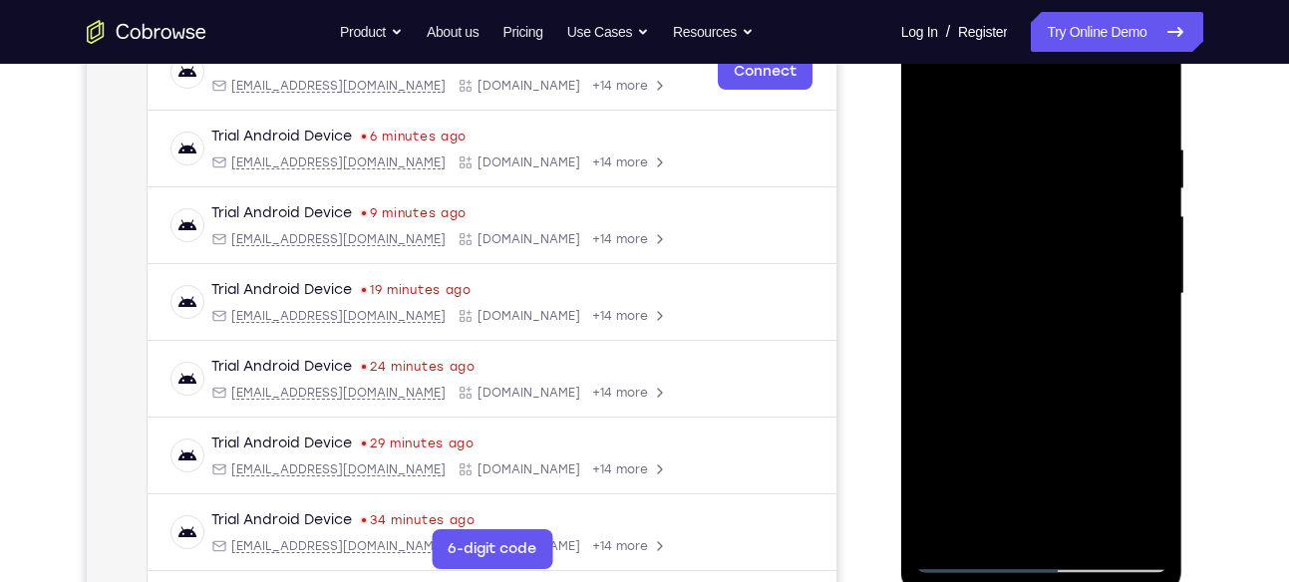
click at [1040, 235] on div at bounding box center [1041, 294] width 251 height 558
click at [938, 92] on div at bounding box center [1041, 294] width 251 height 558
drag, startPoint x: 1059, startPoint y: 236, endPoint x: 1003, endPoint y: 632, distance: 399.7
click at [1003, 581] on html "Online web based iOS Simulators and Android Emulators. Run iPhone, iPad, Mobile…" at bounding box center [1043, 299] width 284 height 598
drag, startPoint x: 1043, startPoint y: 297, endPoint x: 1006, endPoint y: 632, distance: 337.0
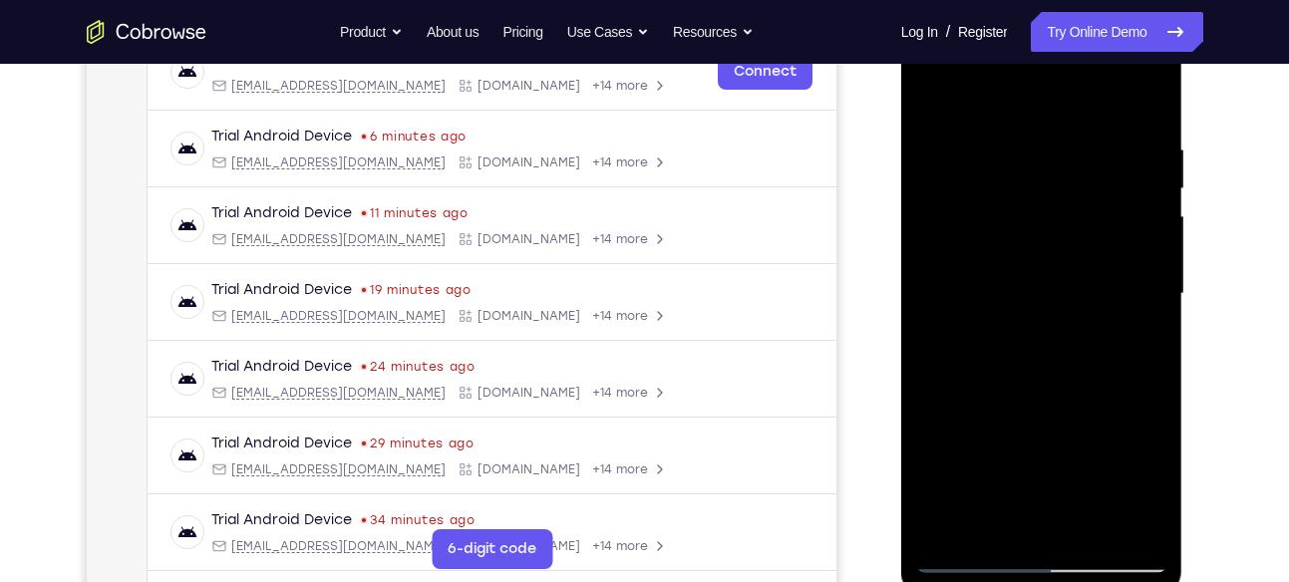
click at [1006, 581] on html "Online web based iOS Simulators and Android Emulators. Run iPhone, iPad, Mobile…" at bounding box center [1043, 299] width 284 height 598
click at [1028, 440] on div at bounding box center [1041, 294] width 251 height 558
click at [1012, 138] on div at bounding box center [1041, 294] width 251 height 558
click at [1154, 204] on div at bounding box center [1041, 294] width 251 height 558
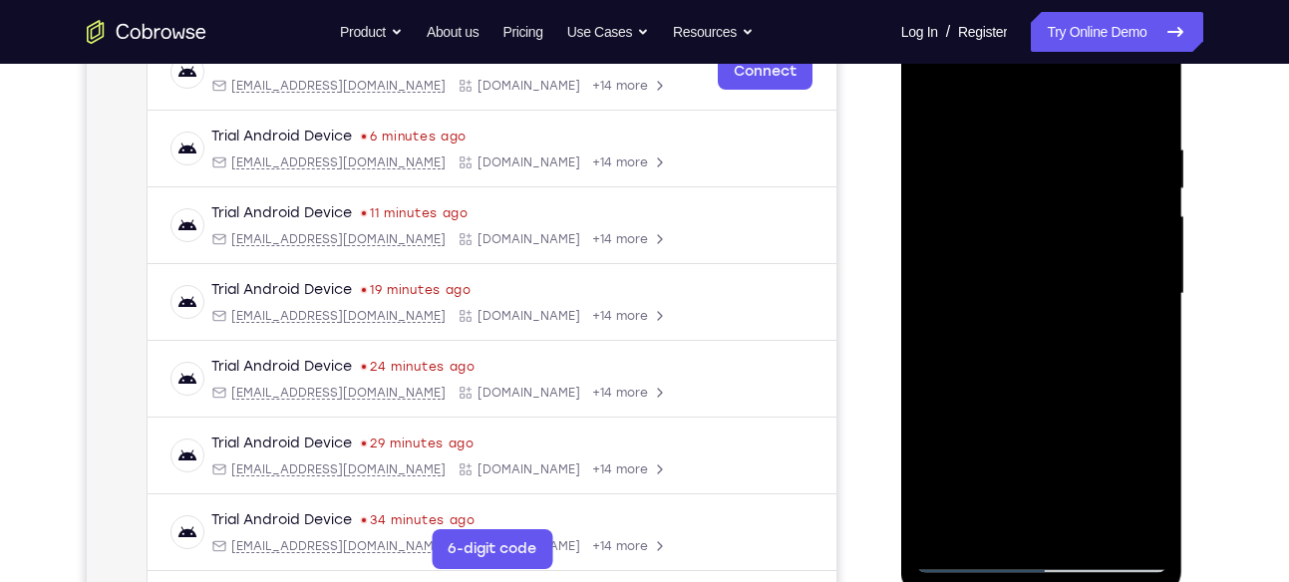
click at [1096, 430] on div at bounding box center [1041, 294] width 251 height 558
drag, startPoint x: 1079, startPoint y: 410, endPoint x: 1086, endPoint y: 274, distance: 135.8
click at [1086, 274] on div at bounding box center [1041, 294] width 251 height 558
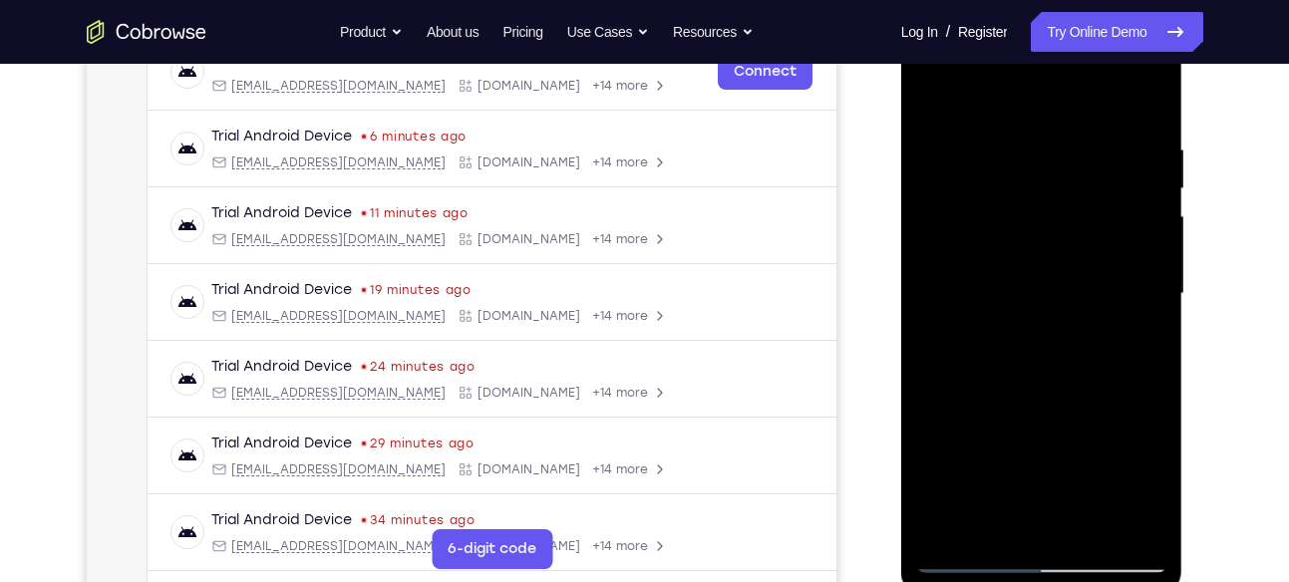
click at [1152, 248] on div at bounding box center [1041, 294] width 251 height 558
click at [926, 236] on div at bounding box center [1041, 294] width 251 height 558
drag, startPoint x: 1104, startPoint y: 322, endPoint x: 1085, endPoint y: 135, distance: 188.4
click at [1085, 135] on div at bounding box center [1041, 294] width 251 height 558
drag, startPoint x: 1084, startPoint y: 355, endPoint x: 1121, endPoint y: 143, distance: 215.5
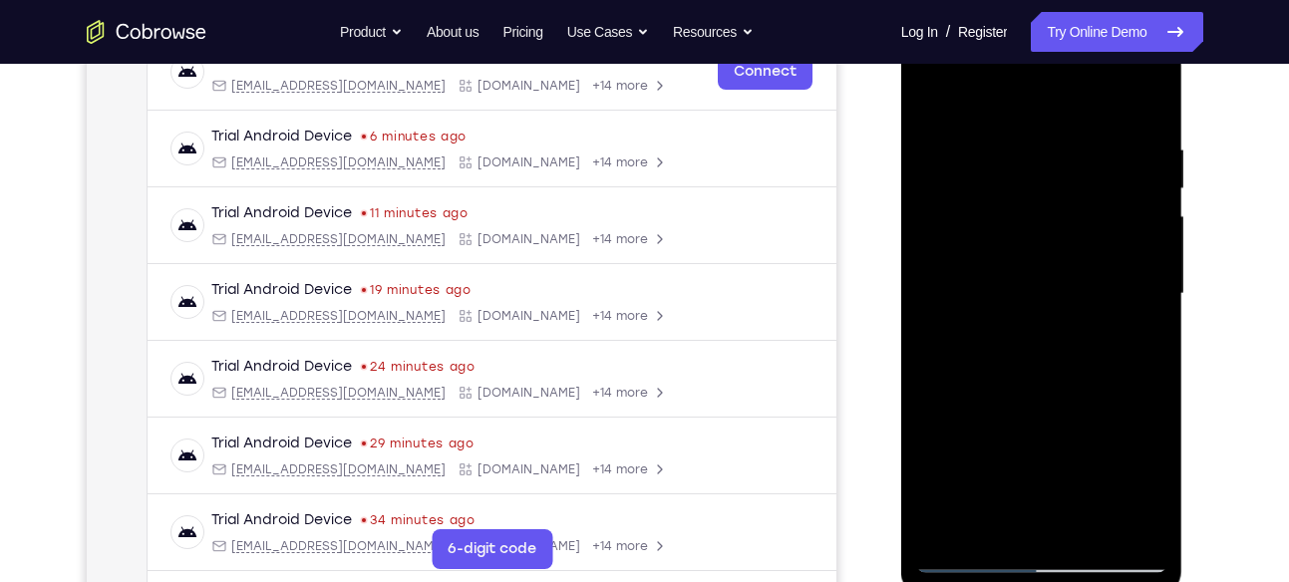
click at [1121, 143] on div at bounding box center [1041, 294] width 251 height 558
drag, startPoint x: 1096, startPoint y: 362, endPoint x: 1175, endPoint y: 140, distance: 236.2
click at [1175, 140] on div at bounding box center [1042, 297] width 282 height 594
click at [1068, 387] on div at bounding box center [1041, 294] width 251 height 558
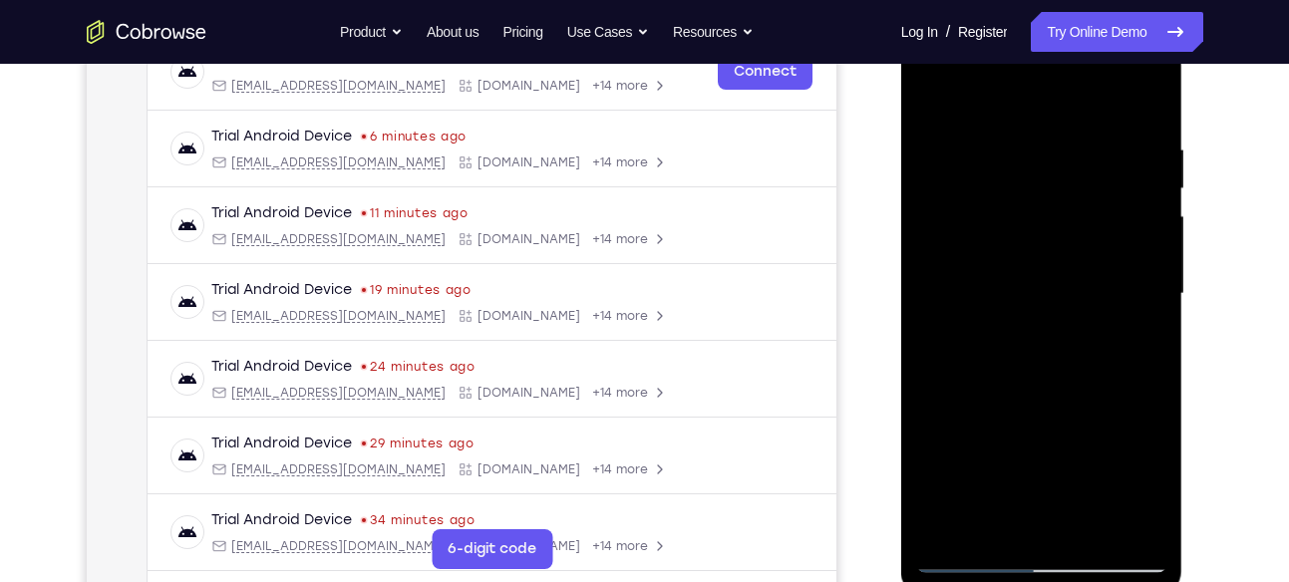
drag, startPoint x: 1068, startPoint y: 387, endPoint x: 1094, endPoint y: 160, distance: 228.8
click at [1094, 160] on div at bounding box center [1041, 294] width 251 height 558
click at [1090, 211] on div at bounding box center [1041, 294] width 251 height 558
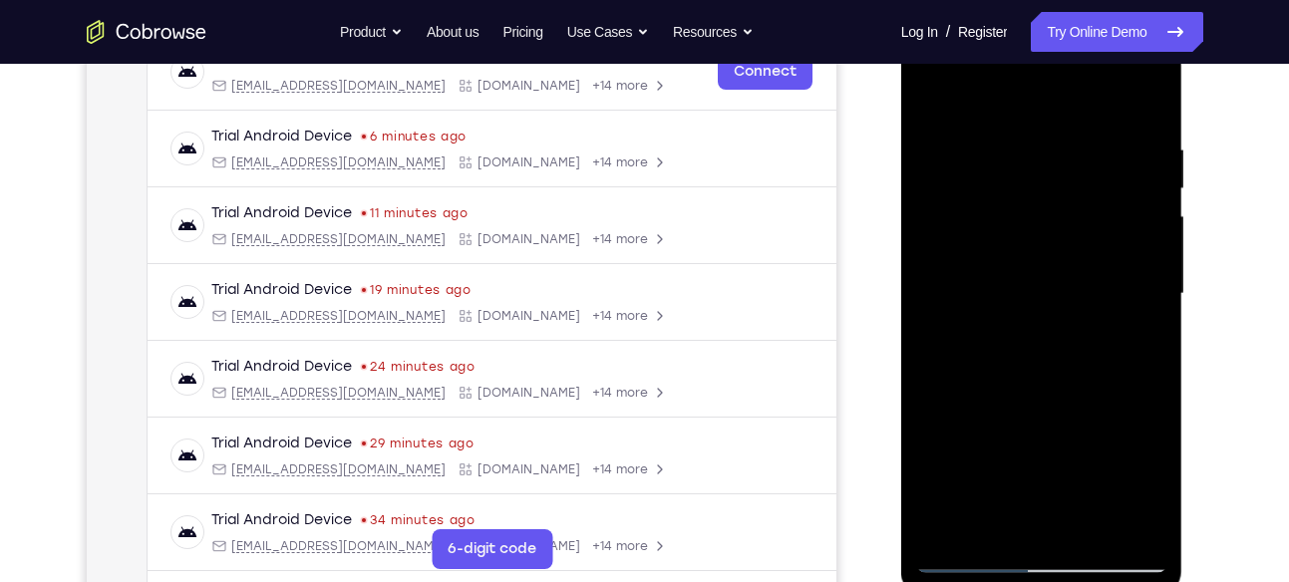
drag, startPoint x: 1090, startPoint y: 211, endPoint x: 1056, endPoint y: 354, distance: 146.5
click at [1056, 354] on div at bounding box center [1041, 294] width 251 height 558
click at [976, 461] on div at bounding box center [1041, 294] width 251 height 558
click at [1155, 268] on div at bounding box center [1041, 294] width 251 height 558
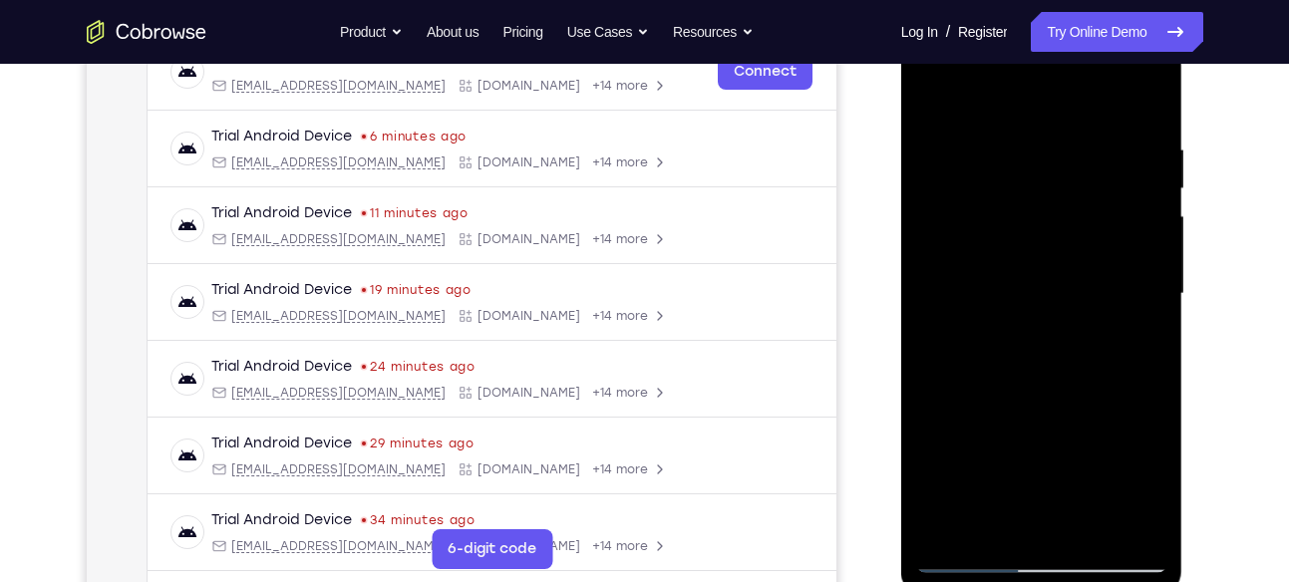
click at [1155, 268] on div at bounding box center [1041, 294] width 251 height 558
drag, startPoint x: 1072, startPoint y: 397, endPoint x: 1110, endPoint y: 193, distance: 206.9
click at [1110, 193] on div at bounding box center [1041, 294] width 251 height 558
drag, startPoint x: 1104, startPoint y: 438, endPoint x: 1133, endPoint y: 228, distance: 211.5
click at [1133, 228] on div at bounding box center [1041, 294] width 251 height 558
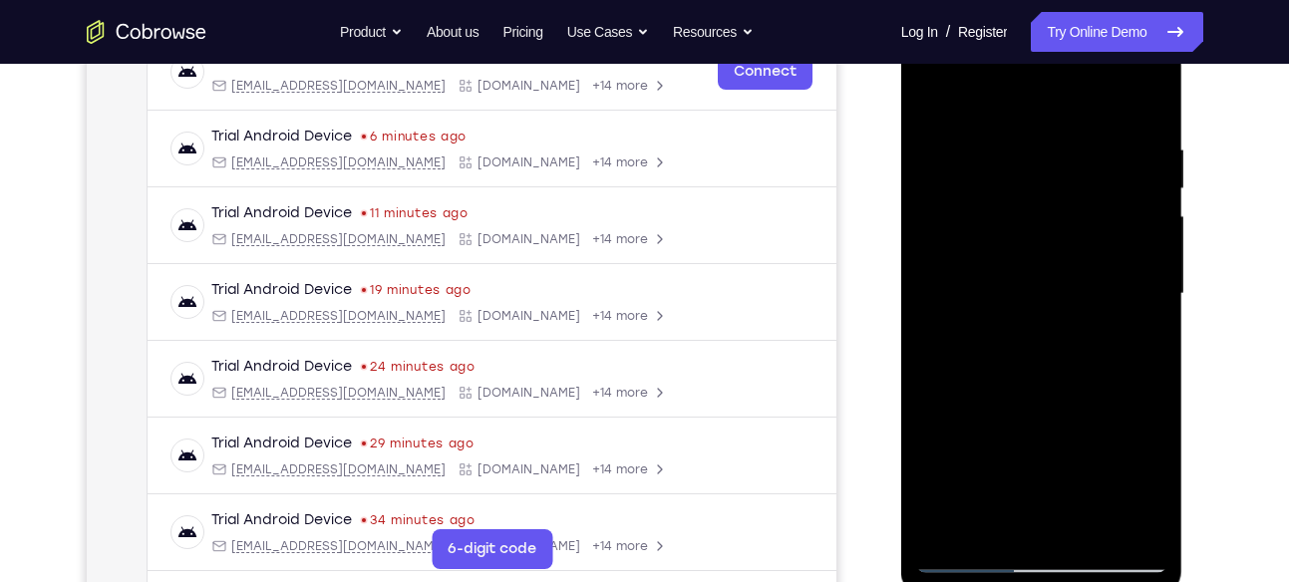
drag, startPoint x: 1080, startPoint y: 382, endPoint x: 1124, endPoint y: 183, distance: 203.2
click at [1124, 183] on div at bounding box center [1041, 294] width 251 height 558
click at [1080, 333] on div at bounding box center [1041, 294] width 251 height 558
drag, startPoint x: 1092, startPoint y: 383, endPoint x: 1141, endPoint y: 179, distance: 209.4
click at [1141, 179] on div at bounding box center [1041, 294] width 251 height 558
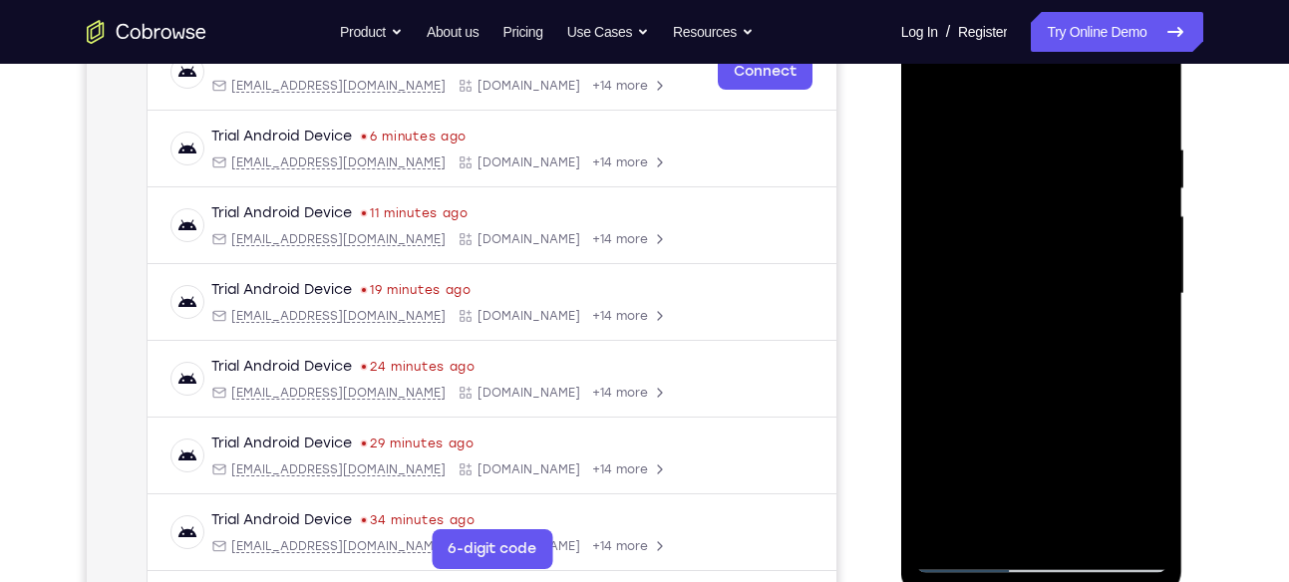
drag, startPoint x: 1104, startPoint y: 432, endPoint x: 1132, endPoint y: 165, distance: 267.7
click at [1132, 165] on div at bounding box center [1041, 294] width 251 height 558
drag, startPoint x: 1091, startPoint y: 317, endPoint x: 1147, endPoint y: 98, distance: 226.6
click at [1147, 98] on div at bounding box center [1041, 294] width 251 height 558
drag, startPoint x: 1102, startPoint y: 371, endPoint x: 1098, endPoint y: 129, distance: 242.3
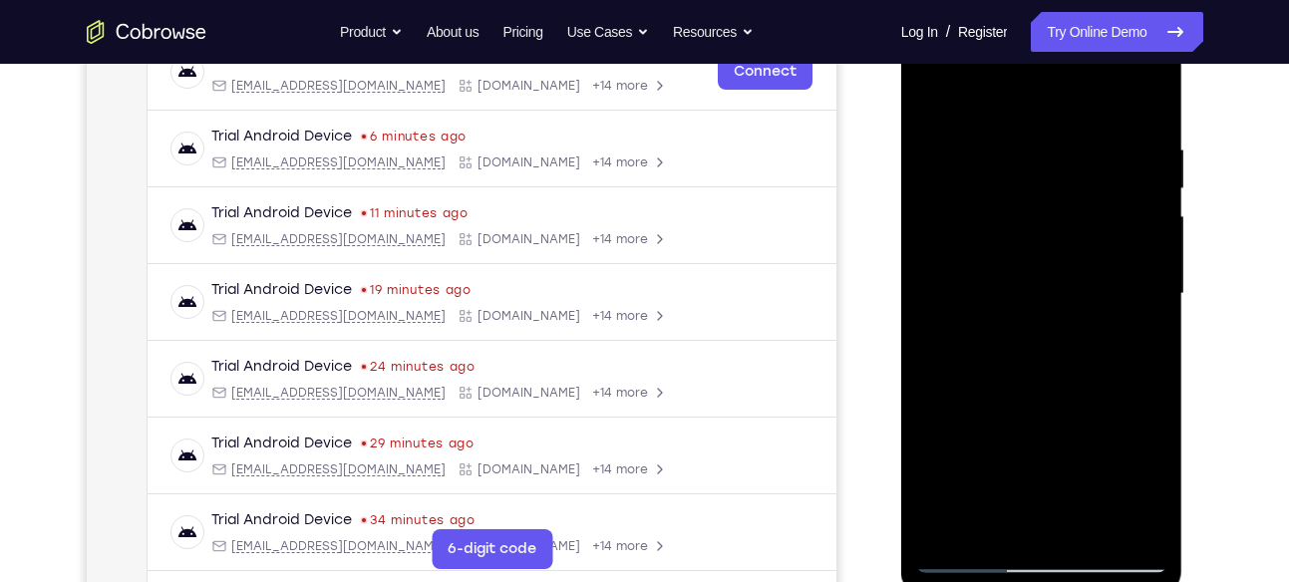
click at [1098, 129] on div at bounding box center [1041, 294] width 251 height 558
click at [936, 388] on div at bounding box center [1041, 294] width 251 height 558
drag, startPoint x: 1150, startPoint y: 437, endPoint x: 1133, endPoint y: 162, distance: 275.7
click at [1133, 162] on div at bounding box center [1041, 294] width 251 height 558
drag, startPoint x: 1122, startPoint y: 373, endPoint x: 1122, endPoint y: 160, distance: 213.3
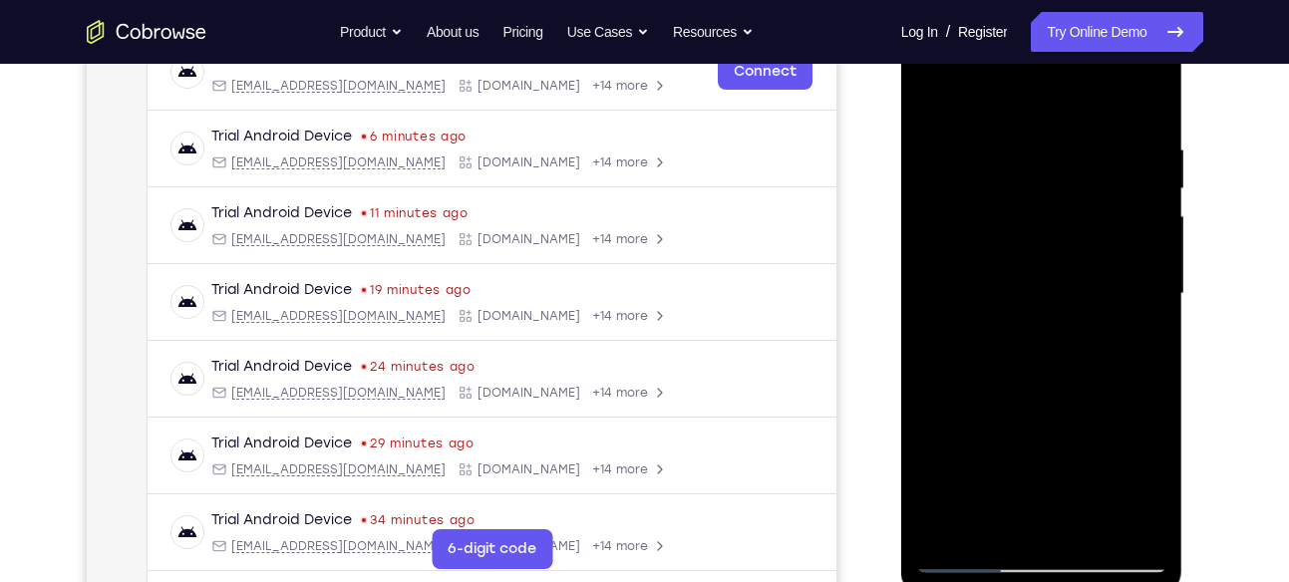
click at [1122, 160] on div at bounding box center [1041, 294] width 251 height 558
click at [932, 368] on div at bounding box center [1041, 294] width 251 height 558
drag, startPoint x: 1098, startPoint y: 427, endPoint x: 1140, endPoint y: 143, distance: 287.3
click at [1140, 143] on div at bounding box center [1041, 294] width 251 height 558
drag, startPoint x: 1096, startPoint y: 340, endPoint x: 1127, endPoint y: 177, distance: 165.4
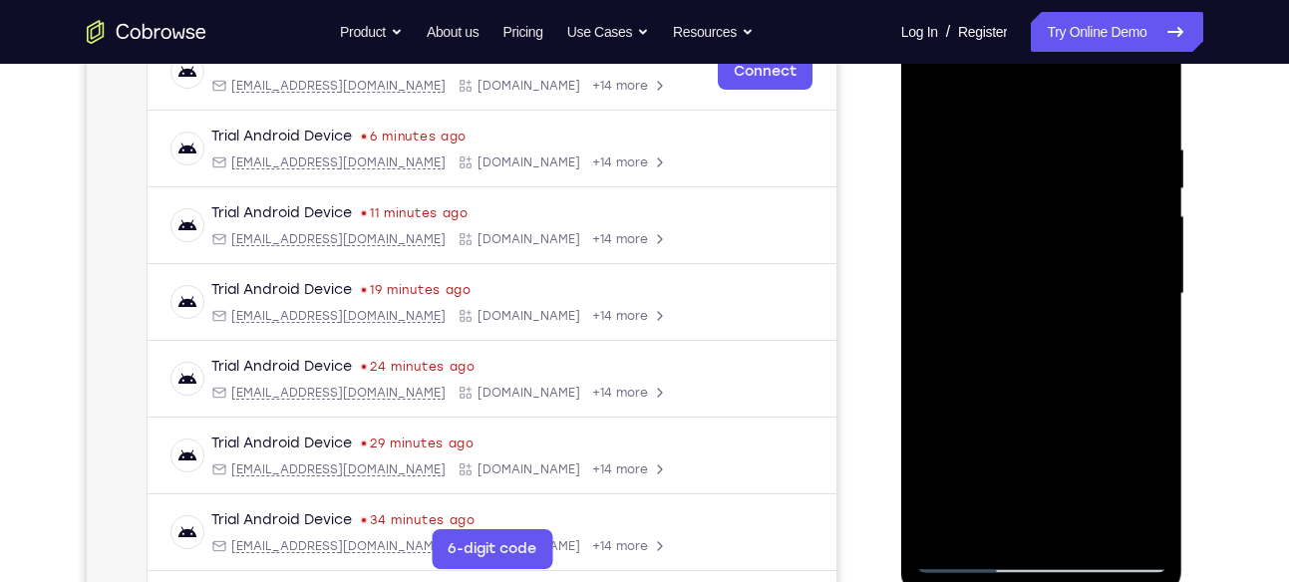
click at [1127, 177] on div at bounding box center [1041, 294] width 251 height 558
click at [1080, 259] on div at bounding box center [1041, 294] width 251 height 558
drag, startPoint x: 1091, startPoint y: 389, endPoint x: 1090, endPoint y: 239, distance: 149.5
click at [1090, 239] on div at bounding box center [1041, 294] width 251 height 558
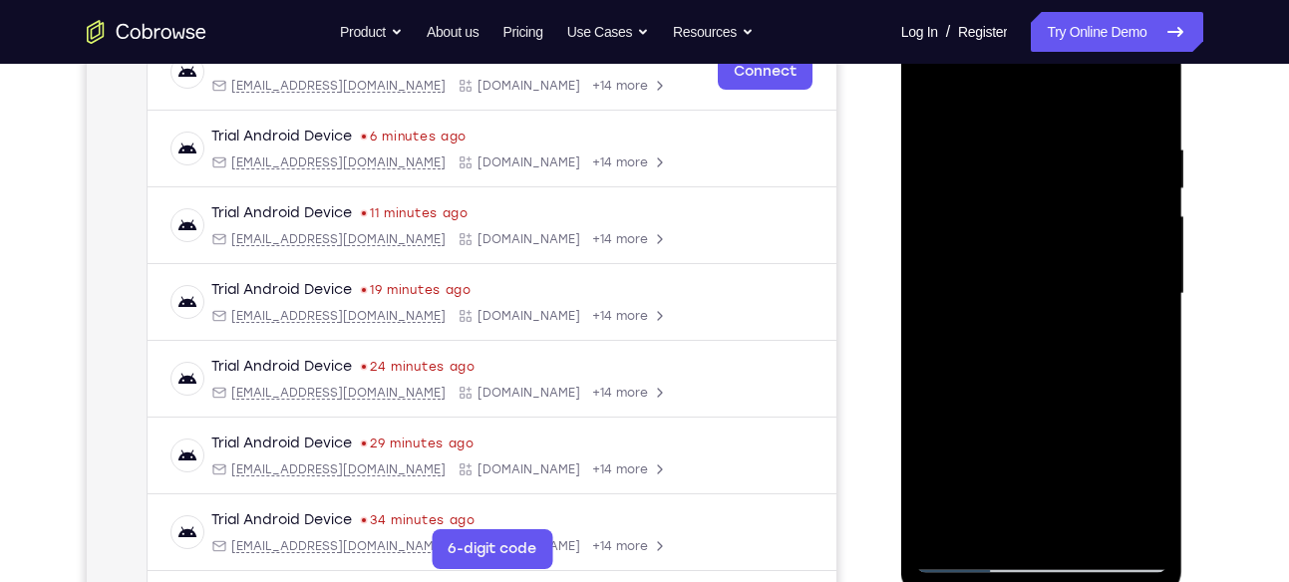
drag, startPoint x: 1082, startPoint y: 346, endPoint x: 1097, endPoint y: 217, distance: 129.5
click at [1097, 217] on div at bounding box center [1041, 294] width 251 height 558
click at [931, 469] on div at bounding box center [1041, 294] width 251 height 558
drag, startPoint x: 1055, startPoint y: 471, endPoint x: 1056, endPoint y: 228, distance: 242.3
click at [1056, 228] on div at bounding box center [1041, 294] width 251 height 558
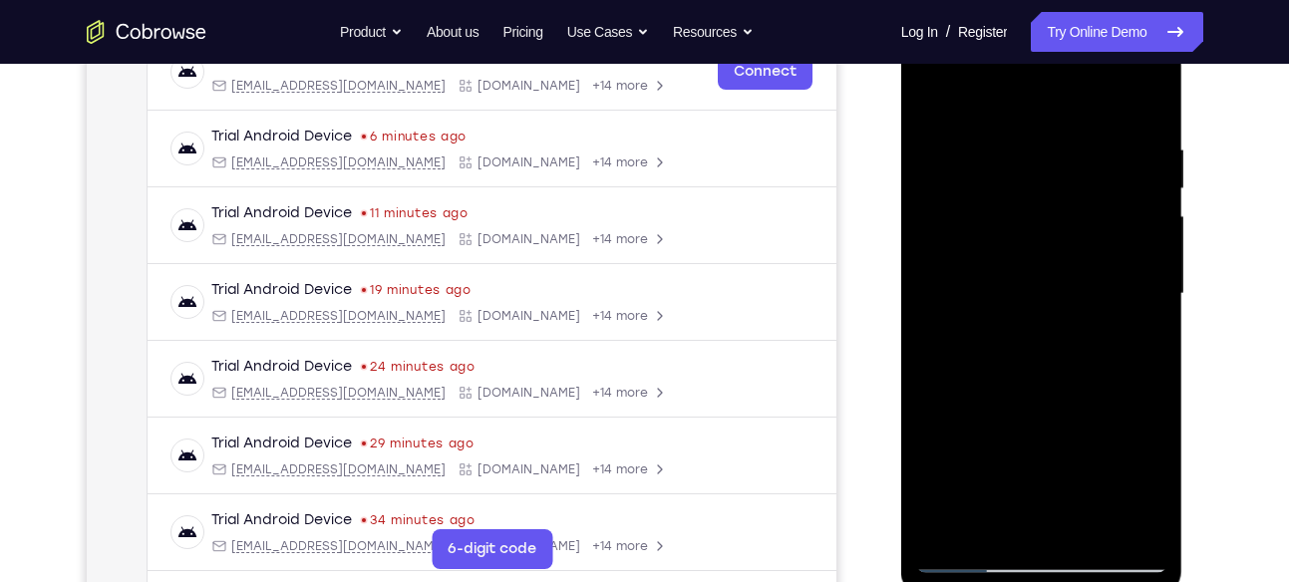
drag, startPoint x: 1093, startPoint y: 421, endPoint x: 1112, endPoint y: 212, distance: 209.2
click at [1112, 212] on div at bounding box center [1041, 294] width 251 height 558
click at [1125, 292] on div at bounding box center [1041, 294] width 251 height 558
click at [1153, 293] on div at bounding box center [1041, 294] width 251 height 558
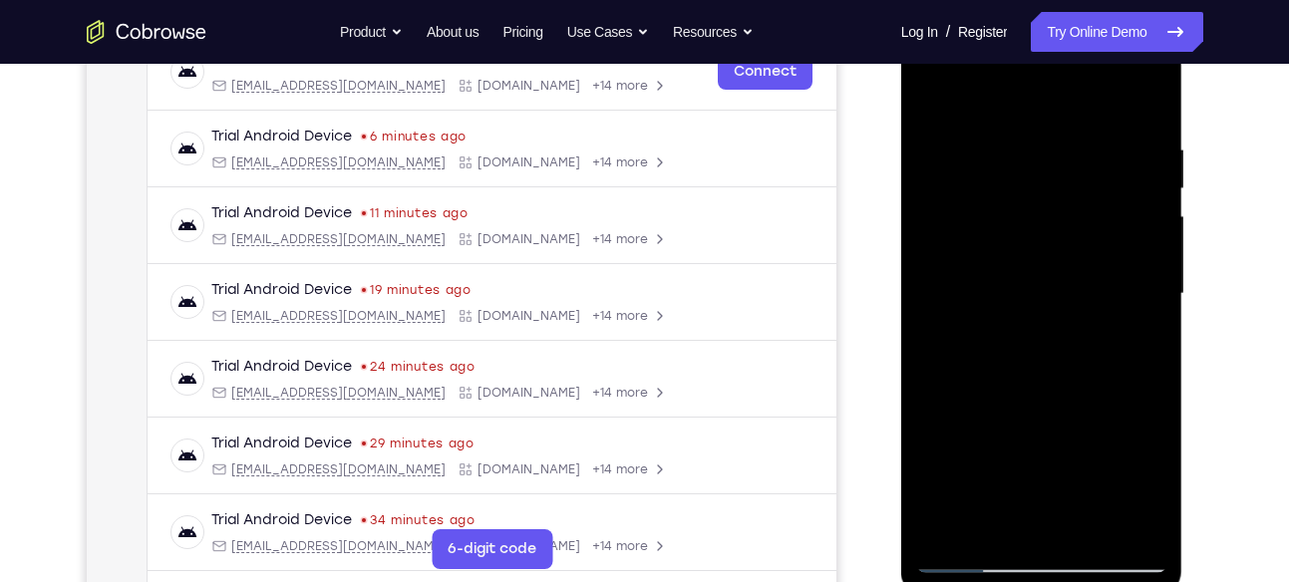
click at [1153, 293] on div at bounding box center [1041, 294] width 251 height 558
drag, startPoint x: 1079, startPoint y: 366, endPoint x: 1084, endPoint y: 201, distance: 164.6
click at [1084, 201] on div at bounding box center [1041, 294] width 251 height 558
drag, startPoint x: 1102, startPoint y: 400, endPoint x: 1116, endPoint y: 171, distance: 228.7
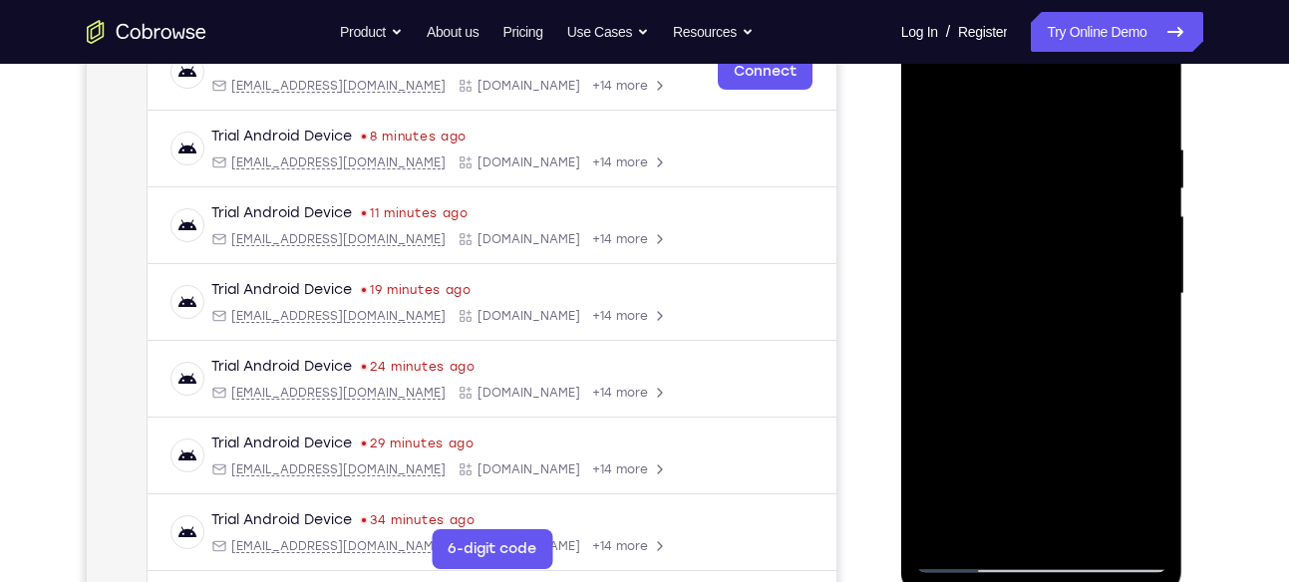
click at [1116, 171] on div at bounding box center [1041, 294] width 251 height 558
drag, startPoint x: 1137, startPoint y: 396, endPoint x: 1143, endPoint y: 150, distance: 246.3
click at [1143, 150] on div at bounding box center [1041, 294] width 251 height 558
drag, startPoint x: 1131, startPoint y: 363, endPoint x: 1133, endPoint y: 135, distance: 228.3
click at [1133, 135] on div at bounding box center [1041, 294] width 251 height 558
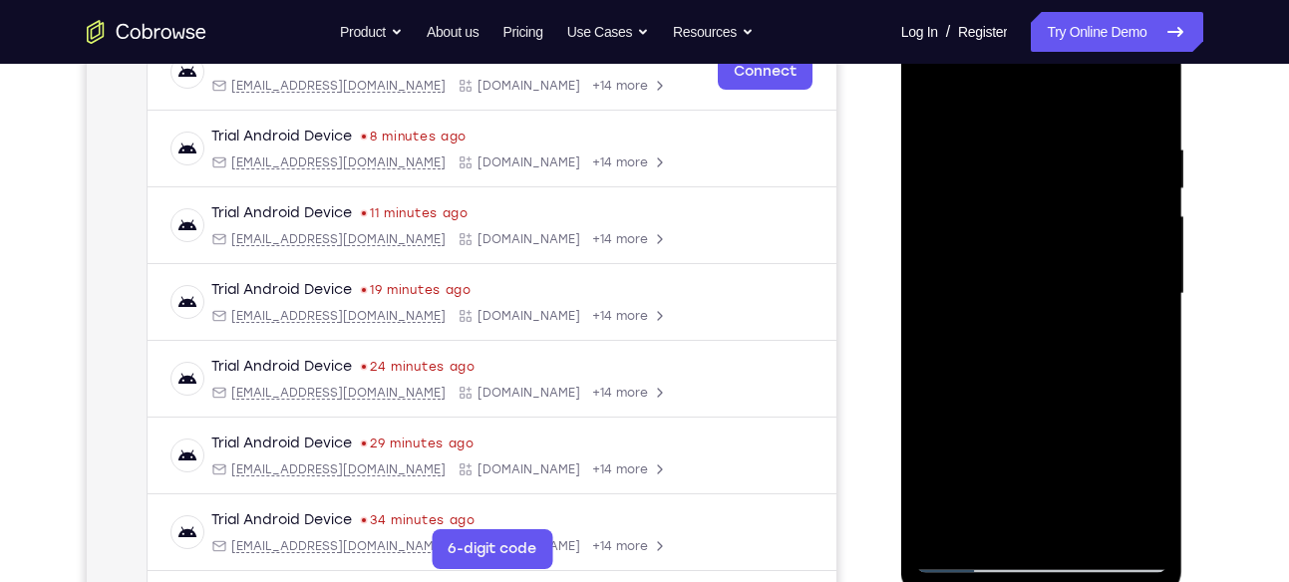
drag, startPoint x: 1111, startPoint y: 332, endPoint x: 1122, endPoint y: 188, distance: 144.0
click at [1122, 188] on div at bounding box center [1041, 294] width 251 height 558
click at [1122, 278] on div at bounding box center [1041, 294] width 251 height 558
click at [1143, 240] on div at bounding box center [1041, 294] width 251 height 558
